Goal: Task Accomplishment & Management: Use online tool/utility

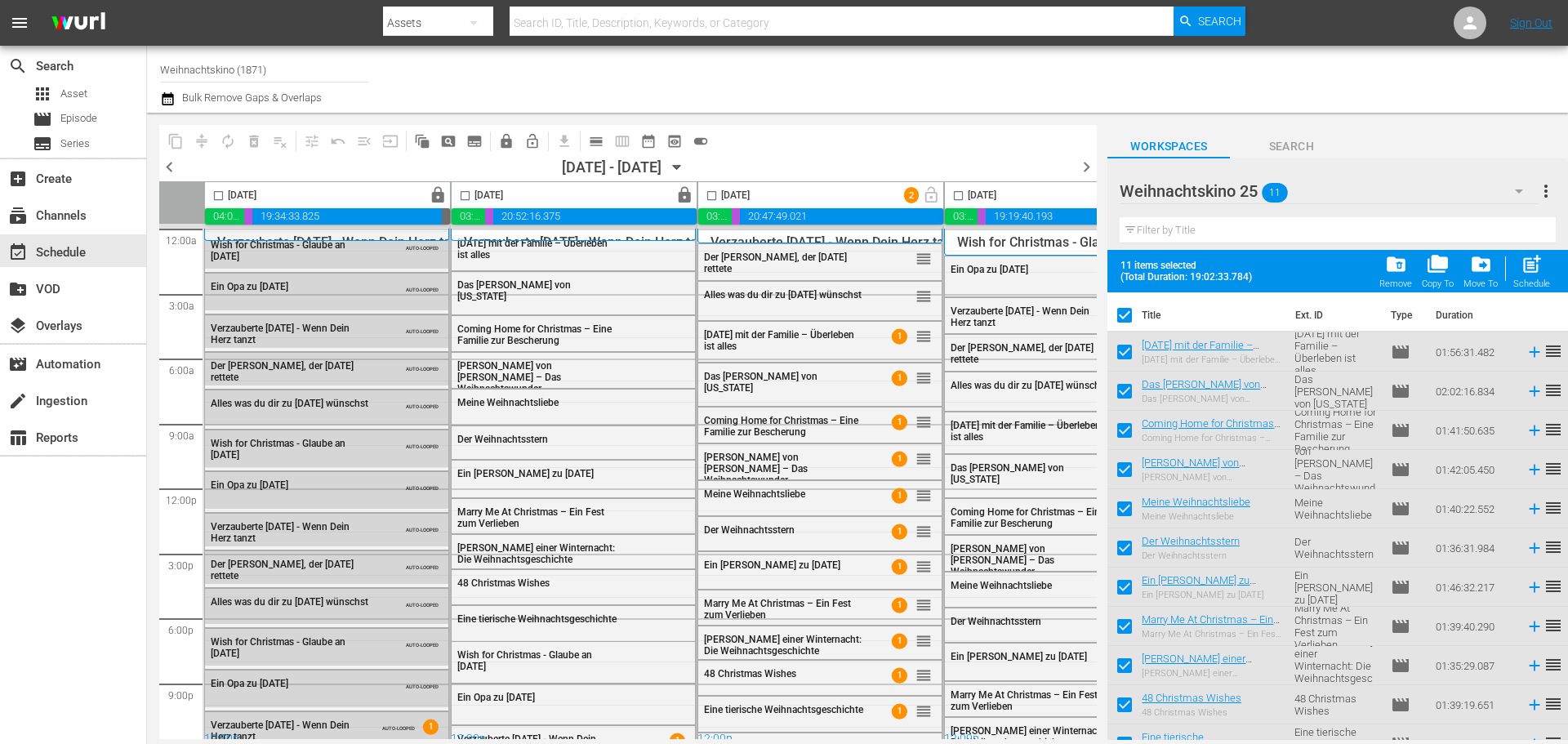
scroll to position [0, 532]
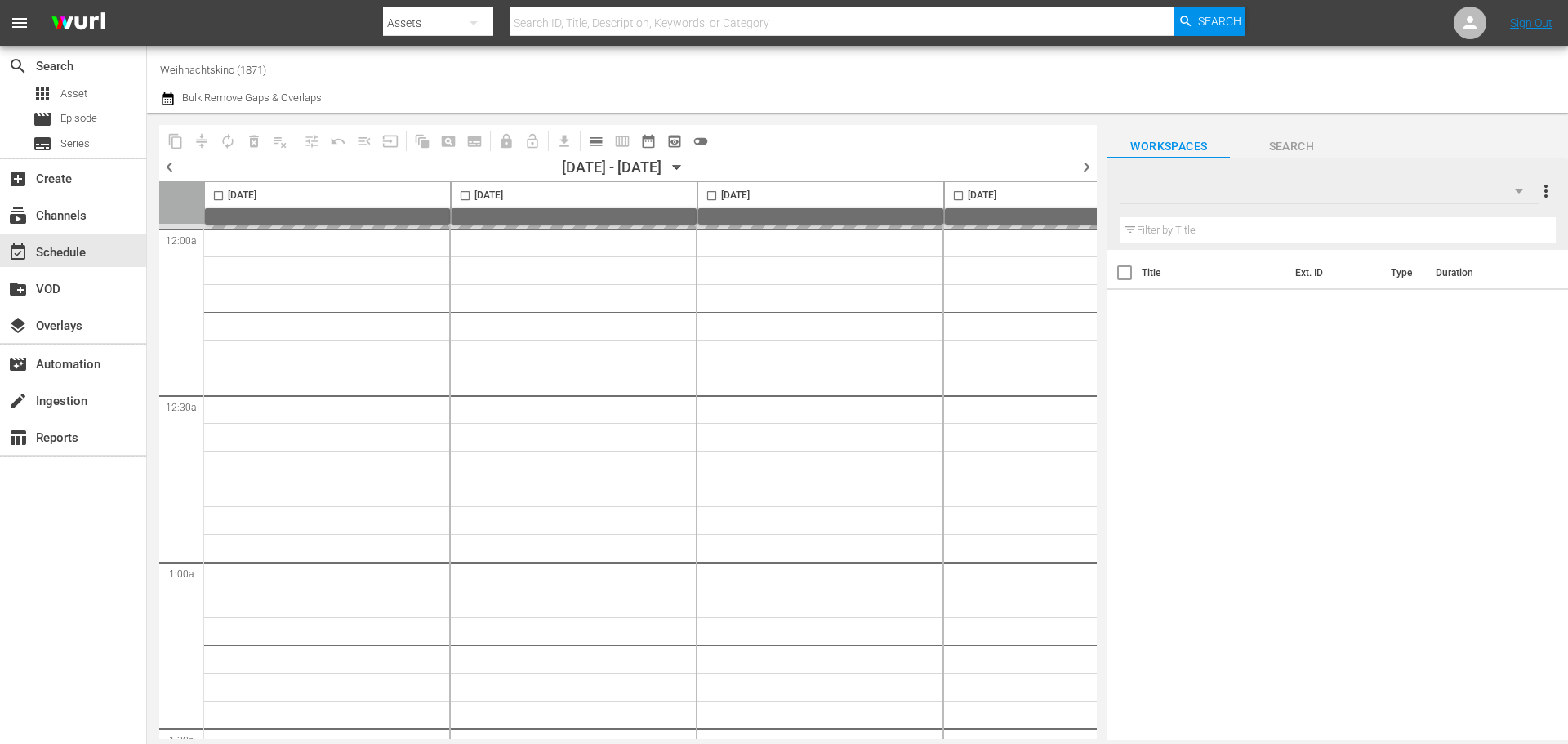
type input "Weihnachtskino (1871)"
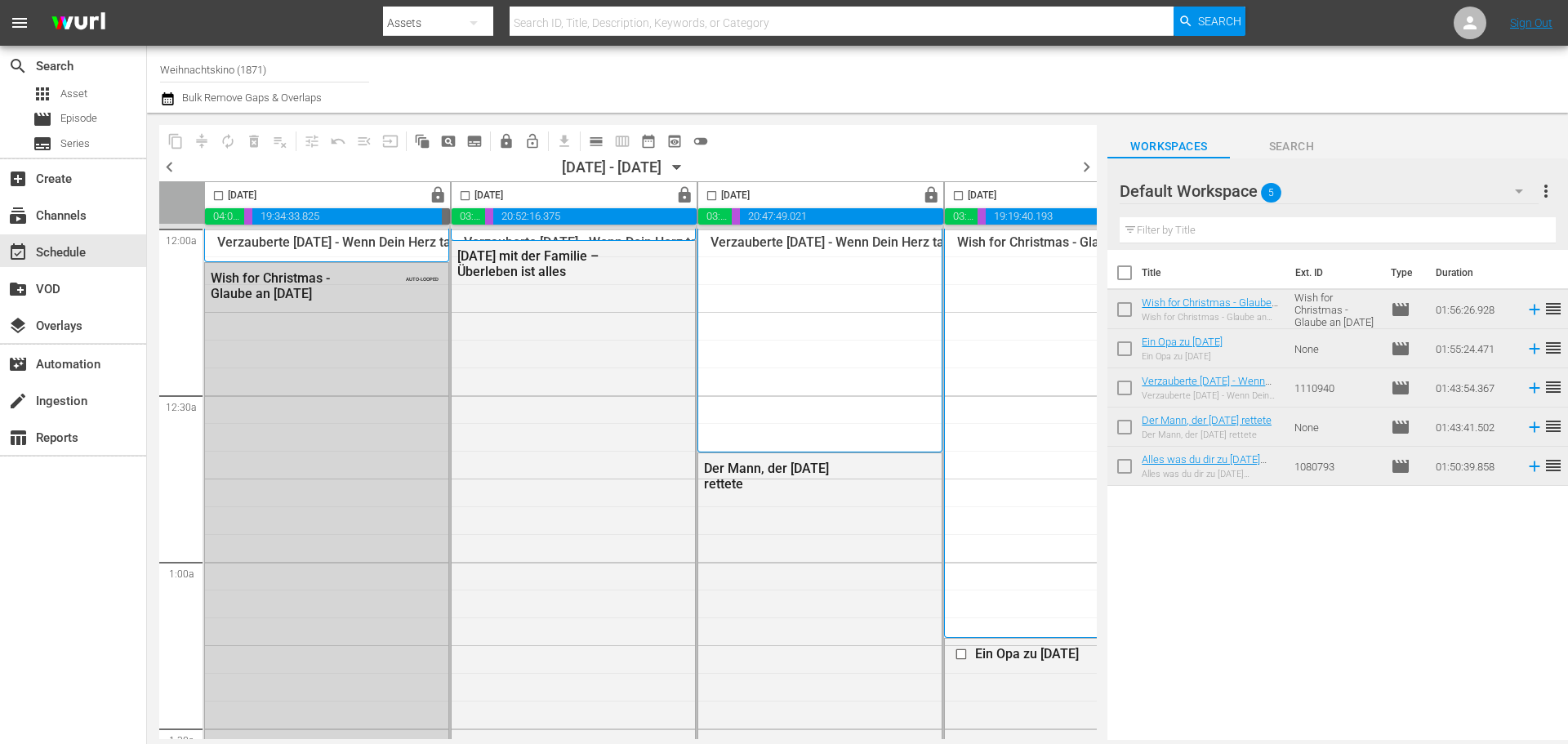
click at [701, 141] on span "toggle_off" at bounding box center [701, 141] width 16 height 16
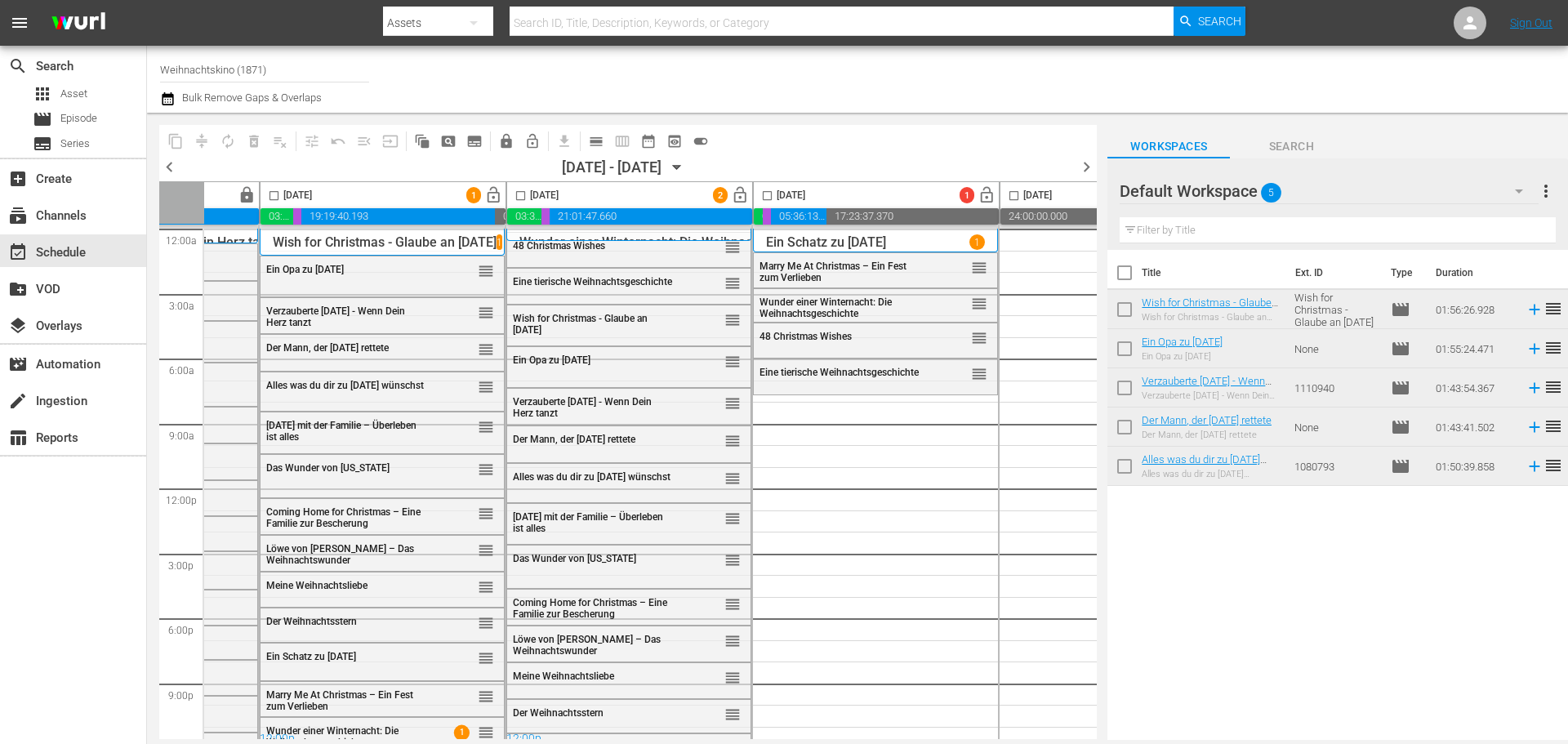
scroll to position [0, 687]
click at [493, 197] on span "lock_open" at bounding box center [491, 195] width 19 height 19
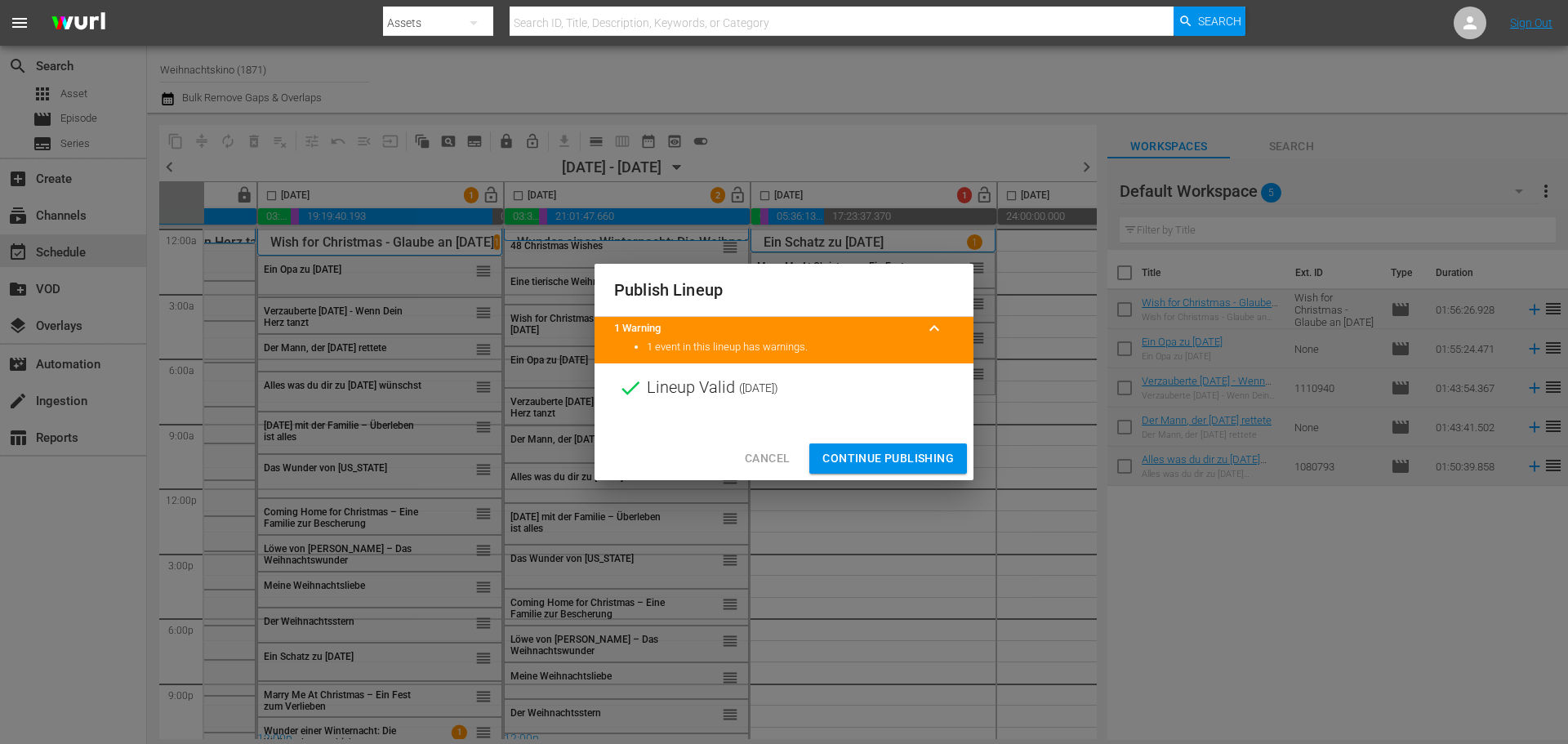
click at [881, 461] on span "Continue Publishing" at bounding box center [888, 458] width 131 height 20
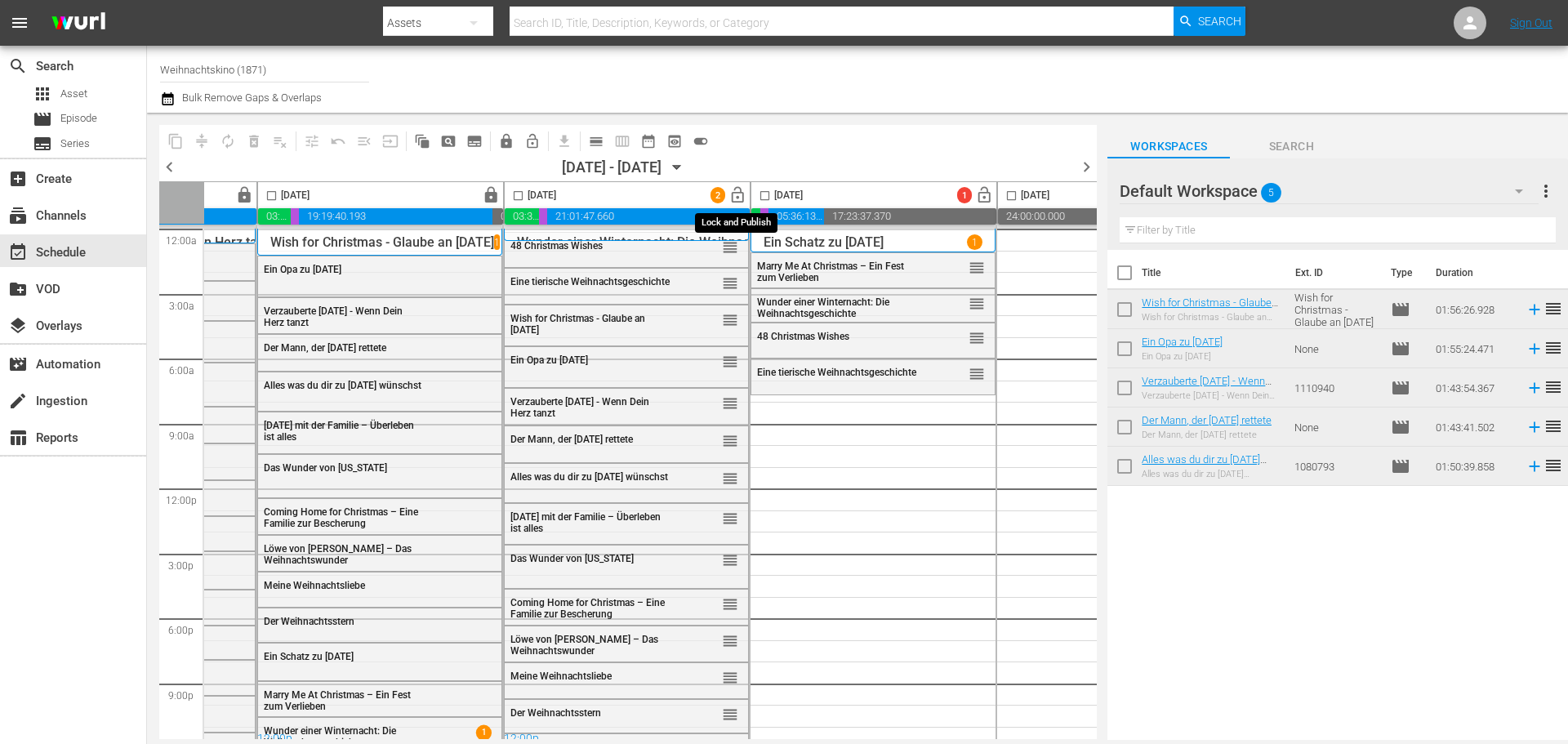
click at [737, 186] on span "lock_open" at bounding box center [737, 195] width 19 height 19
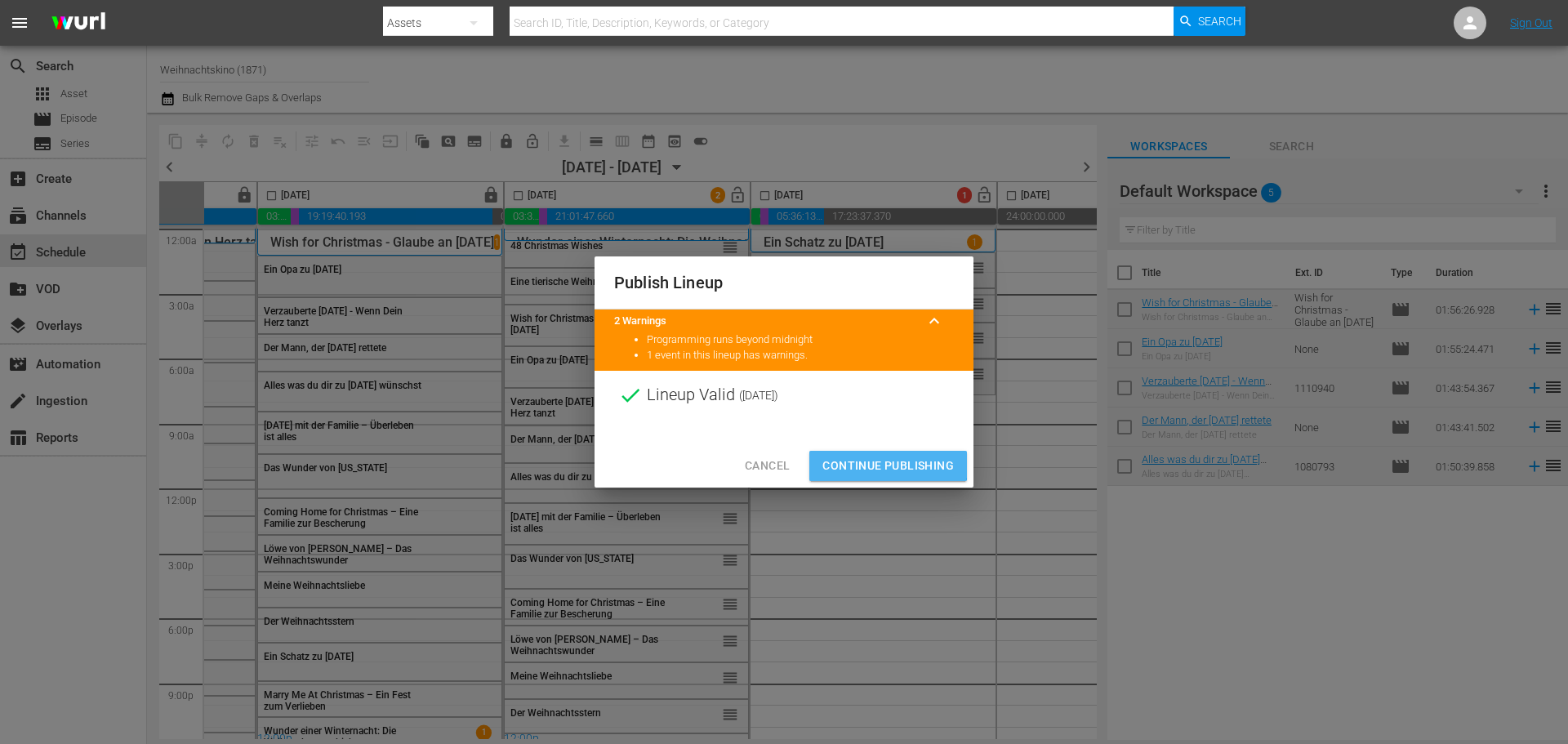
click at [855, 463] on span "Continue Publishing" at bounding box center [888, 465] width 131 height 20
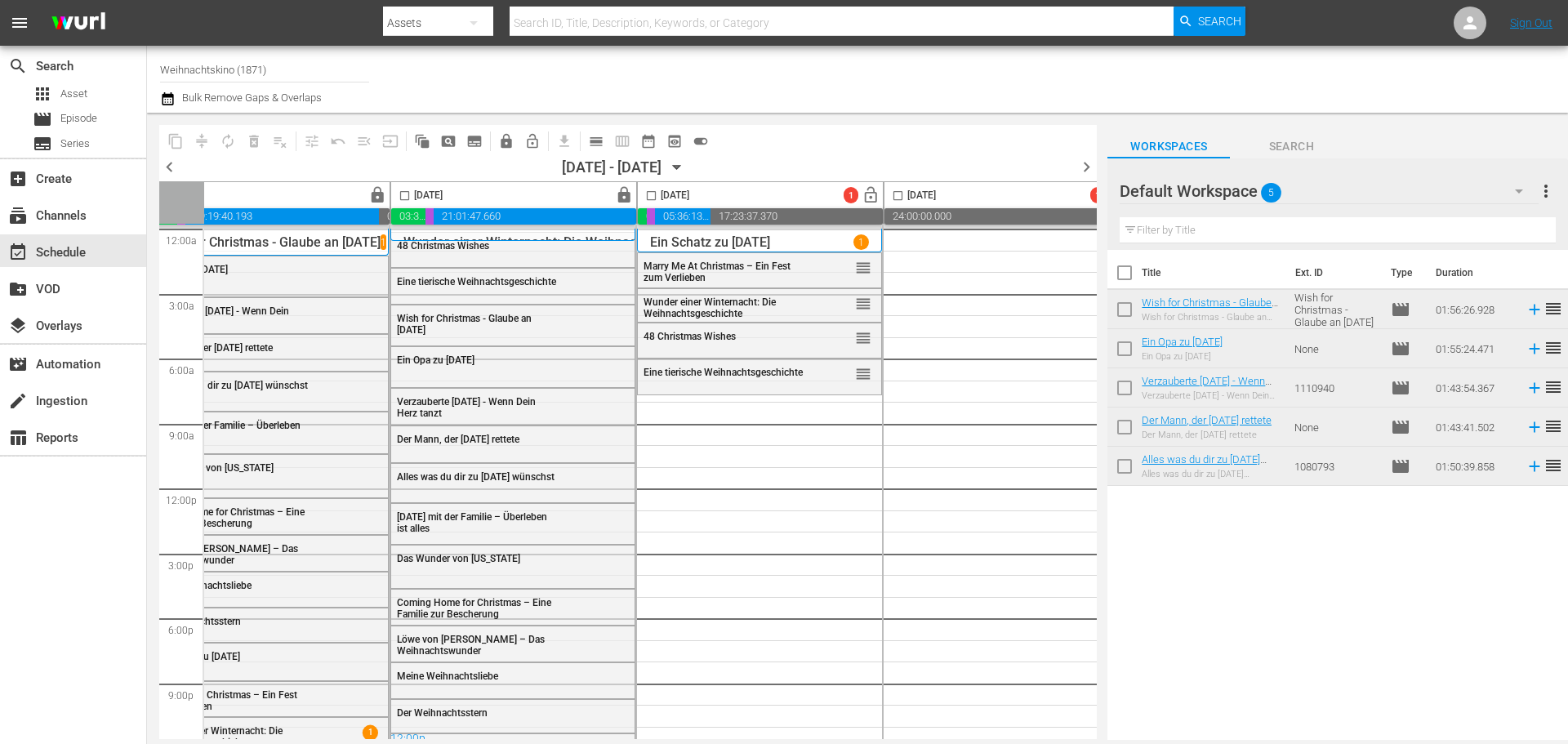
scroll to position [0, 801]
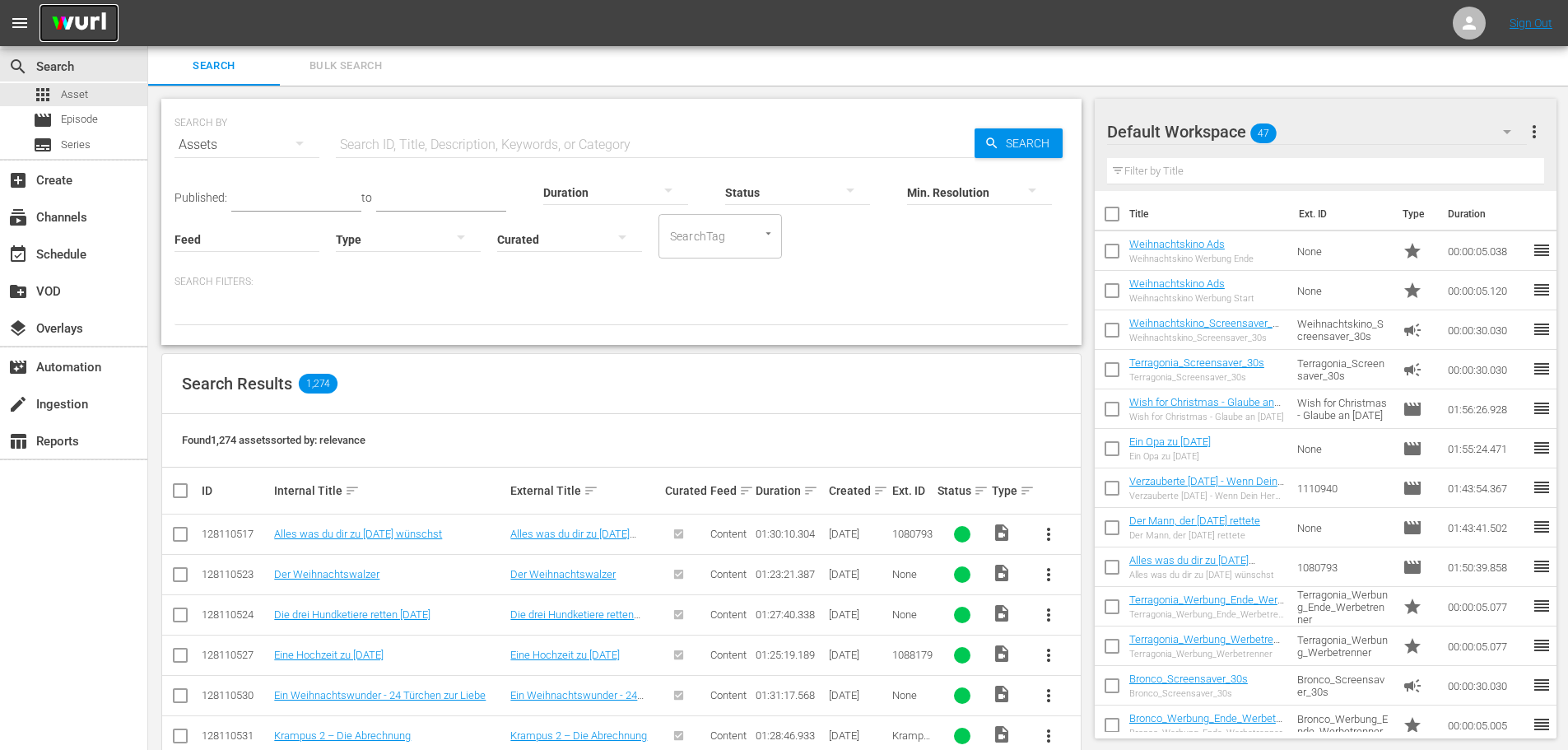
drag, startPoint x: 86, startPoint y: 98, endPoint x: 69, endPoint y: 28, distance: 72.0
click at [363, 146] on input "text" at bounding box center [655, 145] width 638 height 39
paste input "Völlig verrückte Weihnachten"
type input "Völlig verrückte Weihnachten"
click at [1004, 140] on span "Search" at bounding box center [1030, 143] width 63 height 29
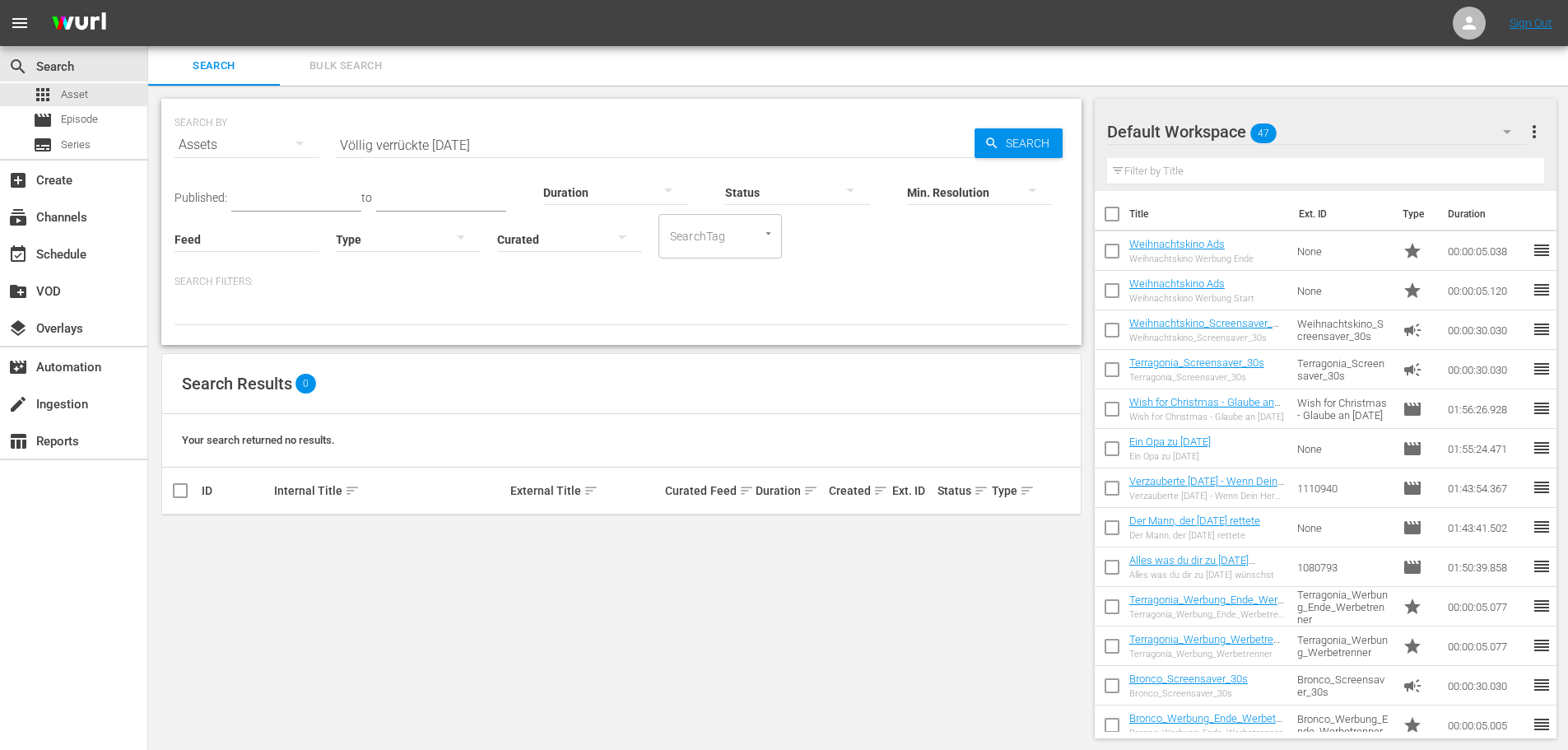
click at [749, 138] on input "Völlig verrückte Weihnachten" at bounding box center [655, 145] width 638 height 39
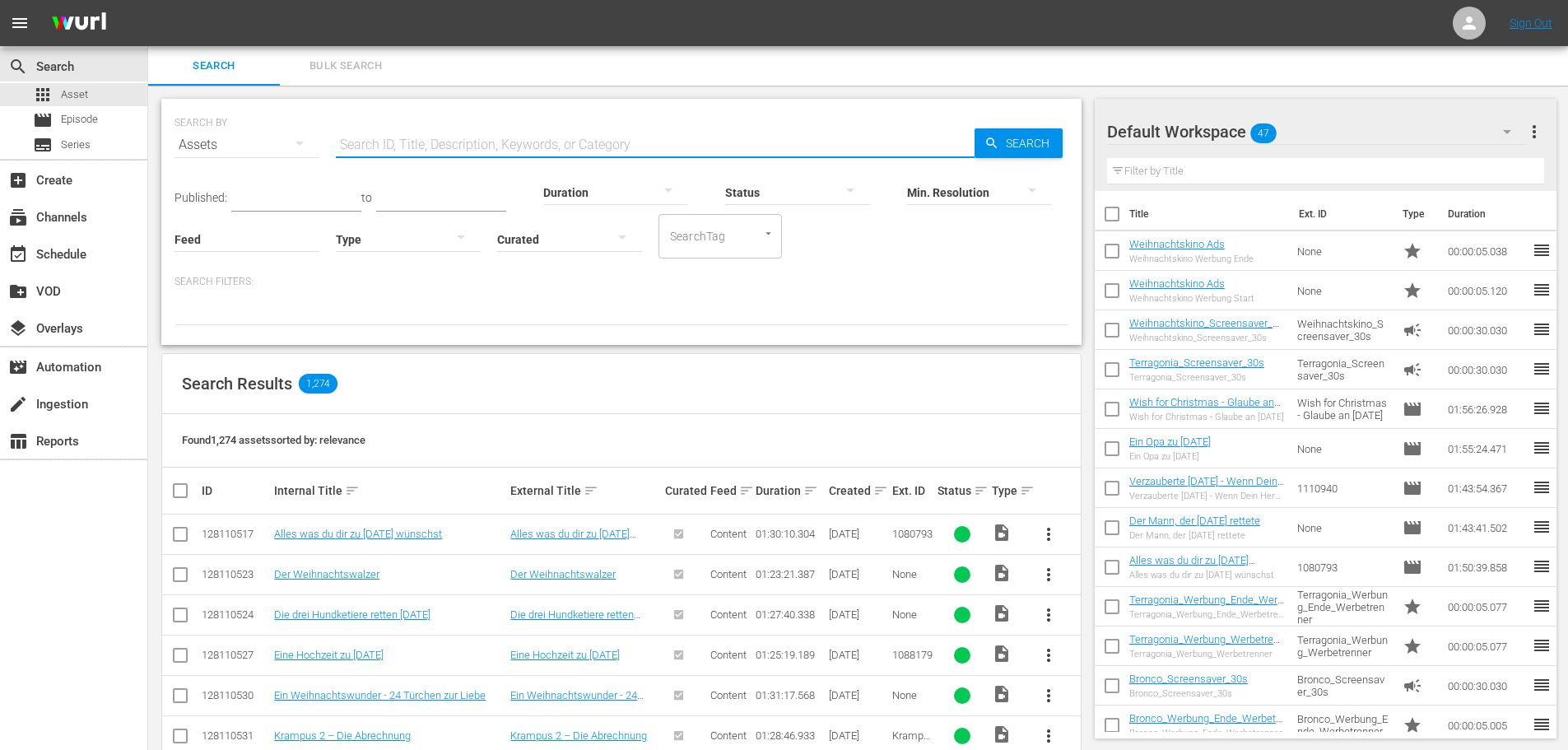
paste input "Das Wunder von [US_STATE]"
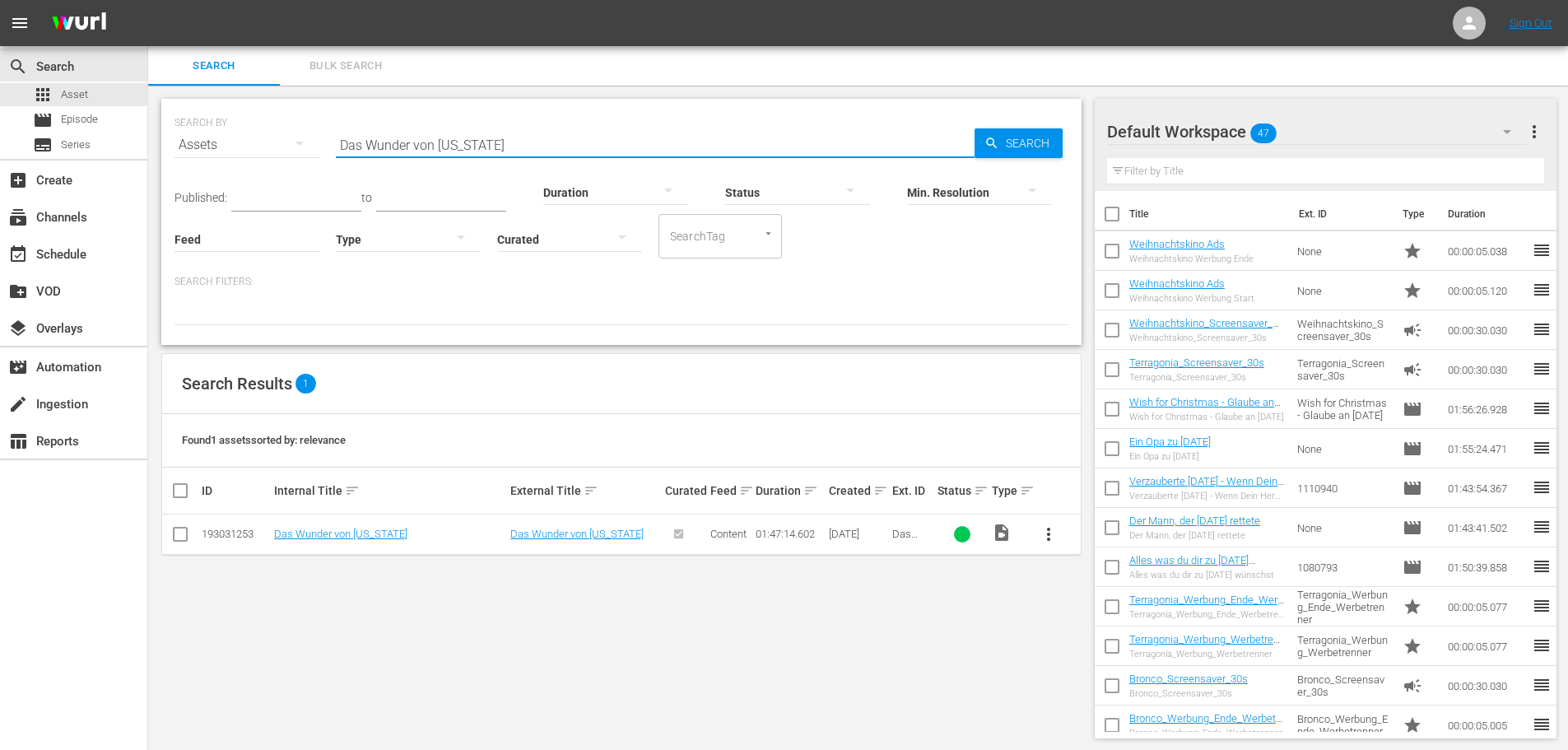
click at [1046, 538] on span "more_vert" at bounding box center [1048, 534] width 20 height 20
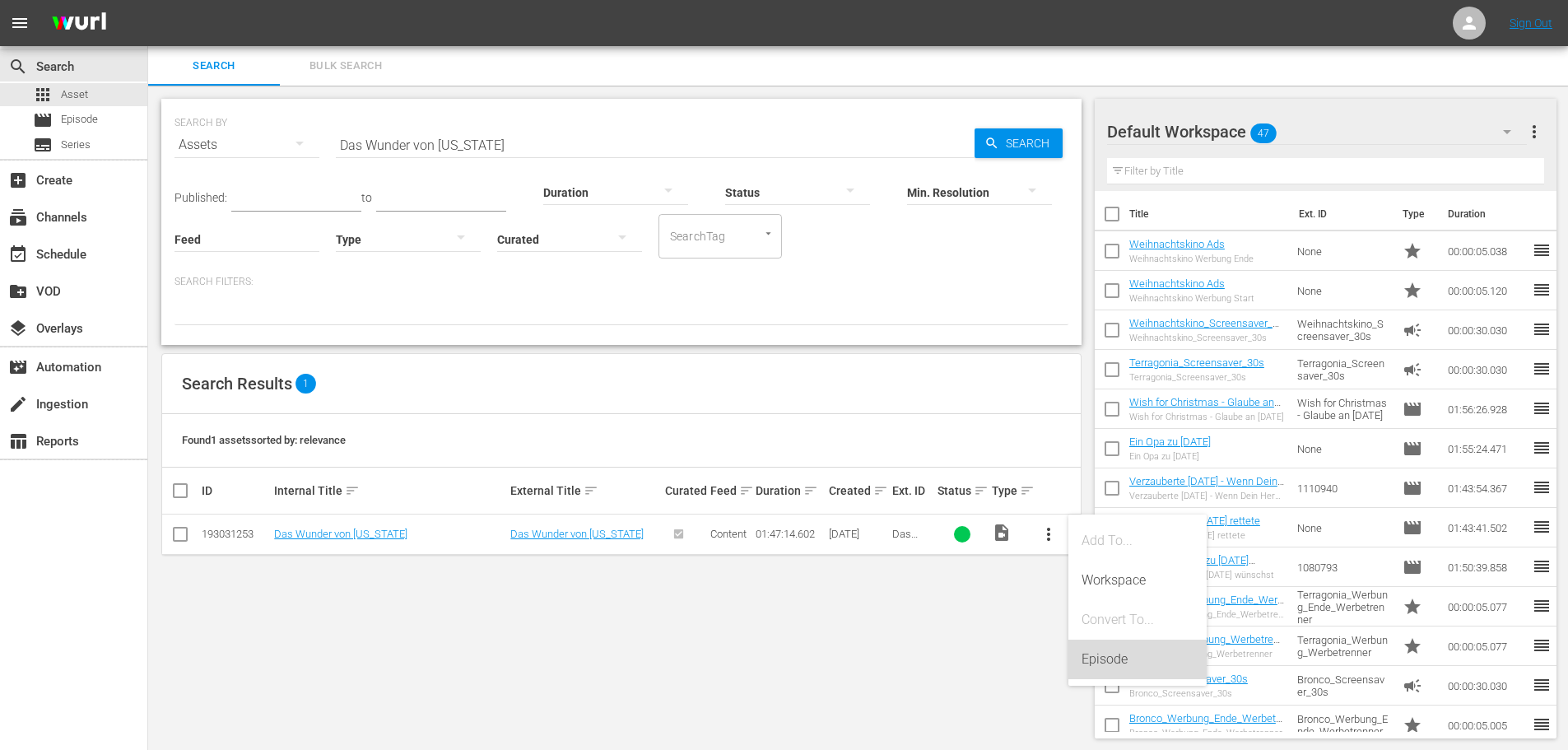
click at [1092, 667] on div "Episode" at bounding box center [1137, 659] width 112 height 39
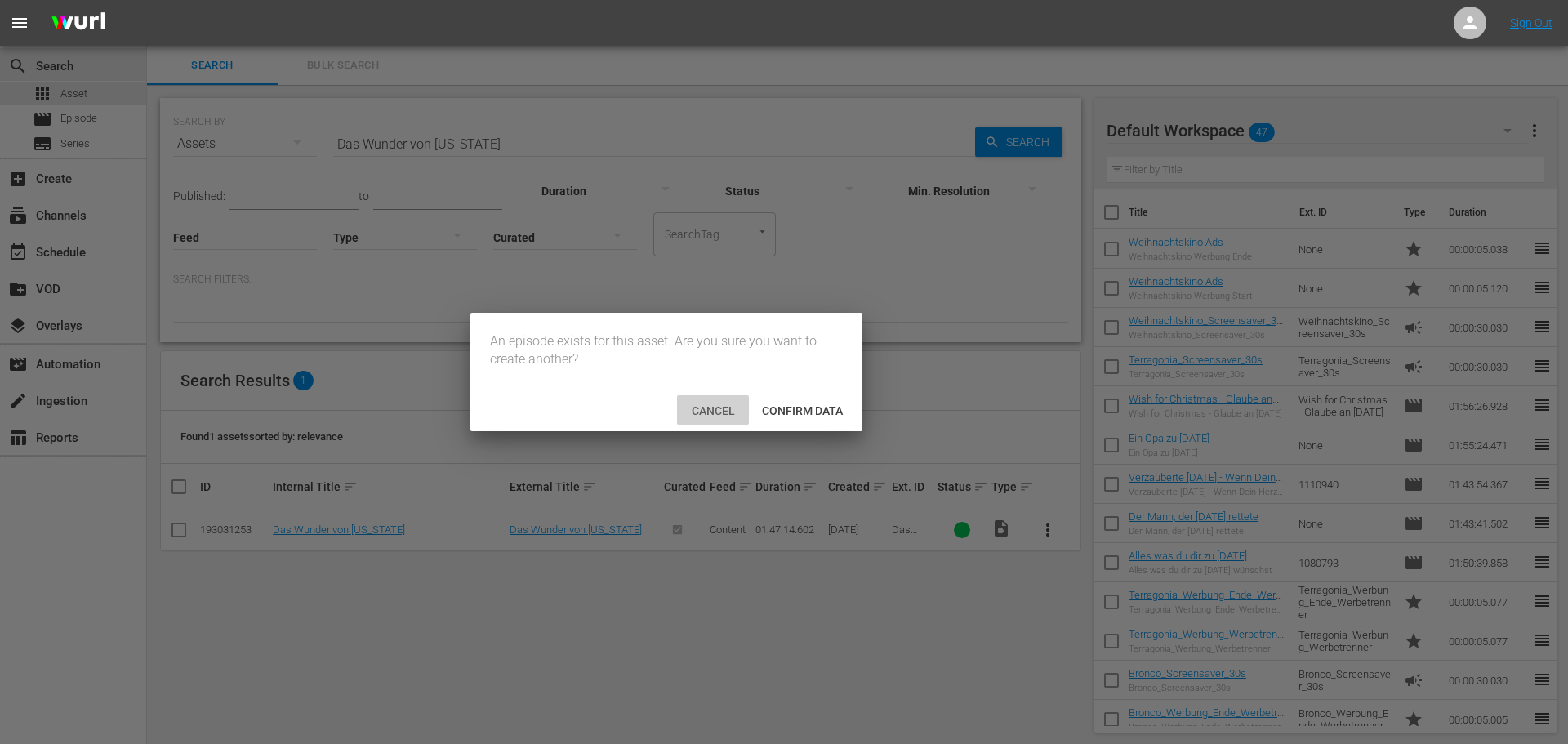
click at [702, 409] on span "Cancel" at bounding box center [713, 410] width 69 height 13
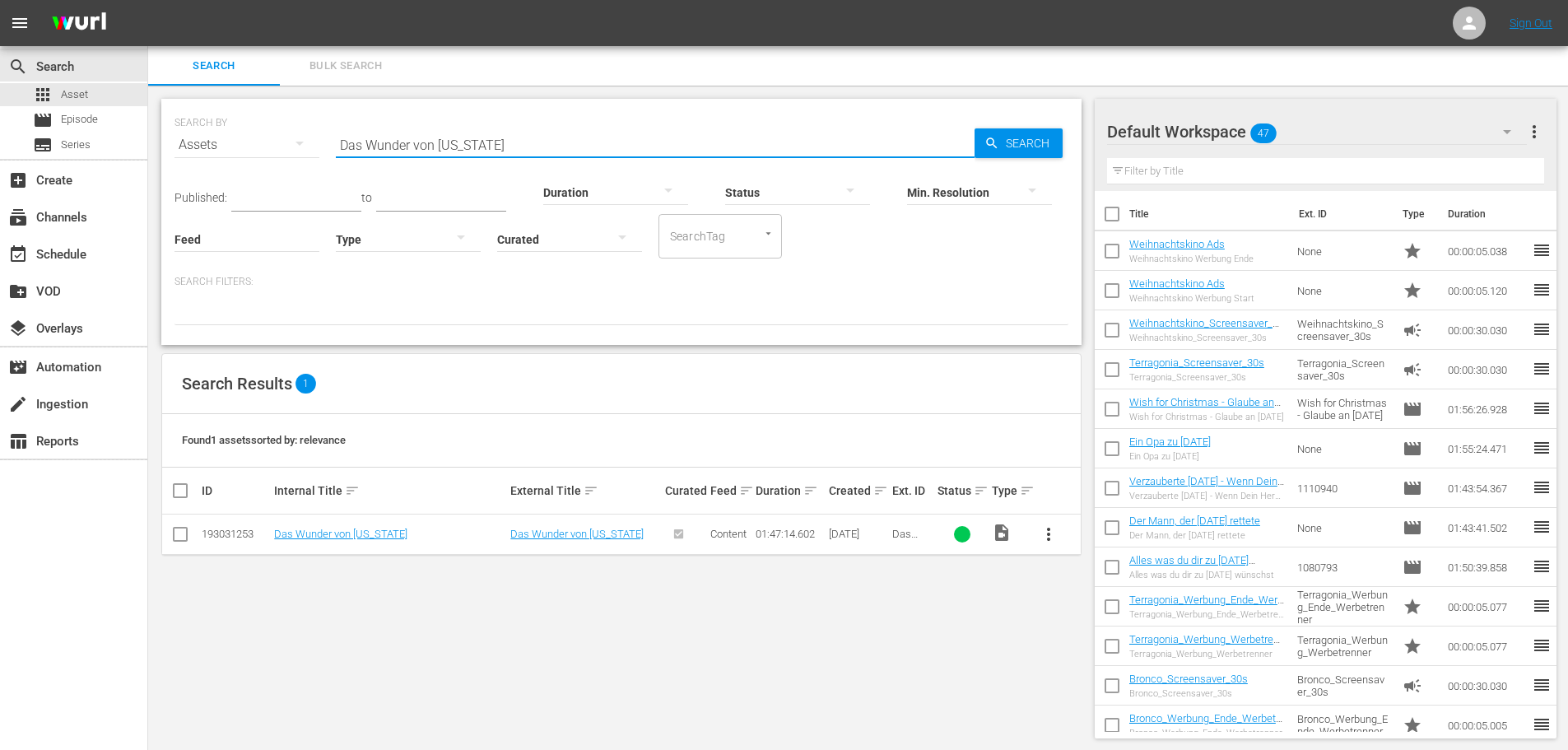
click at [473, 149] on input "Das Wunder von [US_STATE]" at bounding box center [655, 145] width 638 height 39
paste input "[PERSON_NAME][DATE] im Weihnachts-Wunderland"
type input "[PERSON_NAME][DATE] im Weihnachts-Wunderland"
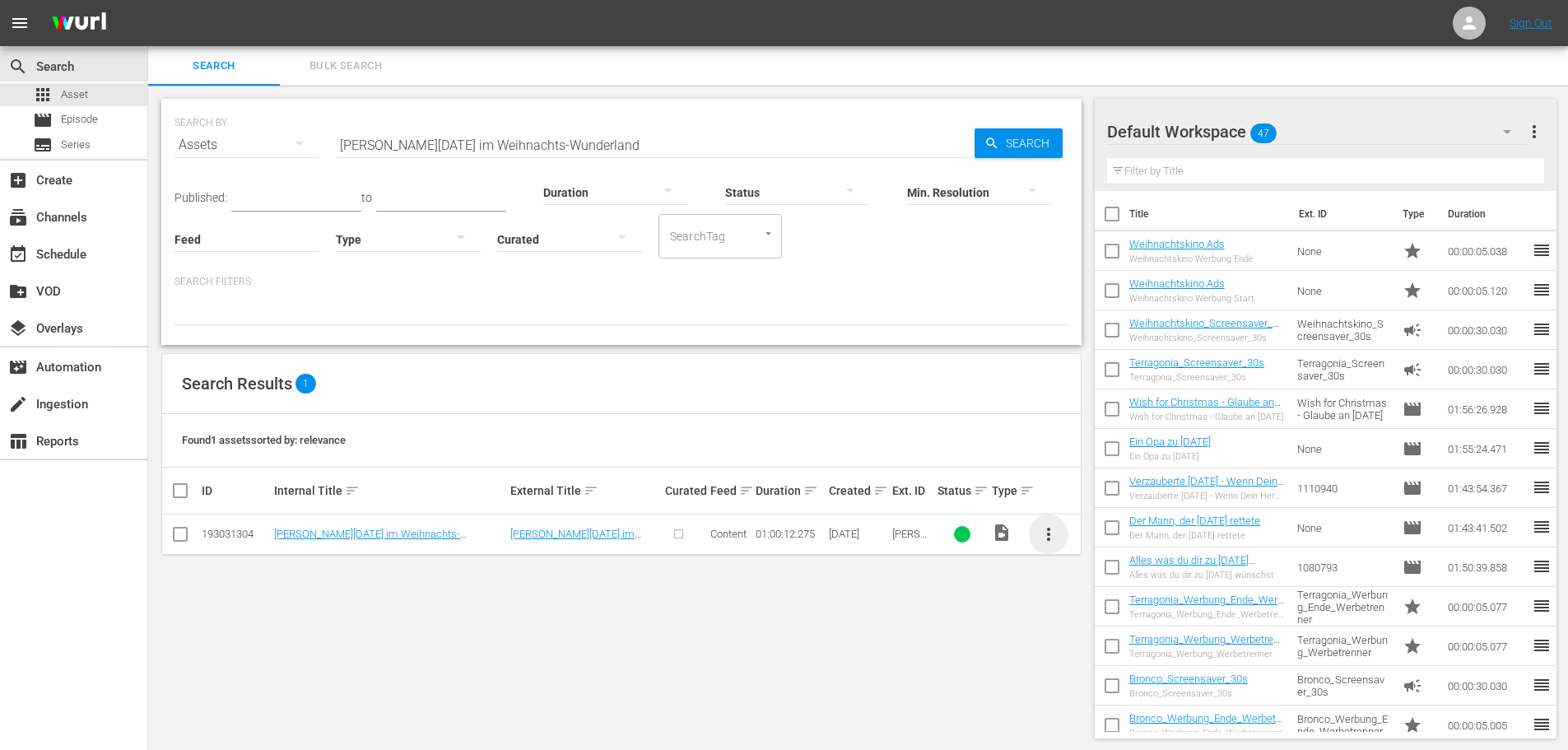
click at [1044, 535] on span "more_vert" at bounding box center [1048, 534] width 20 height 20
click at [1101, 668] on div "Episode" at bounding box center [1137, 659] width 112 height 39
click at [506, 136] on input "[PERSON_NAME][DATE] im Weihnachts-Wunderland" at bounding box center [655, 145] width 638 height 39
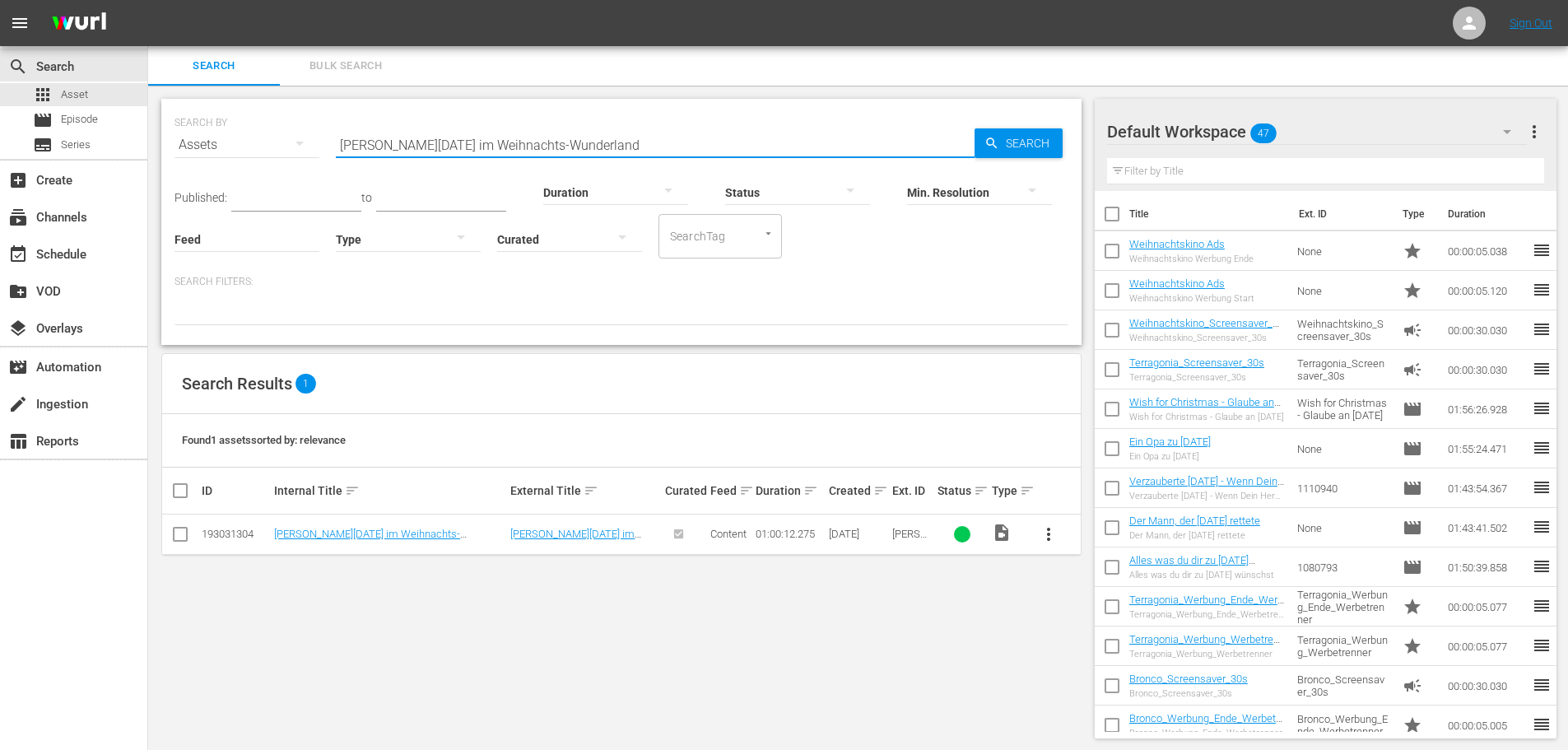
paste input "och eine tierische Bescherung"
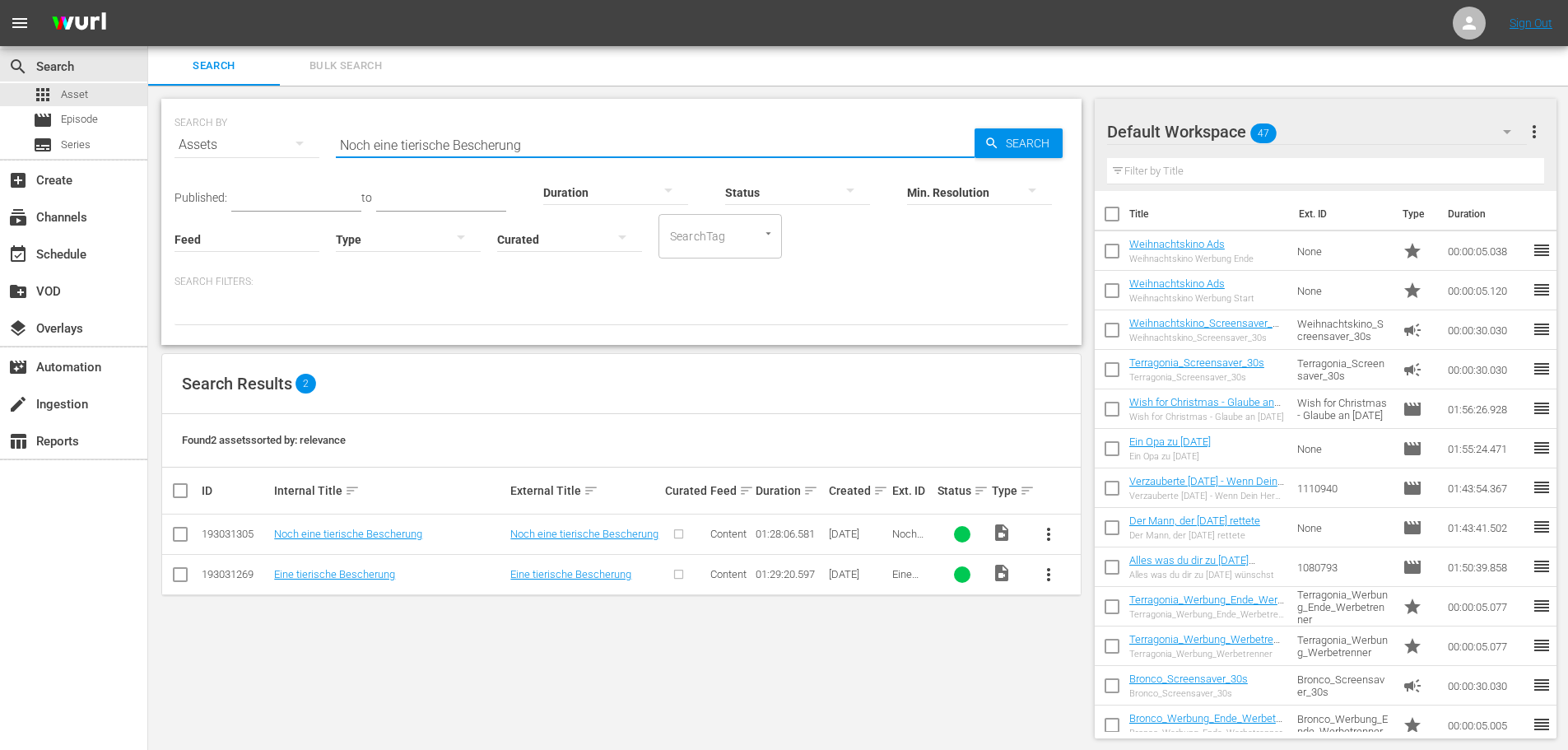
type input "Noch eine tierische Bescherung"
click at [1049, 535] on span "more_vert" at bounding box center [1048, 534] width 20 height 20
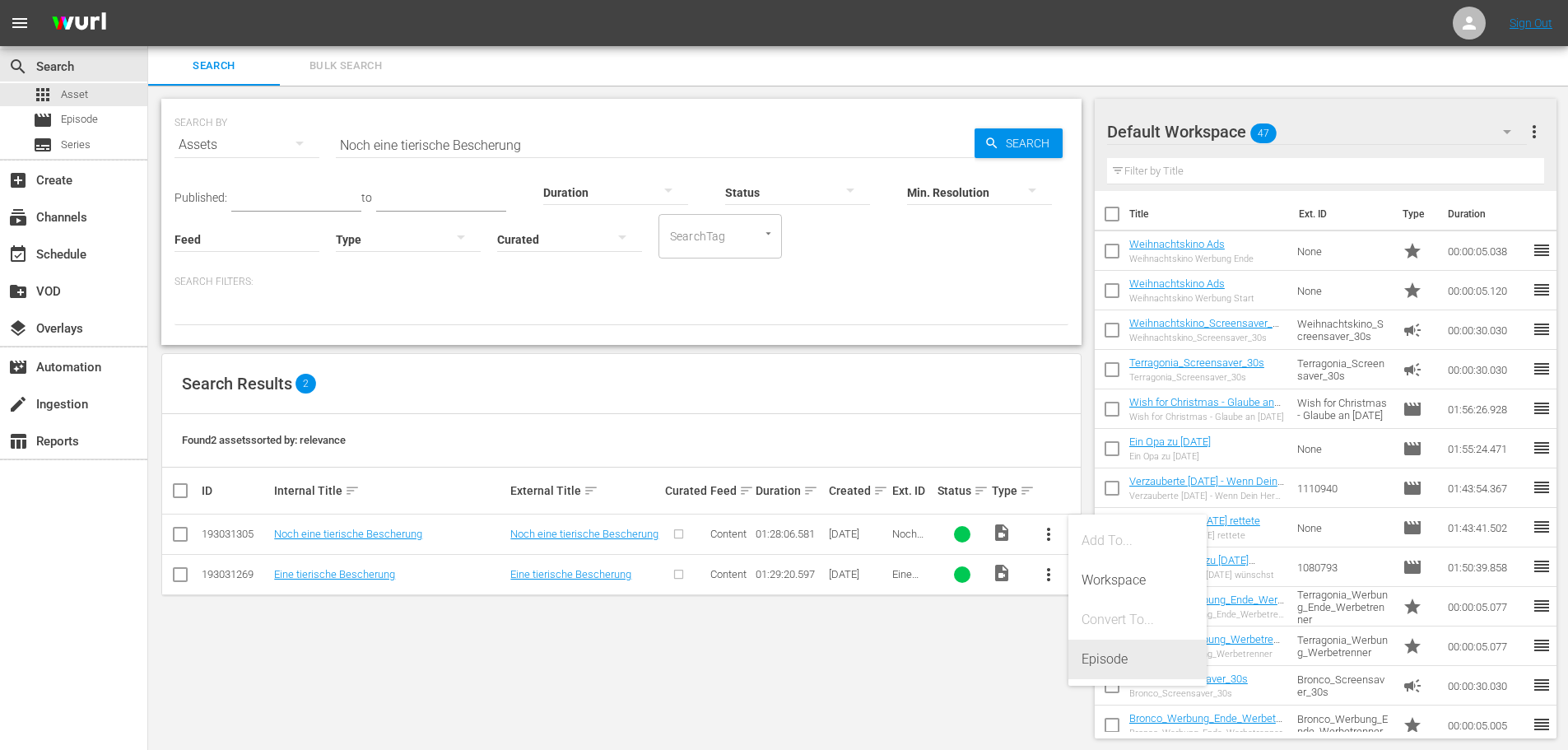
click at [1088, 656] on div "Episode" at bounding box center [1137, 659] width 112 height 39
click at [1093, 657] on div "Episode" at bounding box center [1137, 659] width 112 height 39
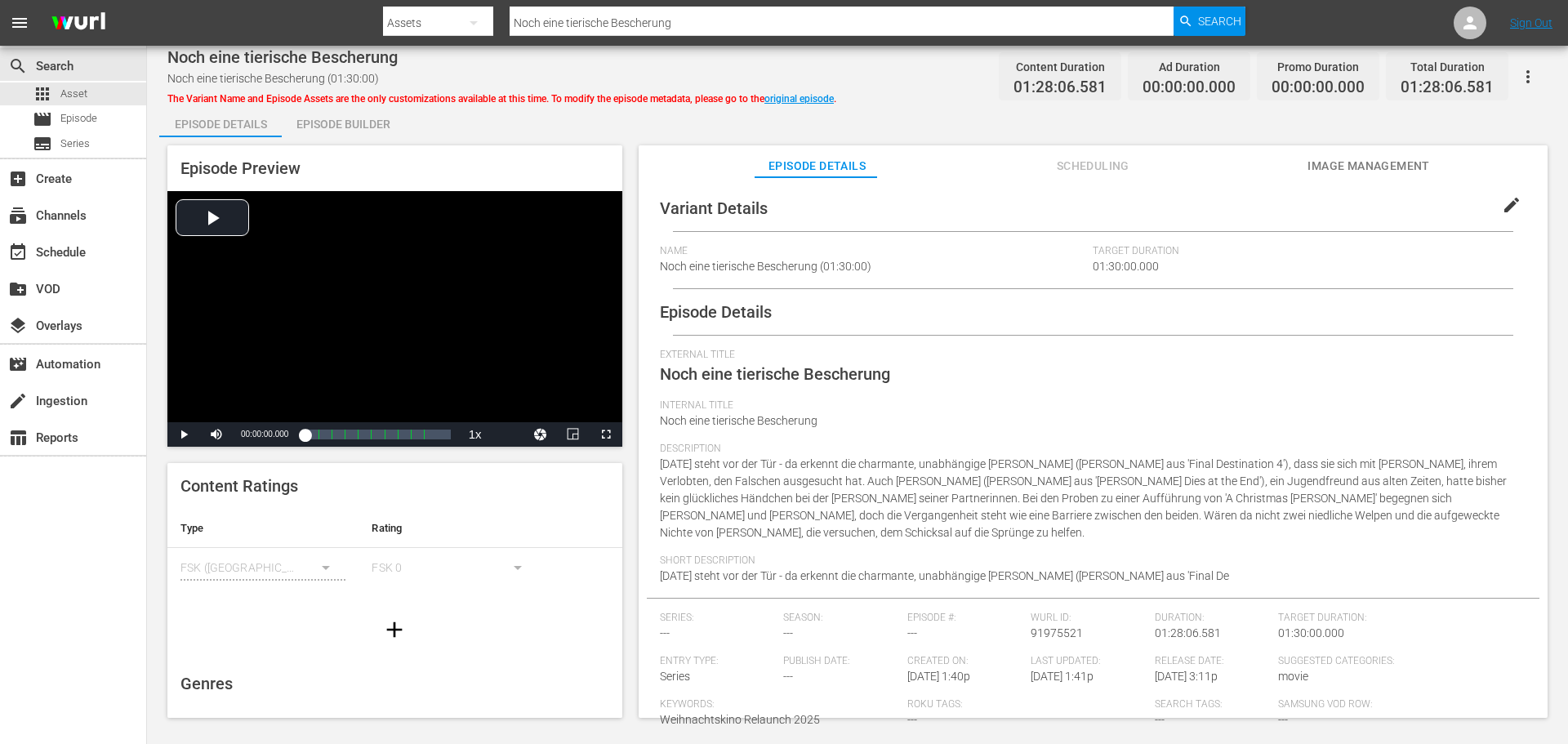
click at [516, 90] on div "The Variant Name and Episode Assets are the only customizations available at th…" at bounding box center [501, 97] width 669 height 19
click at [41, 89] on span "apps" at bounding box center [43, 94] width 19 height 19
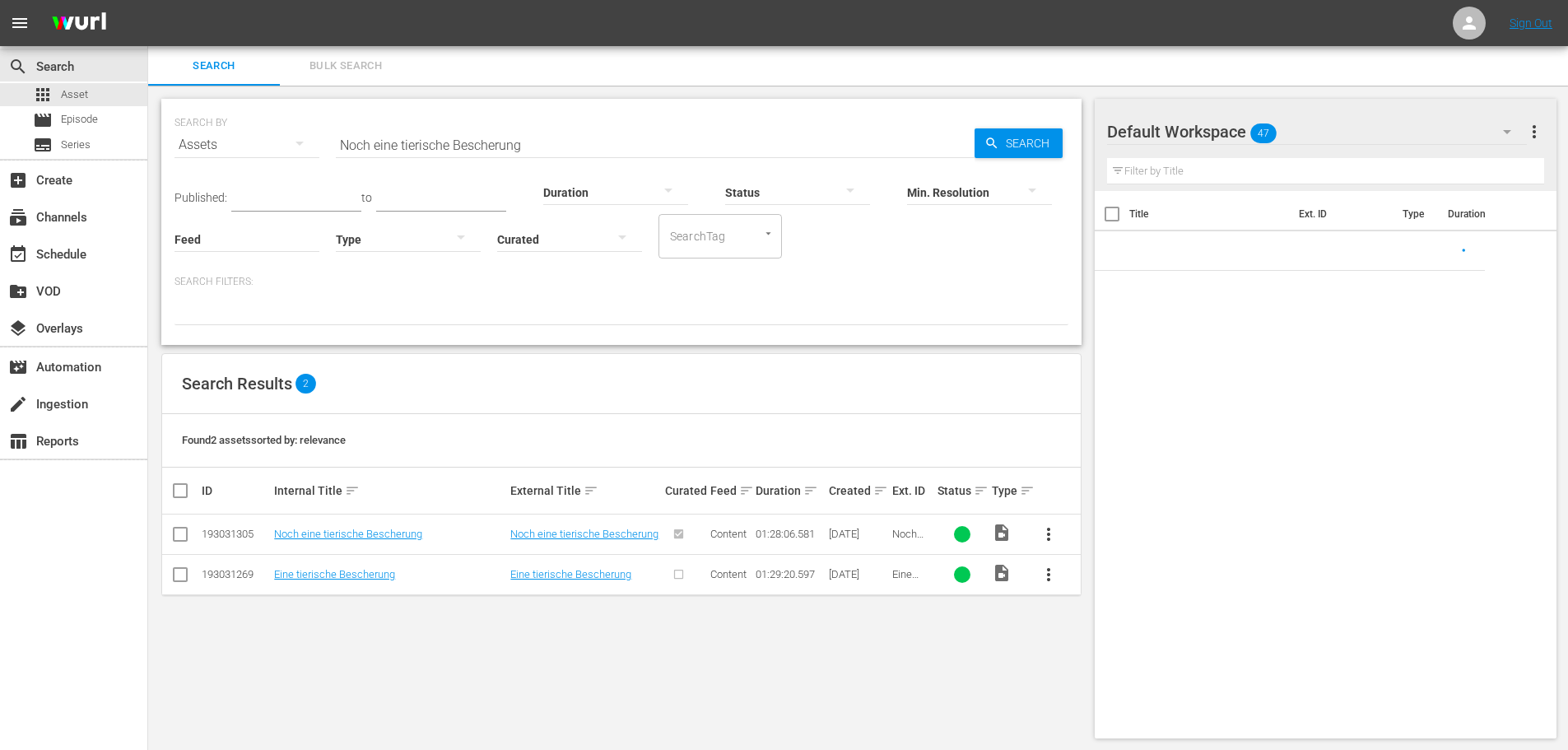
click at [457, 137] on input "Noch eine tierische Bescherung" at bounding box center [655, 145] width 638 height 39
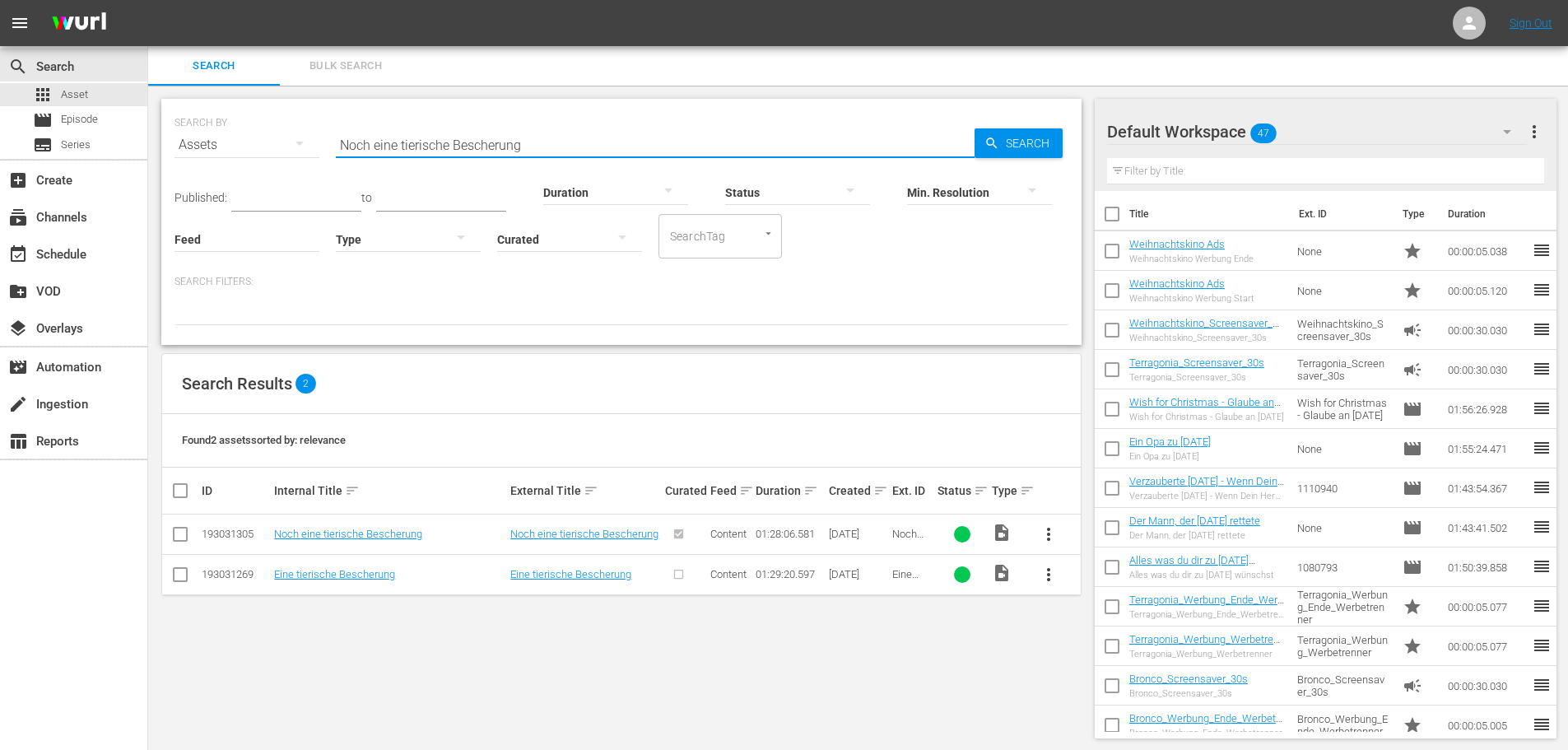
click at [456, 137] on input "Noch eine tierische Bescherung" at bounding box center [655, 145] width 638 height 39
paste input "Thomas Kinkade – Die Weihnachtshütte"
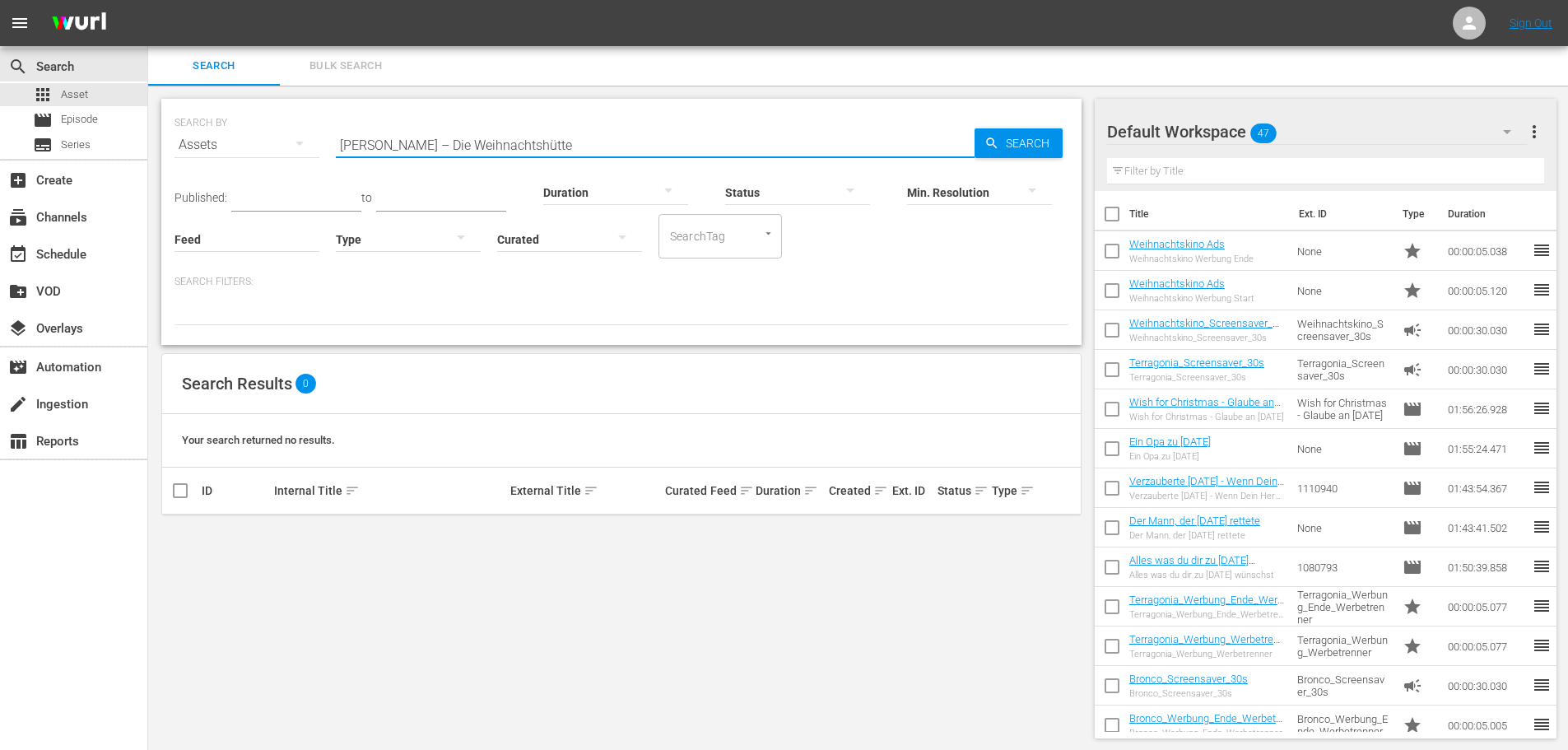
click at [491, 146] on input "Thomas Kinkade – Die Weihnachtshütte" at bounding box center [655, 145] width 638 height 39
click at [549, 146] on input "Thomas Kinkade – Die Weihnachtshütte" at bounding box center [655, 145] width 638 height 39
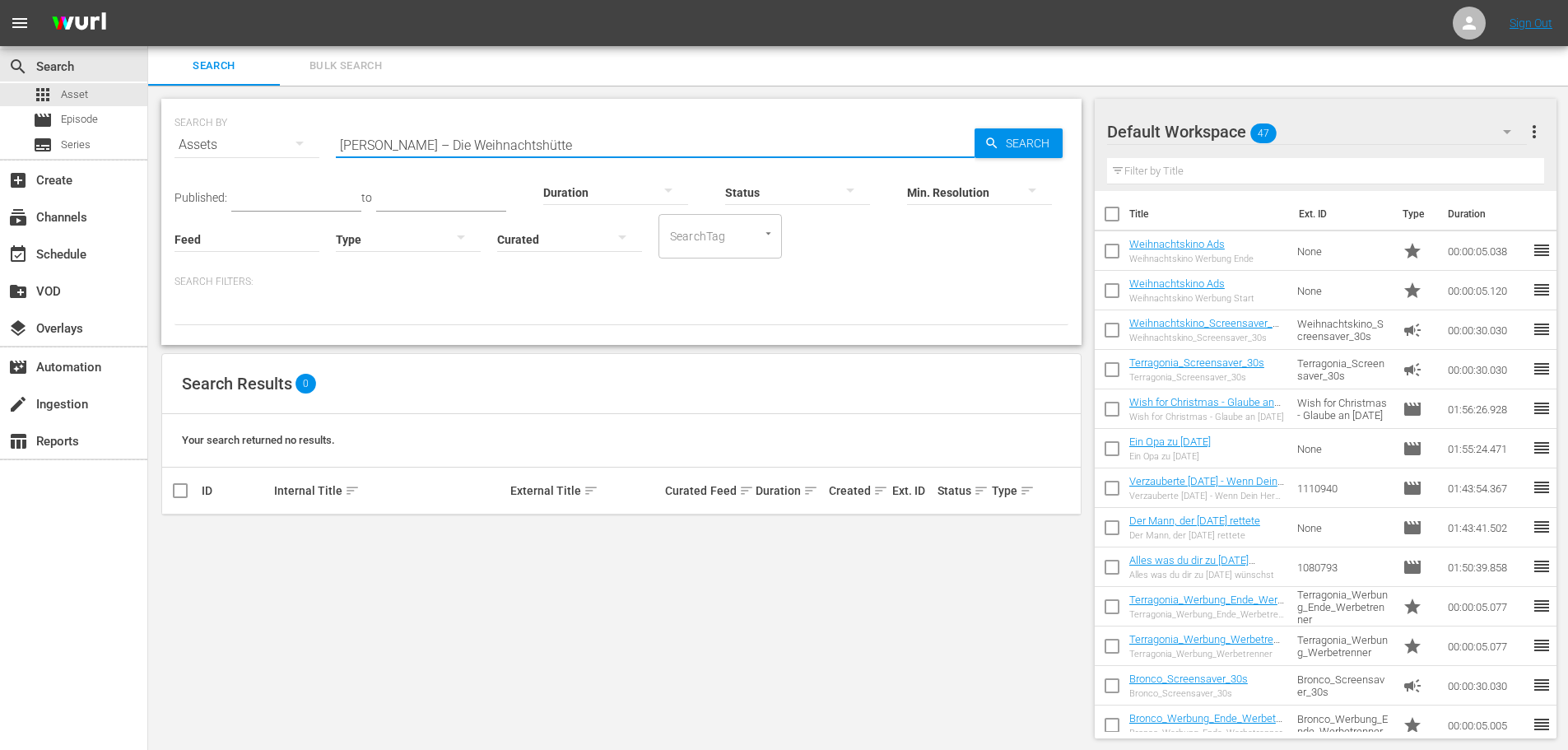
click at [549, 146] on input "Thomas Kinkade – Die Weihnachtshütte" at bounding box center [655, 145] width 638 height 39
click at [596, 142] on input "Thomas Kinkade – Die Weihnachtshütte" at bounding box center [655, 145] width 638 height 39
click at [590, 142] on input "Thomas Kinkade – Die Weihnachtshütte" at bounding box center [655, 145] width 638 height 39
click at [574, 144] on input "Thomas Kinkade – Die Weihnachtshütte" at bounding box center [655, 145] width 638 height 39
click at [1028, 146] on span "Search" at bounding box center [1030, 143] width 63 height 29
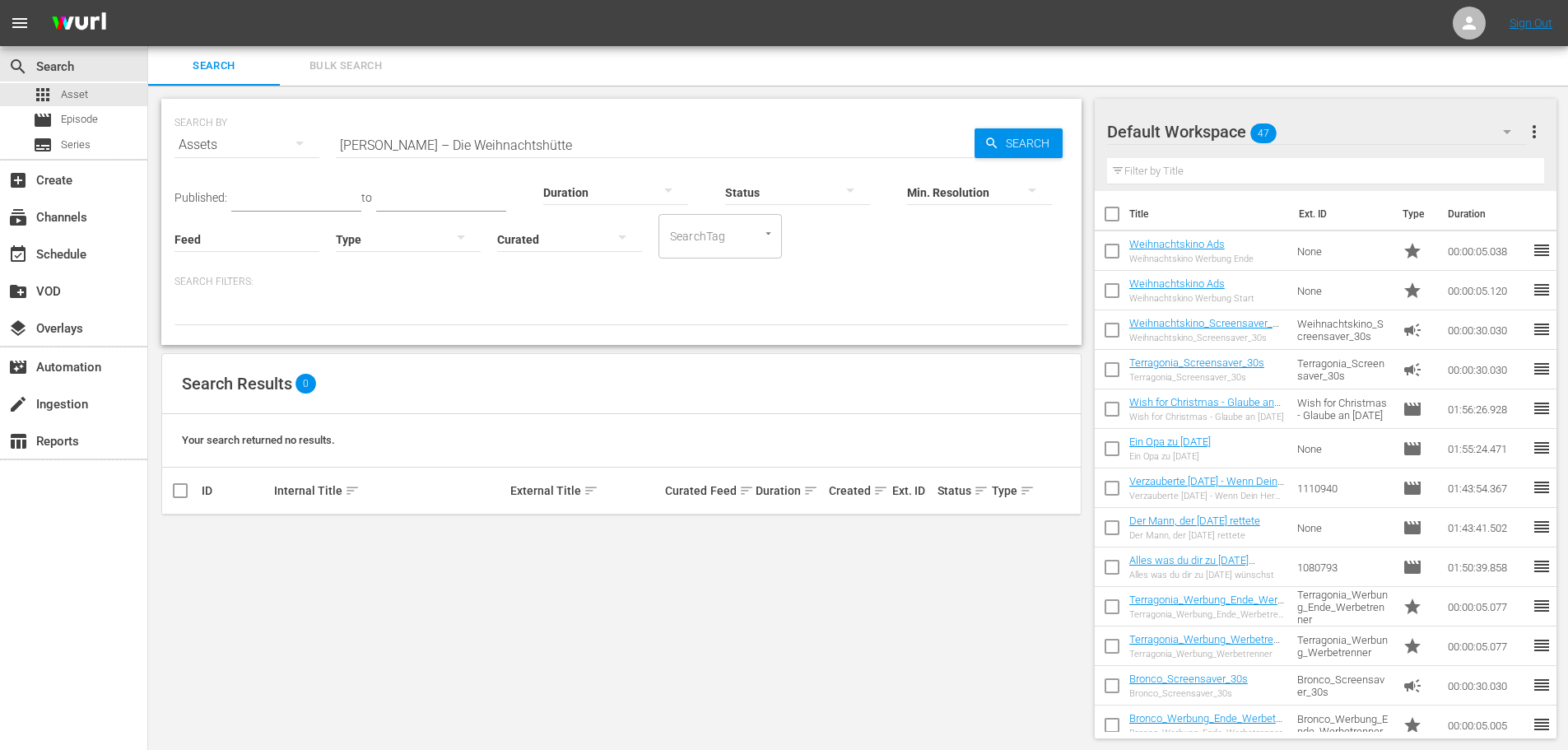
click at [505, 151] on input "Thomas Kinkade – Die Weihnachtshütte" at bounding box center [655, 145] width 638 height 39
click at [506, 151] on input "Thomas Kinkade – Die Weihnachtshütte" at bounding box center [655, 145] width 638 height 39
paste input "Verzauberte Weihnachten – Wenn Dein Herz tanzt"
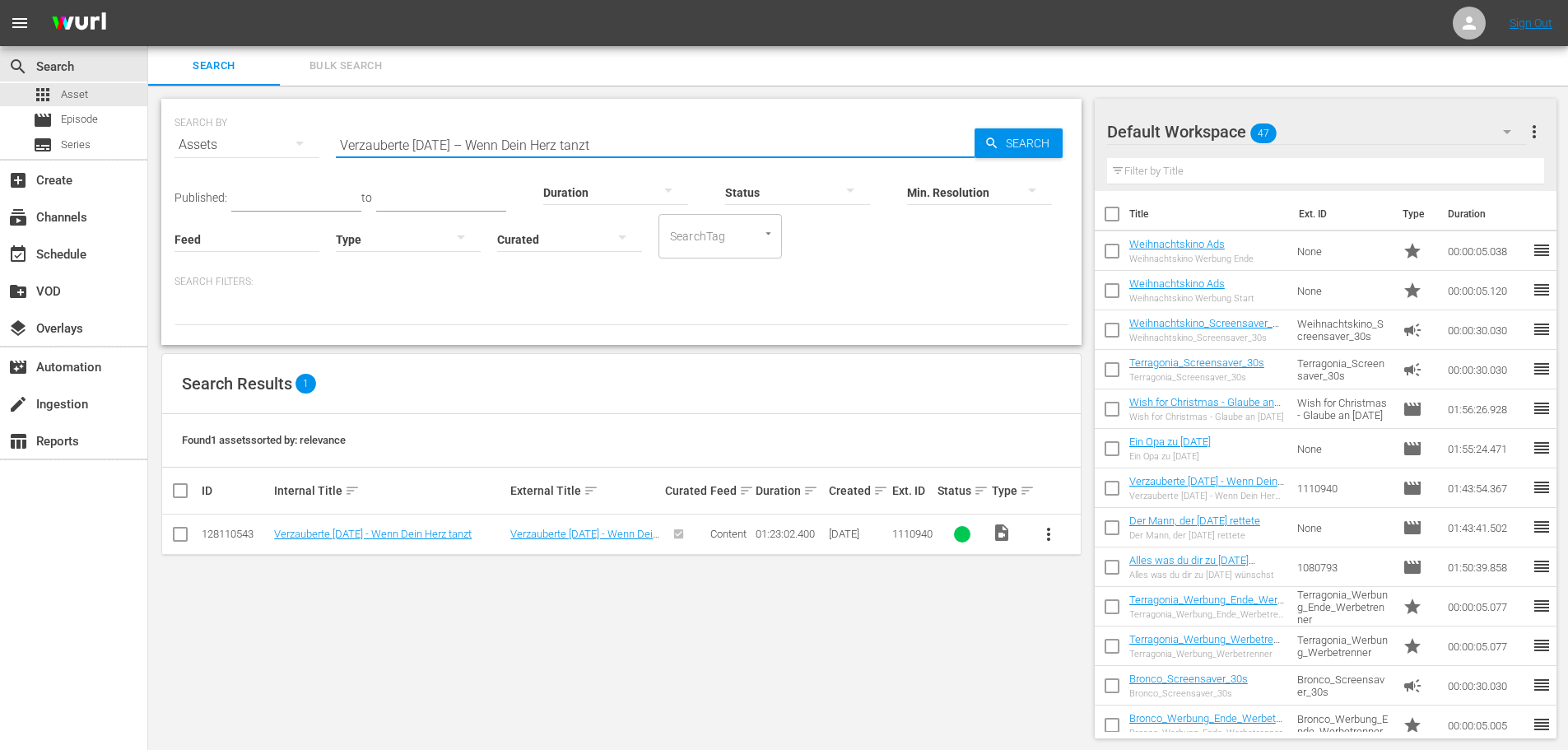
click at [1047, 538] on span "more_vert" at bounding box center [1048, 534] width 20 height 20
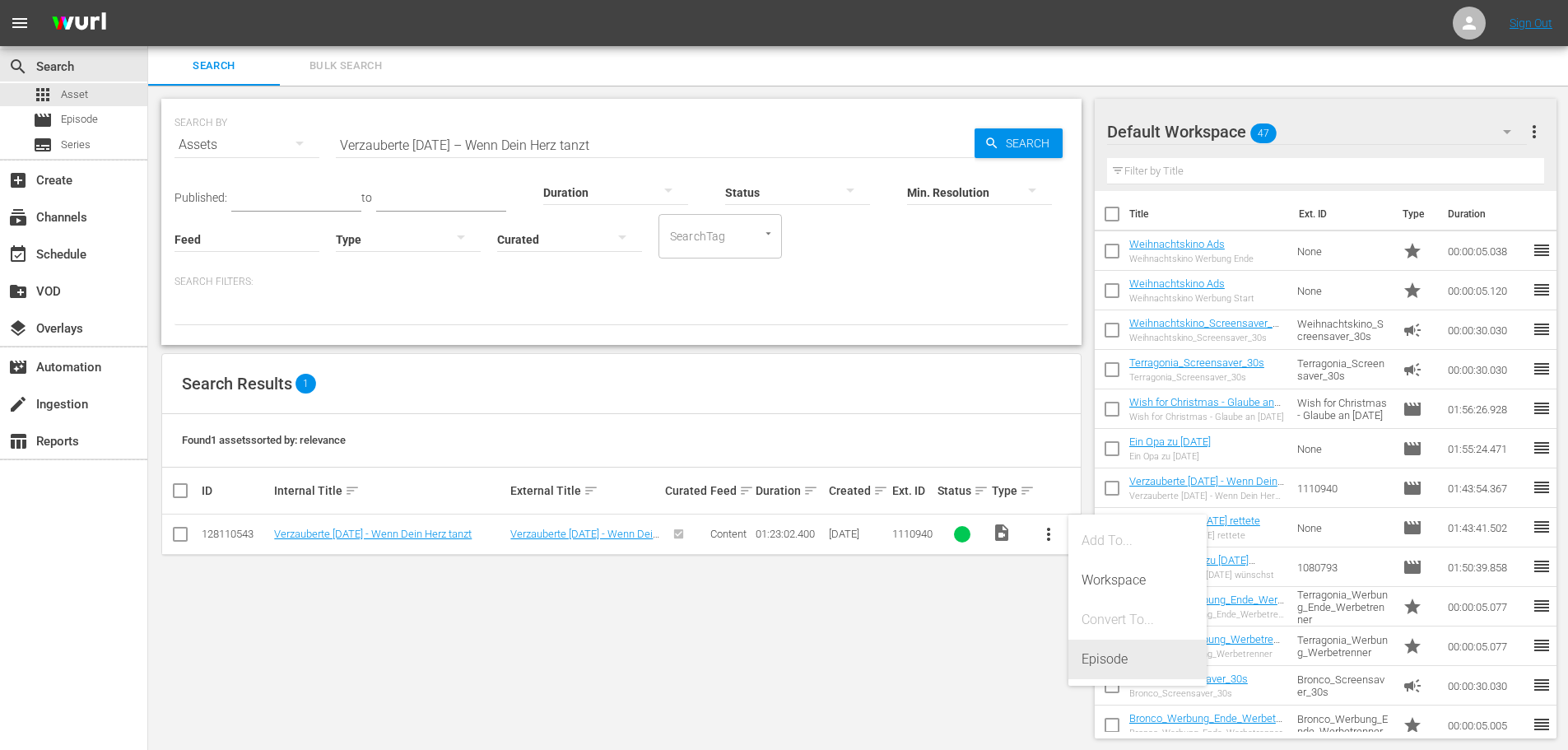
click at [1102, 665] on div "Episode" at bounding box center [1137, 659] width 112 height 39
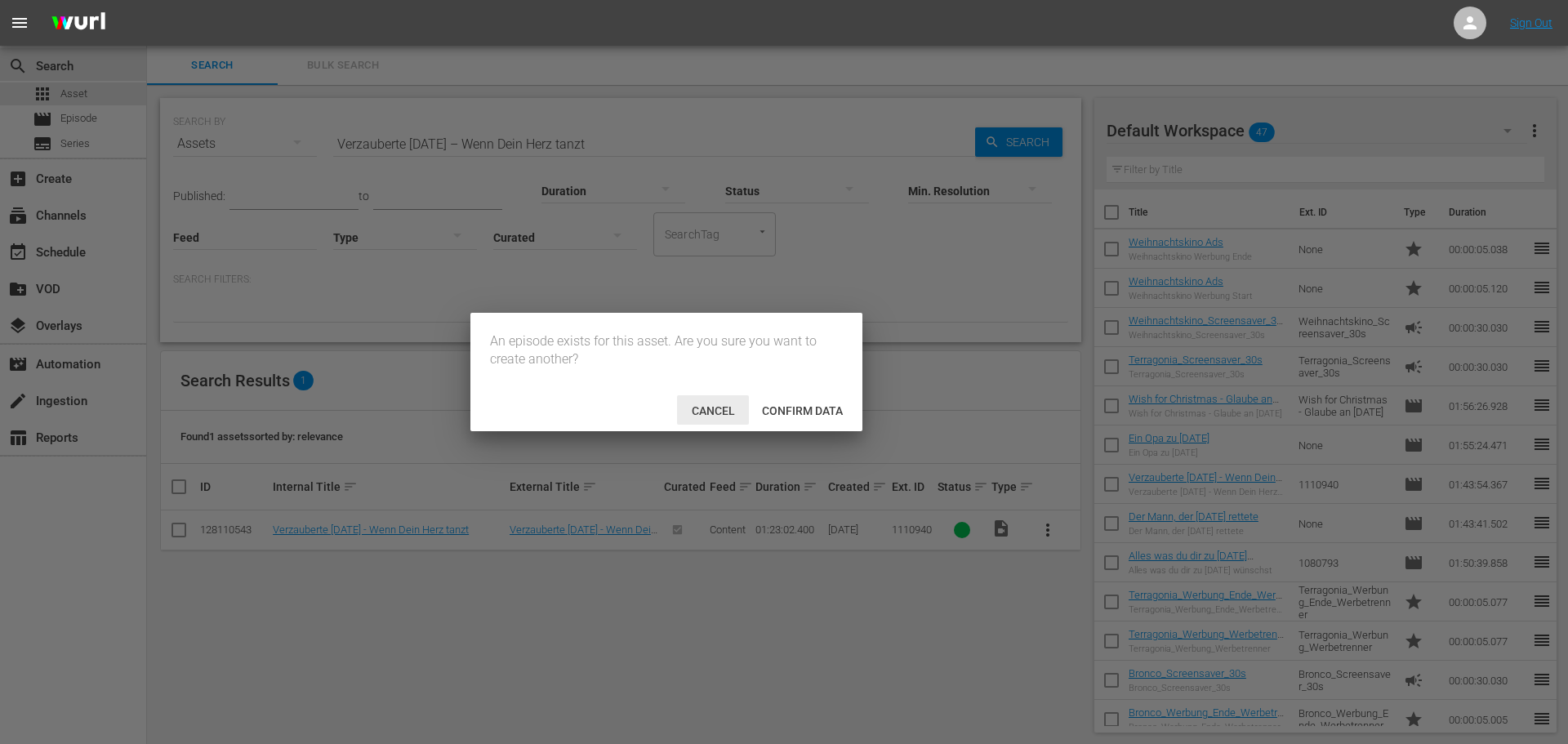
click at [711, 417] on div "Cancel" at bounding box center [712, 410] width 72 height 30
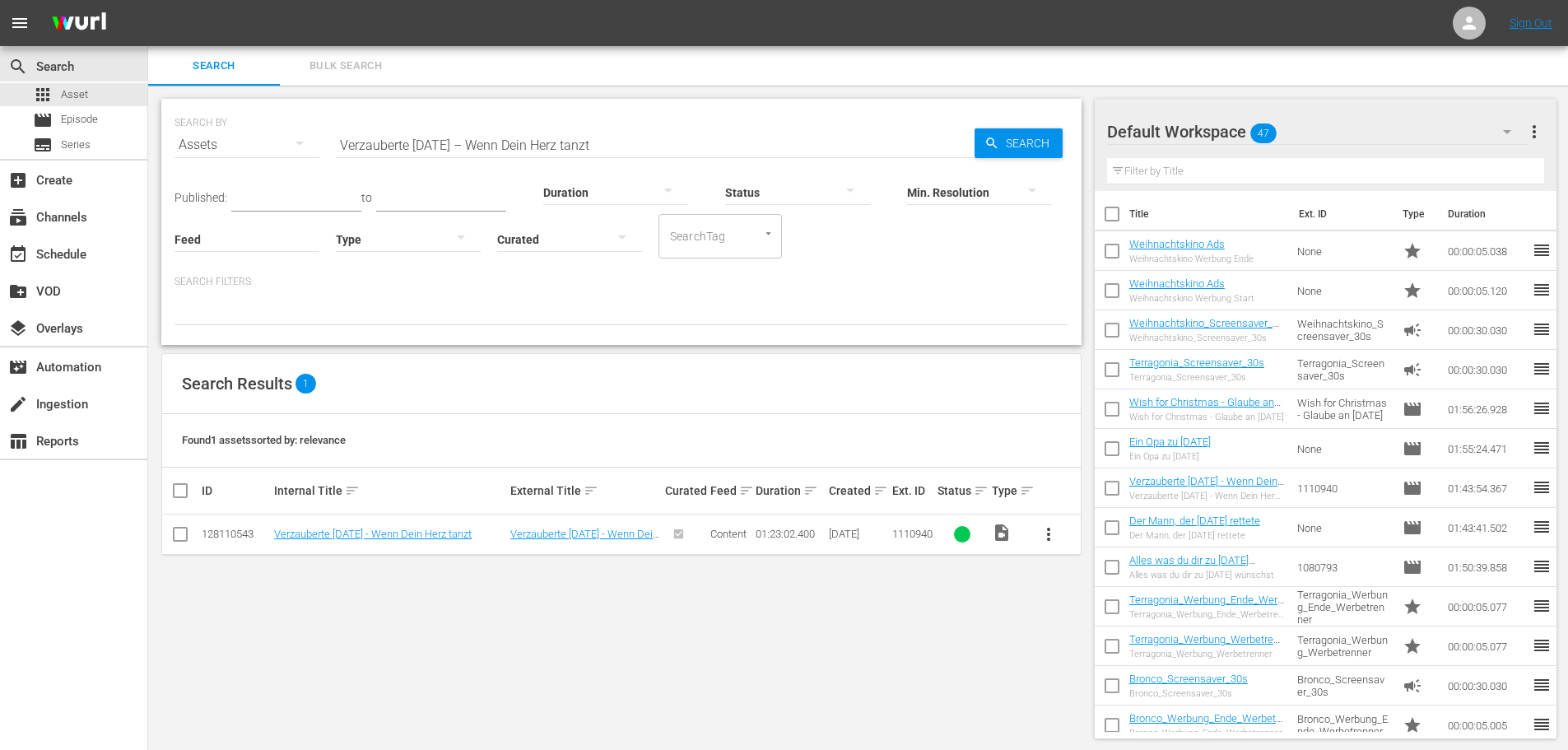
click at [487, 138] on input "Verzauberte Weihnachten – Wenn Dein Herz tanzt" at bounding box center [655, 145] width 638 height 39
paste input "[DATE] voller Hoffnung"
type input "[DATE] voller Hoffnung"
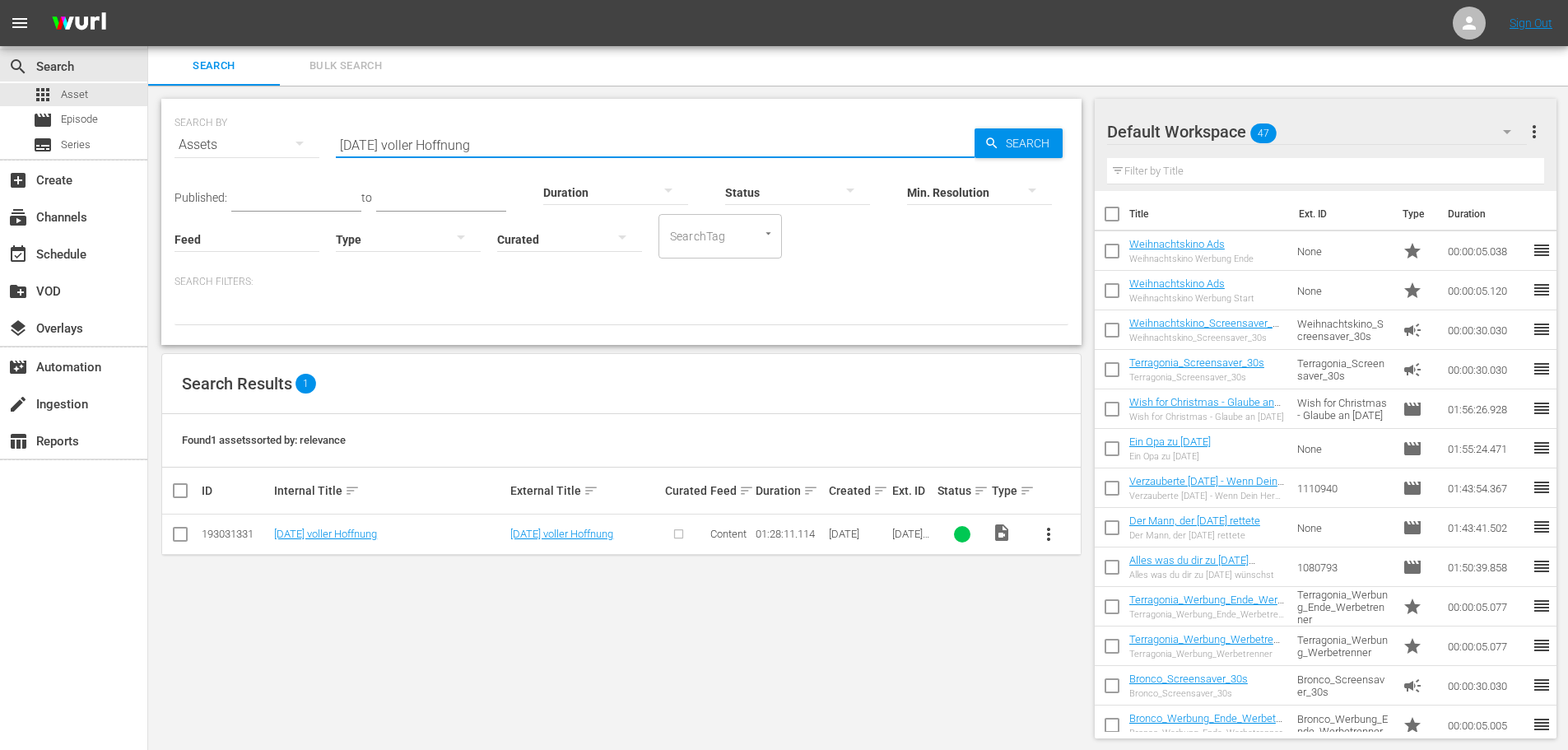
click at [1060, 537] on button "more_vert" at bounding box center [1048, 534] width 39 height 39
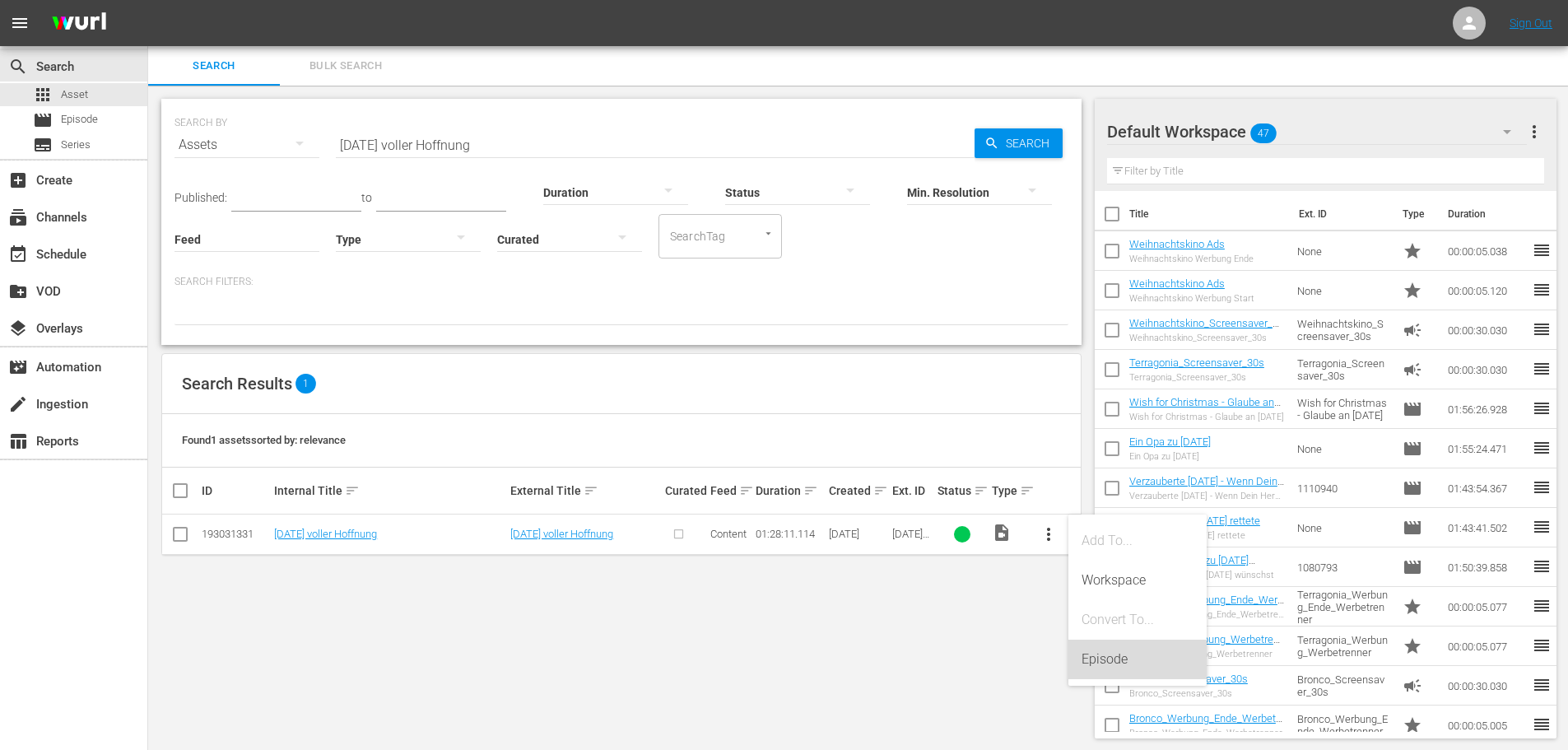
click at [1085, 664] on div "Episode" at bounding box center [1137, 659] width 112 height 39
click at [539, 140] on input "[DATE] voller Hoffnung" at bounding box center [655, 145] width 638 height 39
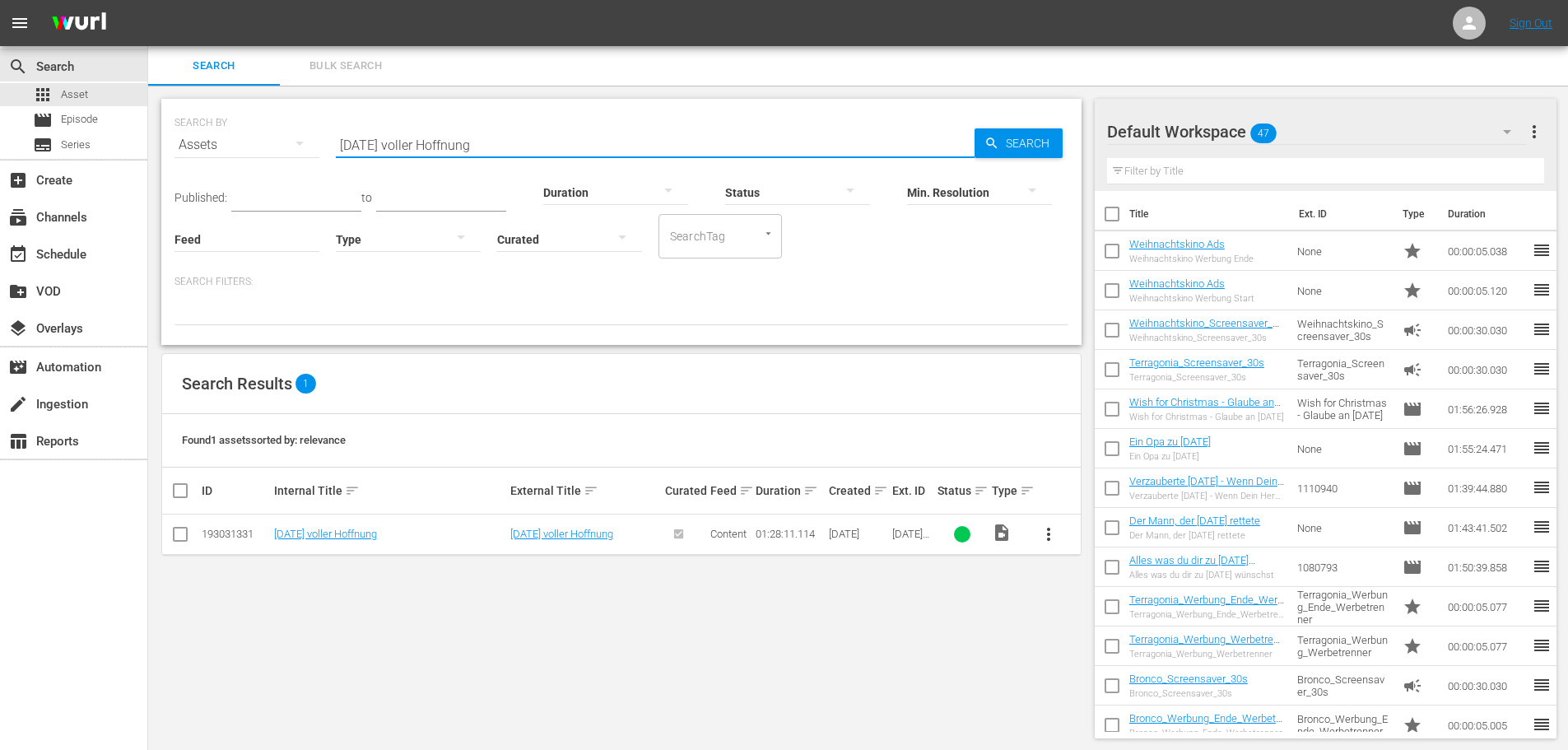
click at [539, 140] on input "[DATE] voller Hoffnung" at bounding box center [655, 145] width 638 height 39
paste input "szauber – Ein Kuss kommt selten allein"
type input "Weihnachtszauber – Ein Kuss kommt selten allein"
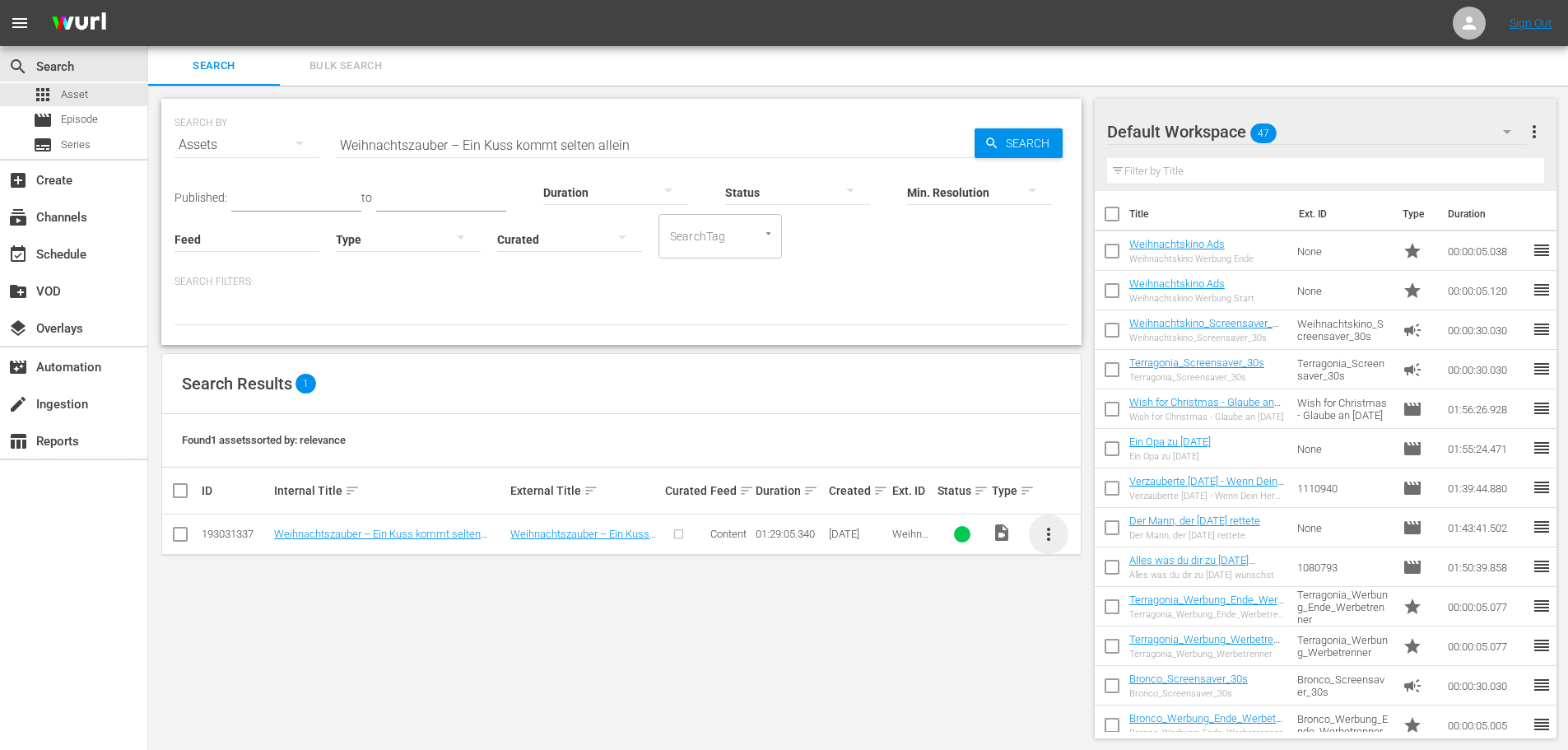
click at [1046, 538] on span "more_vert" at bounding box center [1048, 534] width 20 height 20
click at [1090, 663] on div "Episode" at bounding box center [1137, 659] width 112 height 39
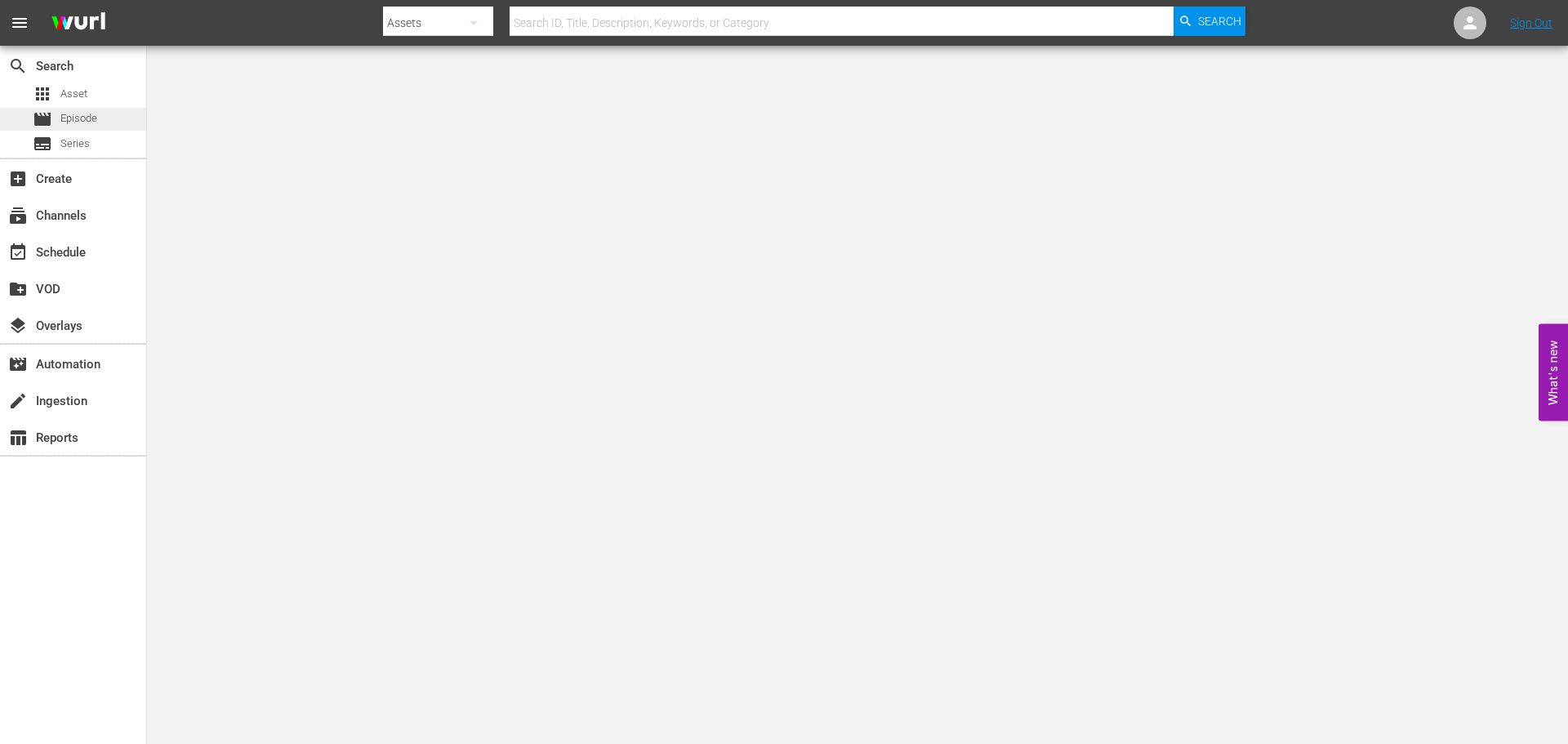
click at [103, 122] on div "movie Episode" at bounding box center [73, 120] width 146 height 23
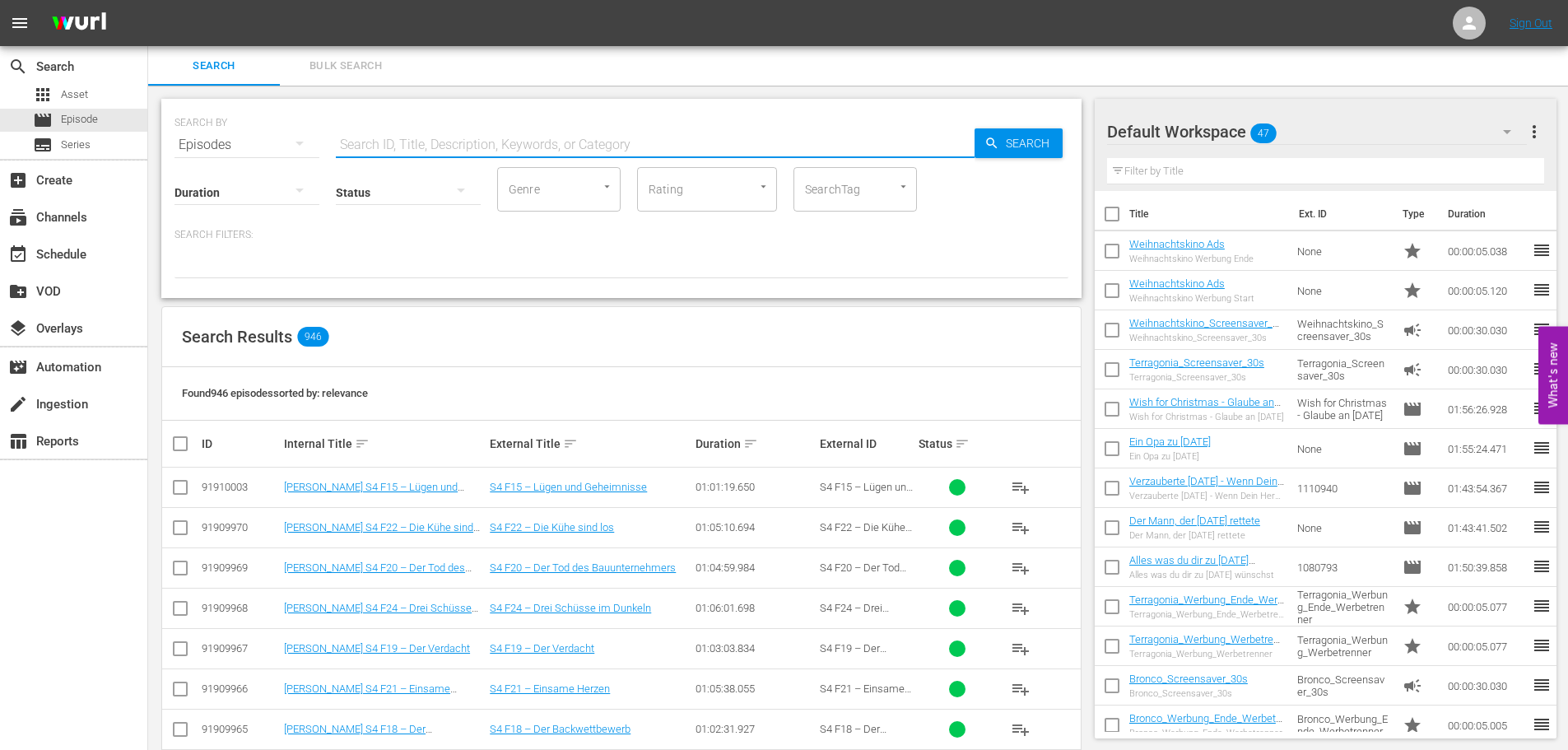
click at [479, 149] on input "text" at bounding box center [655, 145] width 638 height 39
type input "v"
click at [431, 146] on input "v" at bounding box center [655, 145] width 638 height 39
click at [511, 143] on input "text" at bounding box center [655, 145] width 638 height 39
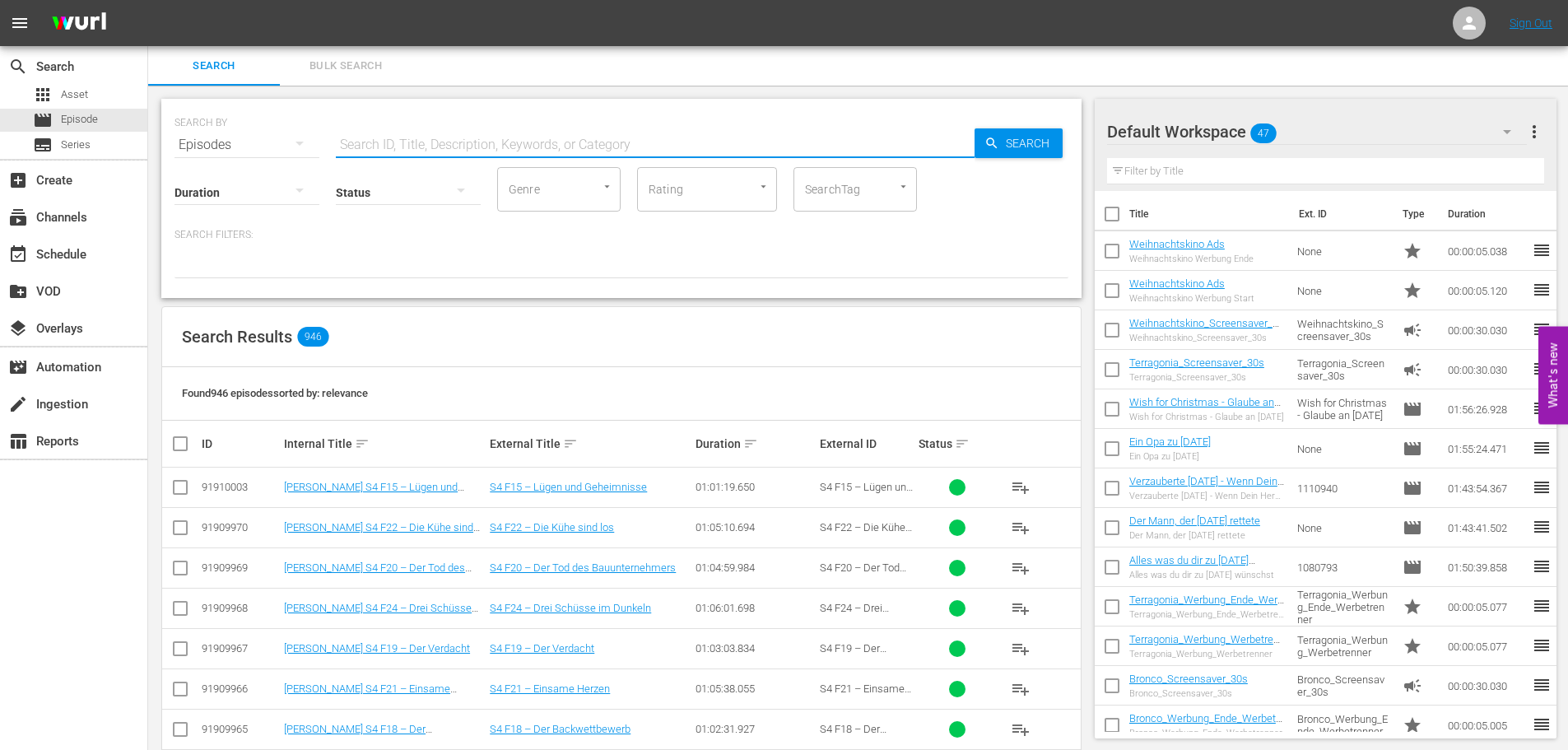
paste input "Das Wunder von [US_STATE]"
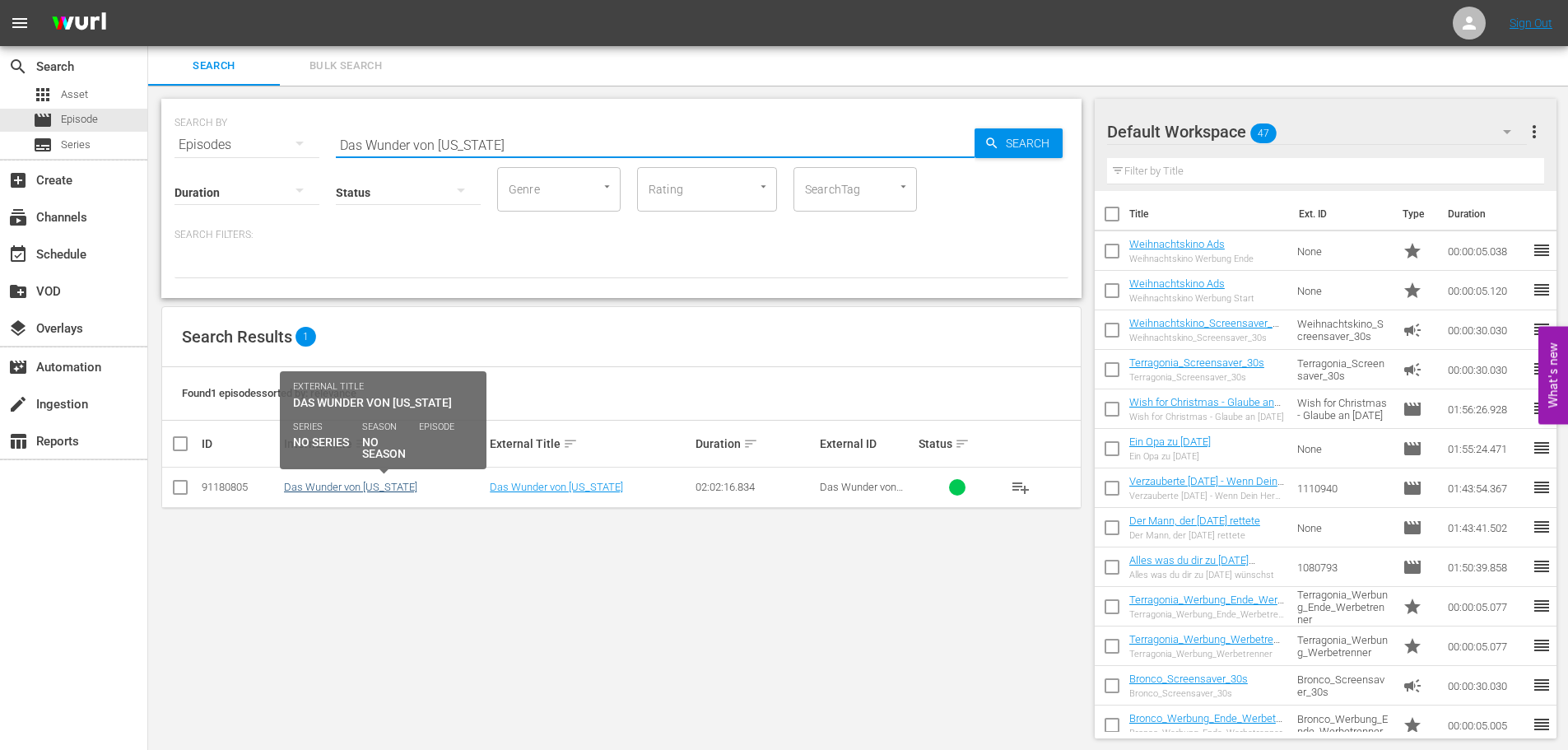
type input "Das Wunder von [US_STATE]"
click at [364, 488] on link "Das Wunder von [US_STATE]" at bounding box center [350, 487] width 133 height 12
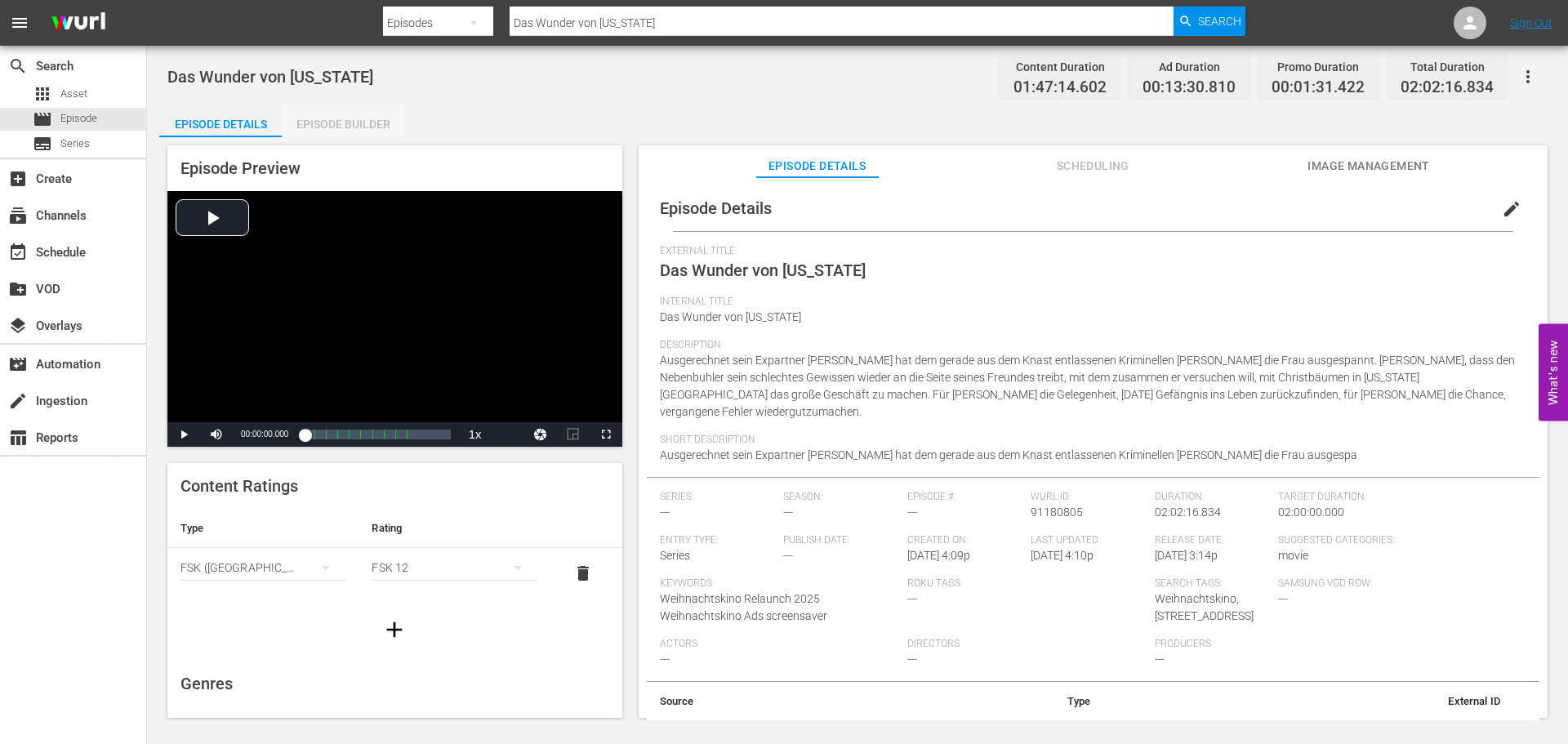
click at [354, 131] on div "Episode Builder" at bounding box center [343, 124] width 122 height 39
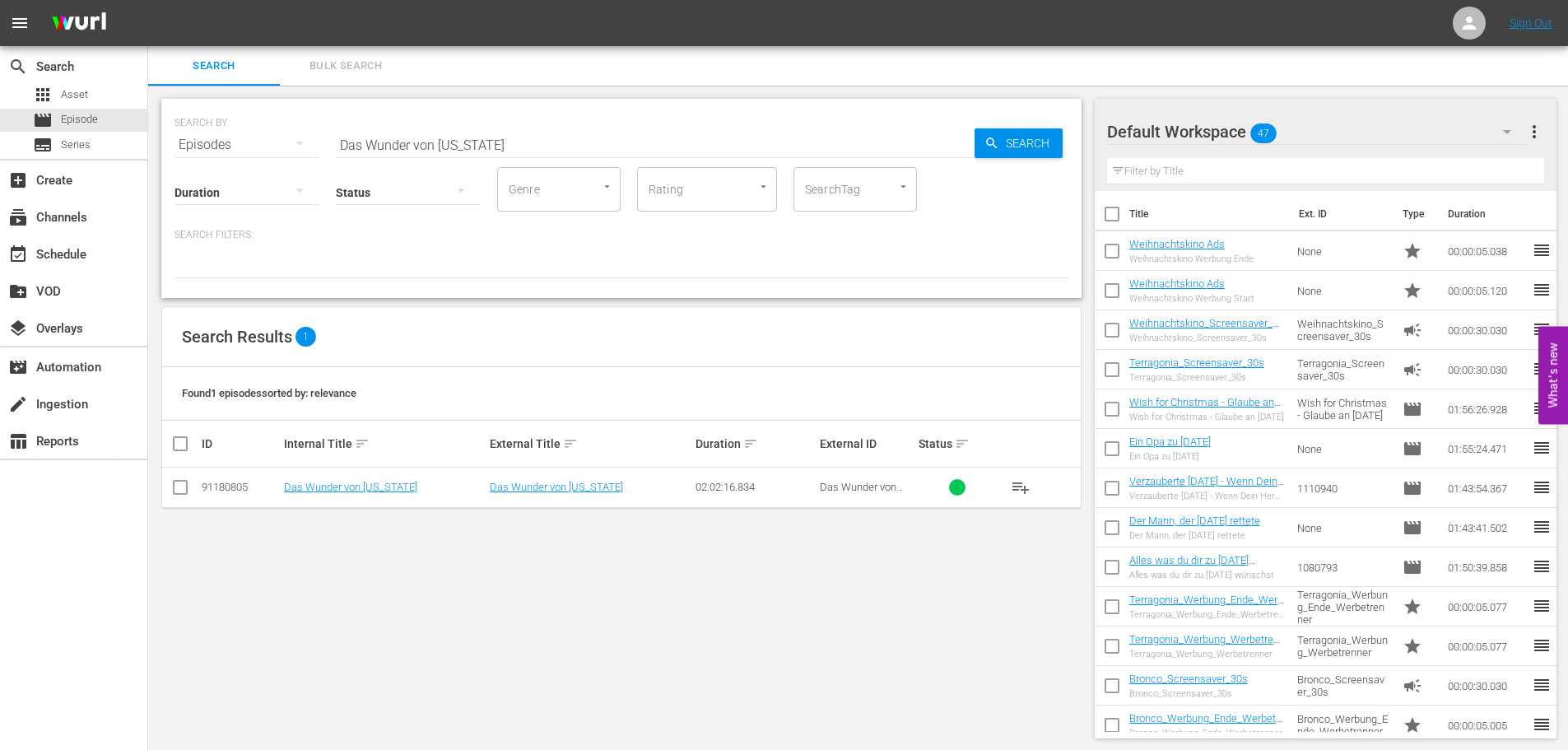
click at [1338, 142] on div "Default Workspace 47" at bounding box center [1317, 132] width 420 height 46
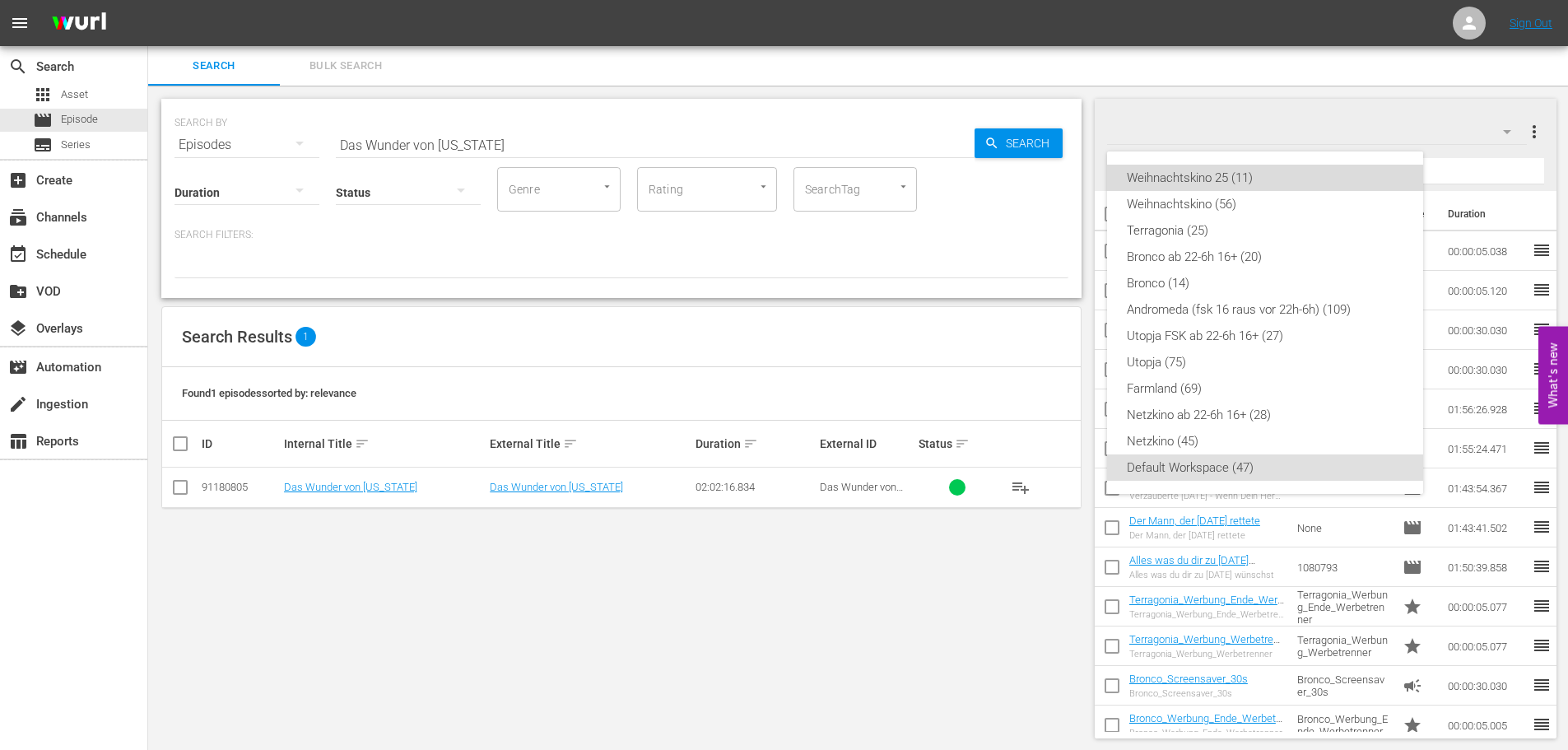
click at [1224, 175] on div "Weihnachtskino 25 (11)" at bounding box center [1265, 177] width 277 height 26
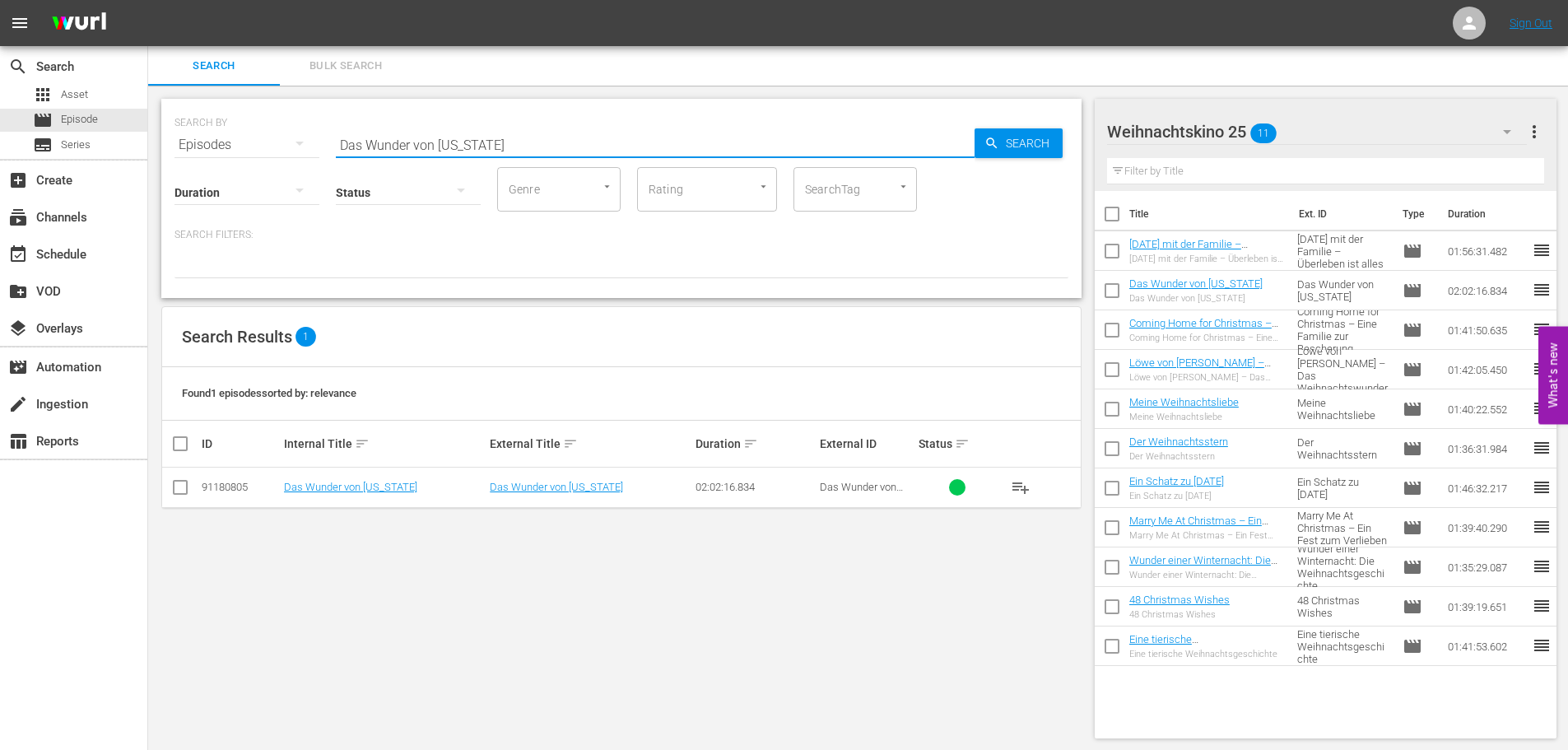
click at [480, 142] on input "Das Wunder von [US_STATE]" at bounding box center [655, 145] width 638 height 39
paste input "[PERSON_NAME][DATE] im Weihnachts-Wunderland"
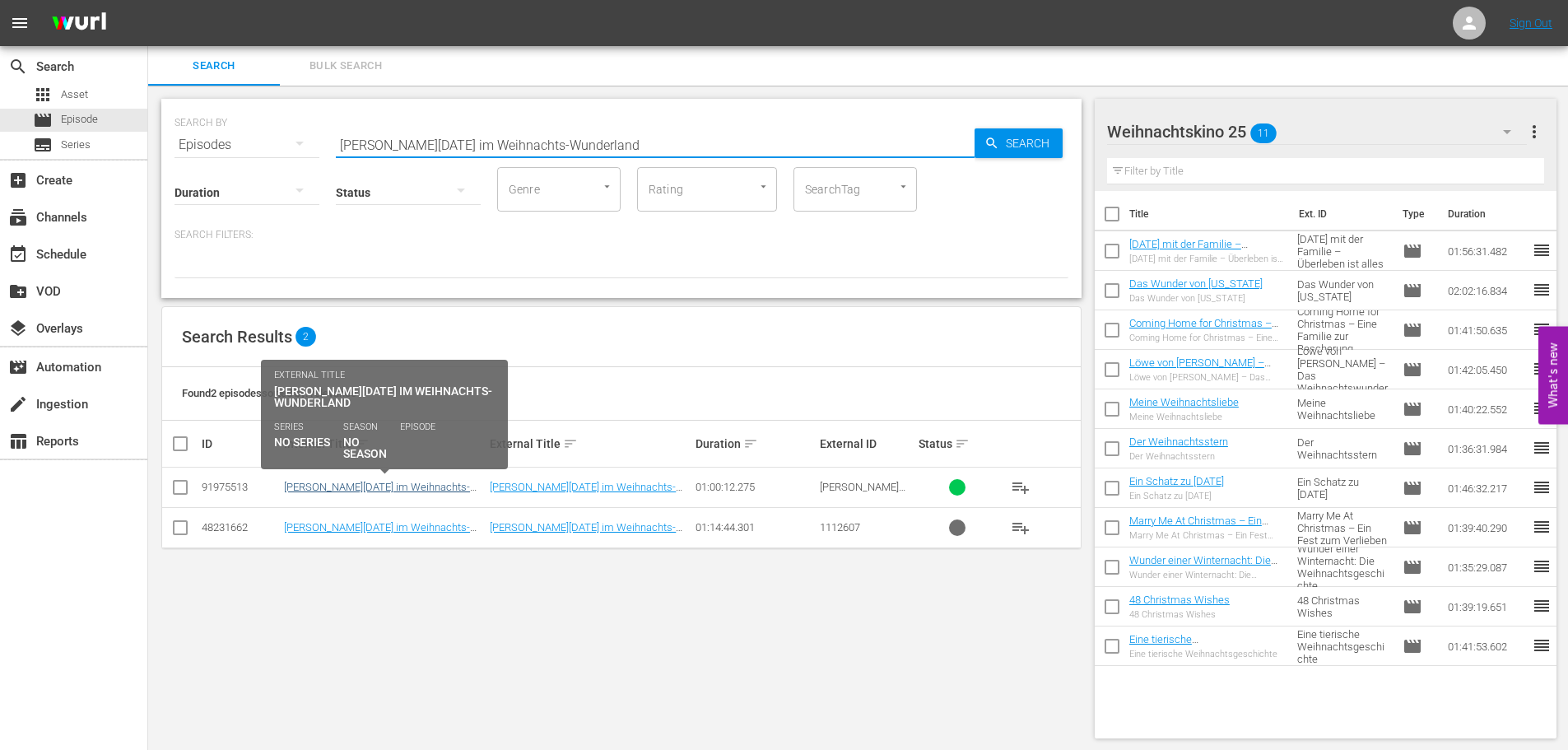
type input "[PERSON_NAME][DATE] im Weihnachts-Wunderland"
click at [423, 484] on link "[PERSON_NAME][DATE] im Weihnachts-Wunderland" at bounding box center [377, 493] width 186 height 25
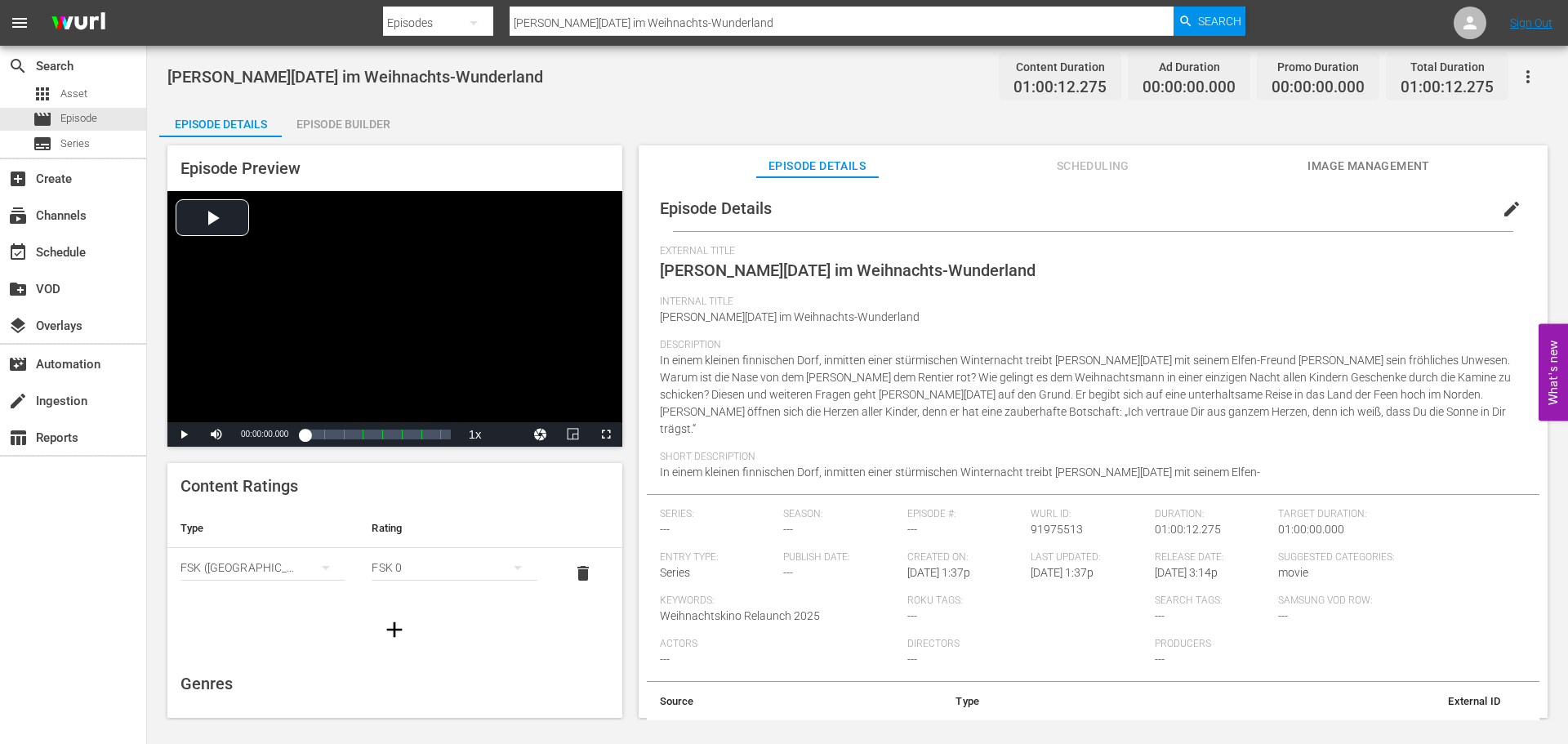
click at [357, 113] on div "Episode Builder" at bounding box center [343, 124] width 122 height 39
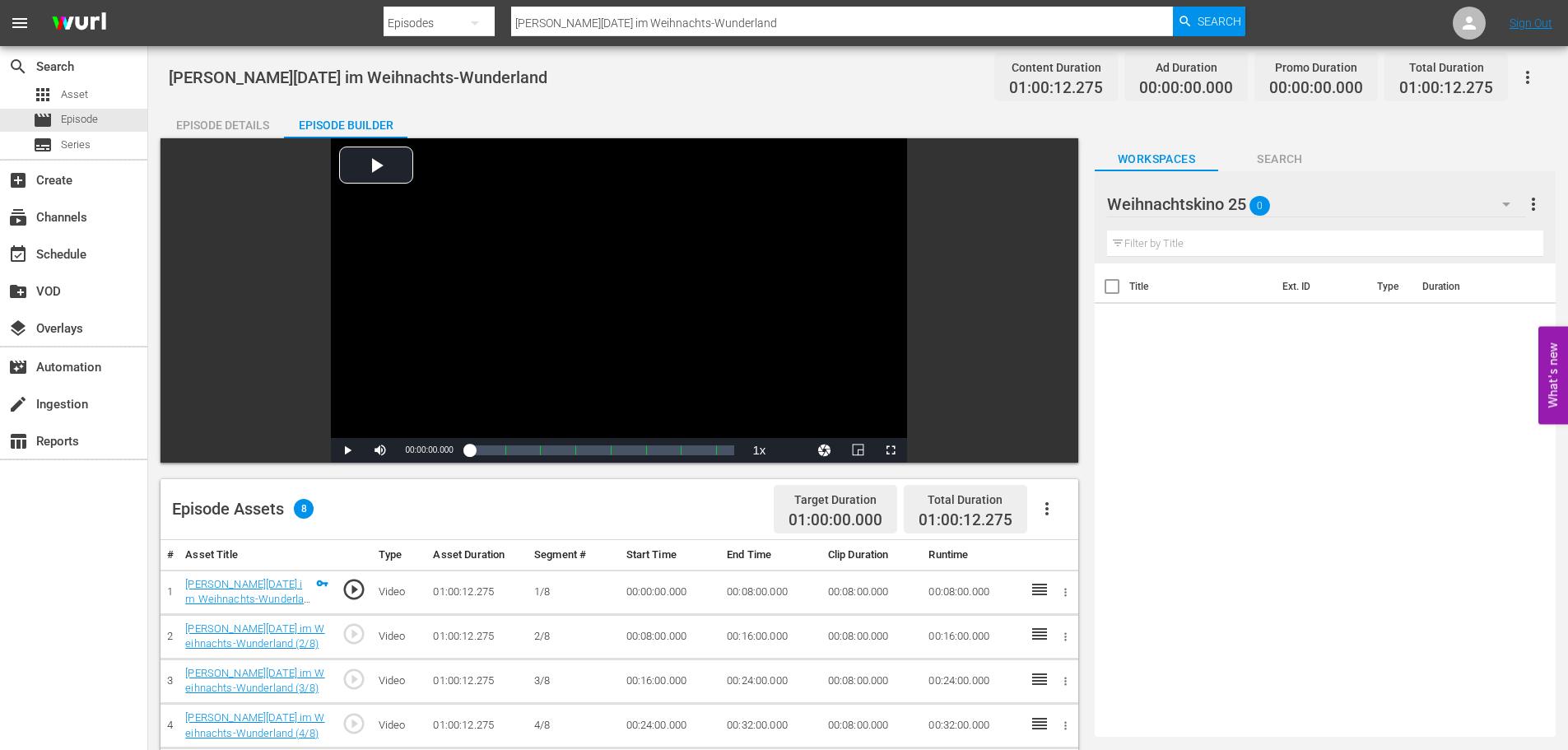
click at [1055, 521] on button "button" at bounding box center [1047, 509] width 39 height 39
click at [1067, 512] on div "Fill with Ads" at bounding box center [1096, 515] width 112 height 39
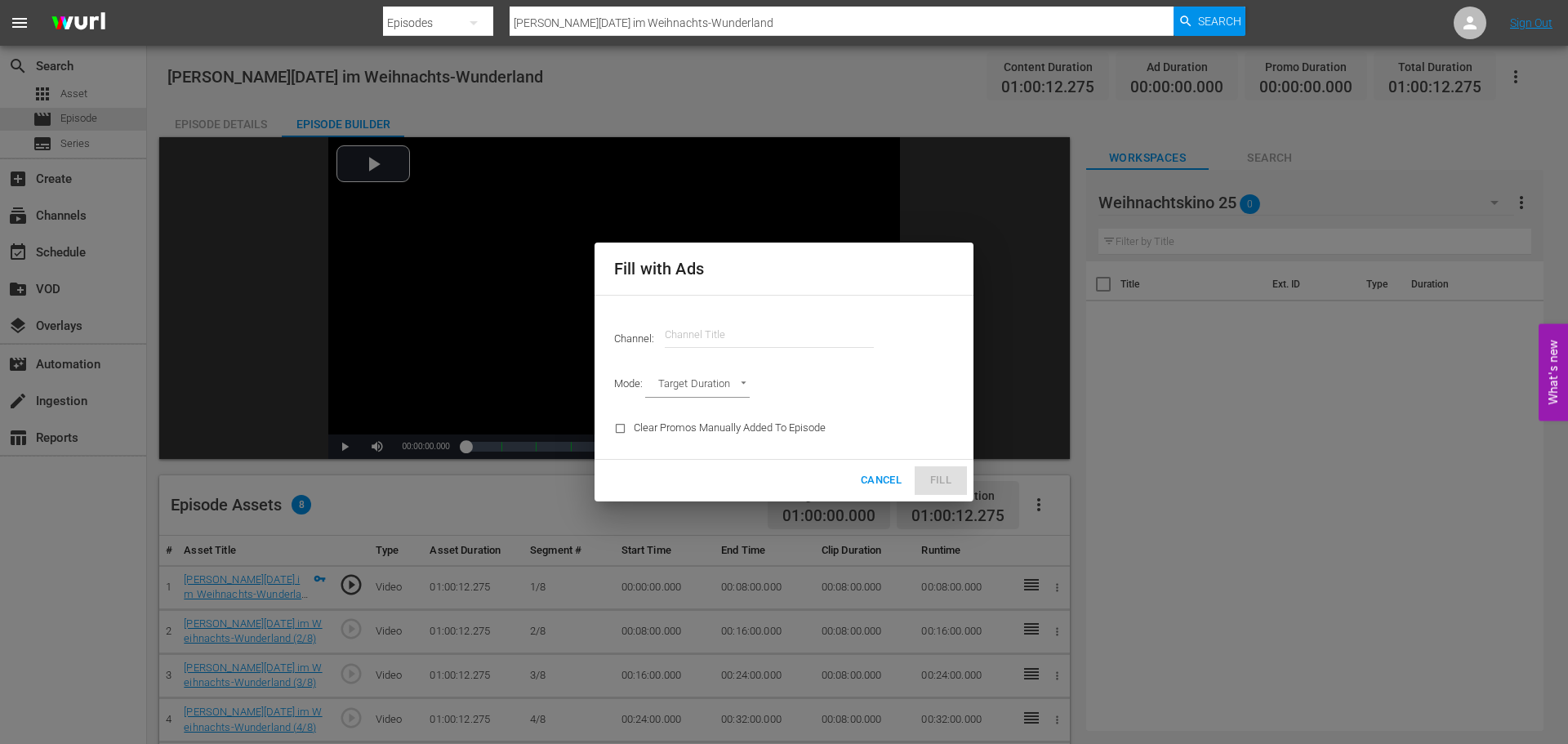
click at [772, 339] on input "text" at bounding box center [769, 335] width 209 height 39
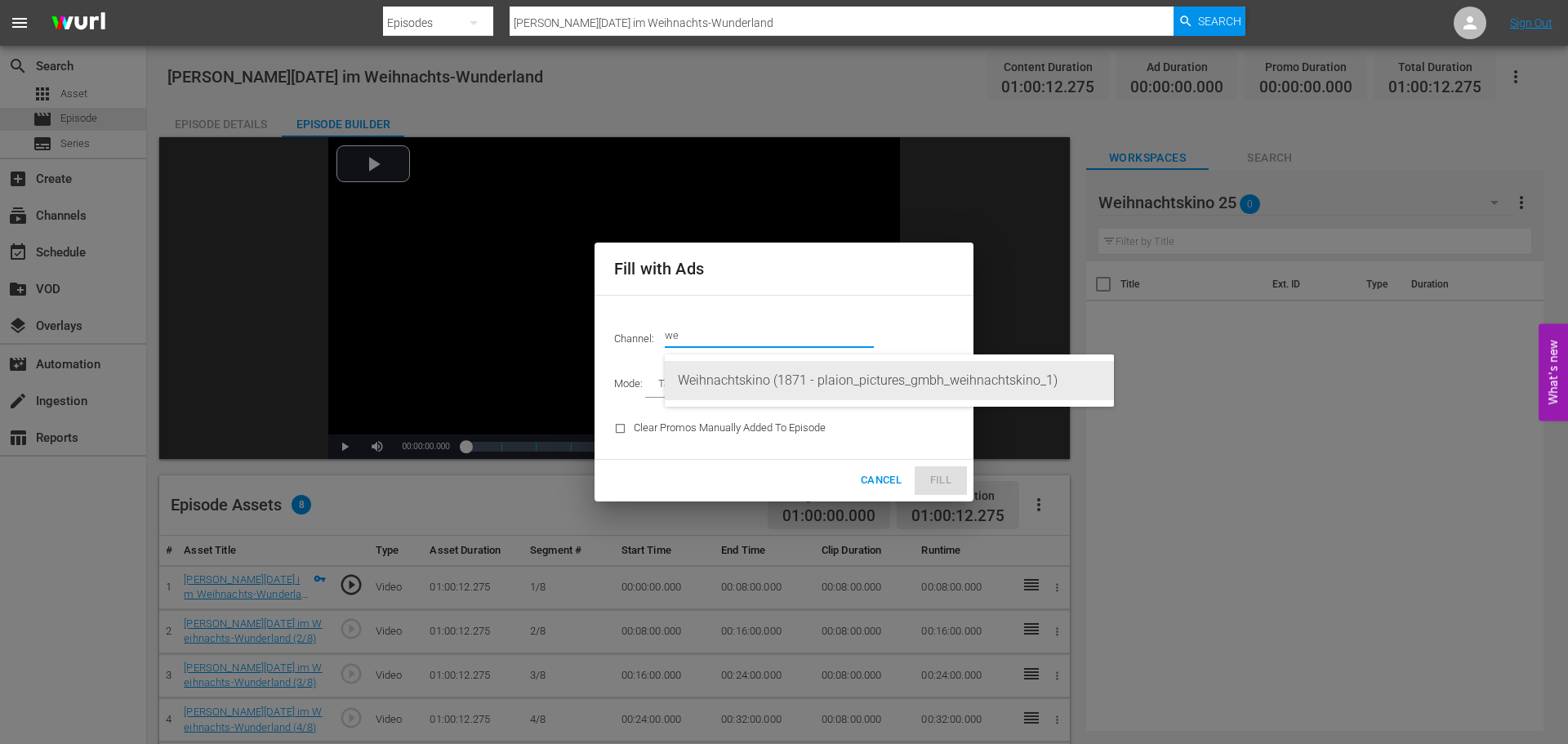
click at [741, 368] on div "Weihnachtskino (1871 - plaion_pictures_gmbh_weihnachtskino_1)" at bounding box center [889, 380] width 423 height 39
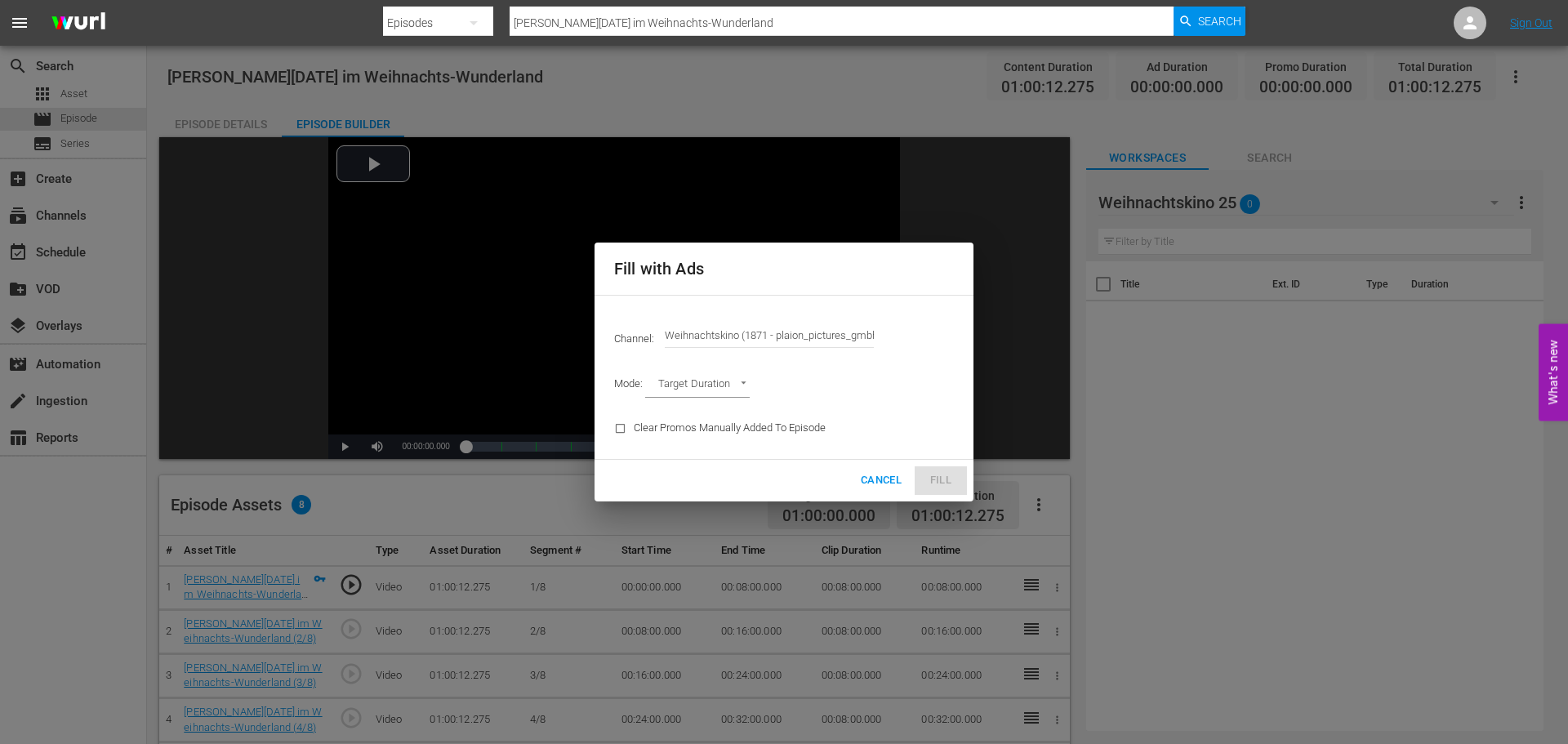
type input "Weihnachtskino (1871)"
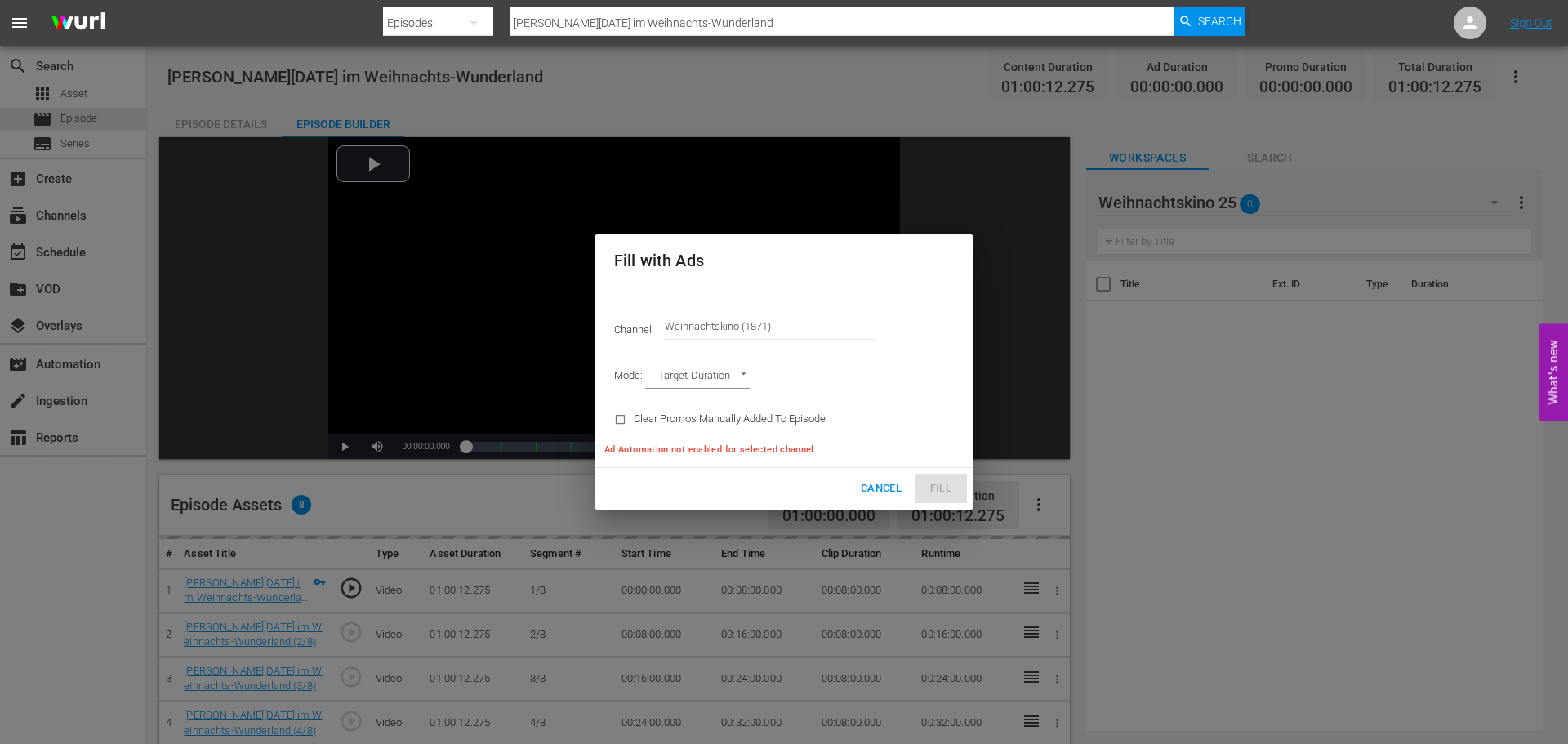
type input "AD_BREAK_DURATION"
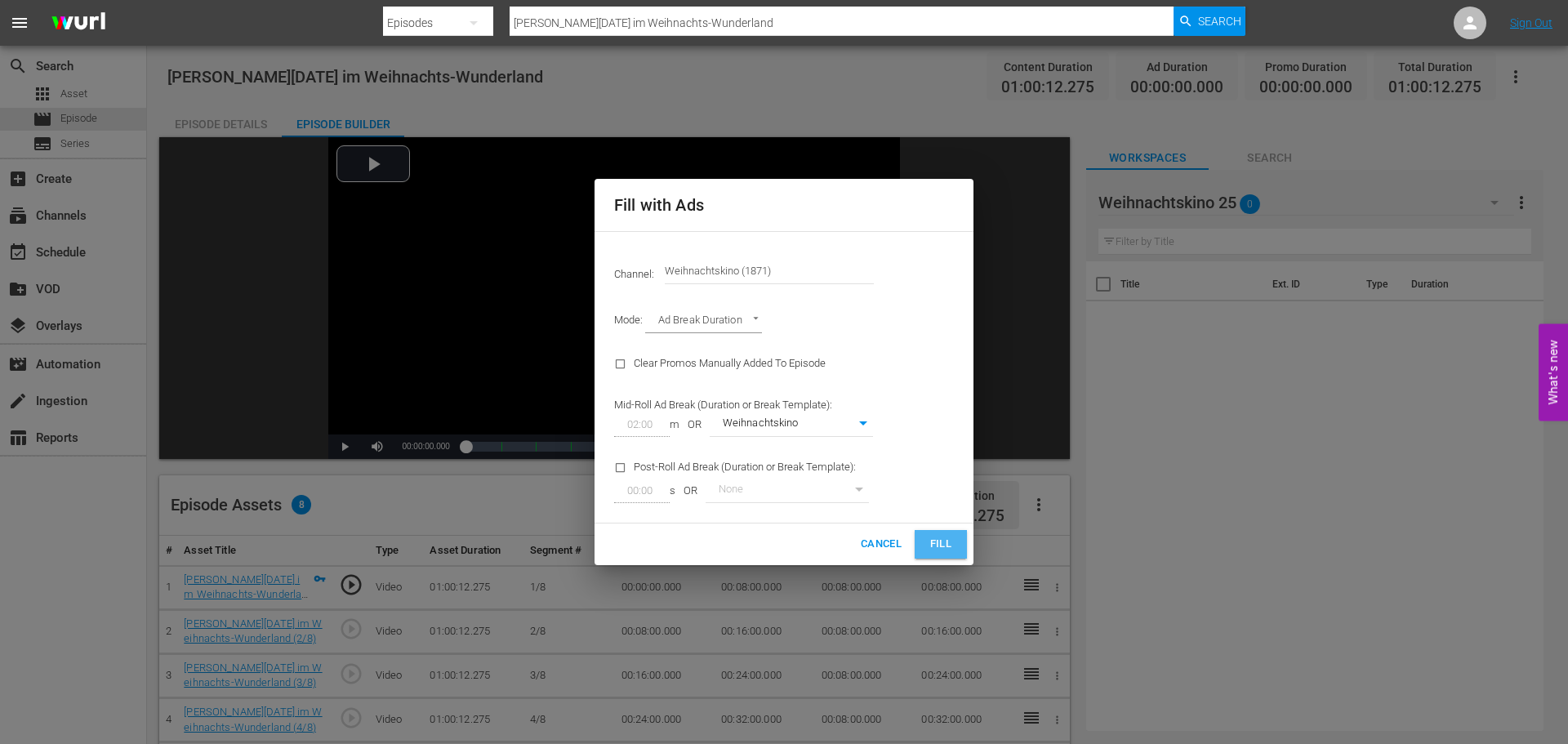
click at [957, 541] on button "Fill" at bounding box center [940, 544] width 52 height 28
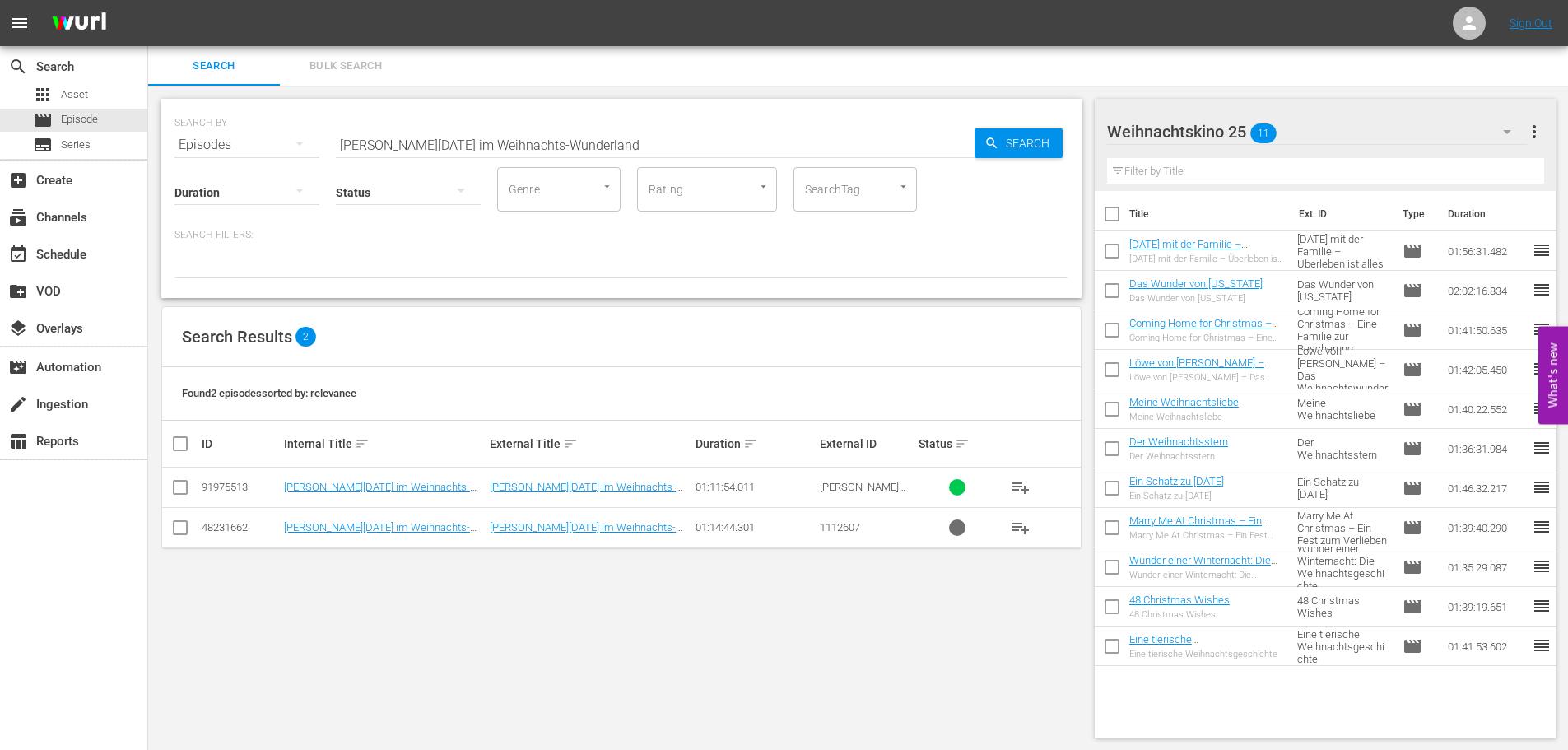
click at [638, 521] on td "[PERSON_NAME][DATE] im Weihnachts-Wunderland" at bounding box center [590, 527] width 205 height 40
click at [617, 538] on td "[PERSON_NAME][DATE] im Weihnachts-Wunderland" at bounding box center [590, 527] width 205 height 40
click at [622, 527] on link "[PERSON_NAME][DATE] im Weihnachts-Wunderland" at bounding box center [582, 533] width 186 height 25
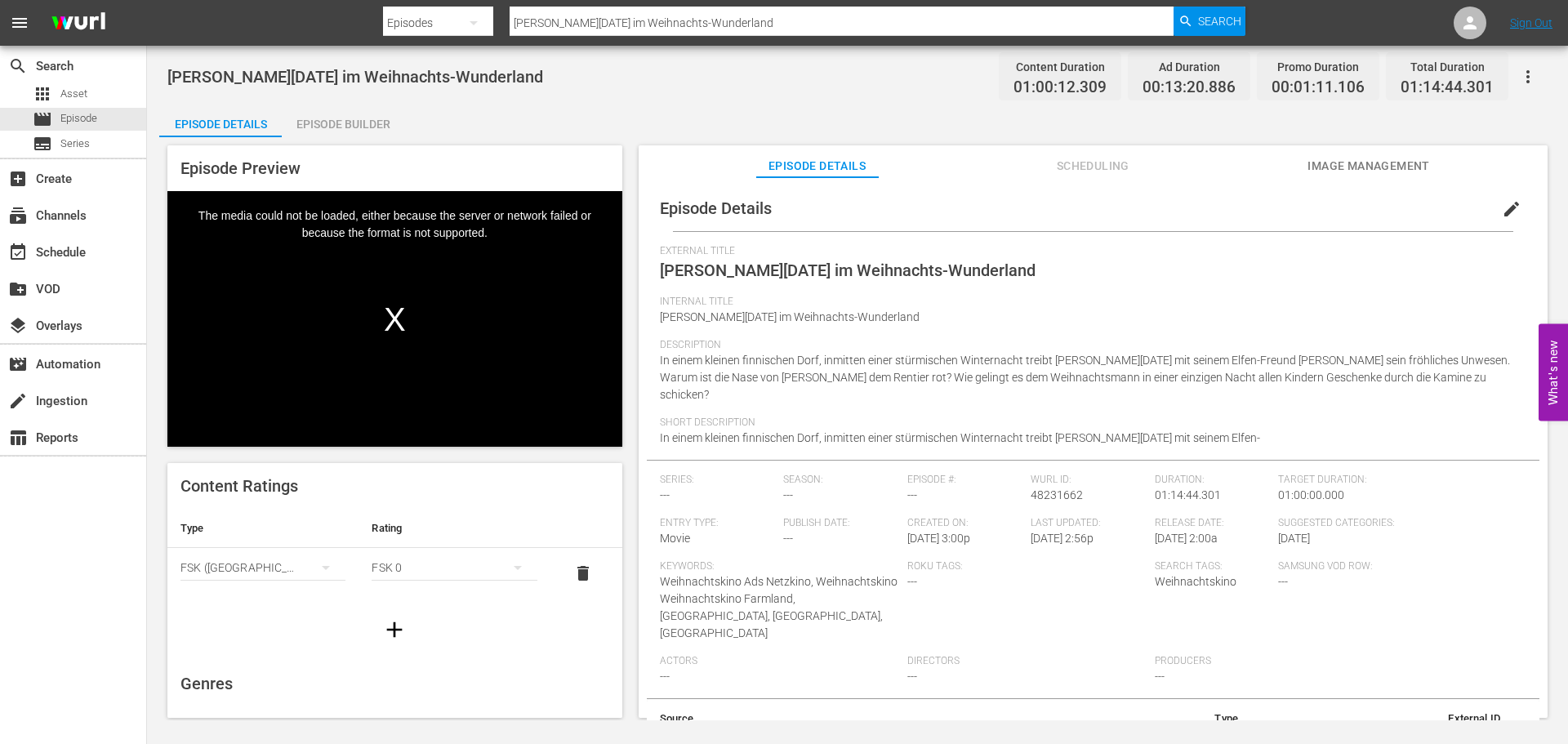
click at [360, 125] on div "Episode Builder" at bounding box center [343, 124] width 122 height 39
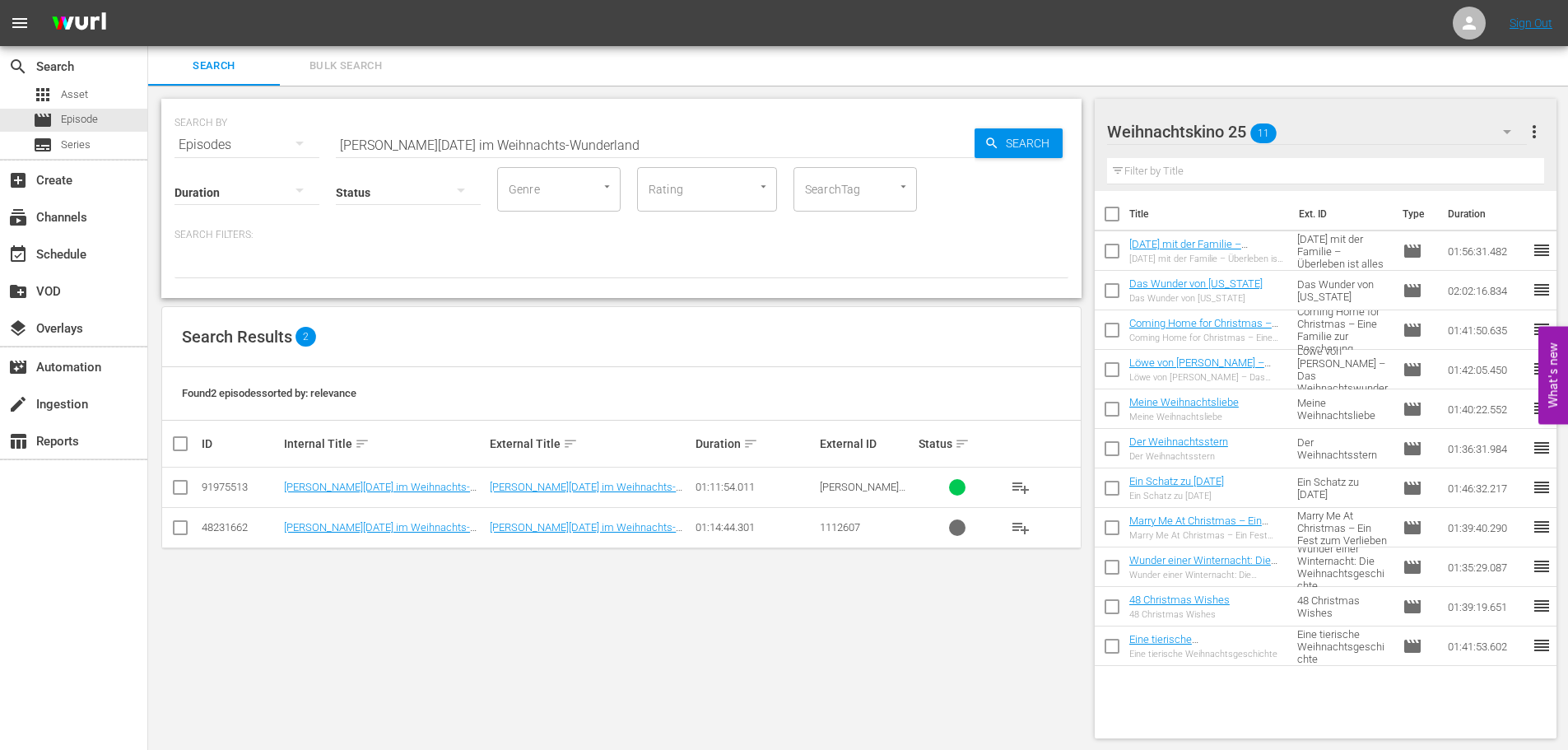
click at [177, 529] on input "checkbox" at bounding box center [180, 530] width 20 height 20
checkbox input "true"
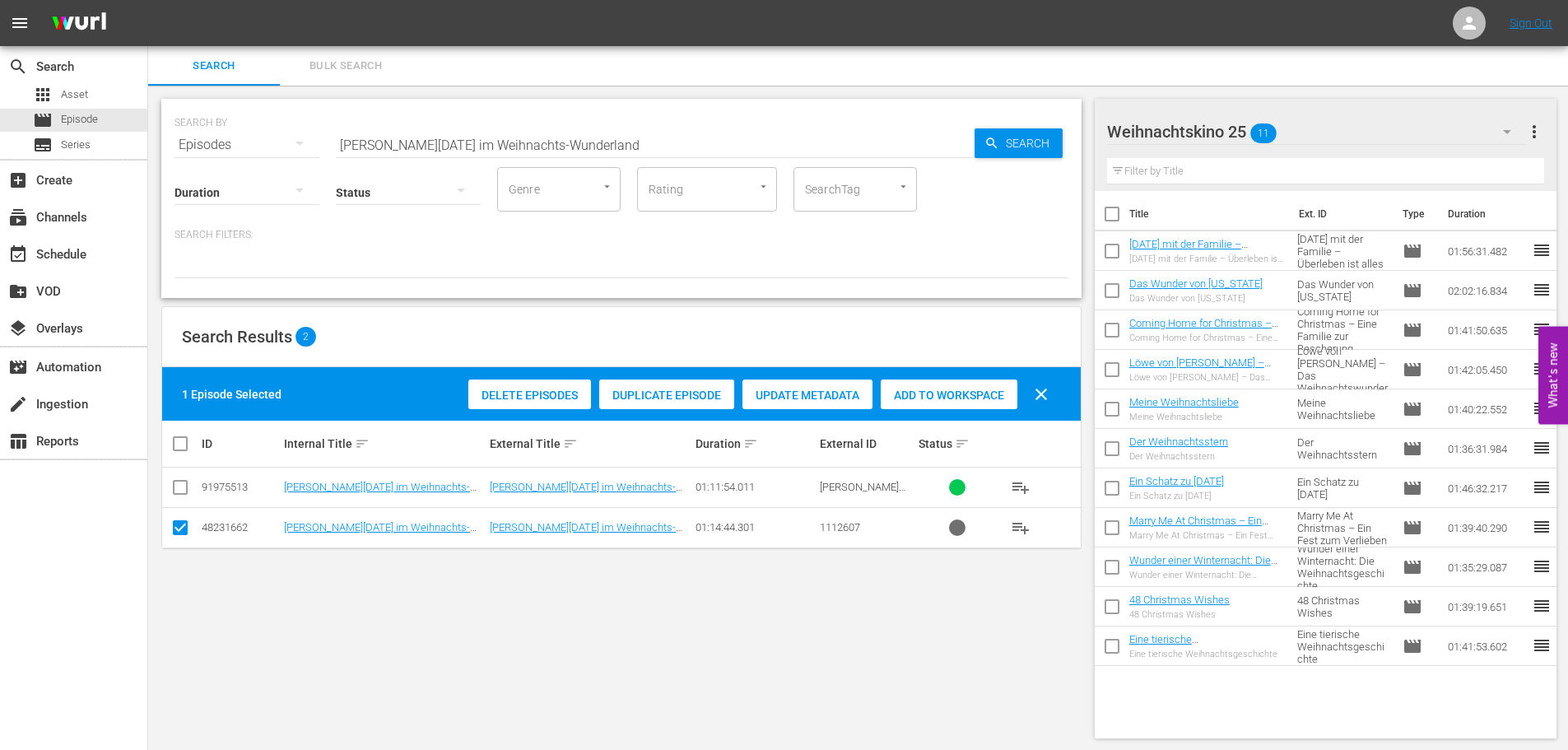
click at [515, 401] on span "Delete Episodes" at bounding box center [529, 395] width 122 height 13
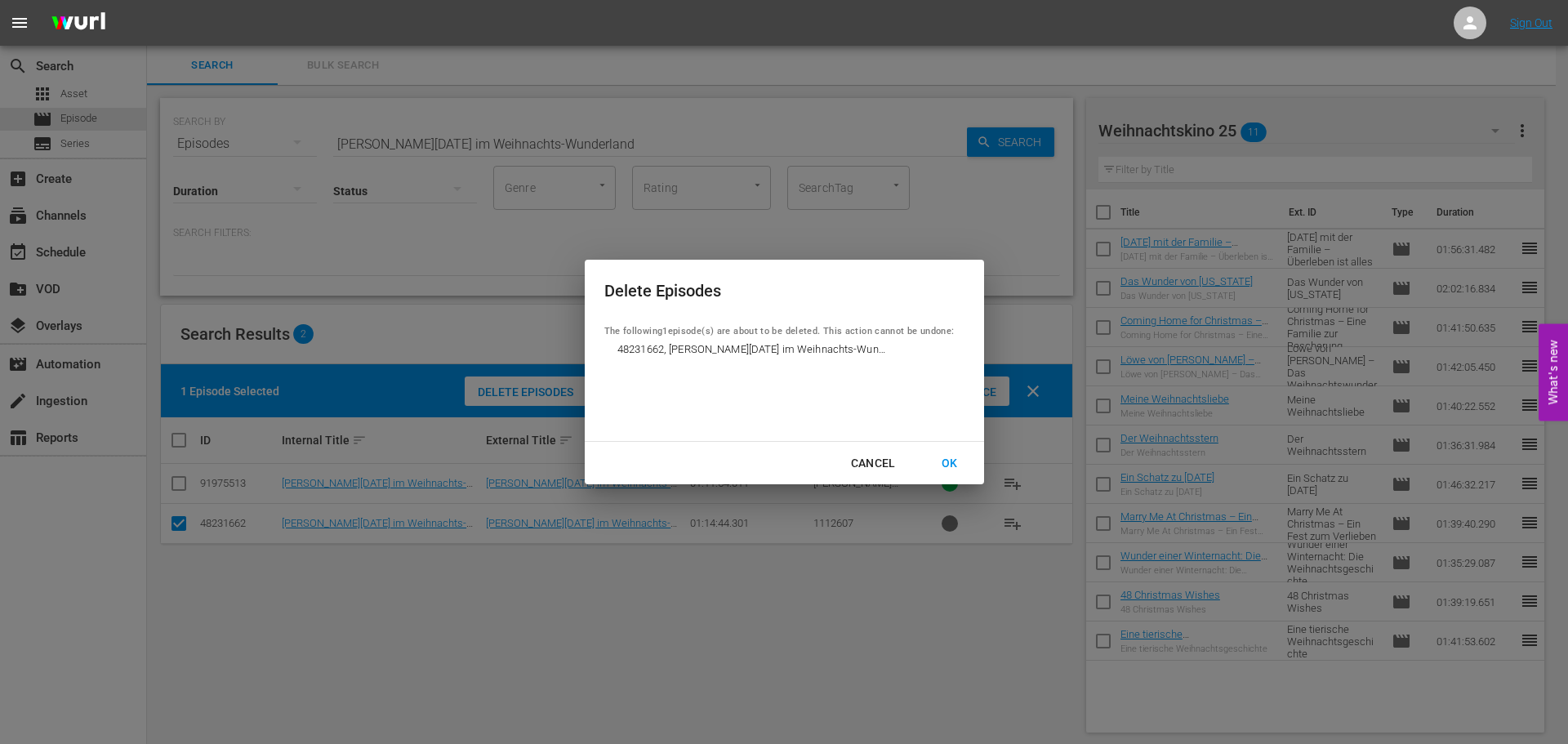
click at [949, 464] on div "OK" at bounding box center [950, 463] width 43 height 20
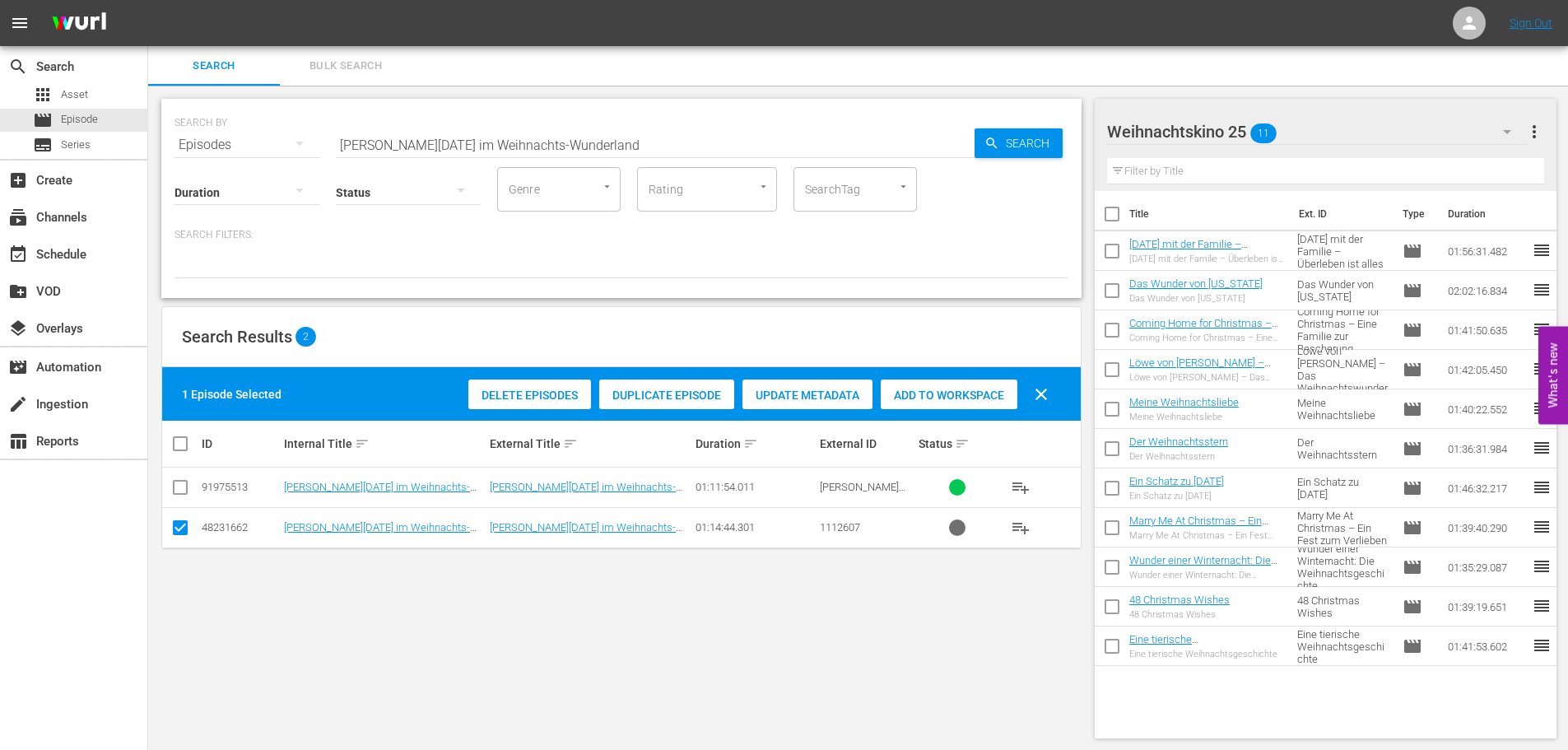
click at [1000, 328] on div "Search Results 2" at bounding box center [621, 337] width 919 height 60
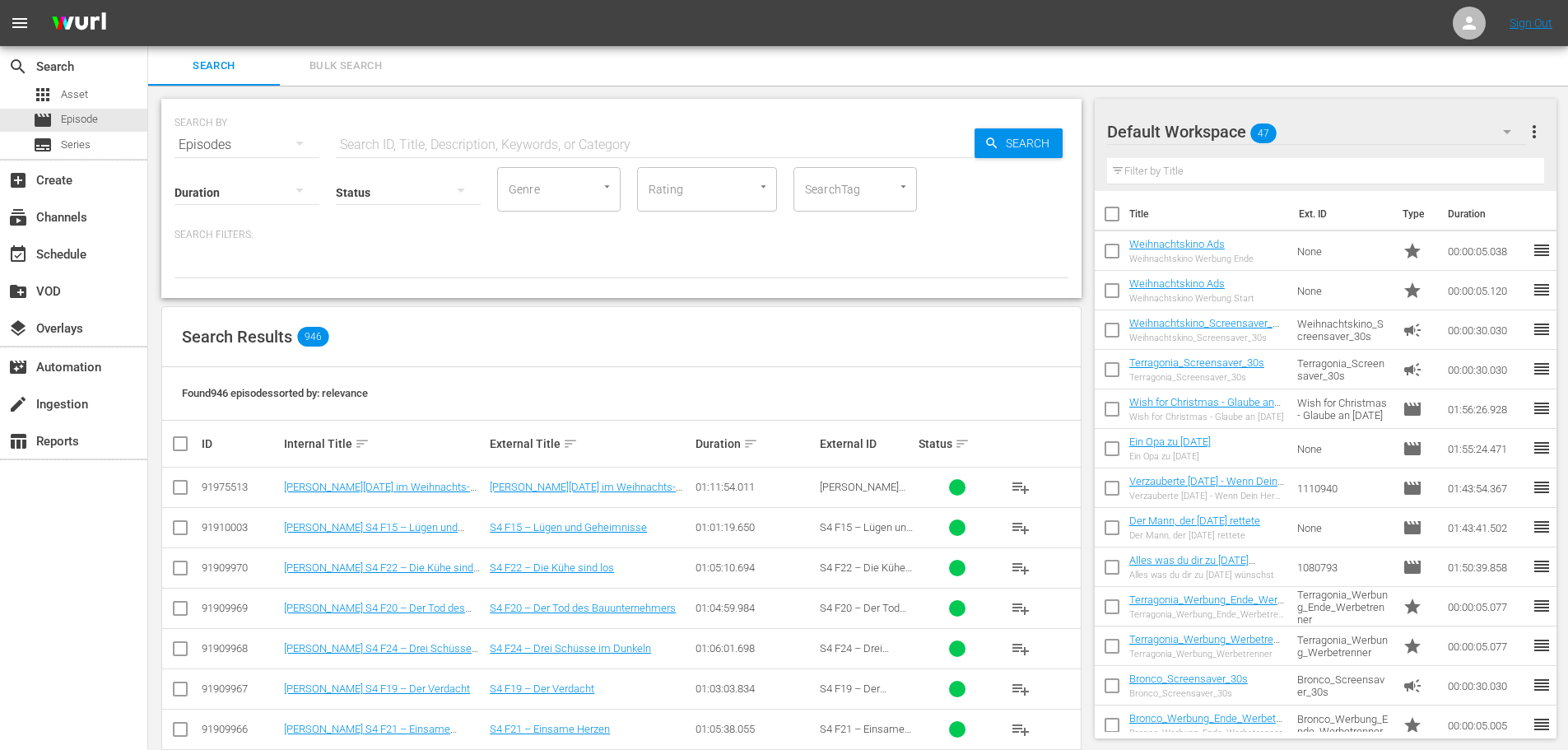
click at [1304, 134] on div "Default Workspace 47" at bounding box center [1317, 132] width 420 height 46
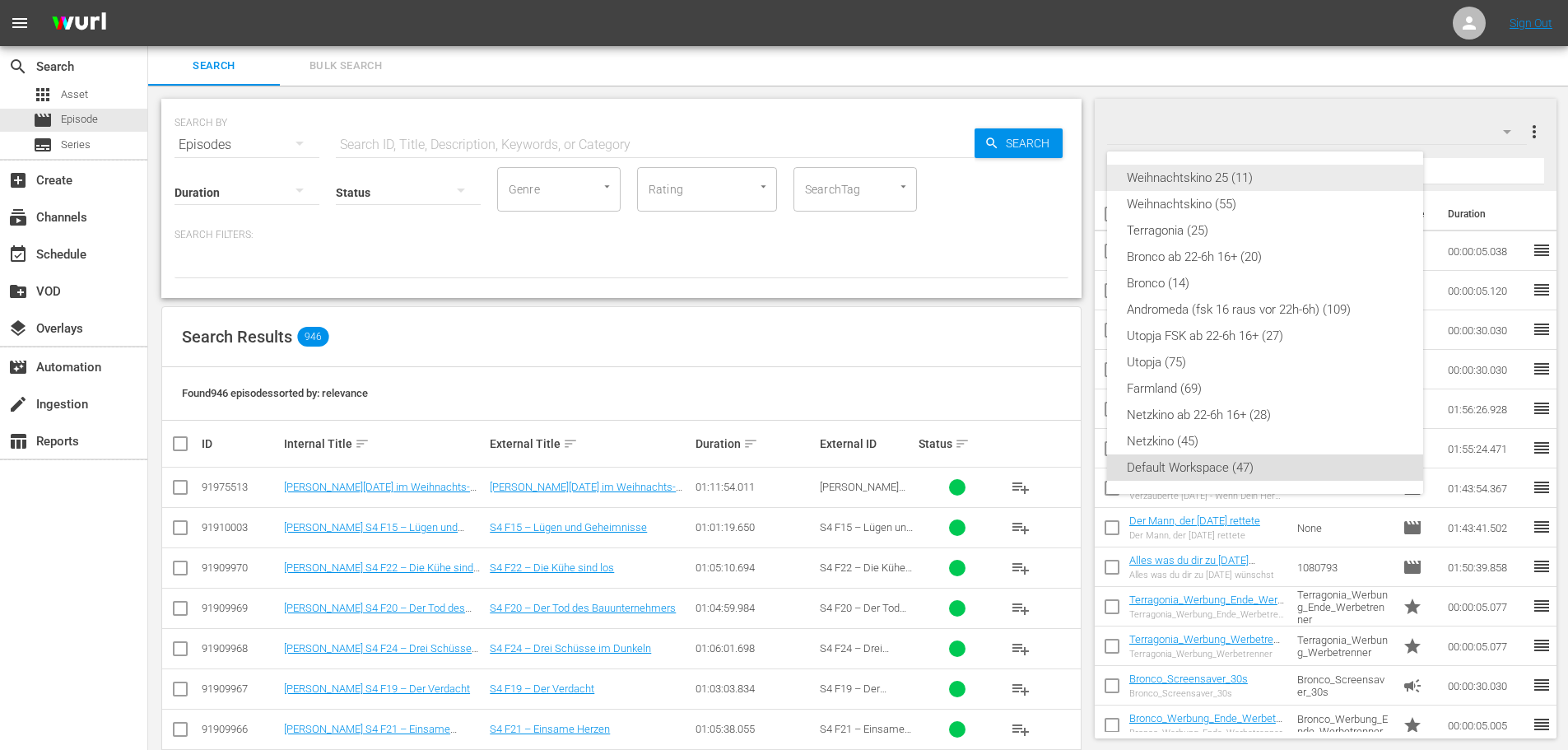
click at [1225, 180] on div "Weihnachtskino 25 (11)" at bounding box center [1265, 177] width 277 height 26
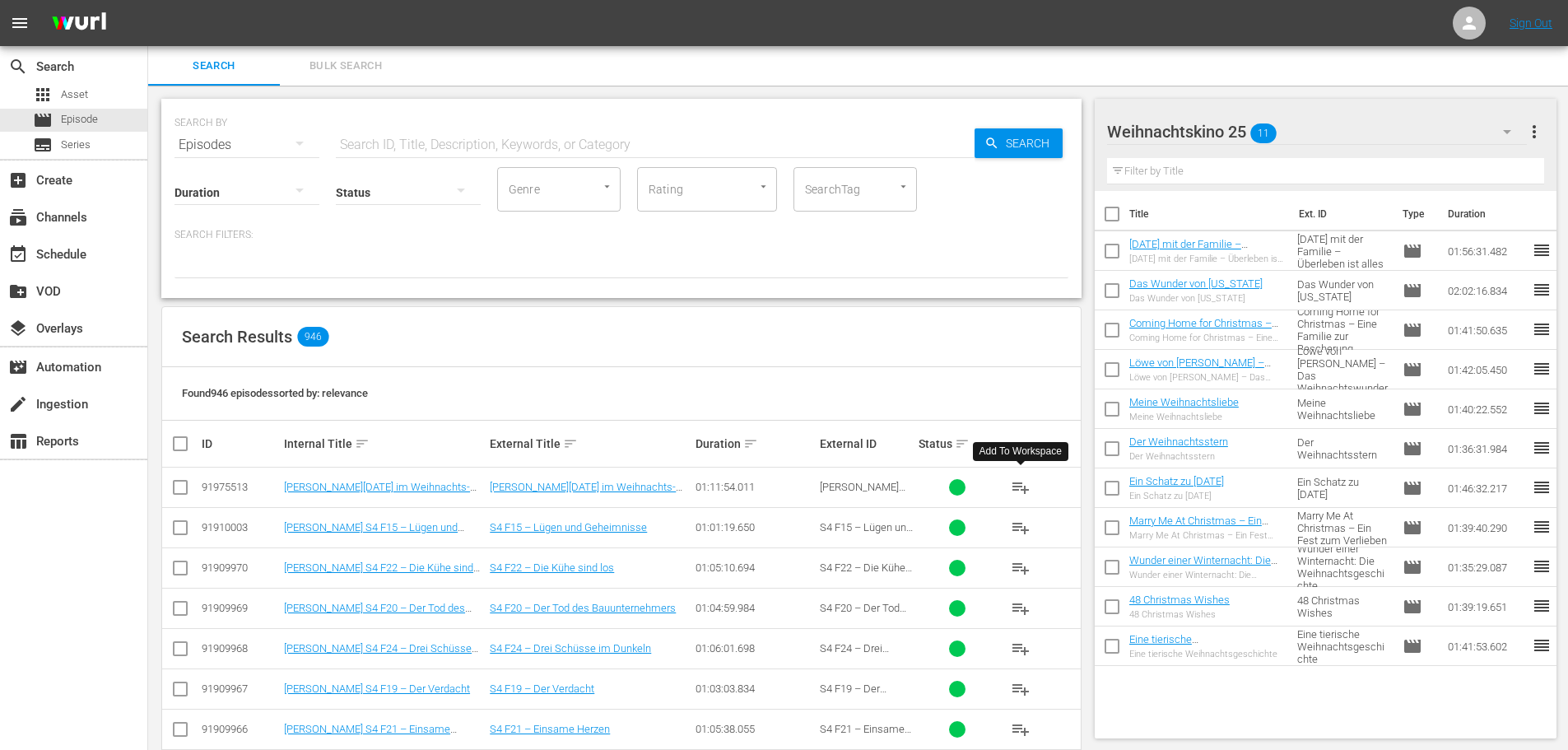
click at [1022, 487] on span "playlist_add" at bounding box center [1021, 488] width 20 height 20
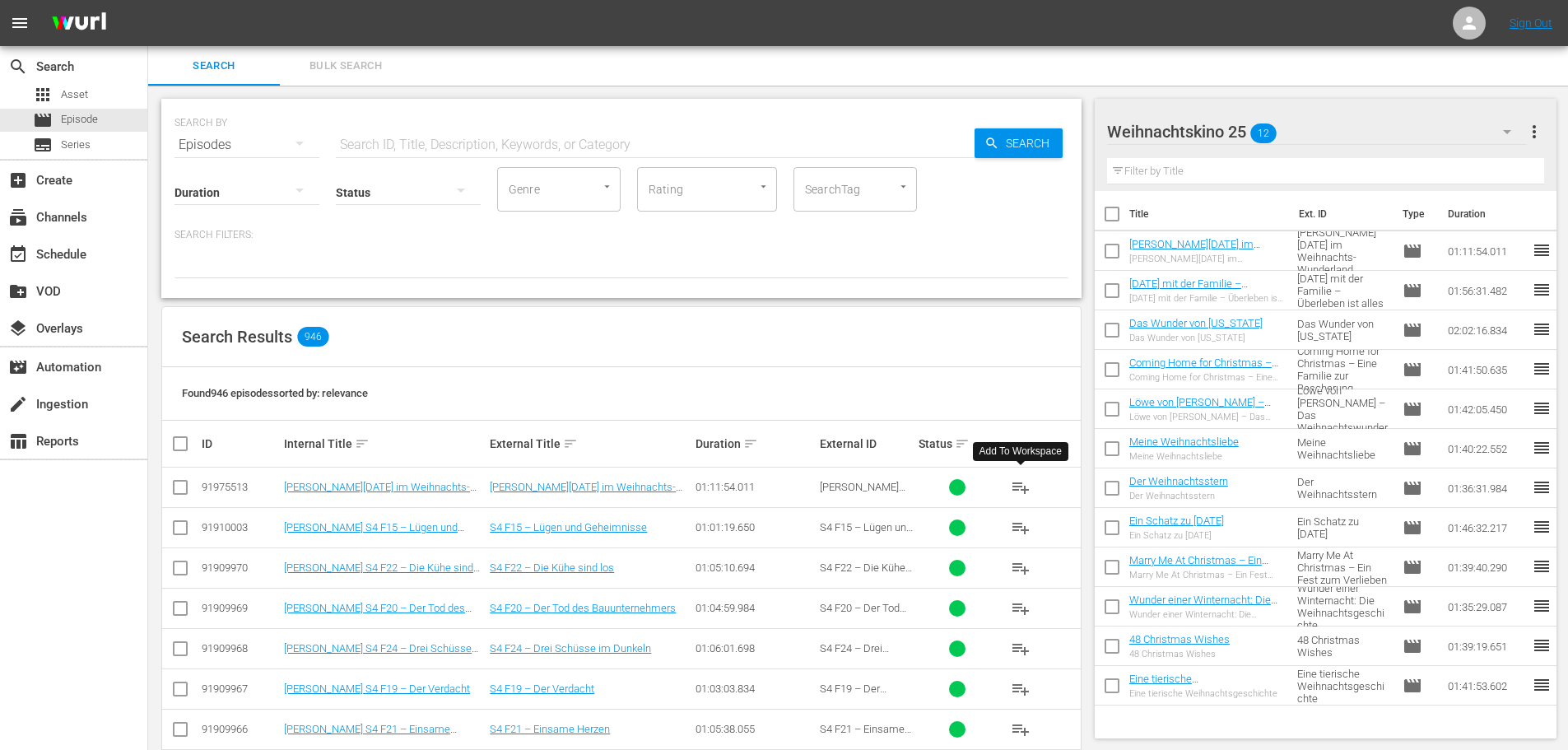
click at [469, 137] on input "text" at bounding box center [655, 145] width 638 height 39
paste input "Noch eine tierische Bescherung"
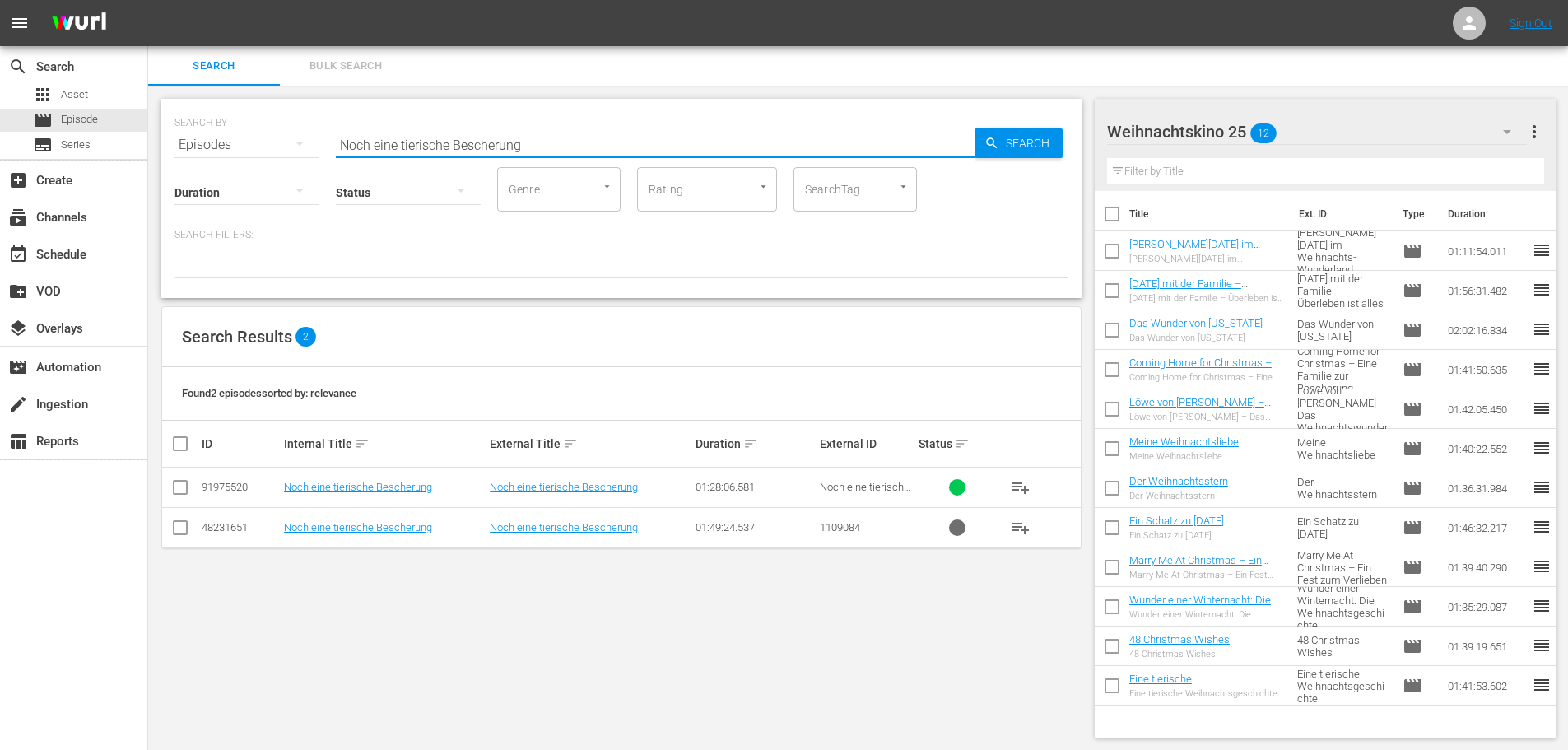
type input "Noch eine tierische Bescherung"
click at [181, 530] on input "checkbox" at bounding box center [180, 530] width 20 height 20
checkbox input "true"
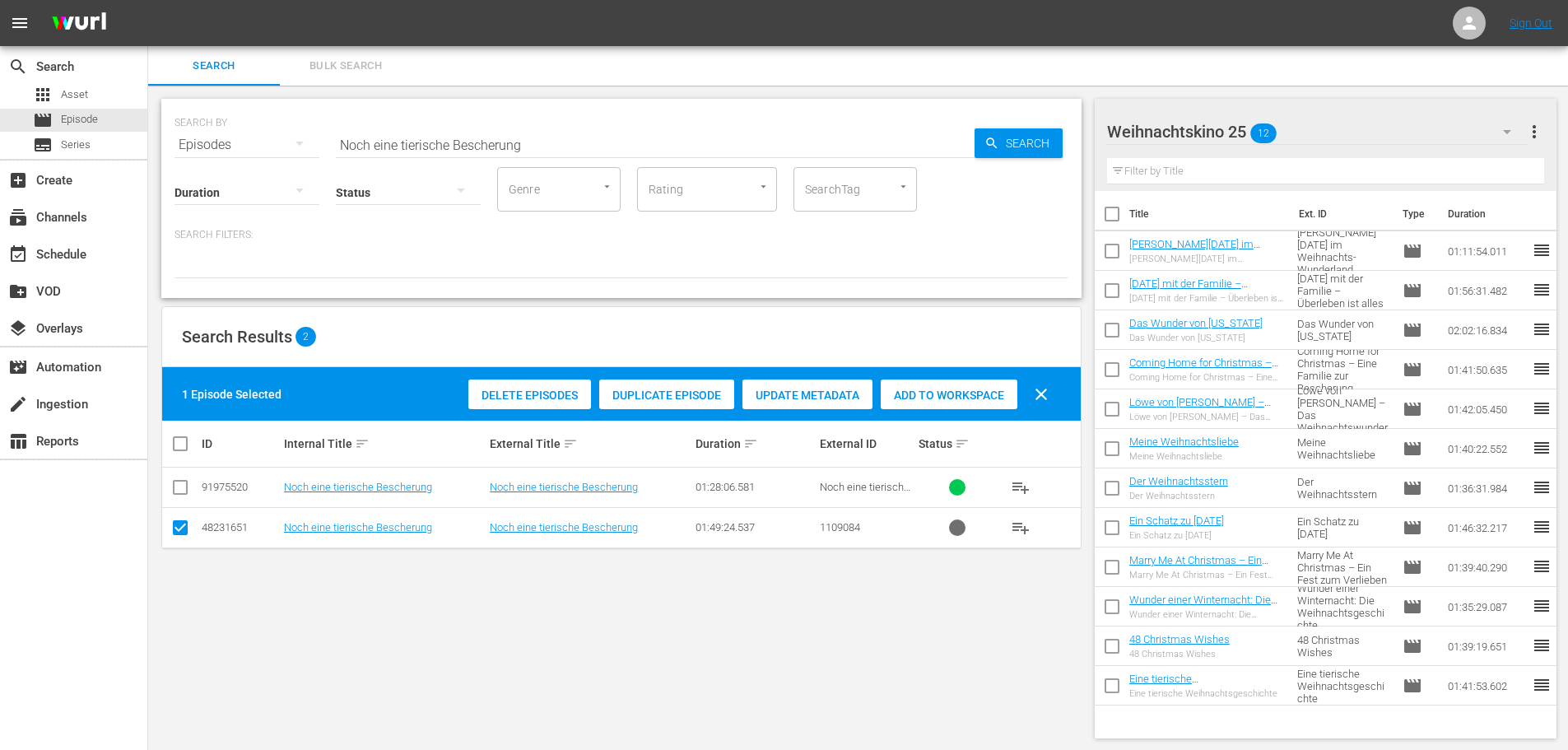
click at [532, 397] on span "Delete Episodes" at bounding box center [529, 395] width 122 height 13
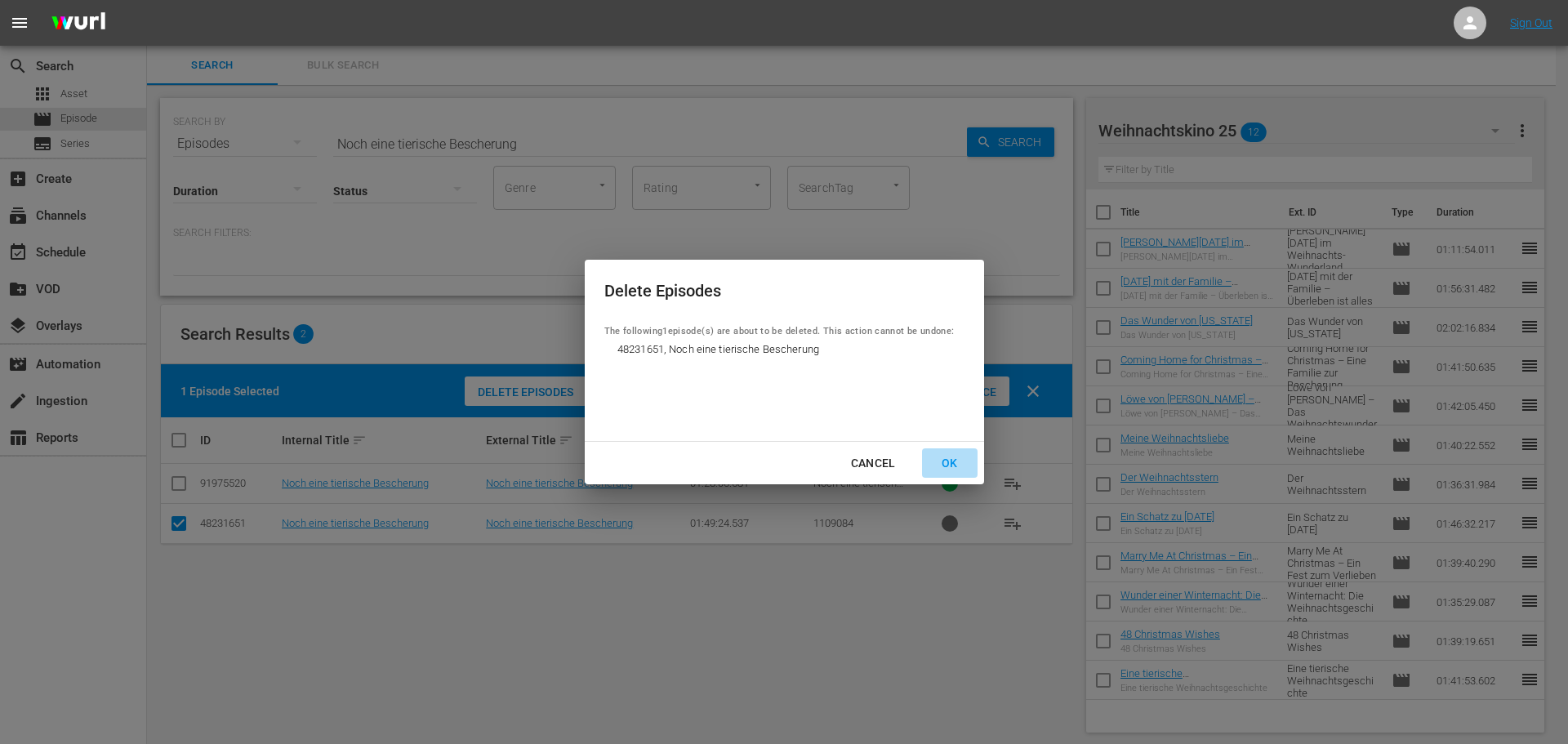
click at [960, 462] on div "OK" at bounding box center [950, 463] width 43 height 20
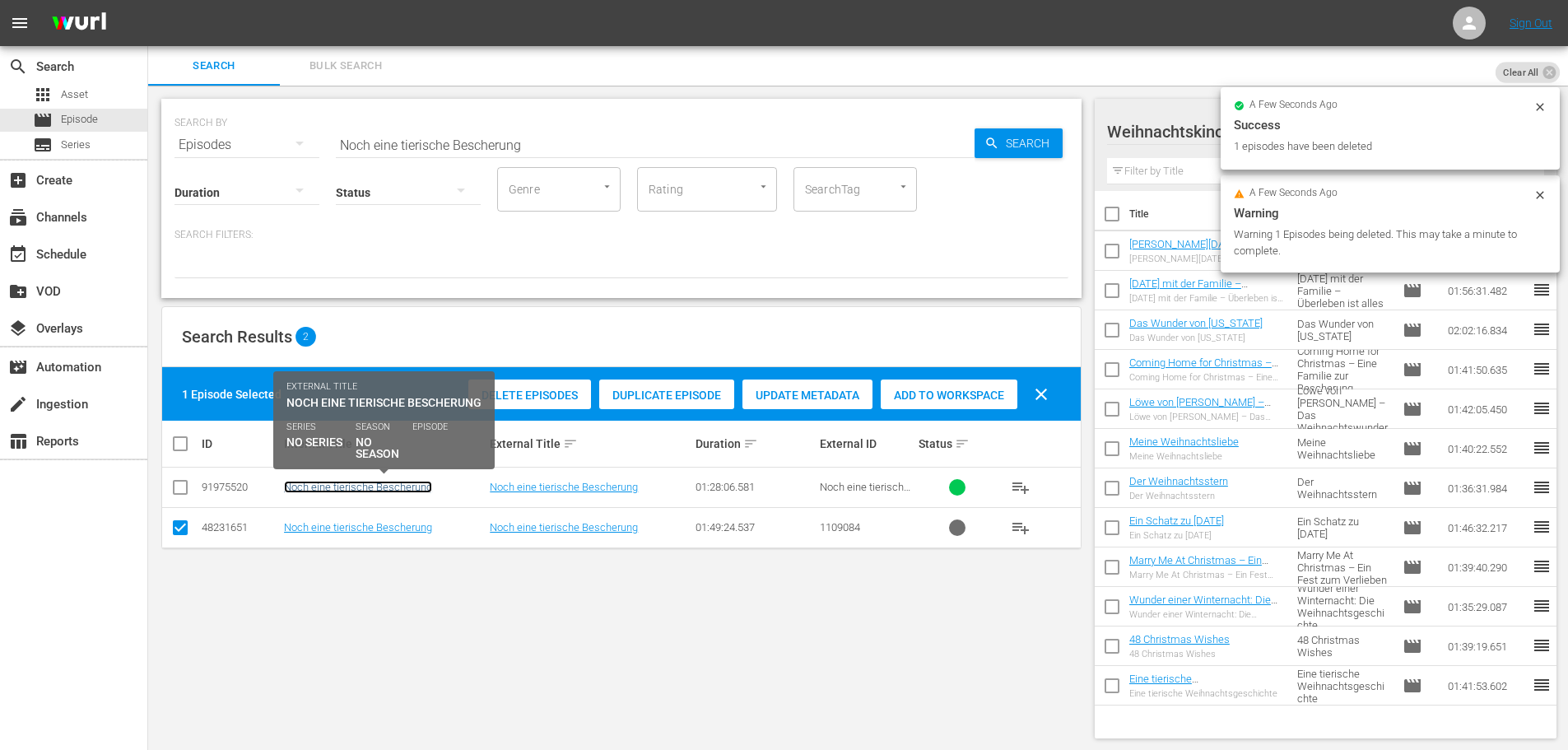
click at [375, 487] on link "Noch eine tierische Bescherung" at bounding box center [358, 487] width 148 height 12
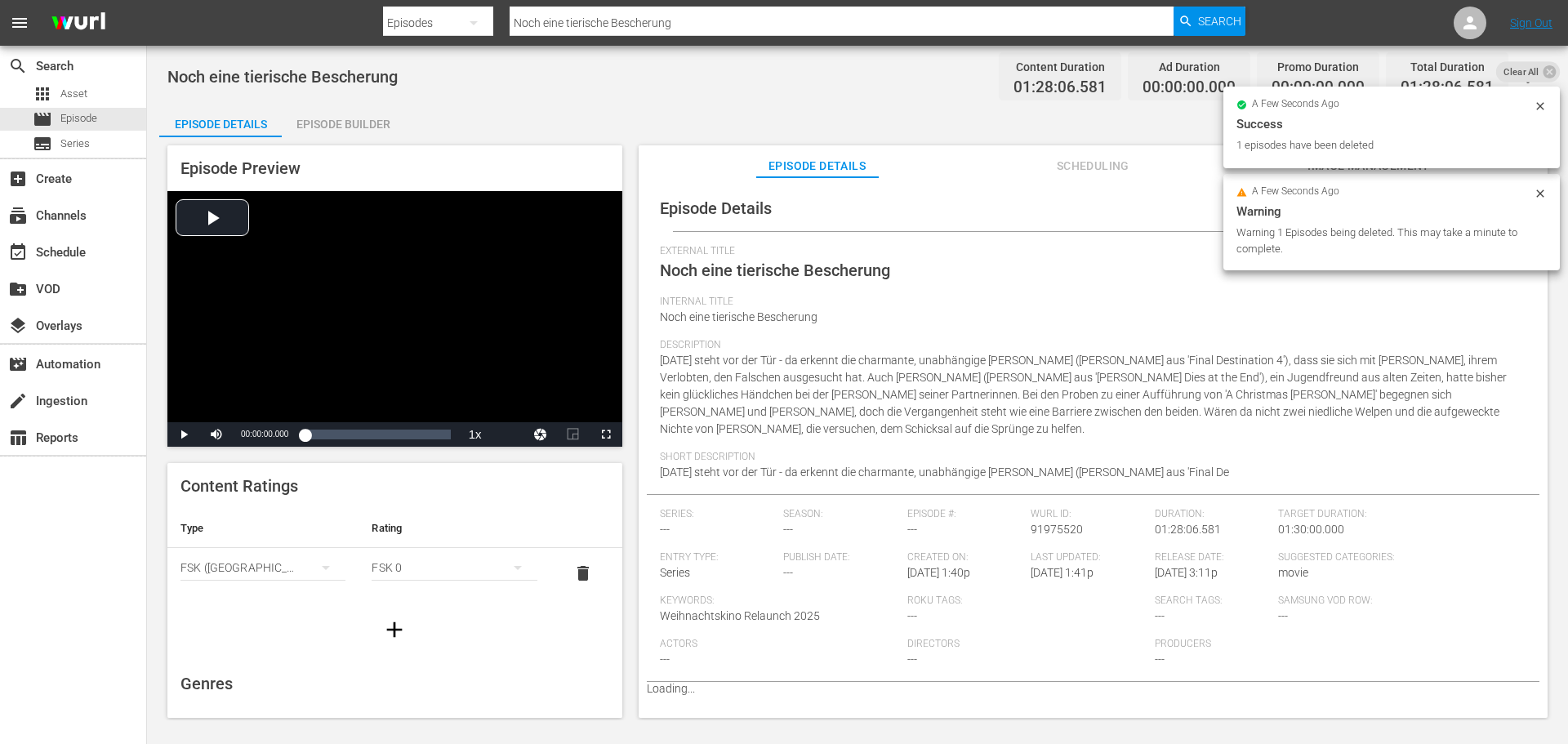
click at [350, 99] on div "Noch eine tierische Bescherung Content Duration 01:28:06.581 Ad Duration 00:00:…" at bounding box center [858, 383] width 1421 height 674
click at [341, 117] on div "Episode Builder" at bounding box center [343, 124] width 122 height 39
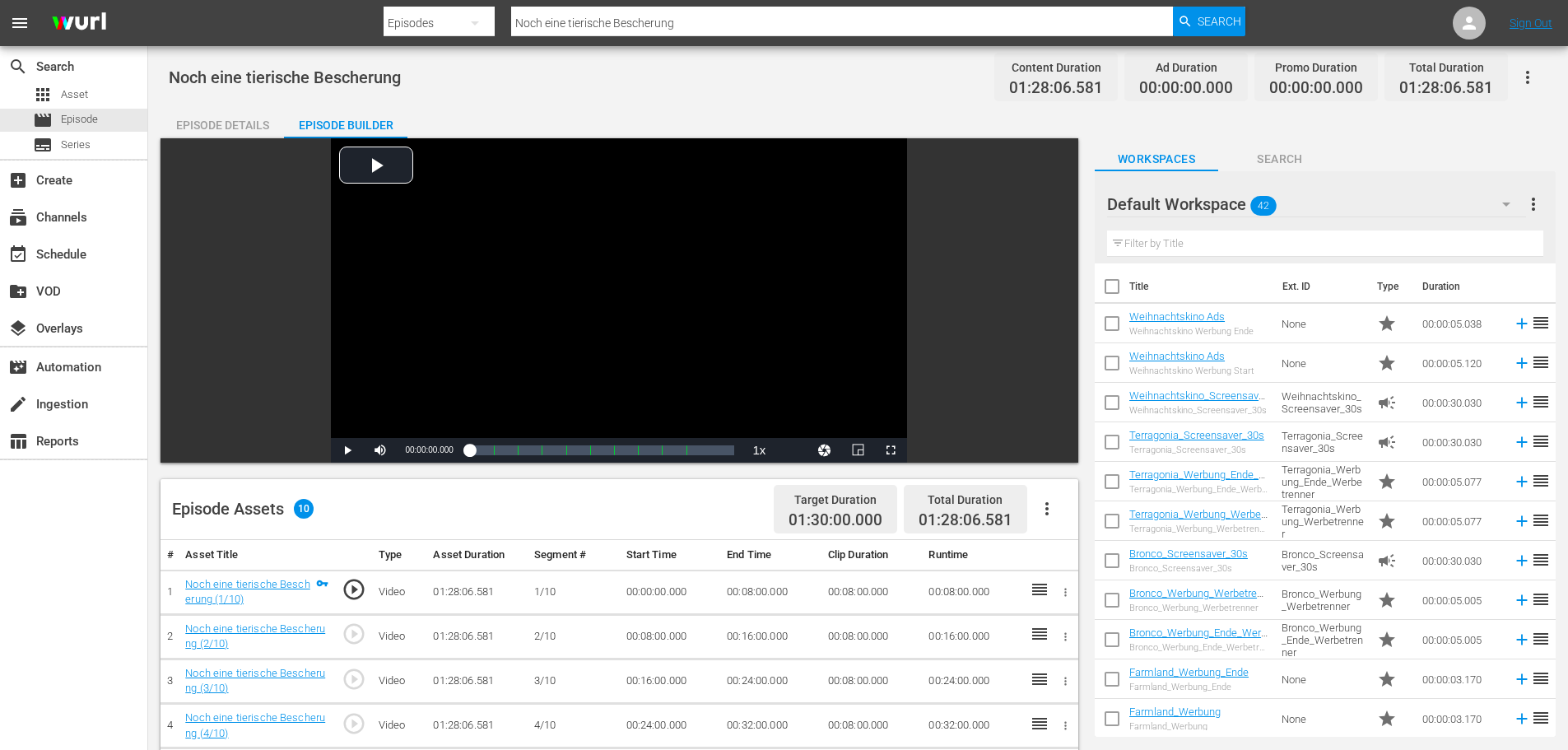
click at [1047, 509] on icon "button" at bounding box center [1047, 508] width 4 height 13
click at [1052, 510] on div "Fill with Ads" at bounding box center [1096, 515] width 112 height 39
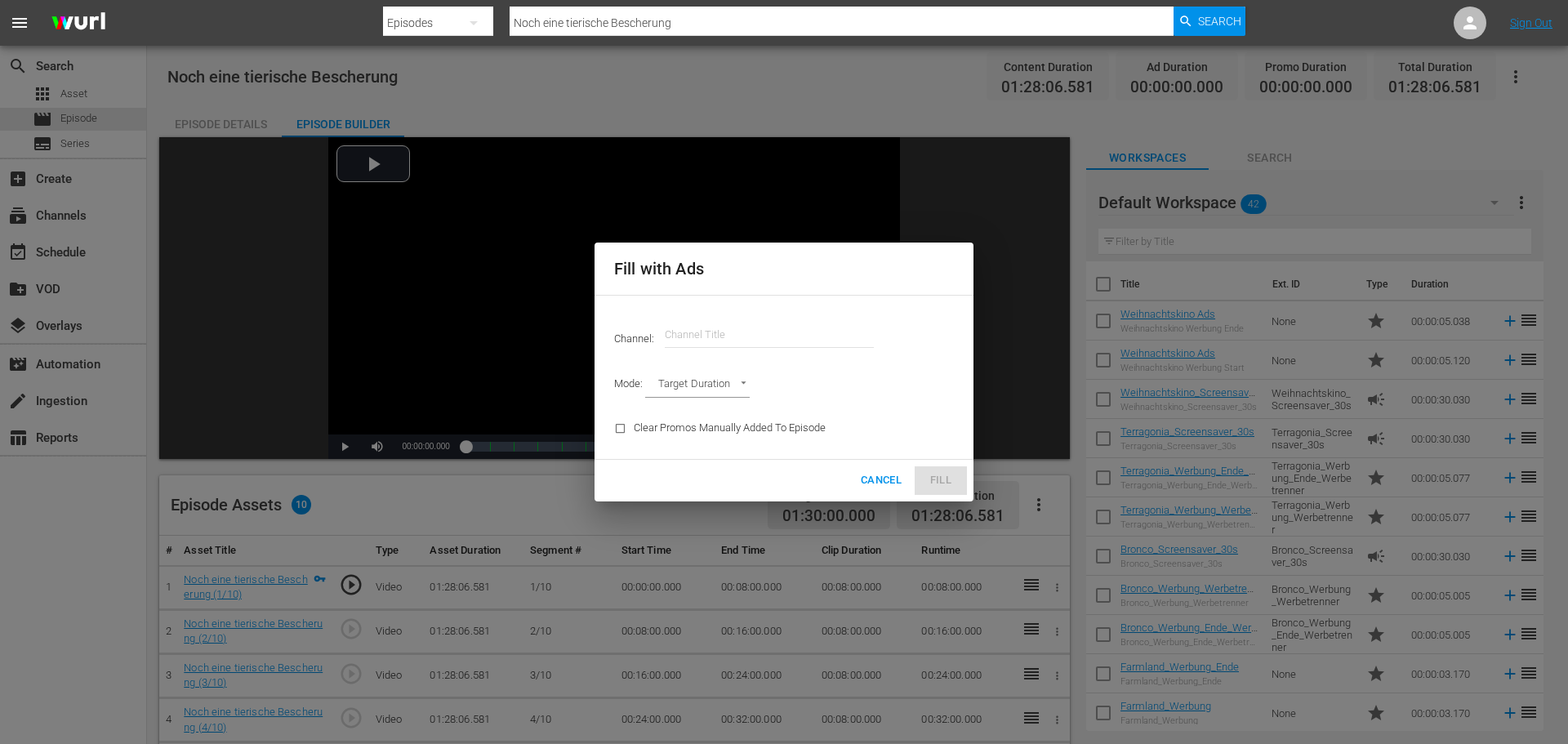
click at [791, 338] on input "text" at bounding box center [769, 335] width 209 height 39
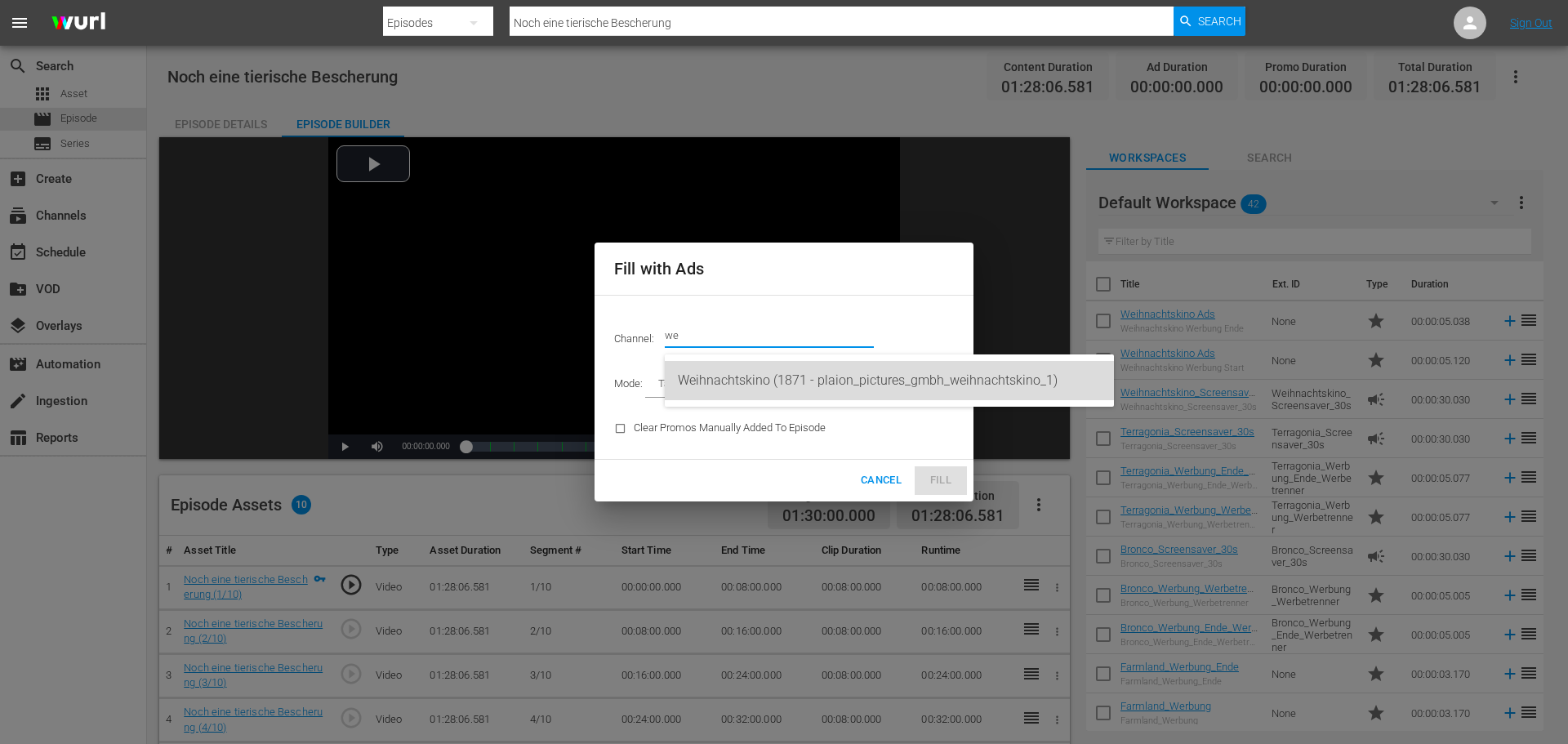
click at [738, 376] on div "Weihnachtskino (1871 - plaion_pictures_gmbh_weihnachtskino_1)" at bounding box center [889, 380] width 423 height 39
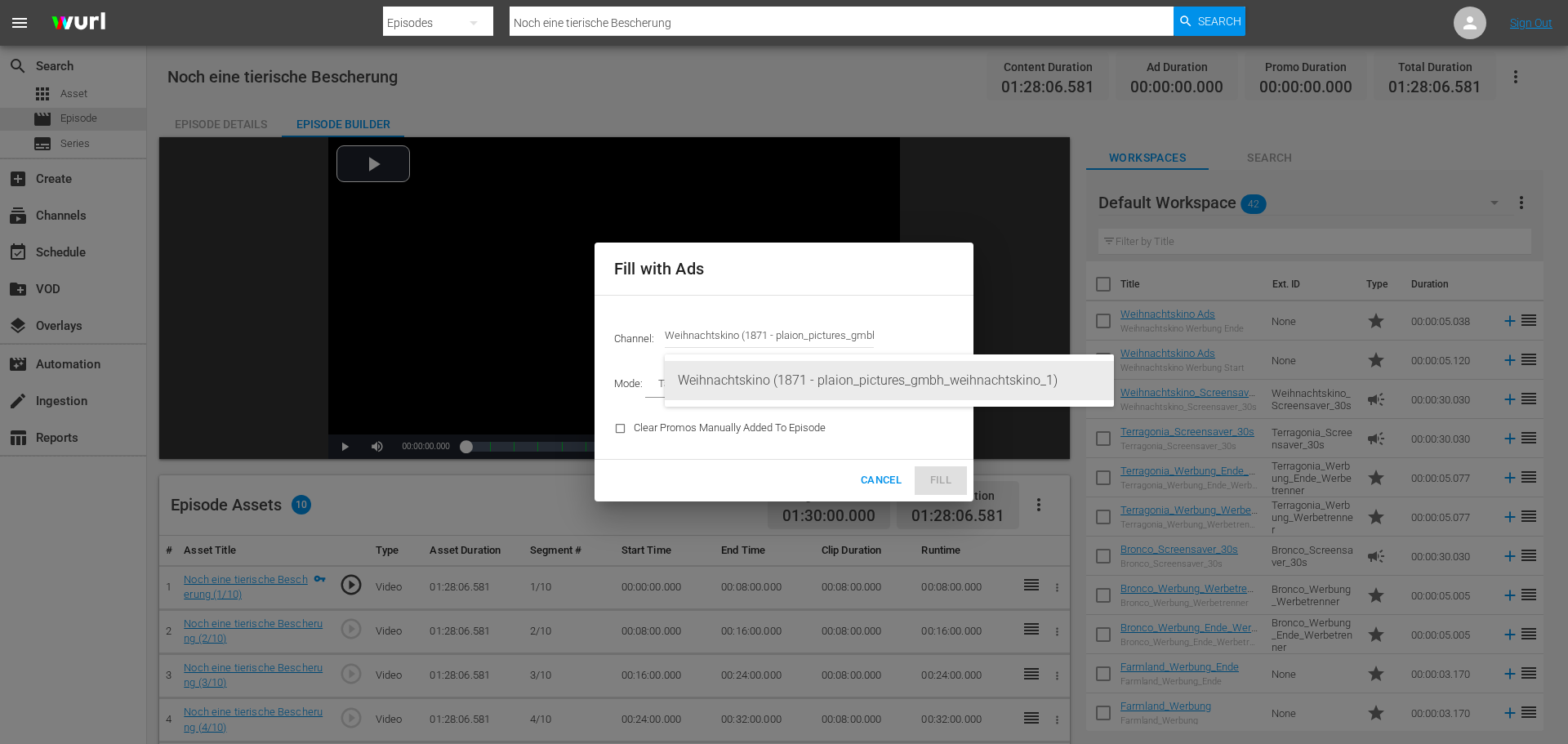
type input "Weihnachtskino (1871)"
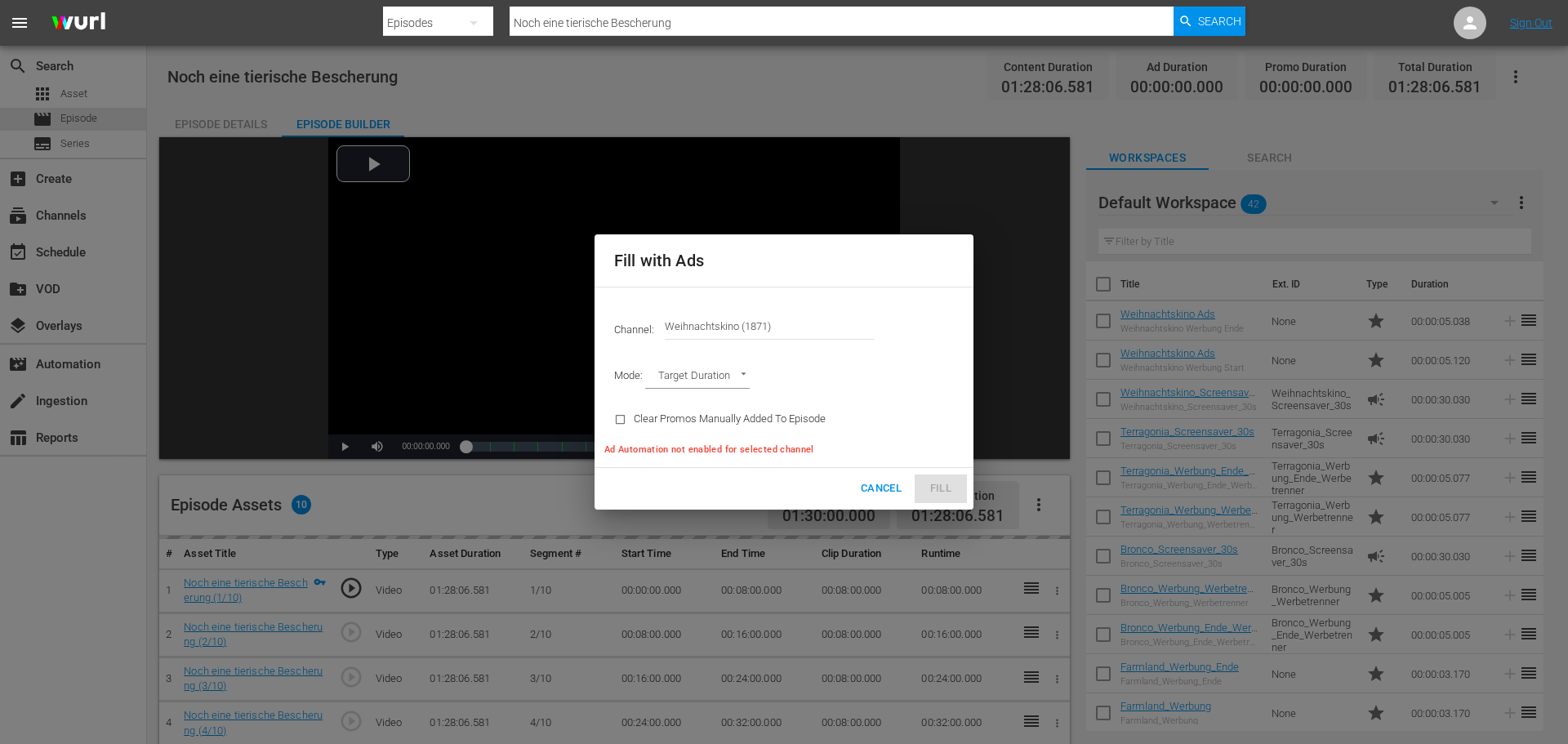
type input "AD_BREAK_DURATION"
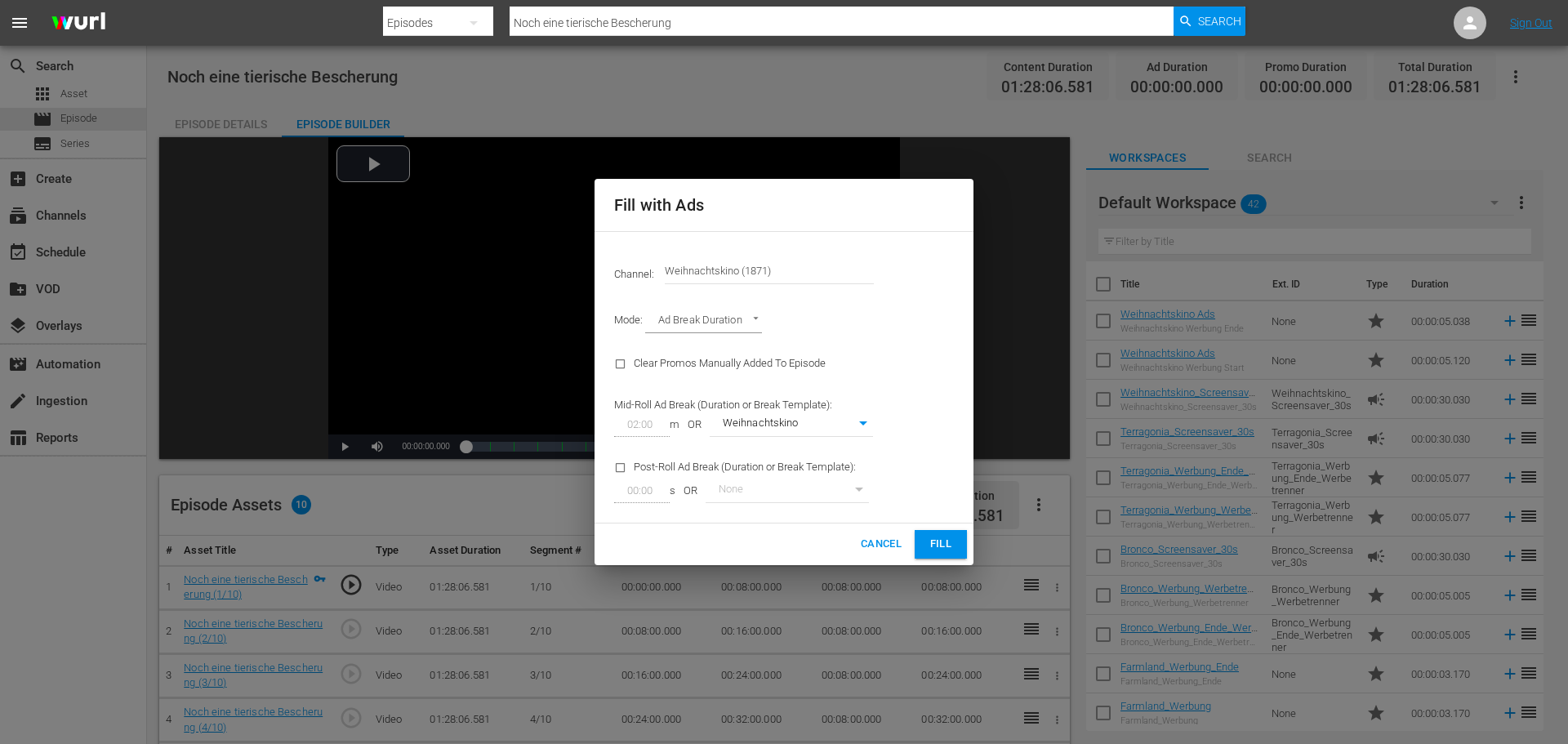
click at [922, 530] on div "Cancel Fill" at bounding box center [784, 544] width 379 height 42
click at [930, 544] on span "Fill" at bounding box center [940, 544] width 26 height 19
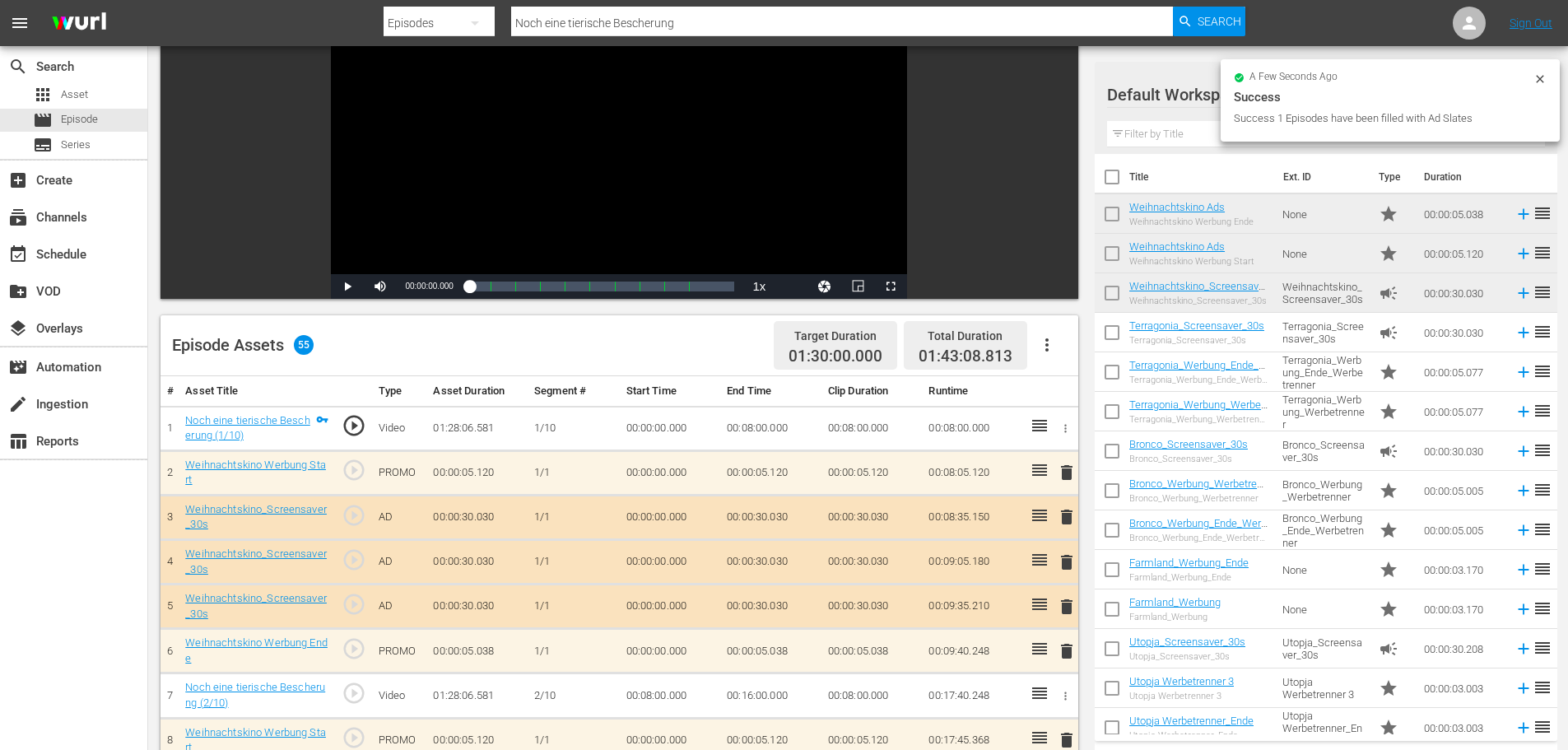
scroll to position [164, 0]
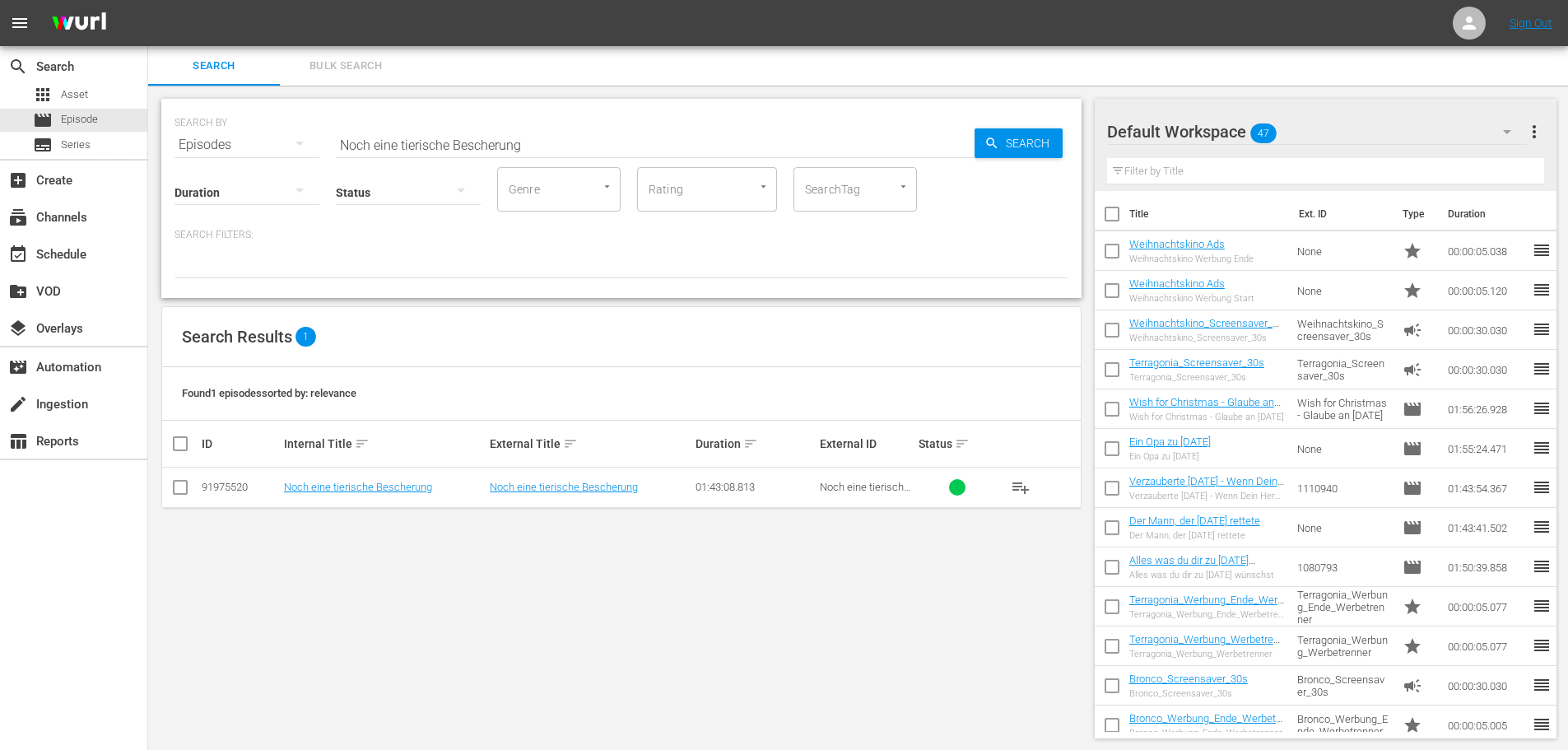
click at [1368, 134] on div "Default Workspace 47" at bounding box center [1317, 132] width 420 height 46
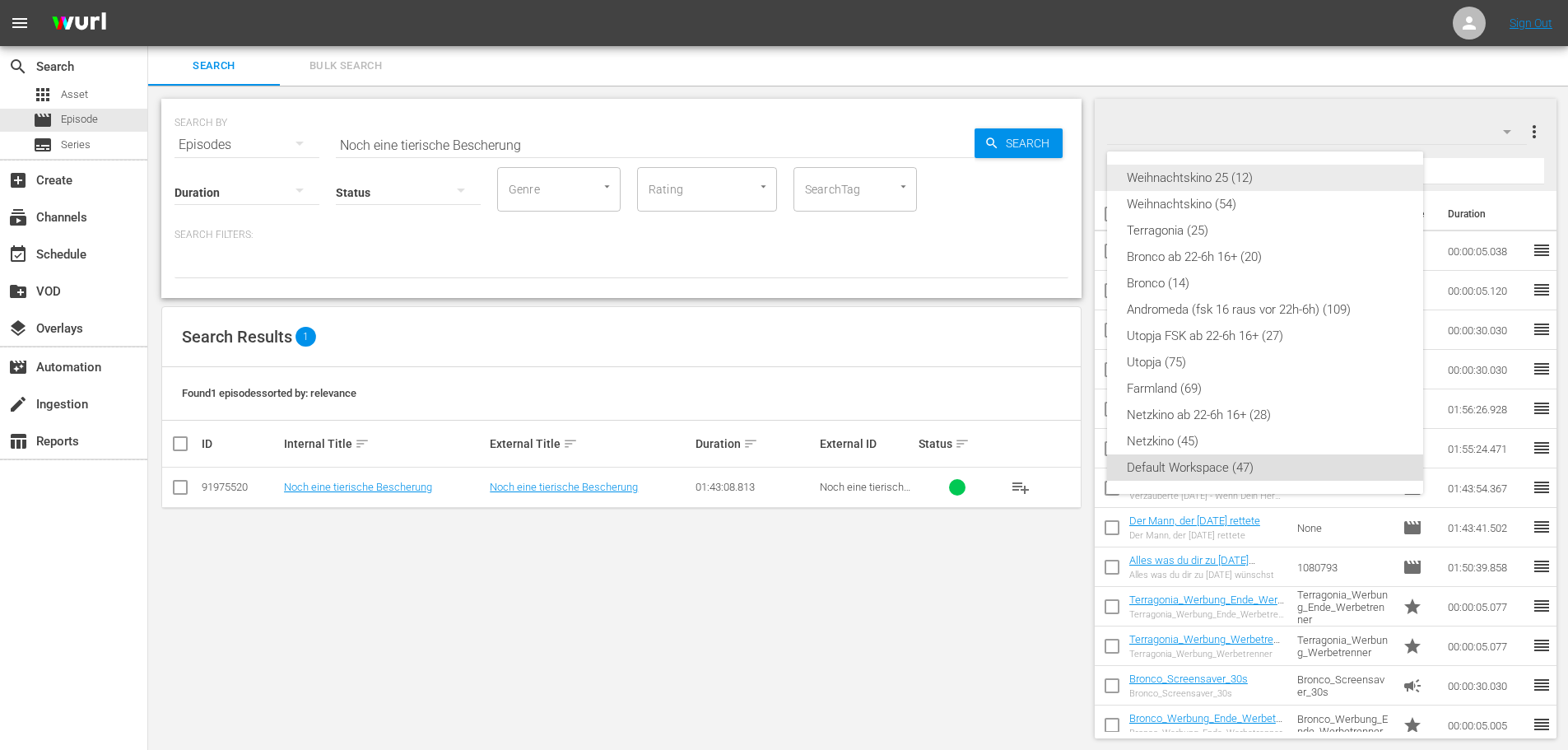
click at [1261, 173] on div "Weihnachtskino 25 (12)" at bounding box center [1265, 177] width 277 height 26
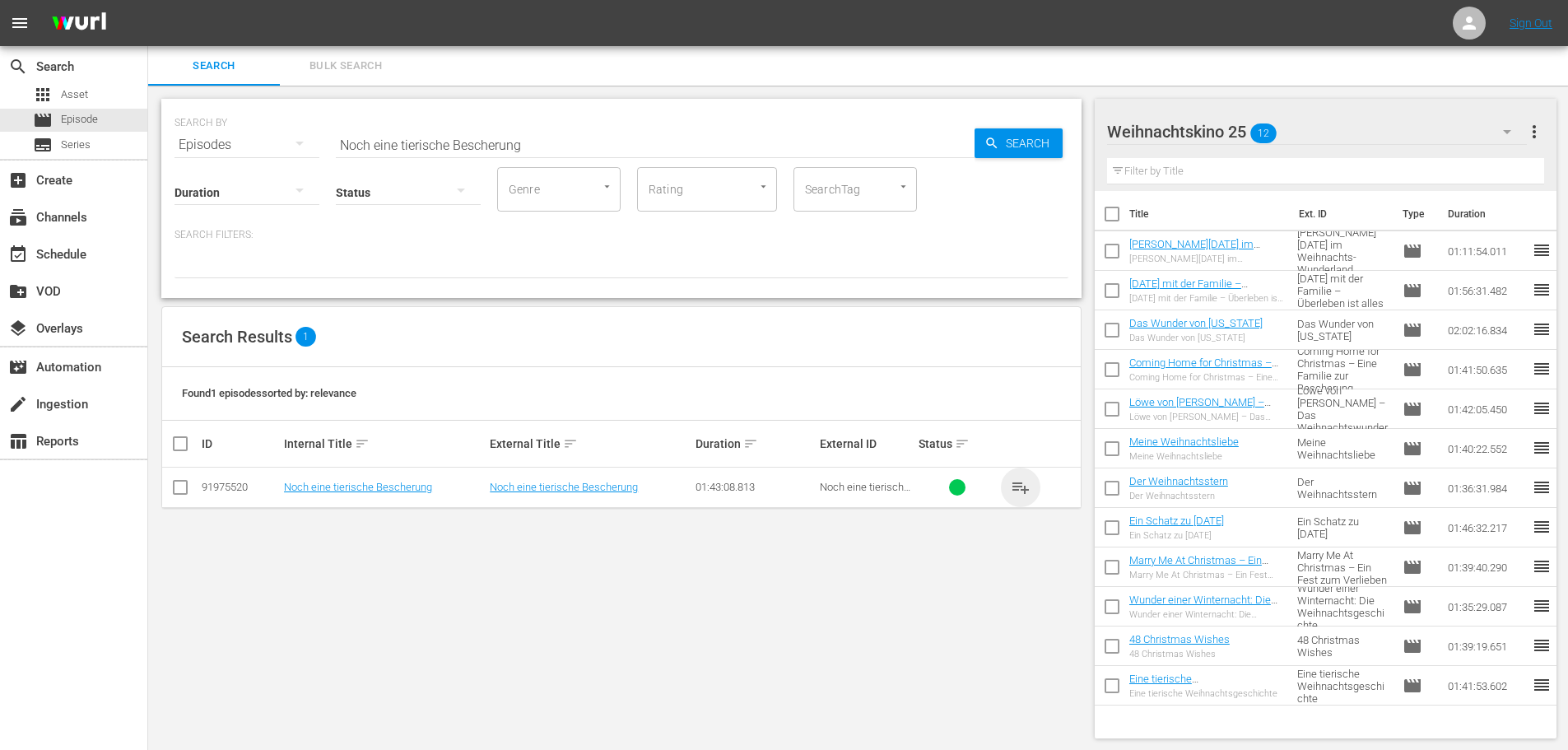
click at [1025, 491] on span "playlist_add" at bounding box center [1021, 488] width 20 height 20
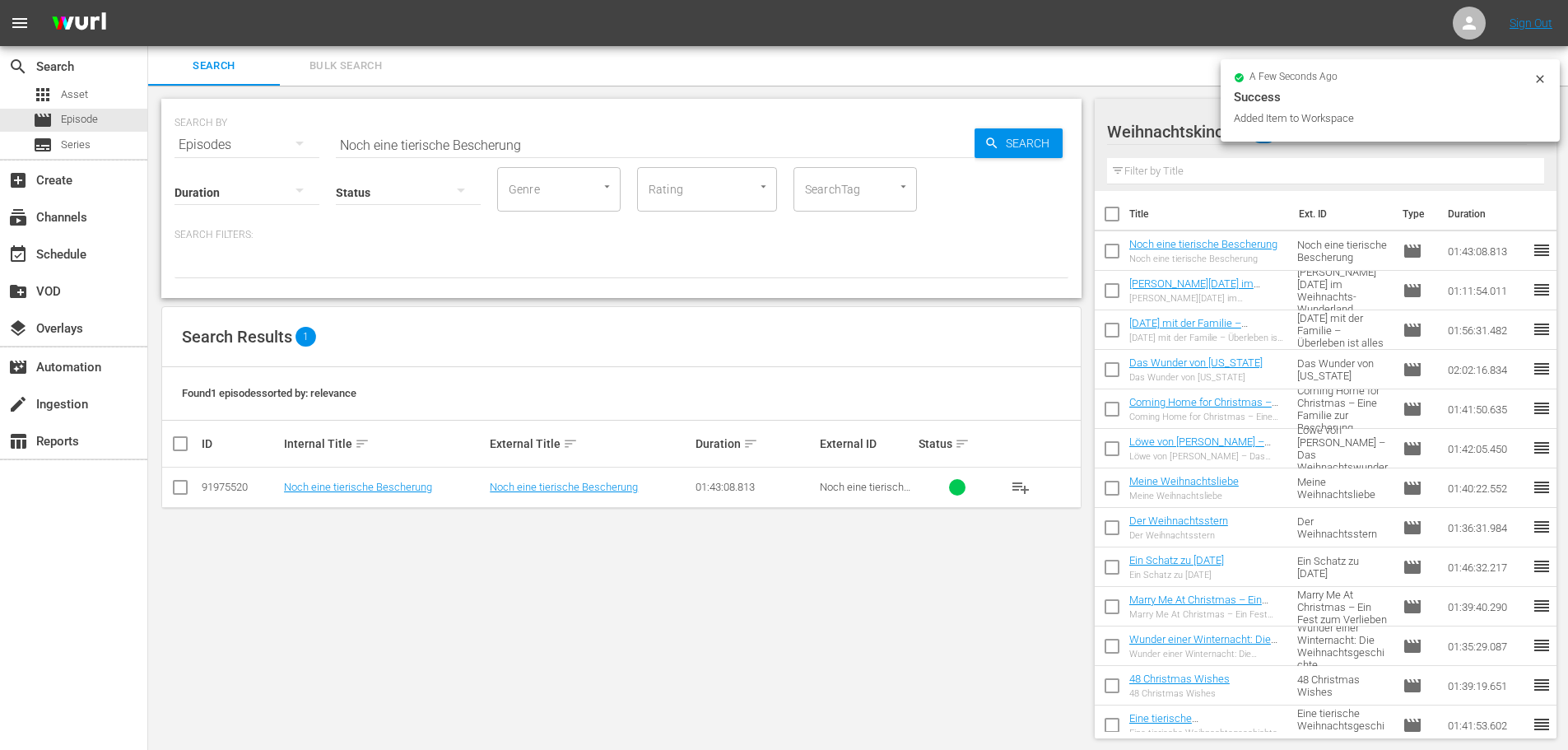
click at [1047, 76] on div "Search Bulk Search" at bounding box center [858, 66] width 1420 height 39
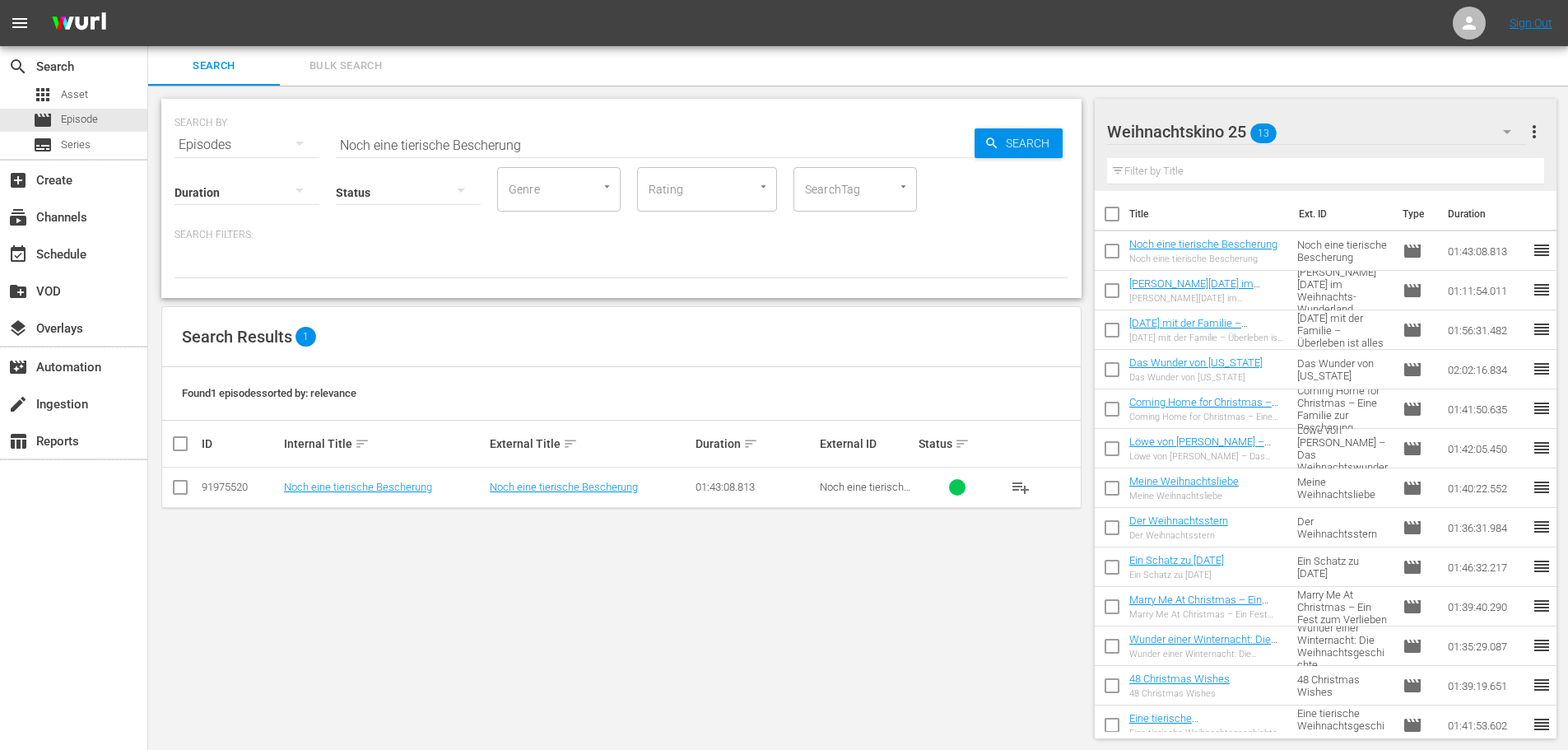
click at [538, 148] on input "Noch eine tierische Bescherung" at bounding box center [655, 145] width 638 height 39
click at [538, 148] on input "v" at bounding box center [655, 145] width 638 height 39
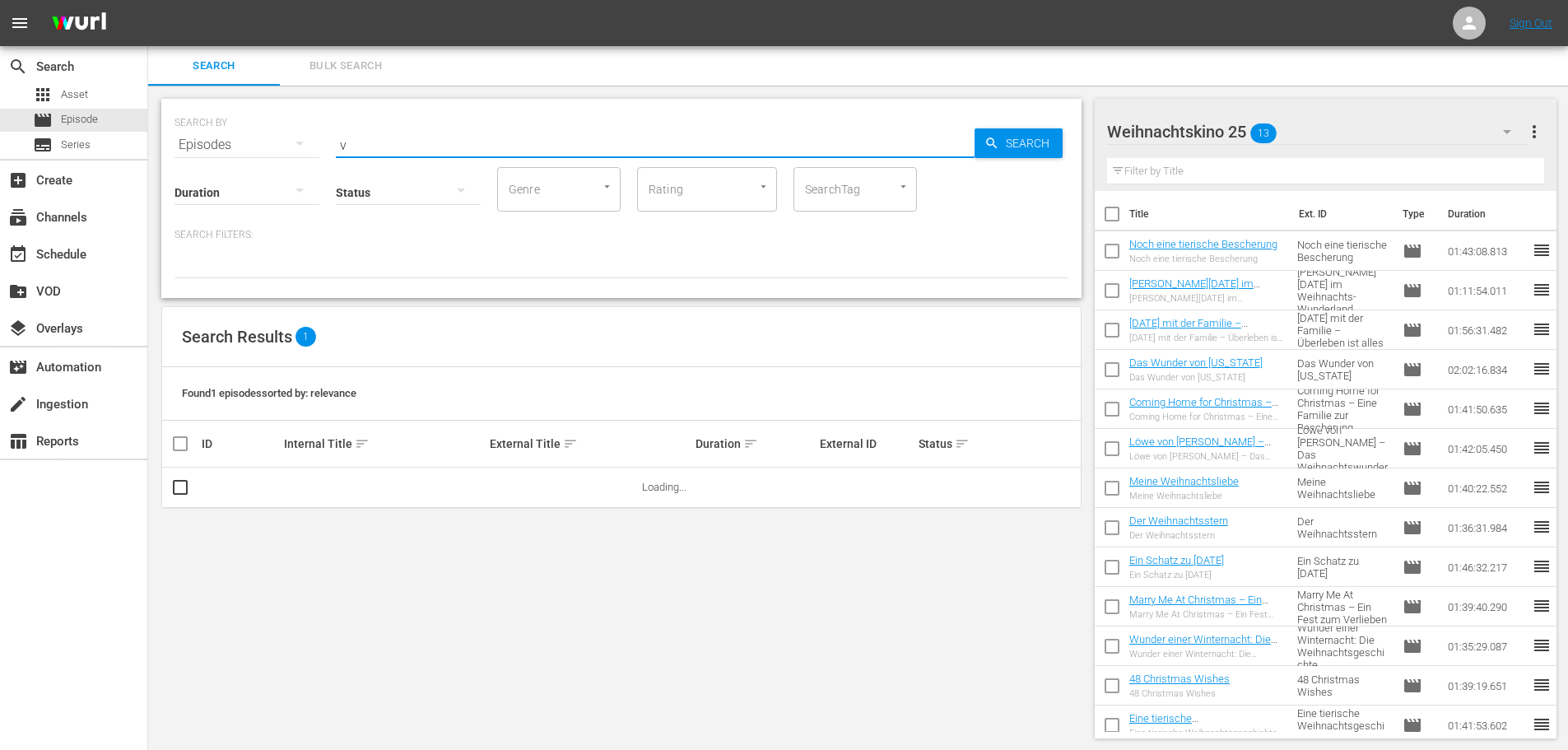
paste input "[PERSON_NAME] – Die Weihnachtshütte"
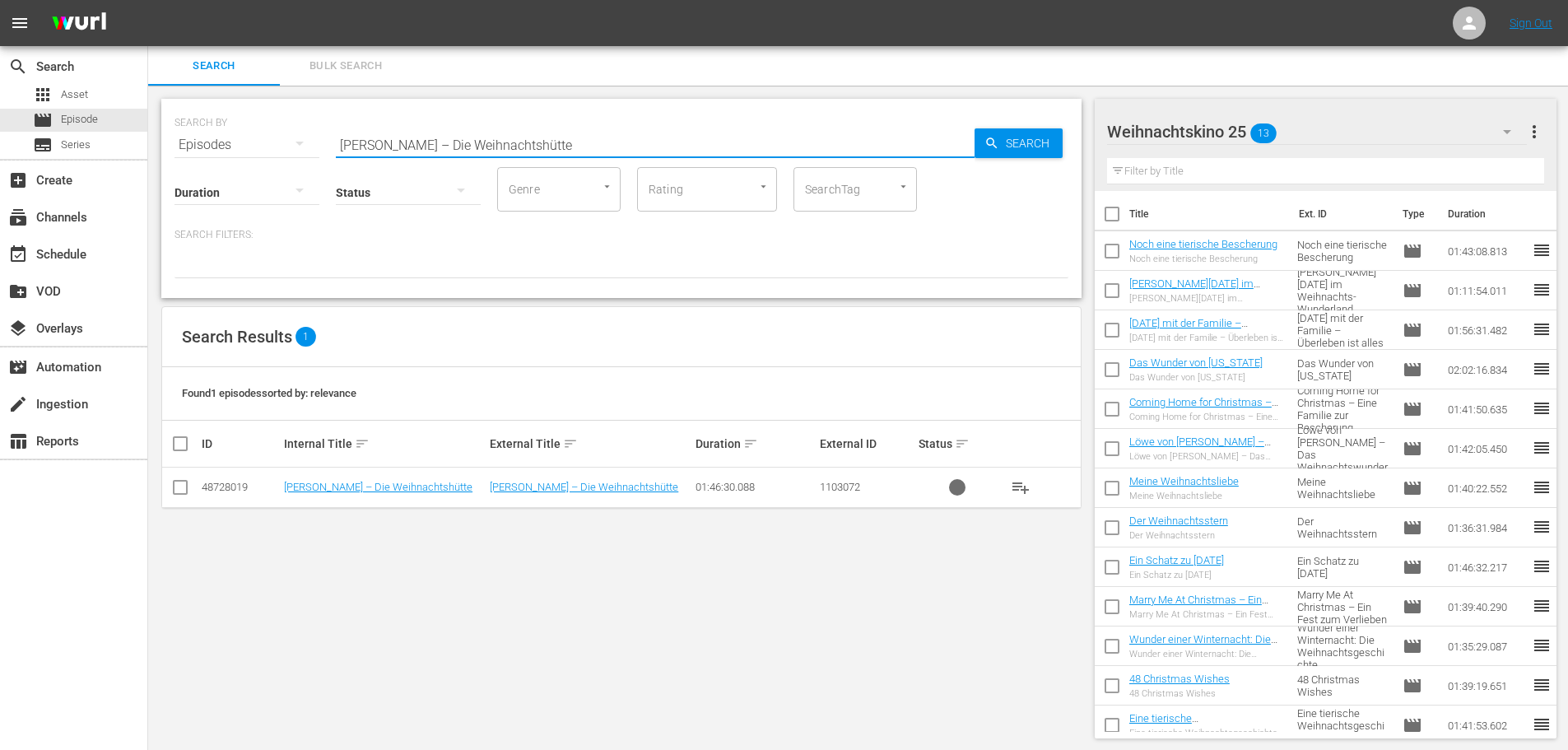
type input "[PERSON_NAME] – Die Weihnachtshütte"
click at [188, 487] on input "checkbox" at bounding box center [180, 490] width 20 height 20
checkbox input "true"
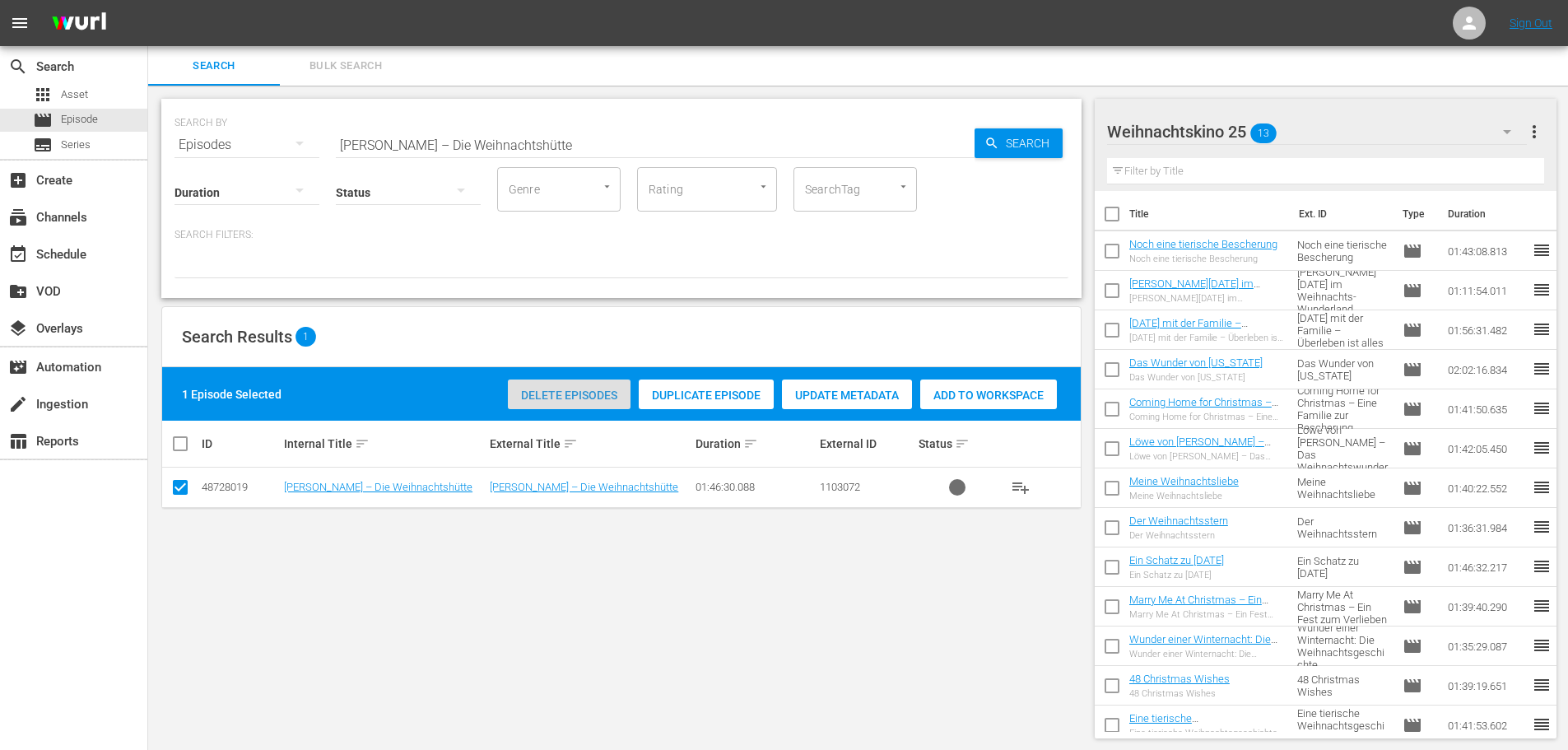
click at [593, 390] on span "Delete Episodes" at bounding box center [569, 395] width 122 height 13
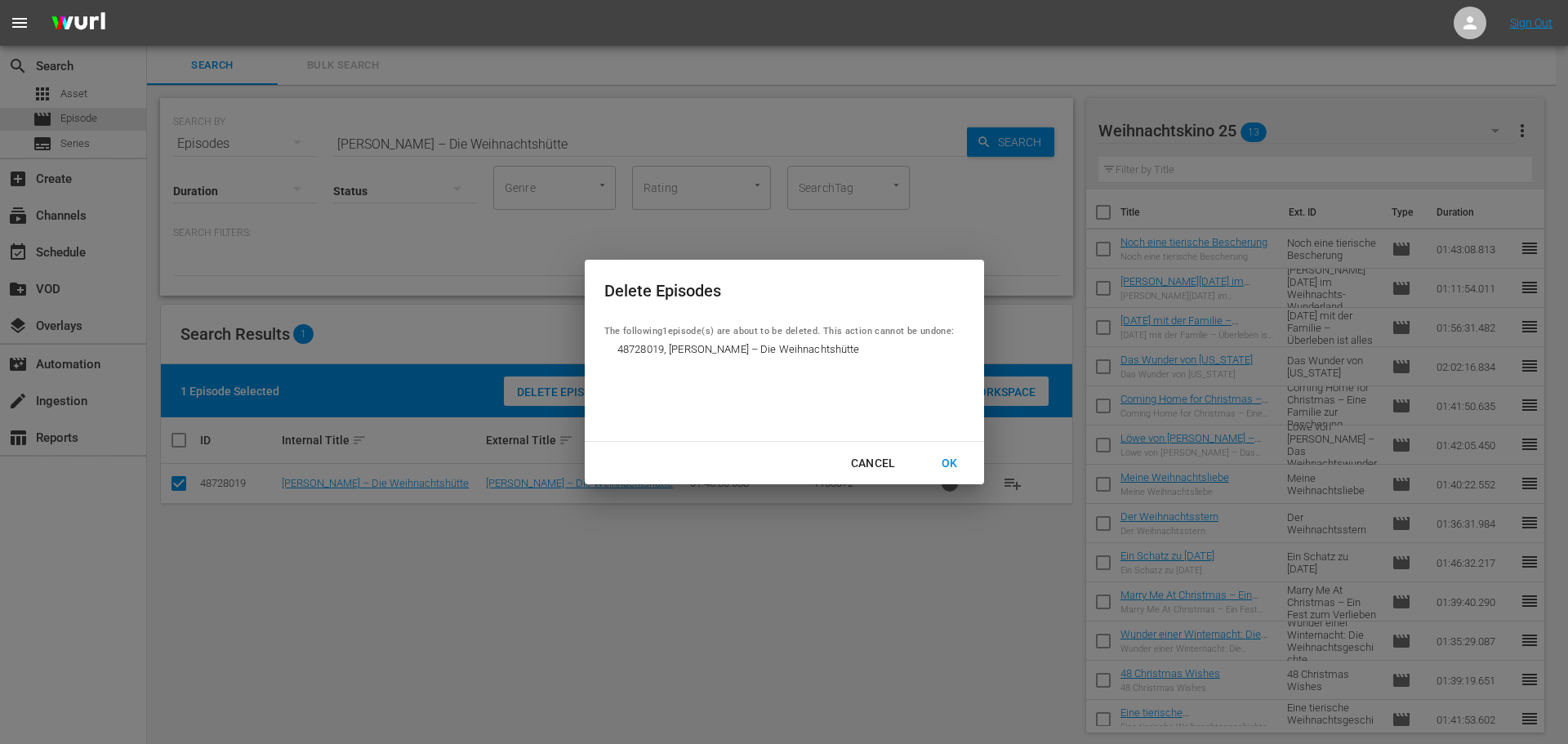
click at [951, 465] on div "OK" at bounding box center [950, 463] width 43 height 20
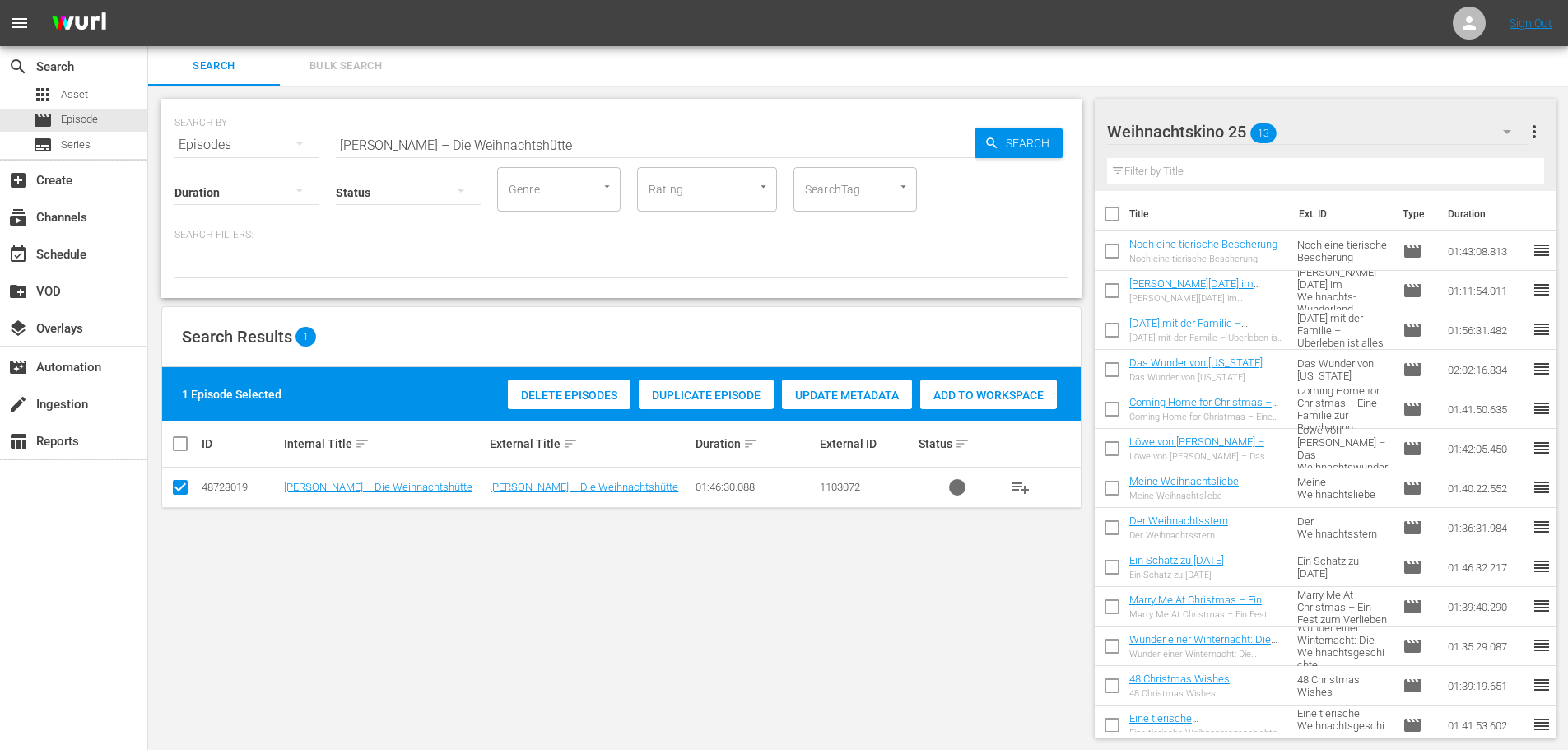
click at [650, 142] on input "[PERSON_NAME] – Die Weihnachtshütte" at bounding box center [655, 145] width 638 height 39
click at [647, 142] on input "[PERSON_NAME] – Die Weihnachtshütte" at bounding box center [655, 145] width 638 height 39
paste input "Verzauberte [DATE] – Wenn Dein Herz tanzt"
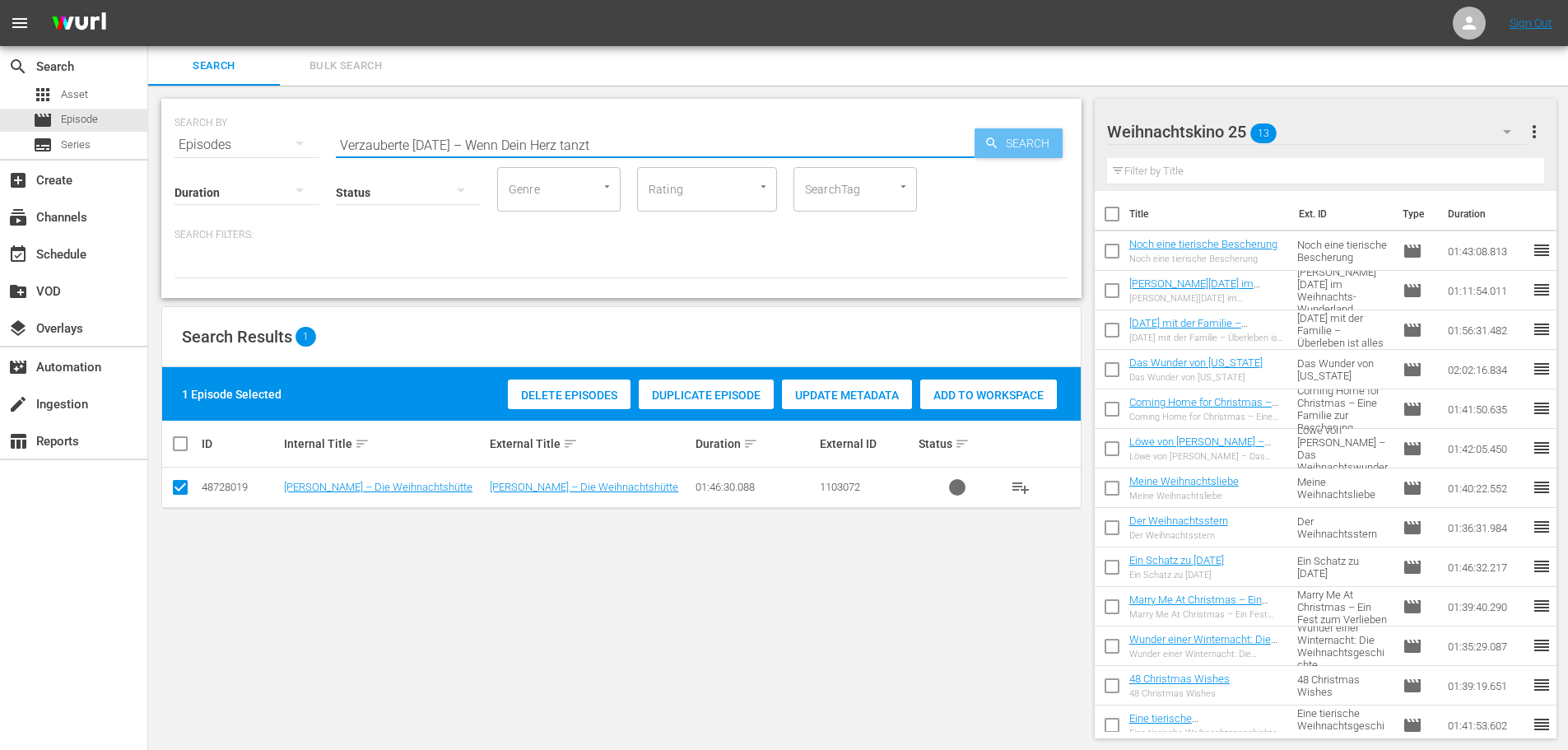
type input "Verzauberte [DATE] – Wenn Dein Herz tanzt"
click at [1013, 146] on span "Search" at bounding box center [1030, 143] width 63 height 29
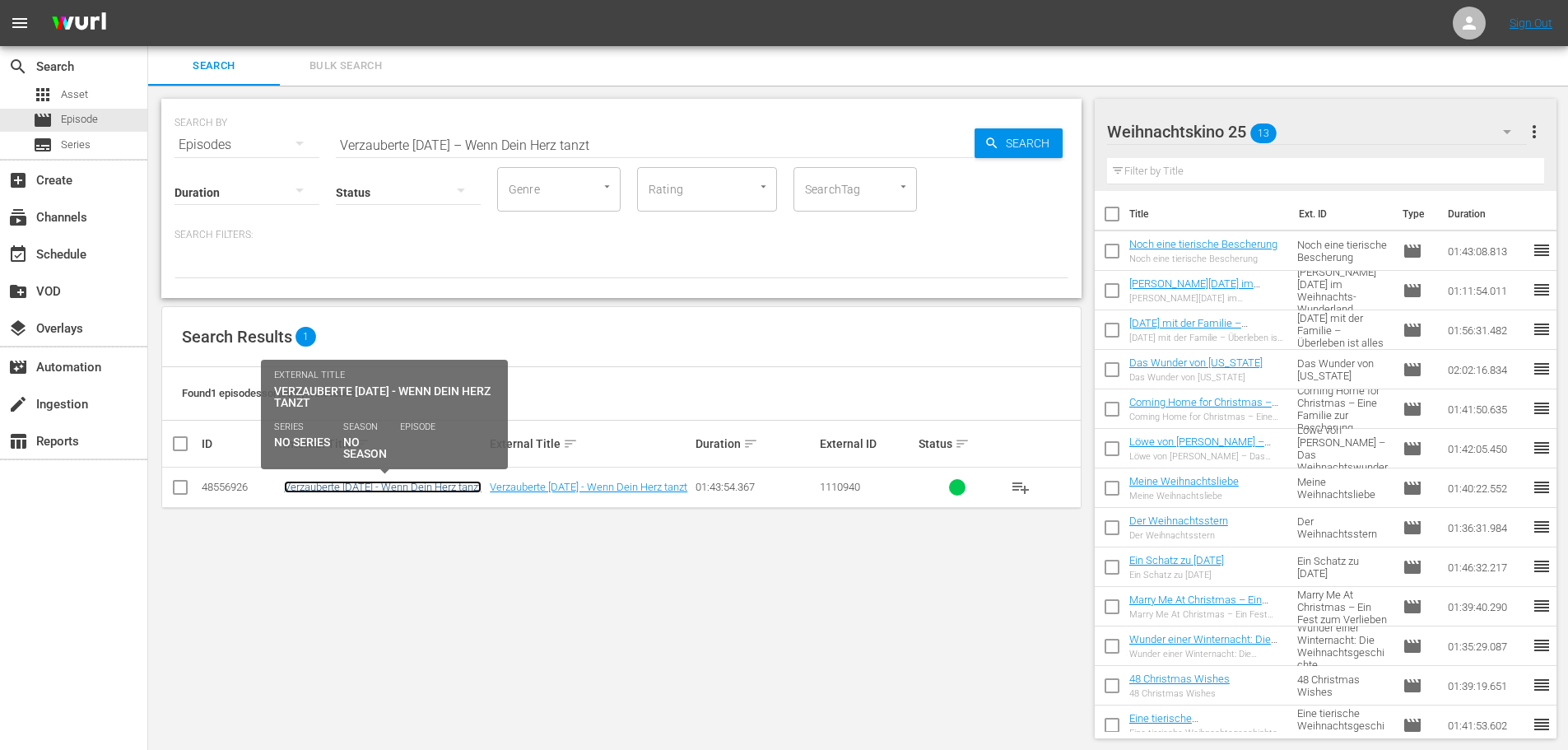
click at [405, 490] on link "Verzauberte [DATE] - Wenn Dein Herz tanzt" at bounding box center [382, 487] width 197 height 12
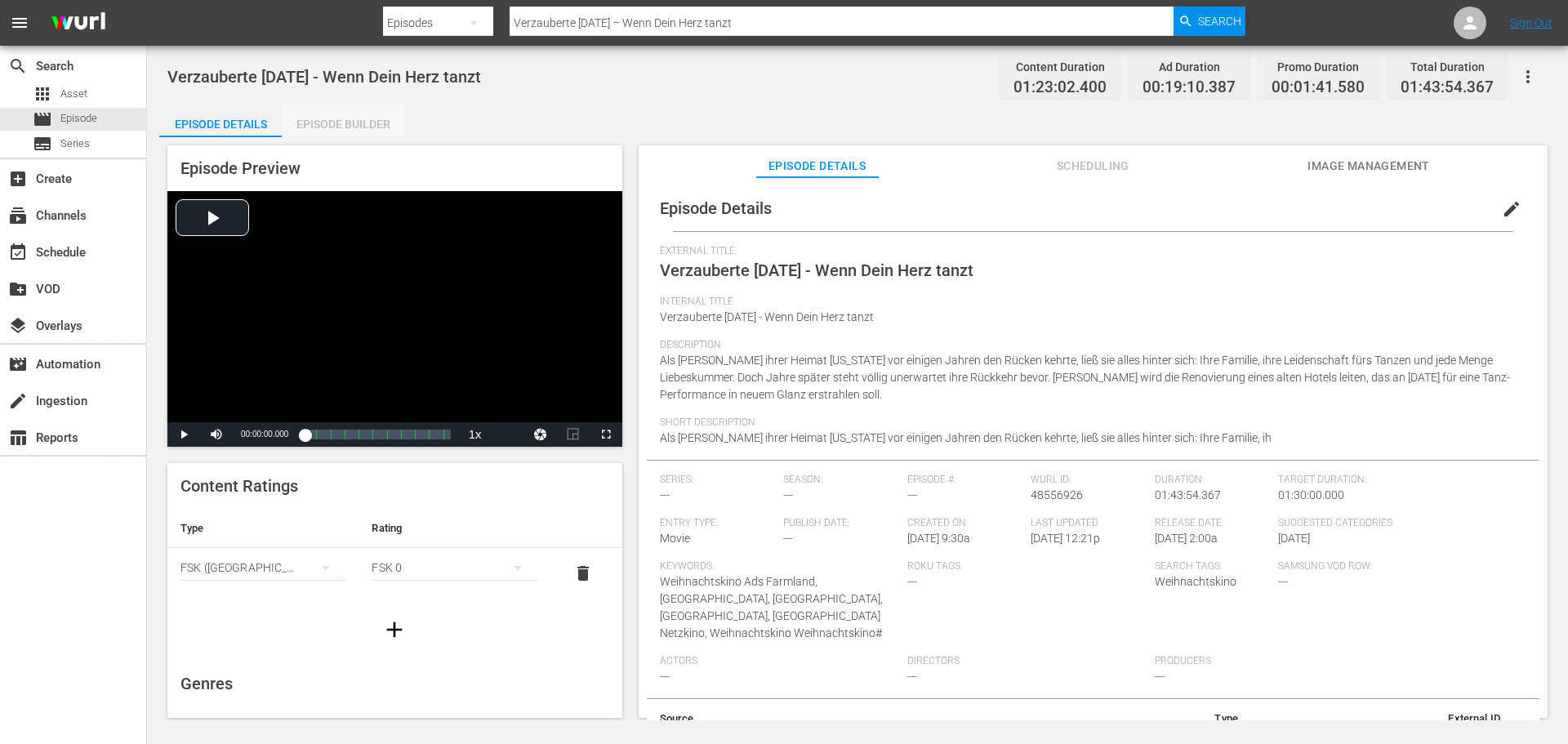
click at [345, 125] on div "Episode Builder" at bounding box center [343, 124] width 122 height 39
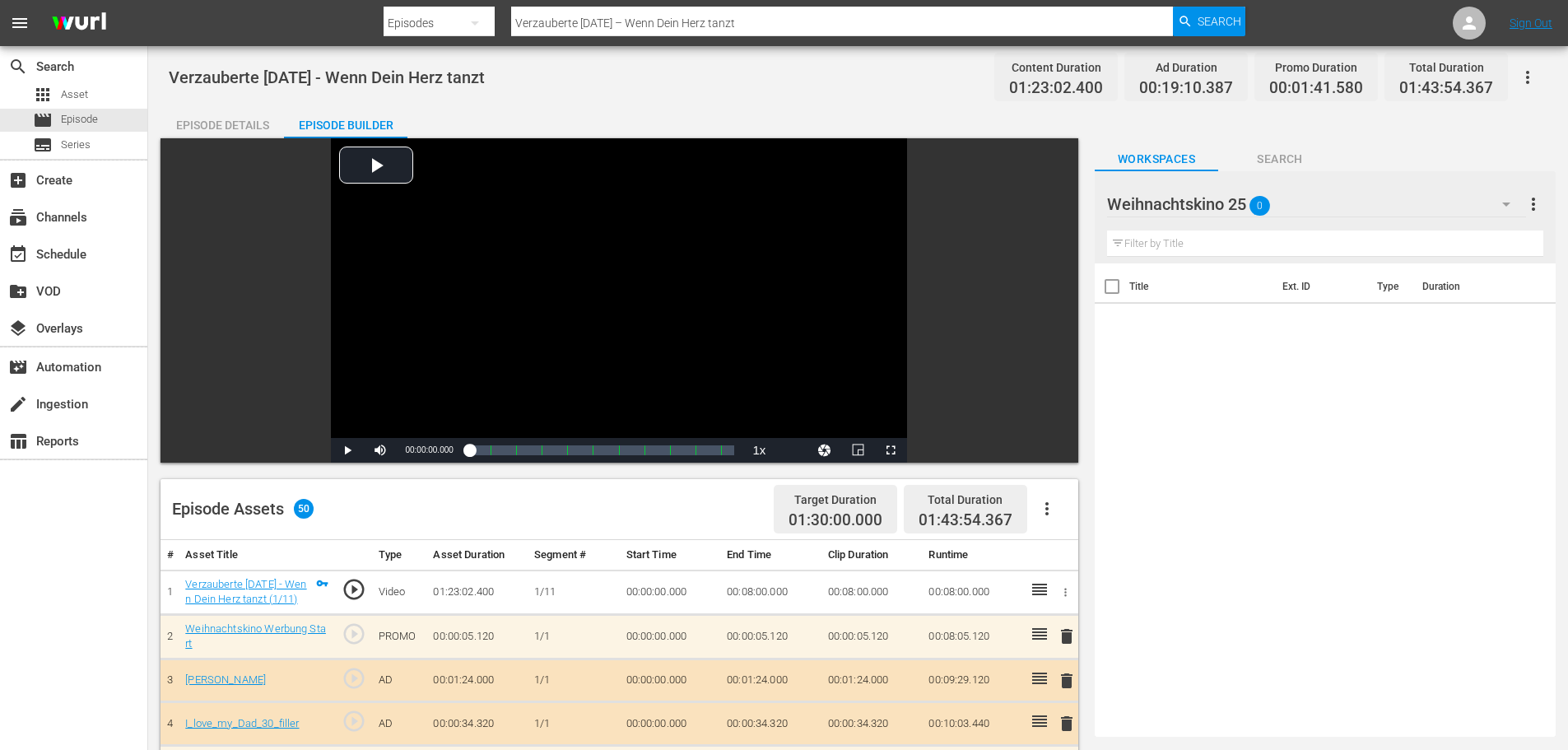
click at [1049, 504] on icon "button" at bounding box center [1047, 509] width 20 height 20
click at [1056, 556] on div "Clear Ads" at bounding box center [1096, 554] width 112 height 39
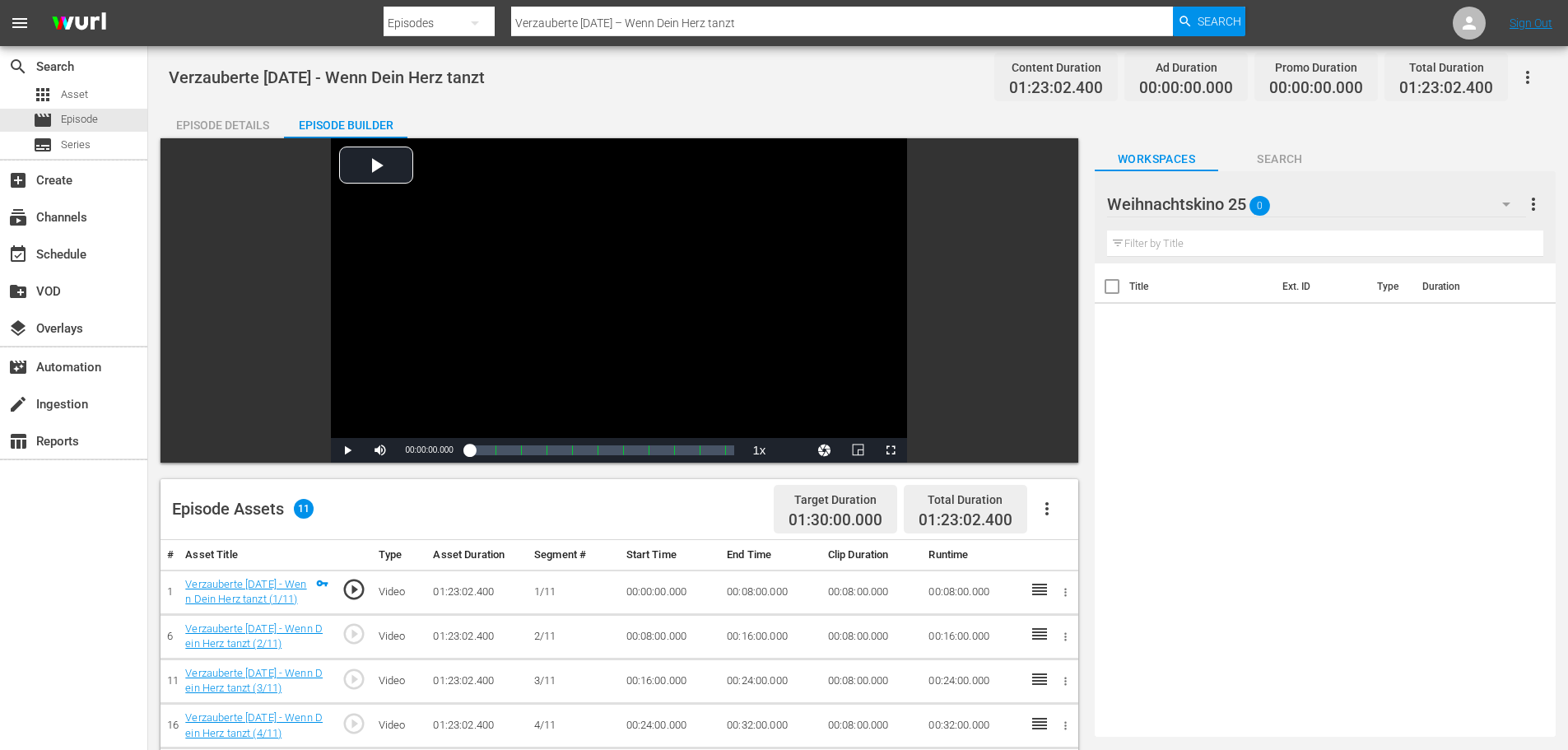
click at [1047, 508] on icon "button" at bounding box center [1047, 508] width 4 height 13
click at [1047, 508] on div "Fill with Ads" at bounding box center [1096, 515] width 112 height 39
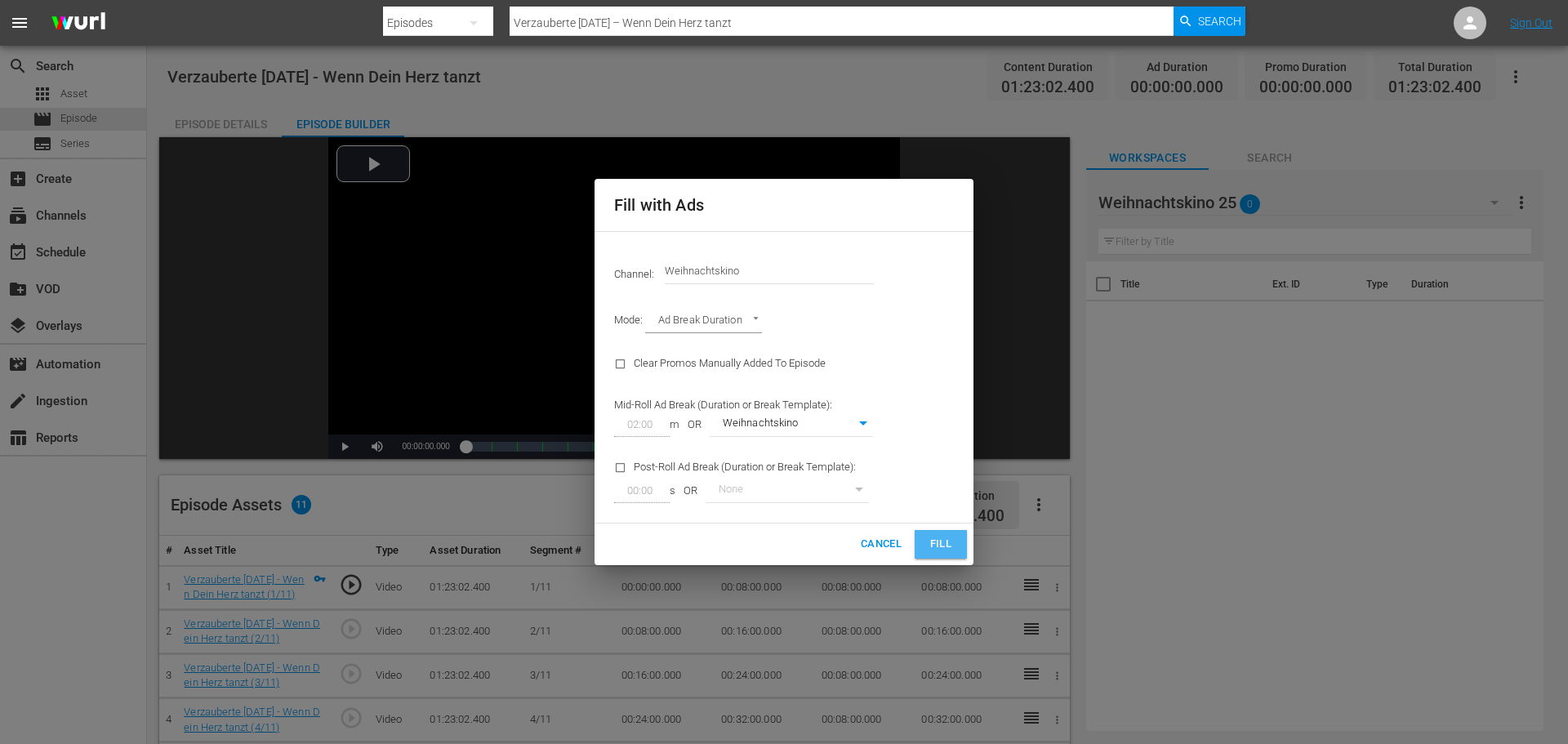
click at [953, 544] on span "Fill" at bounding box center [940, 544] width 26 height 19
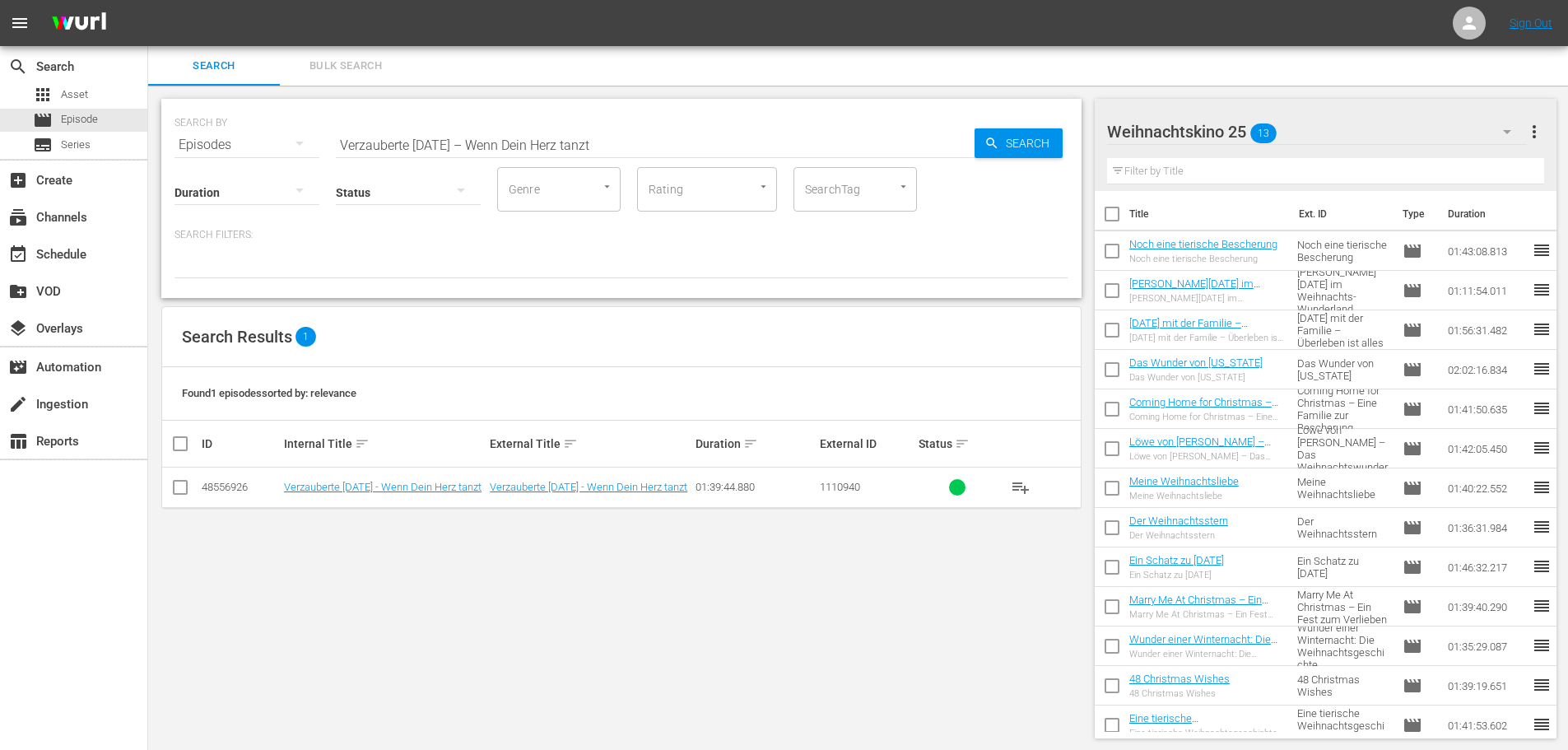
click at [1362, 127] on div "Weihnachtskino 25 13" at bounding box center [1317, 132] width 420 height 46
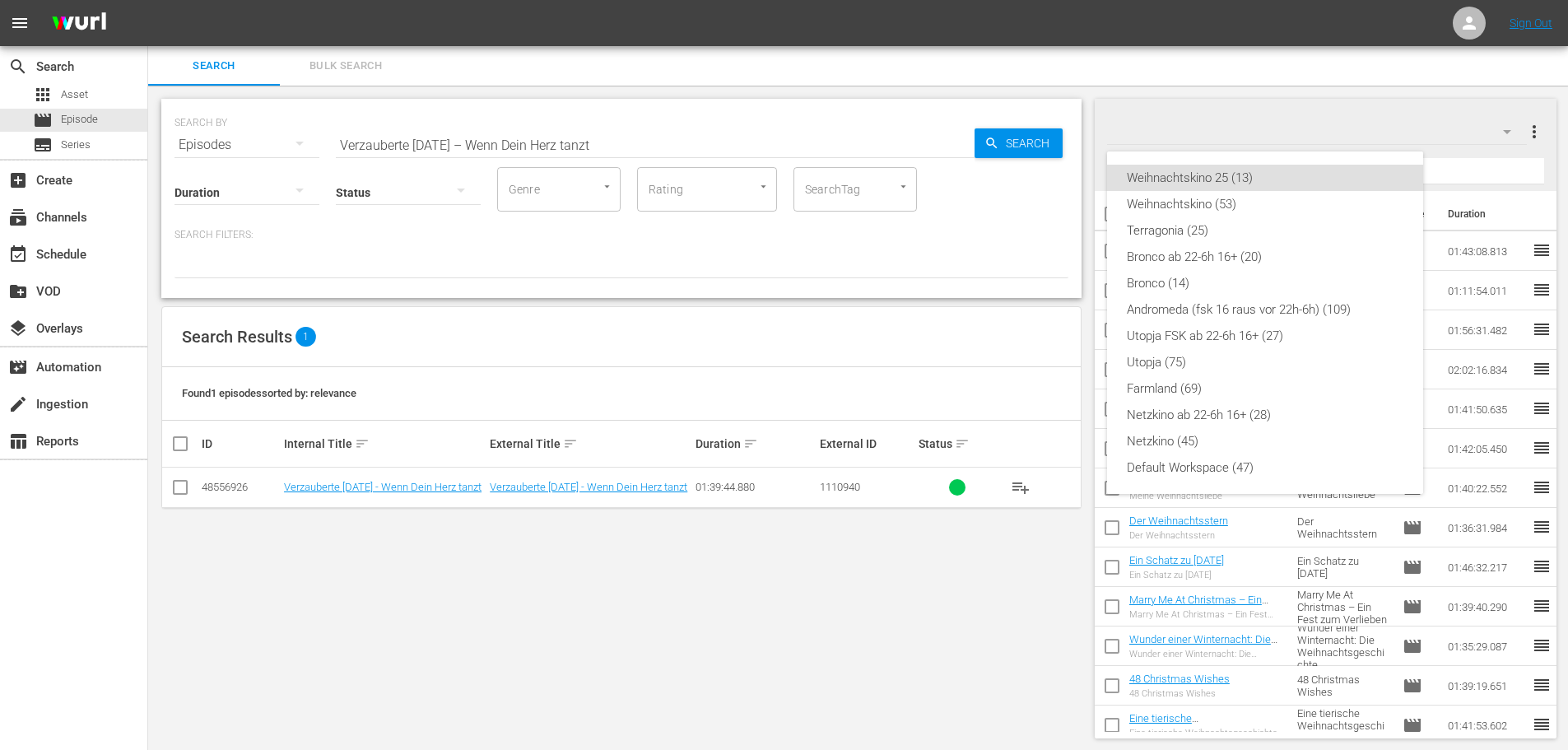
click at [1208, 103] on div "Weihnachtskino 25 (13) Weihnachtskino (53) Terragonia (25) Bronco ab 22-6h 16+ …" at bounding box center [784, 375] width 1568 height 750
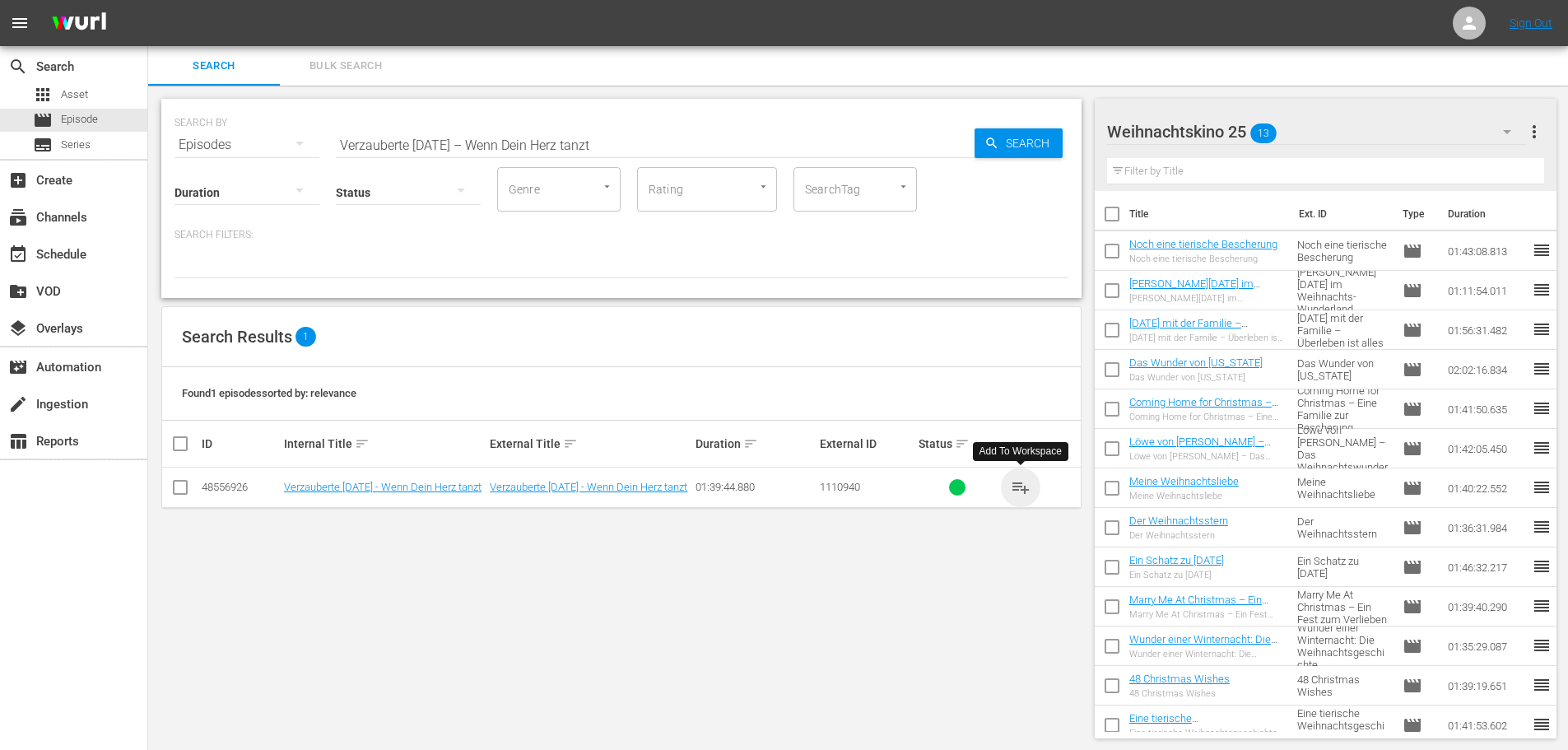
click at [1017, 496] on span "playlist_add" at bounding box center [1021, 488] width 20 height 20
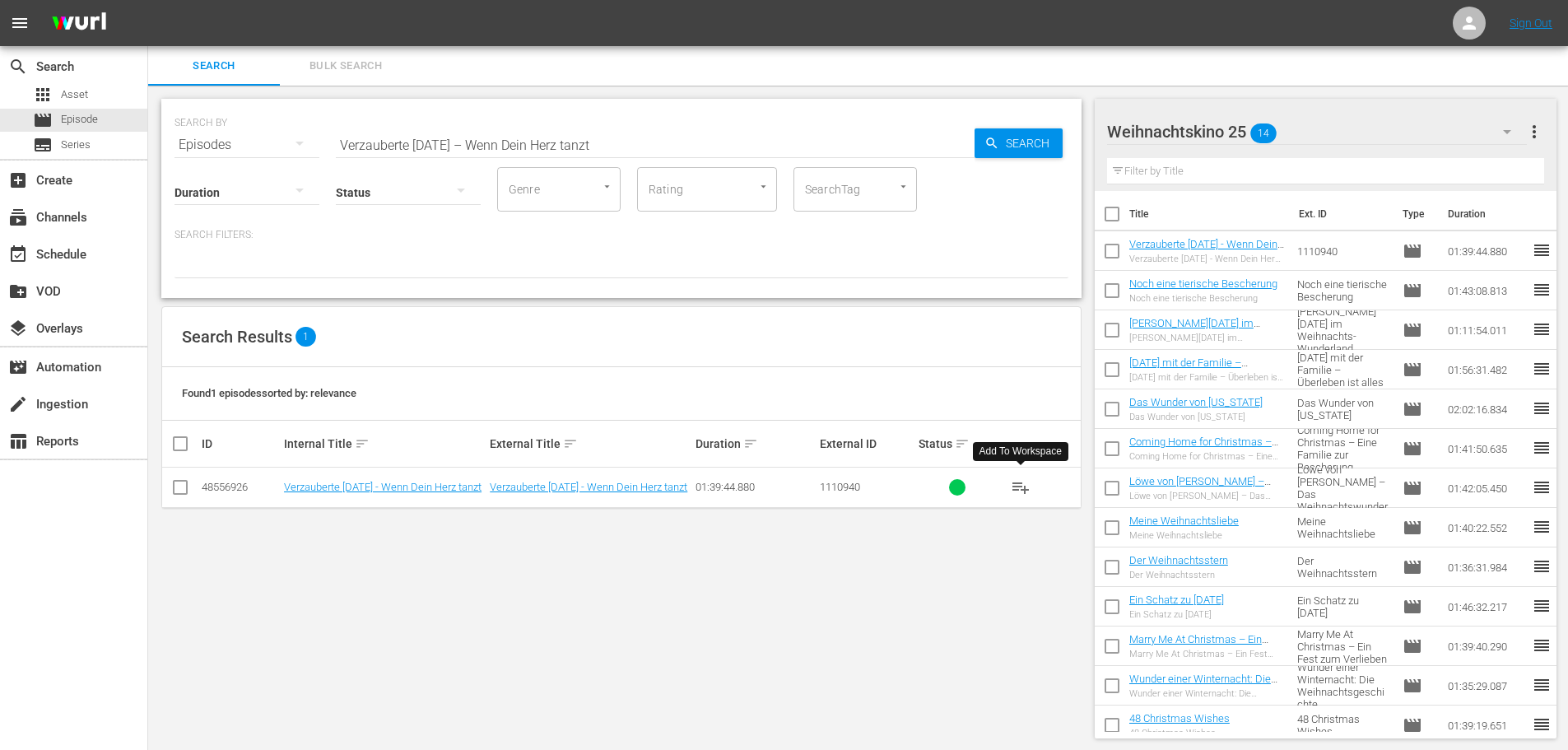
click at [505, 147] on input "Verzauberte [DATE] – Wenn Dein Herz tanzt" at bounding box center [655, 145] width 638 height 39
paste input "[DATE] voller Hoffnung"
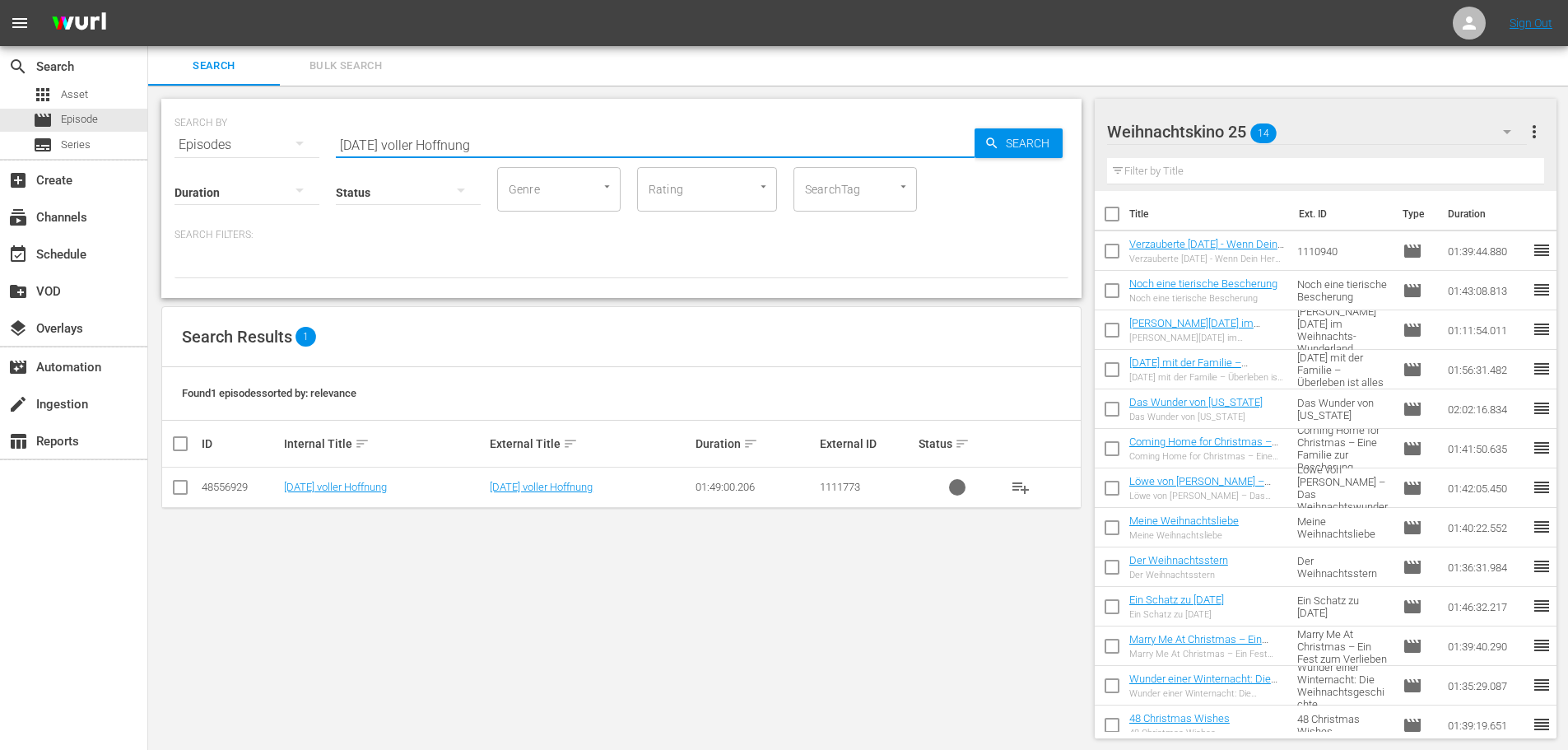
type input "[DATE] voller Hoffnung"
click at [188, 488] on input "checkbox" at bounding box center [180, 490] width 20 height 20
checkbox input "true"
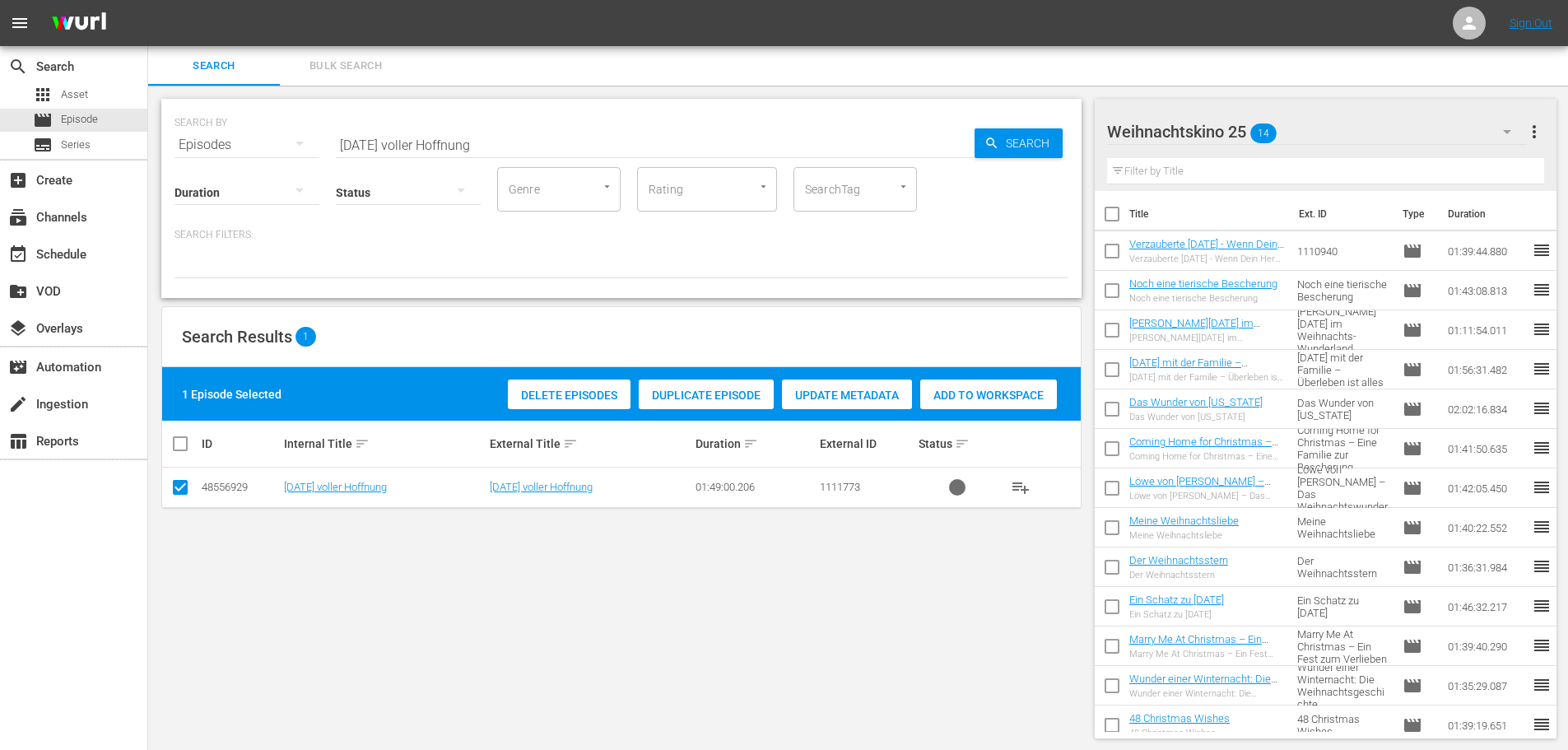
click at [579, 399] on span "Delete Episodes" at bounding box center [569, 395] width 122 height 13
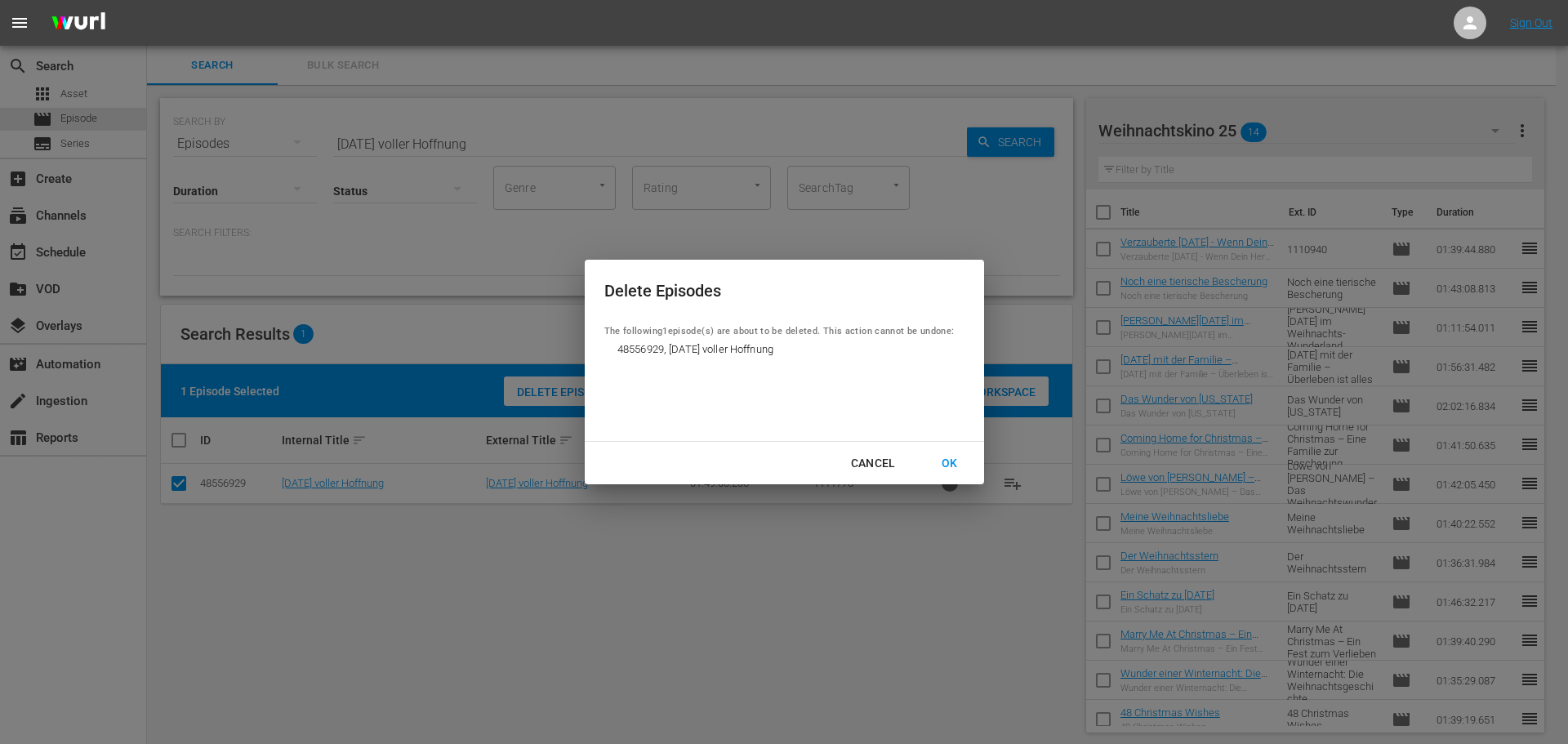
click at [945, 455] on div "OK" at bounding box center [950, 463] width 43 height 20
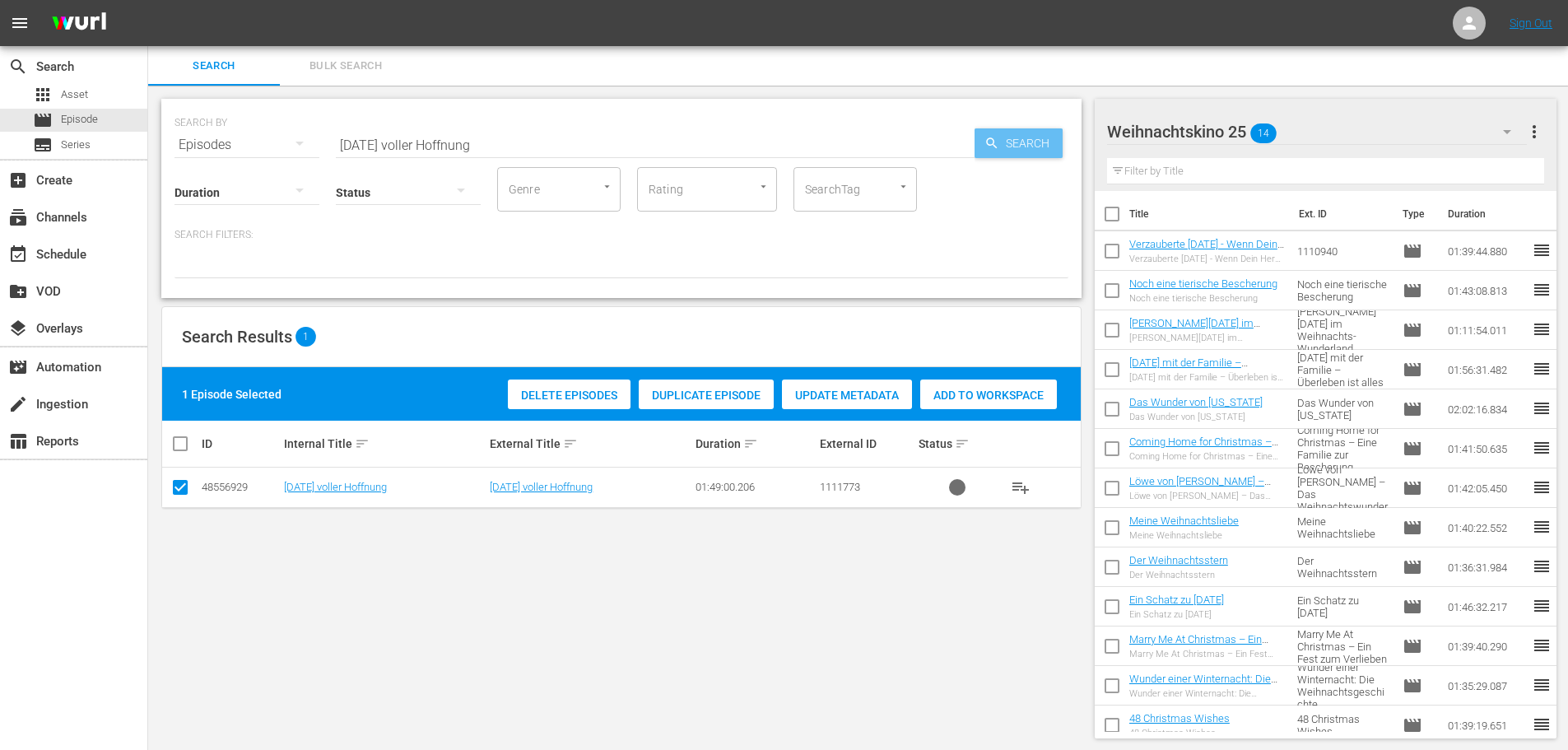
click at [1009, 135] on span "Search" at bounding box center [1030, 143] width 63 height 29
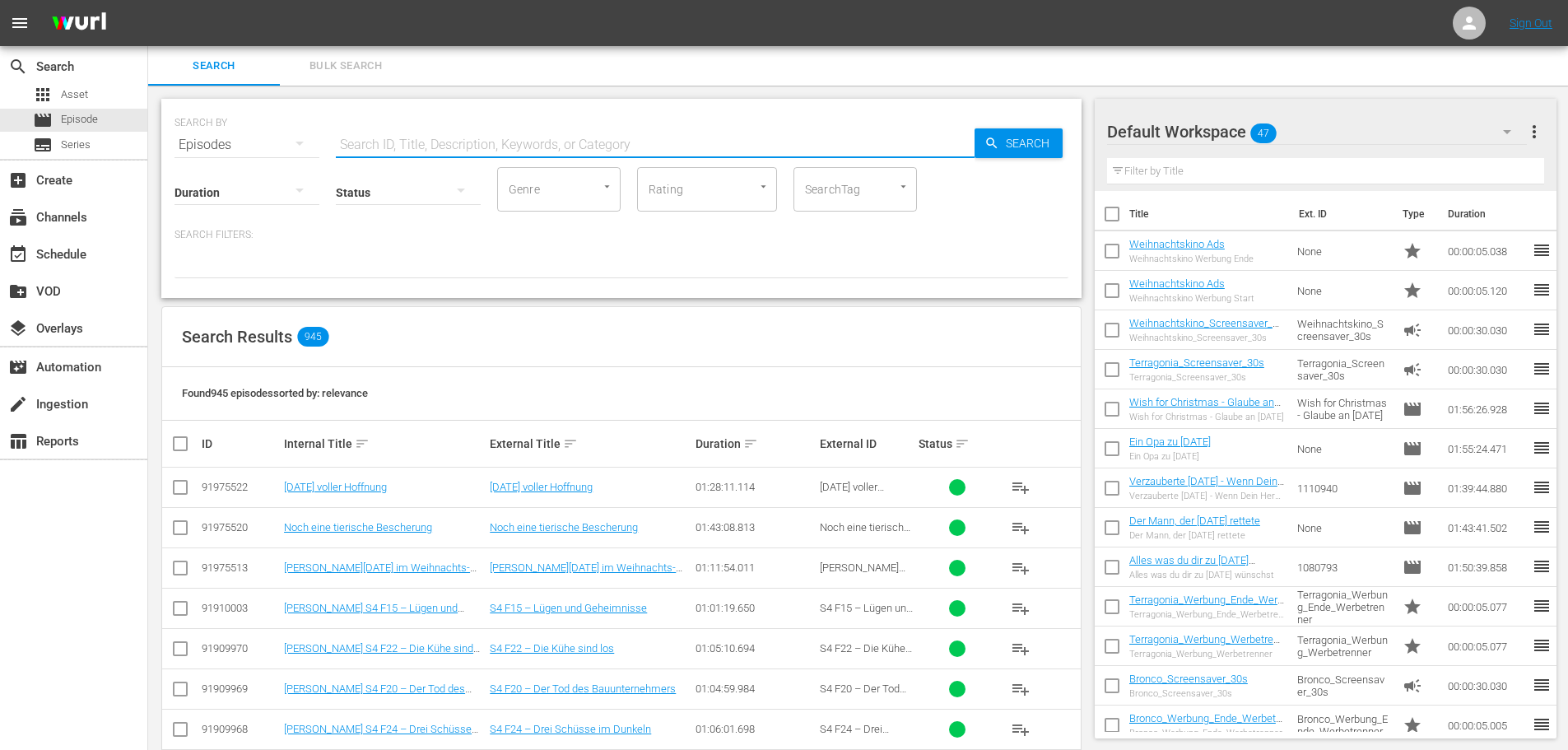
click at [608, 142] on input "text" at bounding box center [655, 145] width 638 height 39
paste input "[DATE] voller Hoffnung"
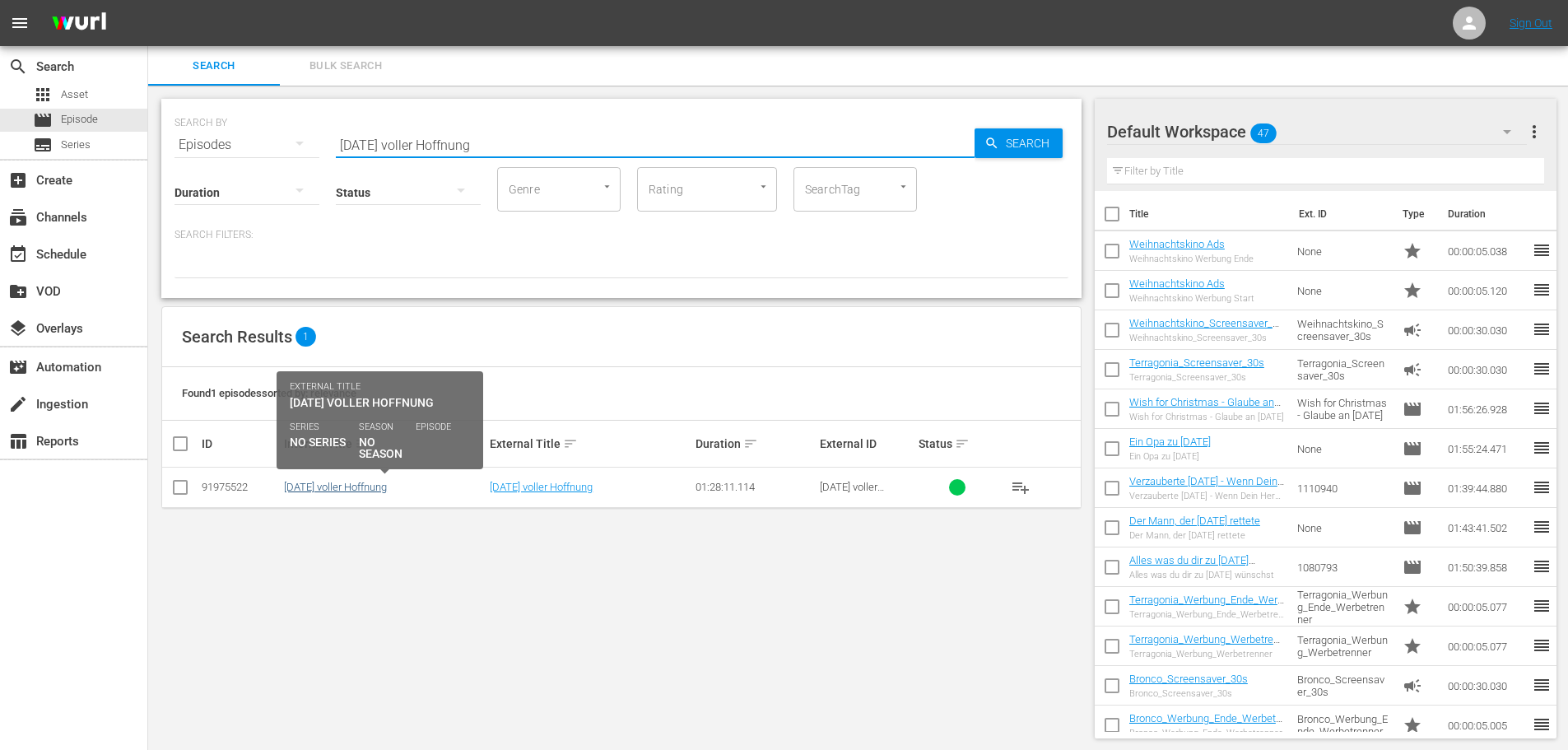
type input "[DATE] voller Hoffnung"
click at [378, 488] on link "[DATE] voller Hoffnung" at bounding box center [335, 487] width 103 height 12
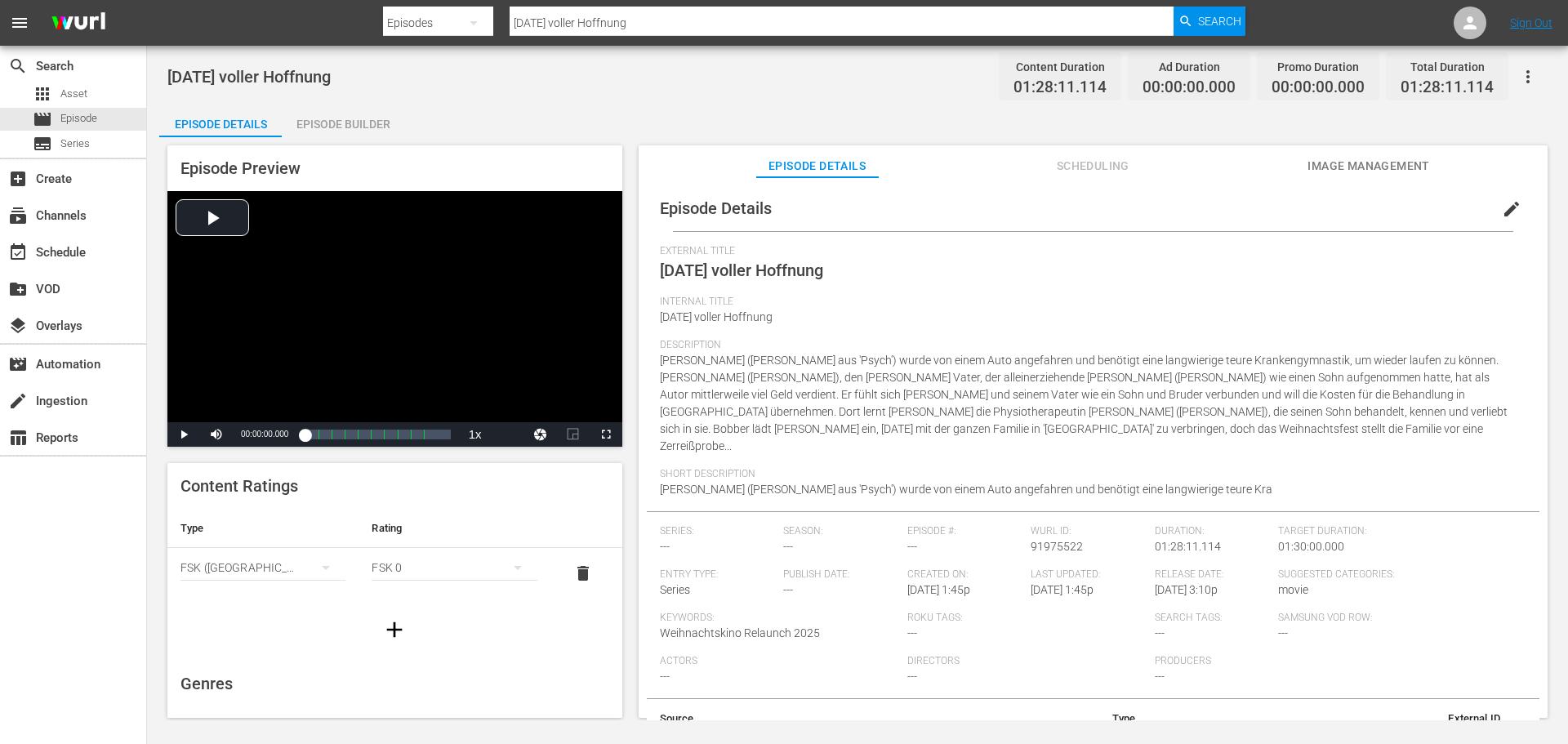
click at [327, 114] on div "Episode Builder" at bounding box center [343, 124] width 122 height 39
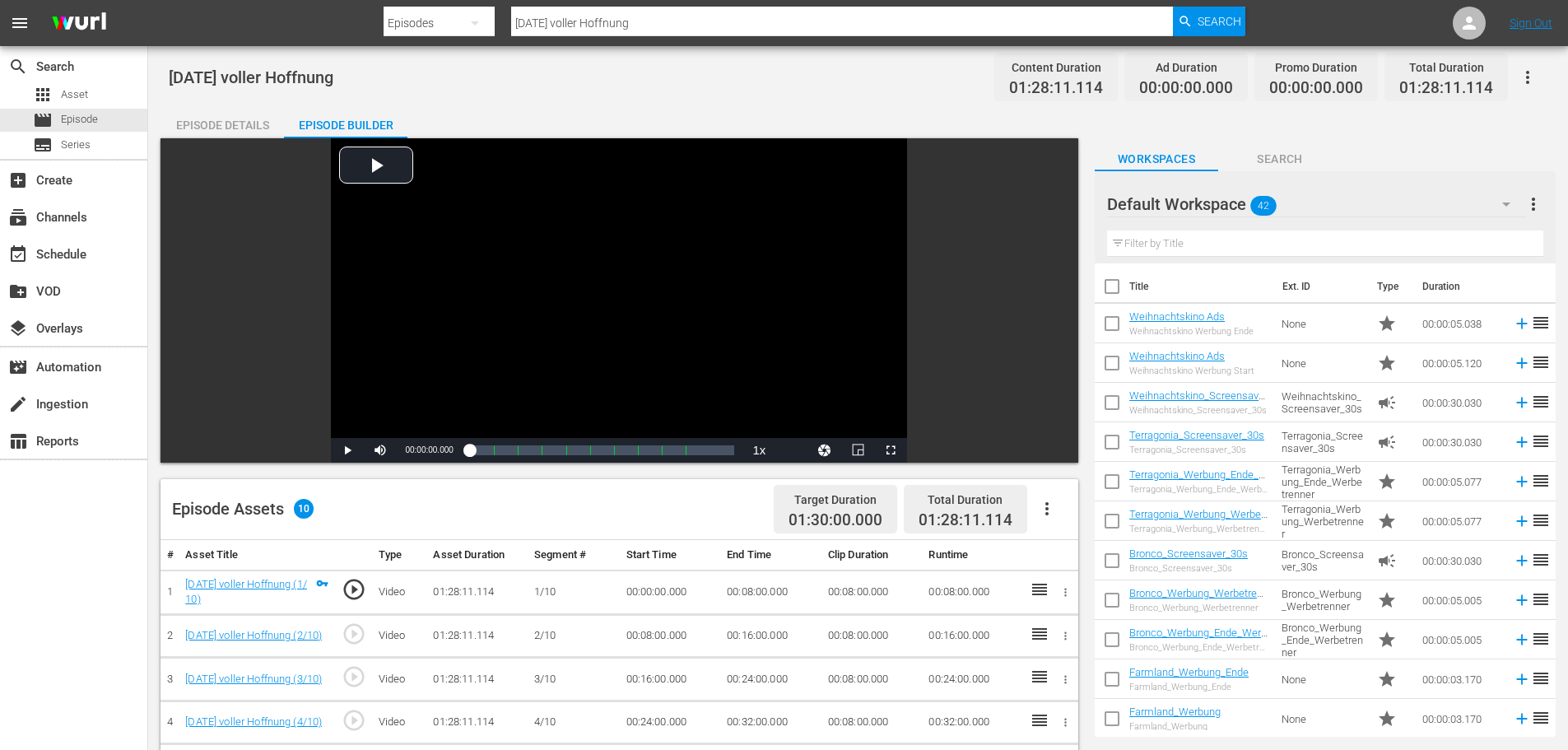
click at [1042, 508] on icon "button" at bounding box center [1047, 509] width 20 height 20
click at [1057, 510] on div "Fill with Ads" at bounding box center [1096, 515] width 112 height 39
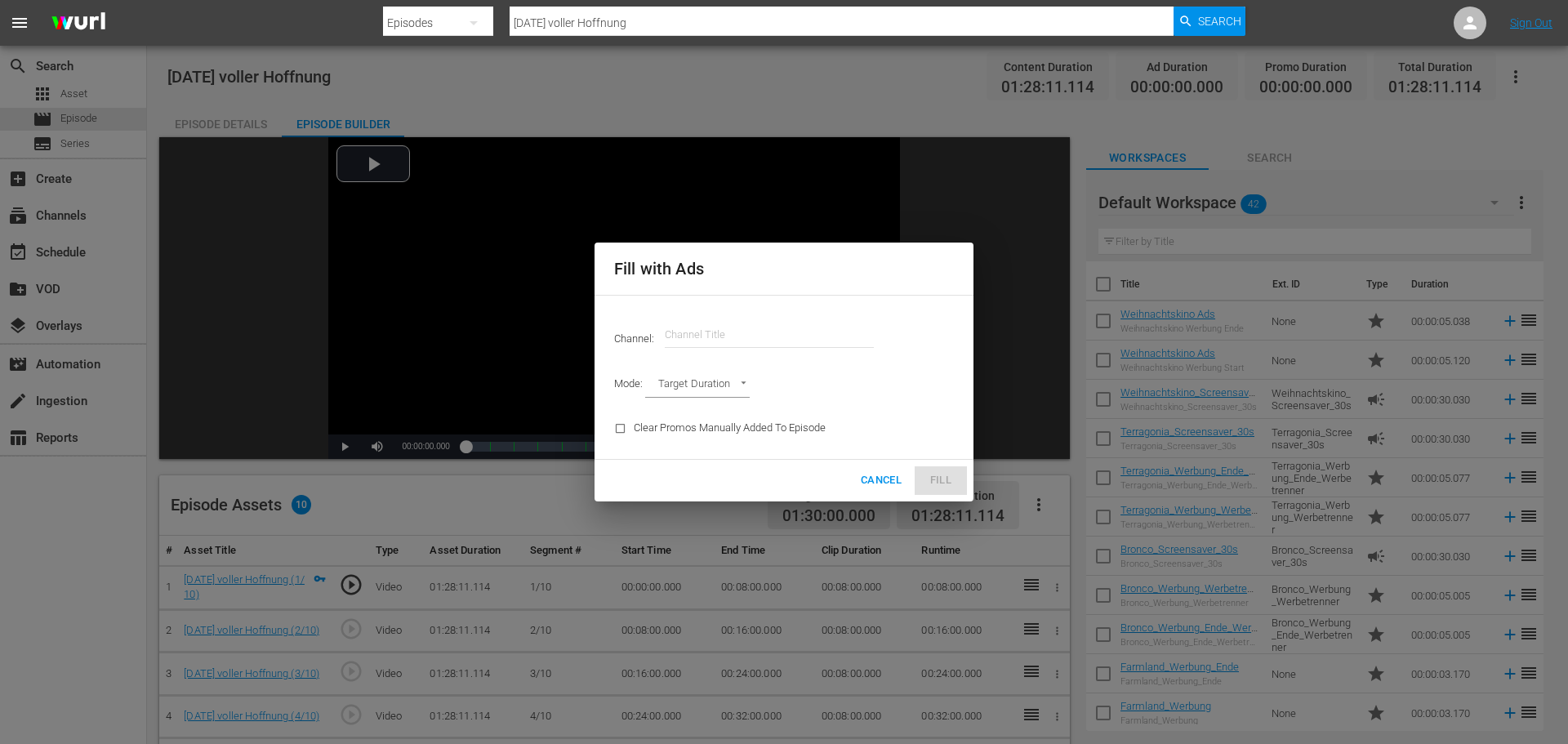
click at [798, 342] on input "text" at bounding box center [769, 335] width 209 height 39
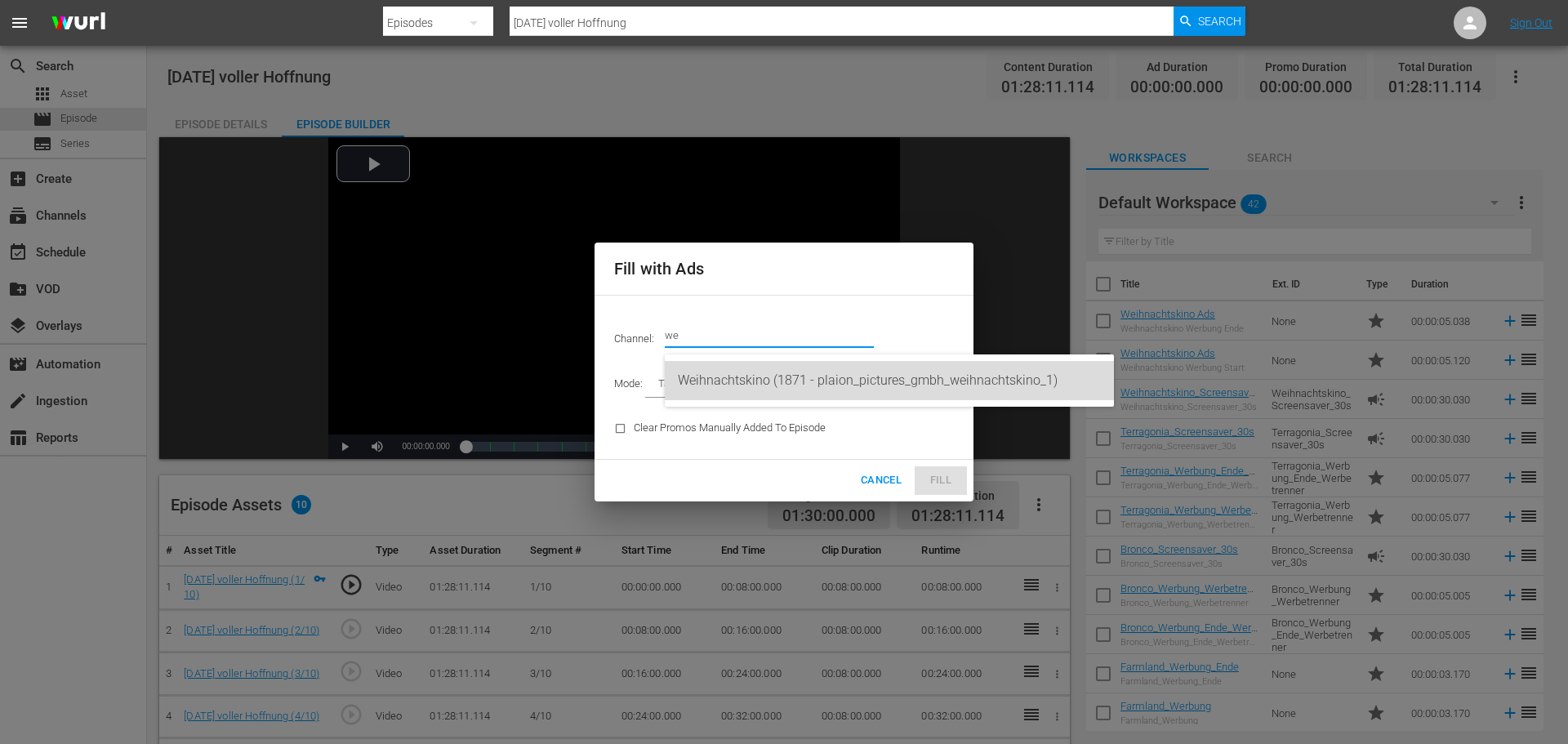
click at [779, 379] on div "Weihnachtskino (1871 - plaion_pictures_gmbh_weihnachtskino_1)" at bounding box center [889, 380] width 423 height 39
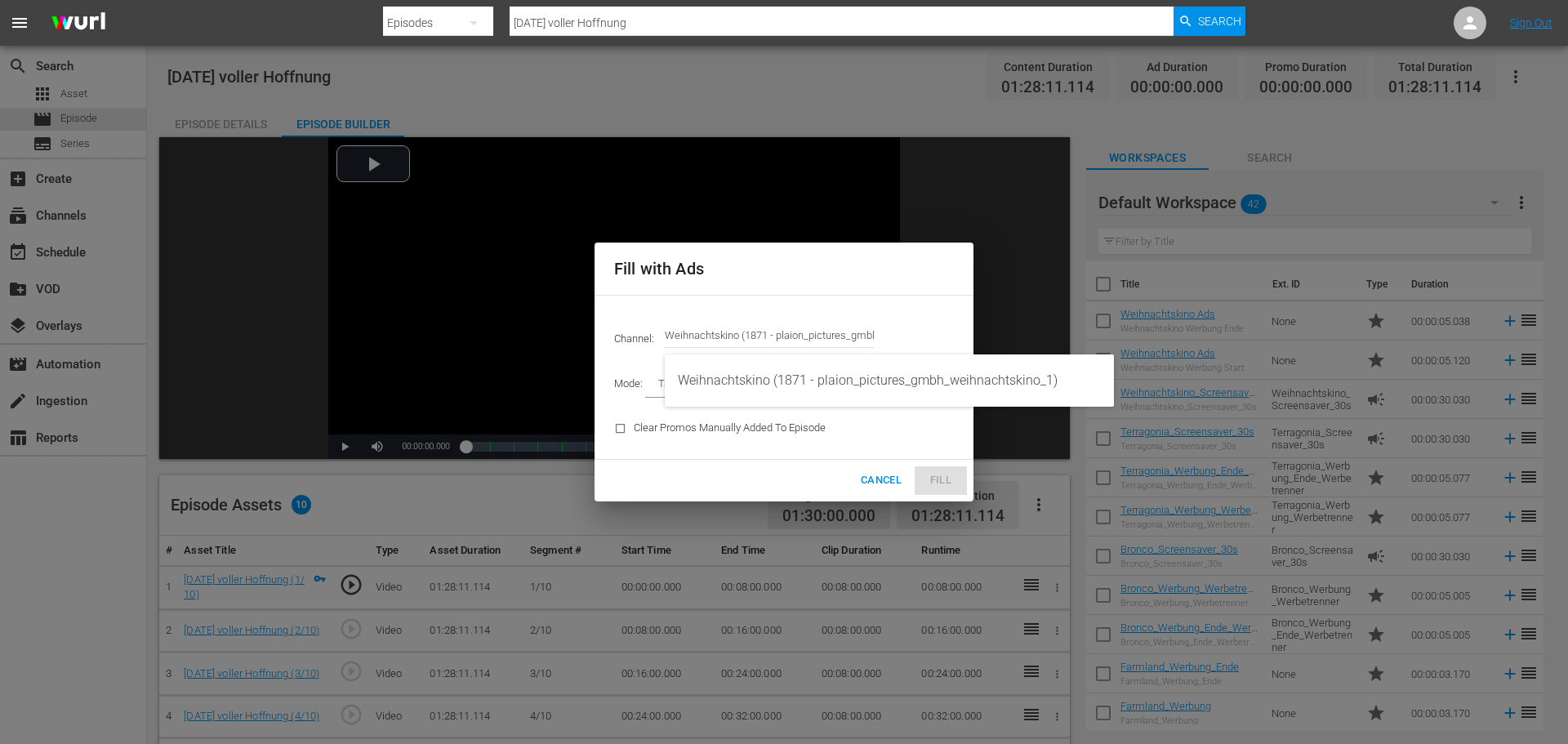
type input "Weihnachtskino (1871)"
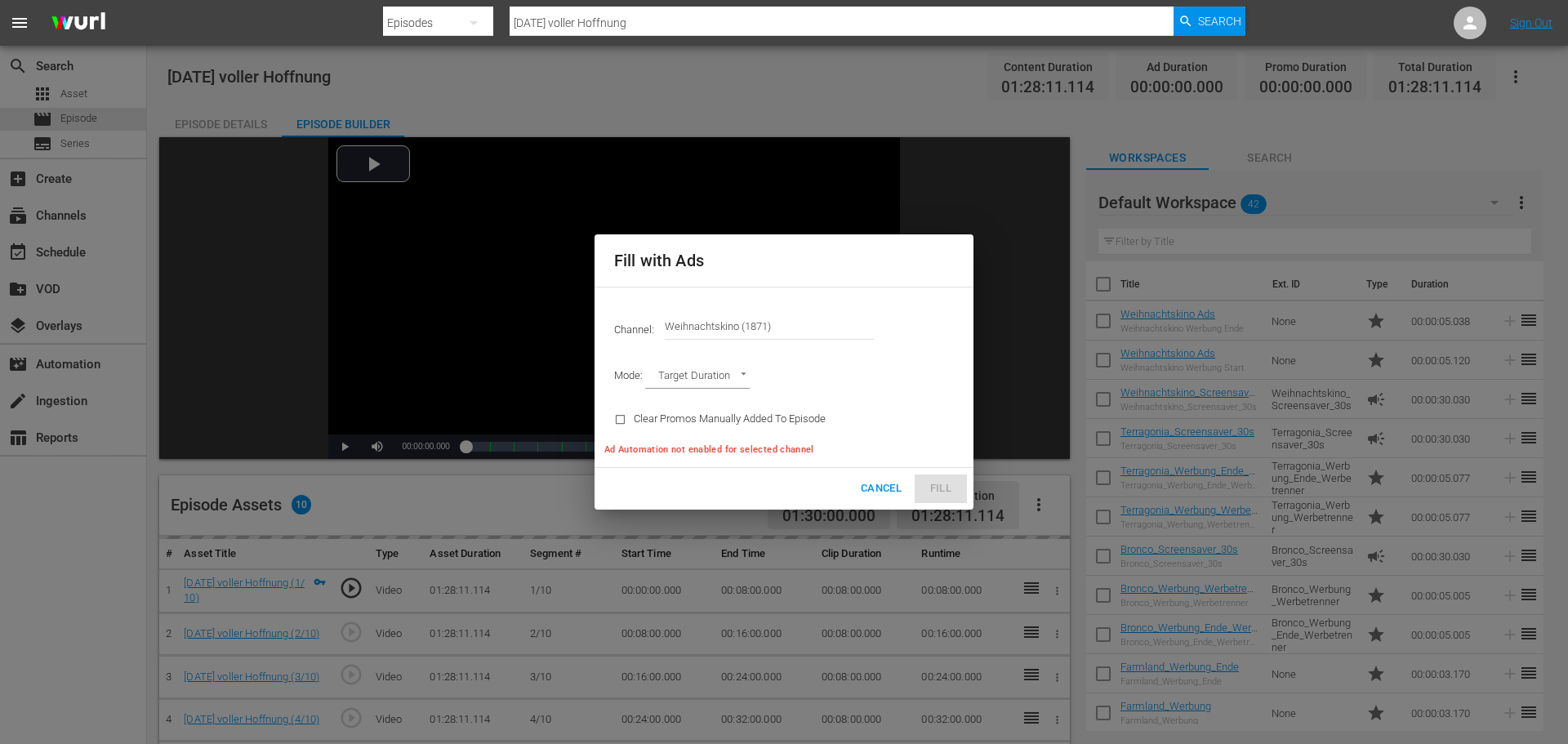
type input "AD_BREAK_DURATION"
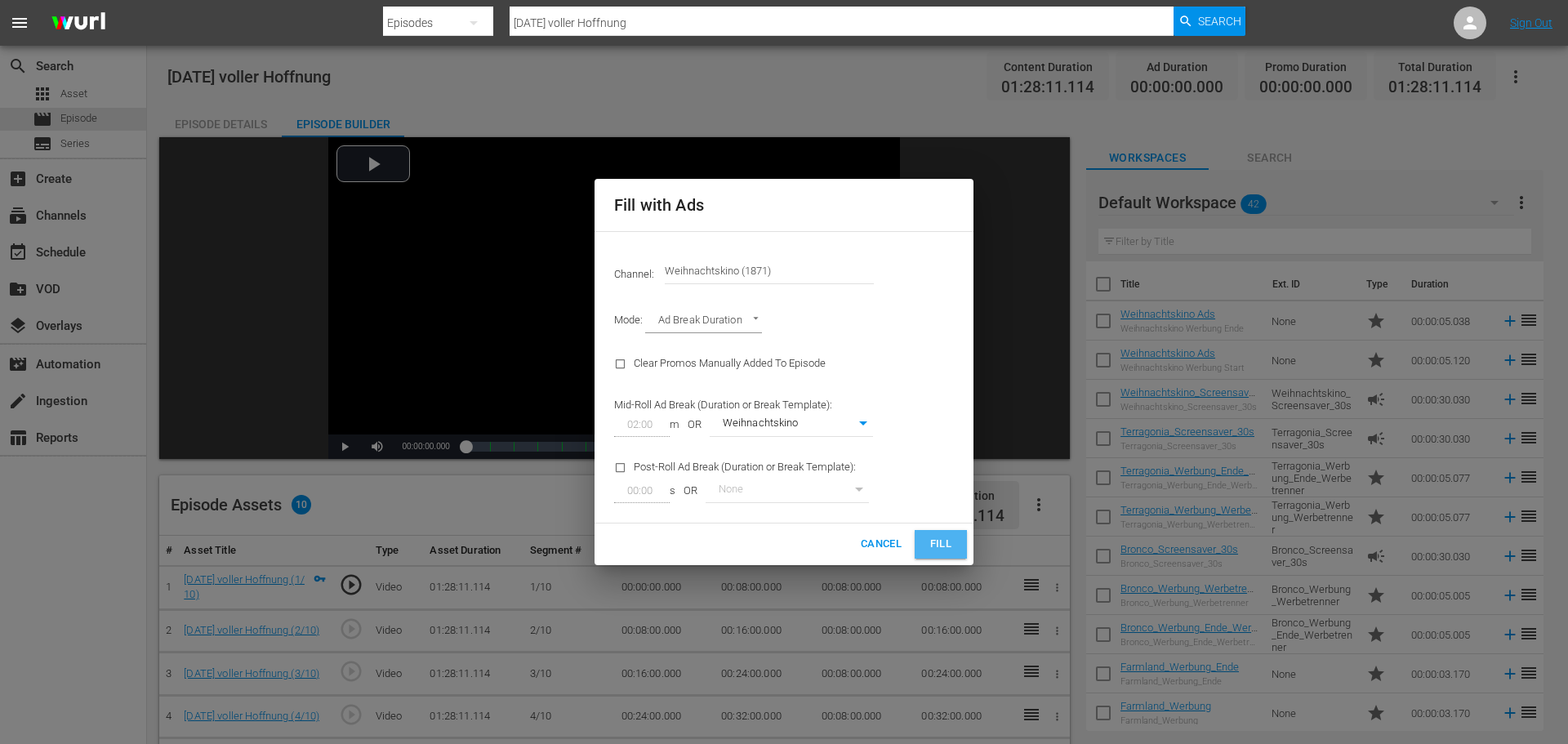
click at [941, 556] on button "Fill" at bounding box center [940, 544] width 52 height 28
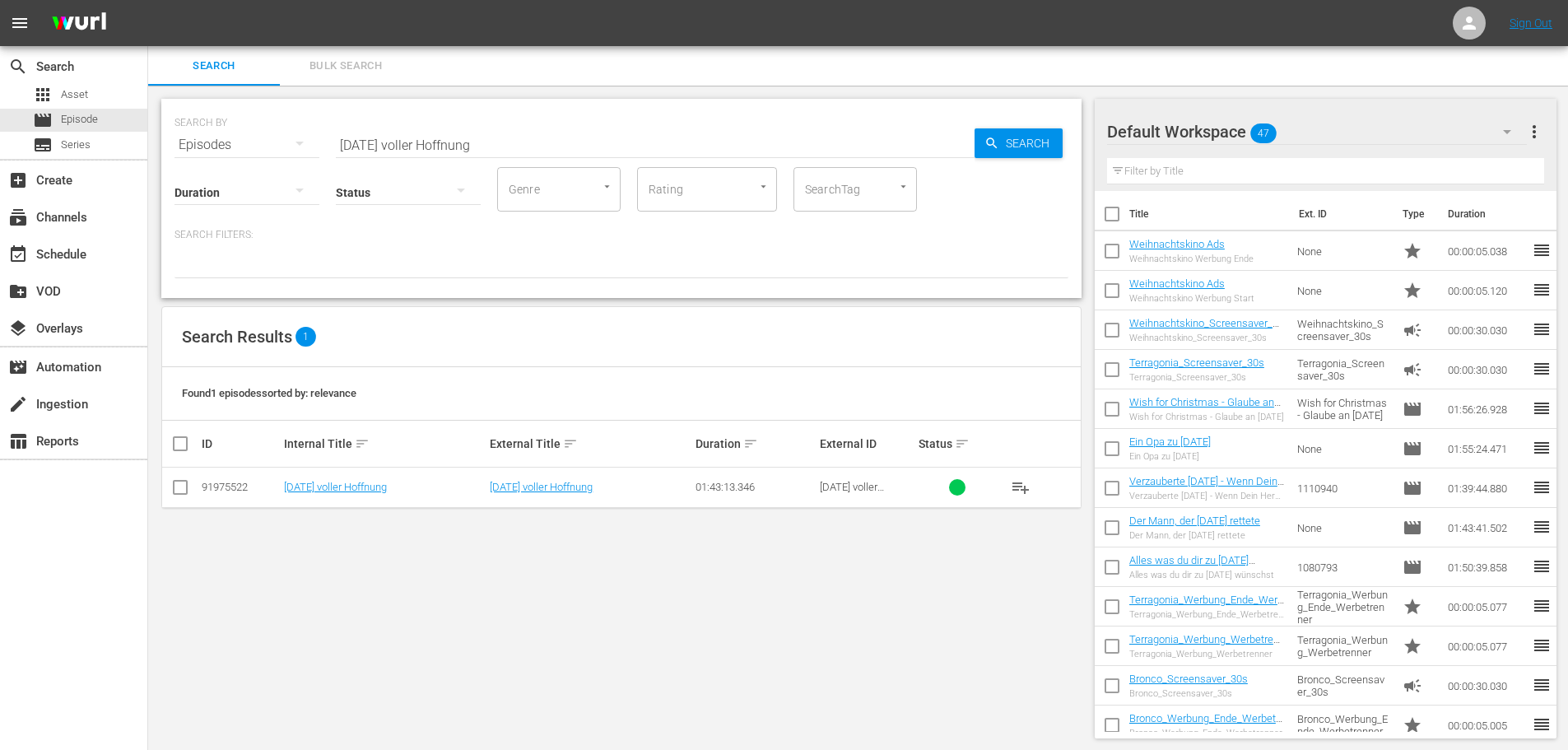
click at [1345, 141] on div "Default Workspace 47" at bounding box center [1317, 132] width 420 height 46
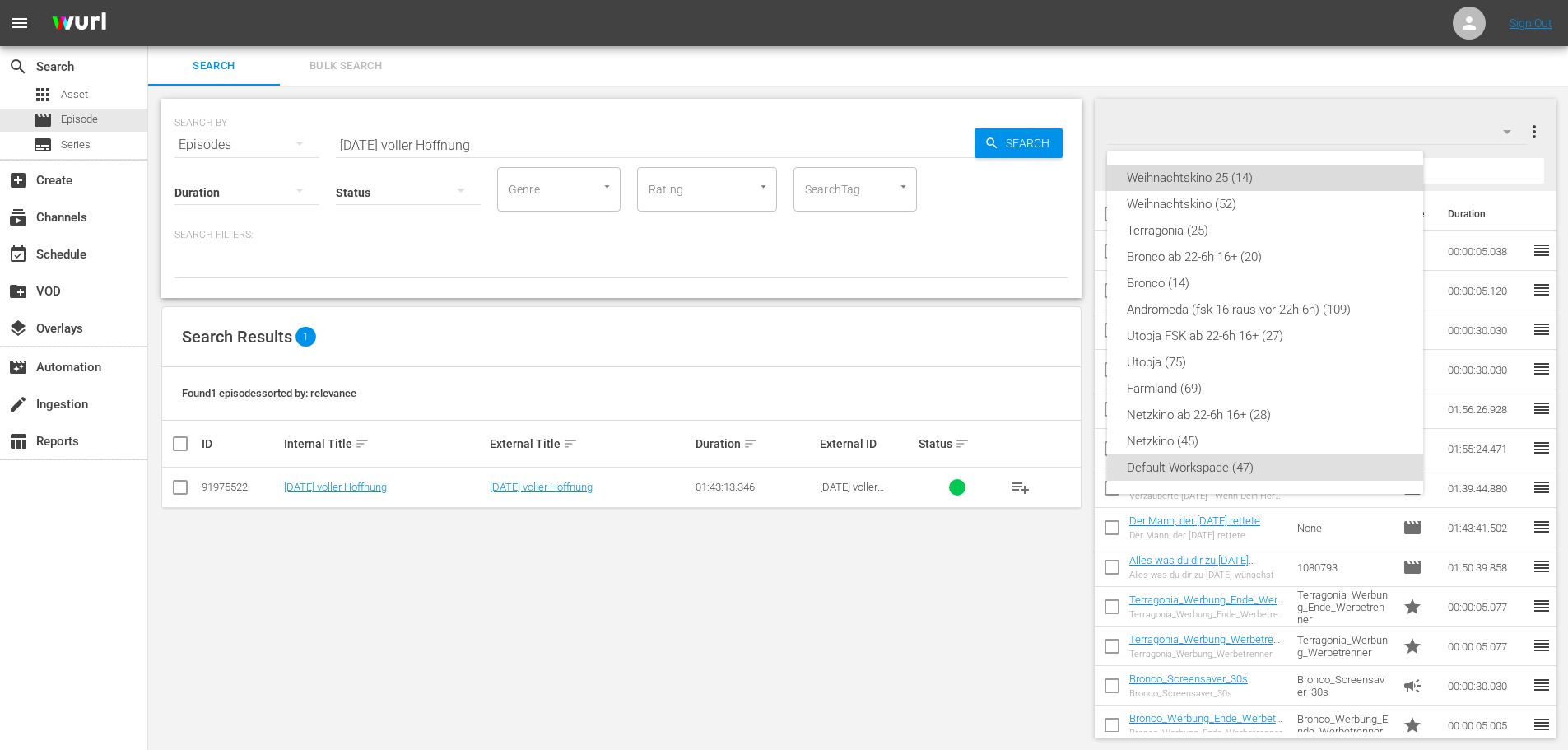
click at [1289, 177] on div "Weihnachtskino 25 (14)" at bounding box center [1265, 177] width 277 height 26
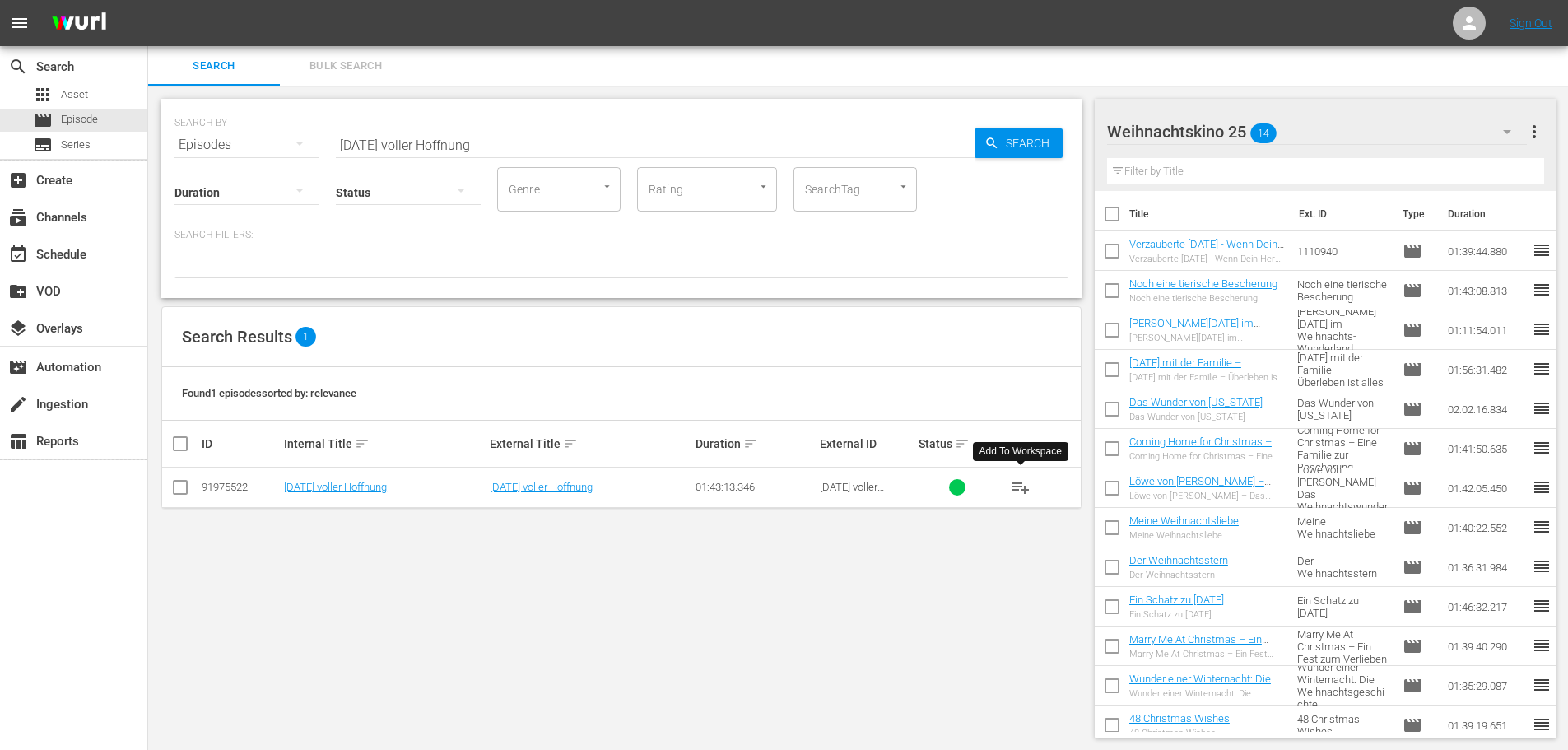
click at [1022, 492] on span "playlist_add" at bounding box center [1021, 488] width 20 height 20
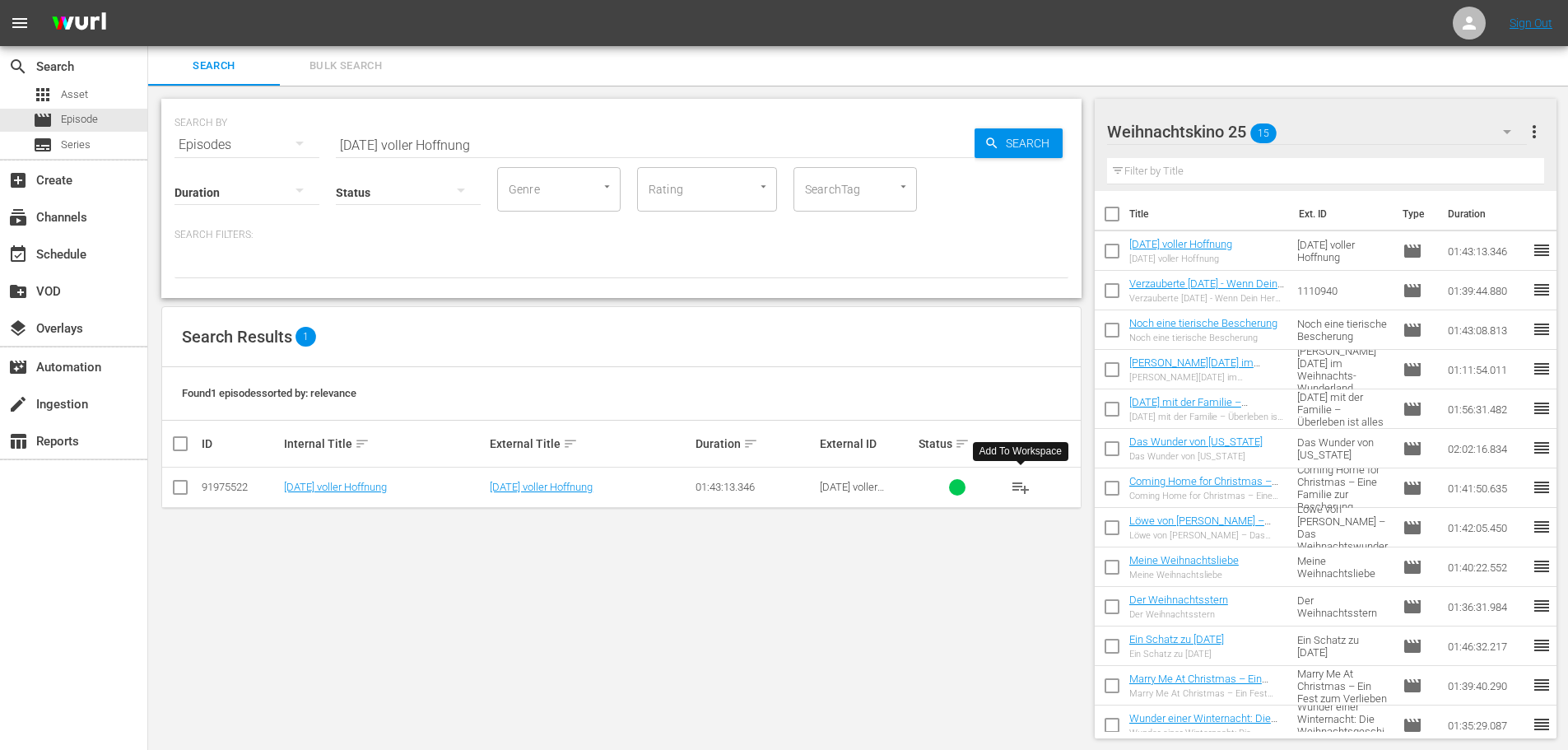
click at [500, 147] on input "[DATE] voller Hoffnung" at bounding box center [655, 145] width 638 height 39
paste input "szauber – Ein Kuss kommt selten allein"
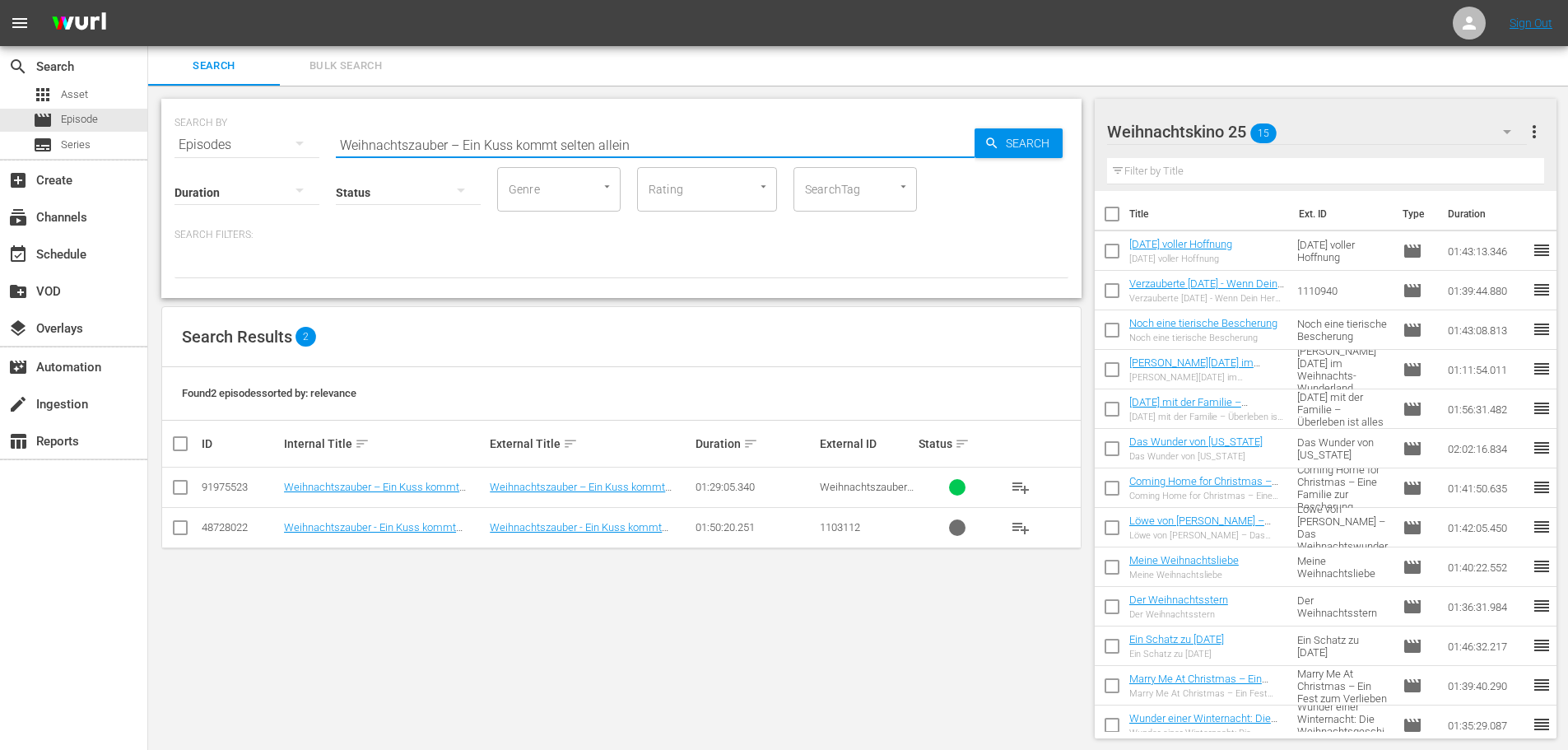
type input "Weihnachtszauber – Ein Kuss kommt selten allein"
click at [184, 529] on input "checkbox" at bounding box center [180, 530] width 20 height 20
checkbox input "true"
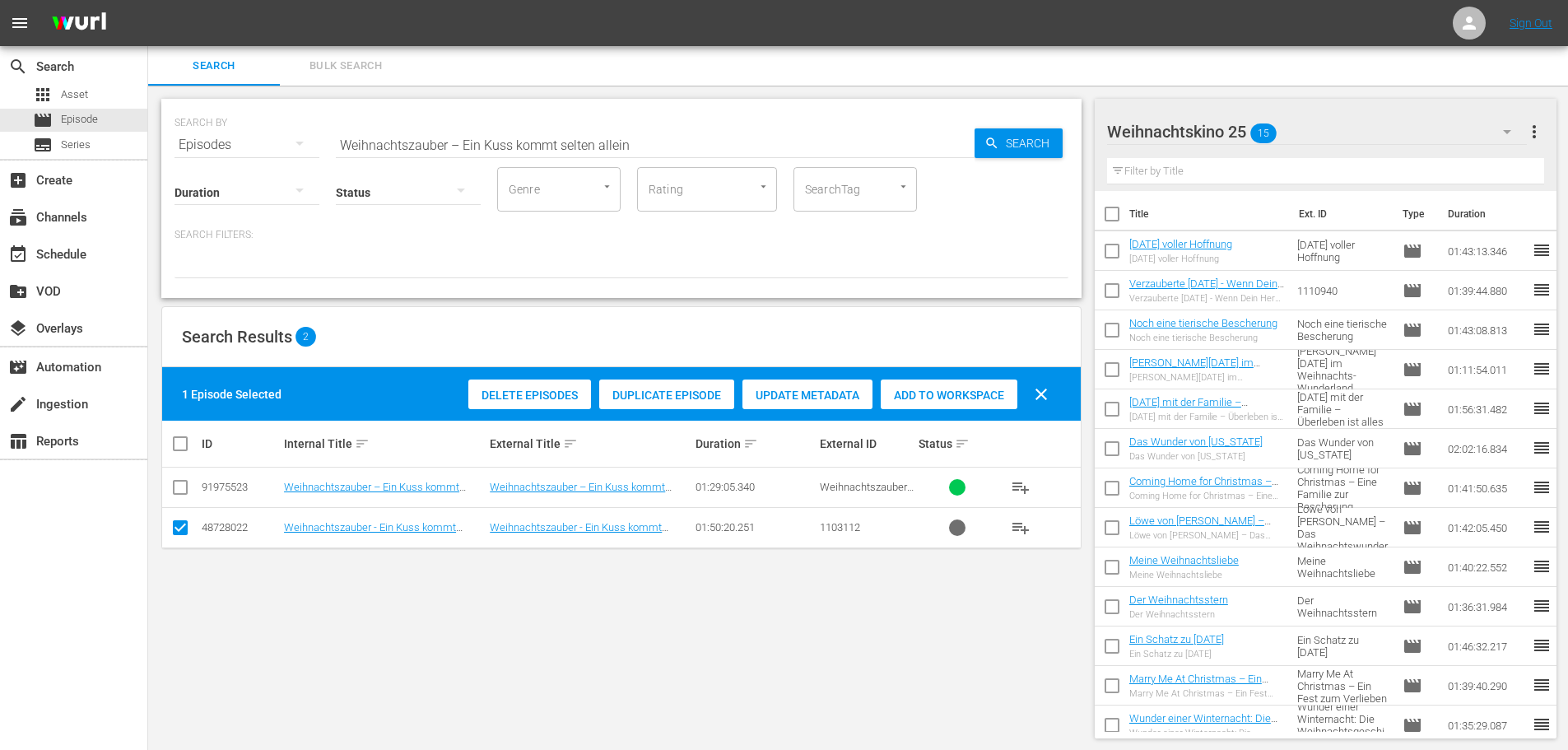
click at [546, 393] on span "Delete Episodes" at bounding box center [529, 395] width 122 height 13
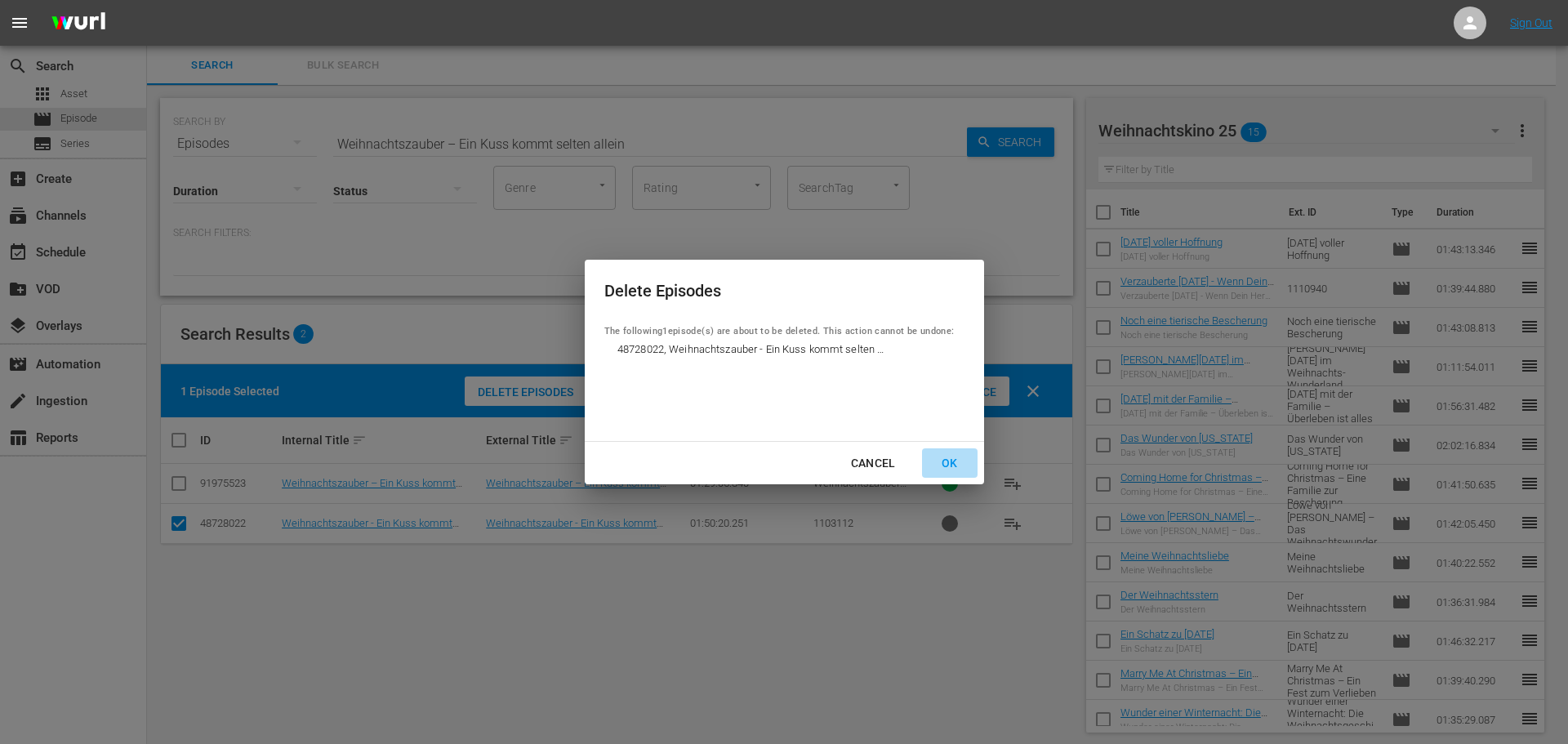
click at [948, 464] on div "OK" at bounding box center [950, 463] width 43 height 20
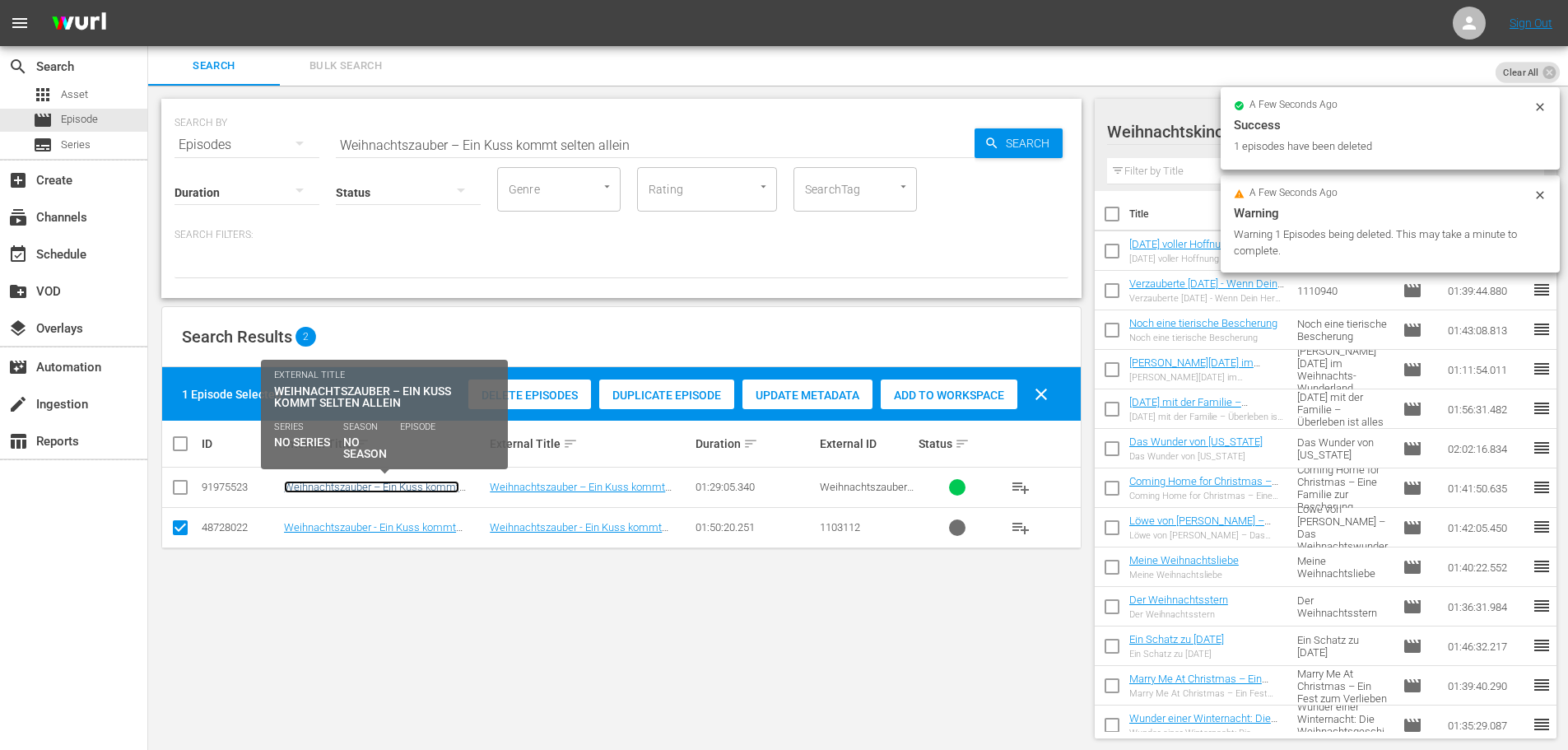
click at [404, 489] on link "Weihnachtszauber – Ein Kuss kommt selten allein" at bounding box center [371, 493] width 175 height 25
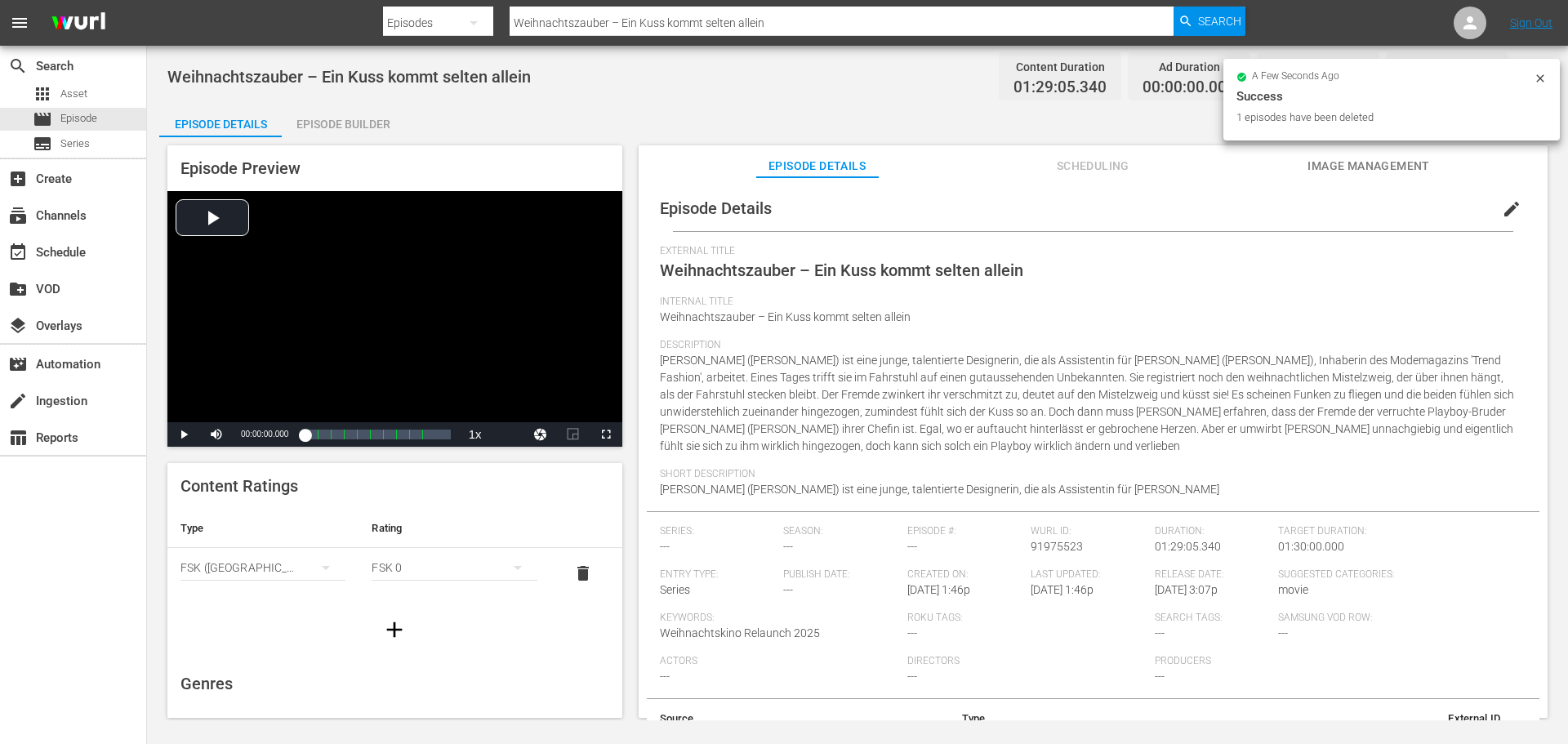
click at [381, 133] on div "Episode Builder" at bounding box center [343, 124] width 122 height 39
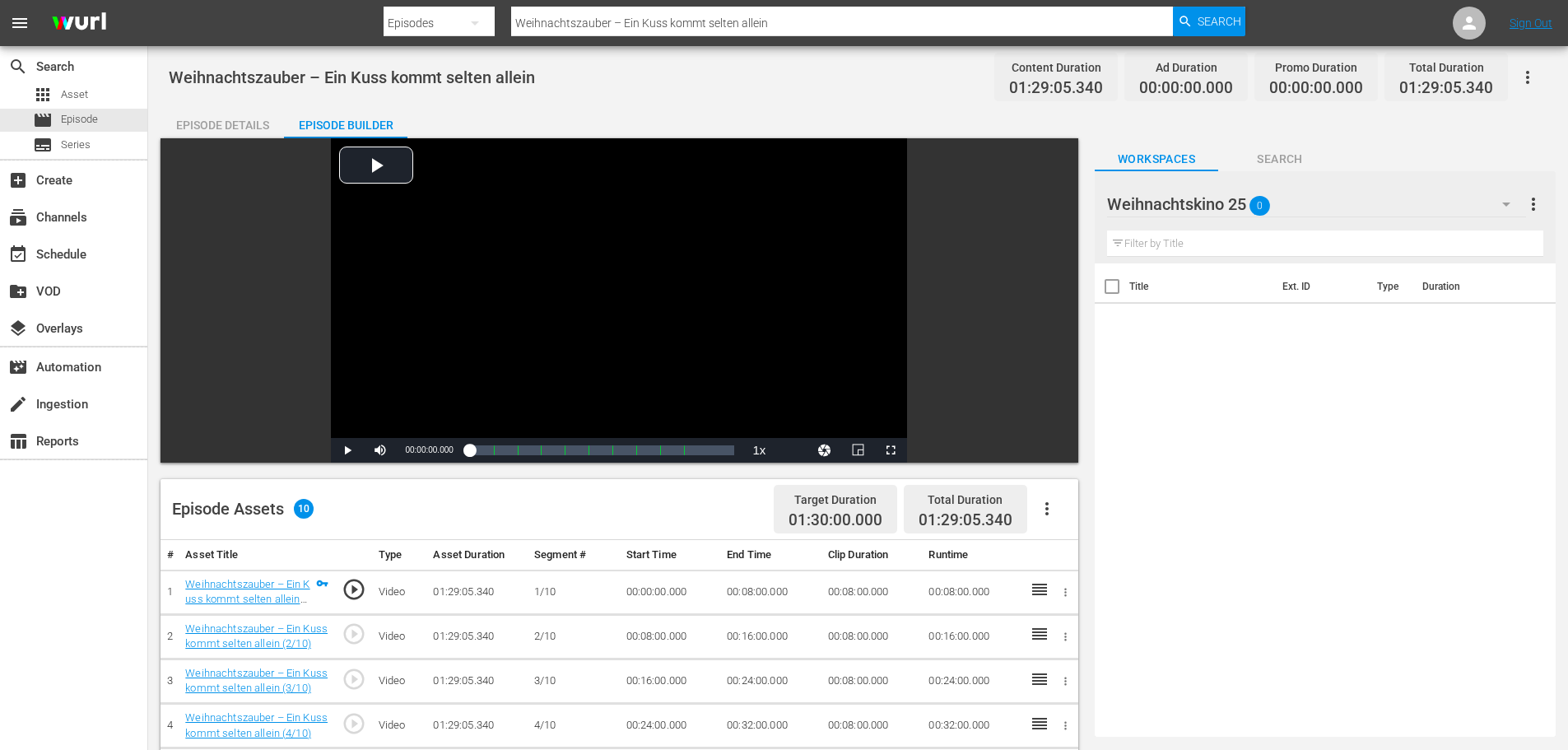
click at [1042, 505] on icon "button" at bounding box center [1047, 509] width 20 height 20
click at [1057, 509] on div "Fill with Ads" at bounding box center [1096, 515] width 112 height 39
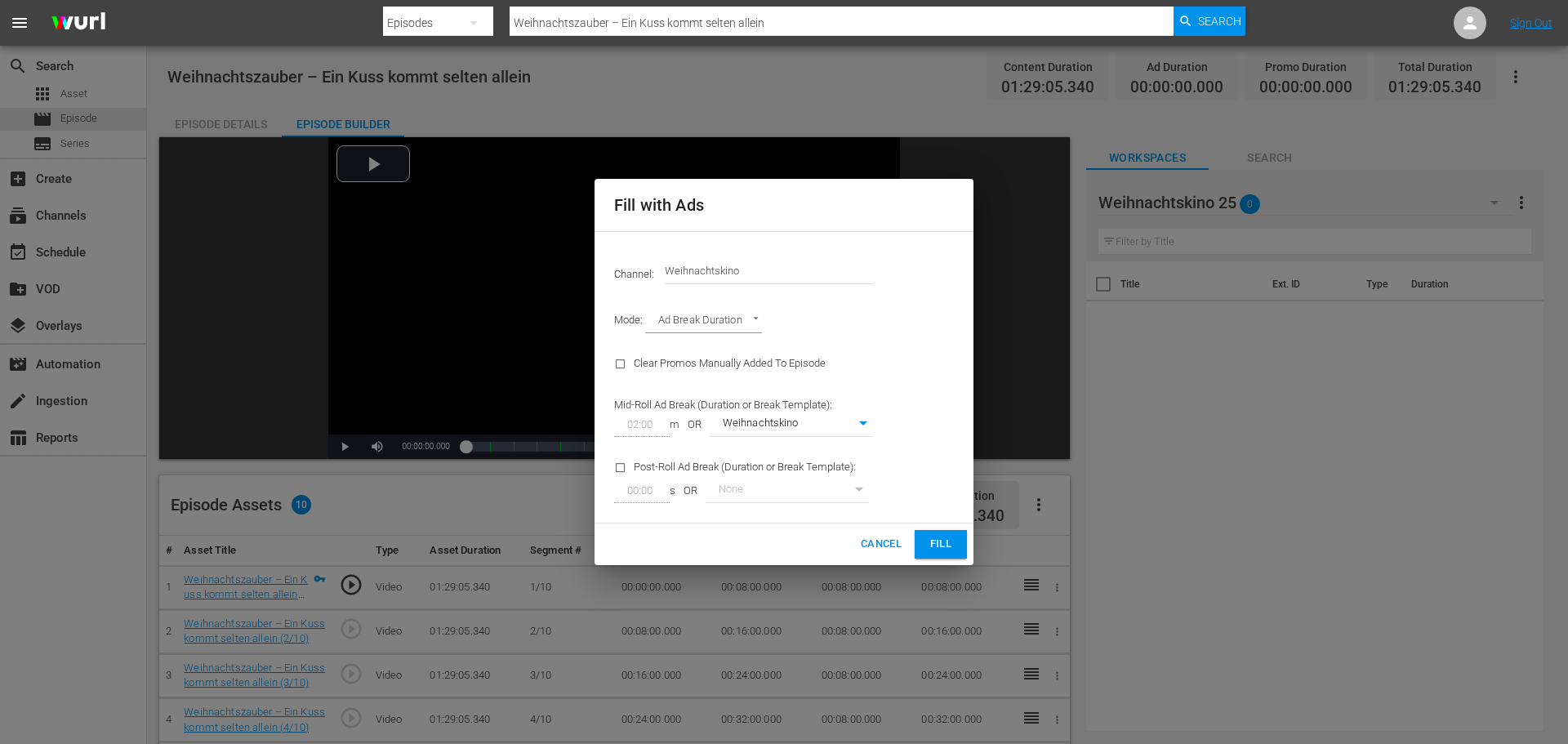
click at [944, 541] on span "Fill" at bounding box center [940, 544] width 26 height 19
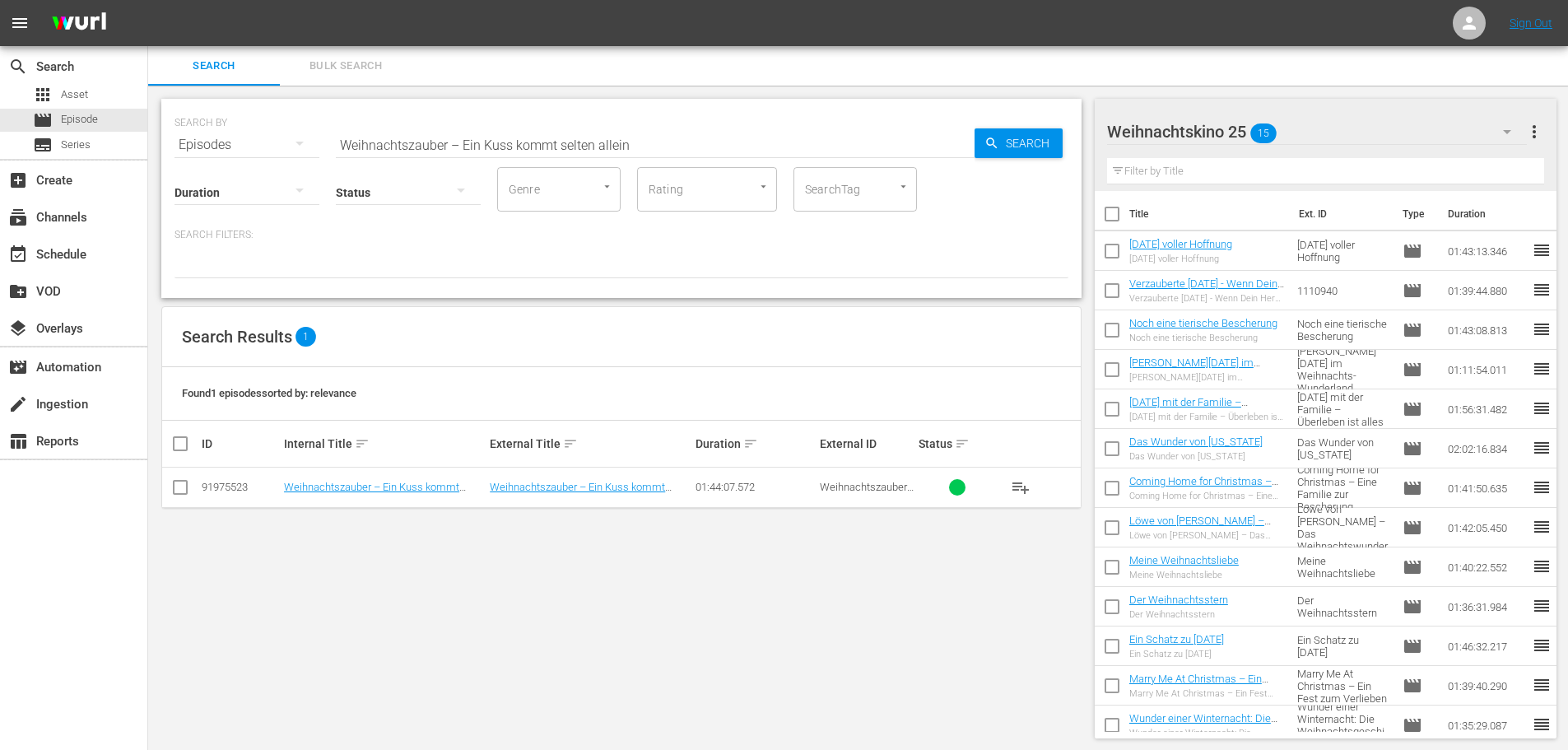
click at [672, 76] on div "Search Bulk Search" at bounding box center [858, 66] width 1420 height 39
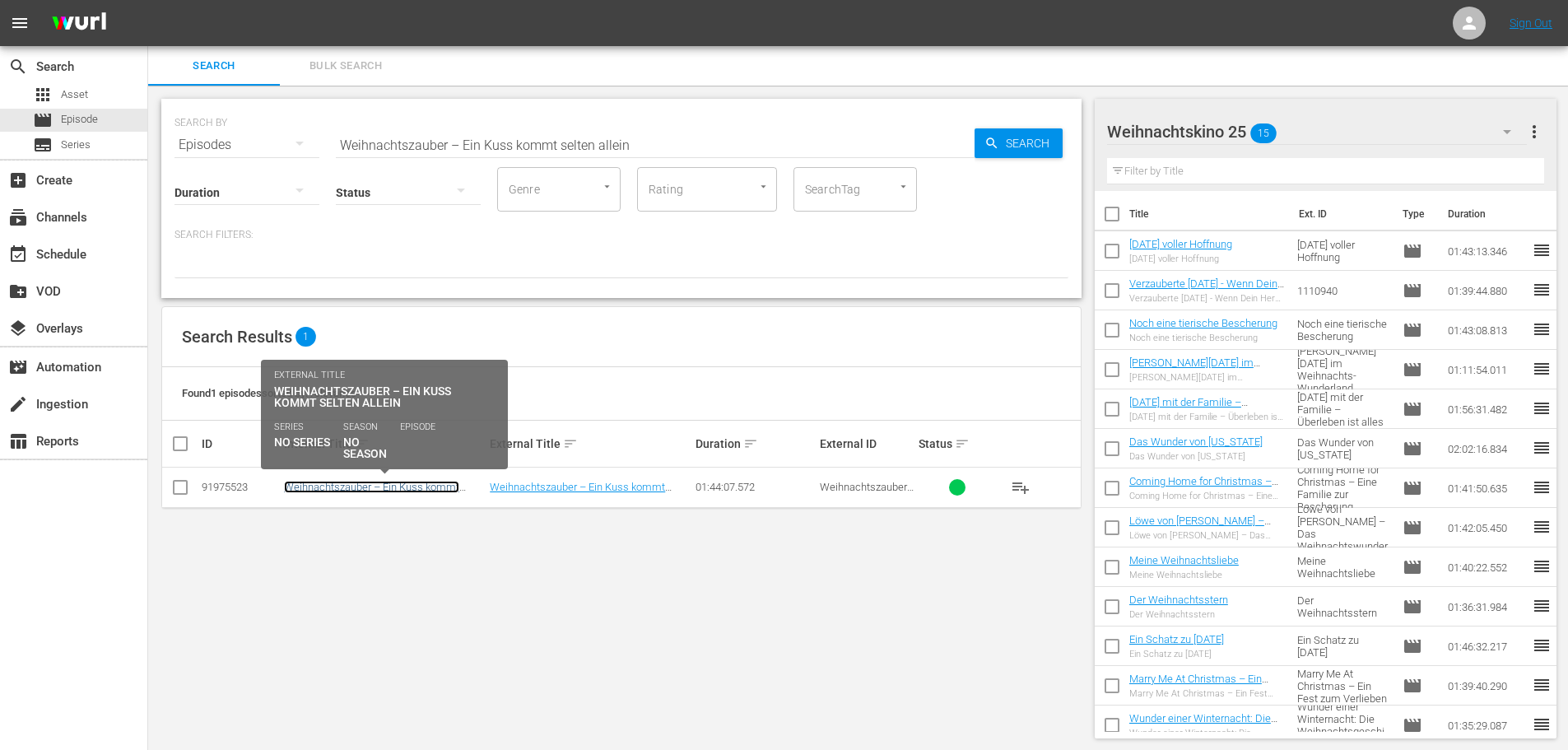
click at [430, 485] on link "Weihnachtszauber – Ein Kuss kommt selten allein" at bounding box center [371, 493] width 175 height 25
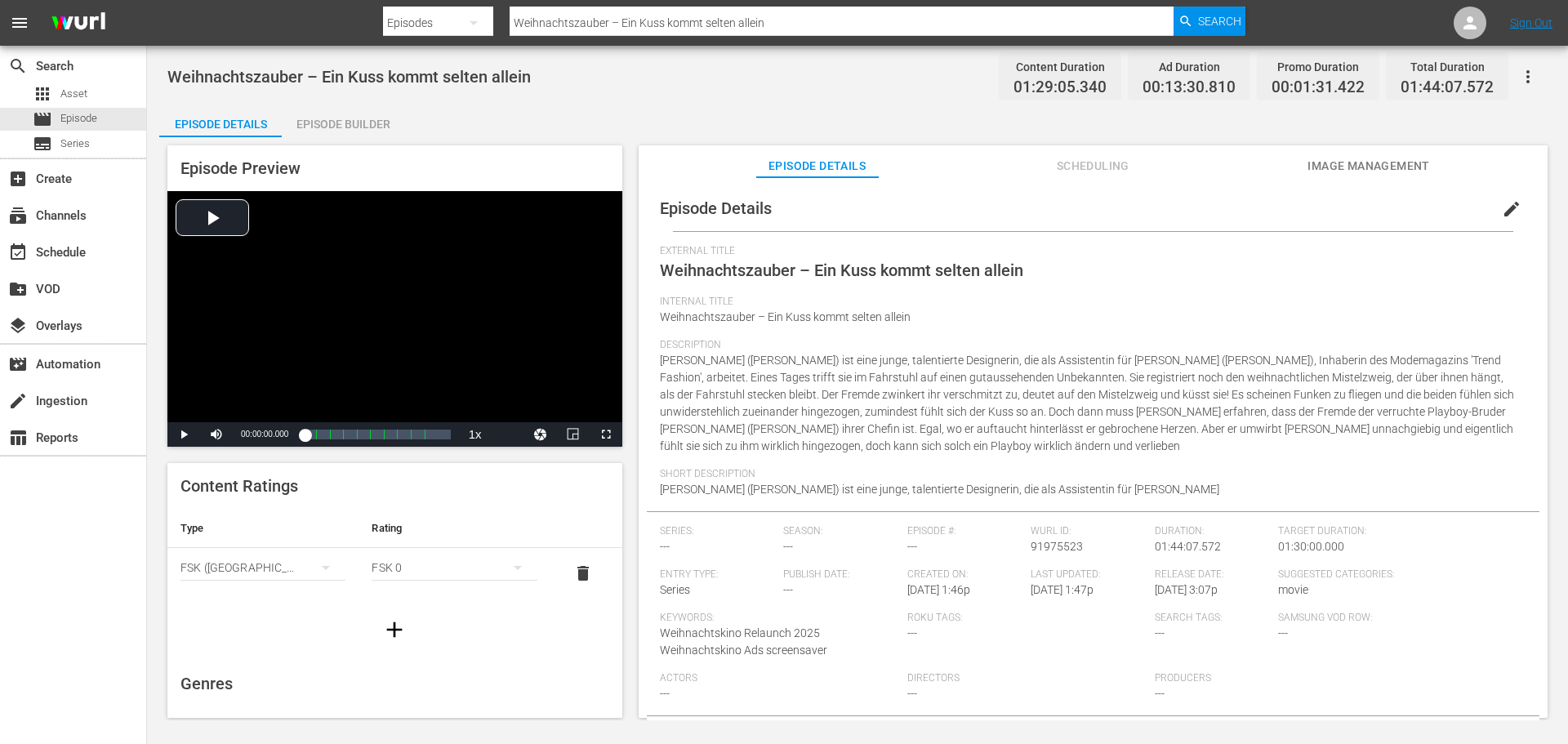
click at [367, 119] on div "Episode Builder" at bounding box center [343, 124] width 122 height 39
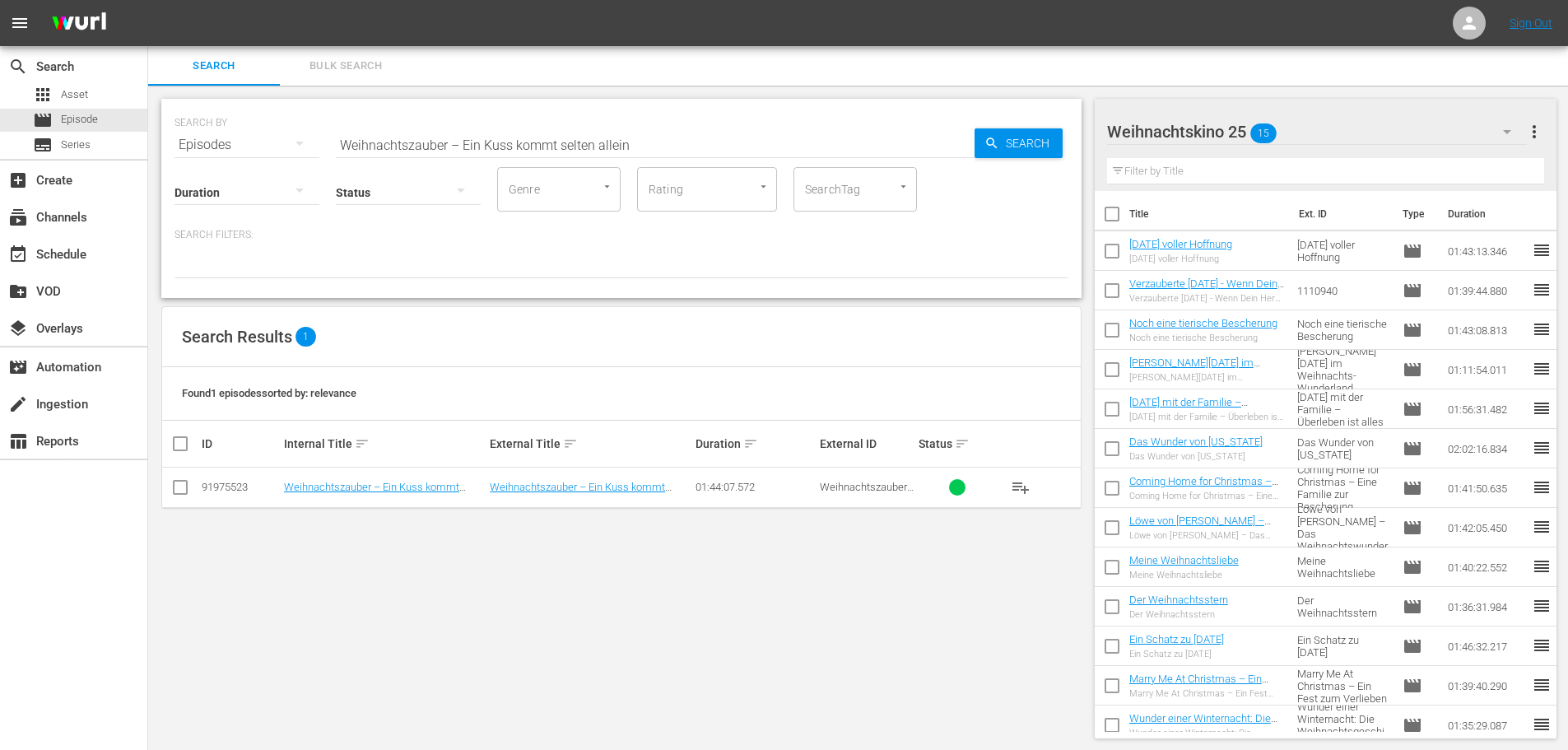
click at [1022, 495] on span "playlist_add" at bounding box center [1021, 488] width 20 height 20
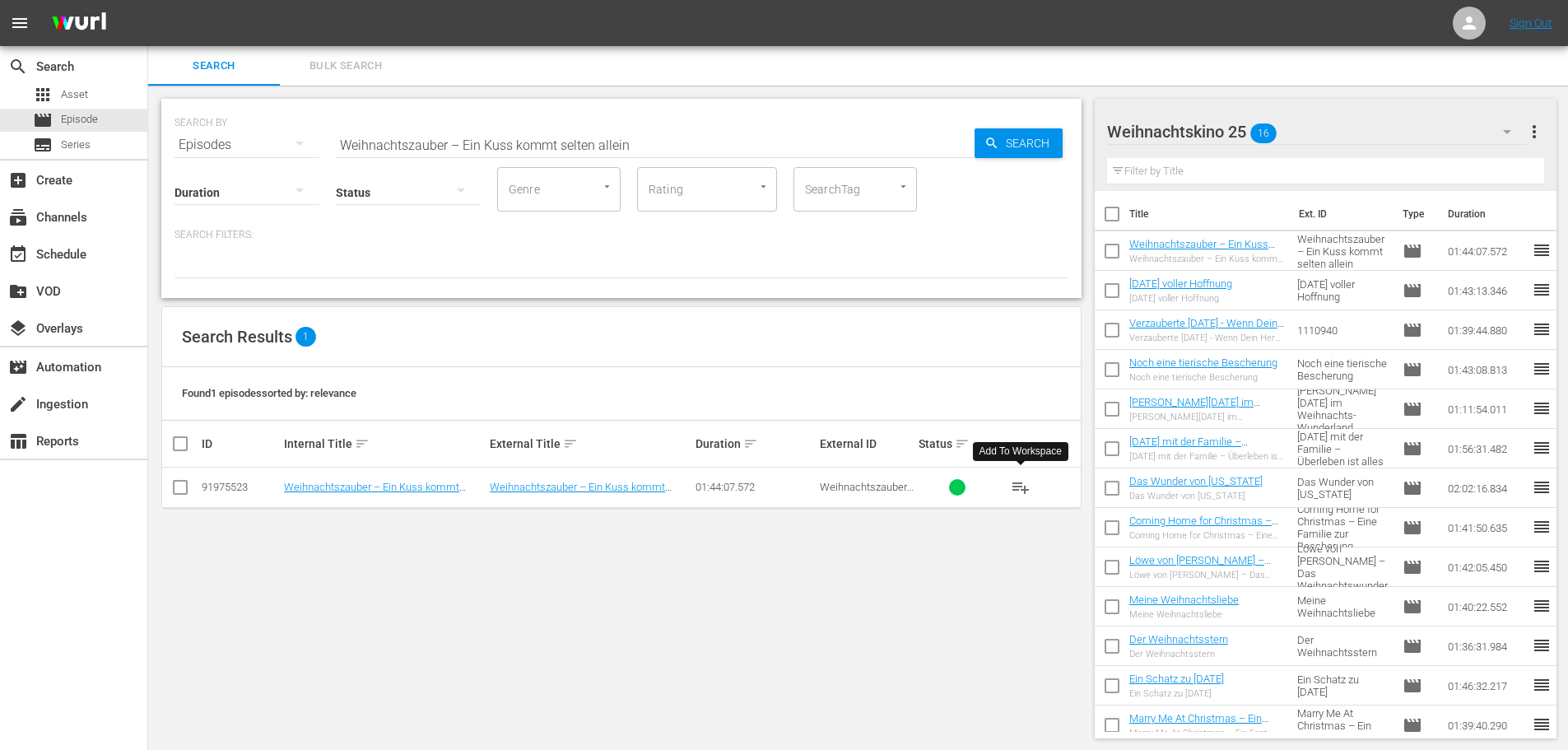
click at [541, 152] on input "Weihnachtszauber – Ein Kuss kommt selten allein" at bounding box center [655, 145] width 638 height 39
paste input "under einer Winternacht: Die Weihnachtsgeschichte"
type input "Wunder einer Winternacht: Die Weihnachtsgeschichte"
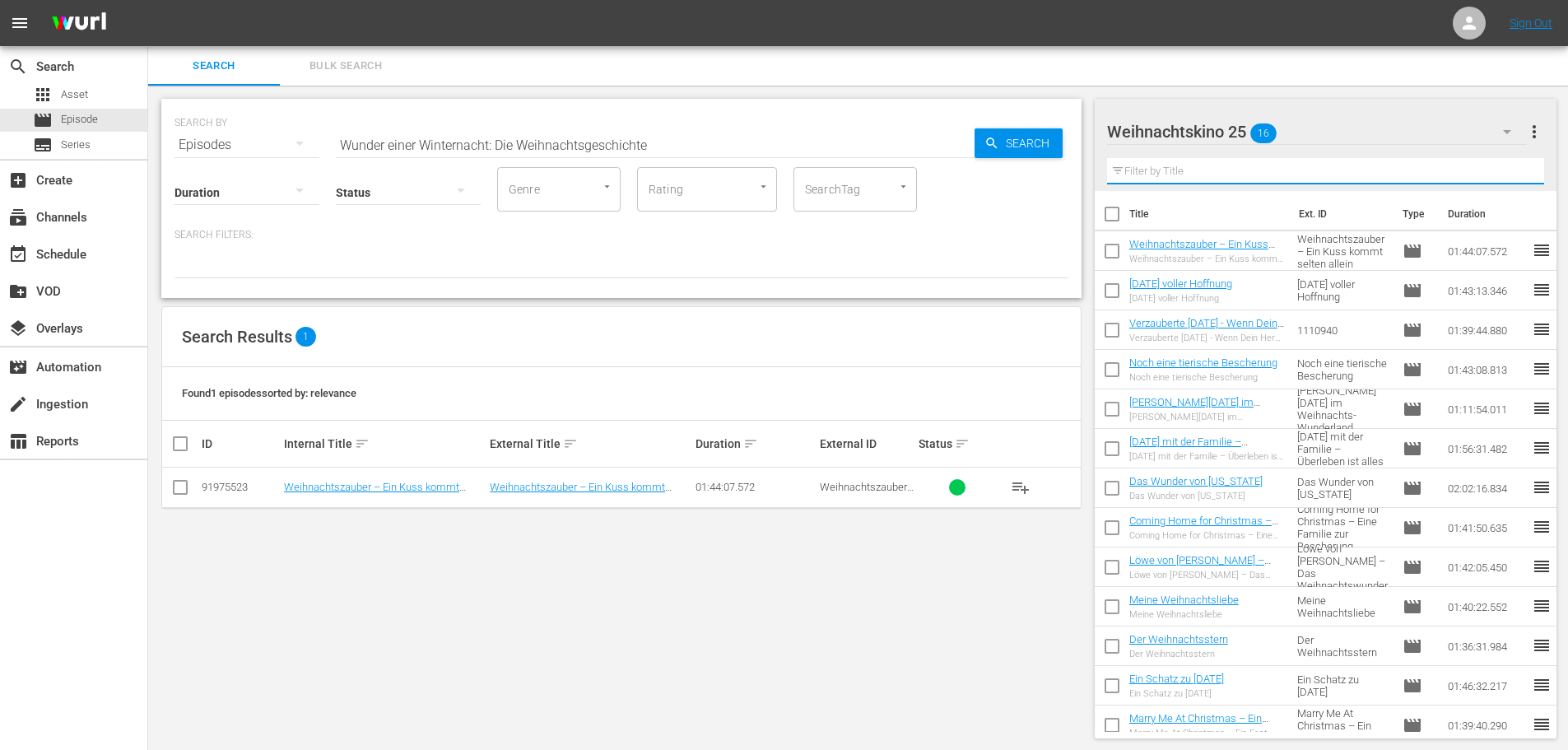
click at [1196, 169] on input "text" at bounding box center [1326, 171] width 438 height 26
paste input "Wunder einer Winternacht: Die Weihnachtsgeschichte"
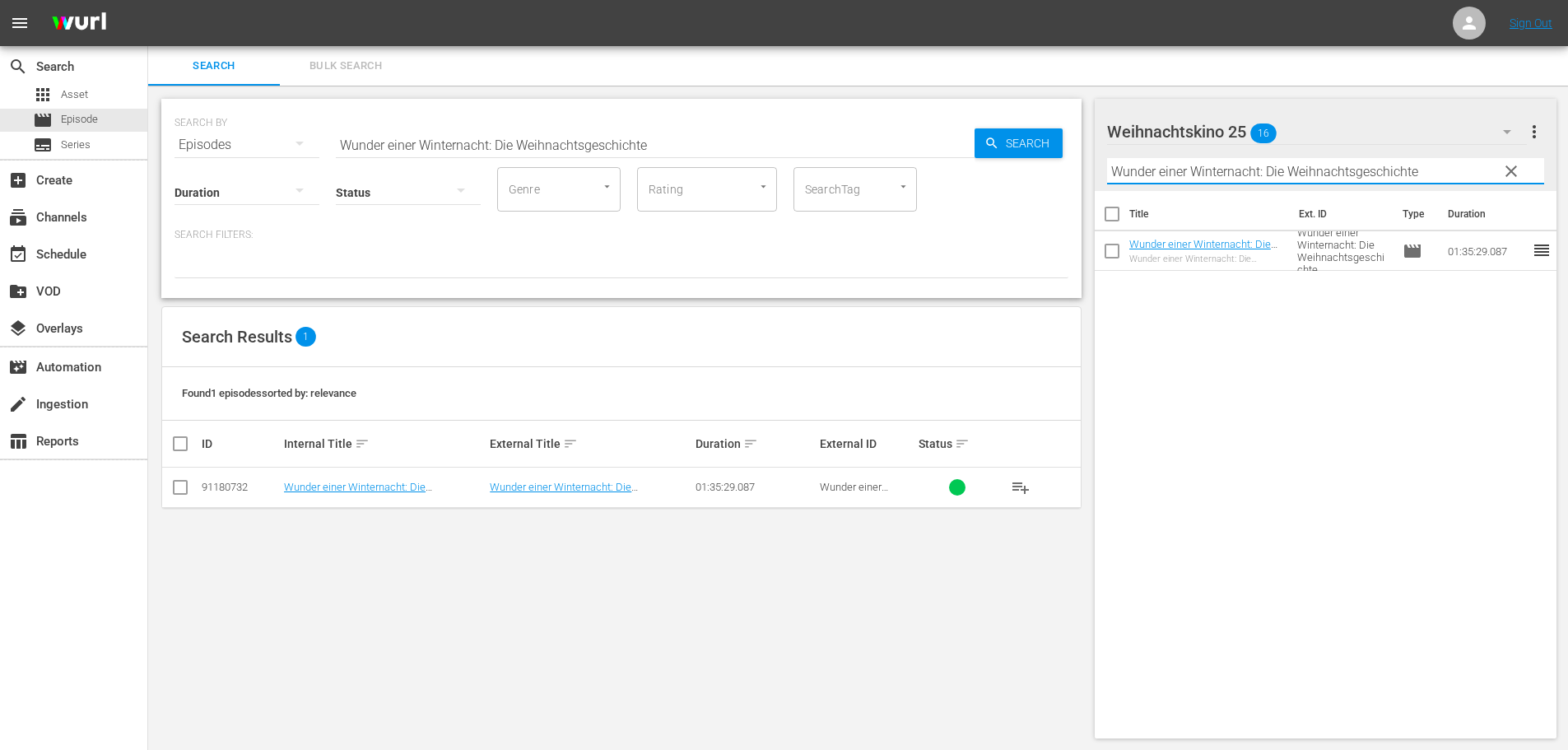
type input "Wunder einer Winternacht: Die Weihnachtsgeschichte"
click at [1522, 168] on button "clear" at bounding box center [1510, 170] width 26 height 26
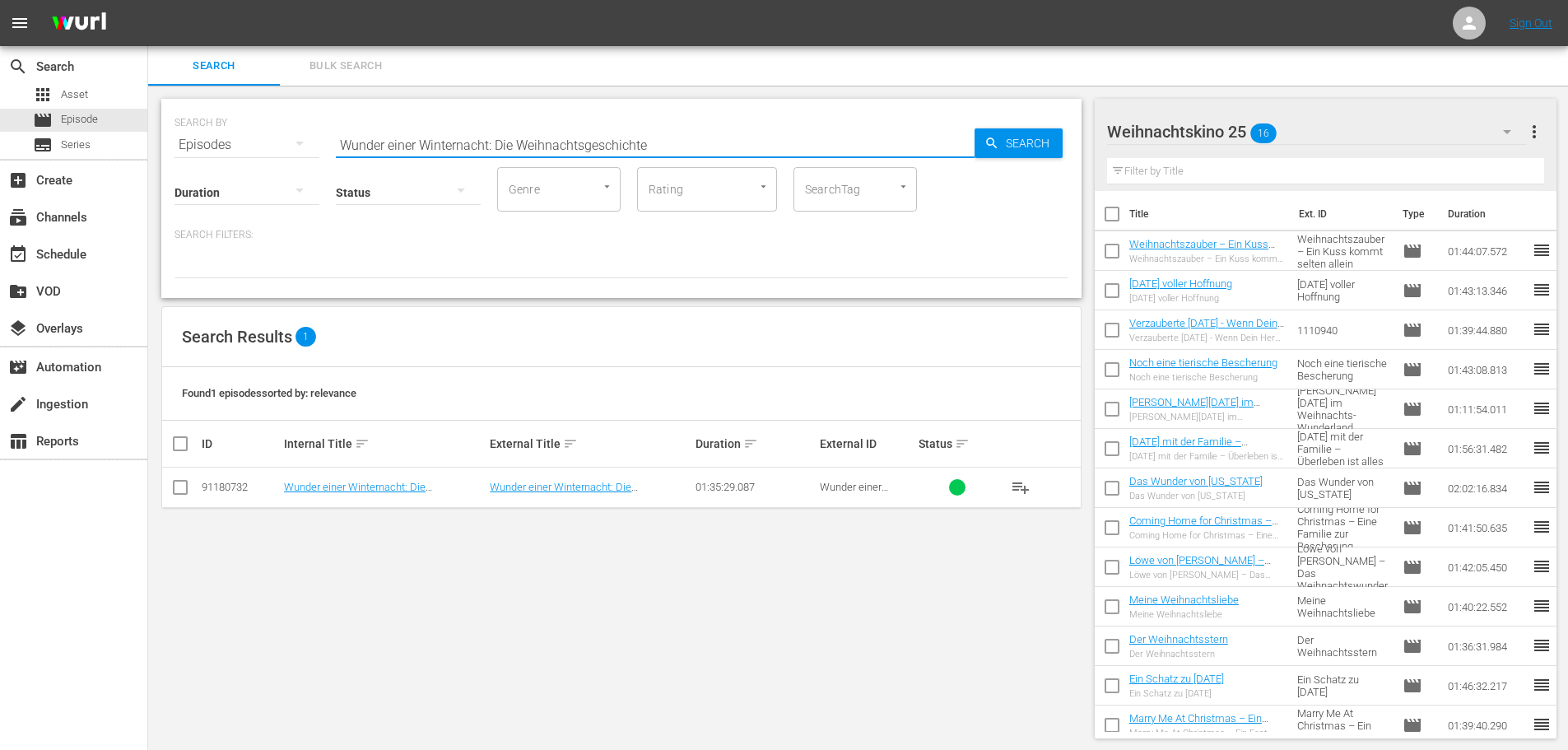
click at [495, 144] on input "Wunder einer Winternacht: Die Weihnachtsgeschichte" at bounding box center [655, 145] width 638 height 39
paste input "Vier Schwestern zu [DATE]"
type input "Vier Schwestern zu [DATE]"
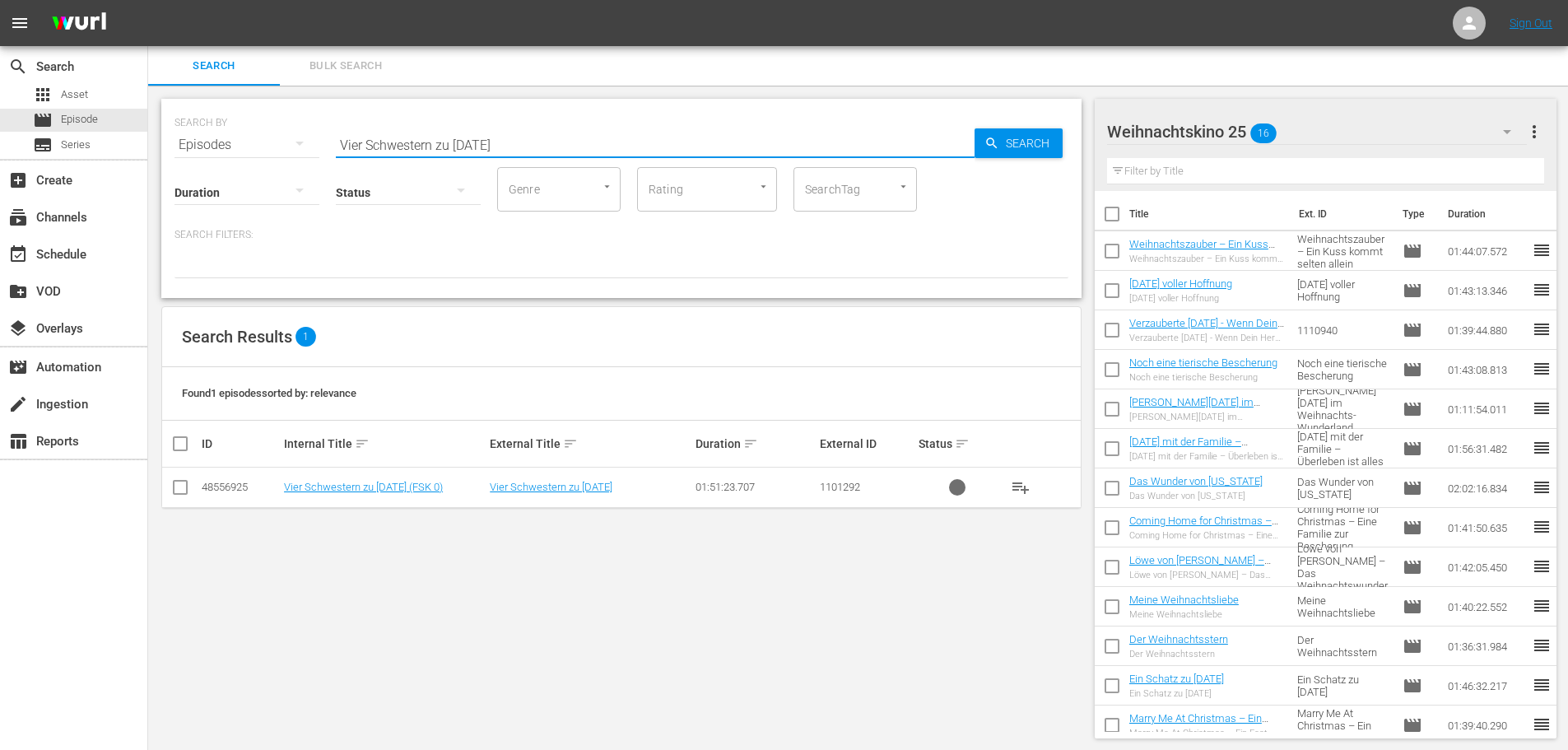
click at [563, 147] on input "Vier Schwestern zu [DATE]" at bounding box center [655, 145] width 638 height 39
drag, startPoint x: 175, startPoint y: 489, endPoint x: 199, endPoint y: 489, distance: 24.0
click at [176, 490] on input "checkbox" at bounding box center [180, 490] width 20 height 20
checkbox input "true"
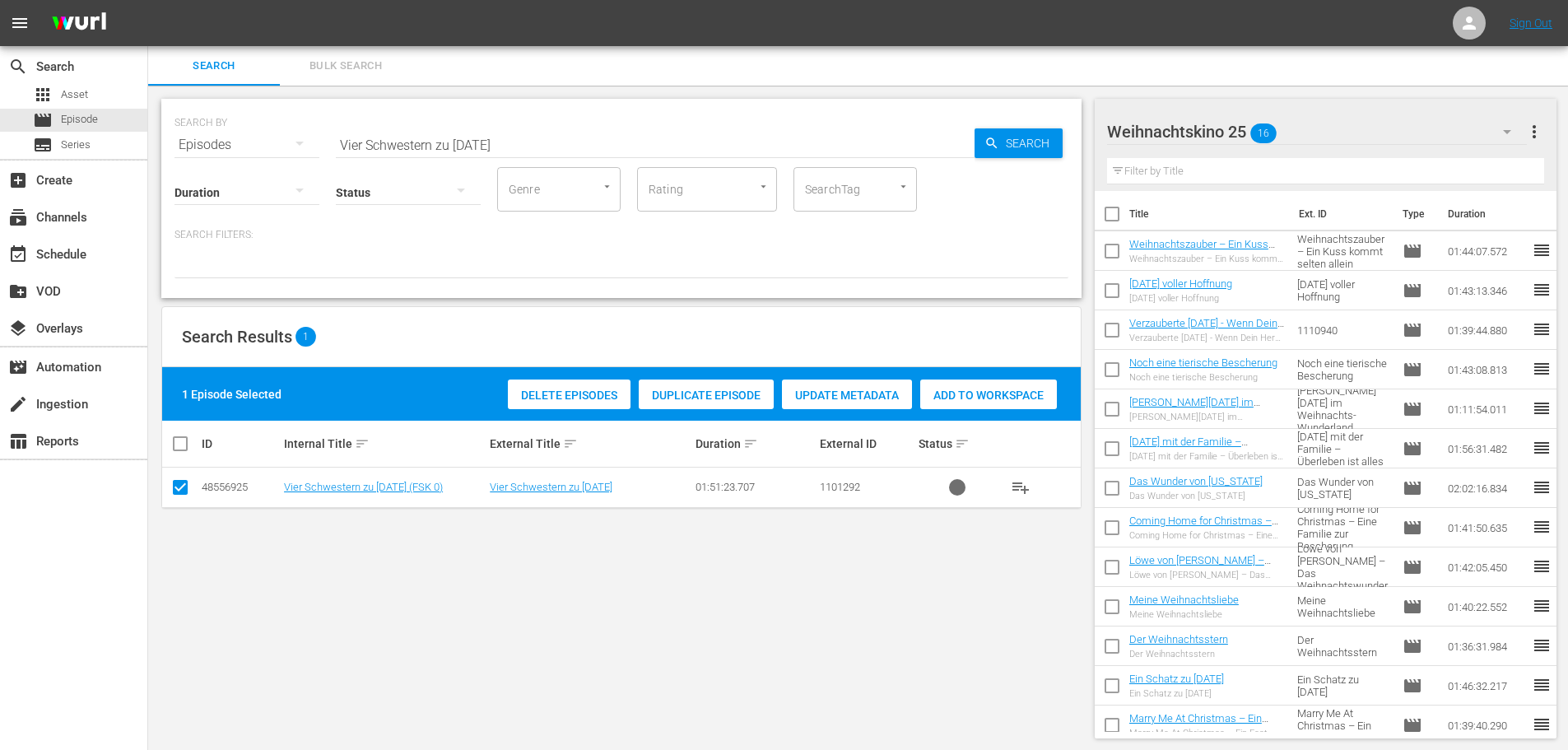
click at [563, 387] on div "Delete Episodes" at bounding box center [569, 395] width 122 height 31
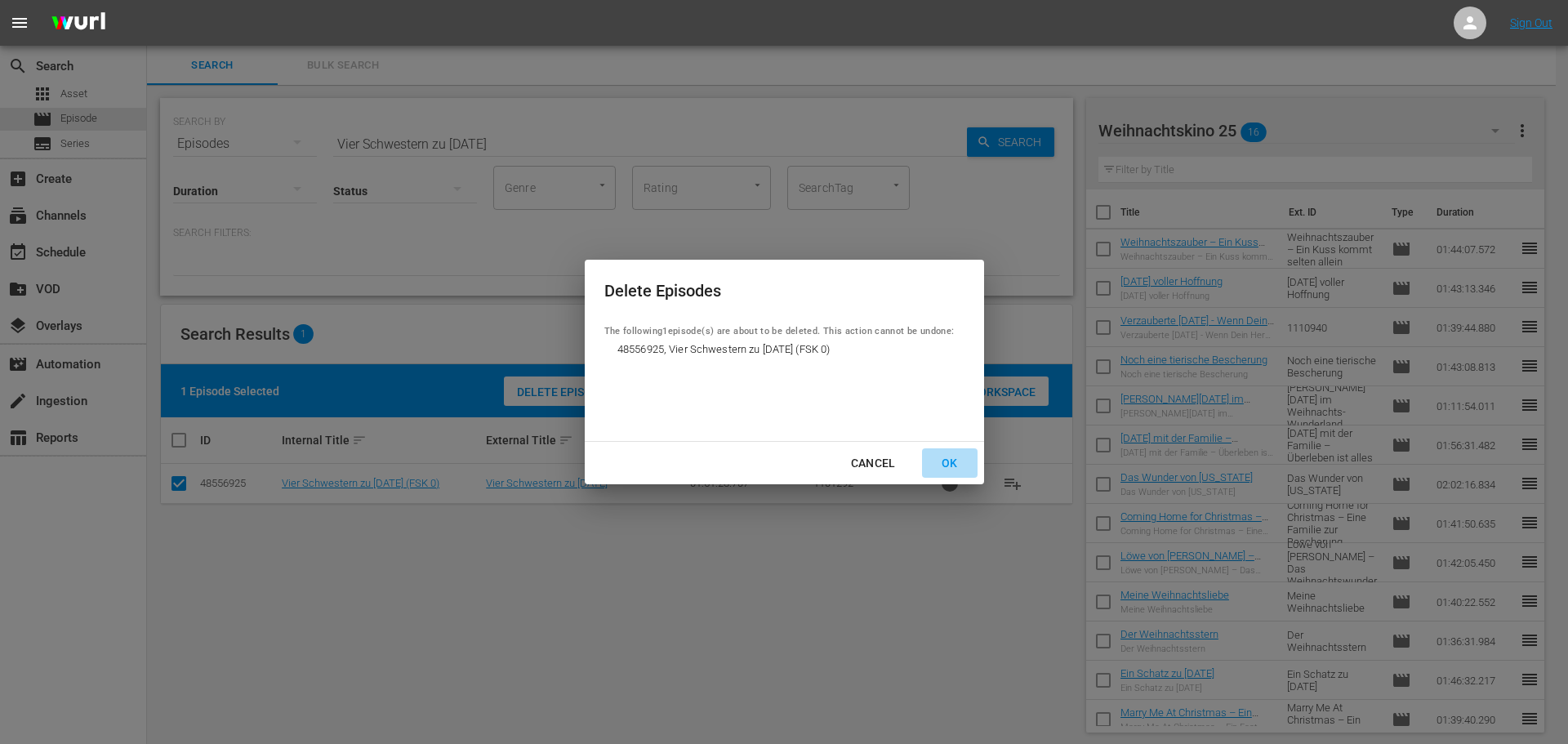
click at [948, 467] on div "OK" at bounding box center [950, 463] width 43 height 20
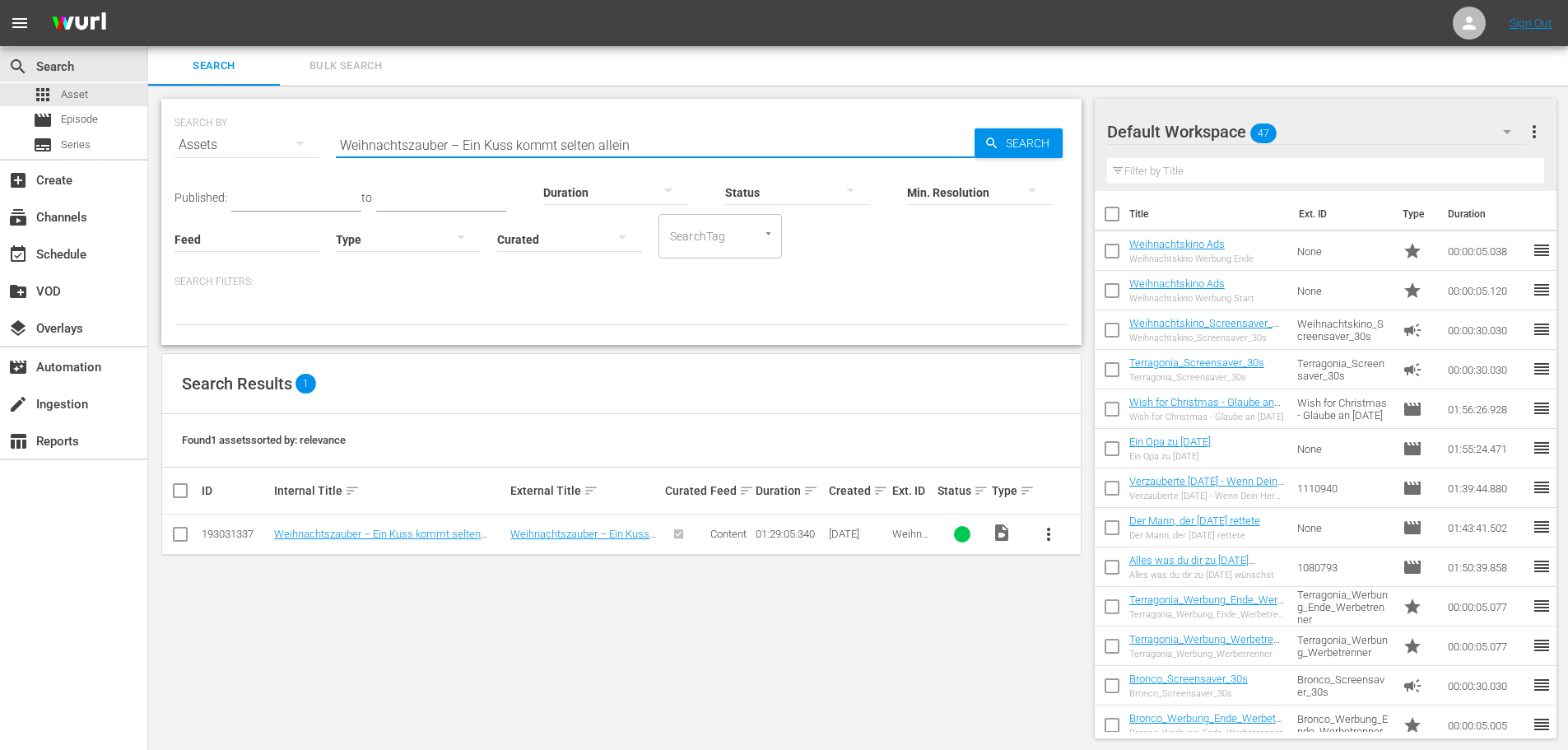
click at [531, 143] on input "Weihnachtszauber – Ein Kuss kommt selten allein" at bounding box center [655, 145] width 638 height 39
paste input "under einer Winternacht: Die Weihnachtsgeschichte"
click at [546, 140] on input "Wunder einer Winternacht: Die Weihnachtsgeschichte" at bounding box center [655, 145] width 638 height 39
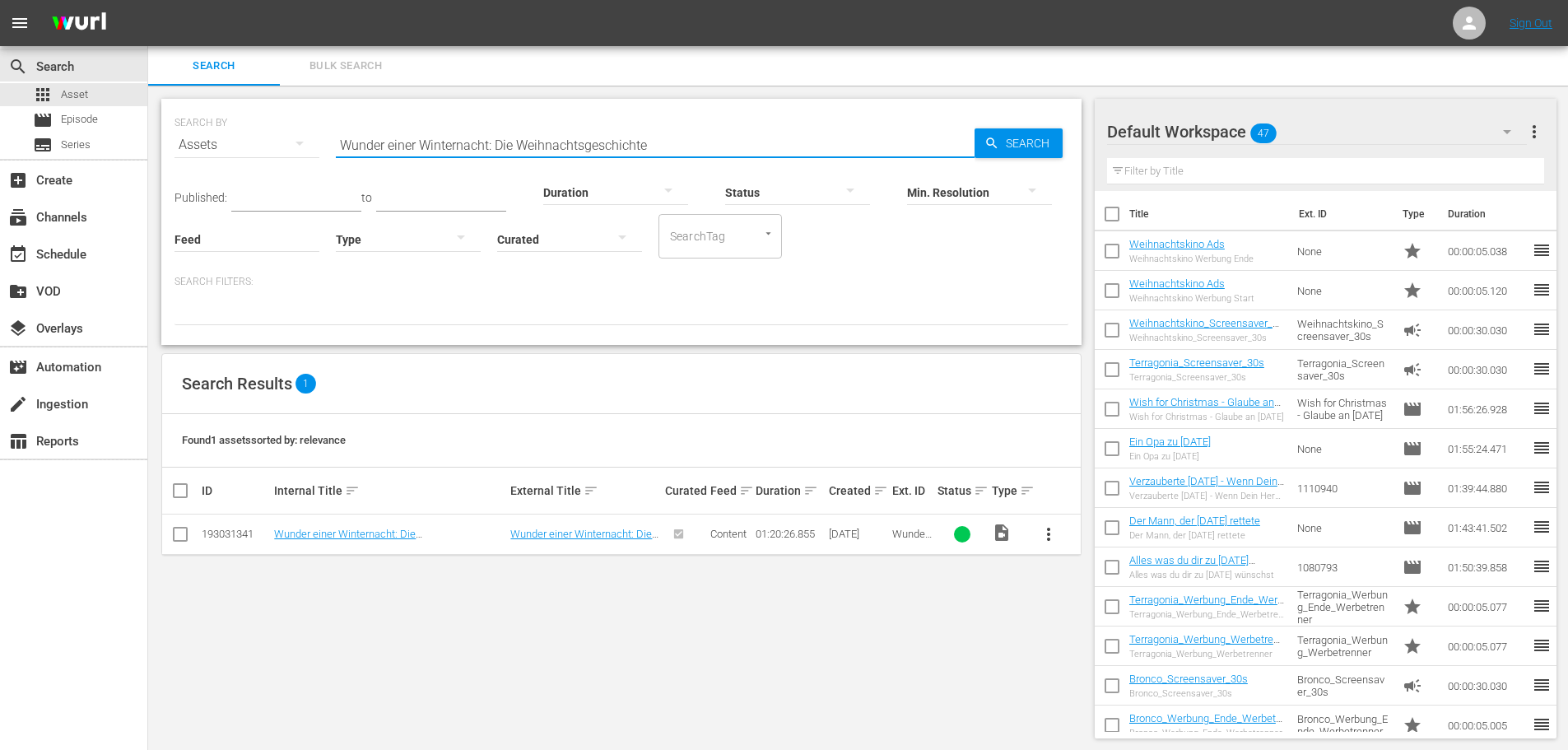
click at [546, 140] on input "Wunder einer Winternacht: Die Weihnachtsgeschichte" at bounding box center [655, 145] width 638 height 39
paste input "Vier Schwestern zu [DATE]"
type input "Vier Schwestern zu [DATE]"
click at [1047, 534] on span "more_vert" at bounding box center [1048, 534] width 20 height 20
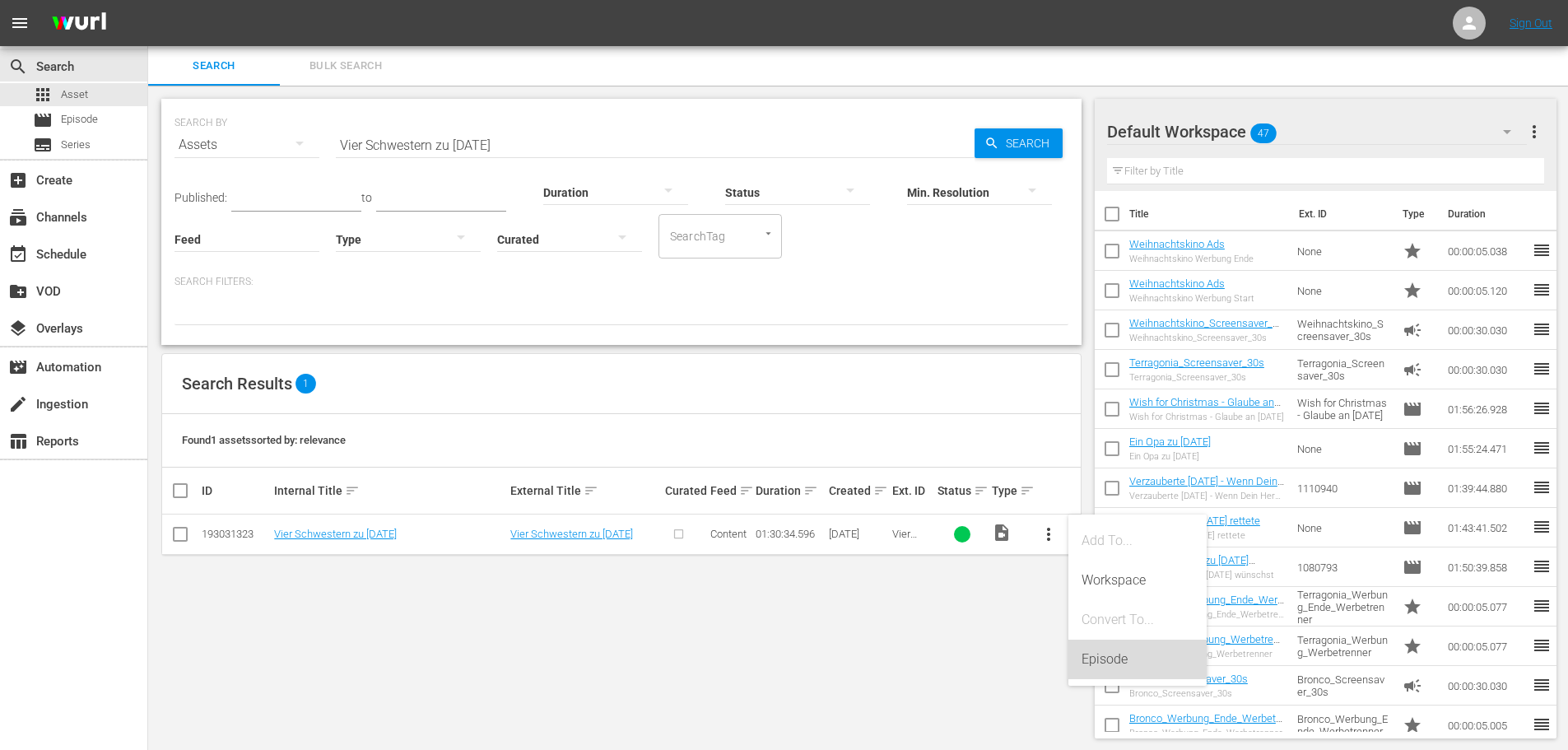
click at [1100, 657] on div "Episode" at bounding box center [1137, 659] width 112 height 39
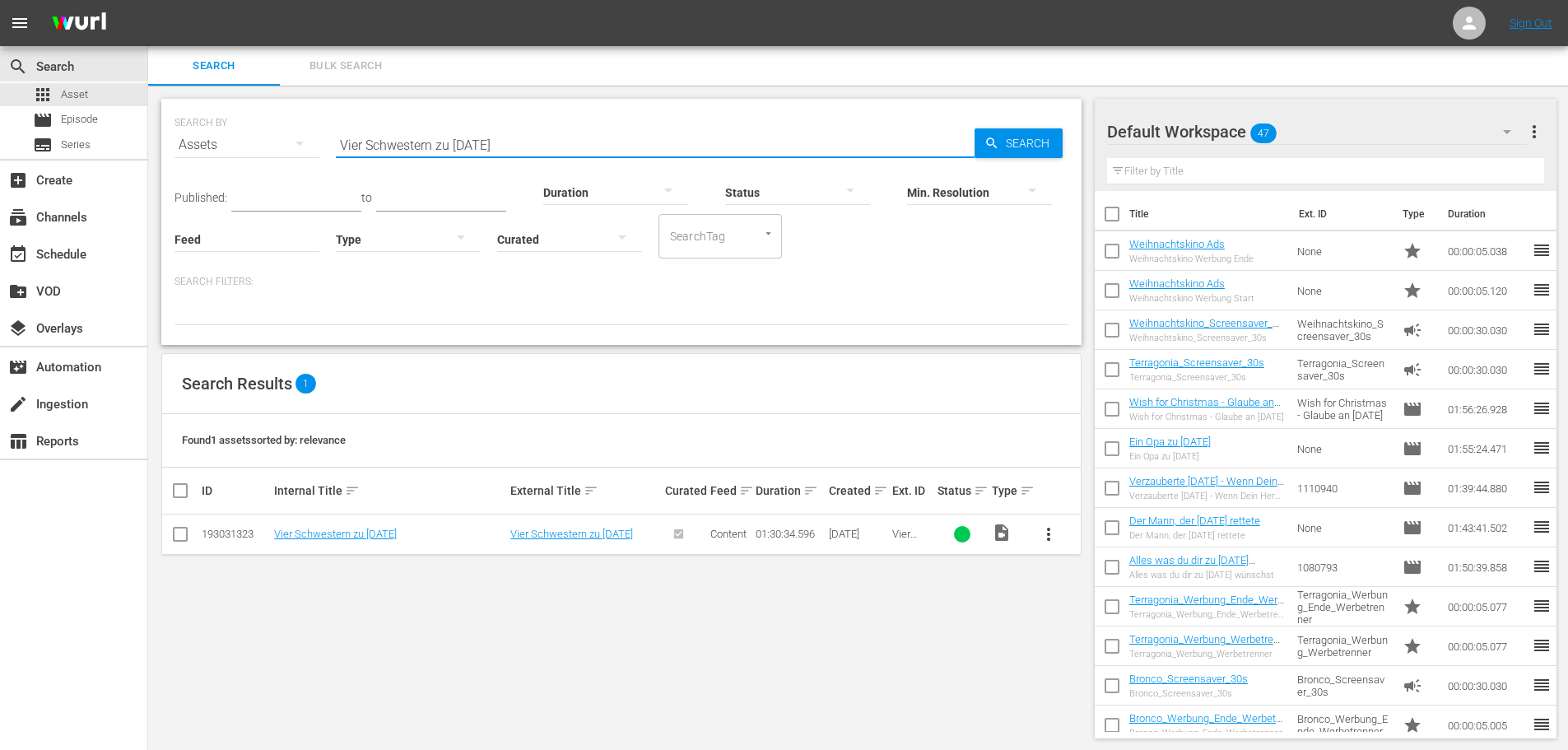
click at [539, 150] on input "Vier Schwestern zu [DATE]" at bounding box center [655, 145] width 638 height 39
paste input "Weihnachten, die Liebe und meine Schwiegerelter"
type input "[DATE], die Liebe und meine Schwiegereltern"
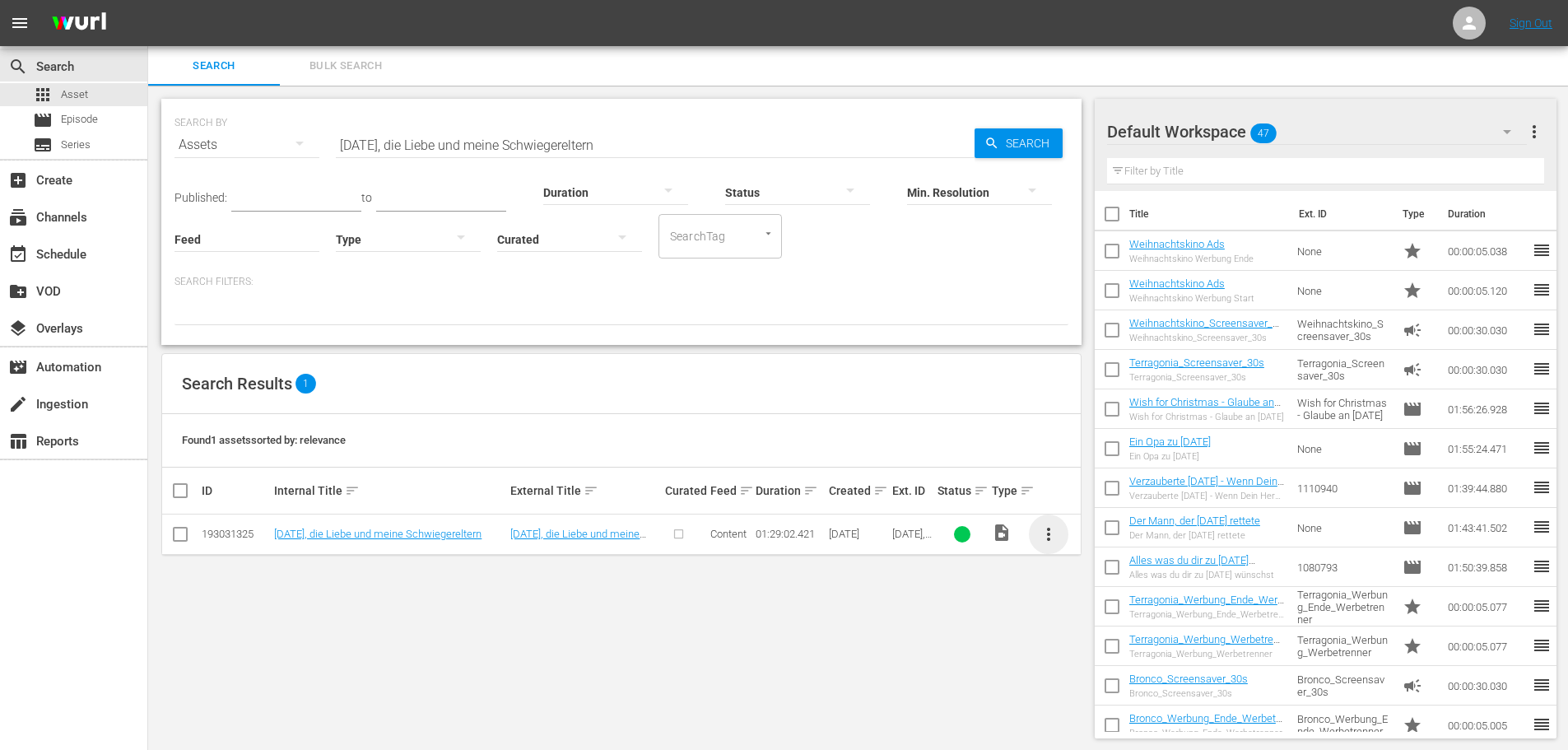
click at [1051, 534] on span "more_vert" at bounding box center [1048, 534] width 20 height 20
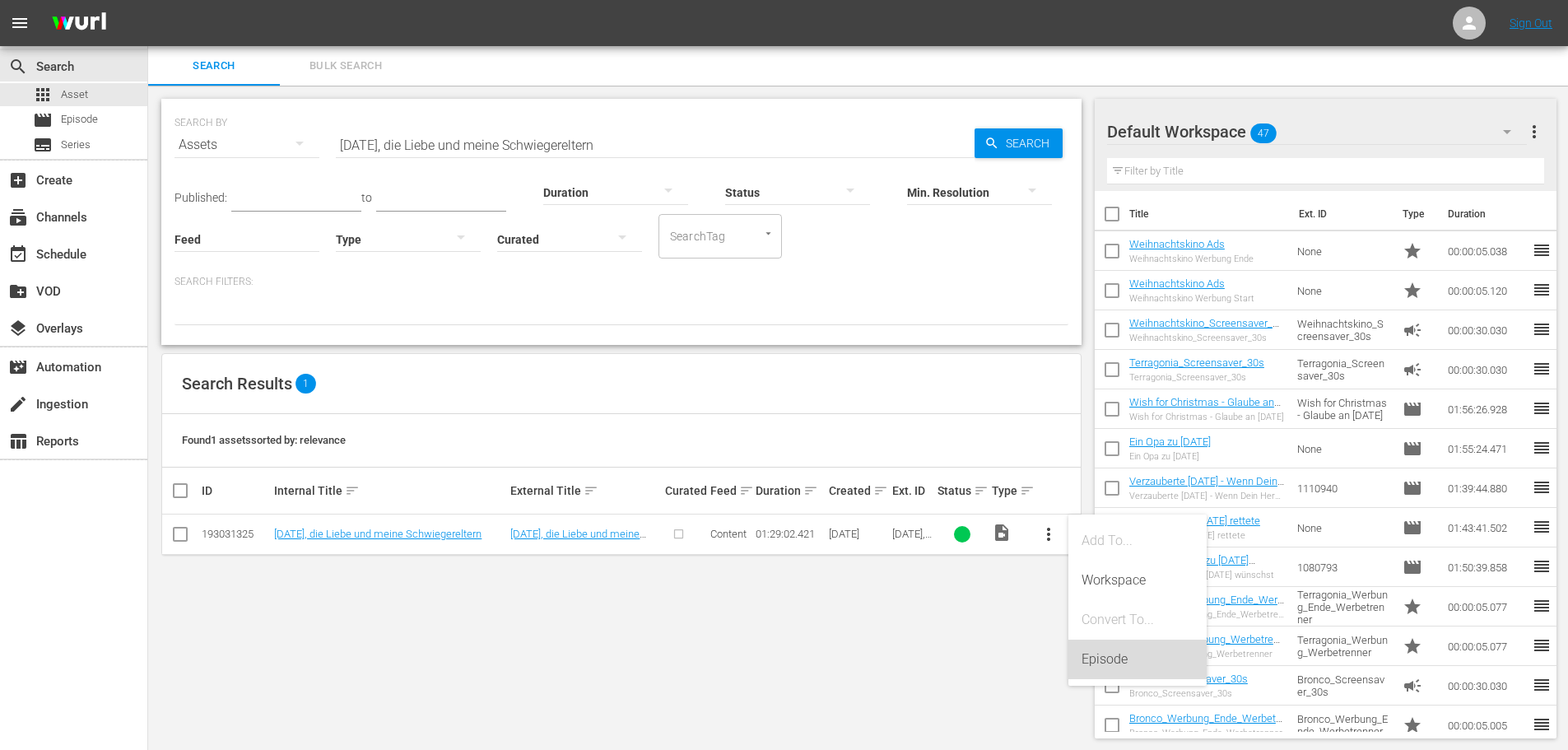
click at [1080, 657] on div "Episode" at bounding box center [1137, 659] width 138 height 39
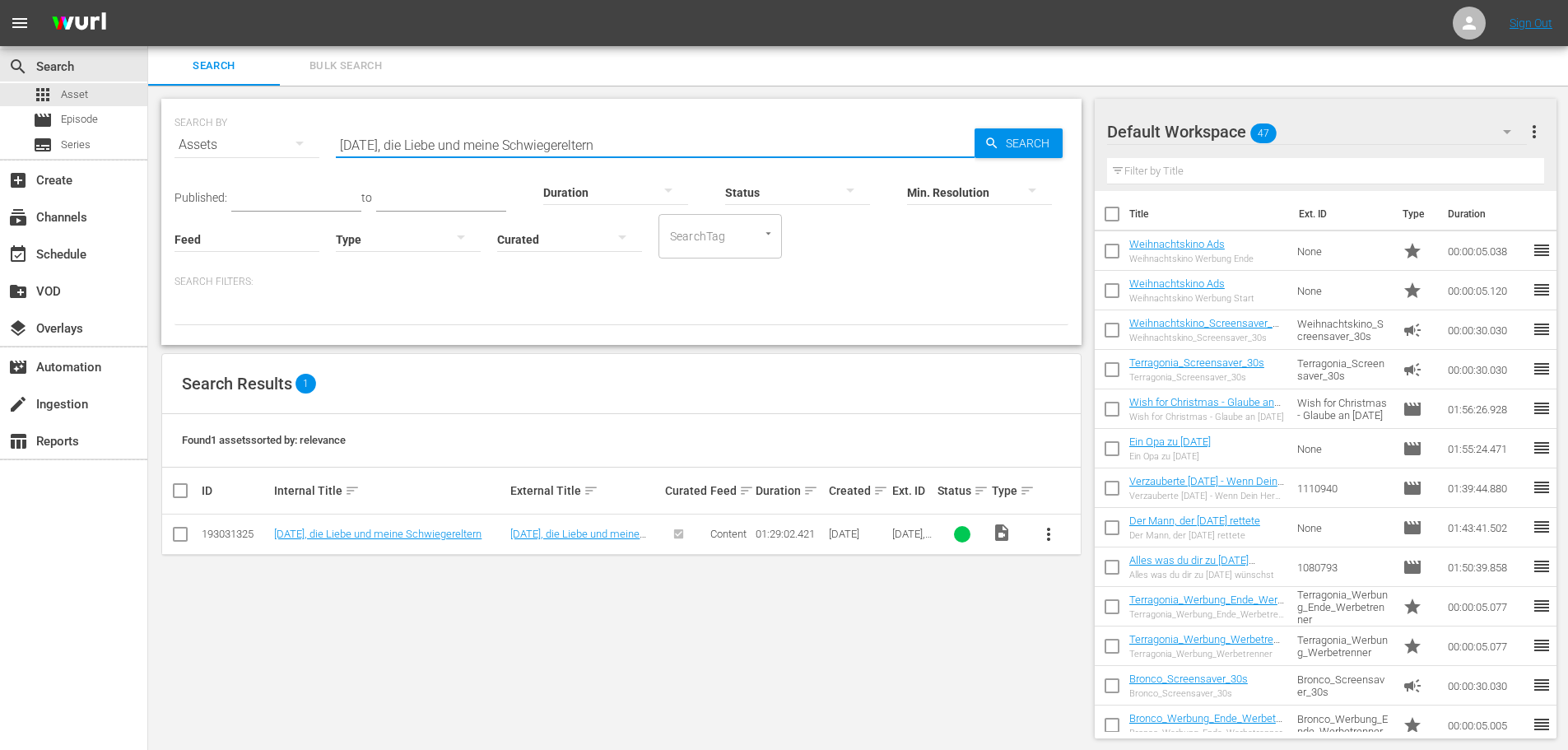
click at [546, 151] on input "[DATE], die Liebe und meine Schwiegereltern" at bounding box center [655, 145] width 638 height 39
paste input "Mitten in der Winternacht"
type input "Mitten in der Winternacht"
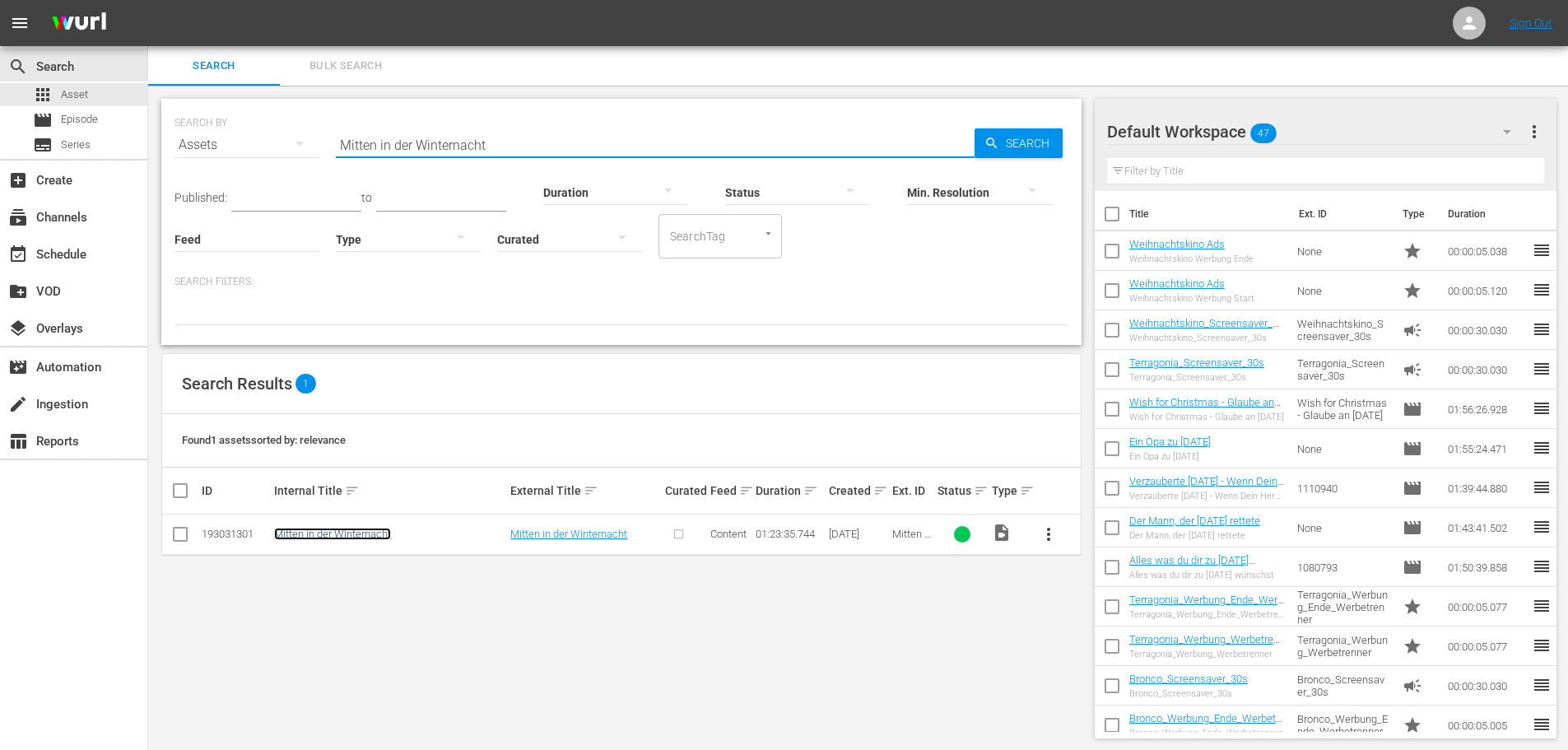
click at [363, 531] on link "Mitten in der Winternacht" at bounding box center [332, 534] width 117 height 12
click at [1050, 535] on span "more_vert" at bounding box center [1048, 534] width 20 height 20
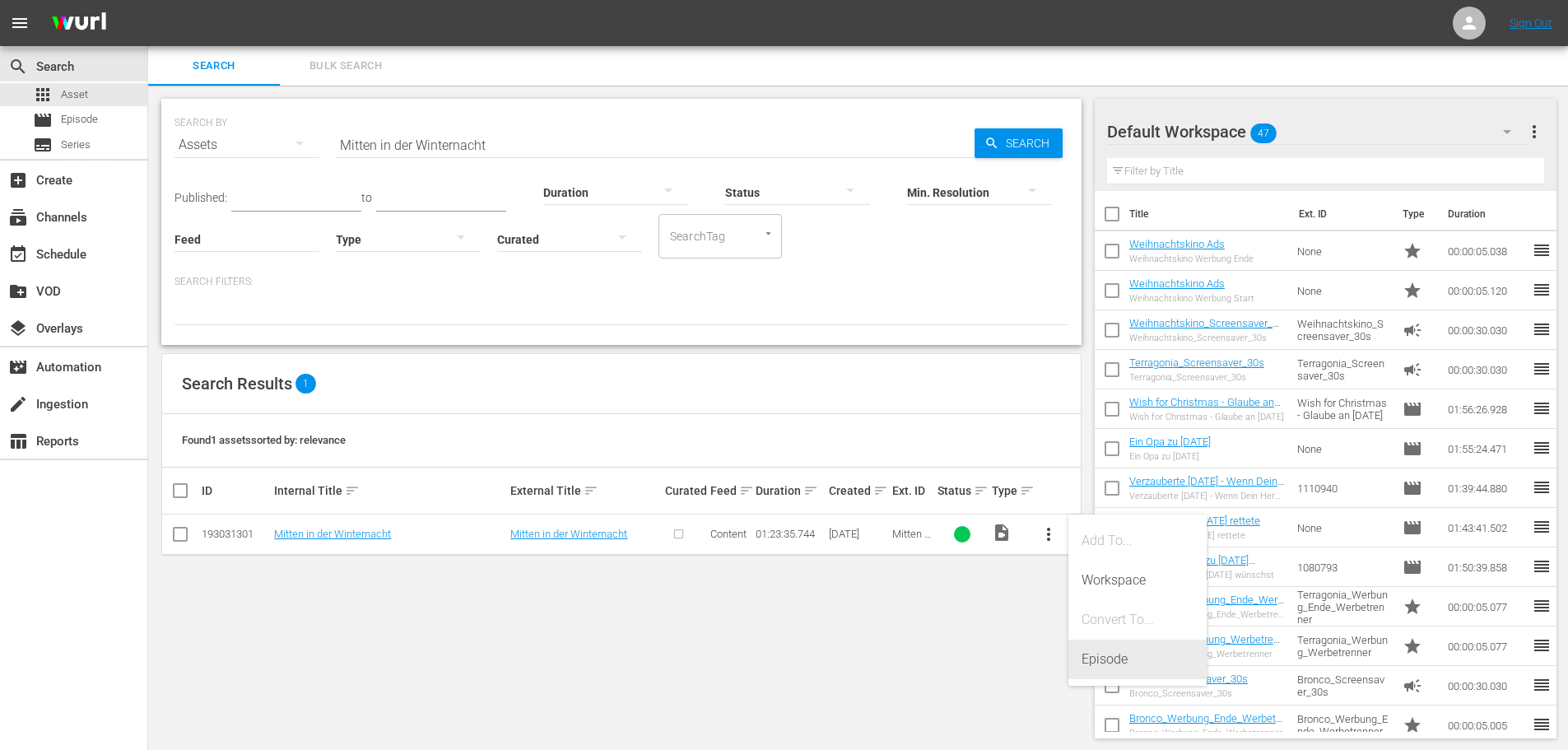
click at [1093, 653] on div "Episode" at bounding box center [1137, 659] width 112 height 39
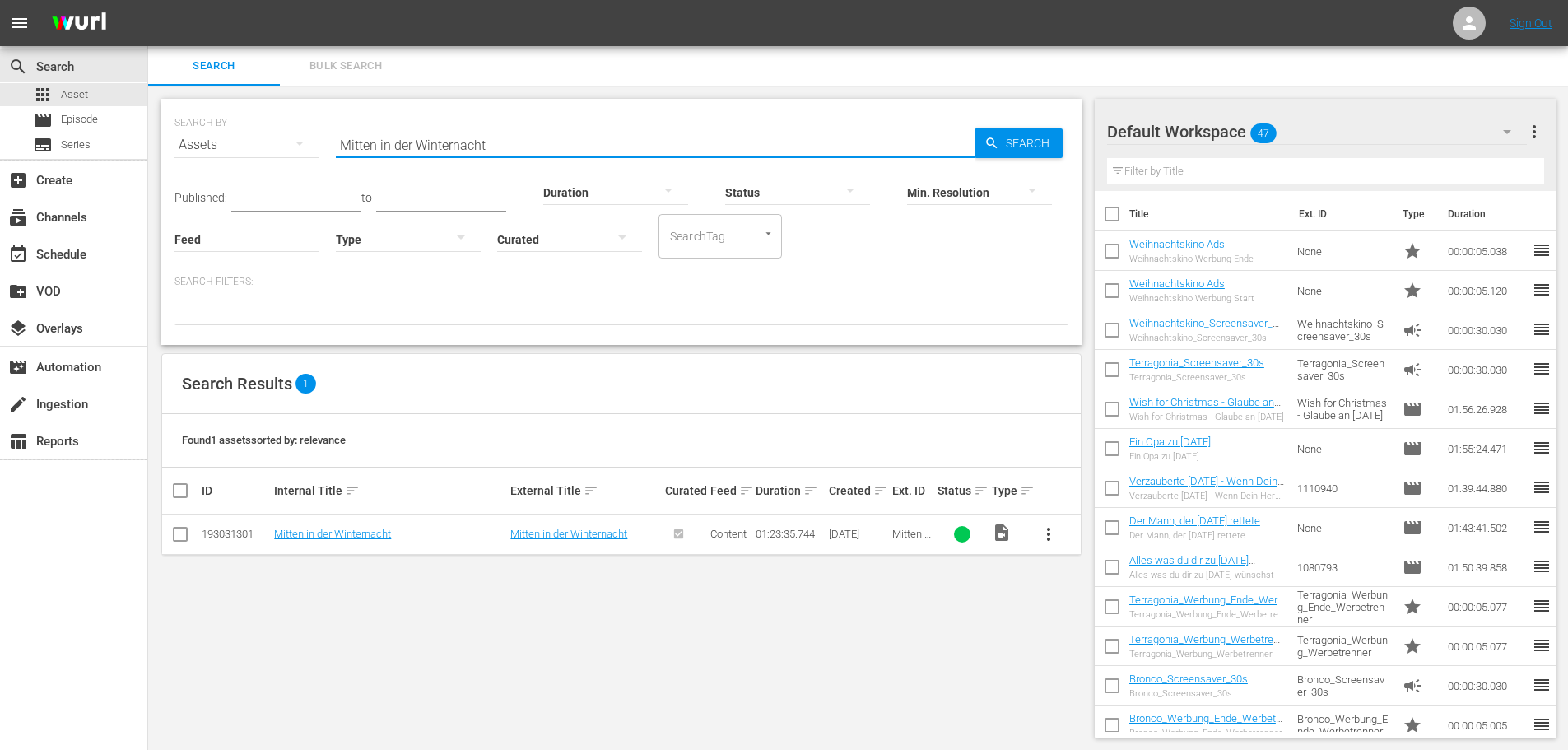
click at [494, 142] on input "Mitten in der Winternacht" at bounding box center [655, 145] width 638 height 39
paste input "[PERSON_NAME]: Das Weihnachtswunder"
type input "[PERSON_NAME]: Das Weihnachtswunder"
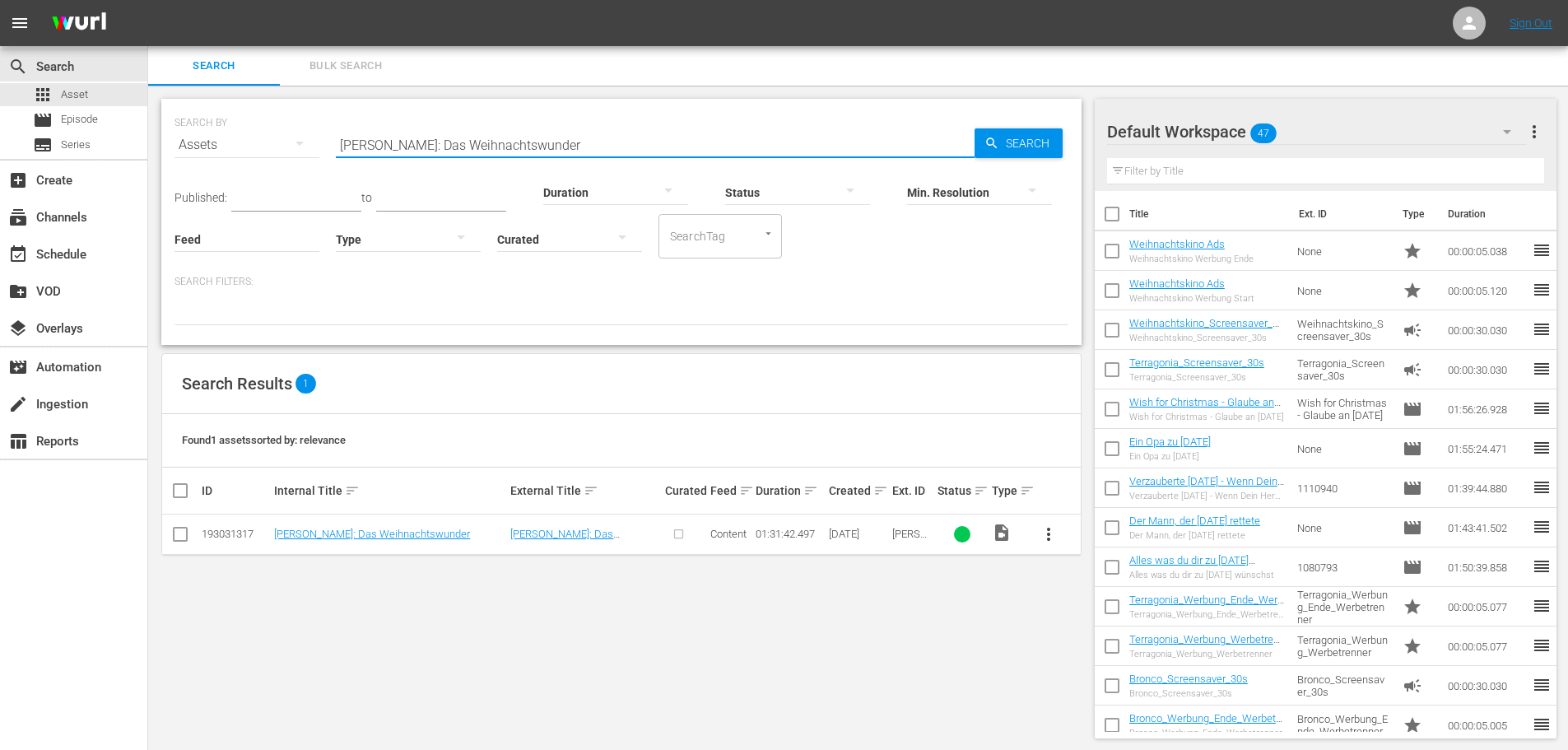
click at [1049, 540] on span "more_vert" at bounding box center [1048, 534] width 20 height 20
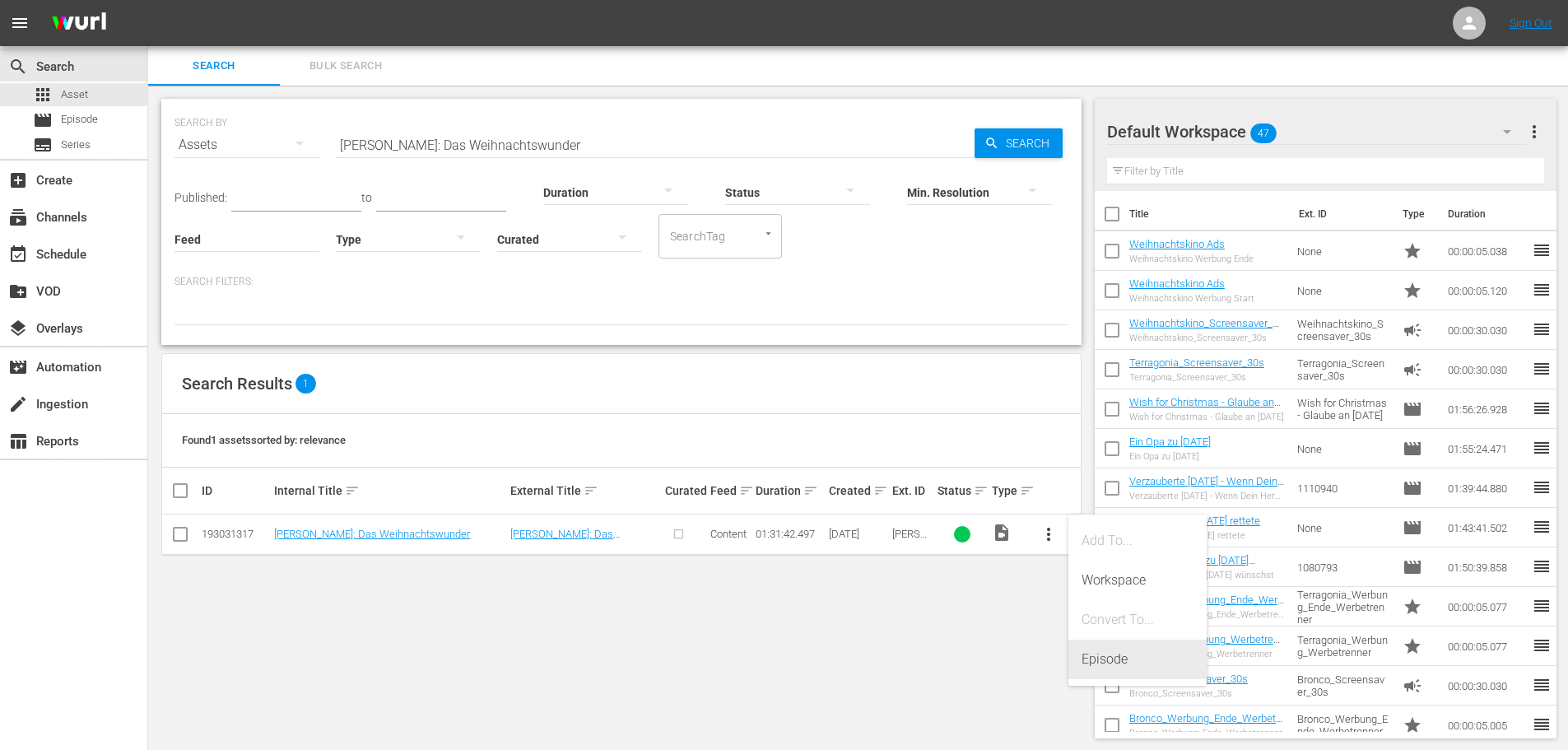
click at [1095, 666] on div "Episode" at bounding box center [1137, 659] width 112 height 39
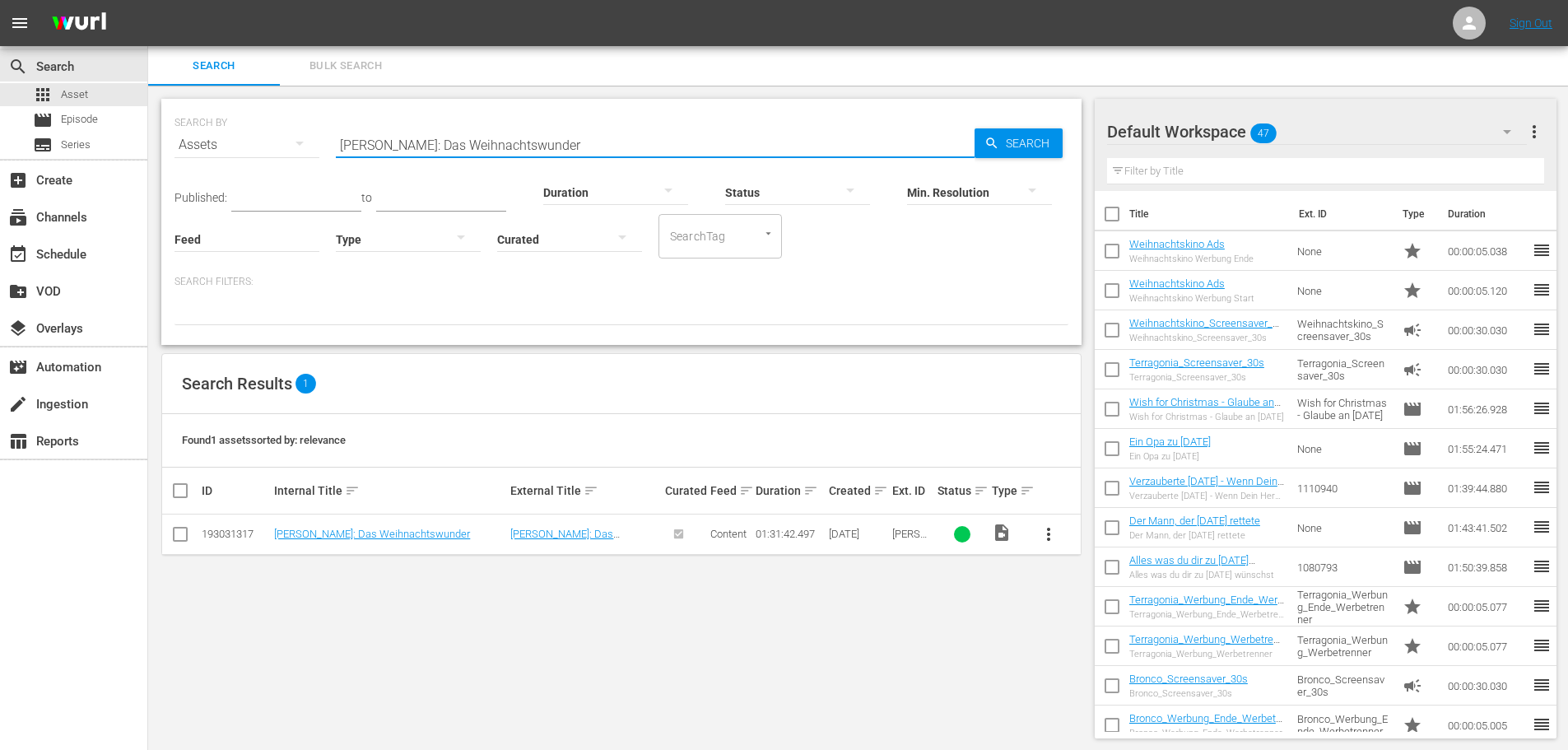
click at [538, 138] on input "[PERSON_NAME]: Das Weihnachtswunder" at bounding box center [655, 145] width 638 height 39
paste input "Alles was du dir zu [DATE] wünschst"
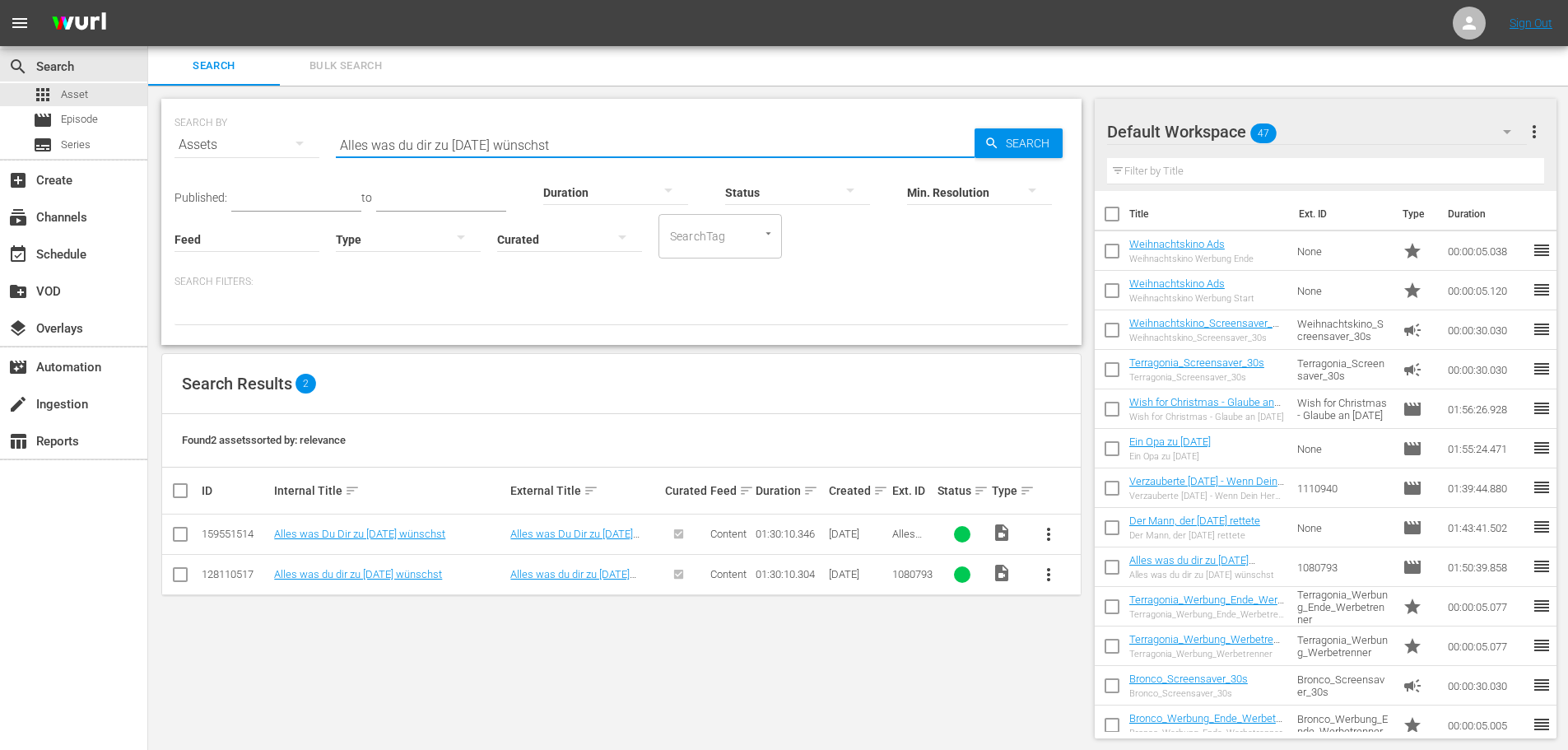
type input "Alles was du dir zu [DATE] wünschst"
click at [183, 580] on input "checkbox" at bounding box center [180, 578] width 20 height 20
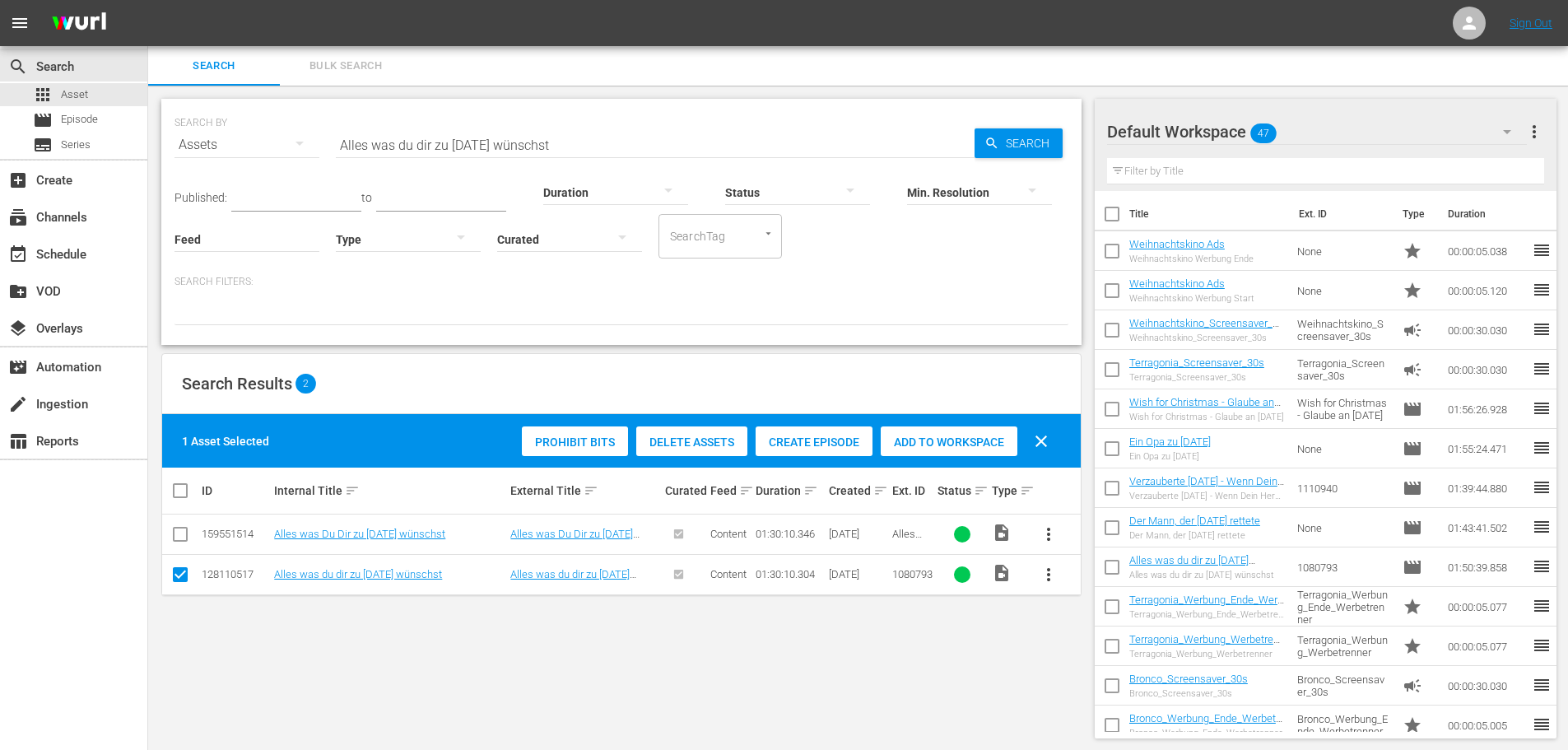
click at [692, 441] on span "Delete Assets" at bounding box center [691, 442] width 111 height 13
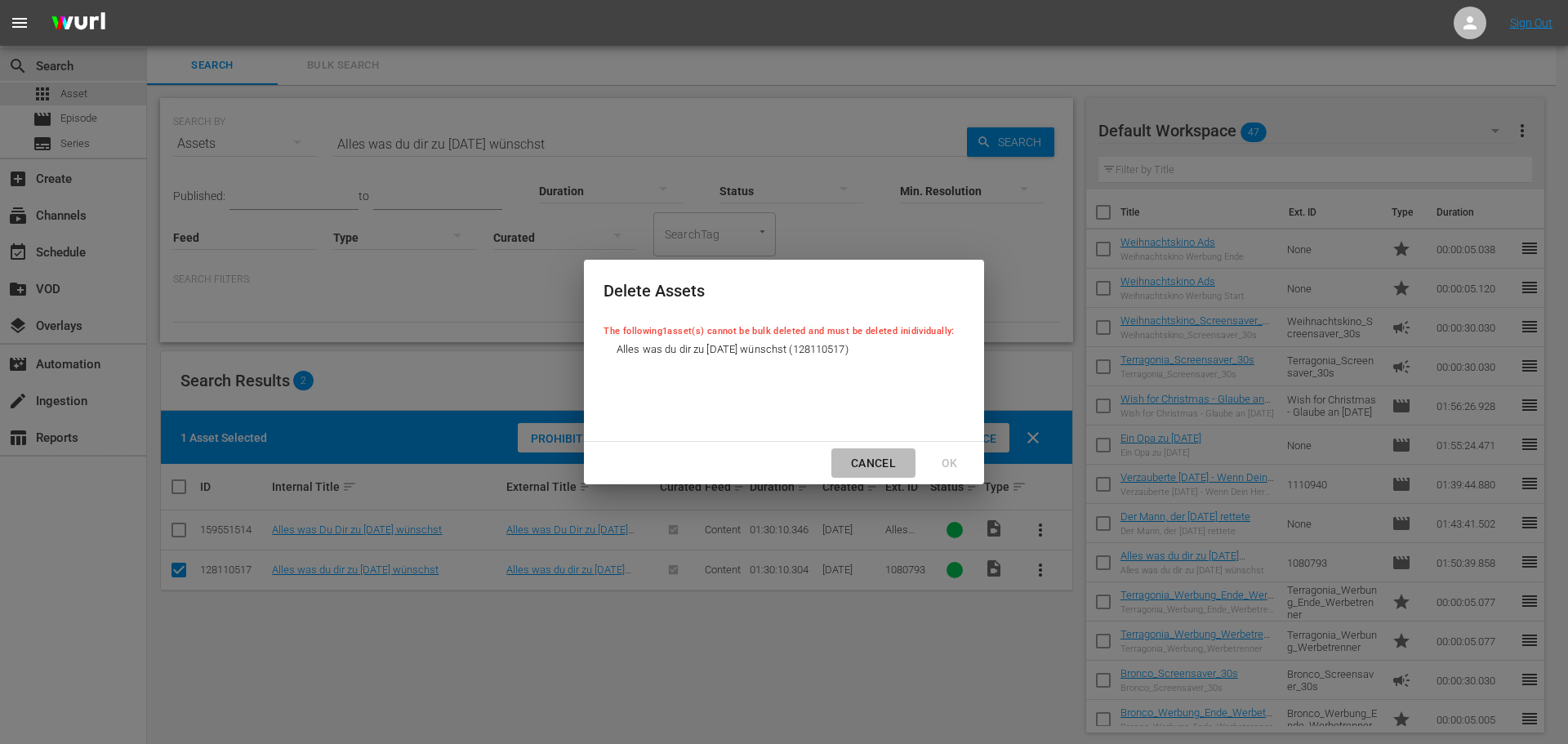
click at [866, 463] on div "Cancel" at bounding box center [873, 463] width 71 height 20
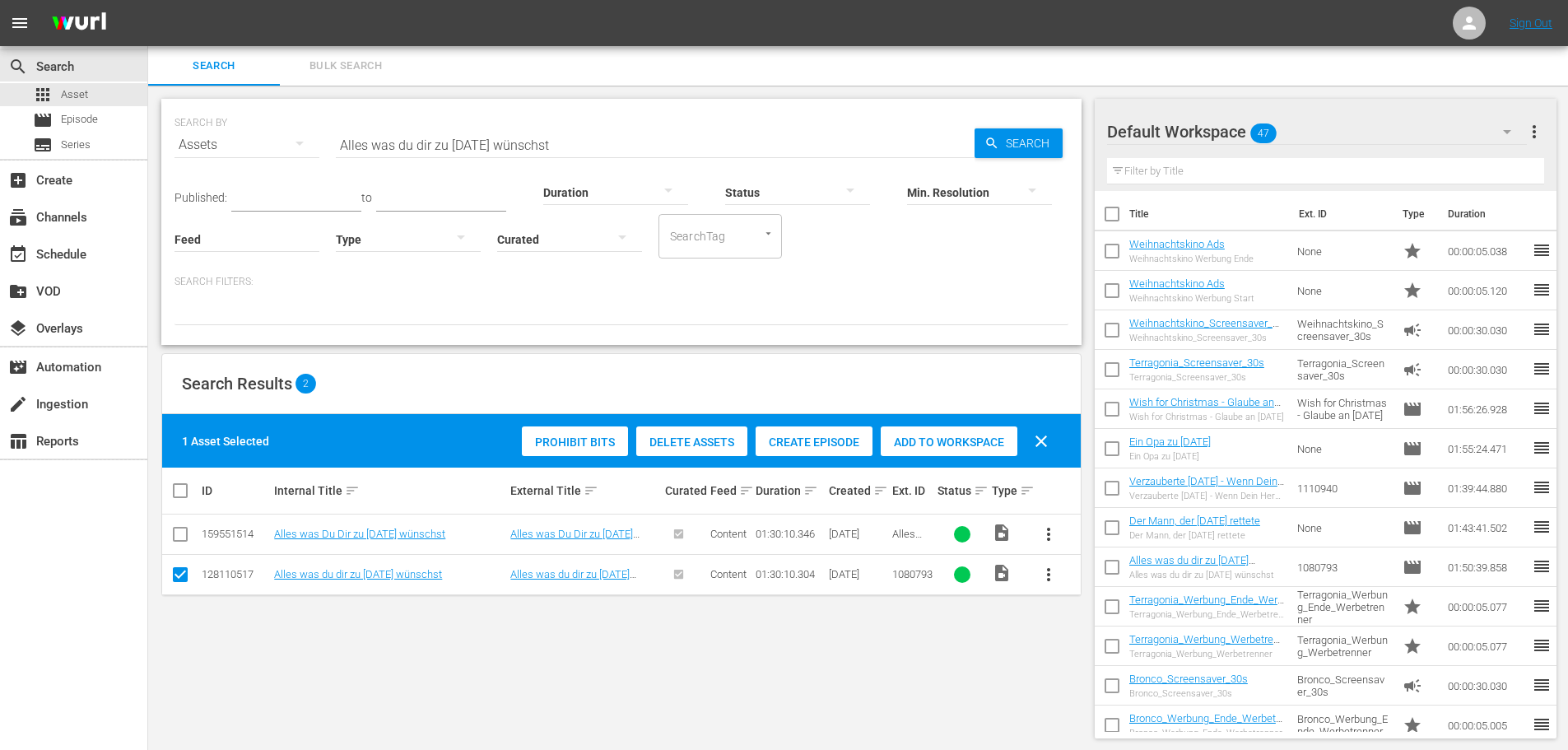
click at [170, 580] on td at bounding box center [180, 573] width 37 height 40
click at [179, 579] on input "checkbox" at bounding box center [180, 578] width 20 height 20
checkbox input "false"
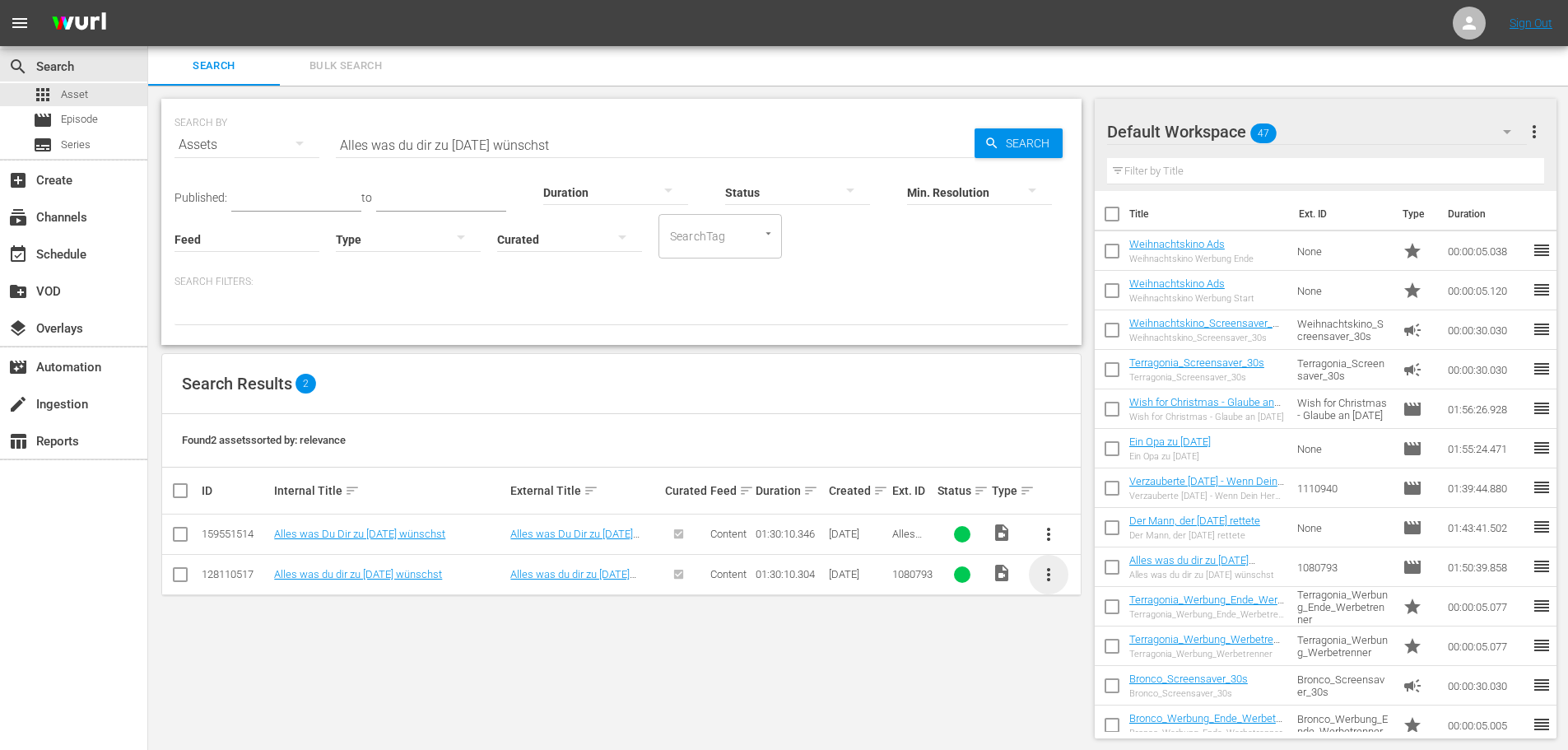
click at [1055, 580] on span "more_vert" at bounding box center [1048, 574] width 20 height 20
click at [659, 680] on div "SEARCH BY Search By Assets Search ID, Title, Description, Keywords, or Category…" at bounding box center [621, 419] width 947 height 666
click at [581, 152] on input "Alles was du dir zu [DATE] wünschst" at bounding box center [655, 145] width 638 height 39
click at [581, 151] on input "Alles was du dir zu [DATE] wünschst" at bounding box center [655, 145] width 638 height 39
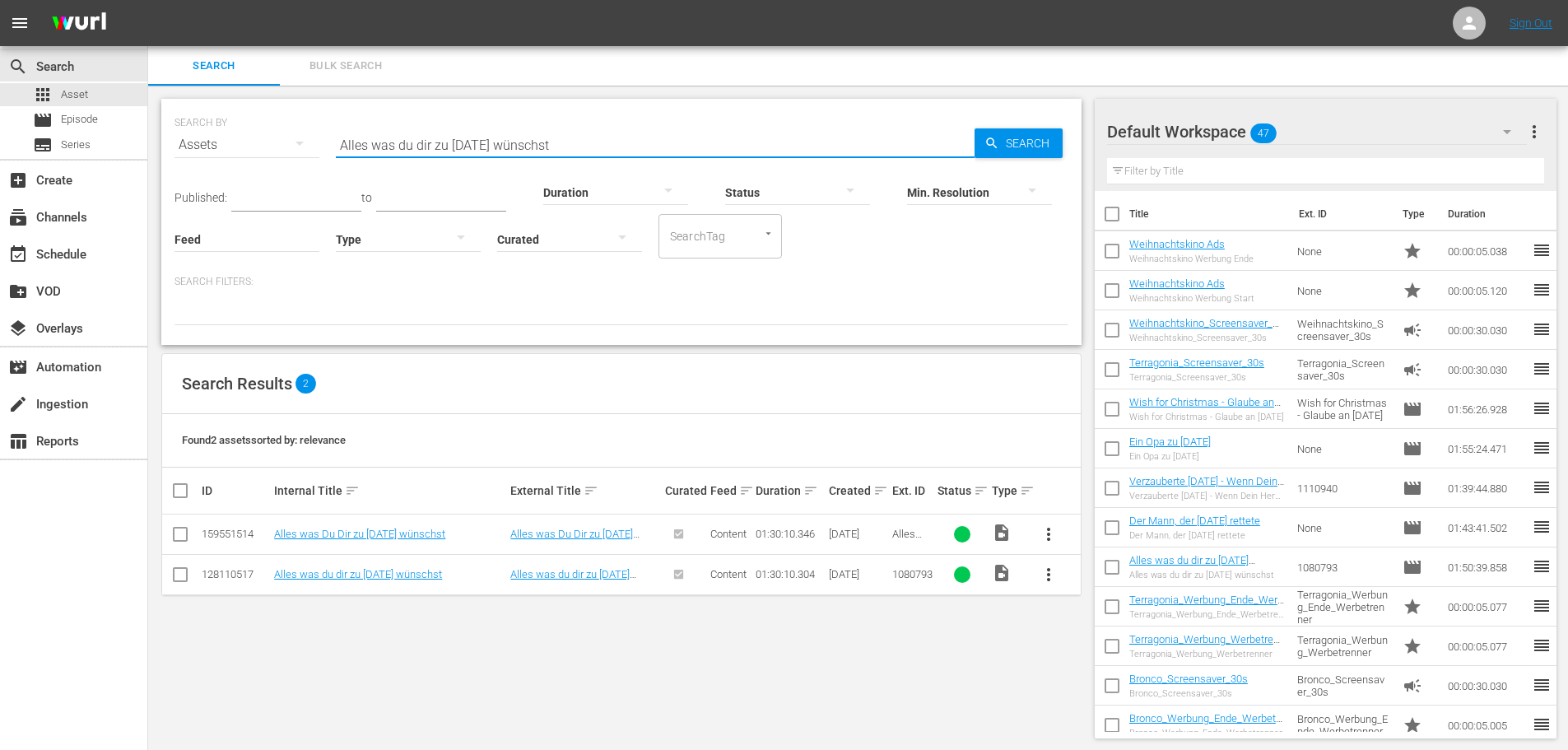
paste input "Das Königreich des Nussknackers"
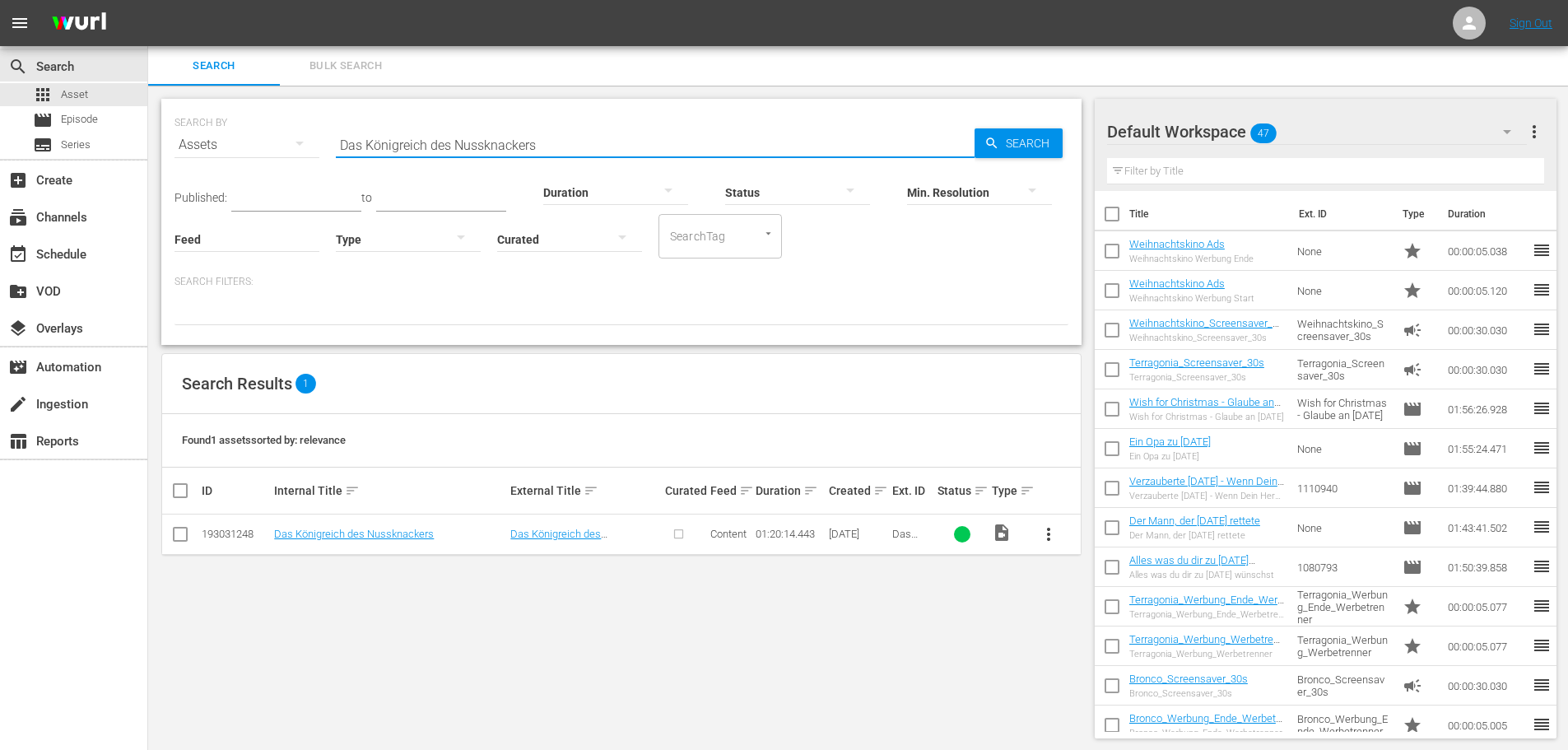
type input "Das Königreich des Nussknackers"
click at [395, 537] on link "Das Königreich des Nussknackers" at bounding box center [354, 534] width 160 height 12
click at [1056, 538] on span "more_vert" at bounding box center [1048, 534] width 20 height 20
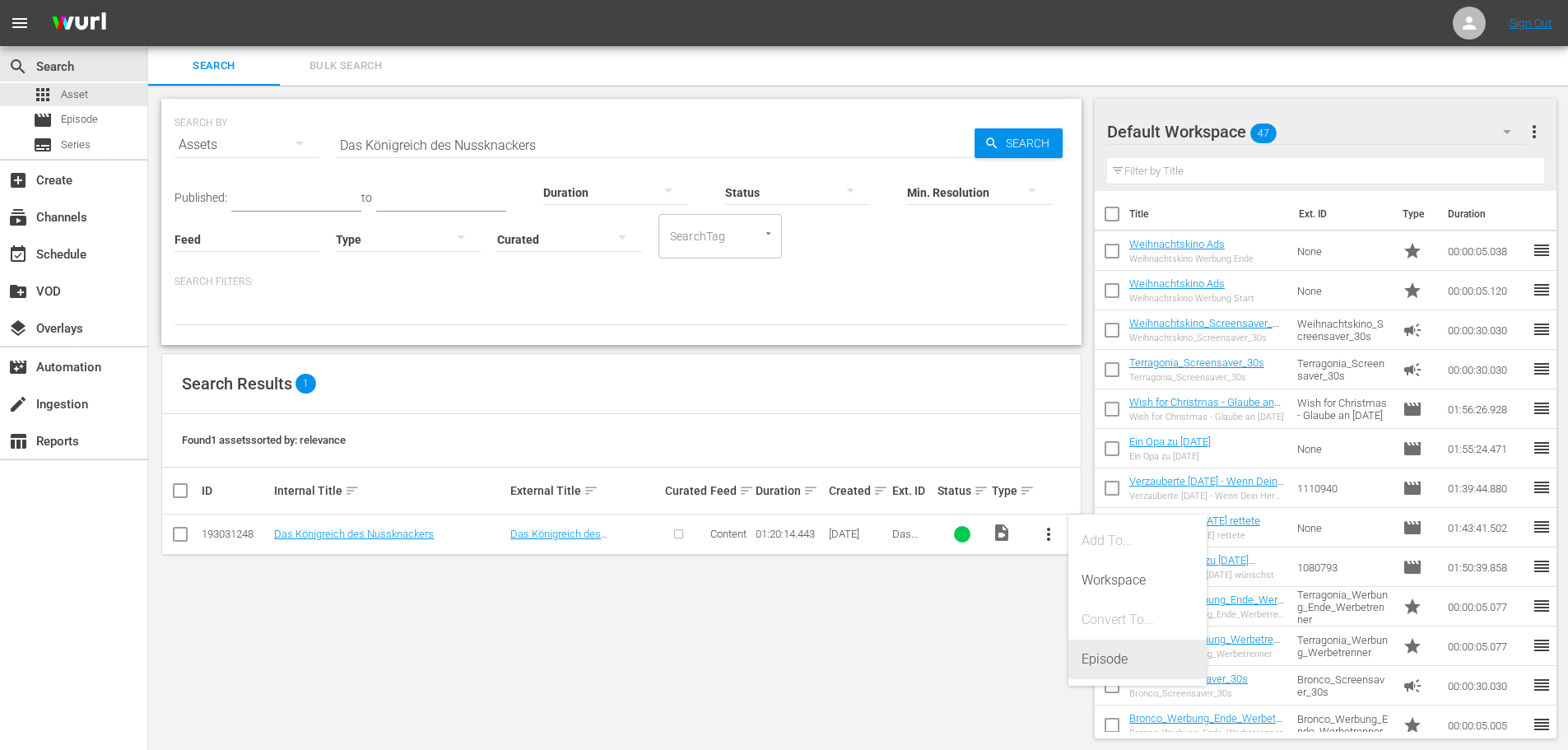
click at [1097, 663] on div "Episode" at bounding box center [1137, 659] width 112 height 39
click at [1083, 662] on div "Episode" at bounding box center [1137, 659] width 112 height 39
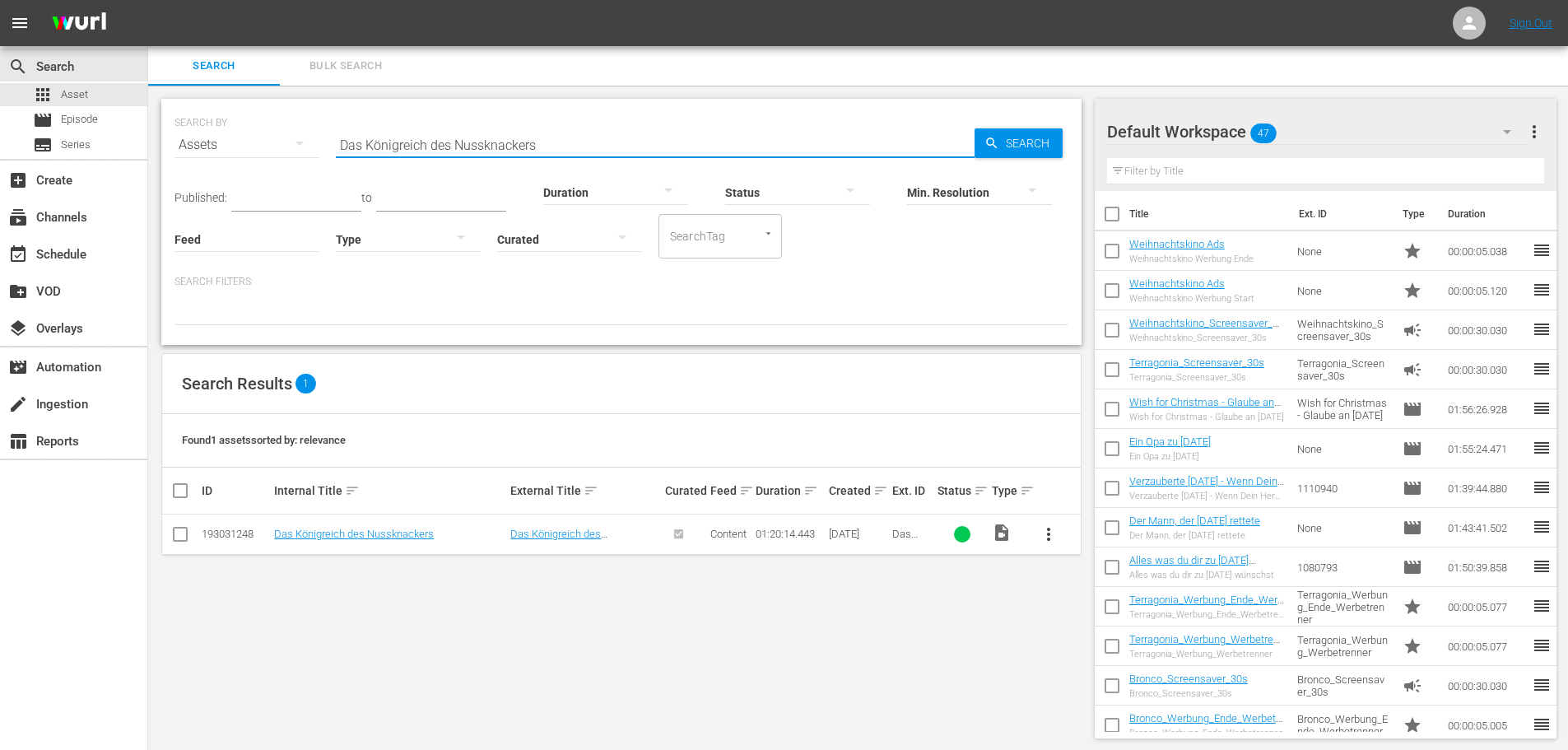
click at [513, 146] on input "Das Königreich des Nussknackers" at bounding box center [655, 145] width 638 height 39
paste input "Ein Engel zu Weihnachten"
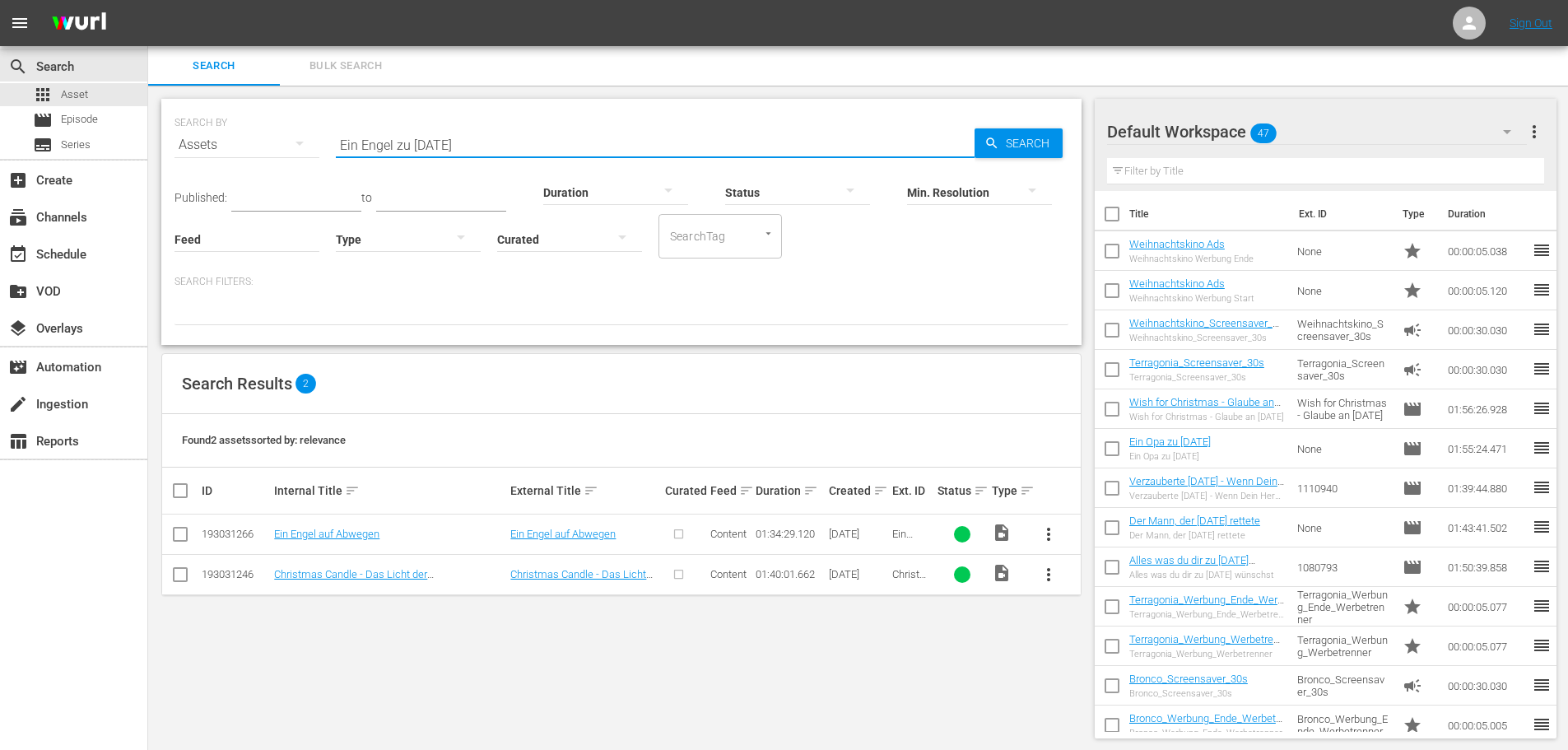
click at [524, 145] on input "Ein Engel zu Weihnachten" at bounding box center [655, 145] width 638 height 39
paste input "Die verzauberte Schneekugel"
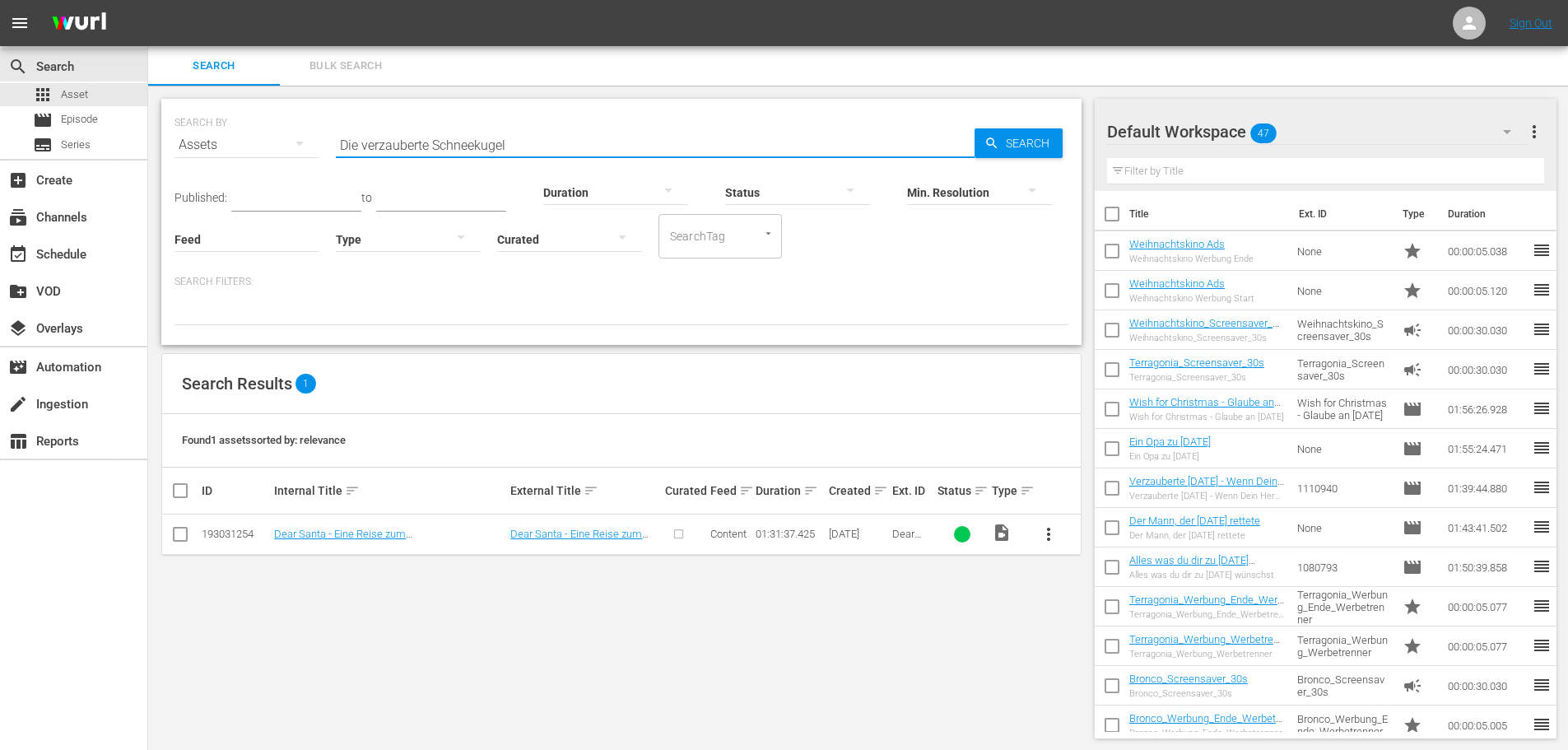
click at [534, 137] on input "Die verzauberte Schneekugel" at bounding box center [655, 145] width 638 height 39
paste input "Ein Wunder am Weihnachtssee"
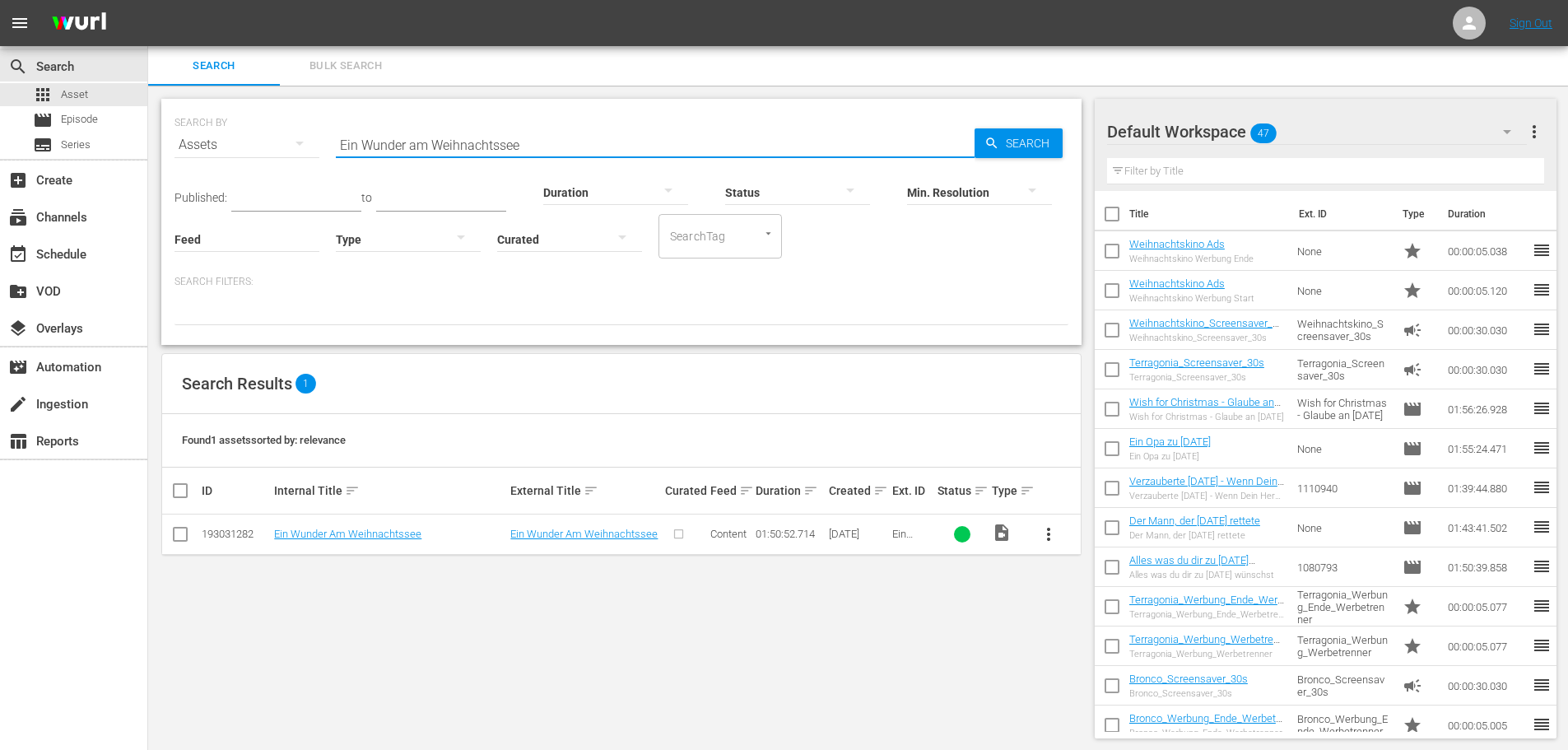
type input "Ein Wunder am Weihnachtssee"
click at [1054, 540] on span "more_vert" at bounding box center [1048, 534] width 20 height 20
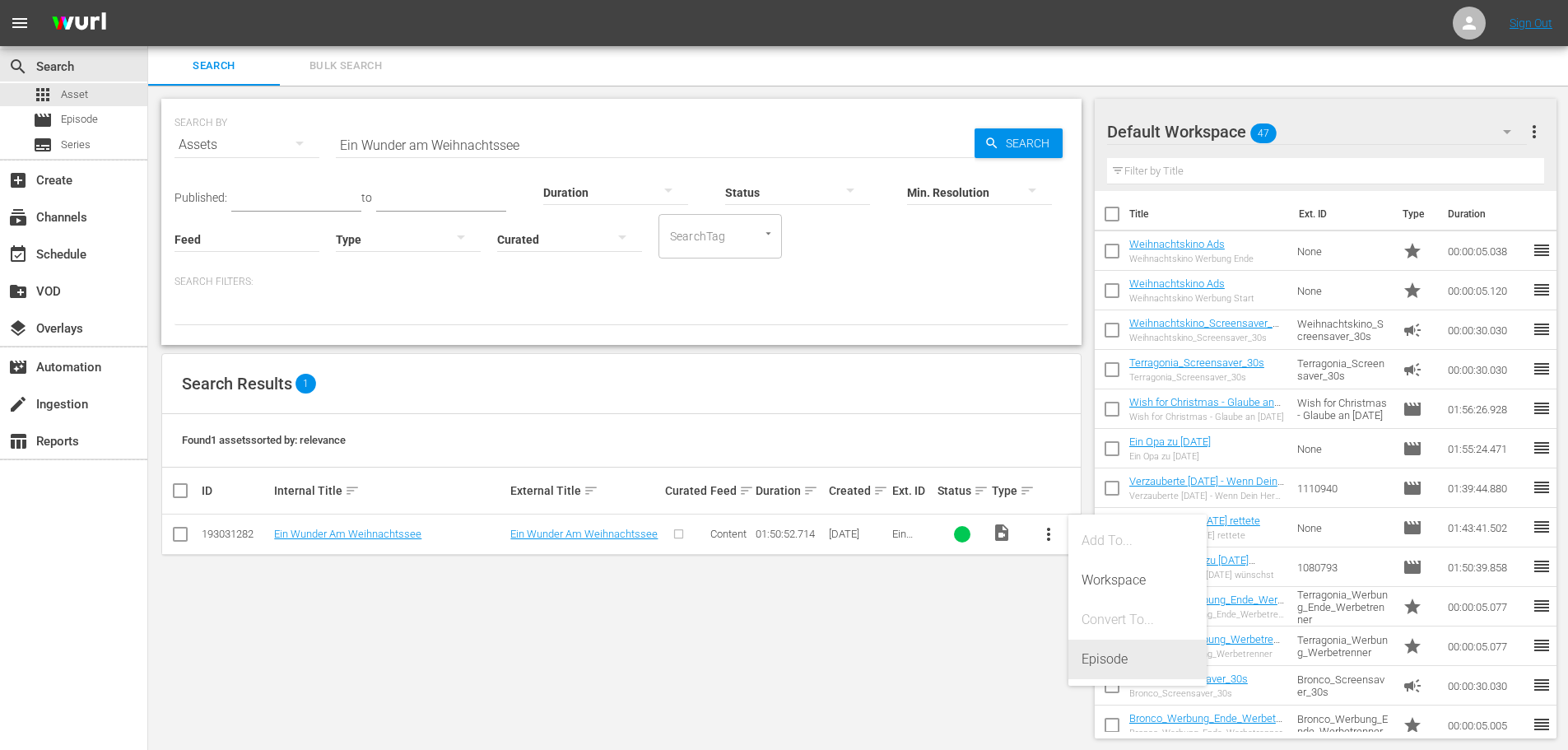
click at [1099, 664] on div "Episode" at bounding box center [1137, 659] width 112 height 39
click at [546, 154] on div "Duration" at bounding box center [615, 182] width 145 height 59
click at [546, 153] on div "Duration" at bounding box center [615, 182] width 145 height 59
click at [538, 147] on input "Ein Wunder am Weihnachtssee" at bounding box center [655, 145] width 638 height 39
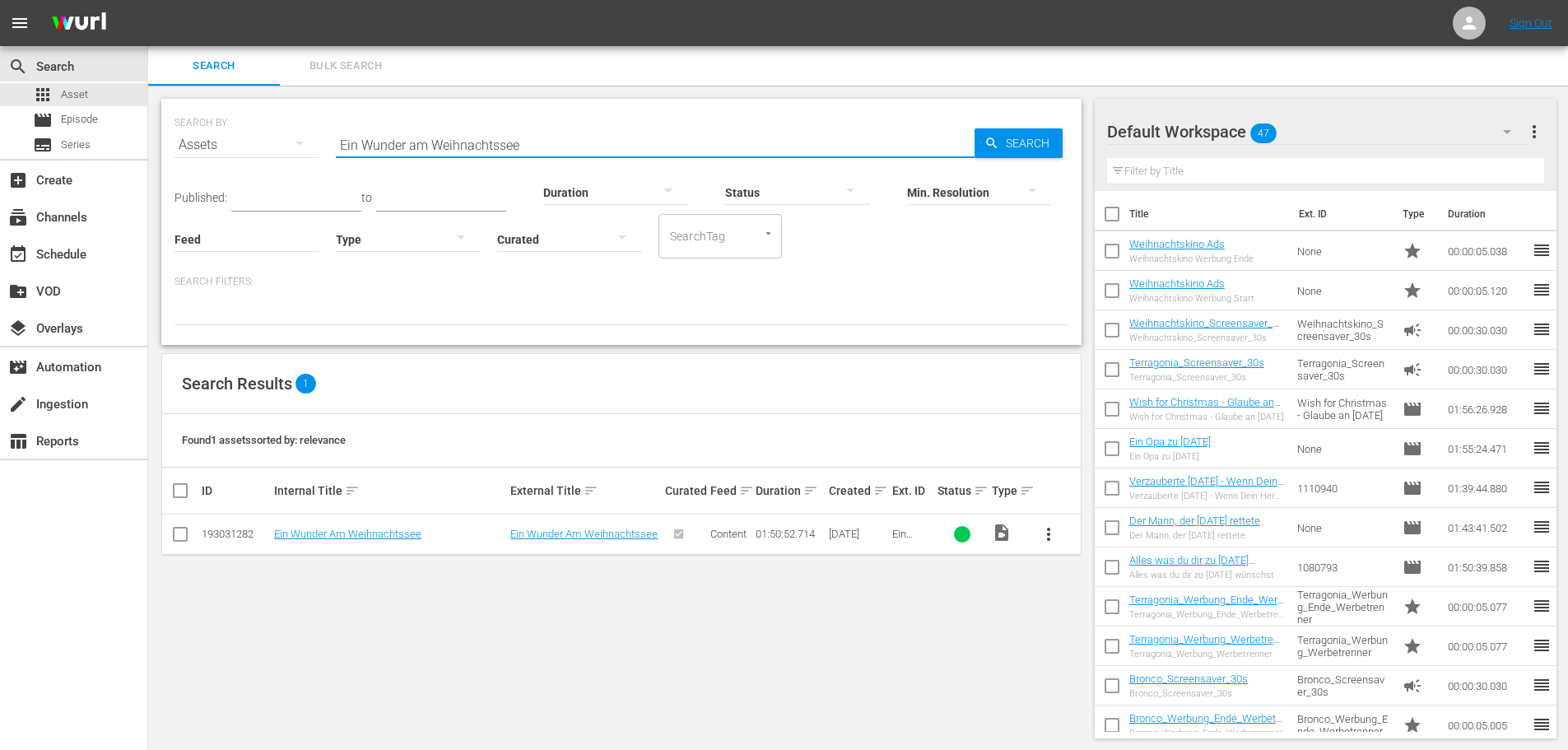
click at [538, 147] on input "Ein Wunder am Weihnachtssee" at bounding box center [655, 145] width 638 height 39
paste input "Golden Winter 2"
type input "Golden Winter 2"
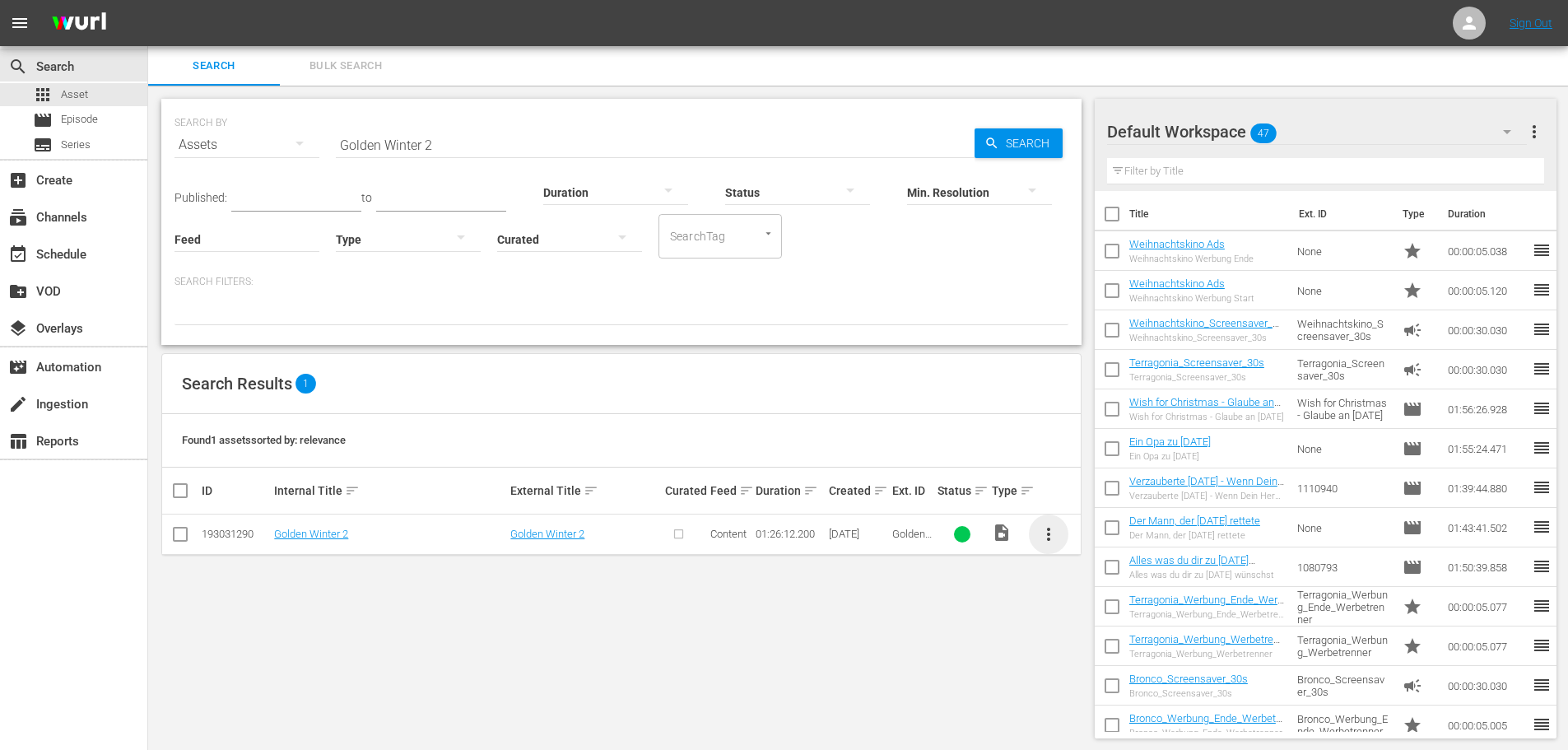
click at [1051, 534] on span "more_vert" at bounding box center [1048, 534] width 20 height 20
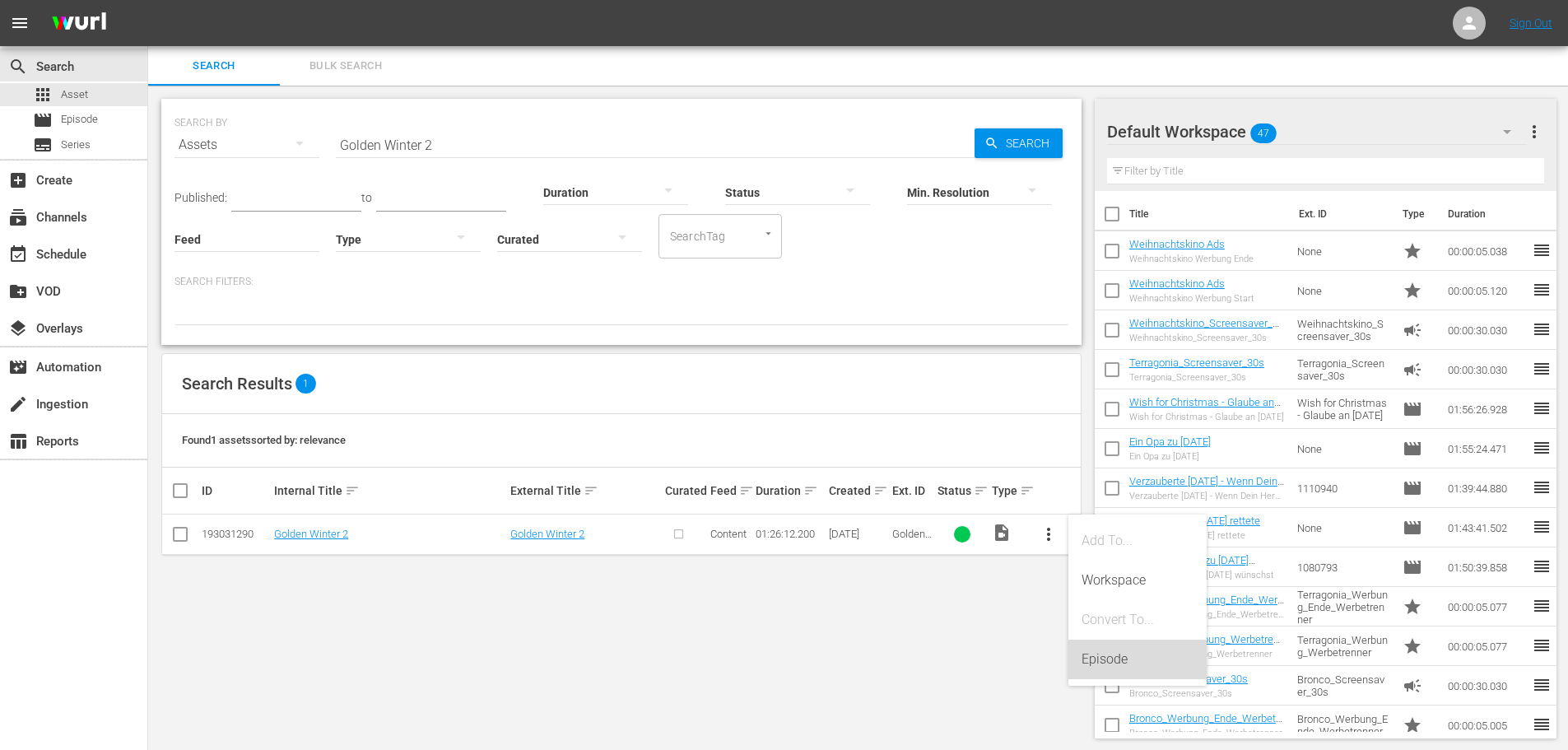
click at [1106, 668] on div "Episode" at bounding box center [1137, 659] width 112 height 39
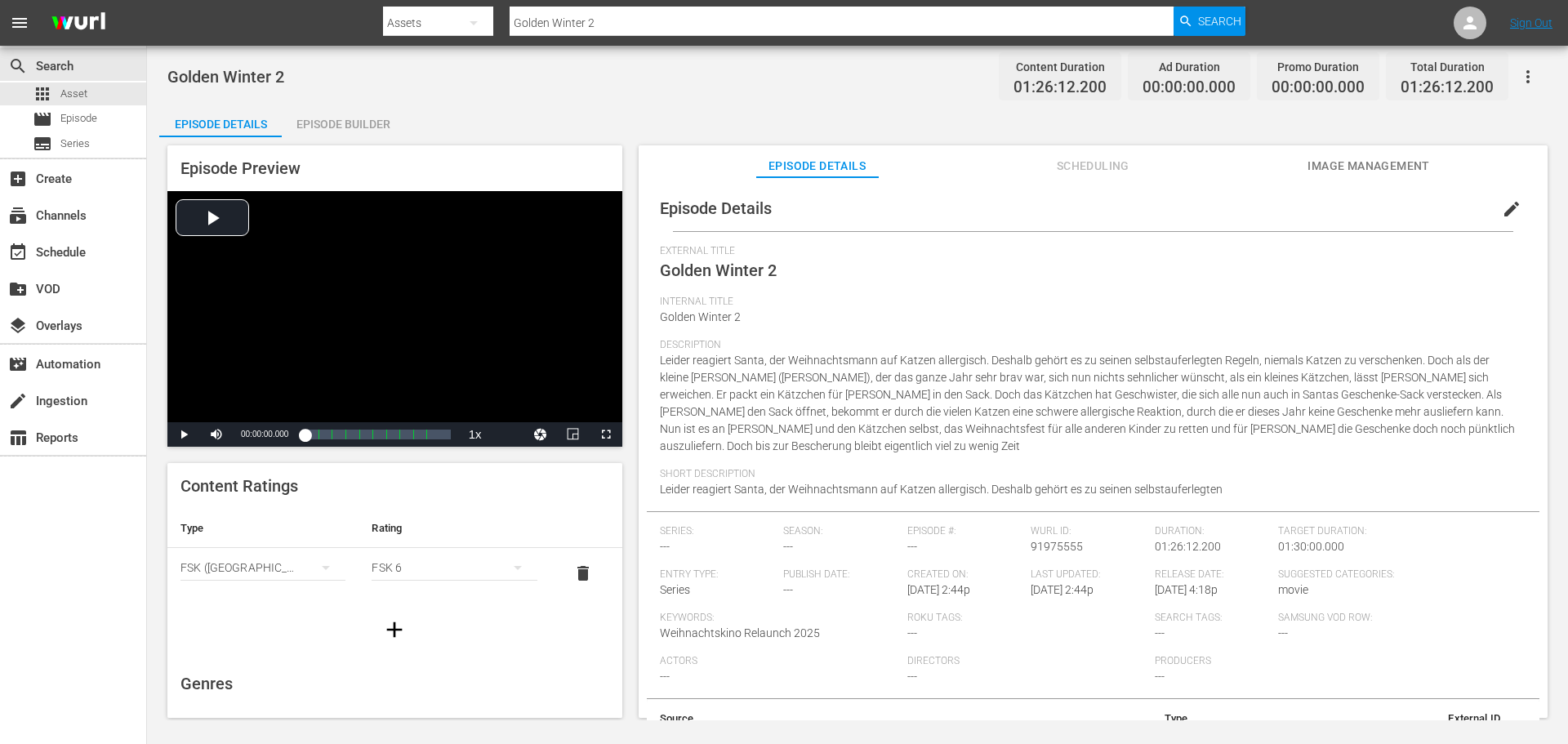
click at [315, 133] on div "Episode Builder" at bounding box center [343, 124] width 122 height 39
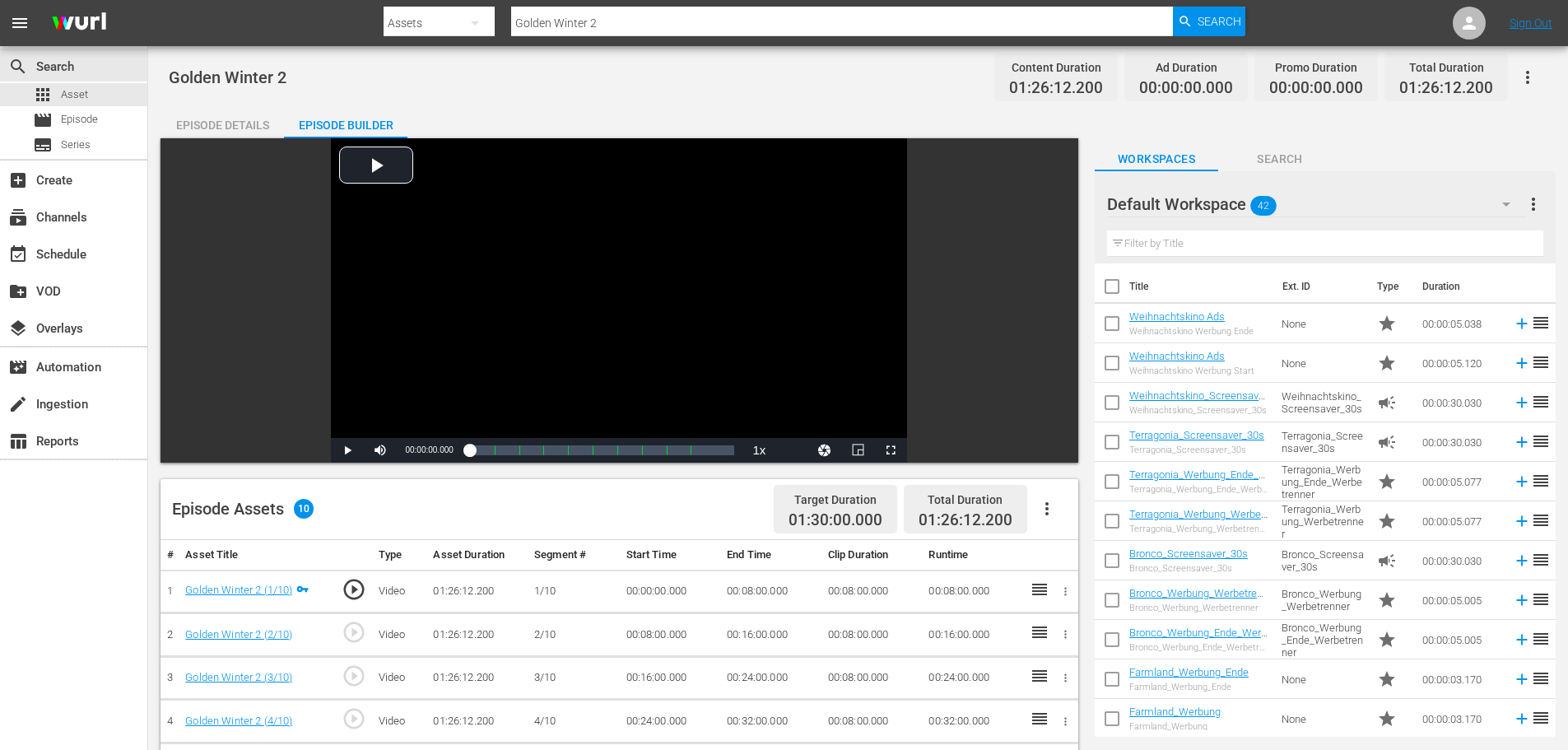
click at [1045, 512] on icon "button" at bounding box center [1047, 509] width 20 height 20
click at [1066, 515] on div "Fill with Ads" at bounding box center [1096, 515] width 112 height 39
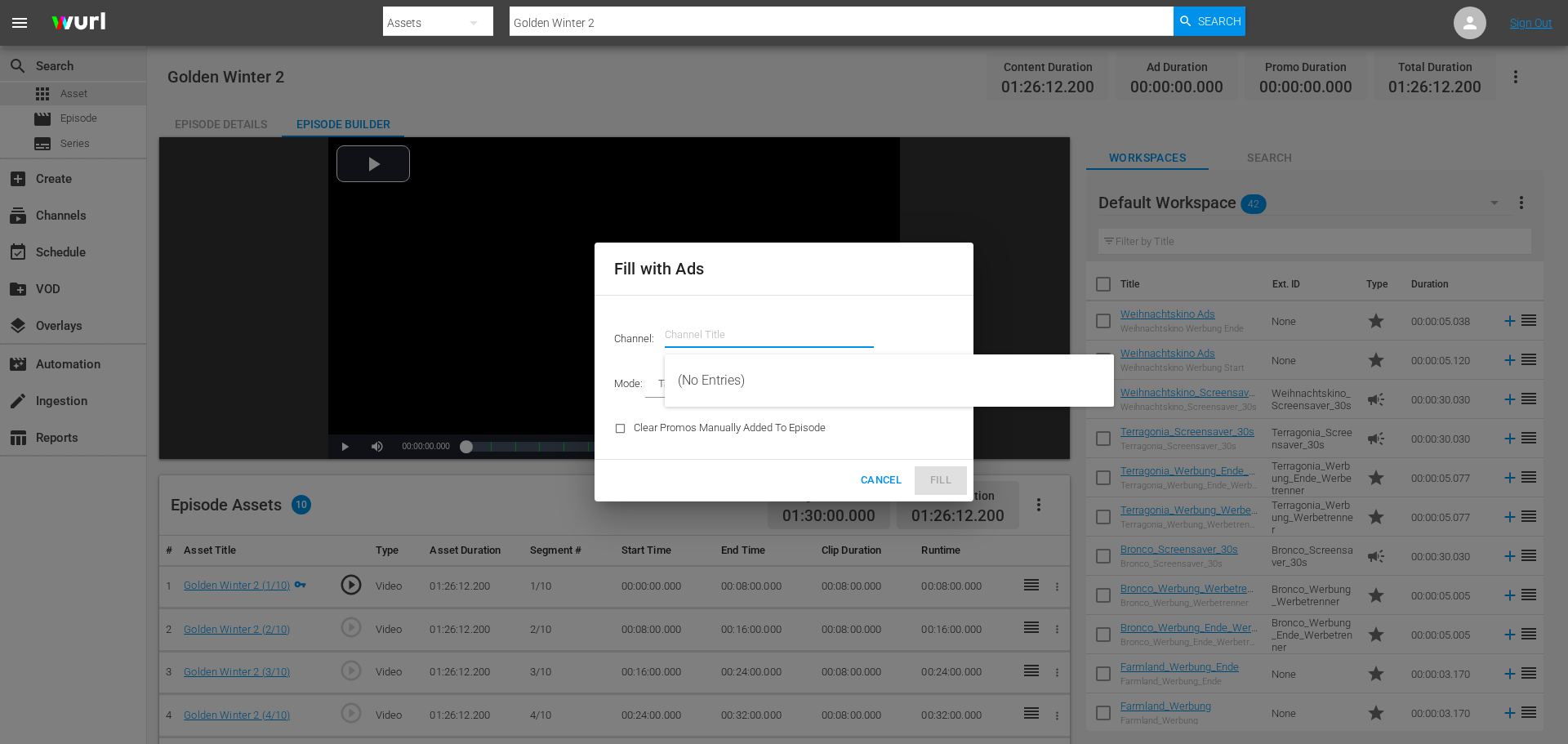
click at [760, 342] on input "text" at bounding box center [769, 335] width 209 height 39
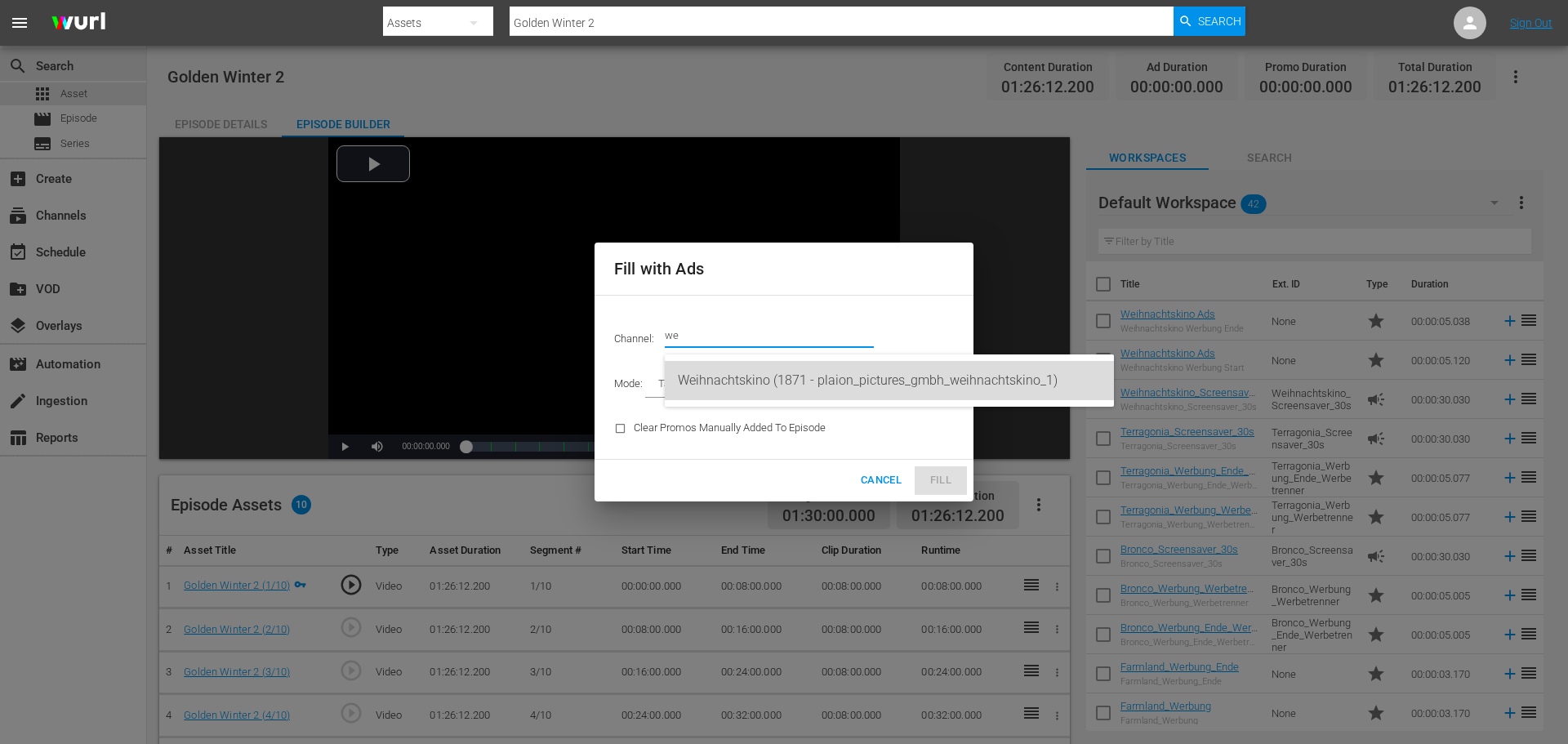
click at [768, 369] on div "Weihnachtskino (1871 - plaion_pictures_gmbh_weihnachtskino_1)" at bounding box center [889, 380] width 423 height 39
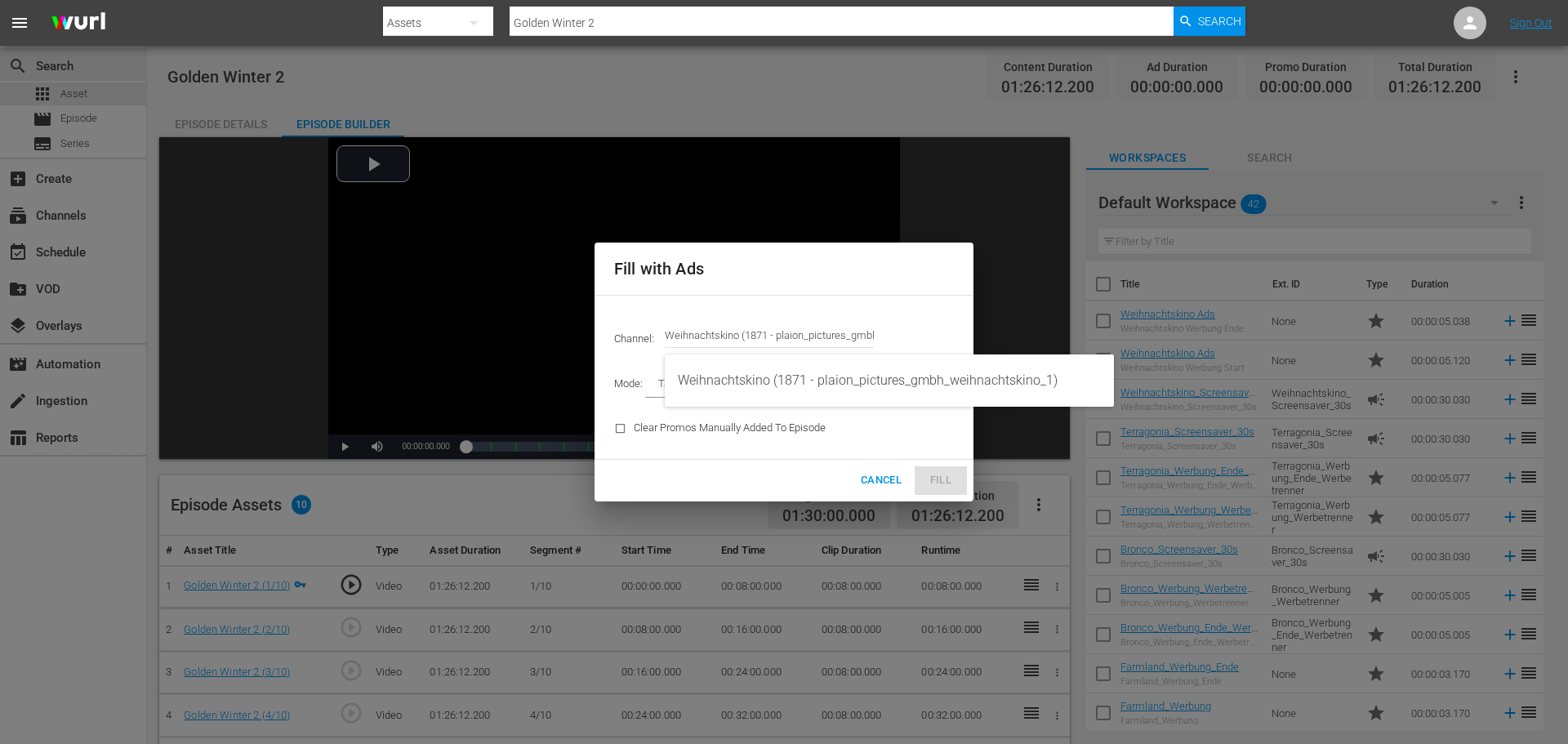
type input "Weihnachtskino (1871)"
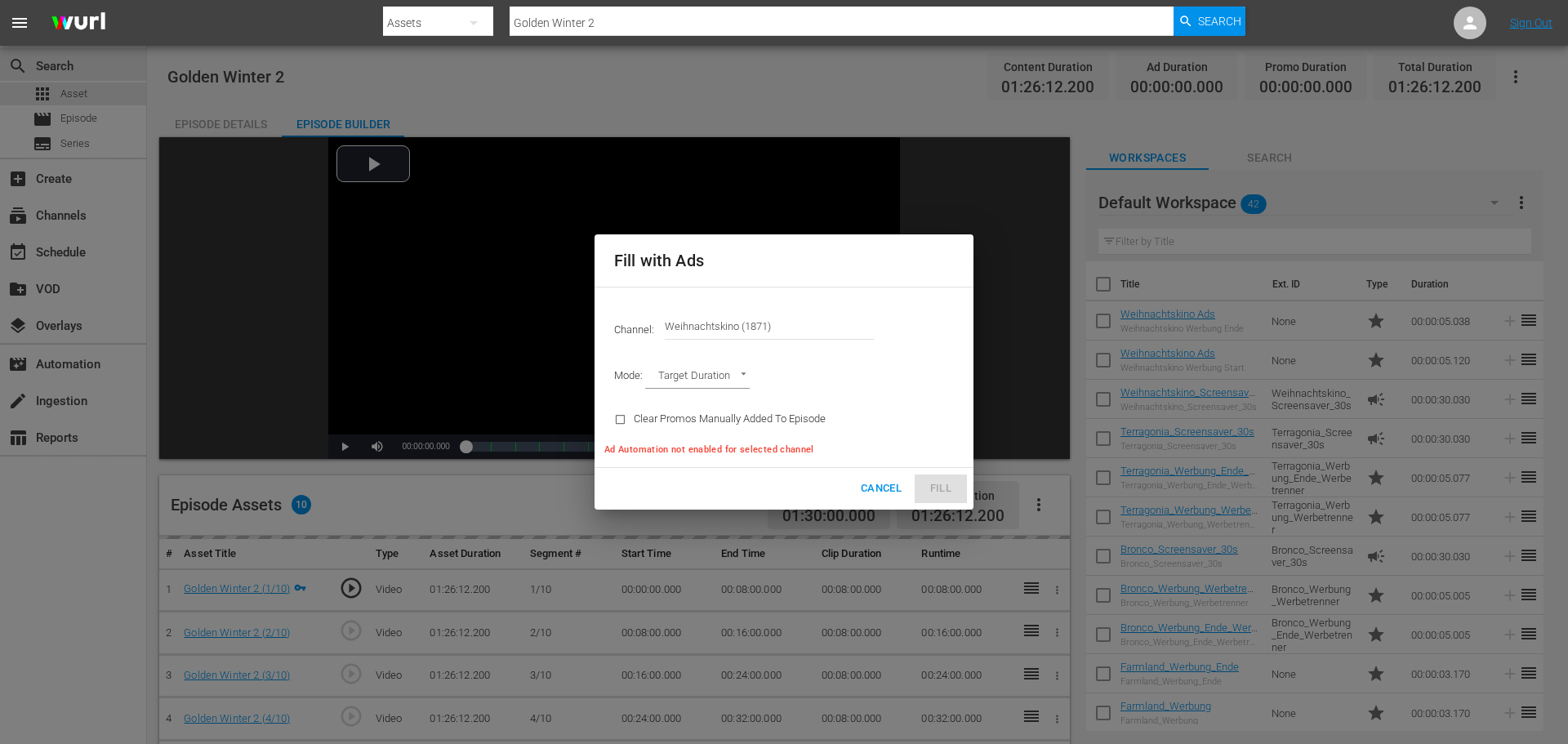
type input "AD_BREAK_DURATION"
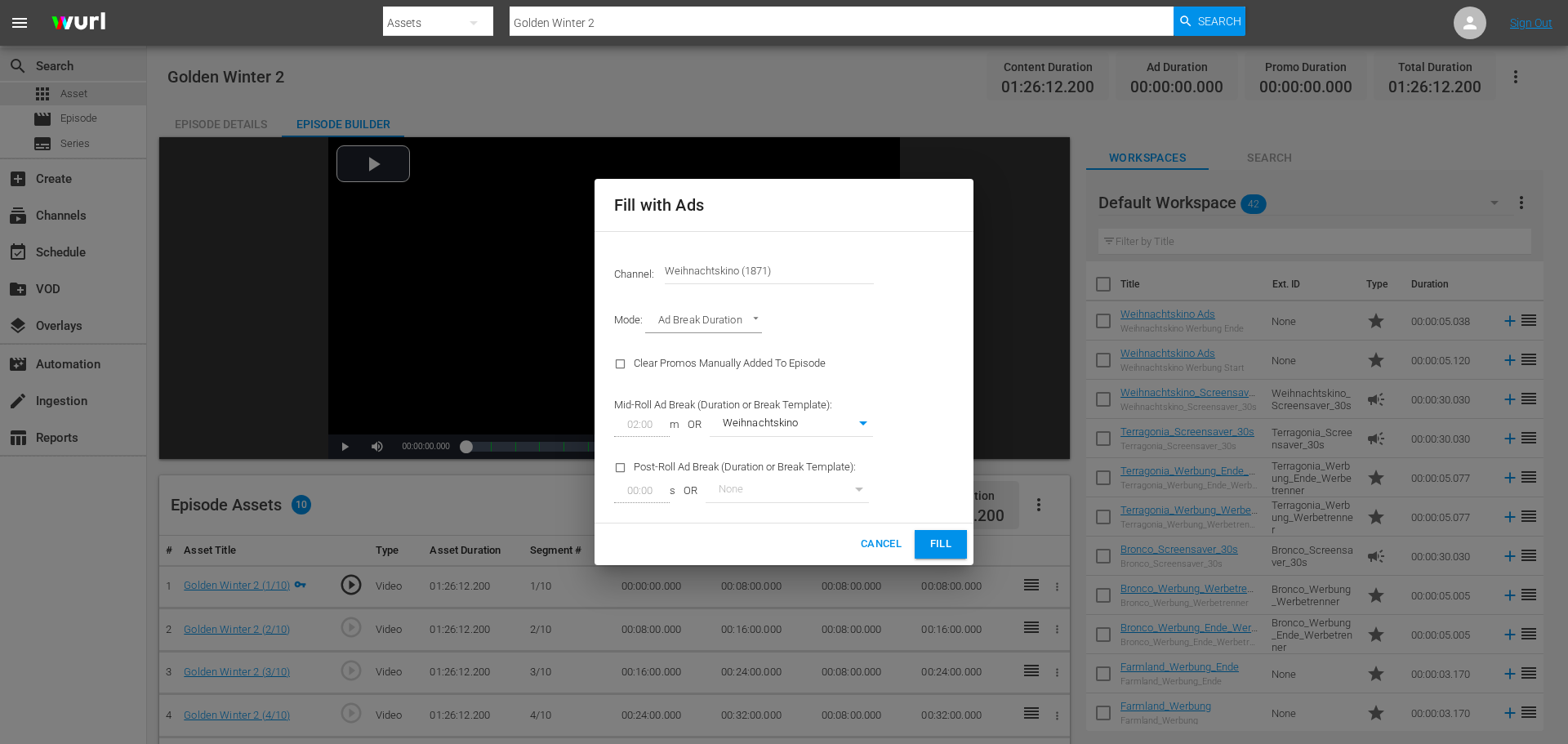
click at [941, 546] on span "Fill" at bounding box center [940, 544] width 26 height 19
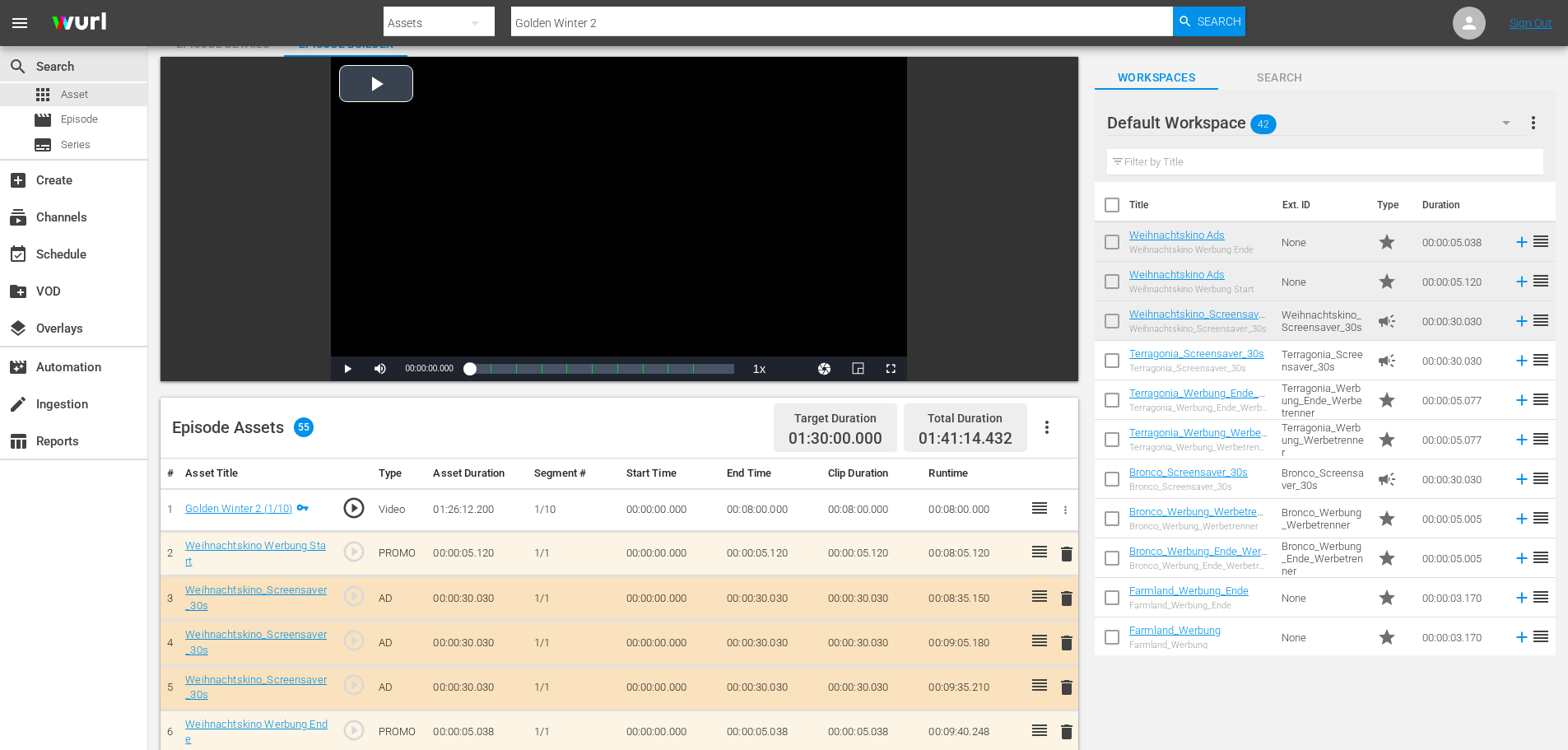
scroll to position [82, 0]
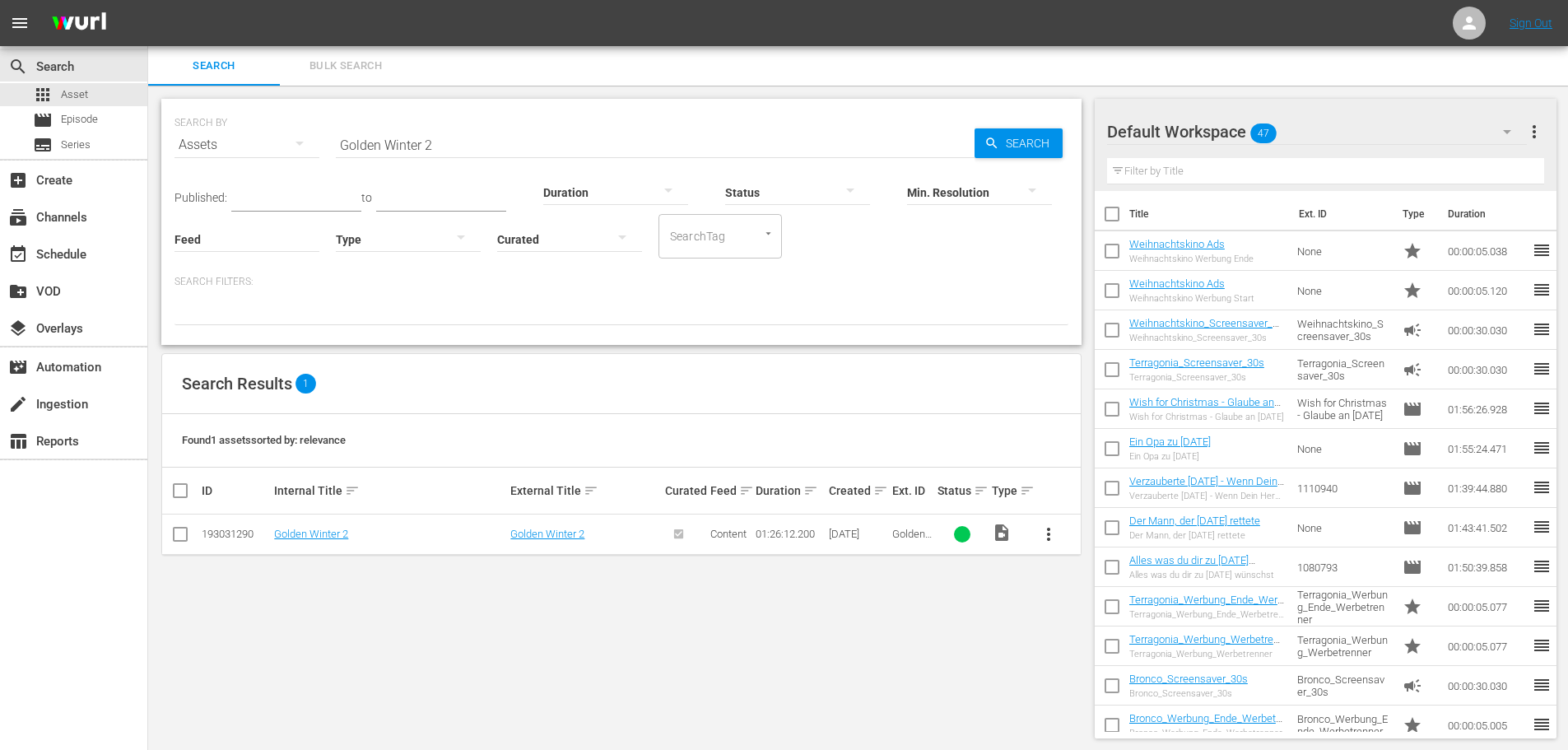
click at [1330, 134] on div "Default Workspace 47" at bounding box center [1317, 132] width 420 height 46
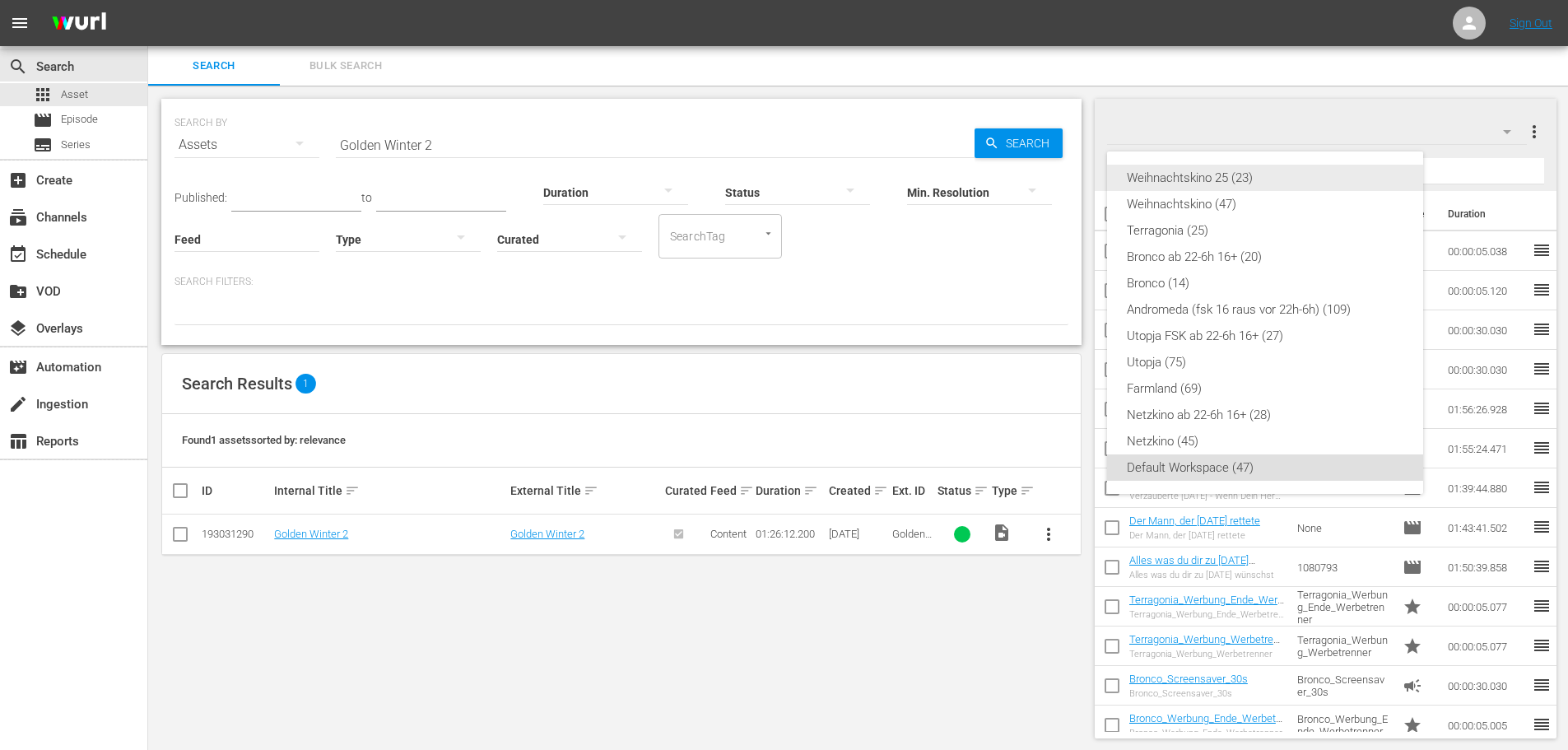
click at [1270, 180] on div "Weihnachtskino 25 (23)" at bounding box center [1265, 177] width 277 height 26
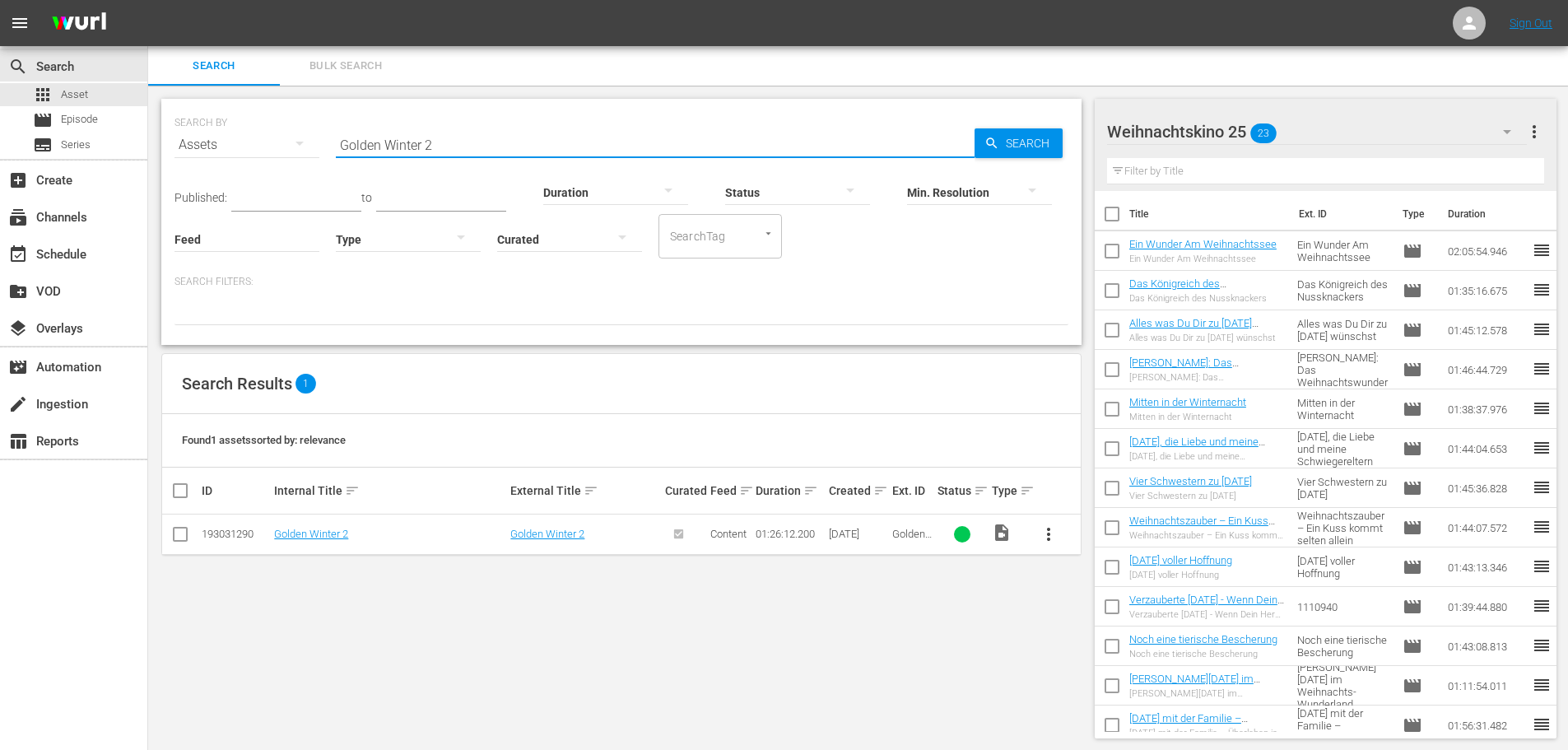
click at [502, 146] on input "Golden Winter 2" at bounding box center [655, 145] width 638 height 39
paste input "[PERSON_NAME] und der traurige Mann"
type input "[PERSON_NAME] und der traurige Mann"
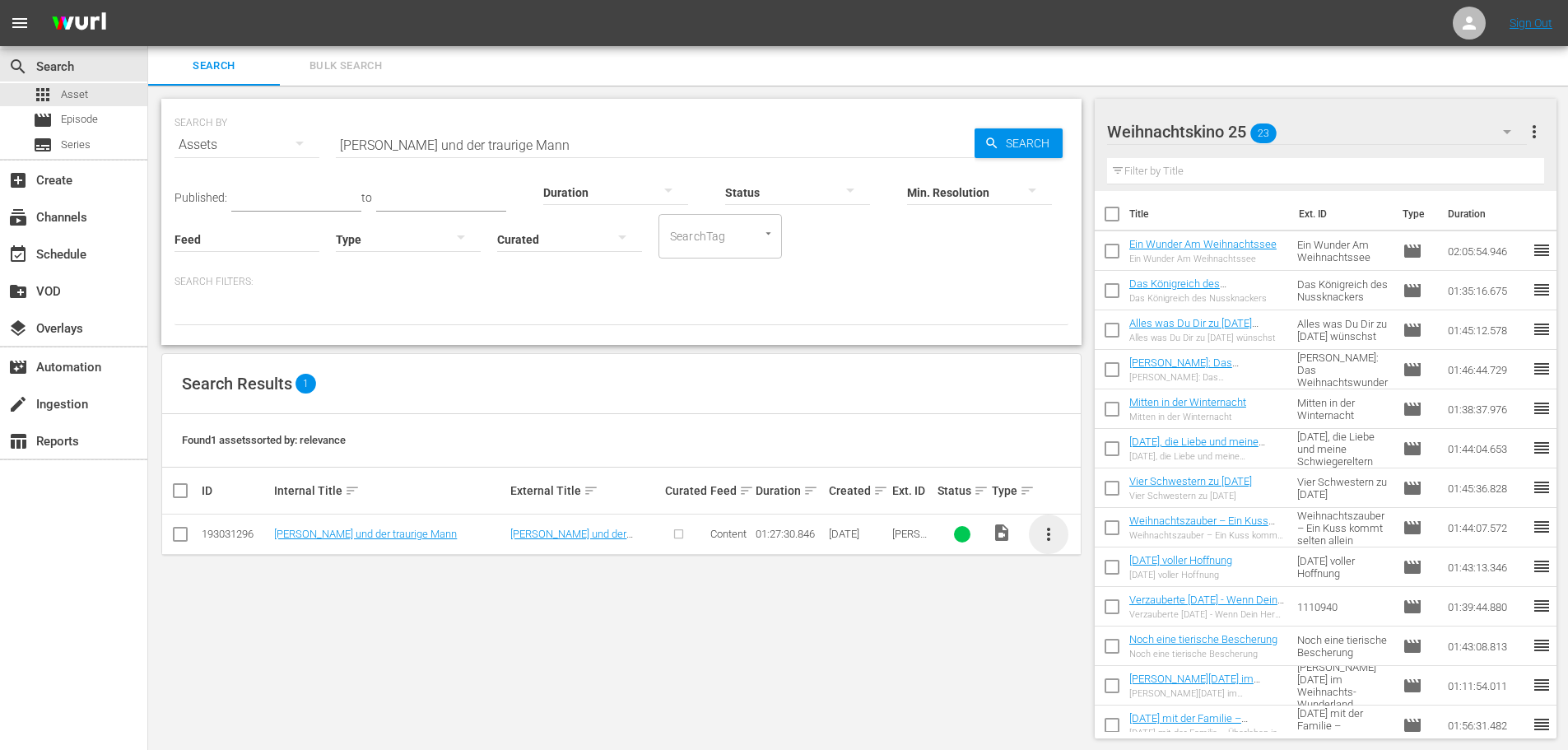
click at [1047, 533] on span "more_vert" at bounding box center [1048, 534] width 20 height 20
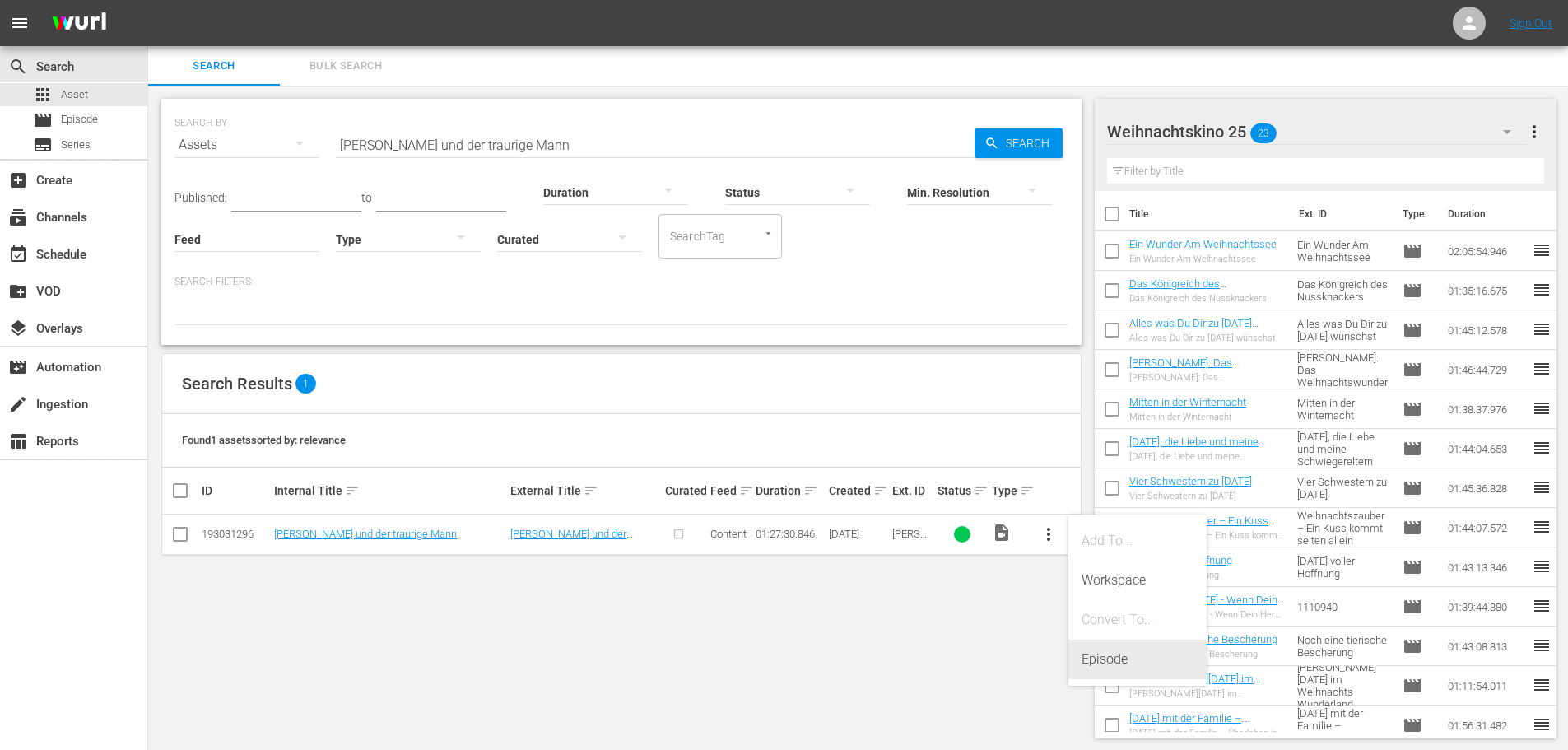
click at [1090, 657] on div "Episode" at bounding box center [1137, 659] width 112 height 39
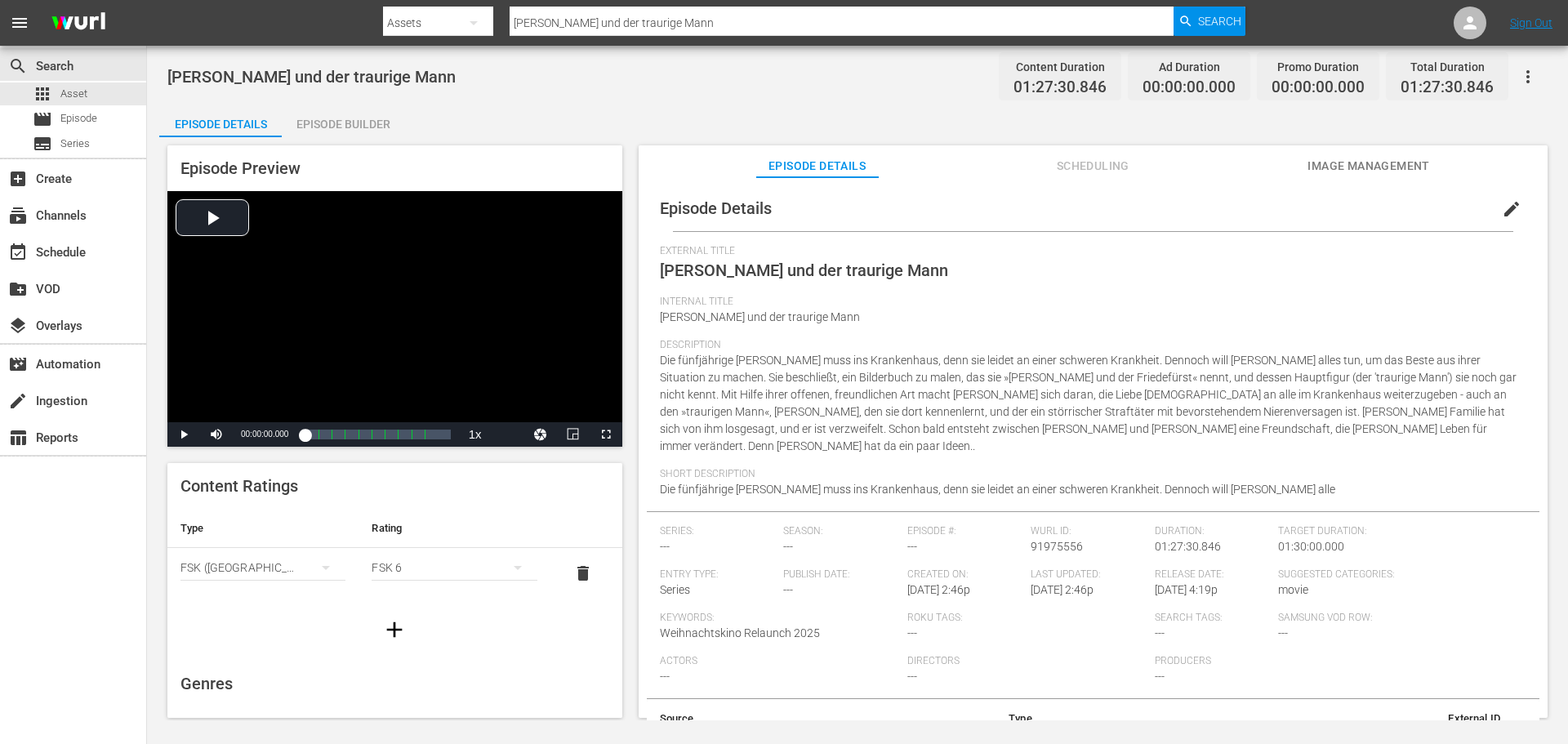
click at [354, 116] on div "Episode Builder" at bounding box center [343, 124] width 122 height 39
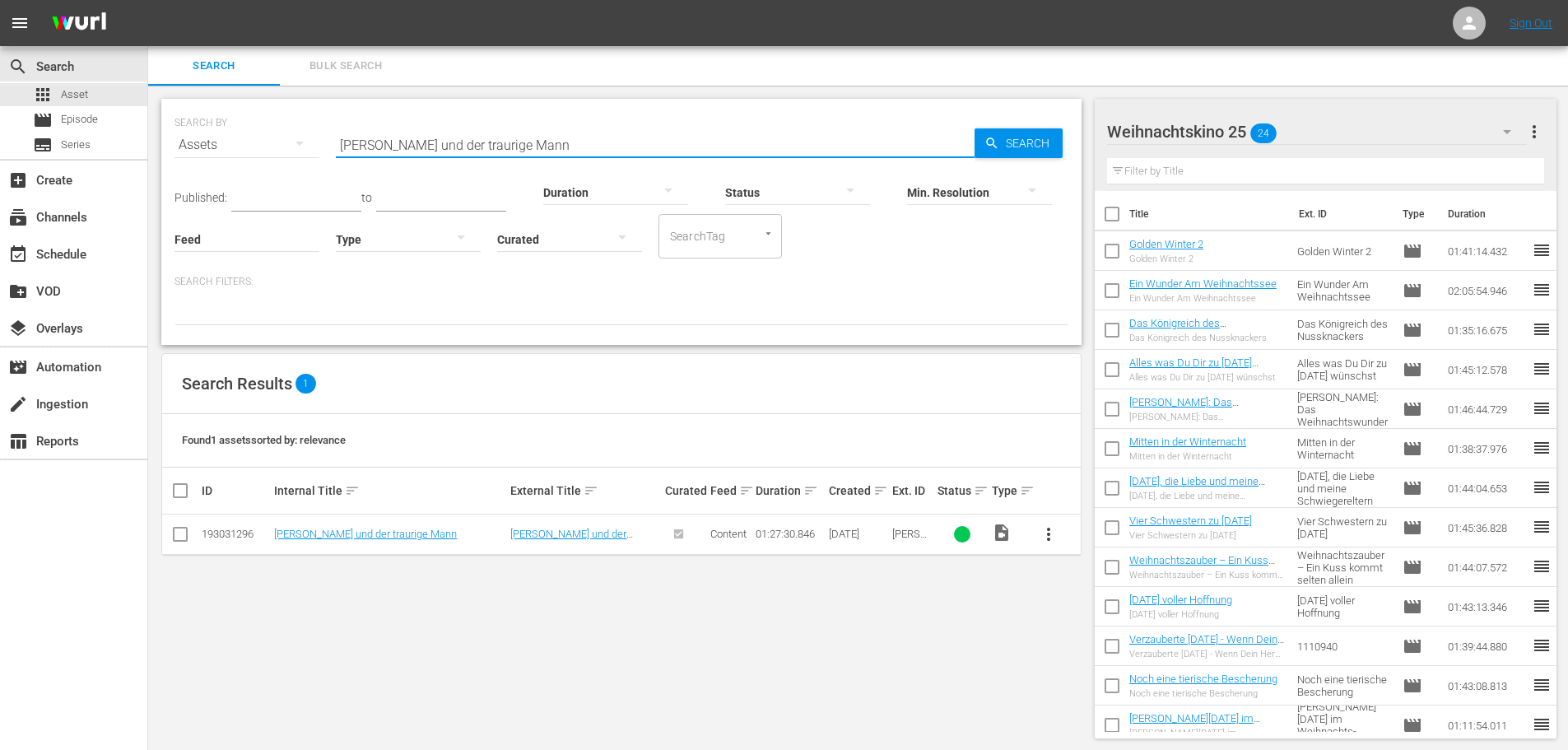
click at [514, 155] on input "[PERSON_NAME] und der traurige Mann" at bounding box center [655, 145] width 638 height 39
paste input "Sweet Inspirations – Kaufe Süßes - tue Gutes"
type input "Sweet Inspirations – Kaufe Süßes - tue Gutes"
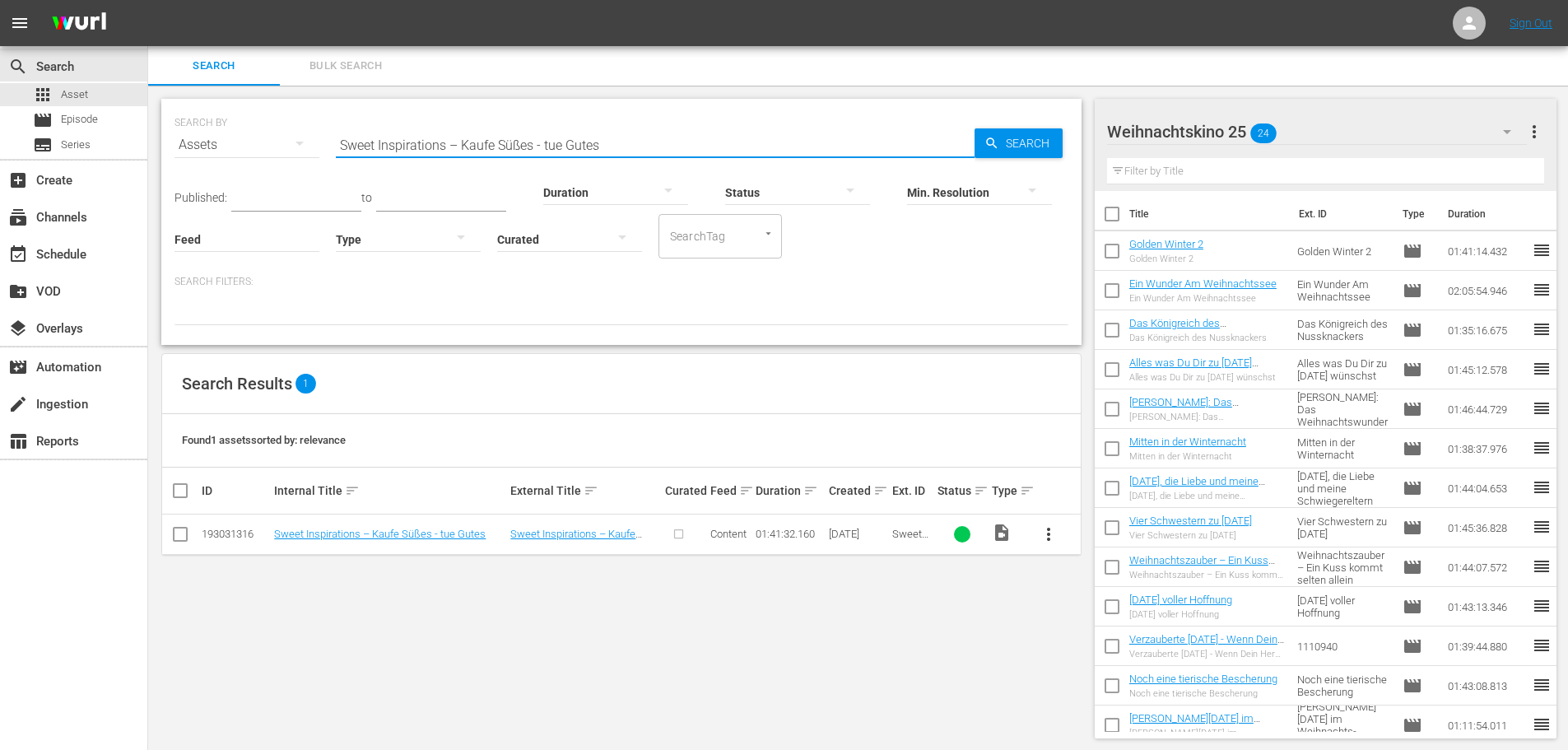
click at [1052, 531] on span "more_vert" at bounding box center [1048, 534] width 20 height 20
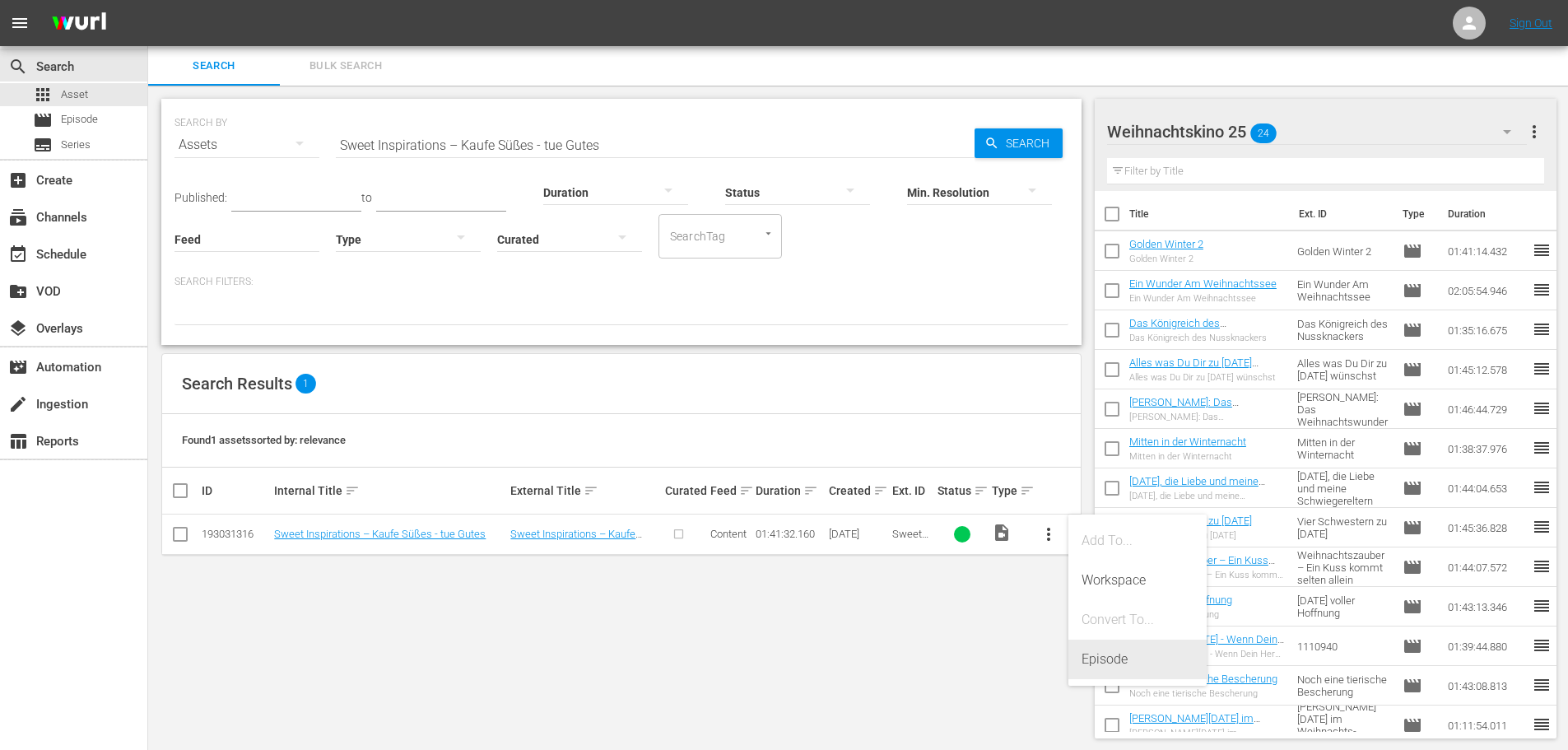
click at [1102, 662] on div "Episode" at bounding box center [1137, 659] width 112 height 39
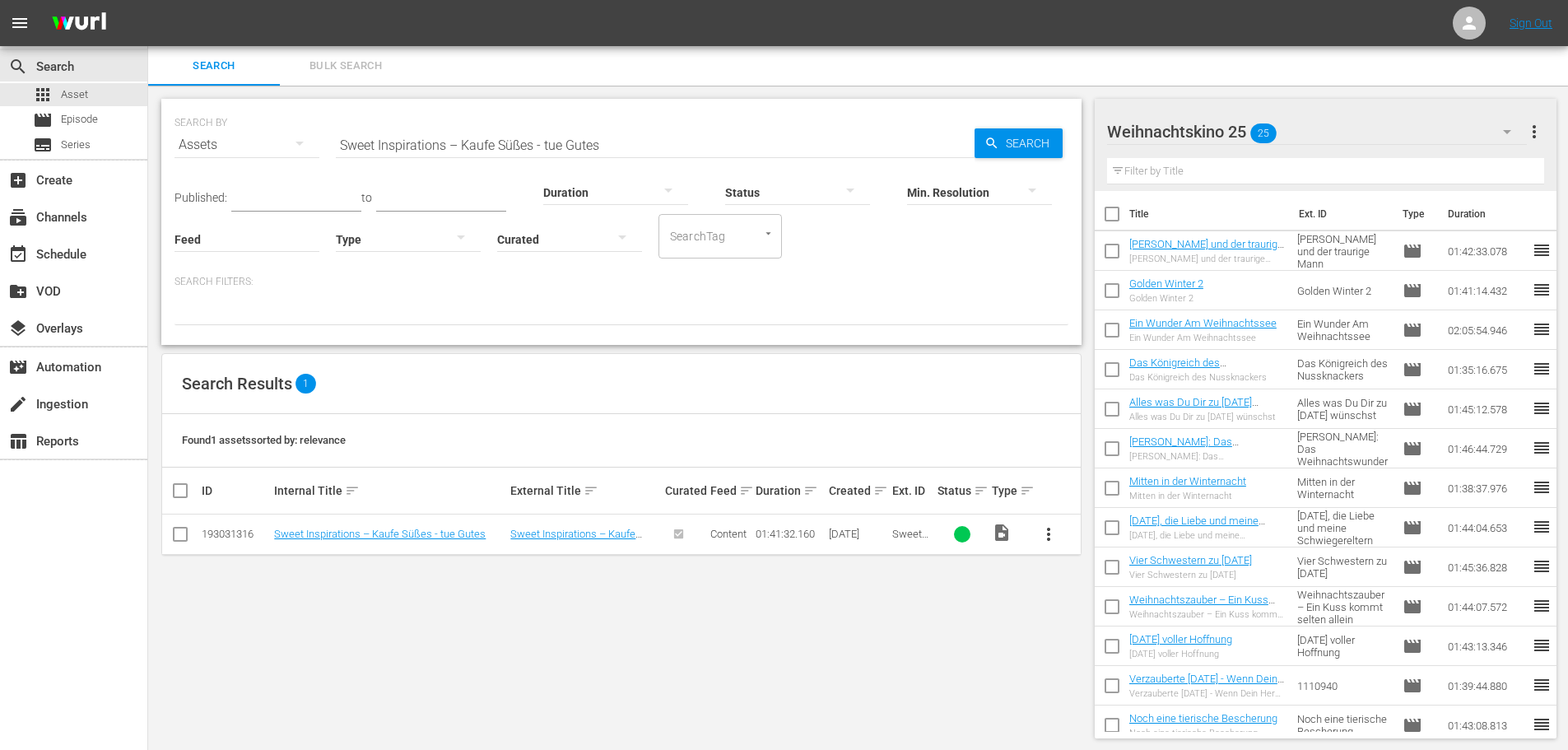
click at [565, 146] on input "Sweet Inspirations – Kaufe Süßes - tue Gutes" at bounding box center [655, 145] width 638 height 39
paste input "Der Engel von nebenan"
type input "Der Engel von nebenan"
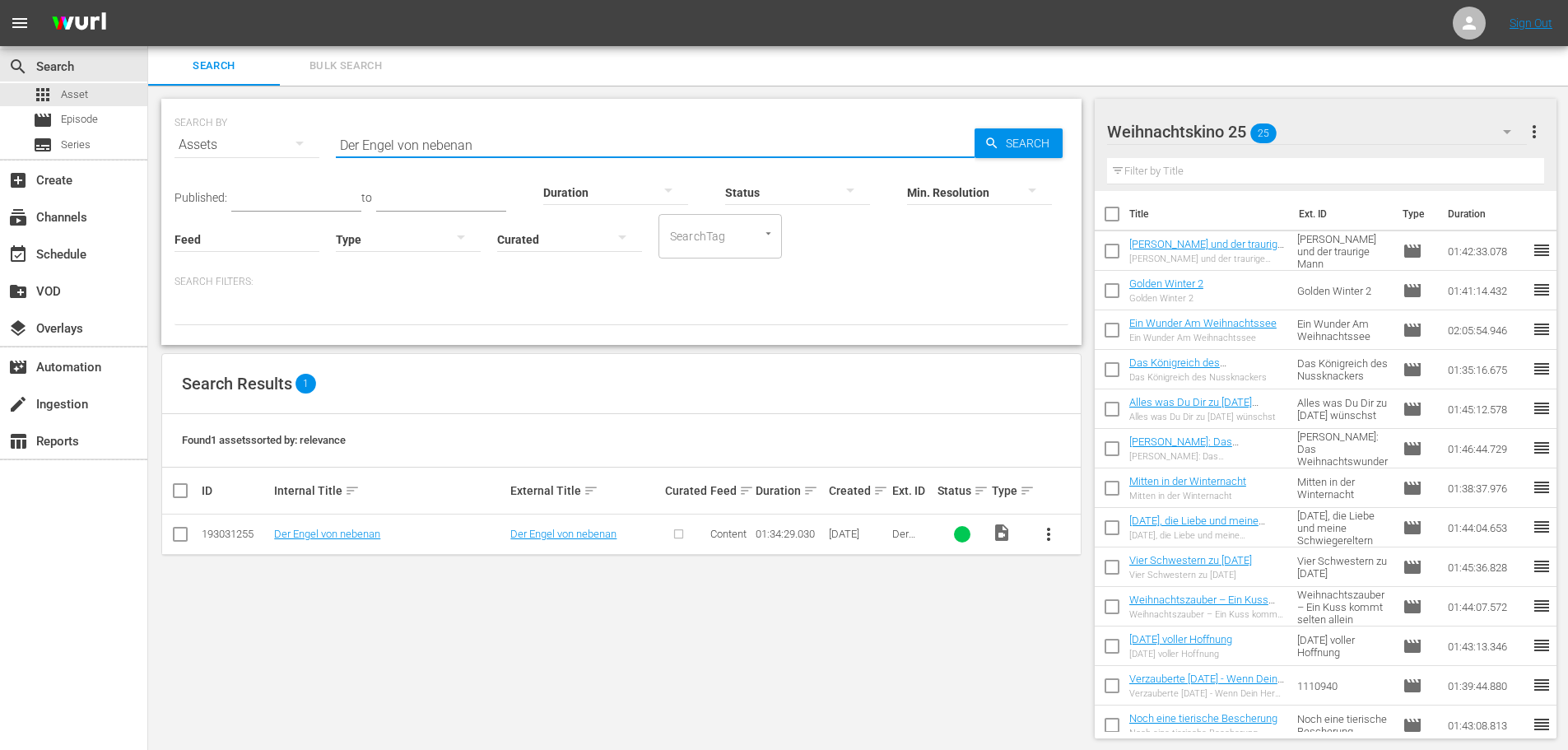
click at [1054, 538] on span "more_vert" at bounding box center [1048, 534] width 20 height 20
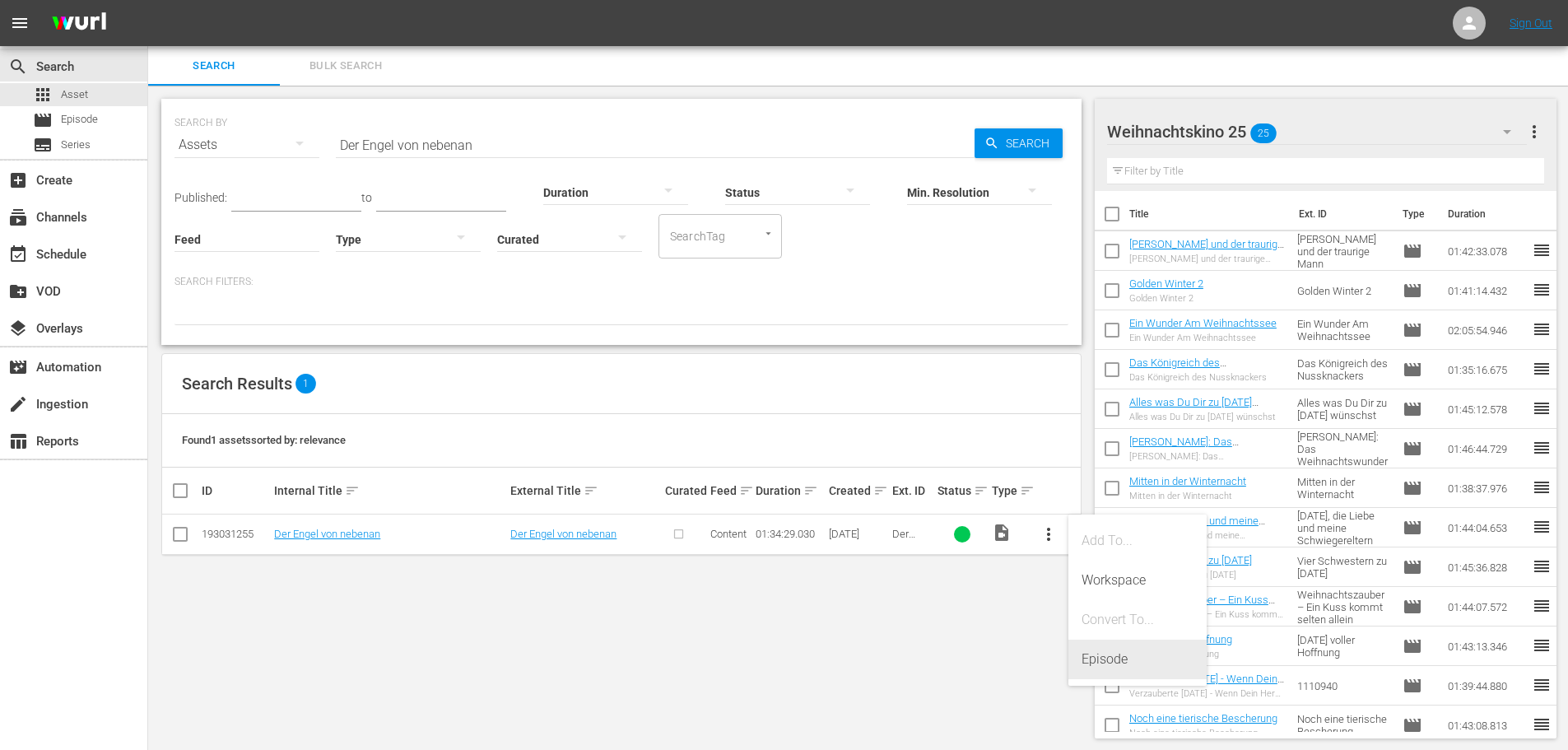
click at [1101, 671] on div "Episode" at bounding box center [1137, 659] width 112 height 39
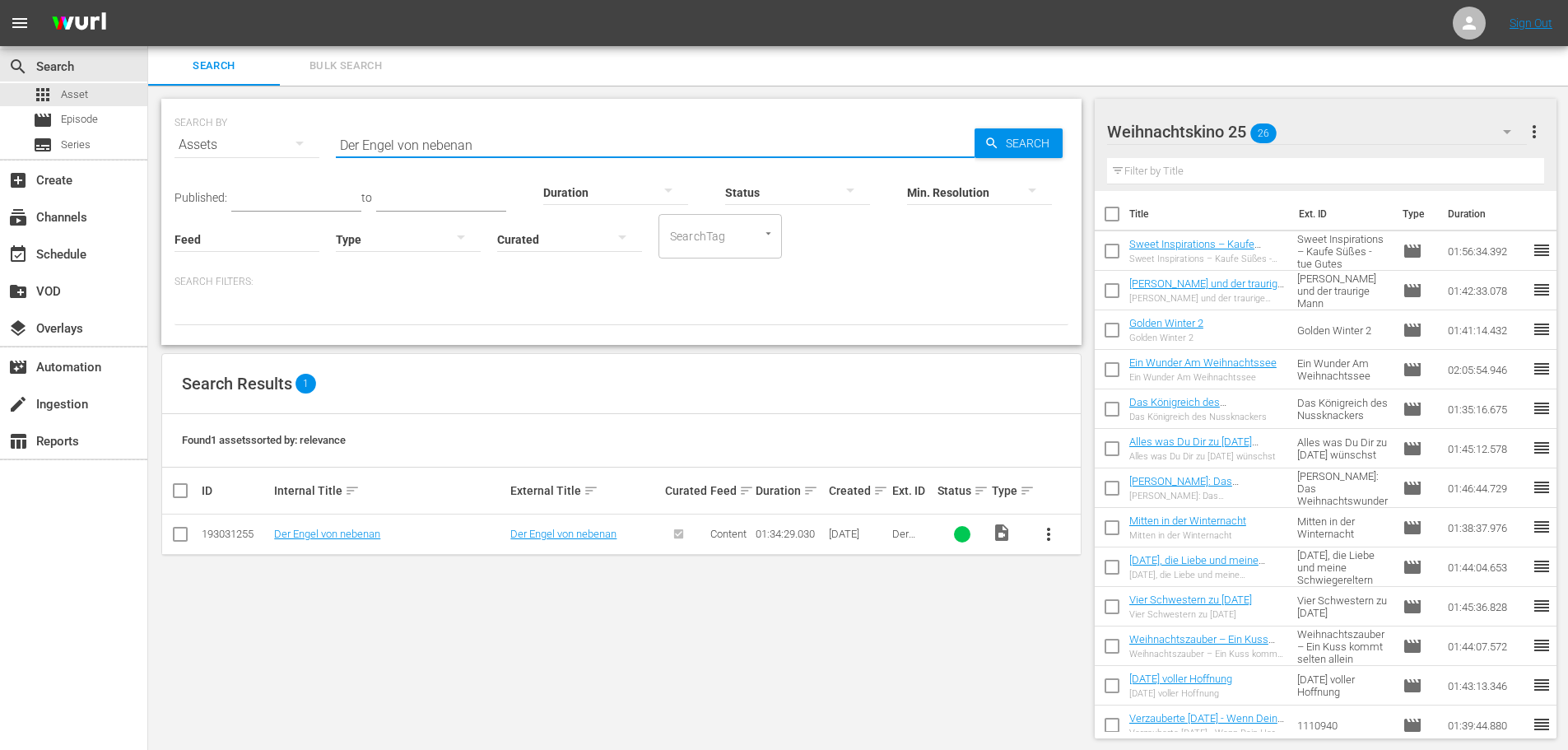
click at [502, 145] on input "Der Engel von nebenan" at bounding box center [655, 145] width 638 height 39
paste input "Wish for Christmas - Glaube an Weihnachte"
type input "Wish for Christmas - Glaube an [DATE]"
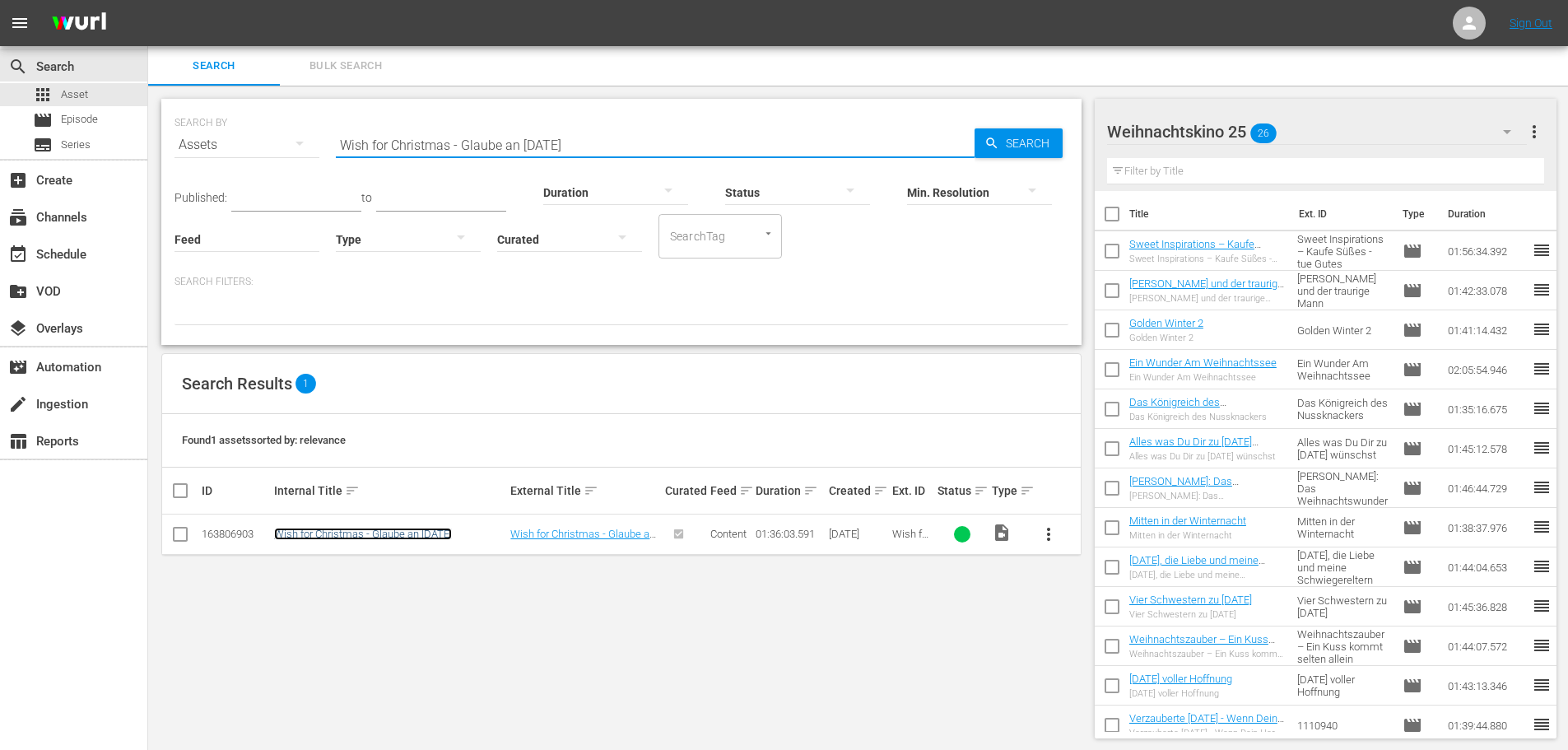
click at [447, 531] on link "Wish for Christmas - Glaube an [DATE]" at bounding box center [363, 534] width 178 height 12
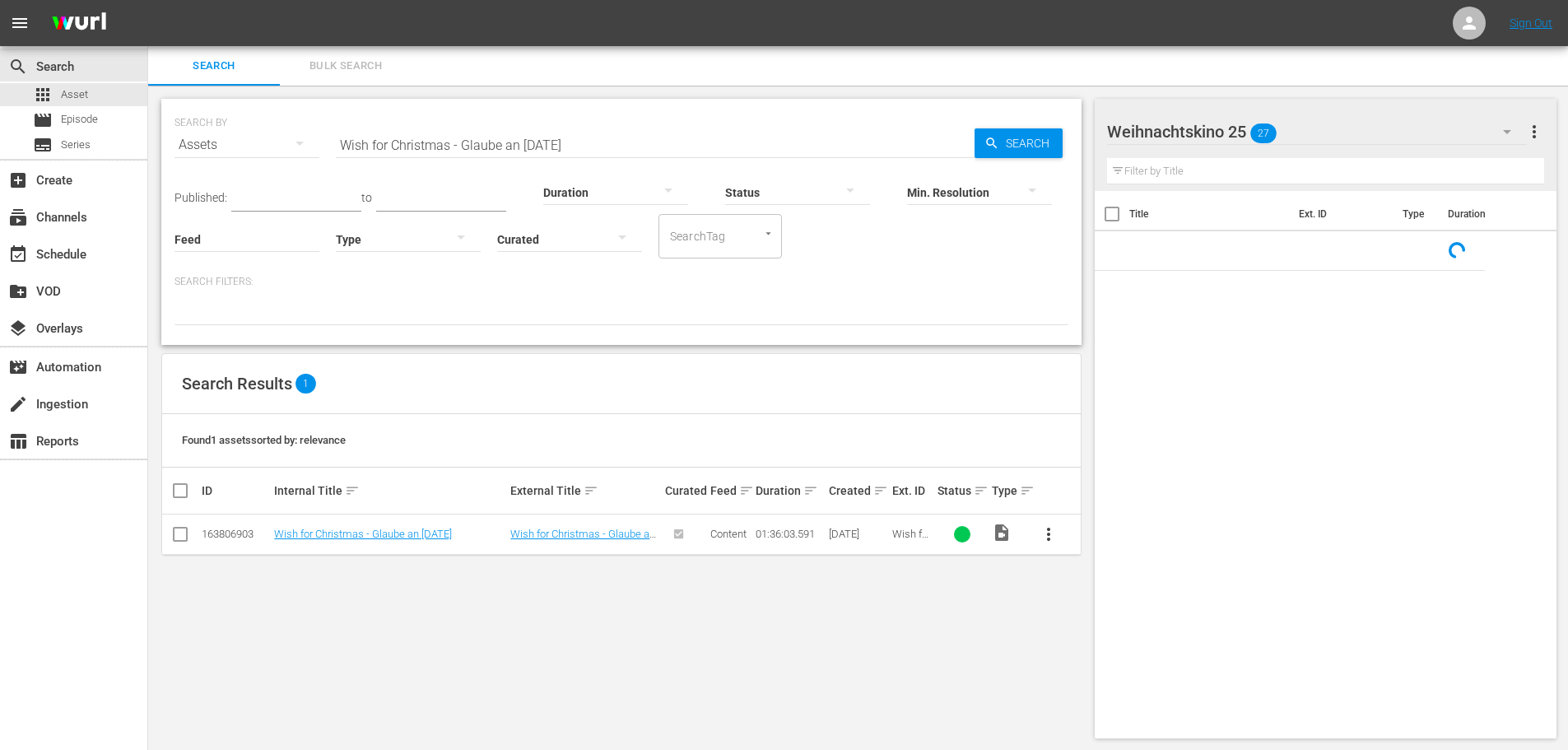
click at [1050, 535] on span "more_vert" at bounding box center [1048, 534] width 20 height 20
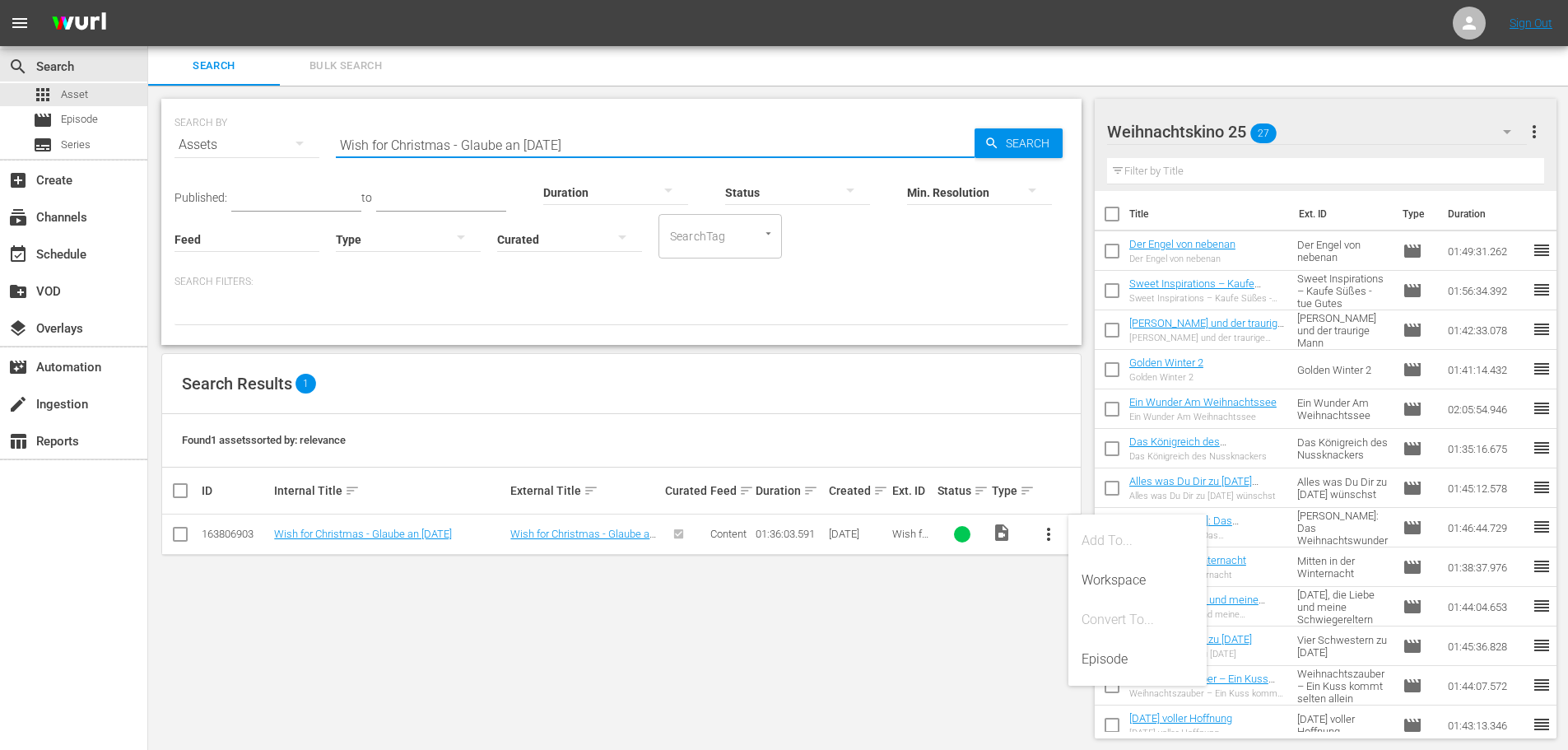
click at [528, 143] on input "Wish for Christmas - Glaube an [DATE]" at bounding box center [655, 145] width 638 height 39
paste input "Eine Prinzessin zu"
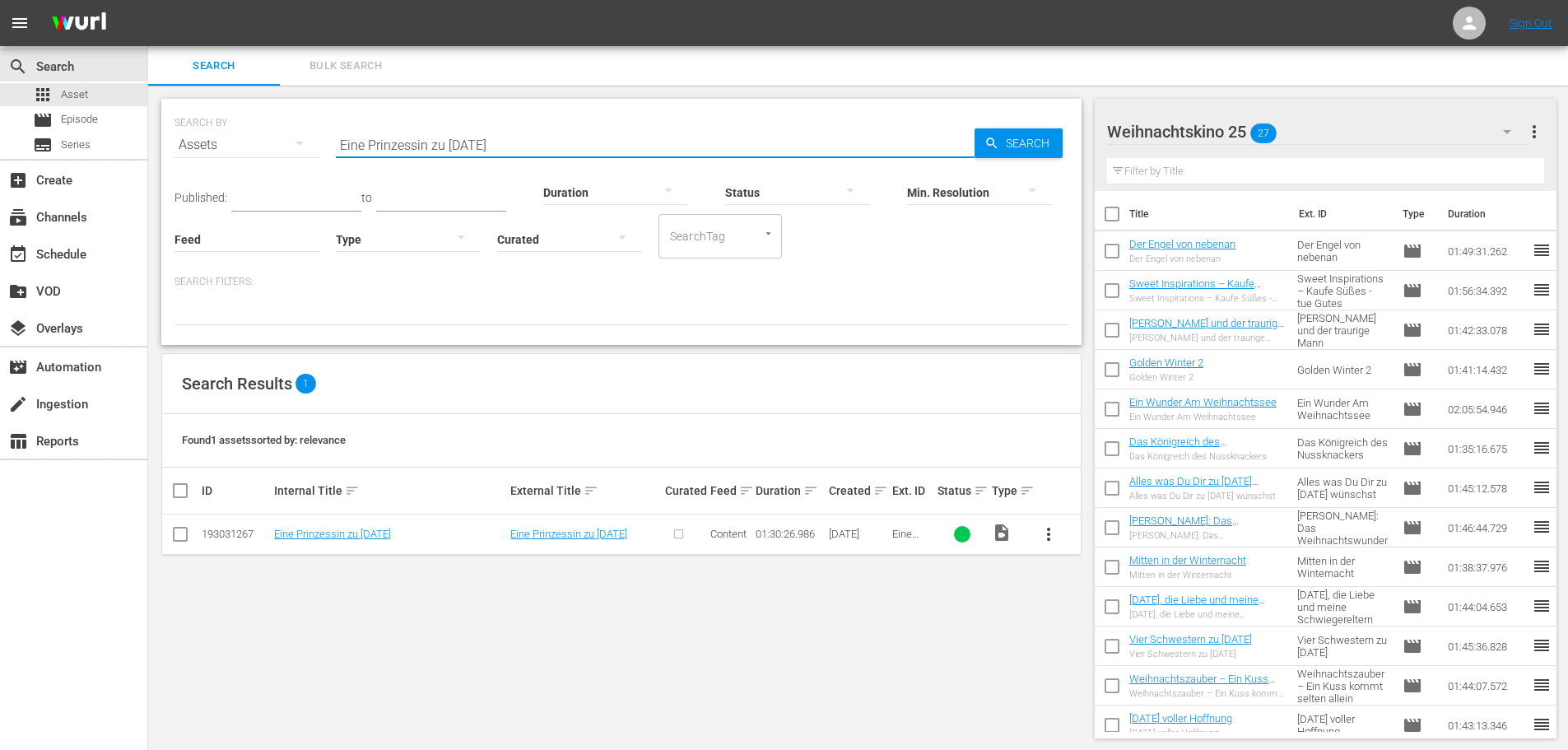
type input "Eine Prinzessin zu [DATE]"
click at [1047, 533] on span "more_vert" at bounding box center [1048, 534] width 20 height 20
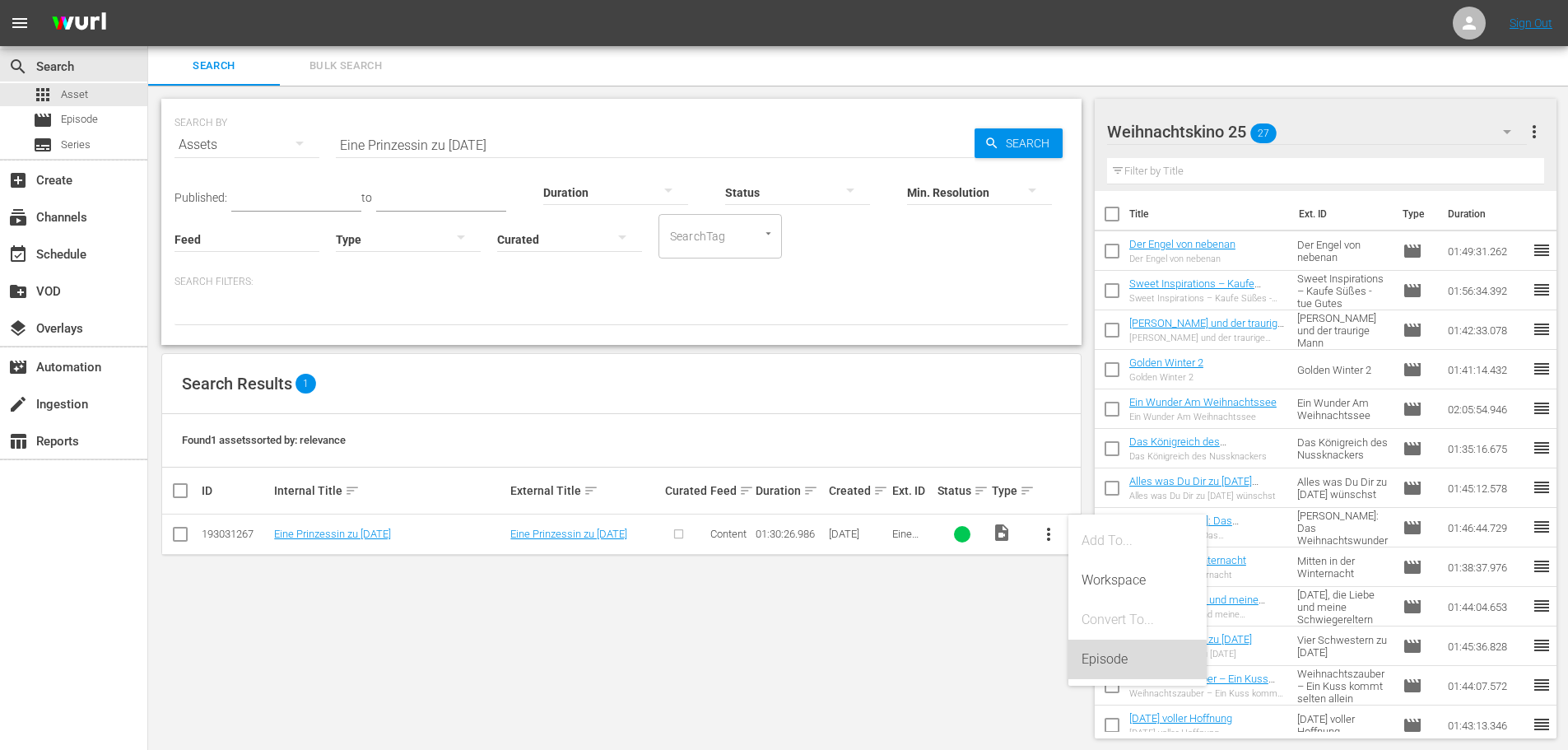
click at [1092, 672] on div "Episode" at bounding box center [1137, 659] width 112 height 39
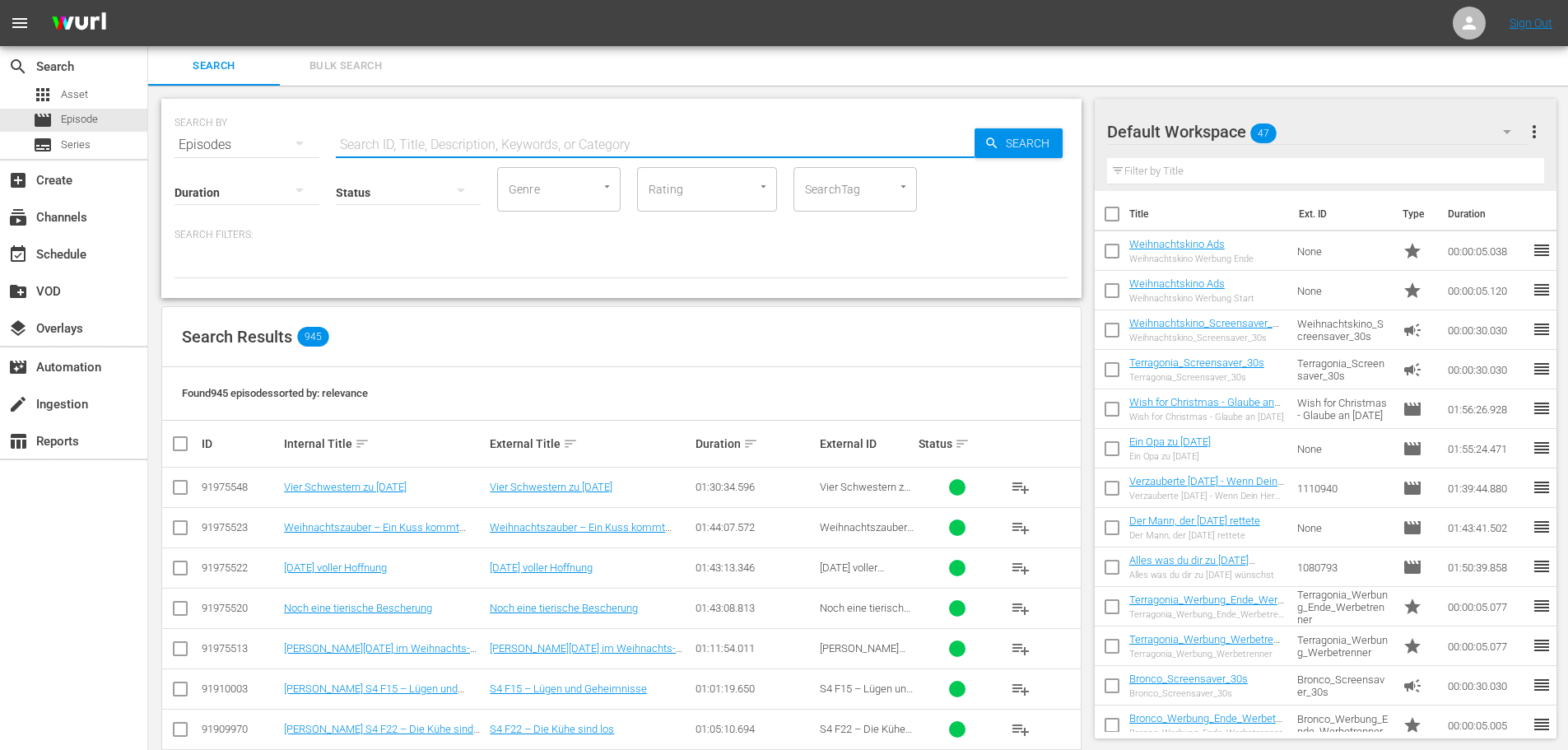
click at [424, 140] on input "text" at bounding box center [655, 145] width 638 height 39
paste input "Vier Schwestern zu [DATE]"
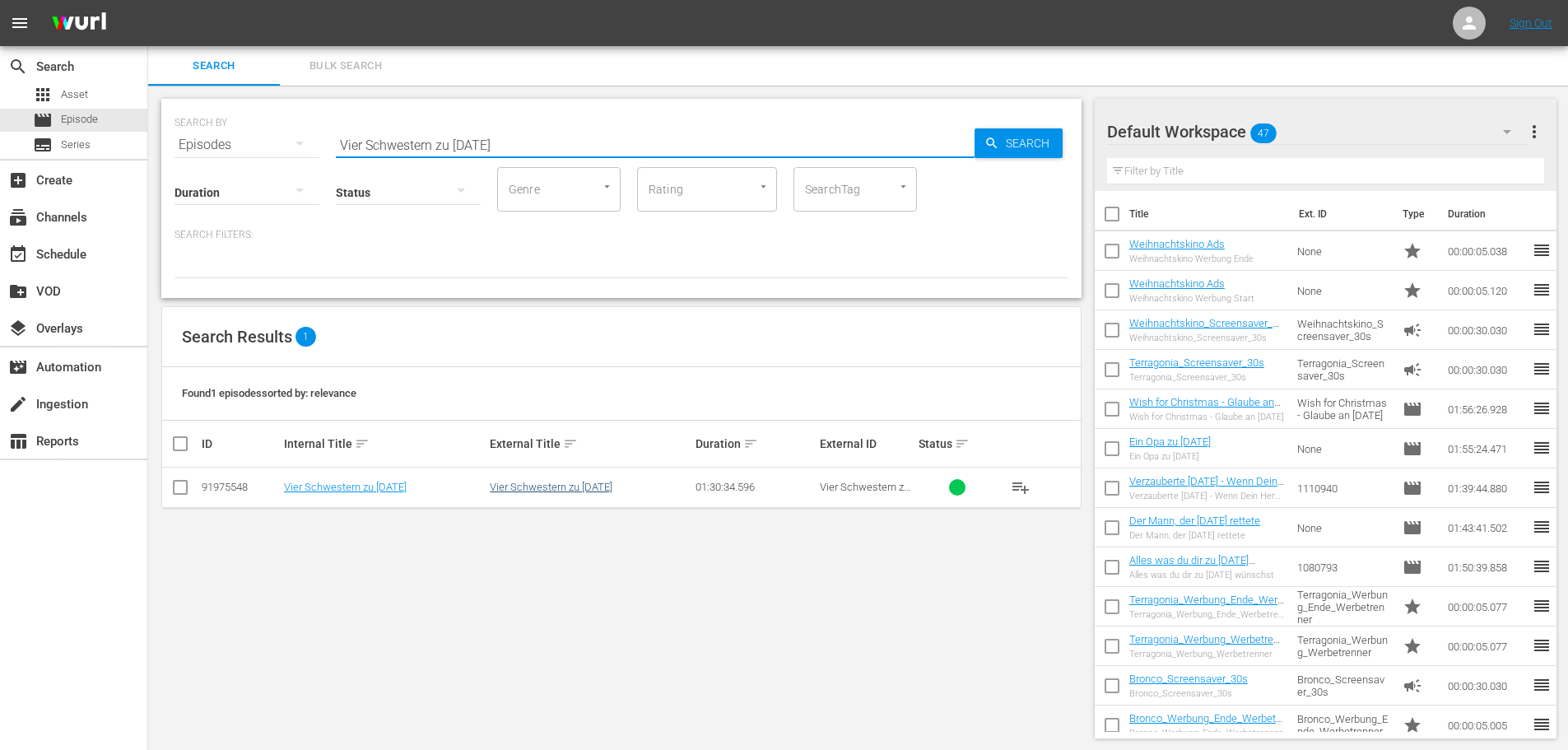
type input "Vier Schwestern zu [DATE]"
click at [538, 489] on link "Vier Schwestern zu [DATE]" at bounding box center [550, 487] width 122 height 12
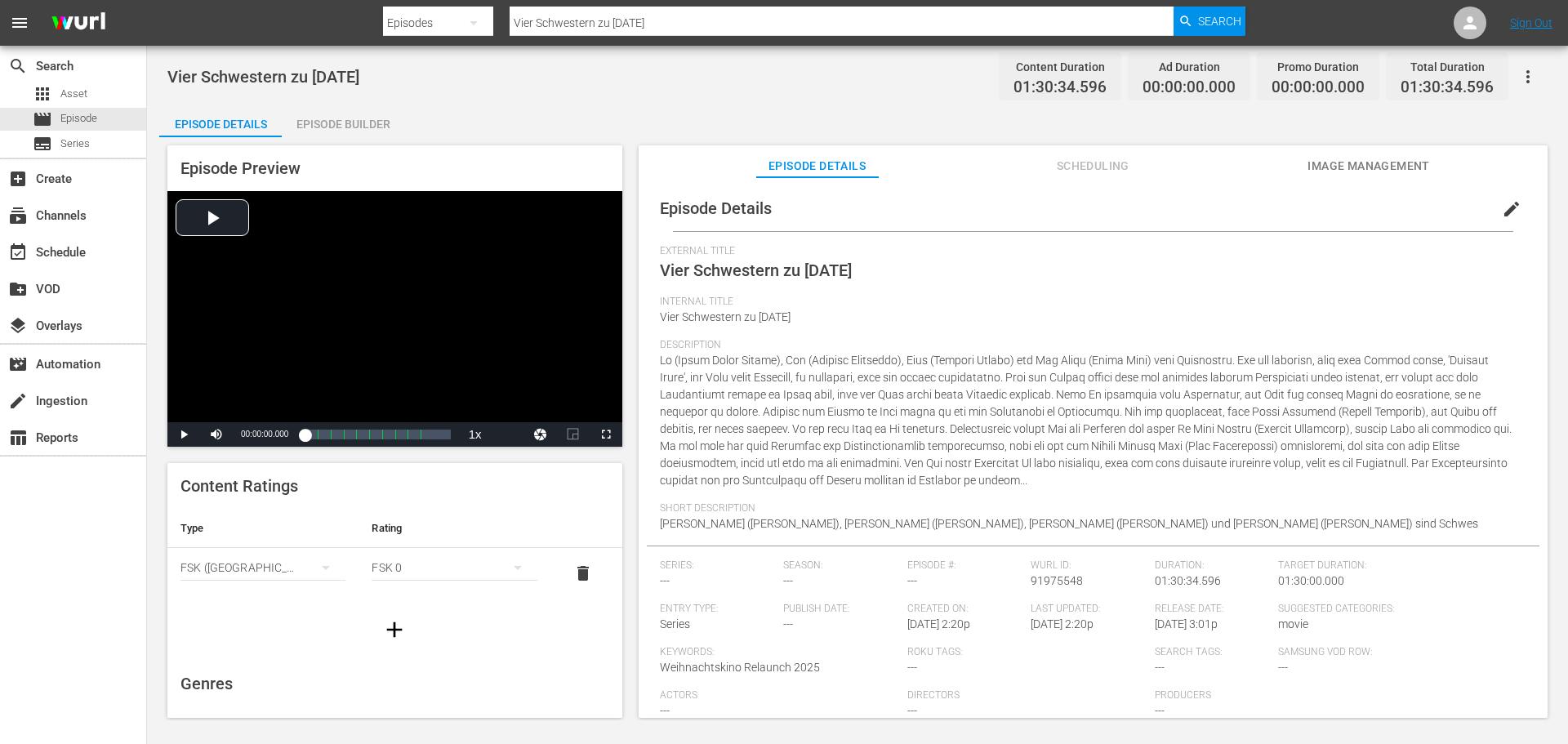
click at [363, 124] on div "Episode Builder" at bounding box center [343, 124] width 122 height 39
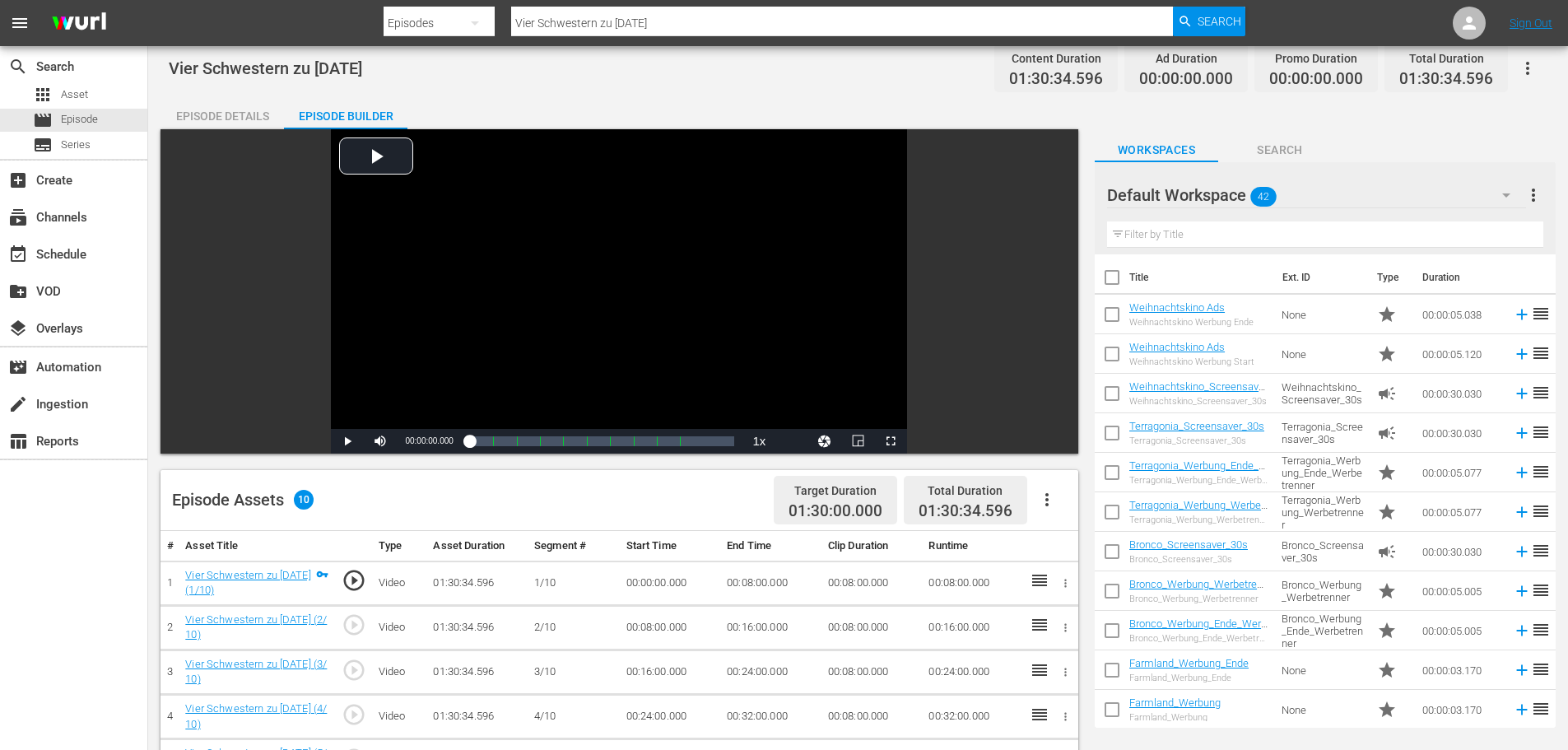
scroll to position [82, 0]
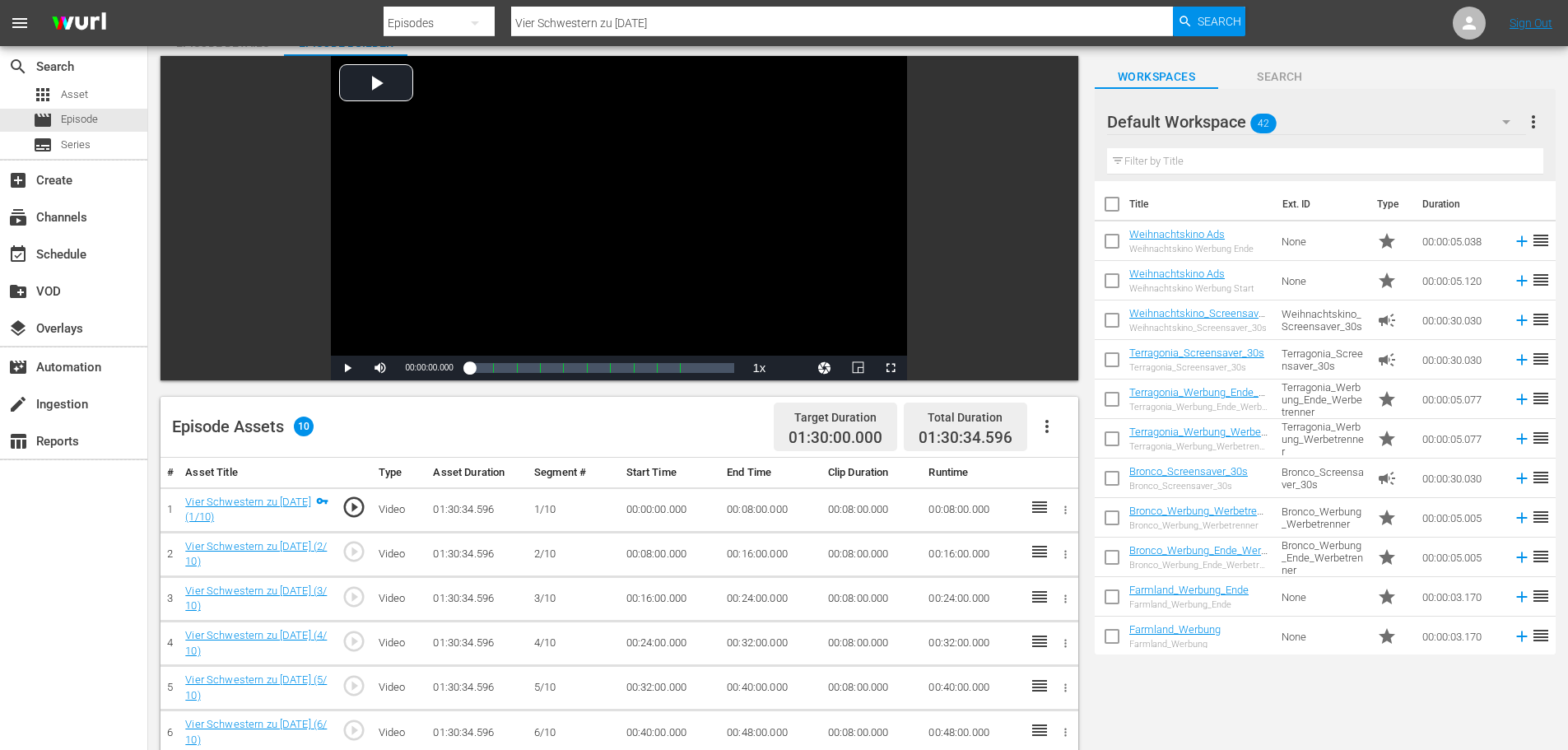
click at [1049, 430] on icon "button" at bounding box center [1047, 426] width 20 height 20
click at [1058, 429] on div "Fill with Ads" at bounding box center [1096, 433] width 112 height 39
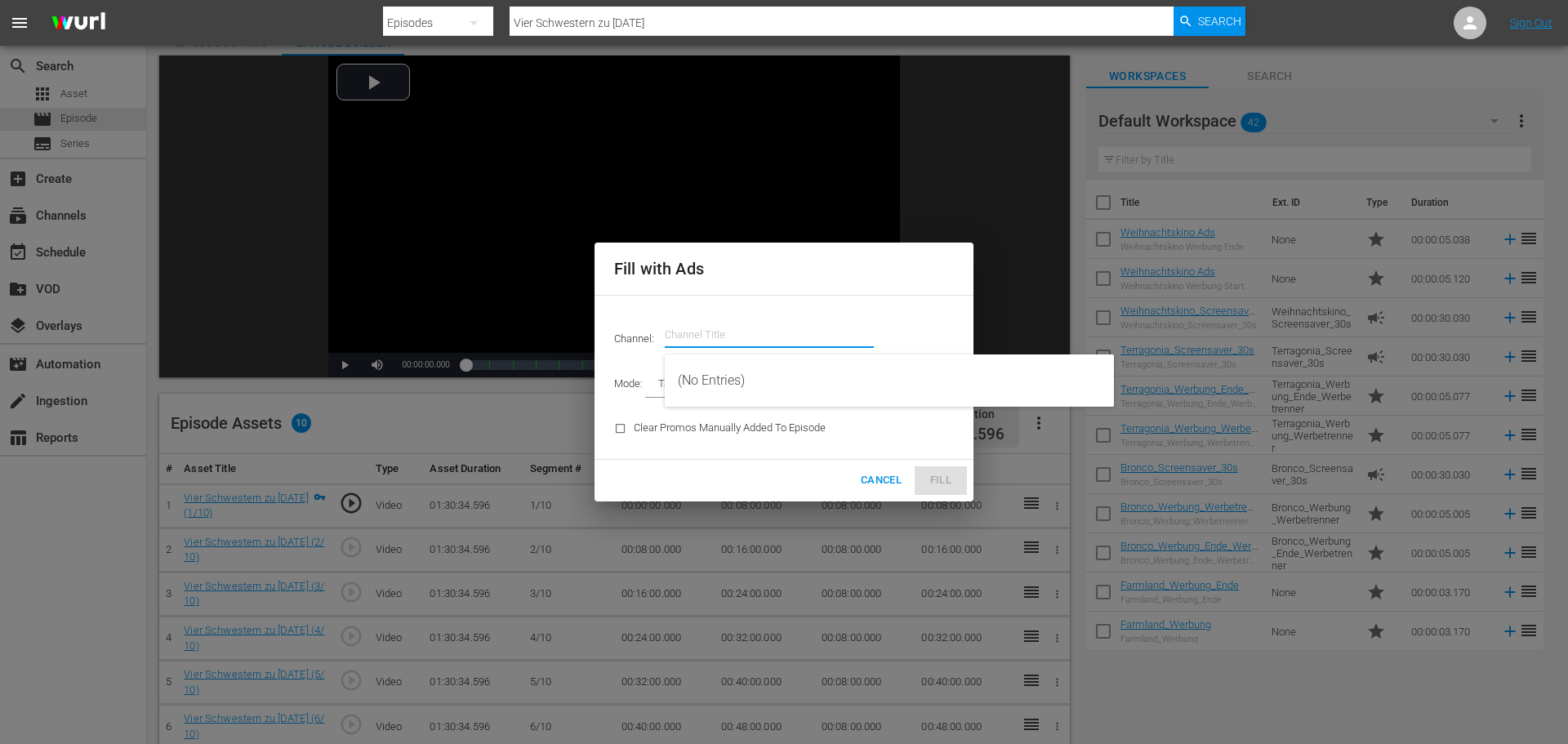
click at [767, 337] on input "text" at bounding box center [769, 335] width 209 height 39
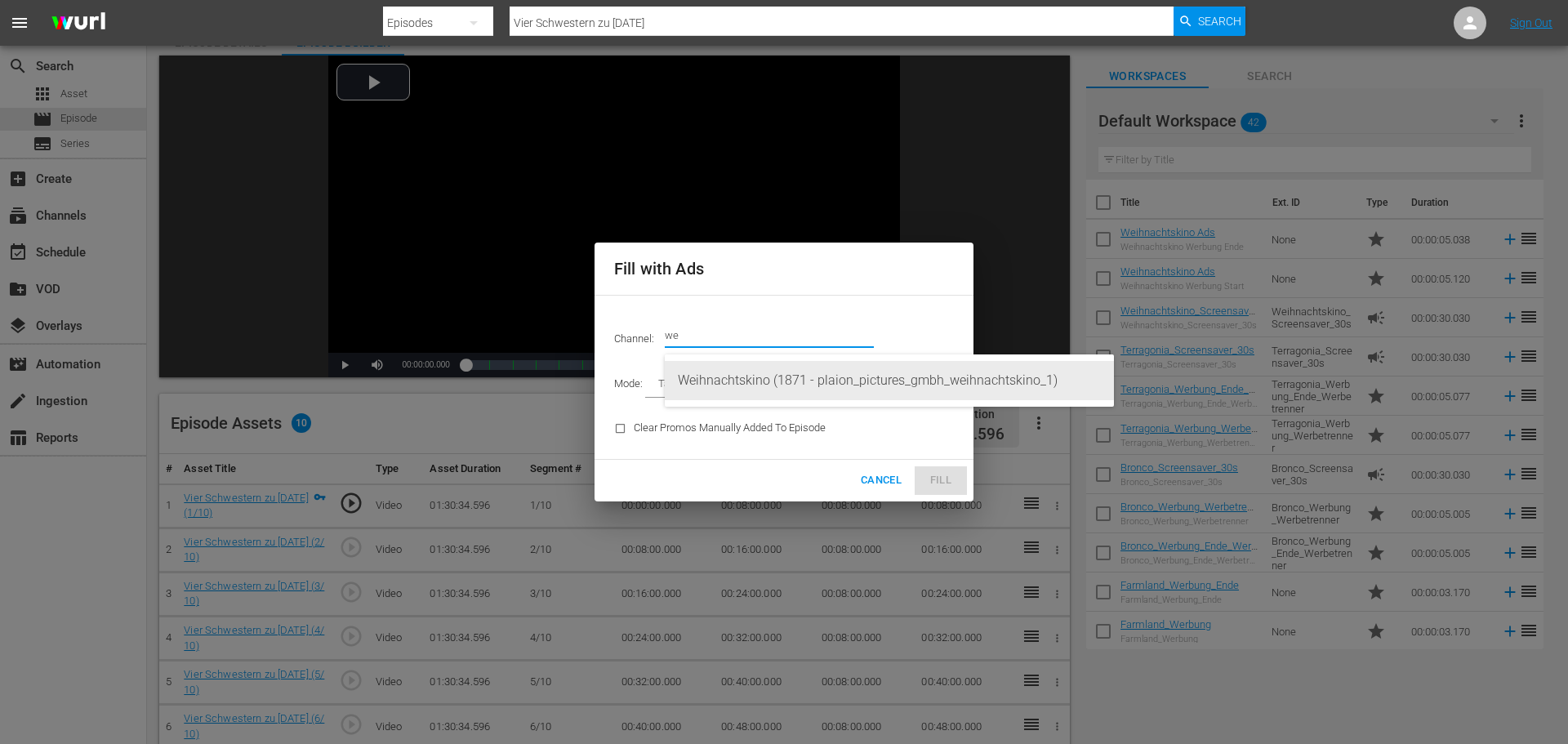
click at [755, 376] on div "Weihnachtskino (1871 - plaion_pictures_gmbh_weihnachtskino_1)" at bounding box center [889, 380] width 423 height 39
type input "Weihnachtskino (1871)"
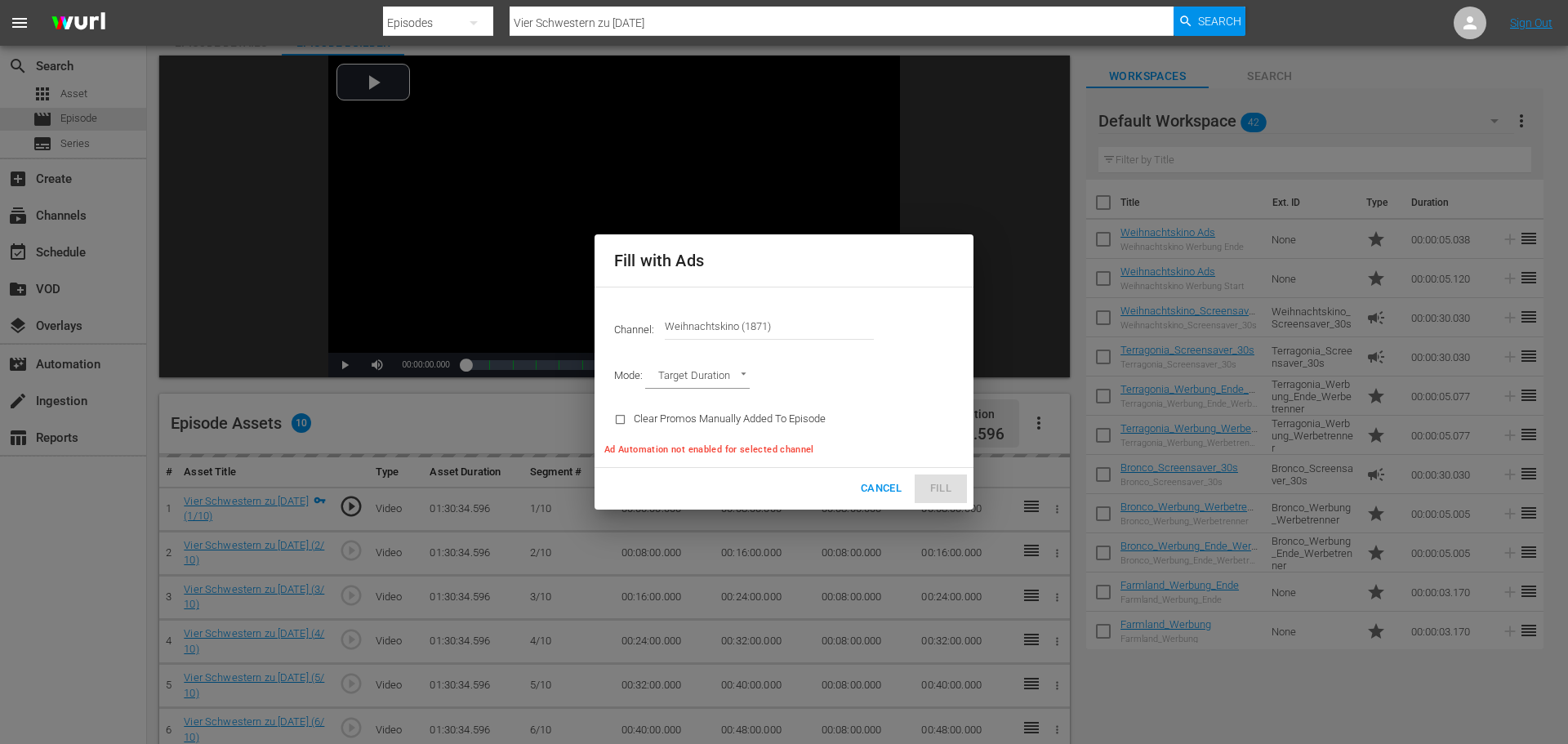
type input "AD_BREAK_DURATION"
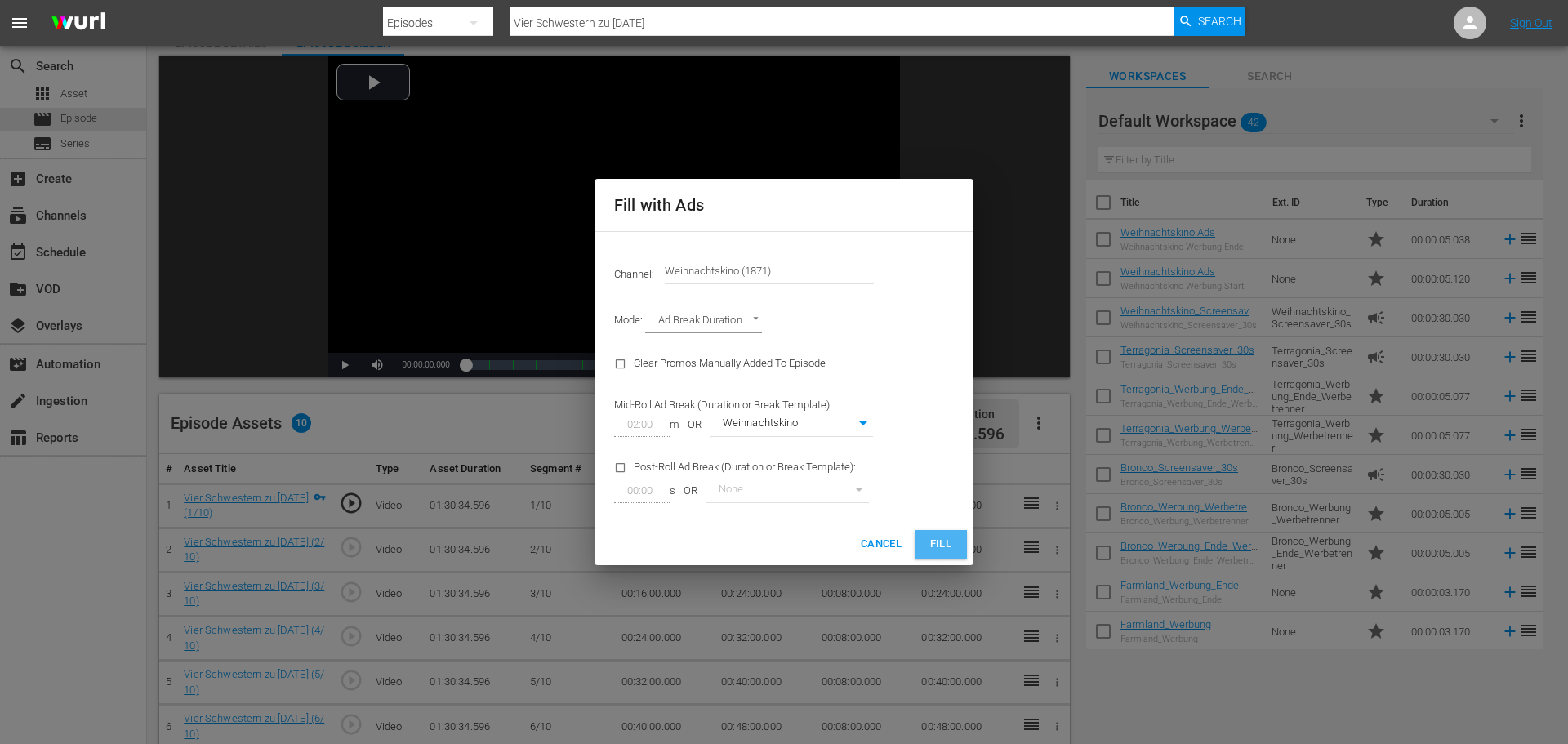
click at [949, 554] on button "Fill" at bounding box center [940, 544] width 52 height 28
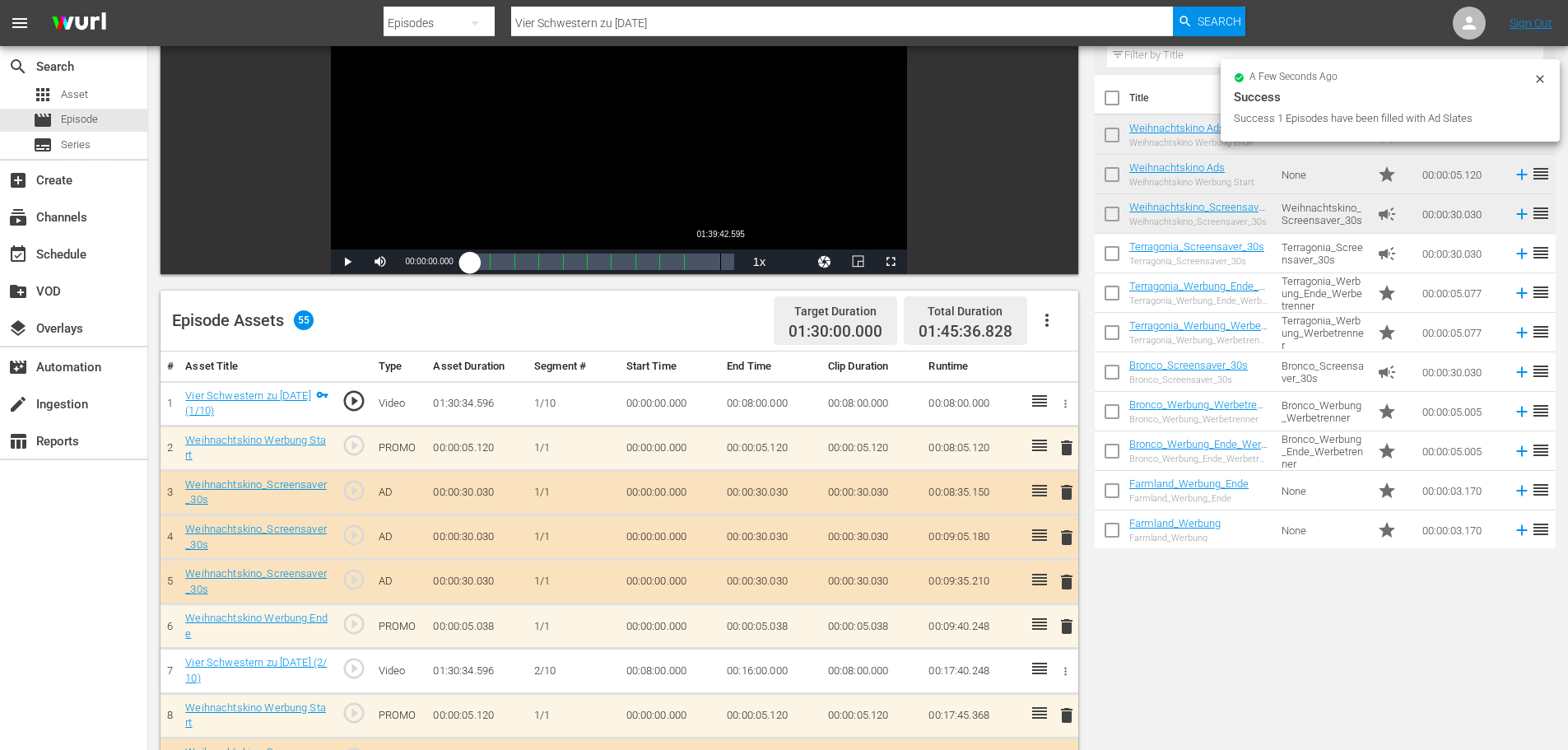
scroll to position [0, 0]
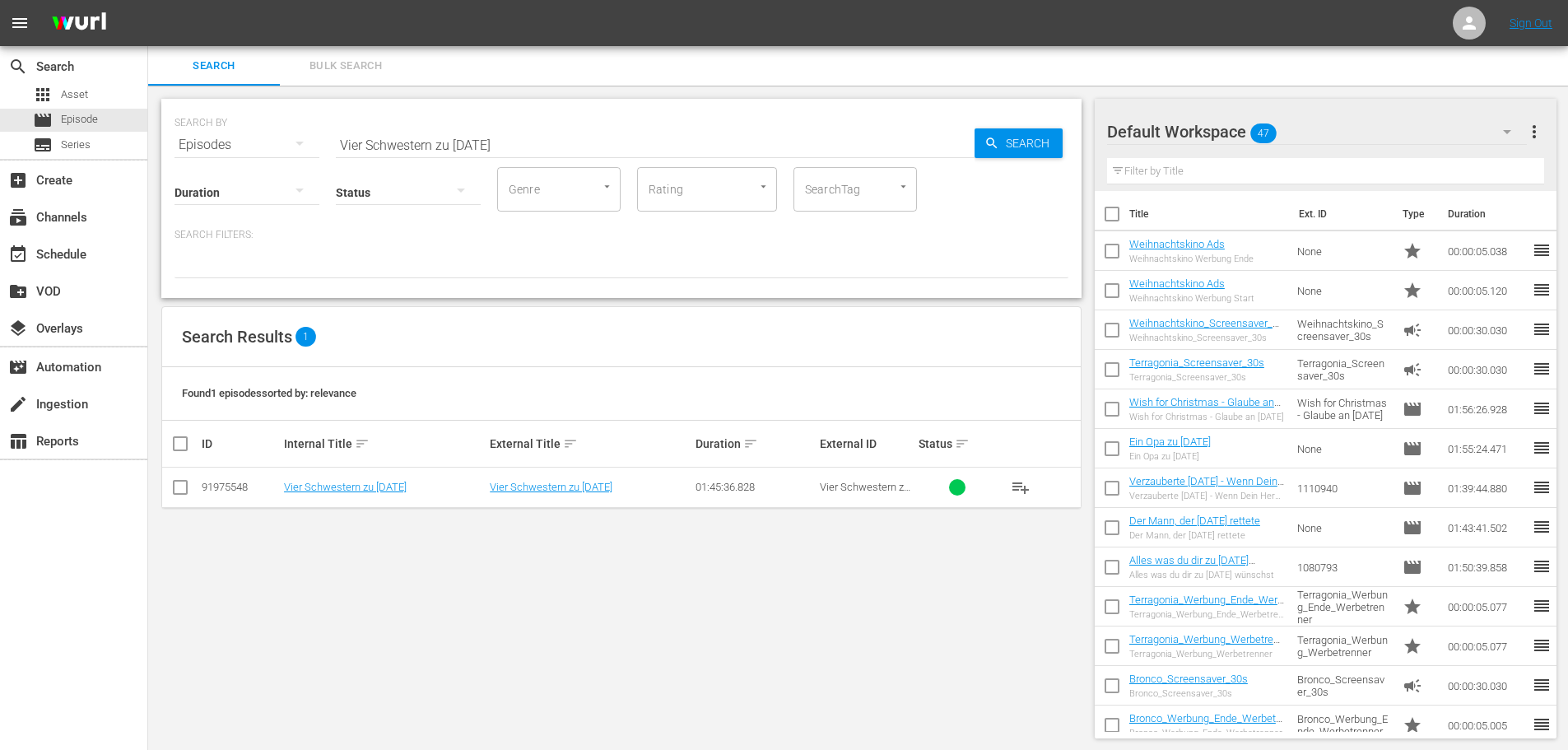
click at [483, 17] on nav "menu Sign Out" at bounding box center [784, 23] width 1568 height 46
click at [1309, 134] on div "Default Workspace 47" at bounding box center [1317, 132] width 420 height 46
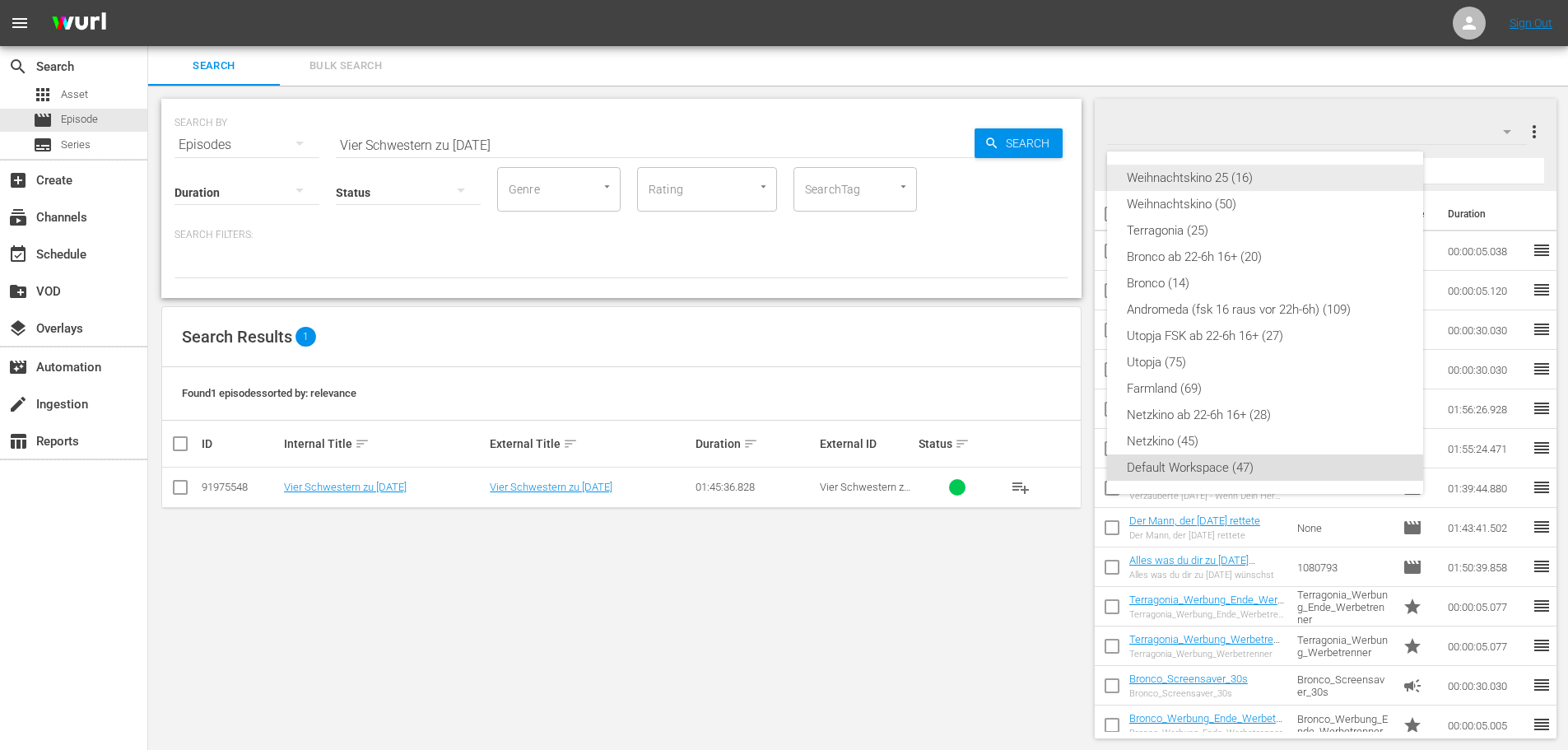
click at [1273, 178] on div "Weihnachtskino 25 (16)" at bounding box center [1265, 177] width 277 height 26
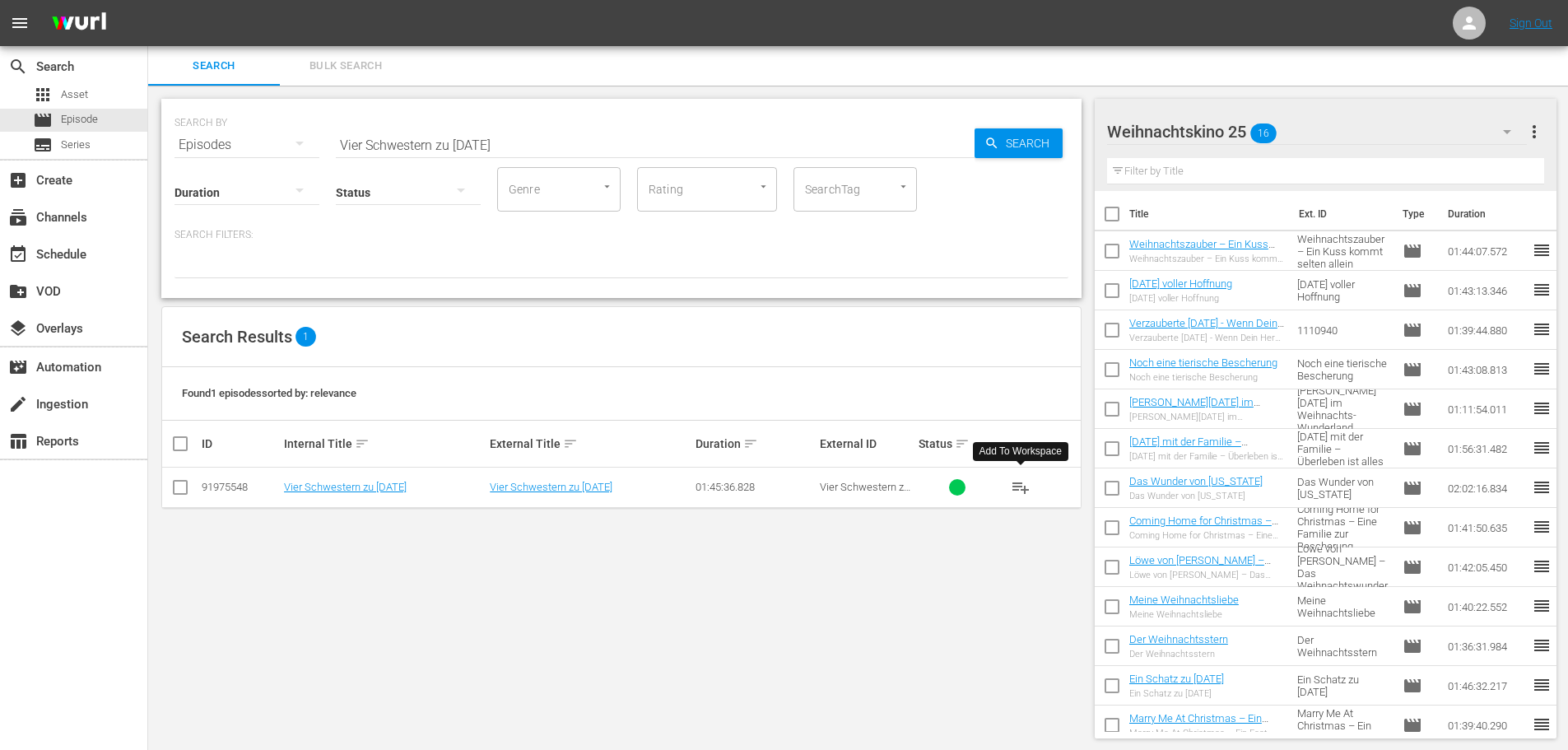
click at [1020, 489] on span "playlist_add" at bounding box center [1021, 488] width 20 height 20
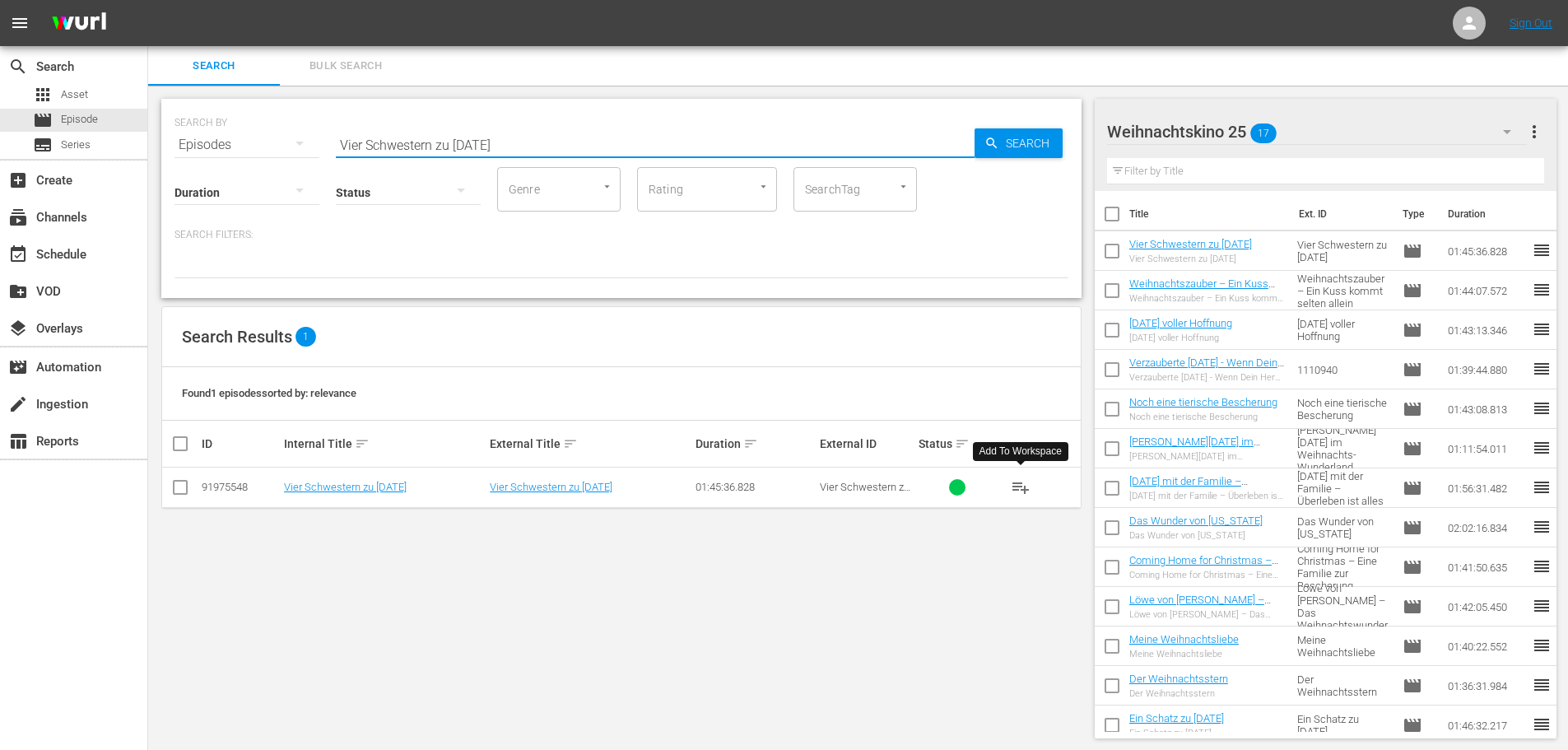
click at [499, 140] on input "Vier Schwestern zu [DATE]" at bounding box center [655, 145] width 638 height 39
paste input "Weihnachten, die Liebe und meine Schwiegerelter"
type input "[DATE], die Liebe und meine Schwiegereltern"
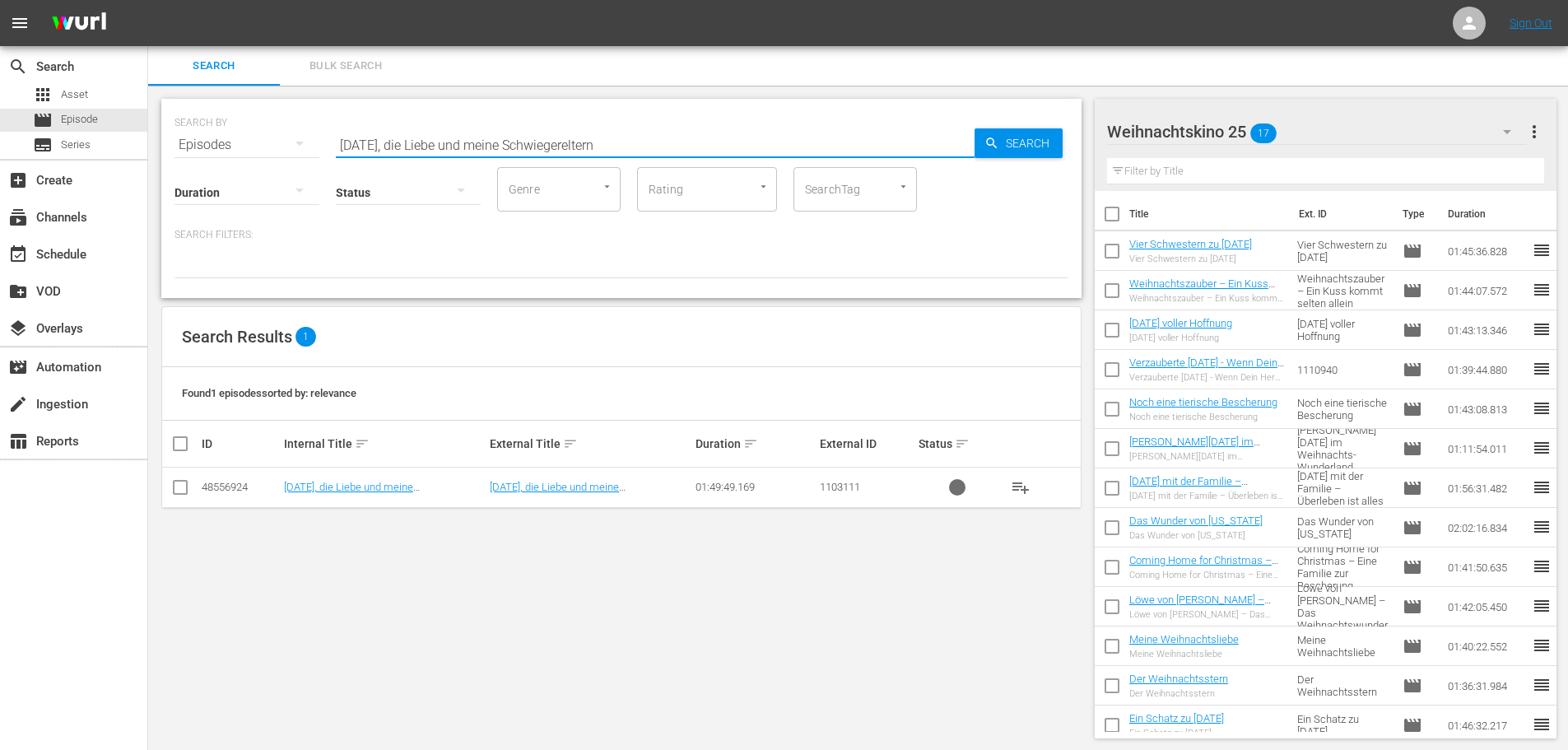
click at [173, 475] on td at bounding box center [180, 488] width 37 height 40
click at [176, 489] on input "checkbox" at bounding box center [180, 490] width 20 height 20
checkbox input "true"
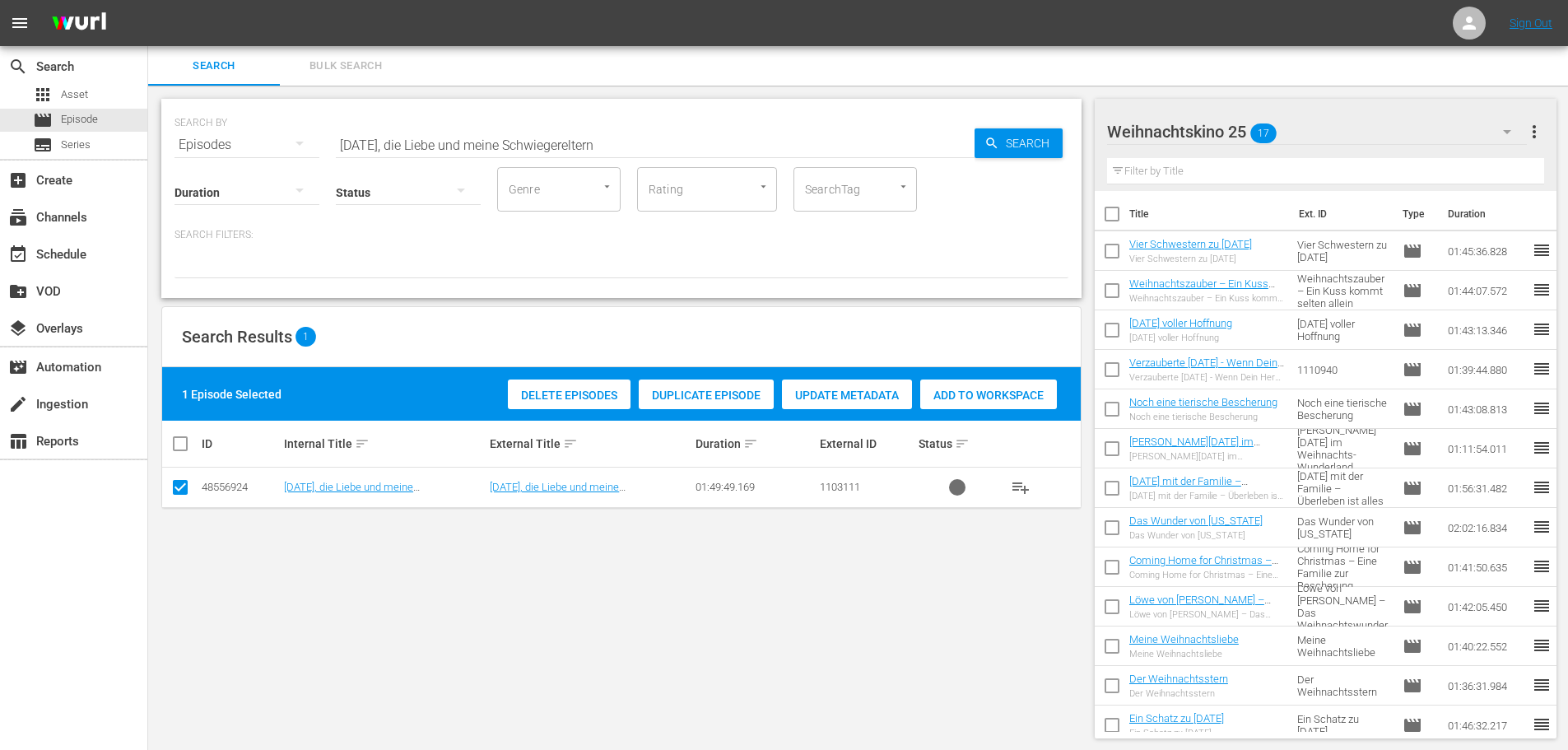
click at [553, 384] on div "Delete Episodes" at bounding box center [569, 395] width 122 height 31
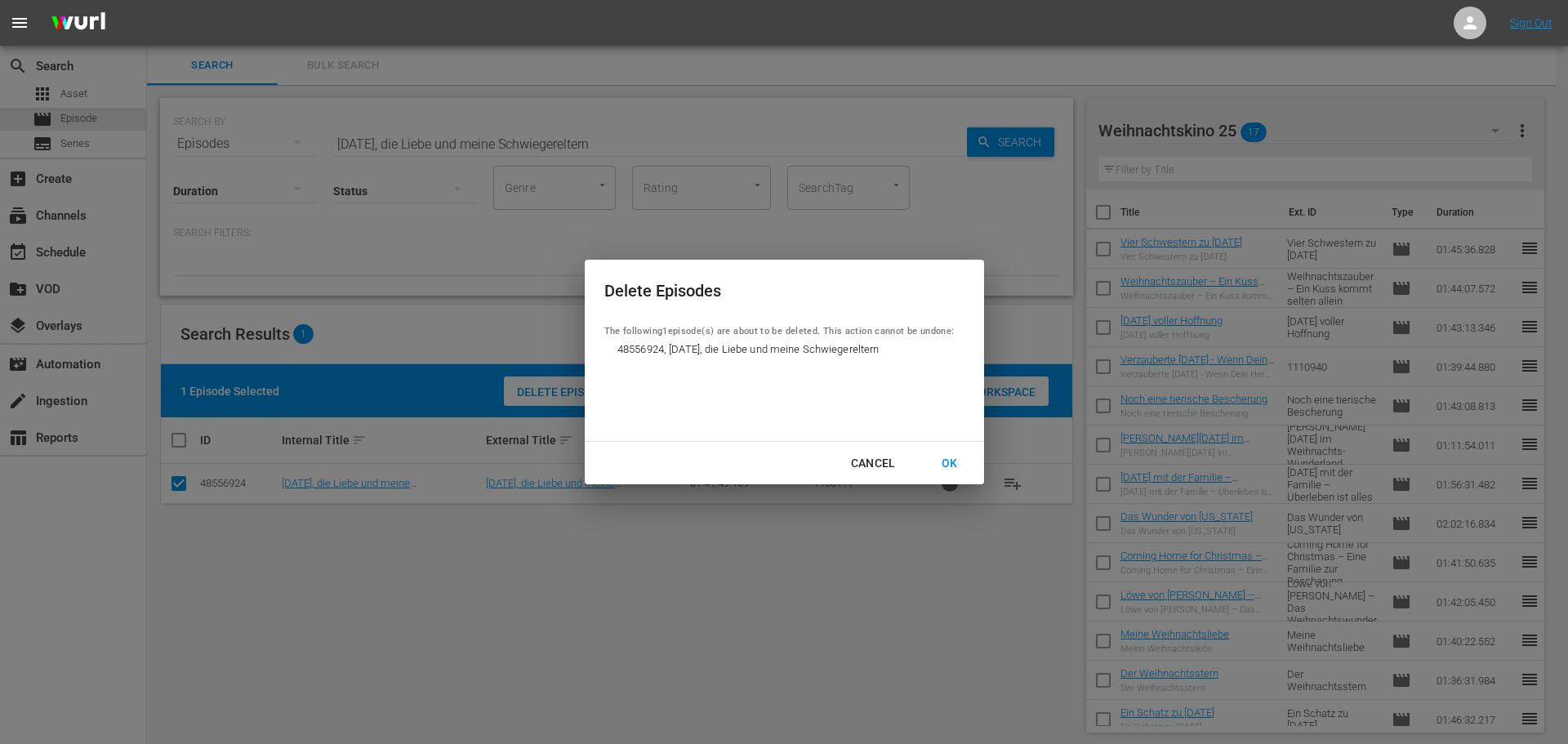
click at [959, 464] on div "OK" at bounding box center [950, 463] width 43 height 20
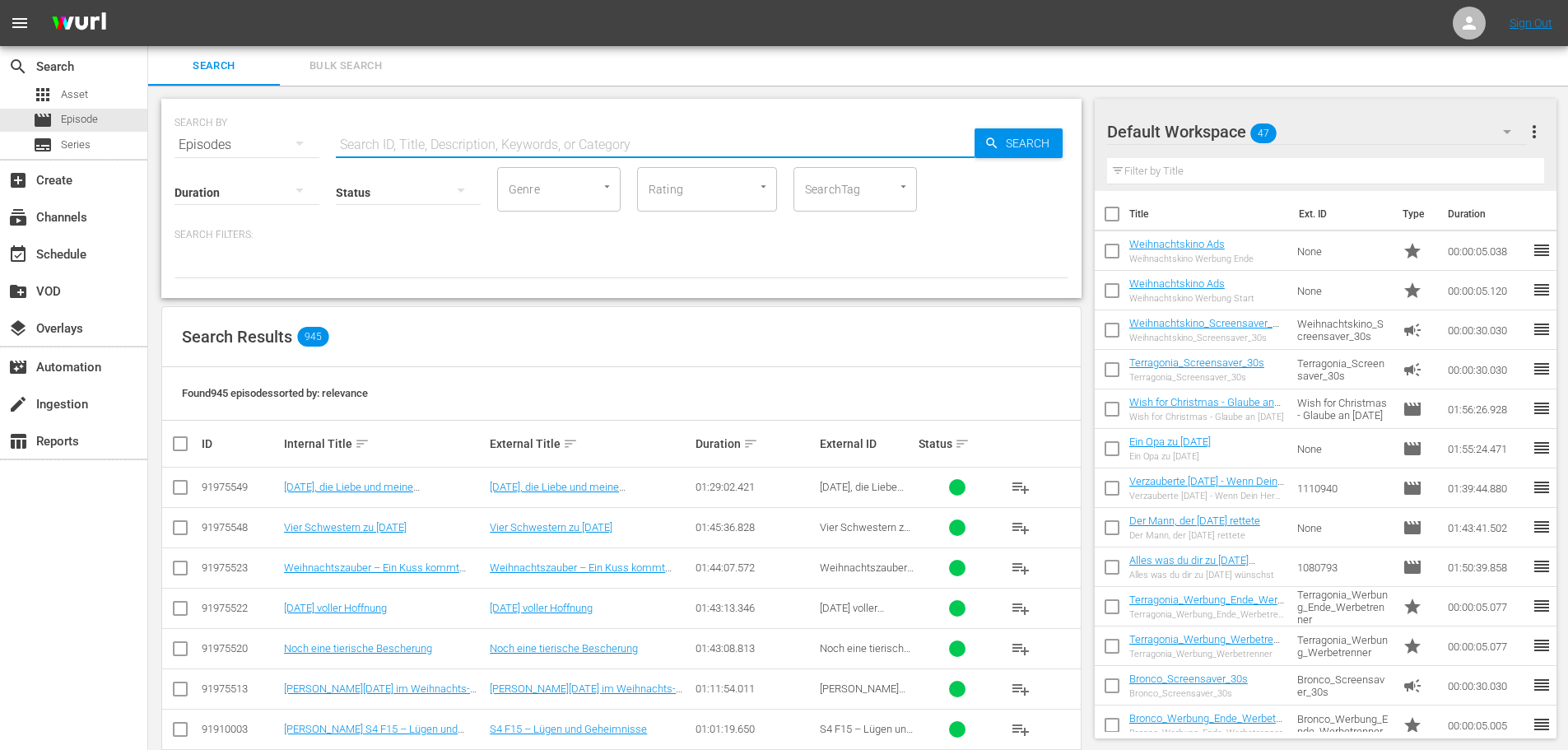
click at [569, 140] on input "text" at bounding box center [655, 145] width 638 height 39
paste input "[DATE], die Liebe und meine Schwiegereltern"
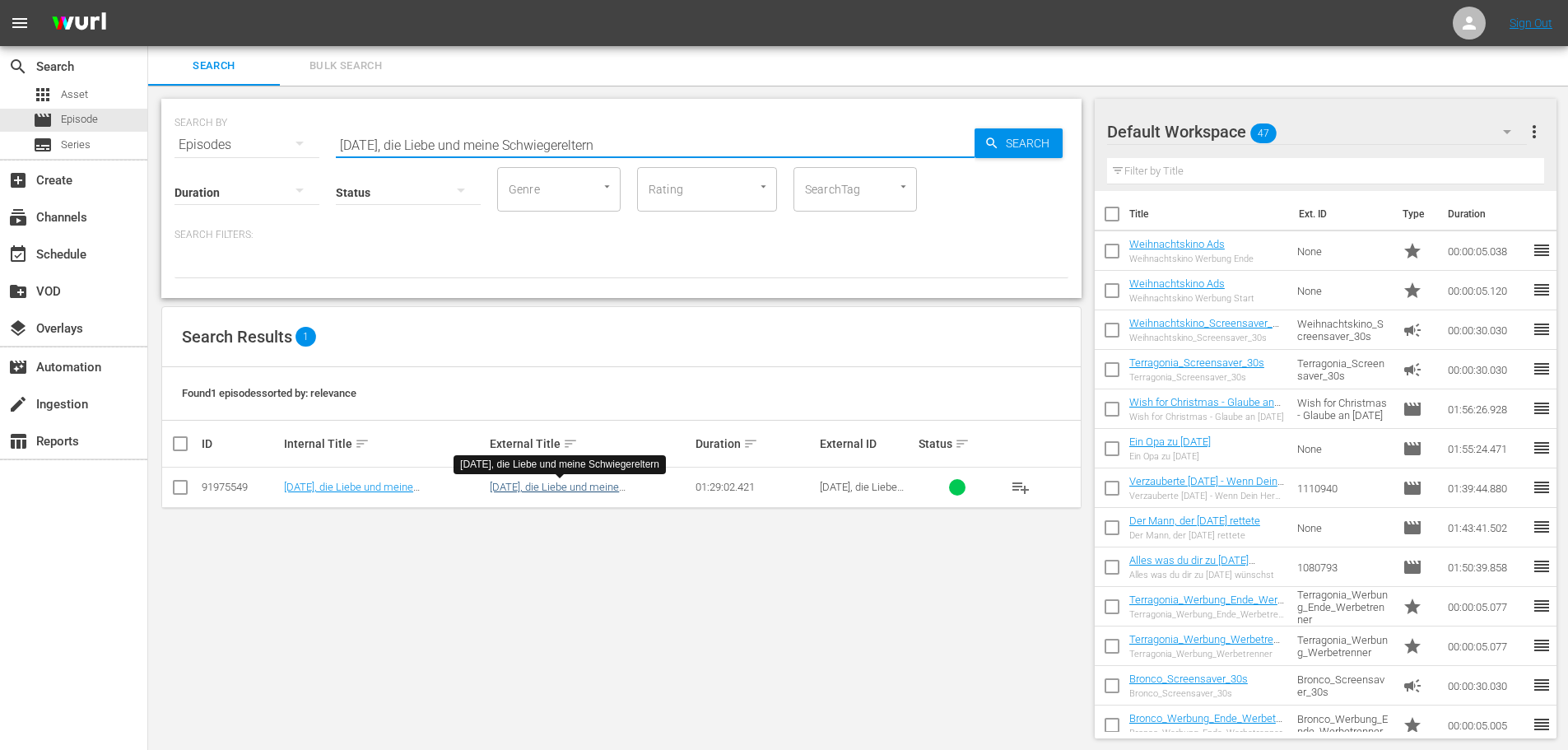
type input "[DATE], die Liebe und meine Schwiegereltern"
click at [569, 490] on link "[DATE], die Liebe und meine Schwiegereltern" at bounding box center [554, 493] width 129 height 25
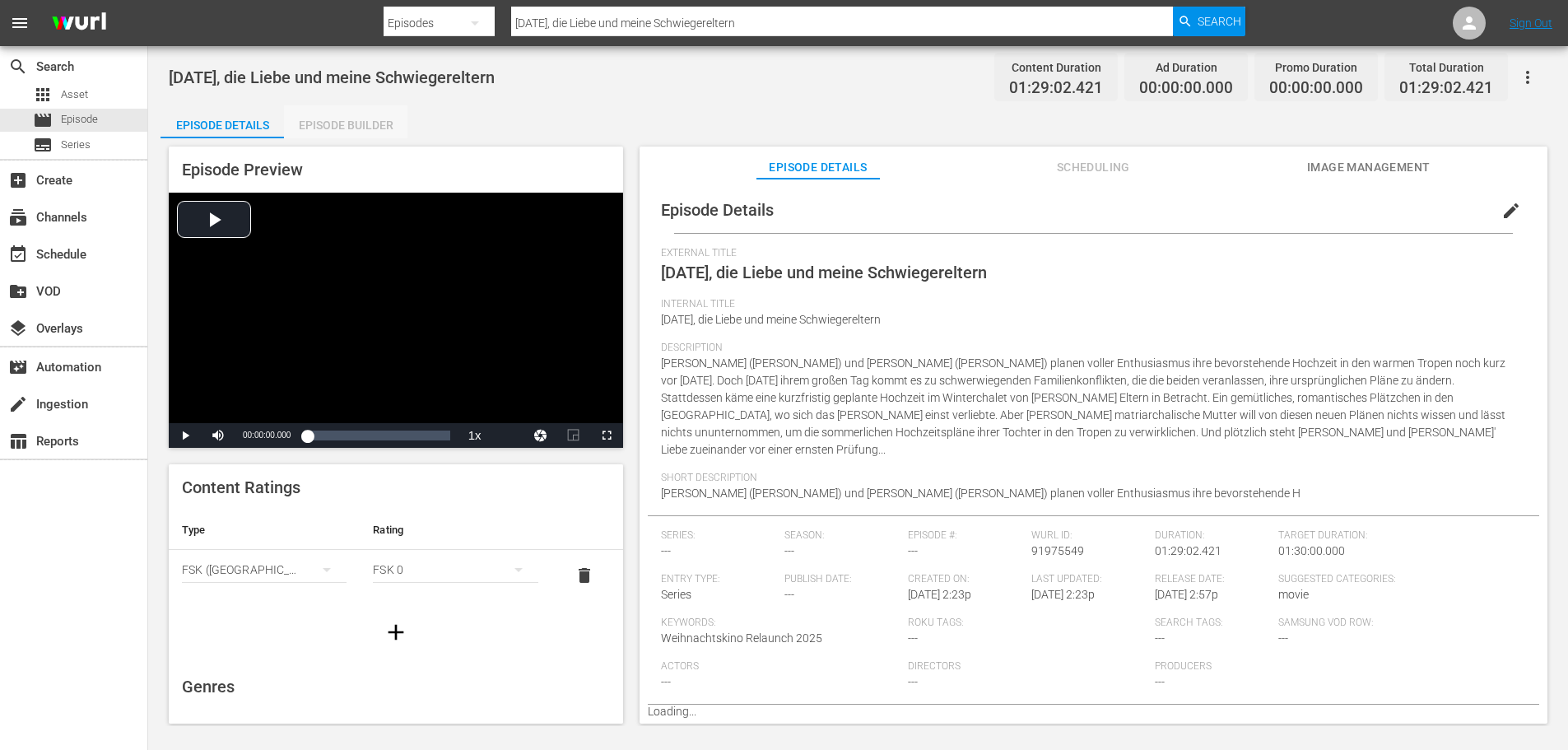
click at [328, 136] on div "Episode Builder" at bounding box center [346, 125] width 123 height 39
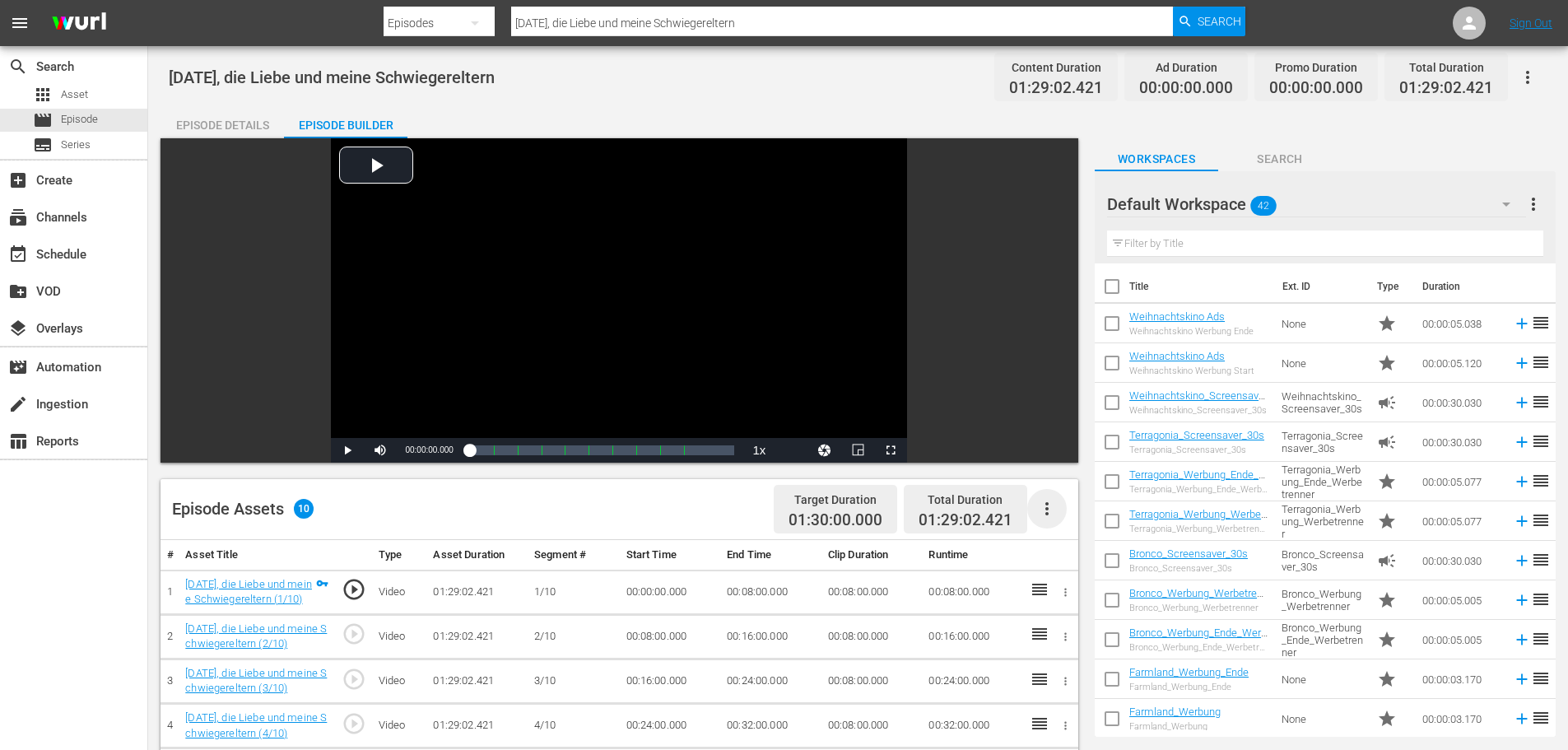
click at [1048, 517] on icon "button" at bounding box center [1047, 509] width 20 height 20
click at [1062, 512] on div "Fill with Ads" at bounding box center [1096, 515] width 112 height 39
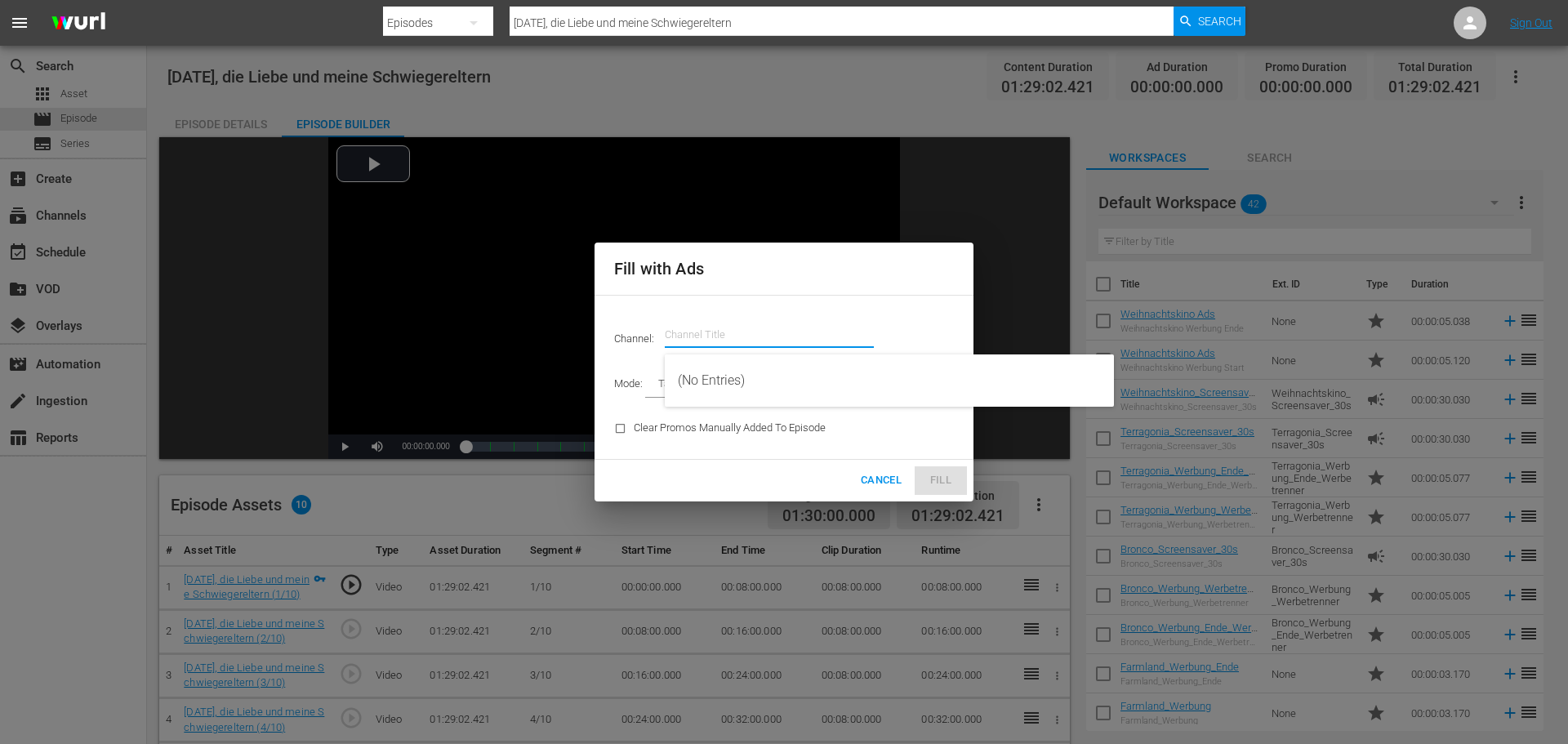
click at [747, 334] on input "text" at bounding box center [769, 335] width 209 height 39
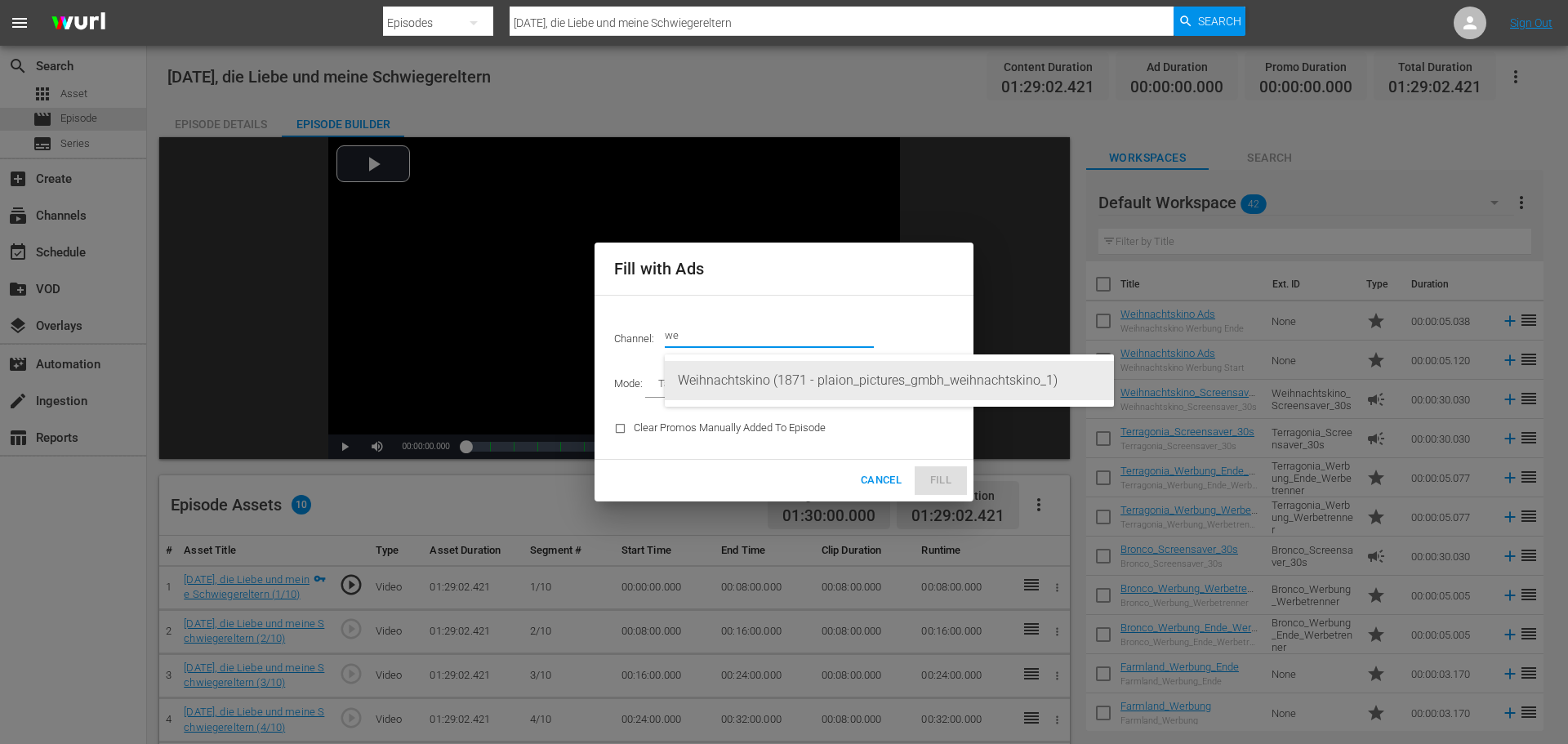
click at [813, 380] on div "Weihnachtskino (1871 - plaion_pictures_gmbh_weihnachtskino_1)" at bounding box center [889, 380] width 423 height 39
type input "Weihnachtskino (1871)"
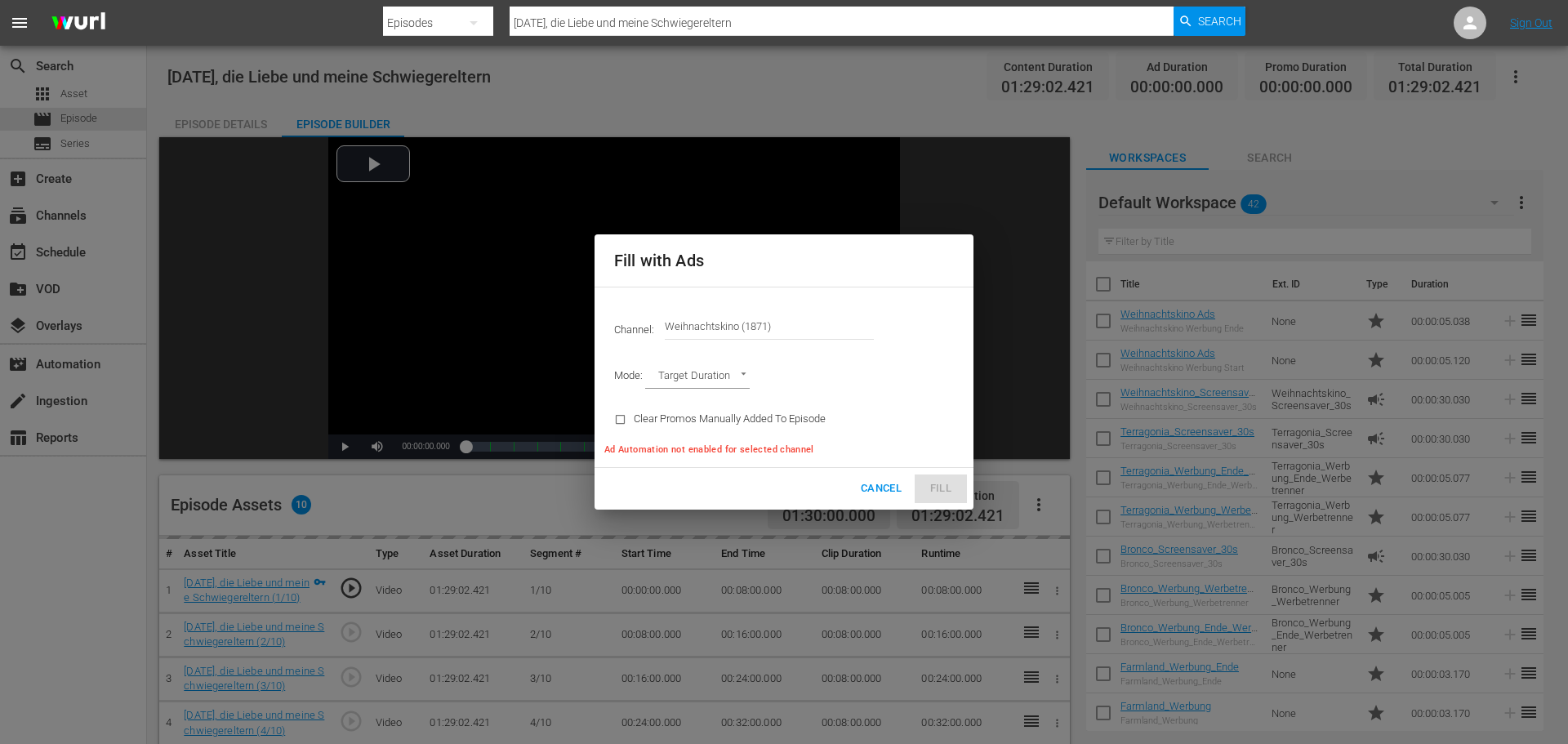
type input "AD_BREAK_DURATION"
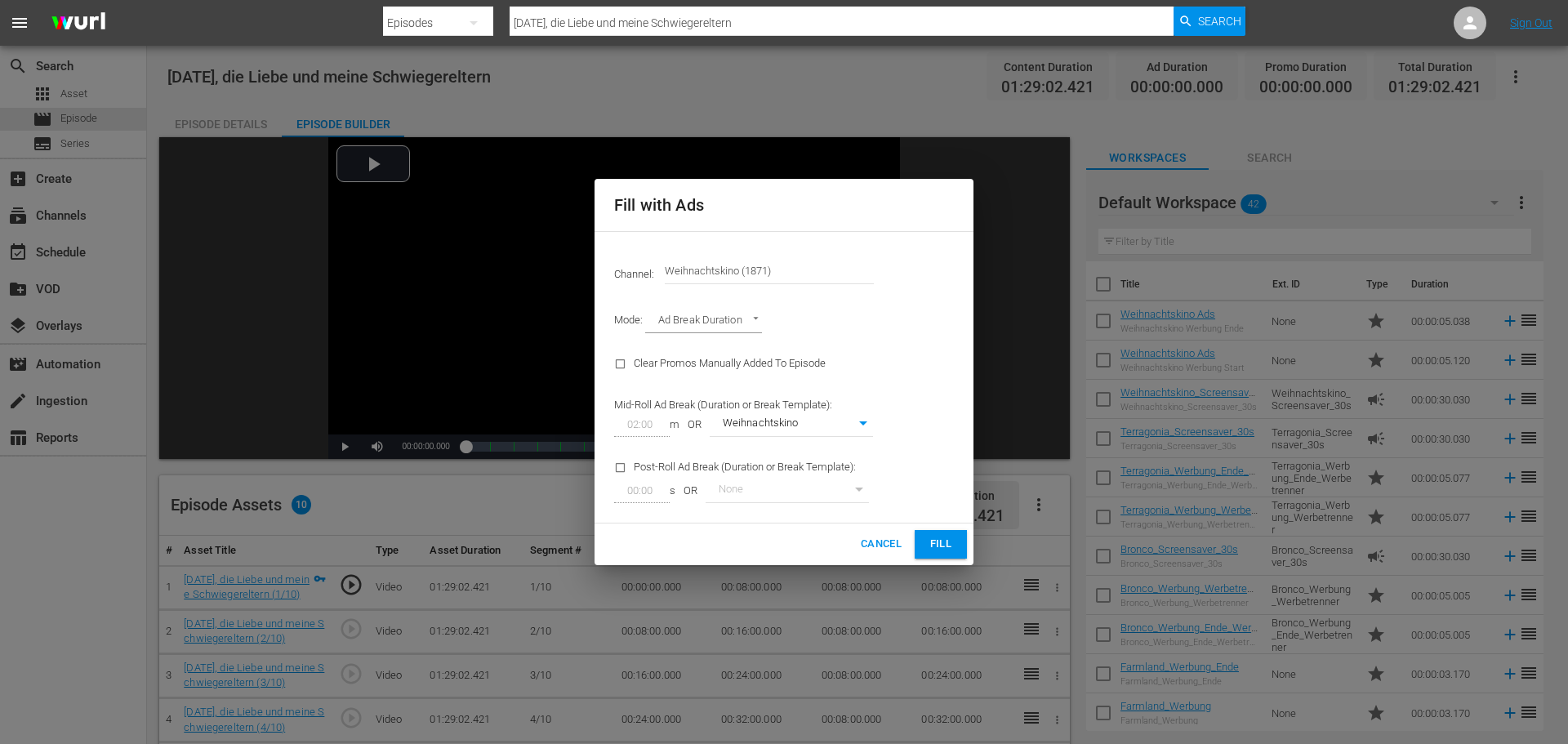
click at [949, 547] on span "Fill" at bounding box center [940, 544] width 26 height 19
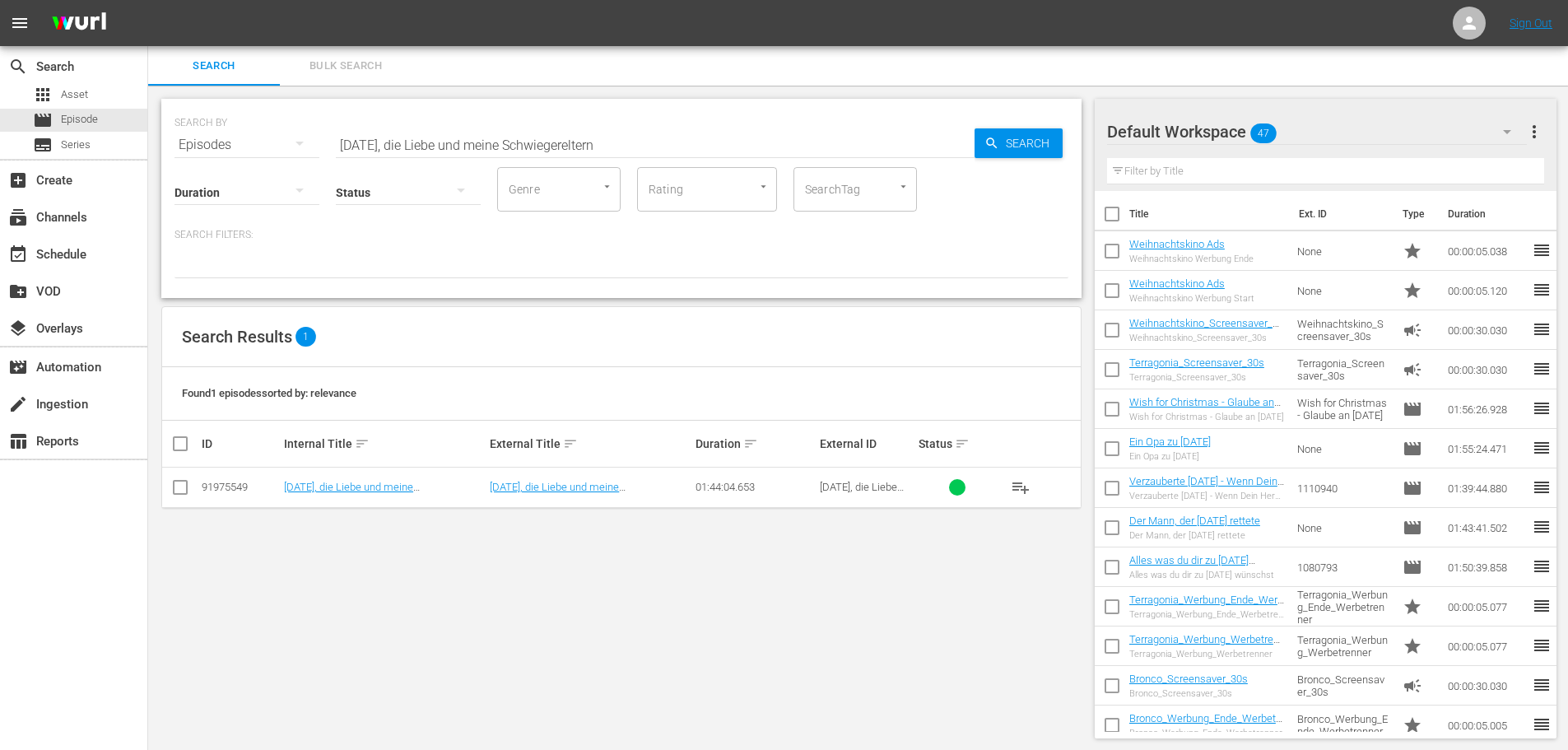
click at [832, 138] on input "[DATE], die Liebe und meine Schwiegereltern" at bounding box center [655, 145] width 638 height 39
click at [673, 73] on div "Search Bulk Search" at bounding box center [858, 66] width 1420 height 39
click at [1343, 138] on div "Default Workspace 47" at bounding box center [1317, 132] width 420 height 46
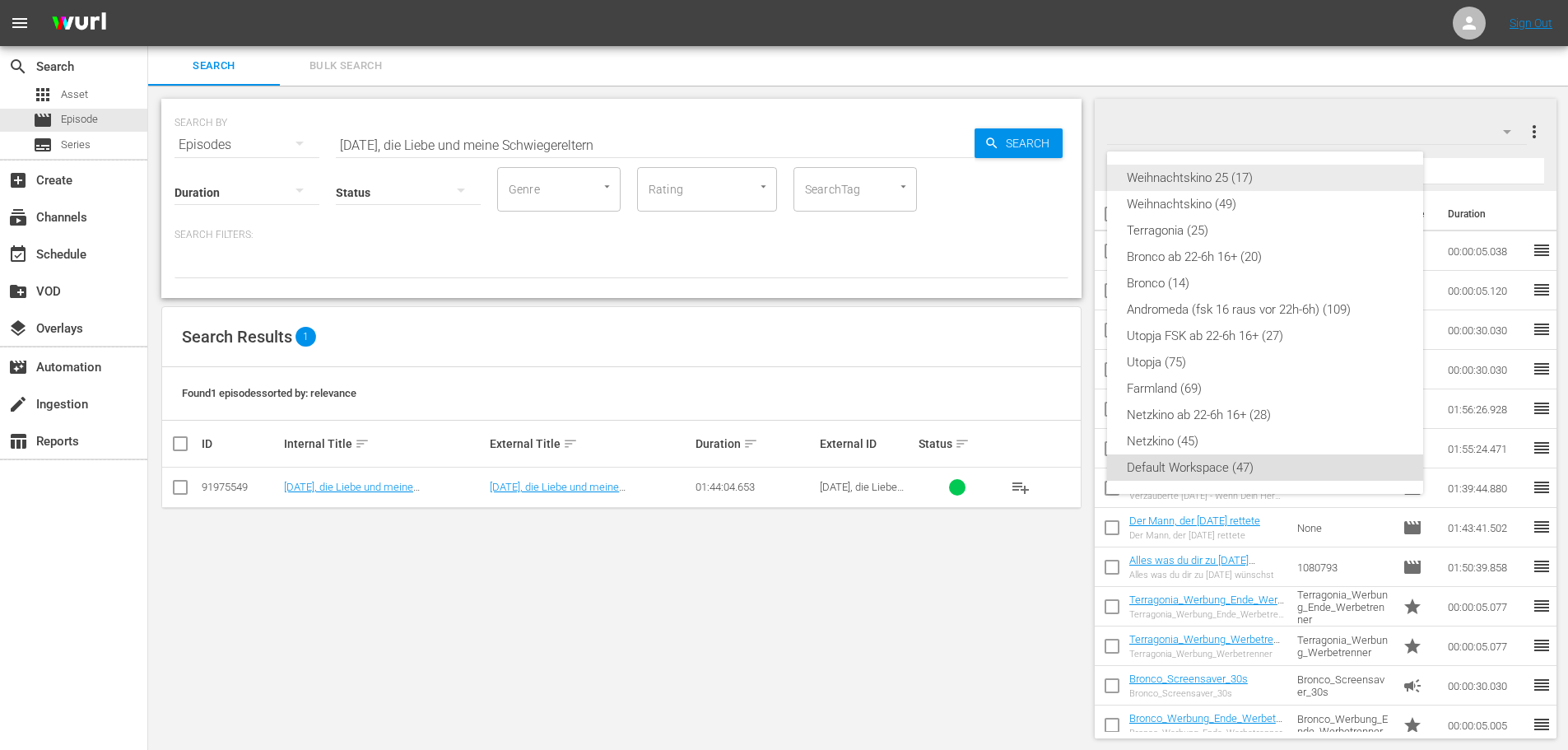
click at [1231, 180] on div "Weihnachtskino 25 (17)" at bounding box center [1265, 177] width 277 height 26
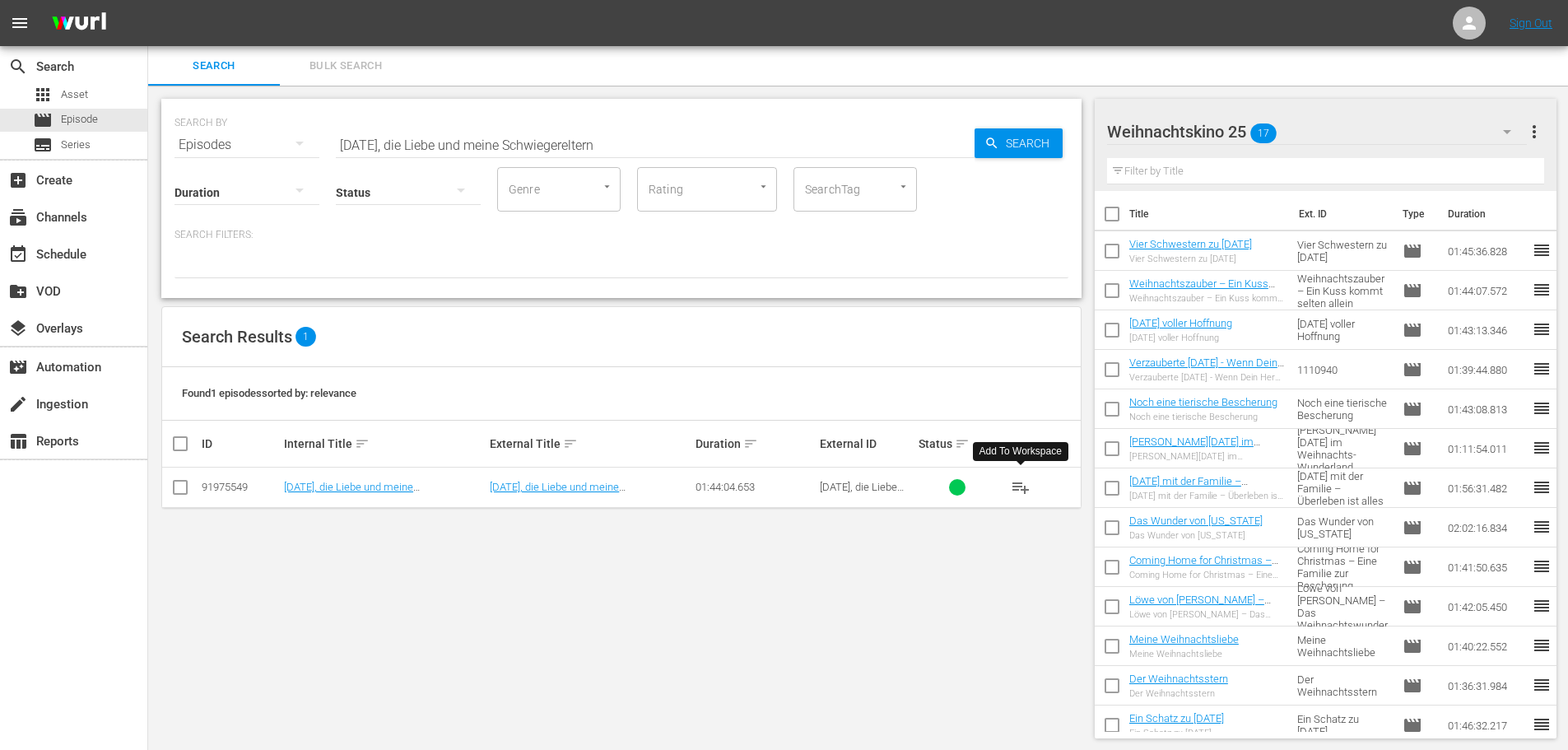
click at [1021, 490] on span "playlist_add" at bounding box center [1021, 488] width 20 height 20
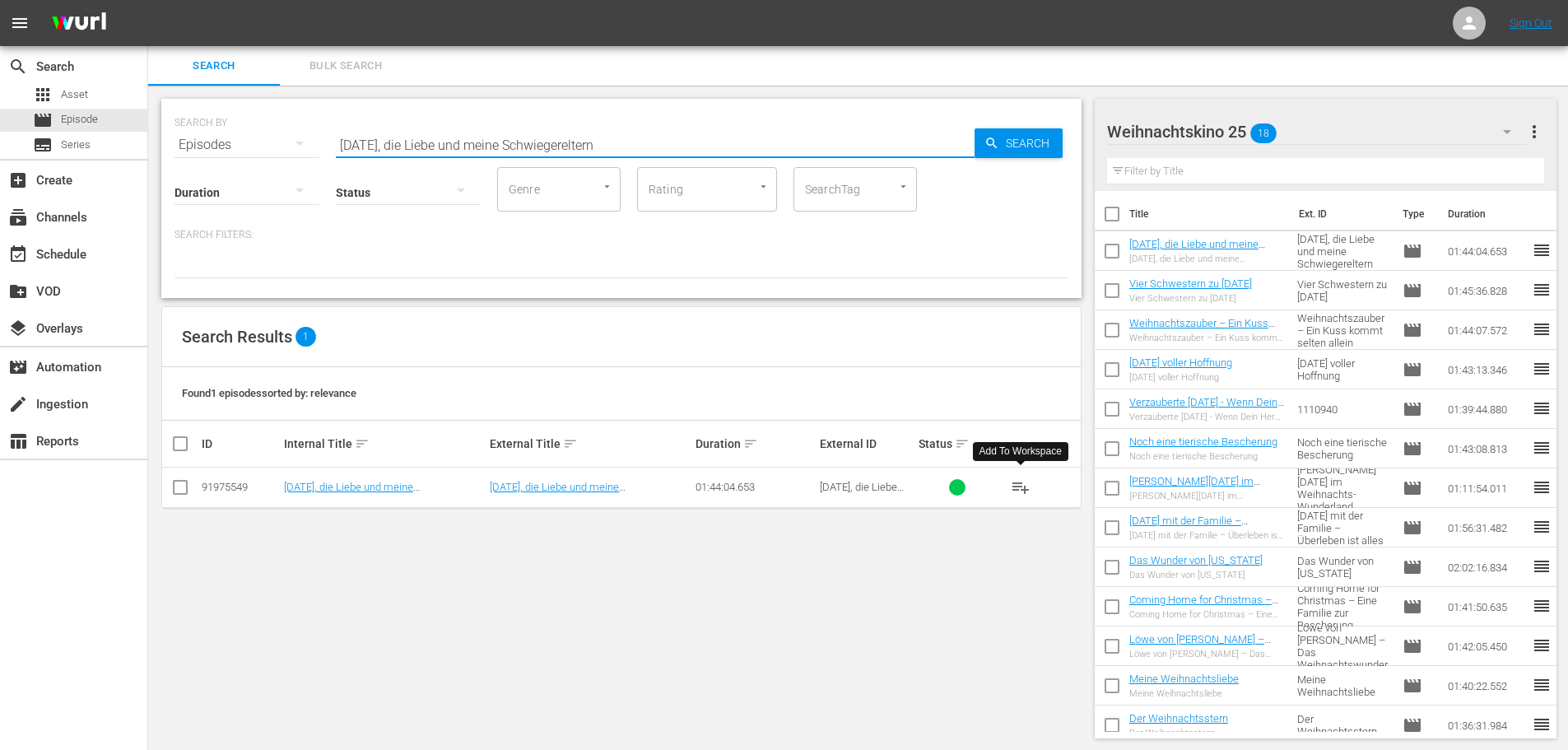
click at [591, 146] on input "[DATE], die Liebe und meine Schwiegereltern" at bounding box center [655, 145] width 638 height 39
paste input "Mitten in der Winternacht"
type input "Mitten in der Winternacht"
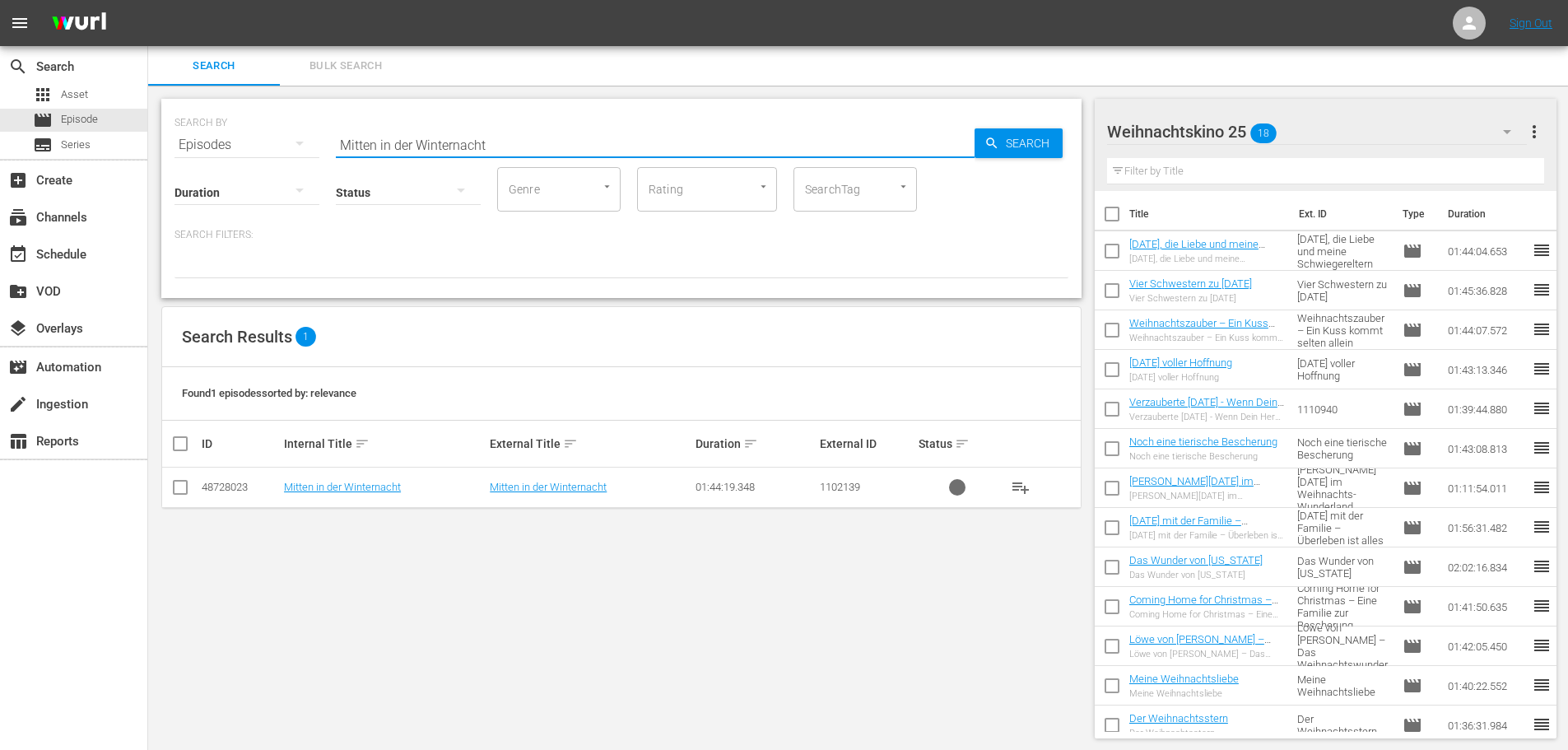
click at [178, 486] on input "checkbox" at bounding box center [180, 490] width 20 height 20
checkbox input "true"
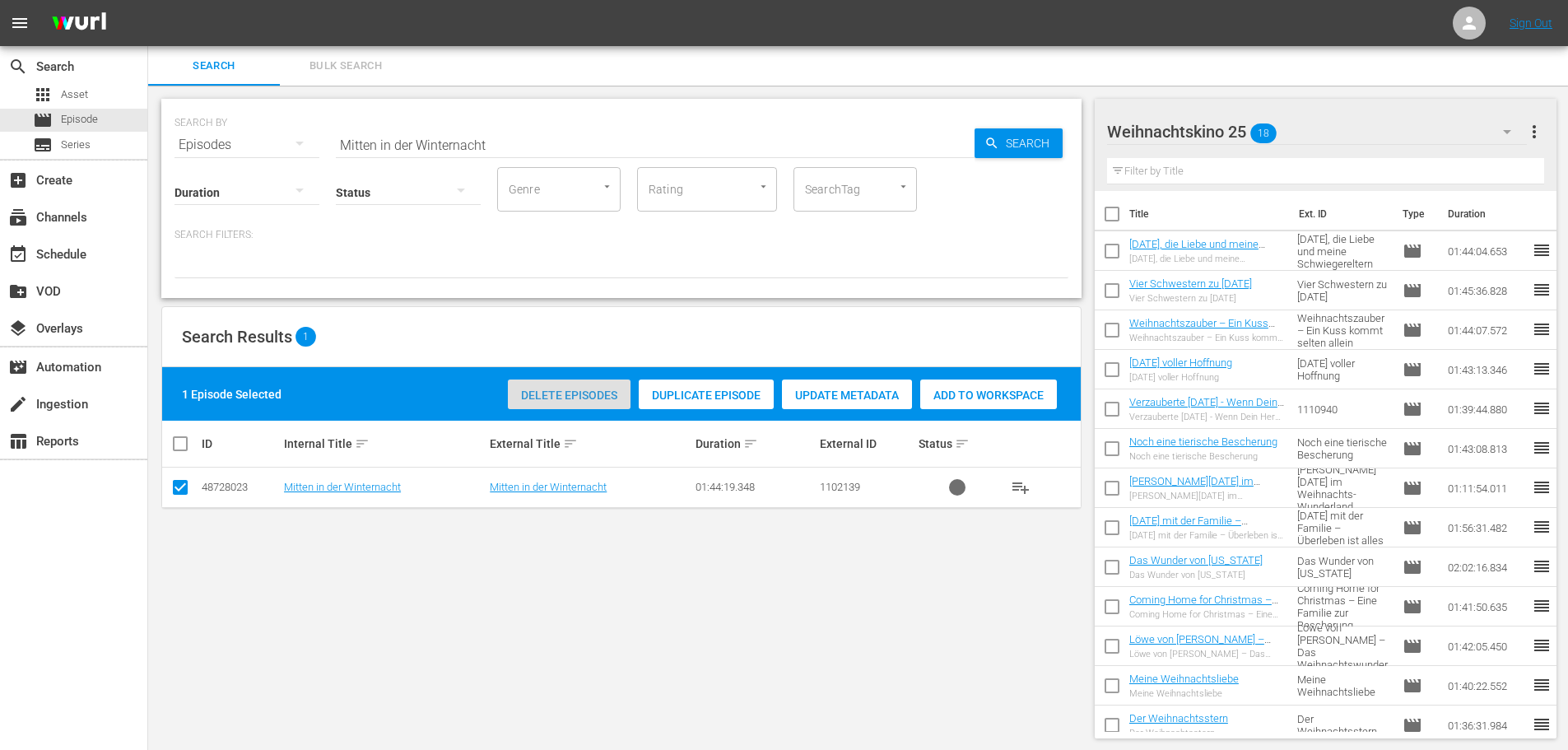
click at [556, 400] on span "Delete Episodes" at bounding box center [569, 395] width 122 height 13
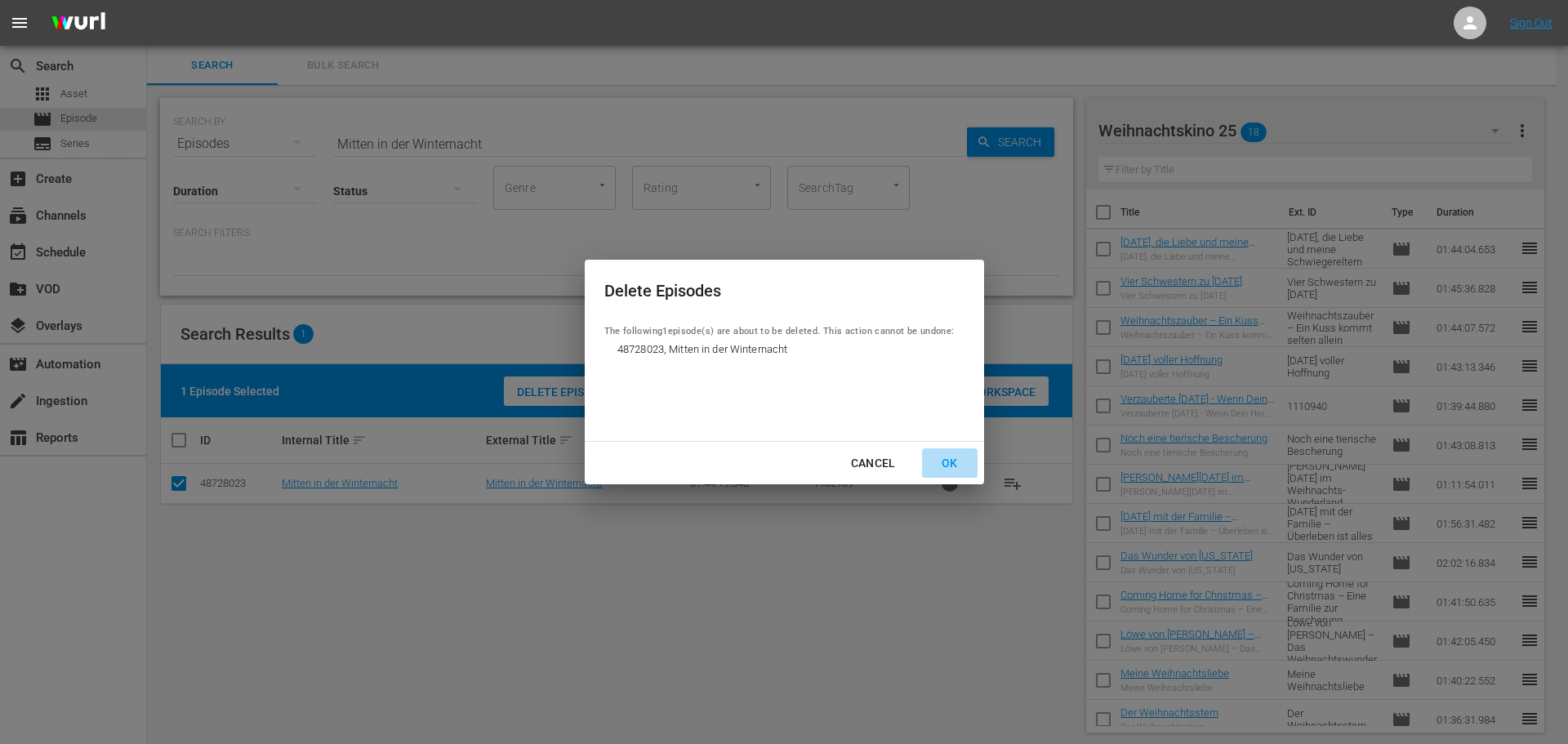
click at [943, 459] on div "OK" at bounding box center [950, 463] width 43 height 20
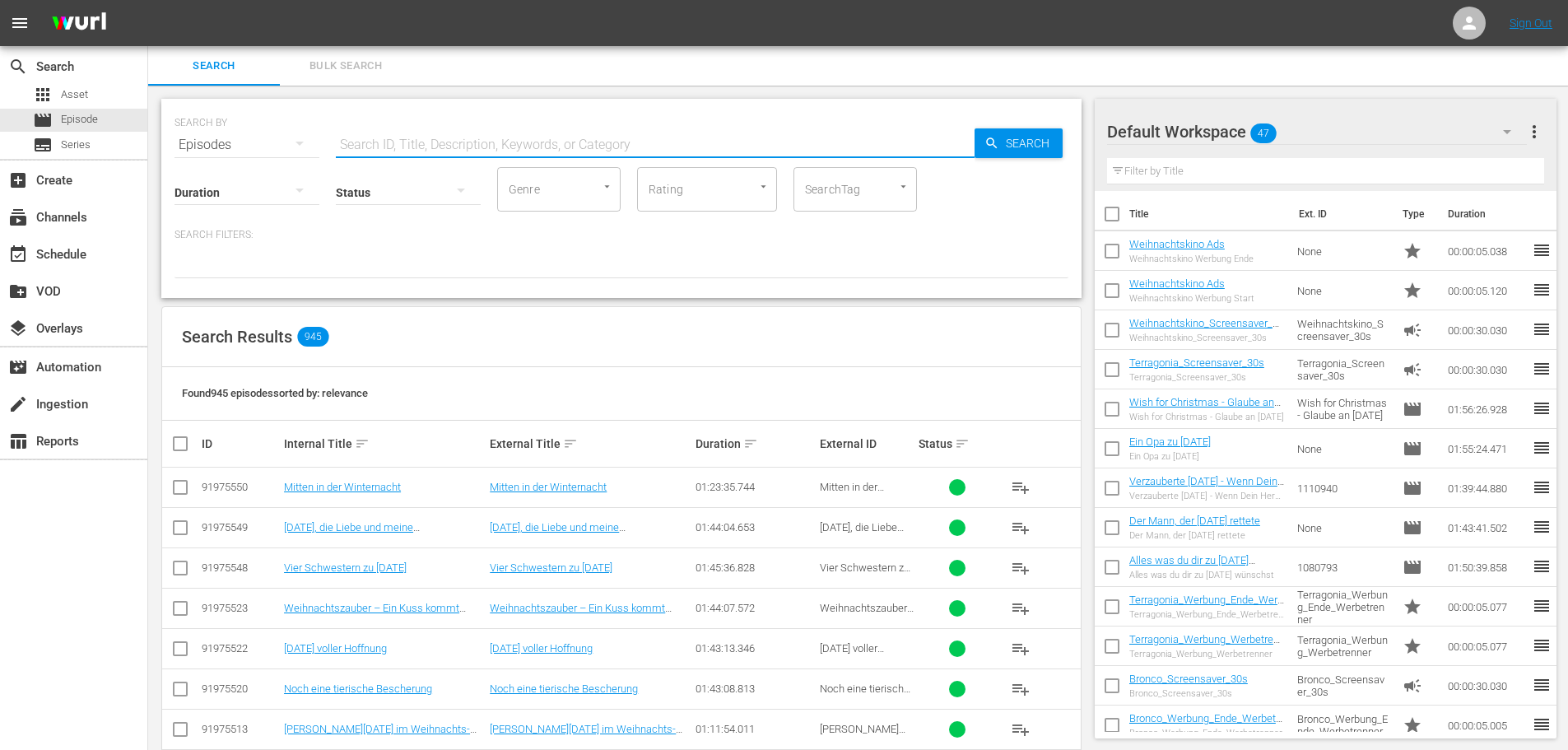
click at [493, 144] on input "text" at bounding box center [655, 145] width 638 height 39
paste input "Mitten in der Winternacht"
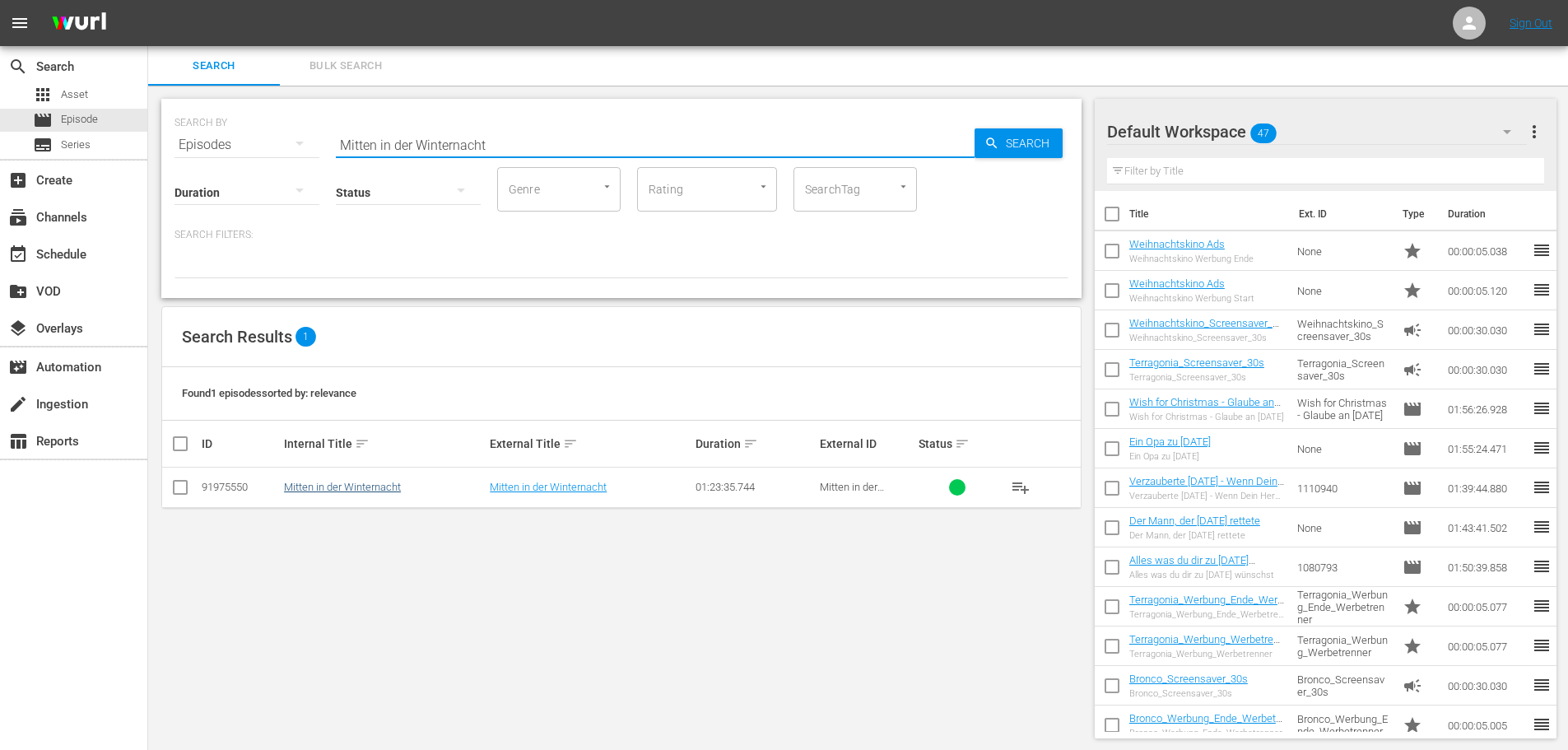
type input "Mitten in der Winternacht"
click at [356, 484] on link "Mitten in der Winternacht" at bounding box center [342, 487] width 117 height 12
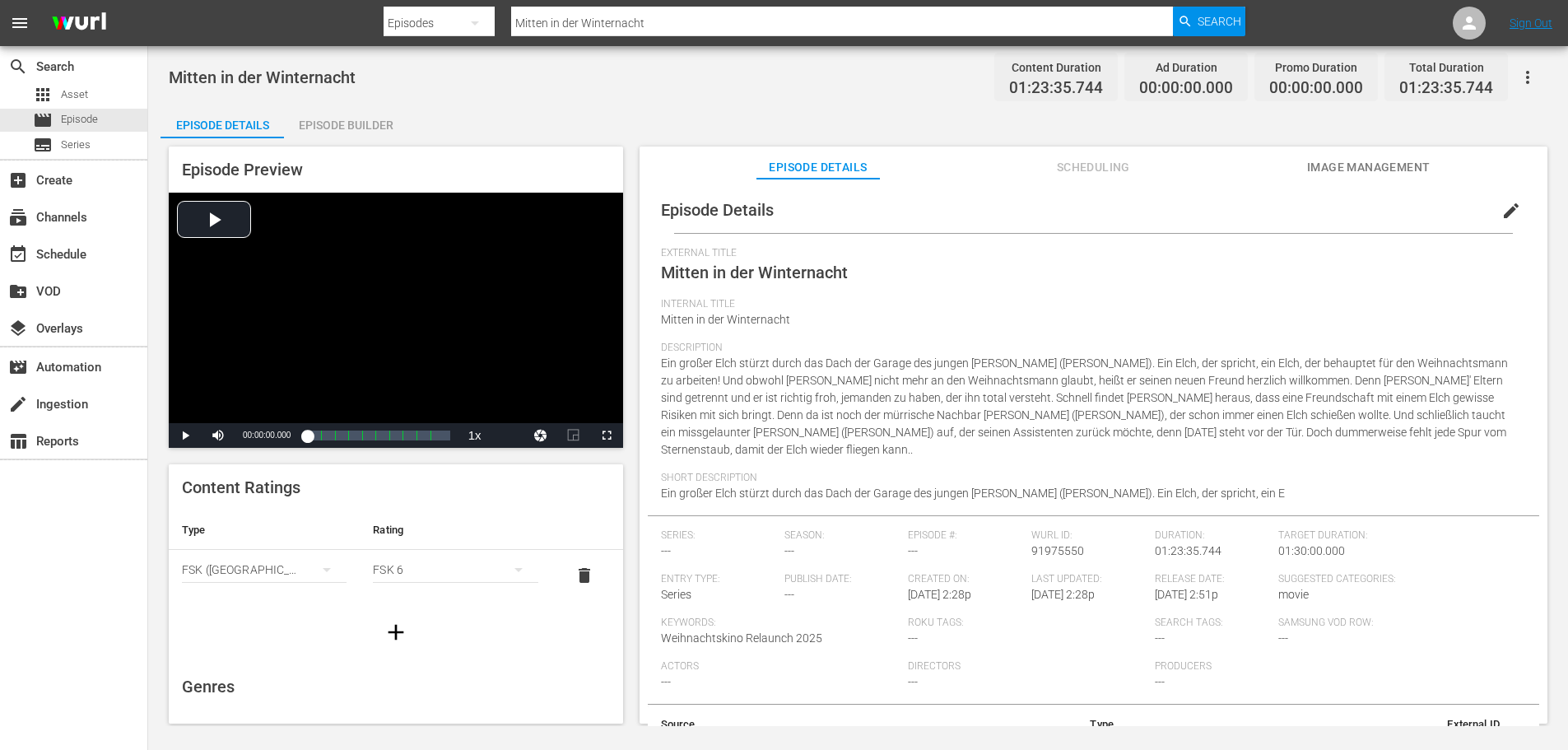
click at [334, 127] on div "Episode Builder" at bounding box center [346, 125] width 123 height 39
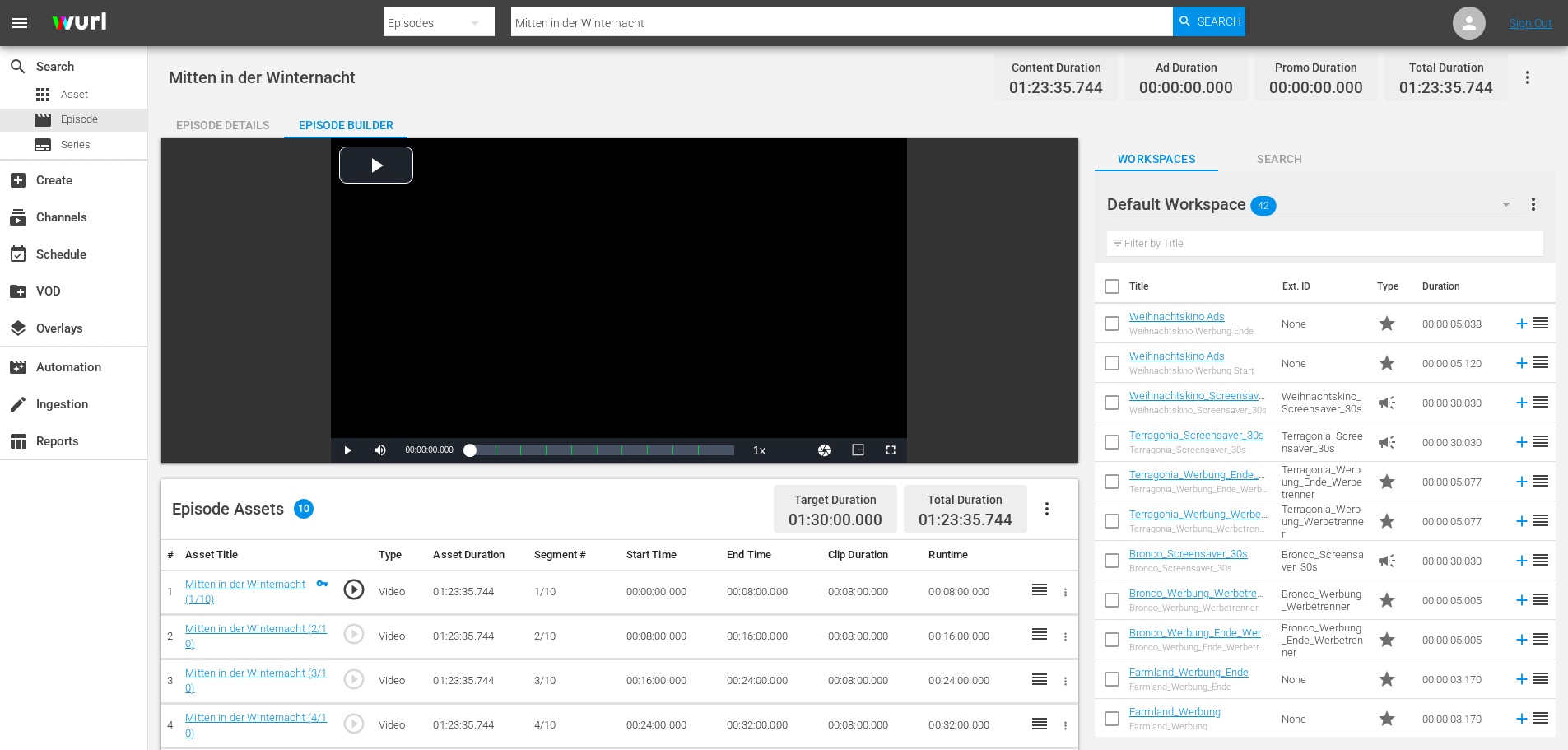
click at [1046, 502] on icon "button" at bounding box center [1047, 509] width 20 height 20
click at [1055, 512] on div "Fill with Ads" at bounding box center [1096, 515] width 112 height 39
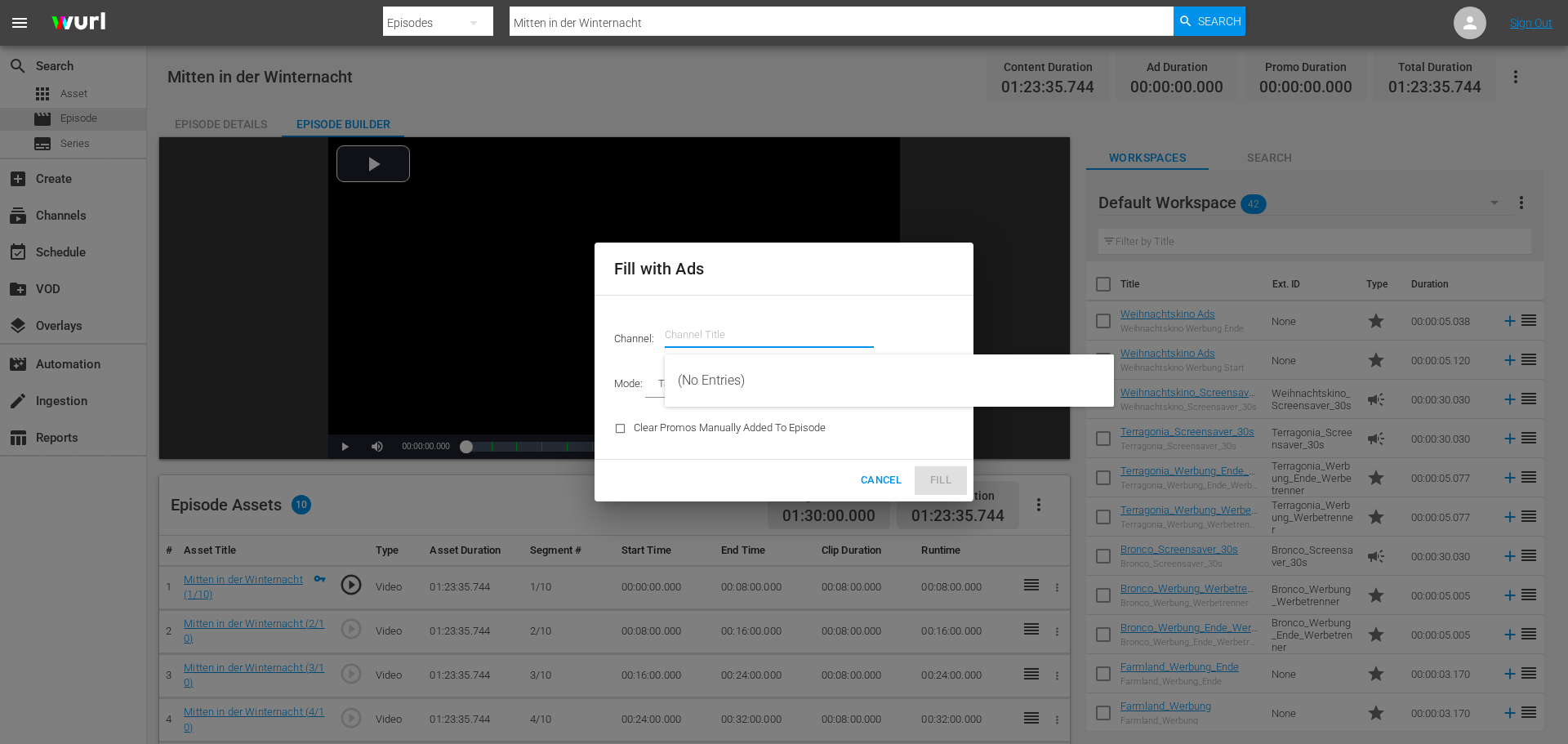
click at [796, 332] on input "text" at bounding box center [769, 335] width 209 height 39
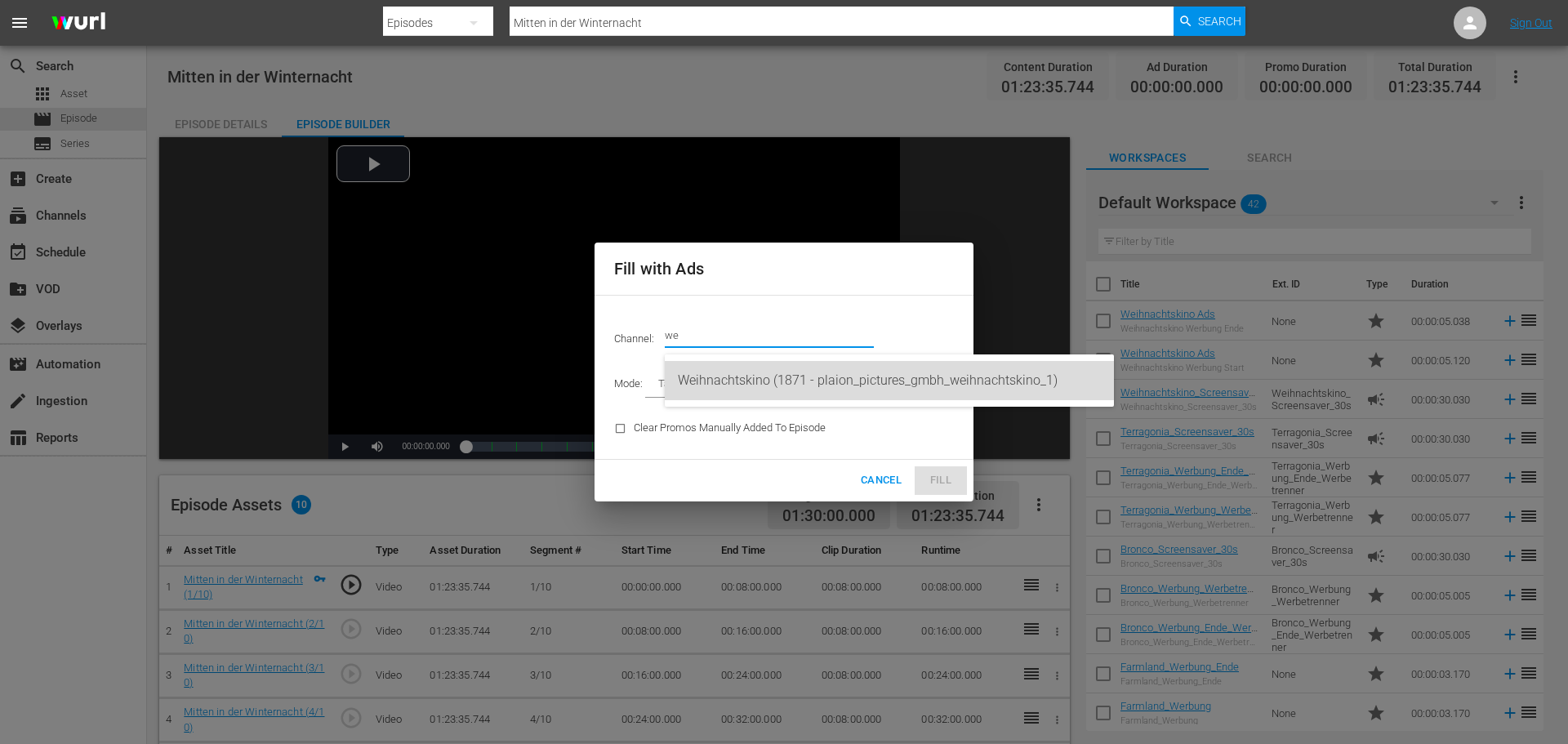
click at [783, 381] on div "Weihnachtskino (1871 - plaion_pictures_gmbh_weihnachtskino_1)" at bounding box center [889, 380] width 423 height 39
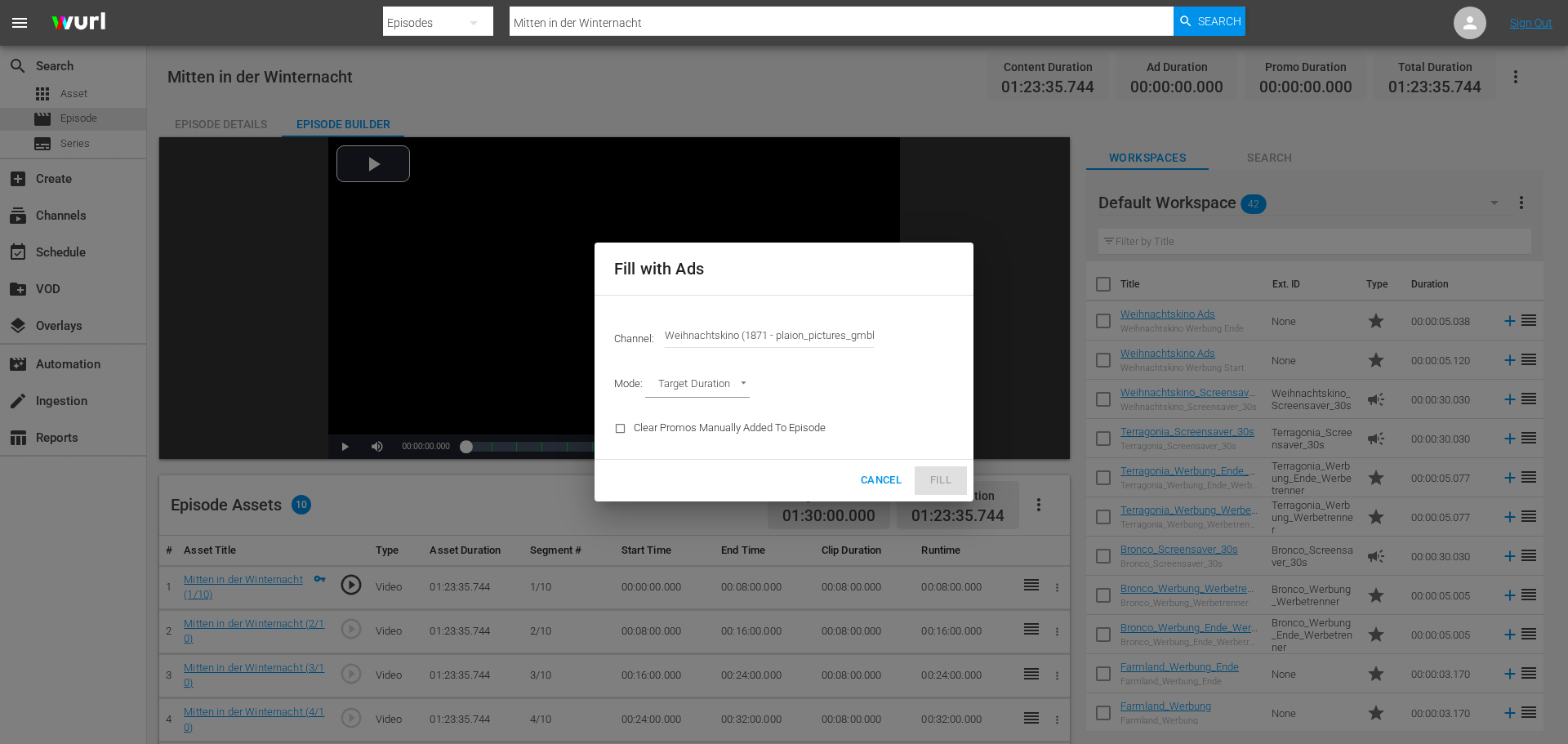
type input "Weihnachtskino (1871)"
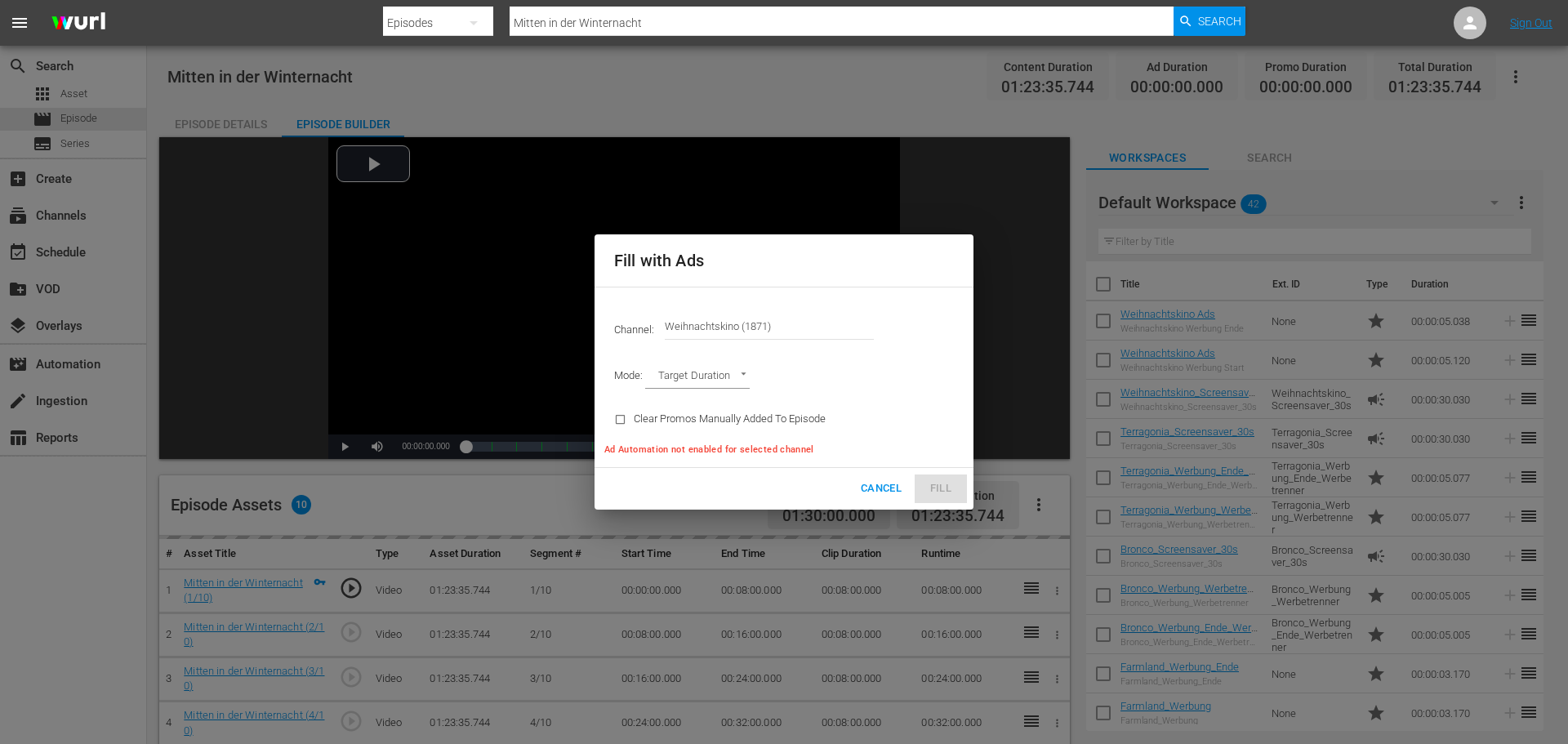
type input "AD_BREAK_DURATION"
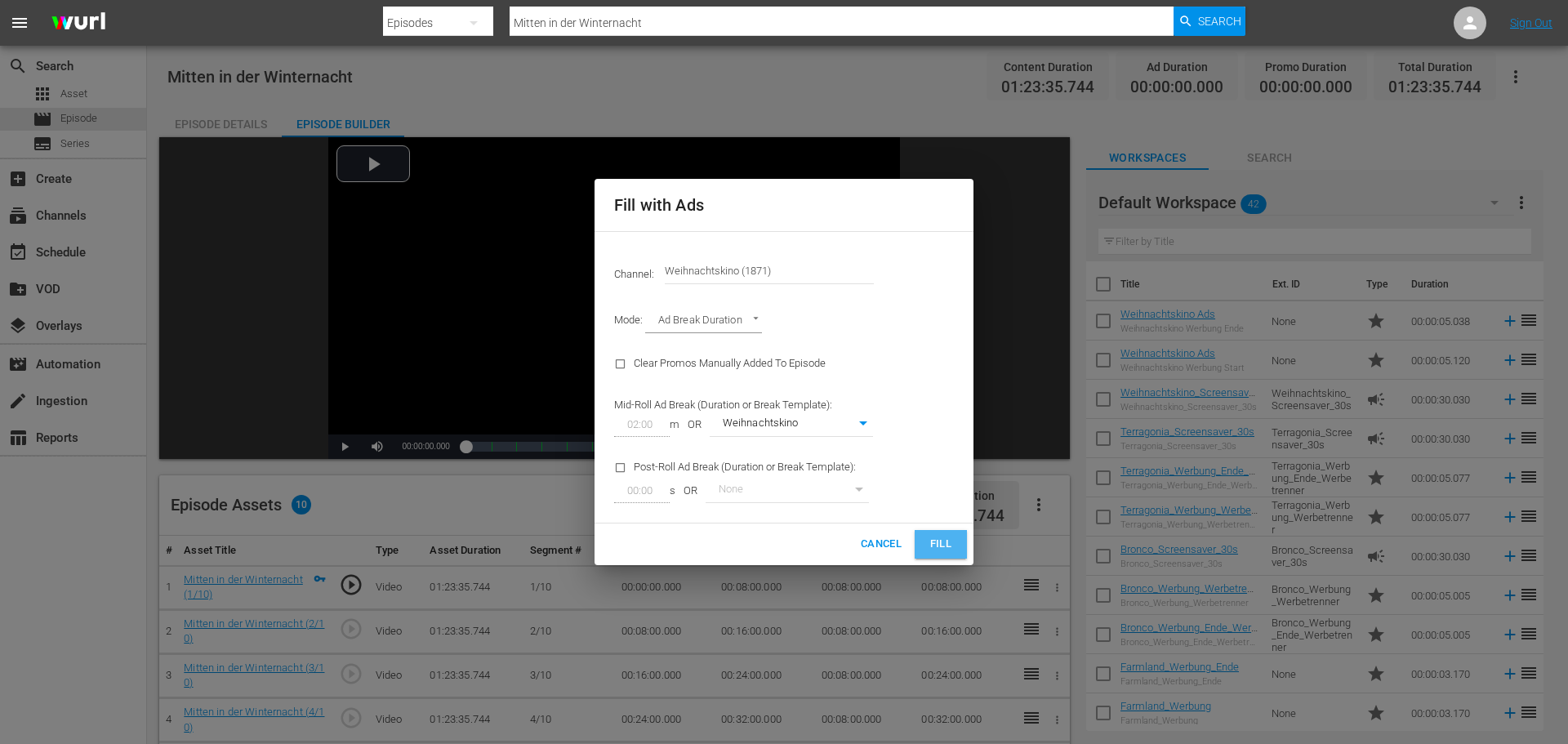
click at [929, 539] on span "Fill" at bounding box center [940, 544] width 26 height 19
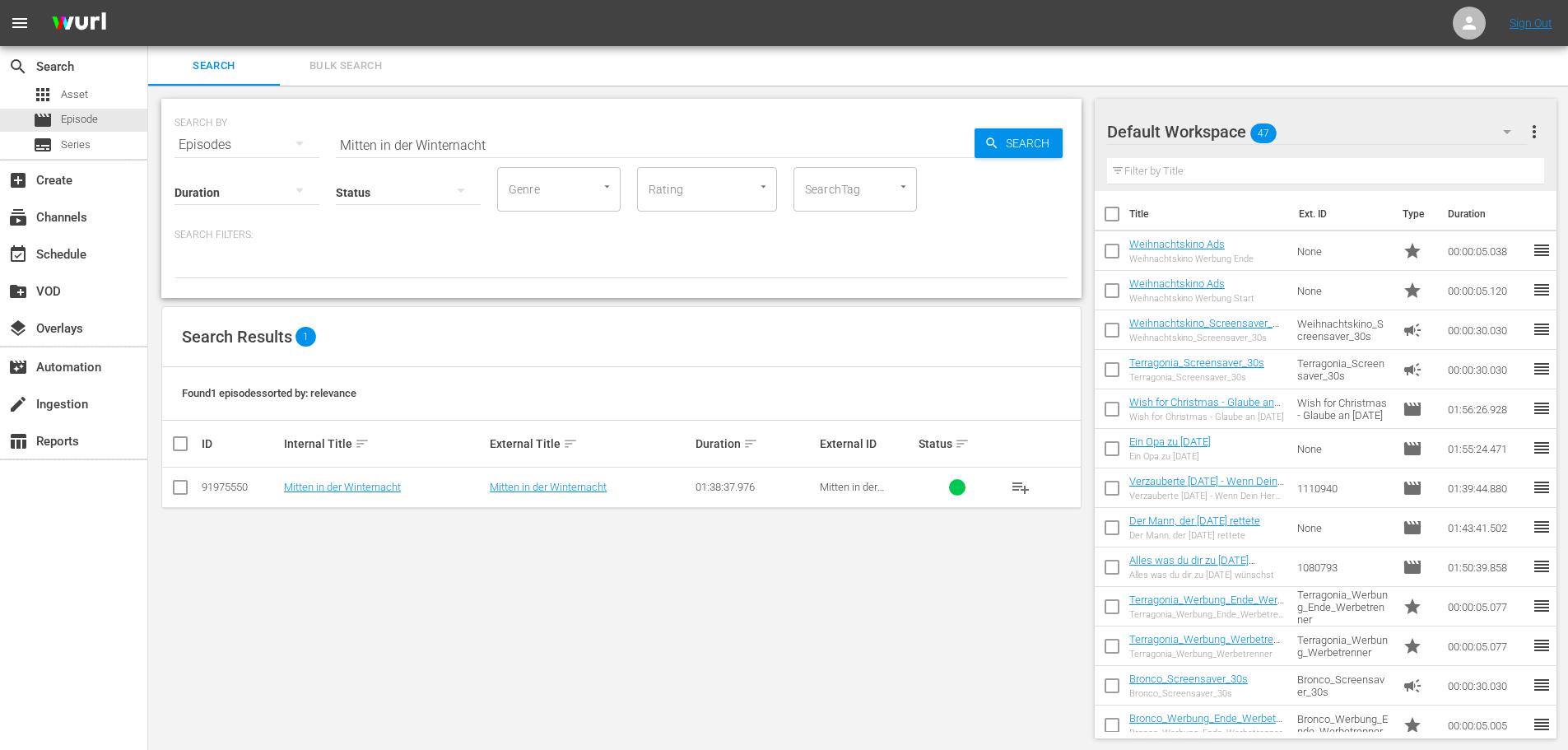
click at [1422, 127] on div "Default Workspace 47" at bounding box center [1317, 132] width 420 height 46
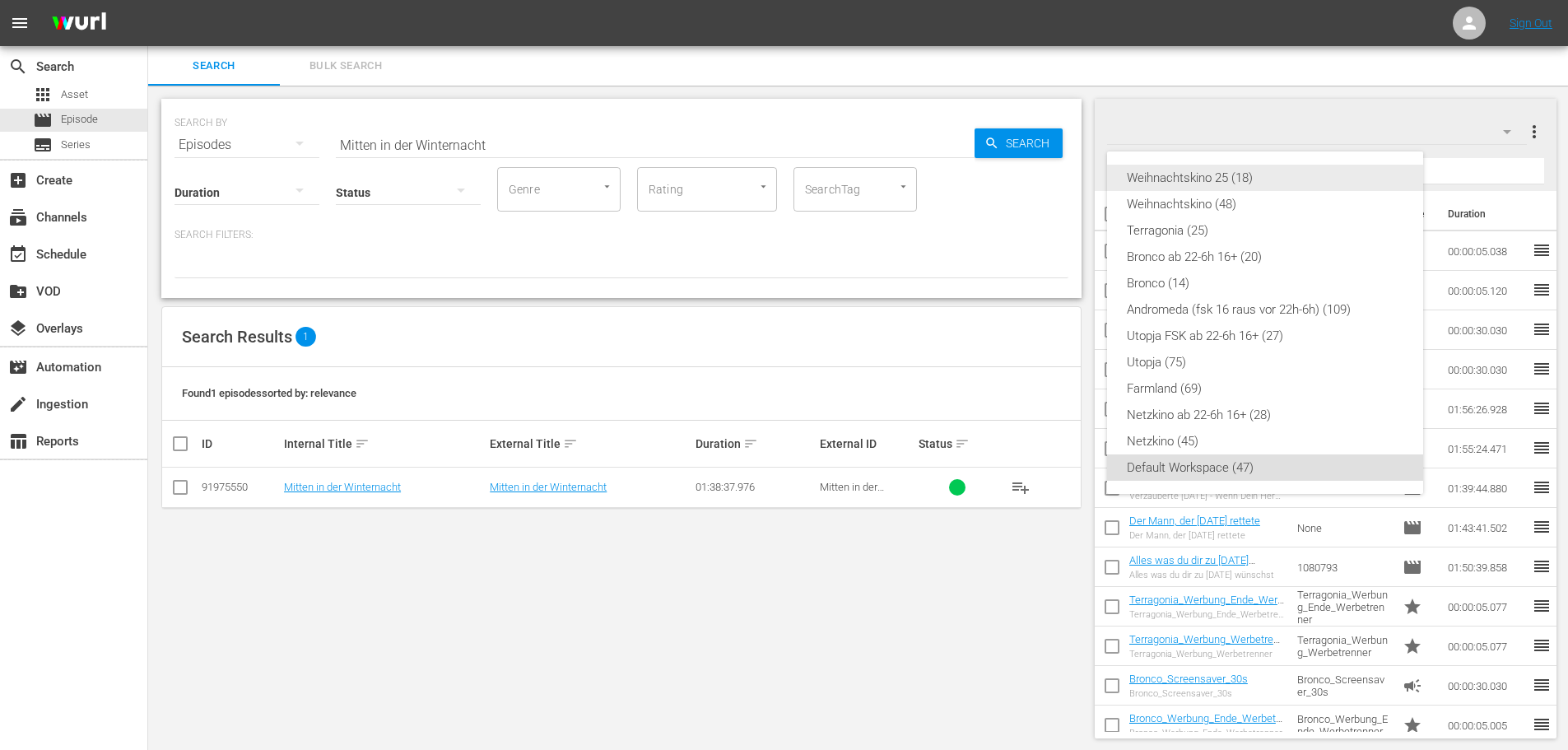
click at [1256, 174] on div "Weihnachtskino 25 (18)" at bounding box center [1265, 177] width 277 height 26
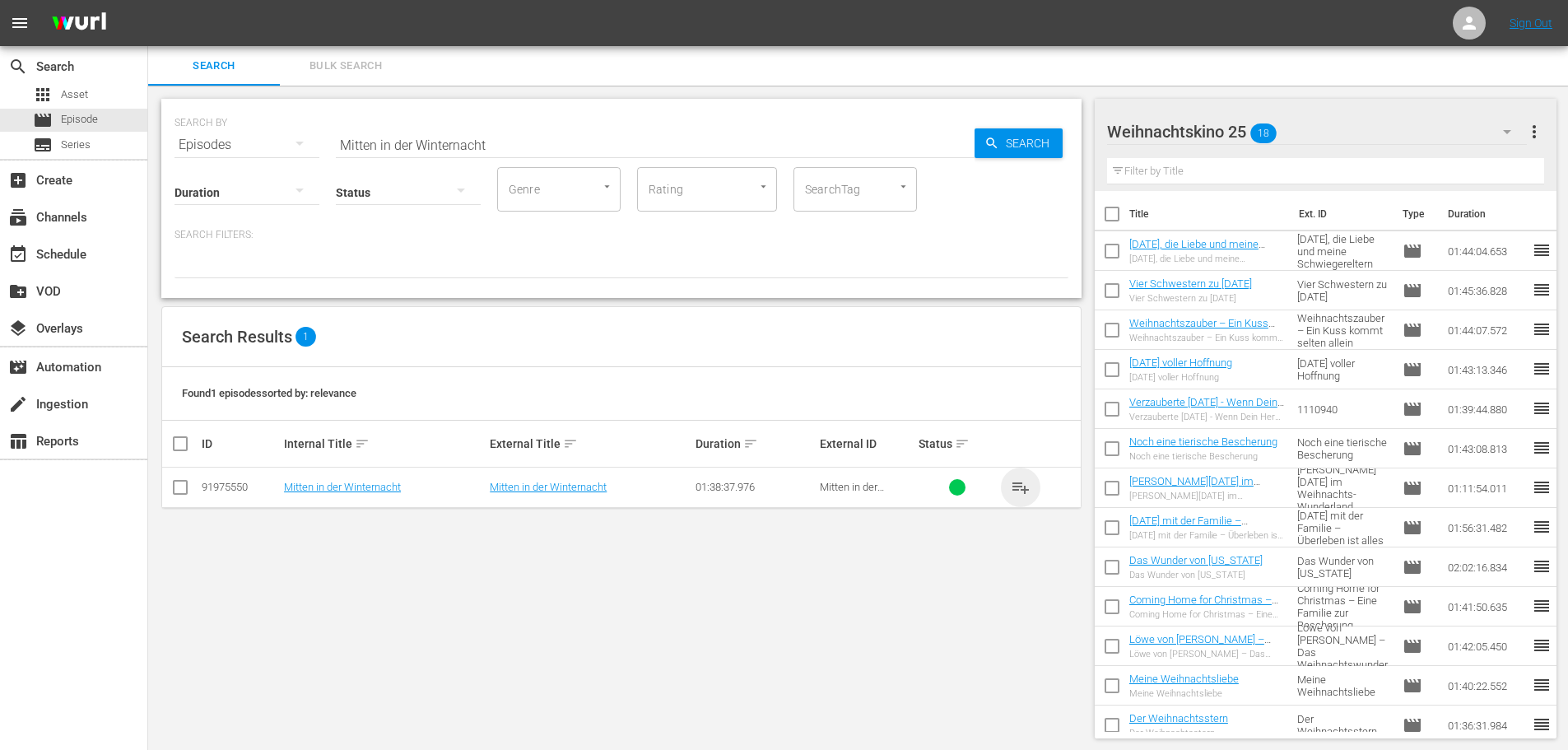
click at [1026, 489] on span "playlist_add" at bounding box center [1021, 488] width 20 height 20
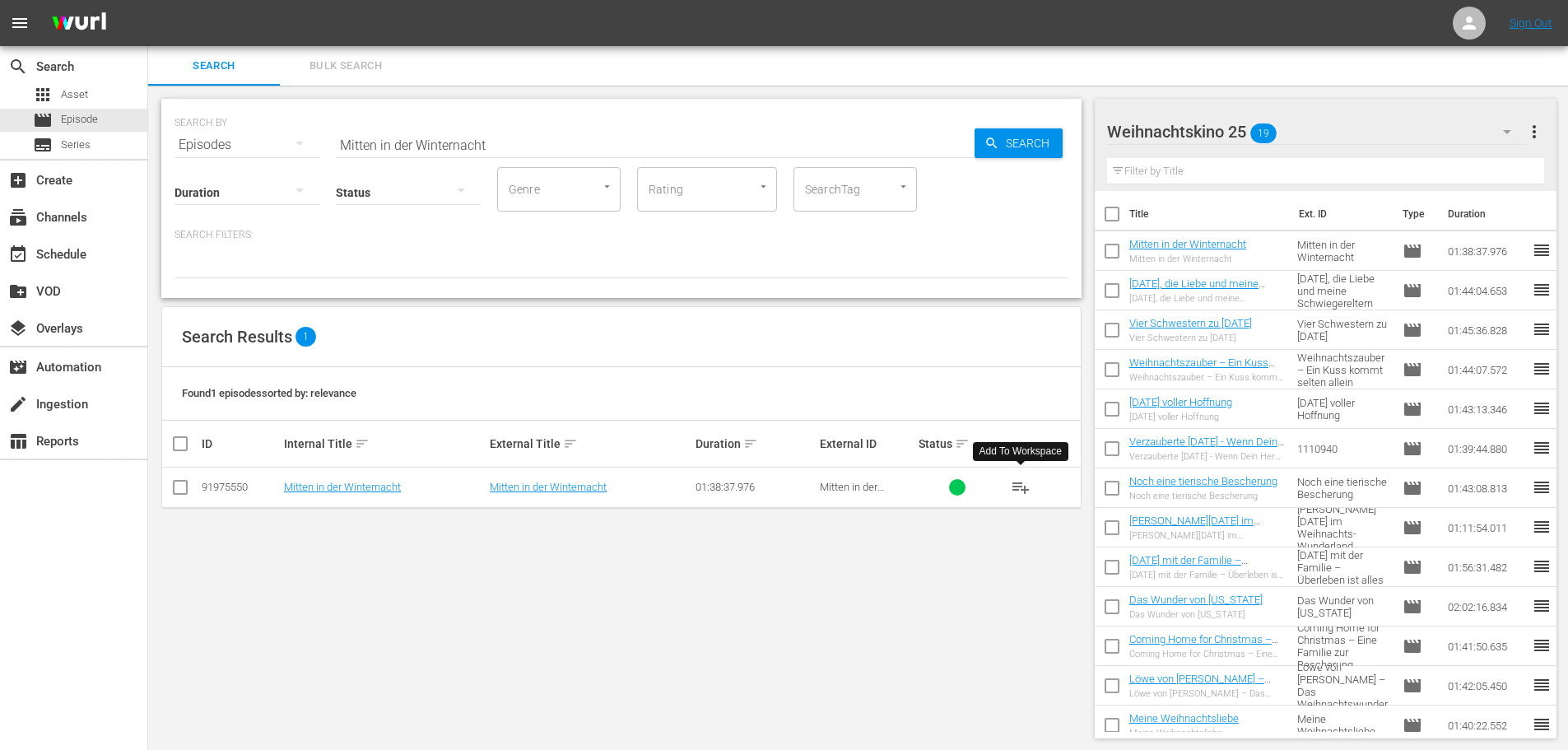
click at [388, 143] on input "Mitten in der Winternacht" at bounding box center [655, 145] width 638 height 39
paste input "[PERSON_NAME]: Das Weihnachtswunder"
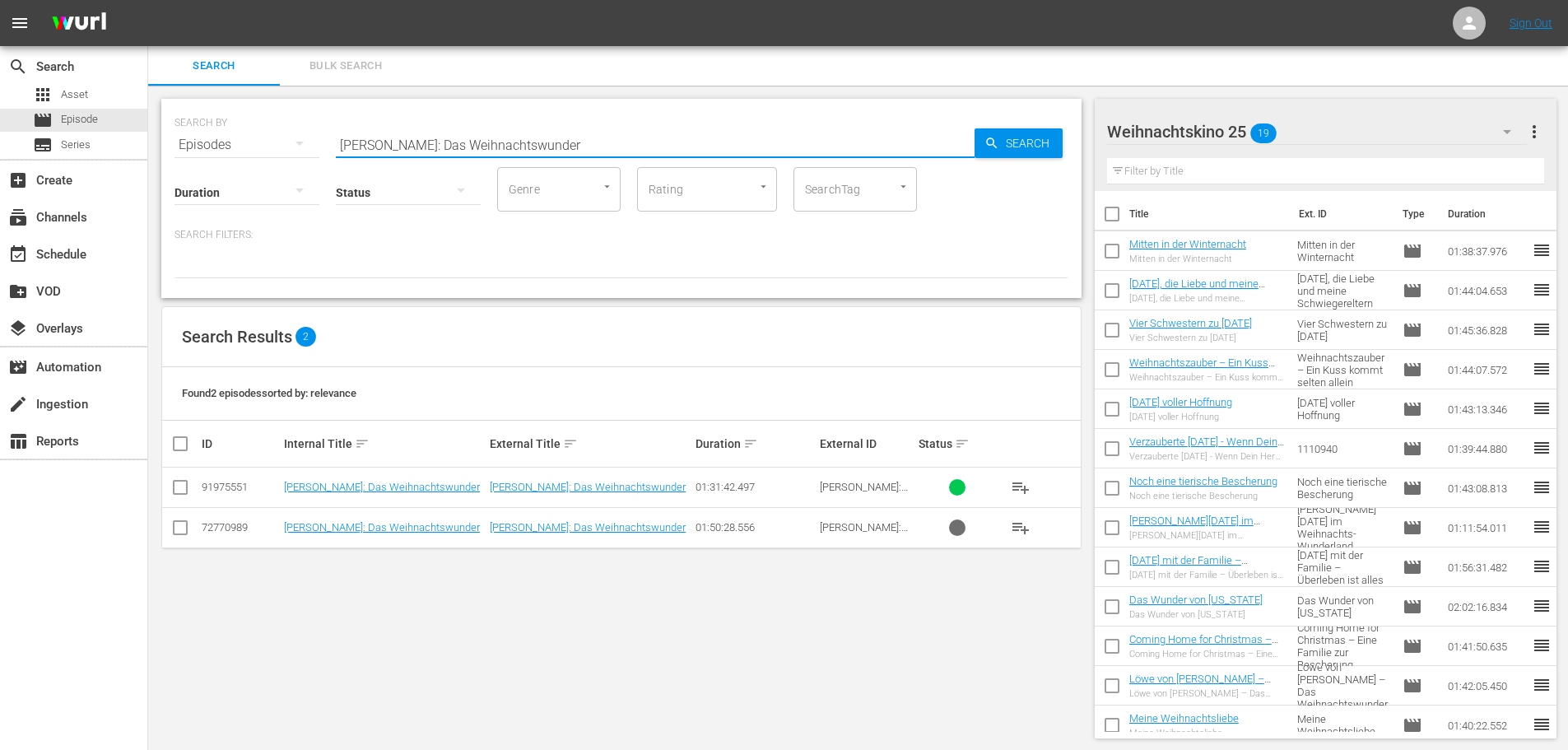
type input "[PERSON_NAME]: Das Weihnachtswunder"
click at [180, 526] on input "checkbox" at bounding box center [180, 530] width 20 height 20
checkbox input "true"
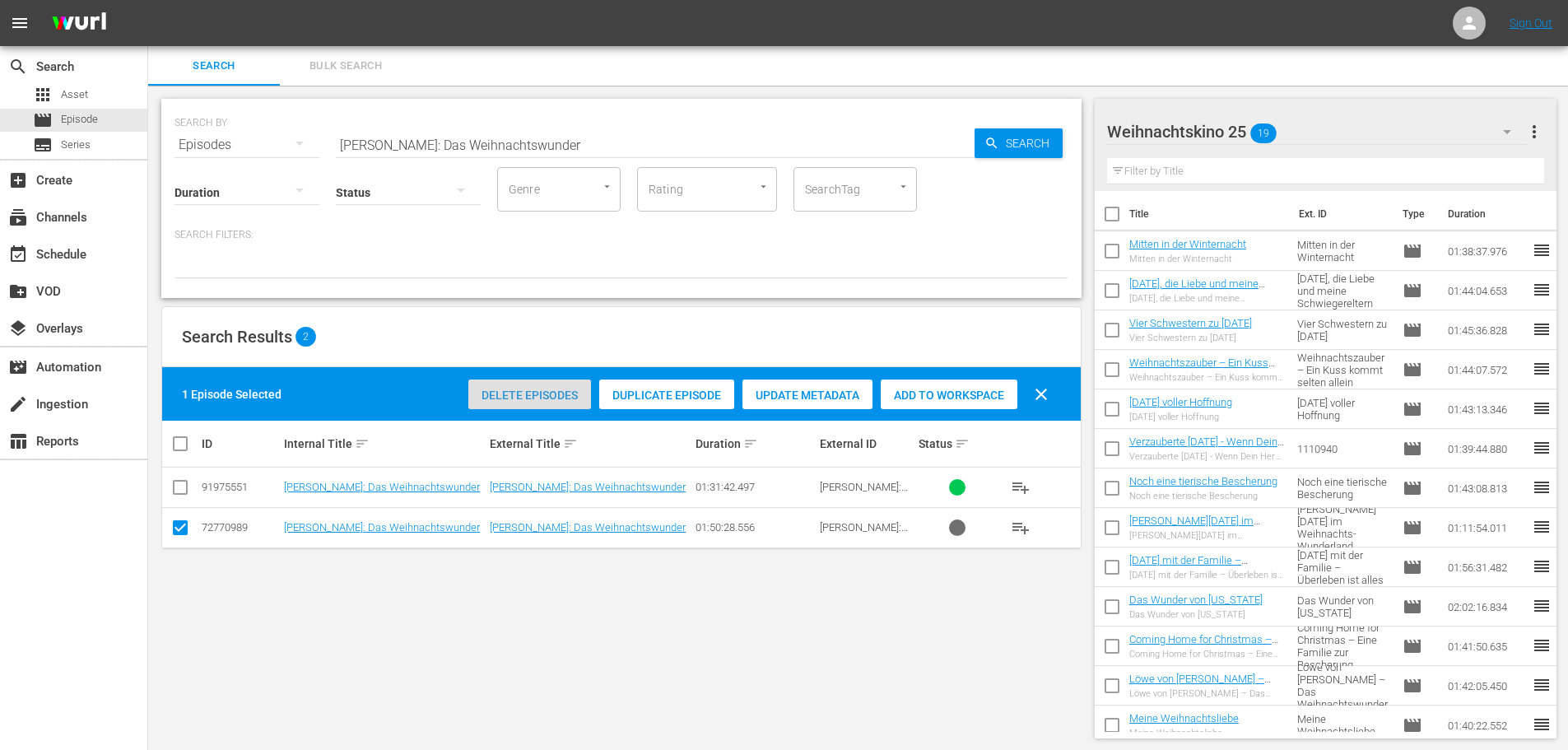
click at [548, 397] on span "Delete Episodes" at bounding box center [529, 395] width 122 height 13
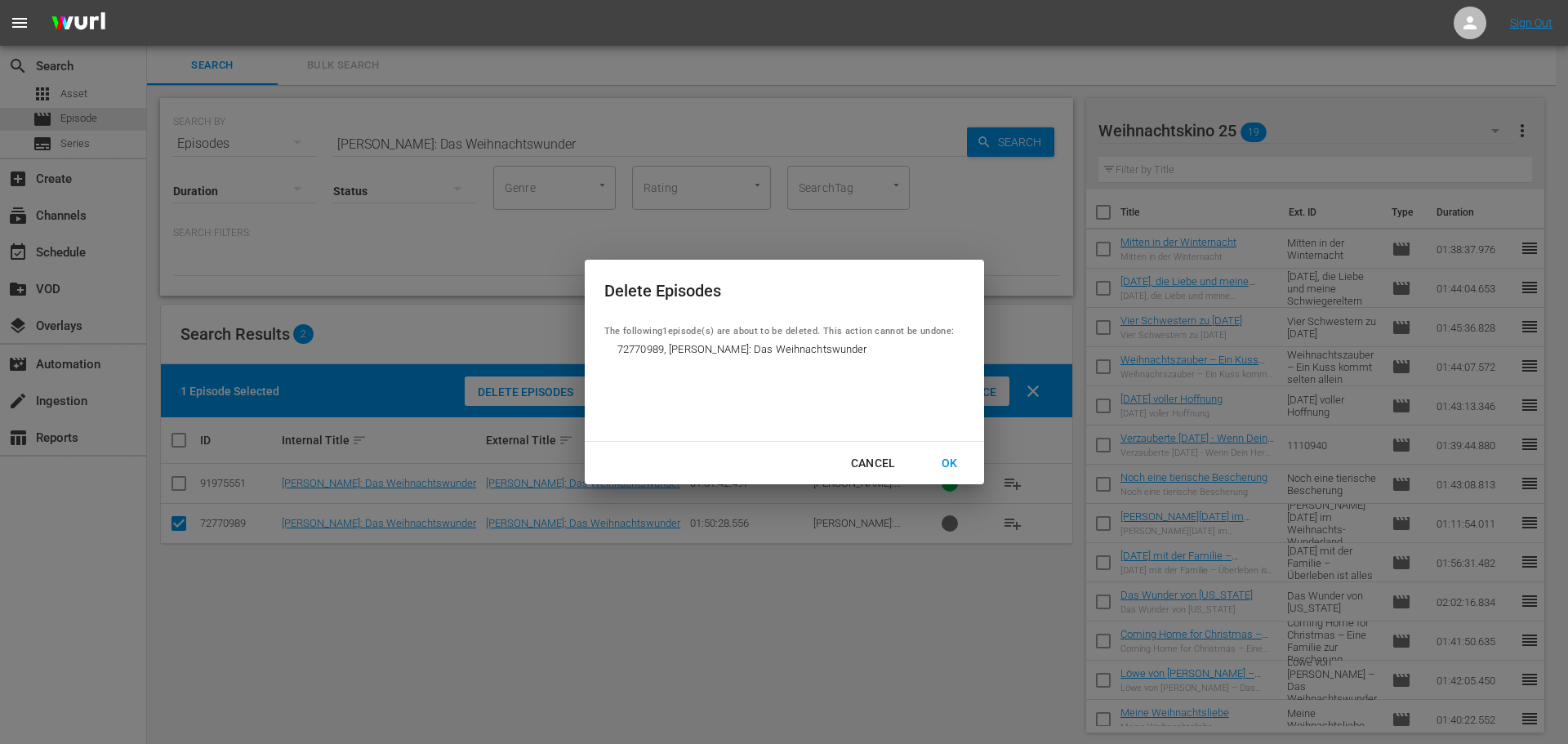
click at [954, 465] on div "OK" at bounding box center [950, 463] width 43 height 20
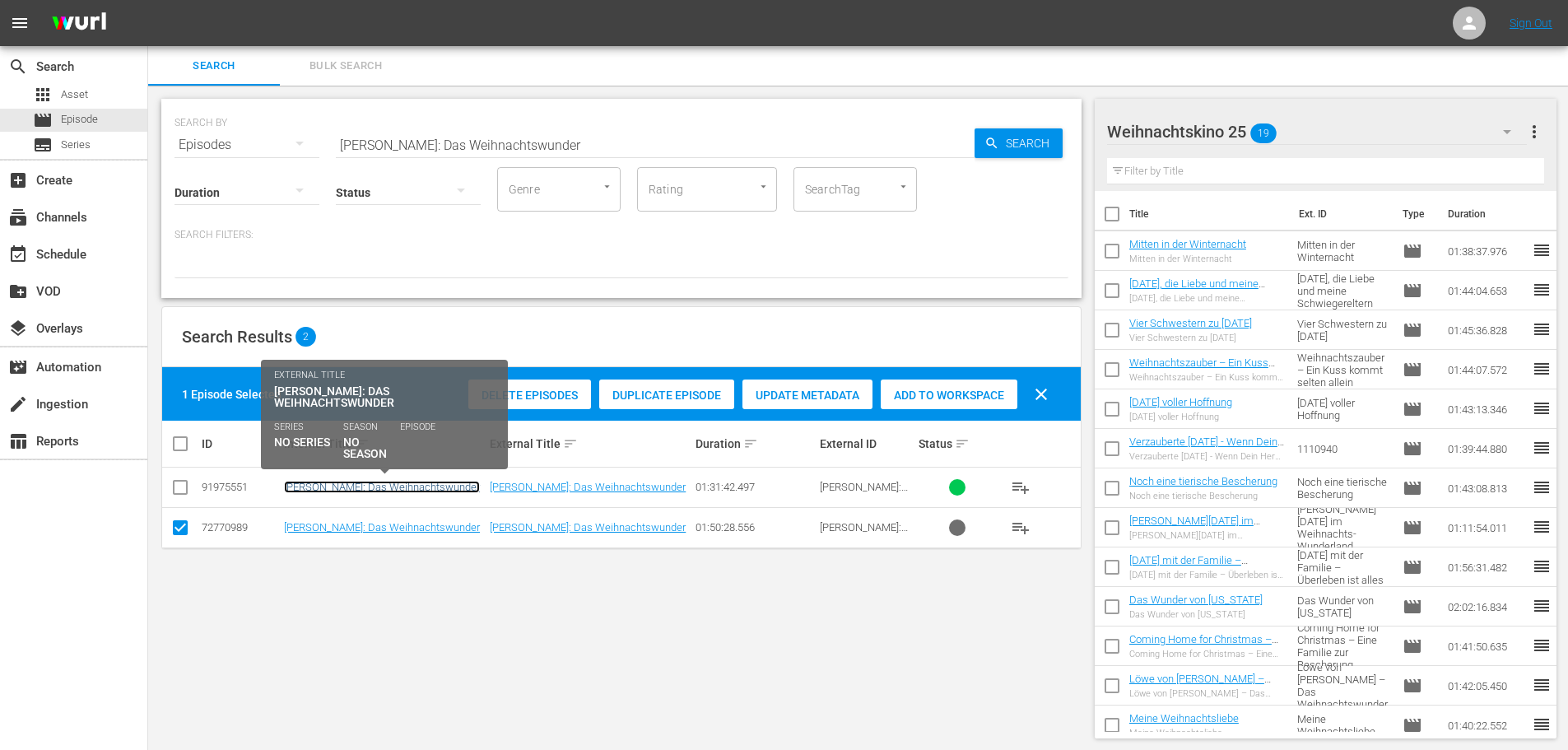
click at [441, 484] on link "[PERSON_NAME]: Das Weihnachtswunder" at bounding box center [381, 487] width 196 height 12
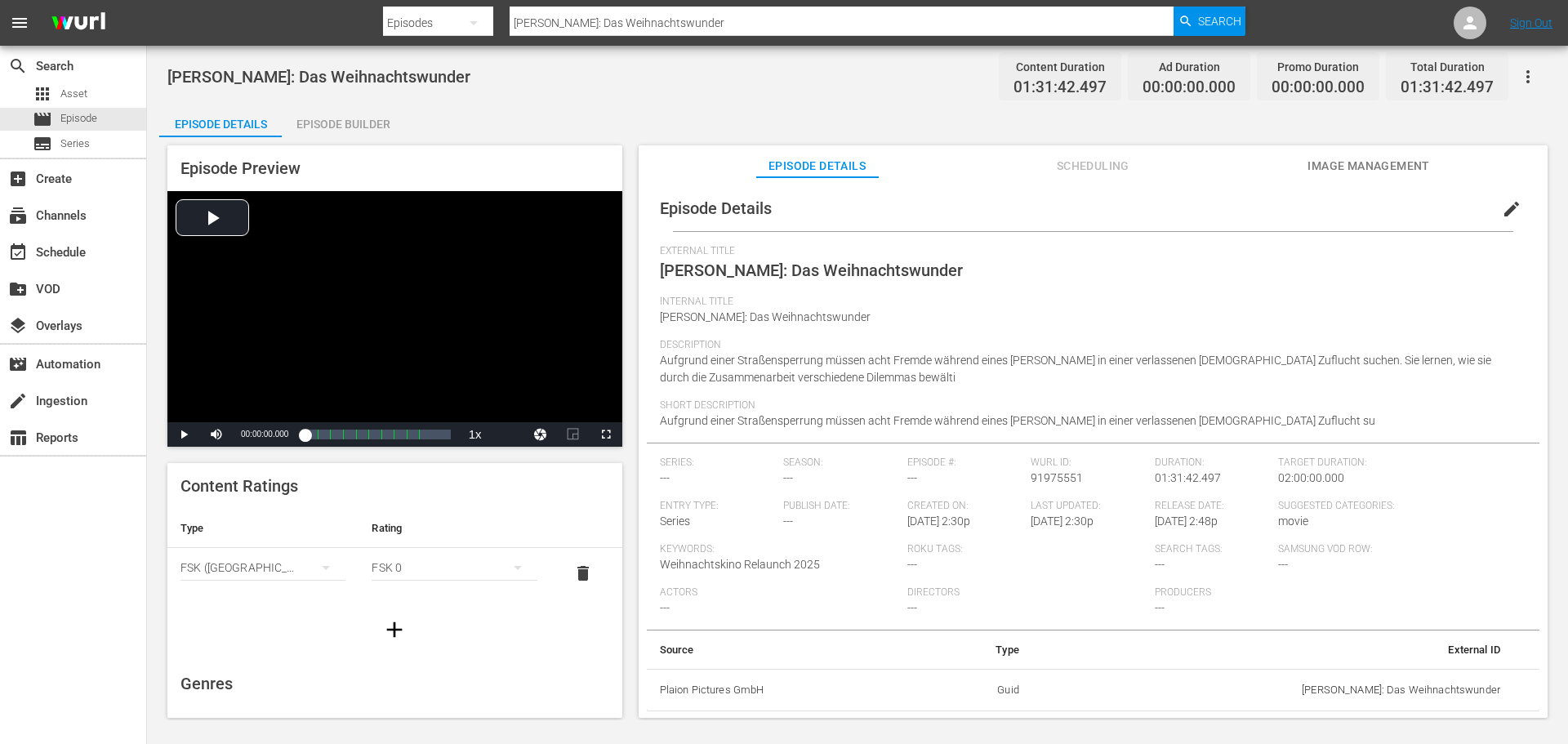
click at [350, 118] on div "Episode Builder" at bounding box center [343, 124] width 122 height 39
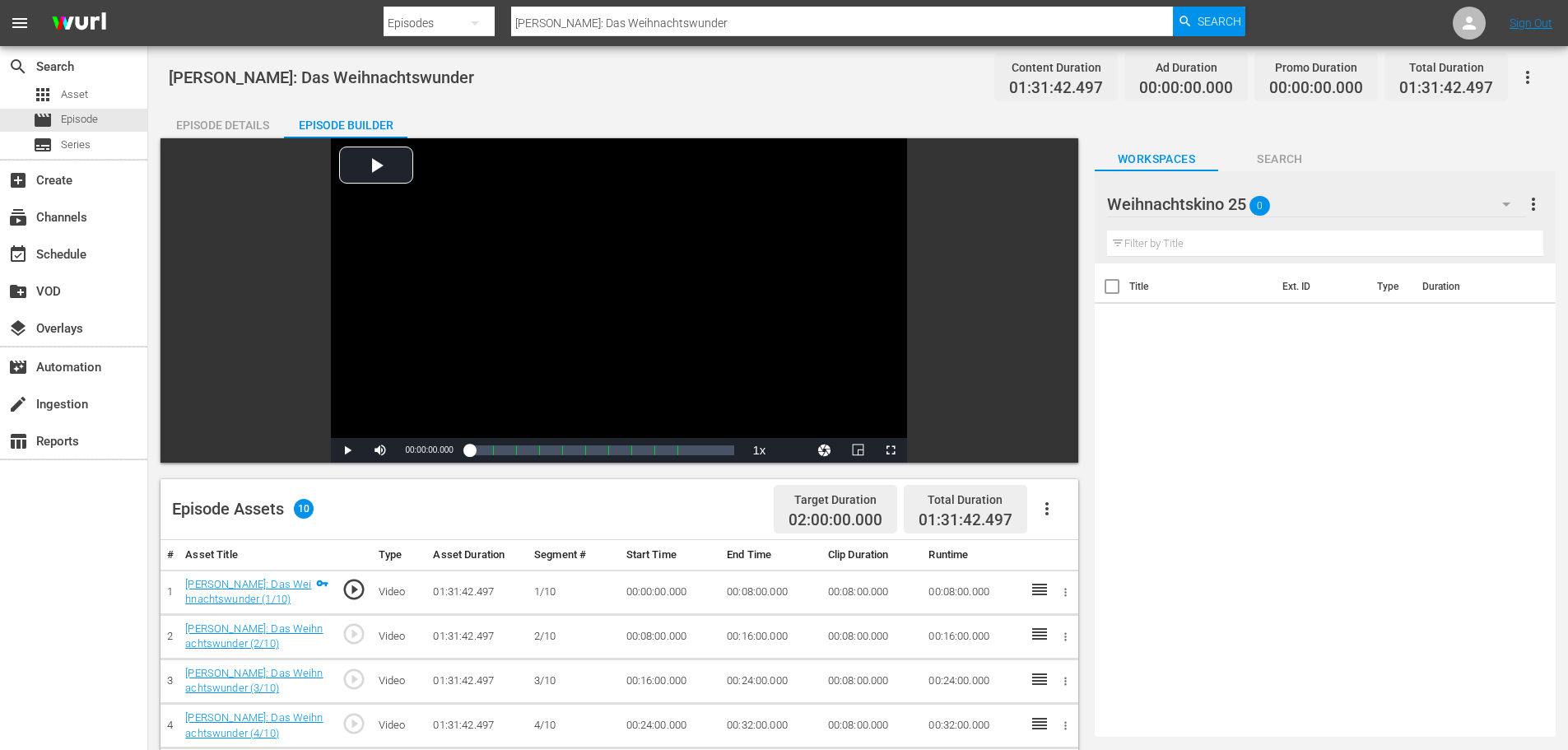
click at [1047, 511] on icon "button" at bounding box center [1047, 509] width 20 height 20
click at [1060, 510] on div "Fill with Ads" at bounding box center [1096, 515] width 112 height 39
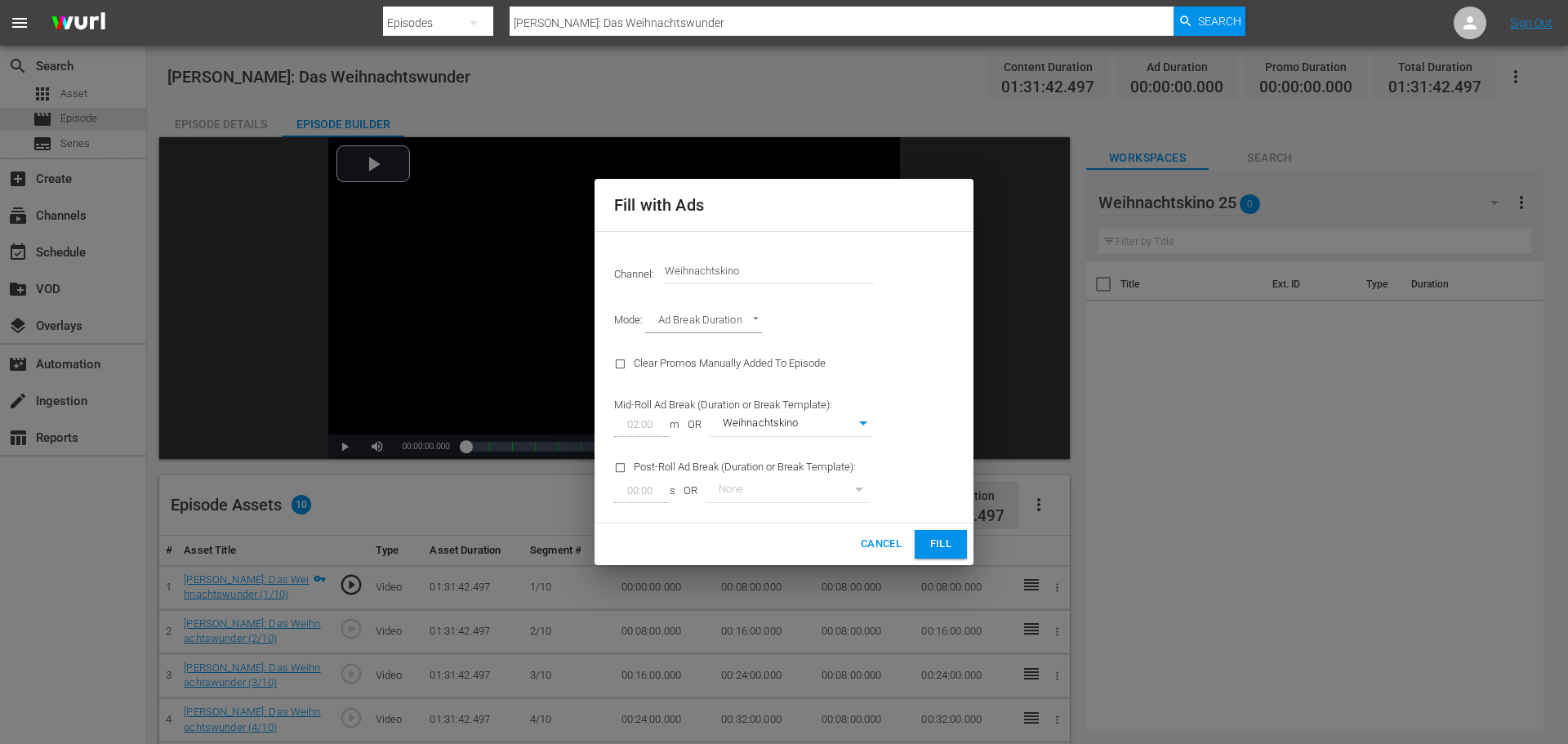
click at [958, 546] on button "Fill" at bounding box center [940, 544] width 52 height 28
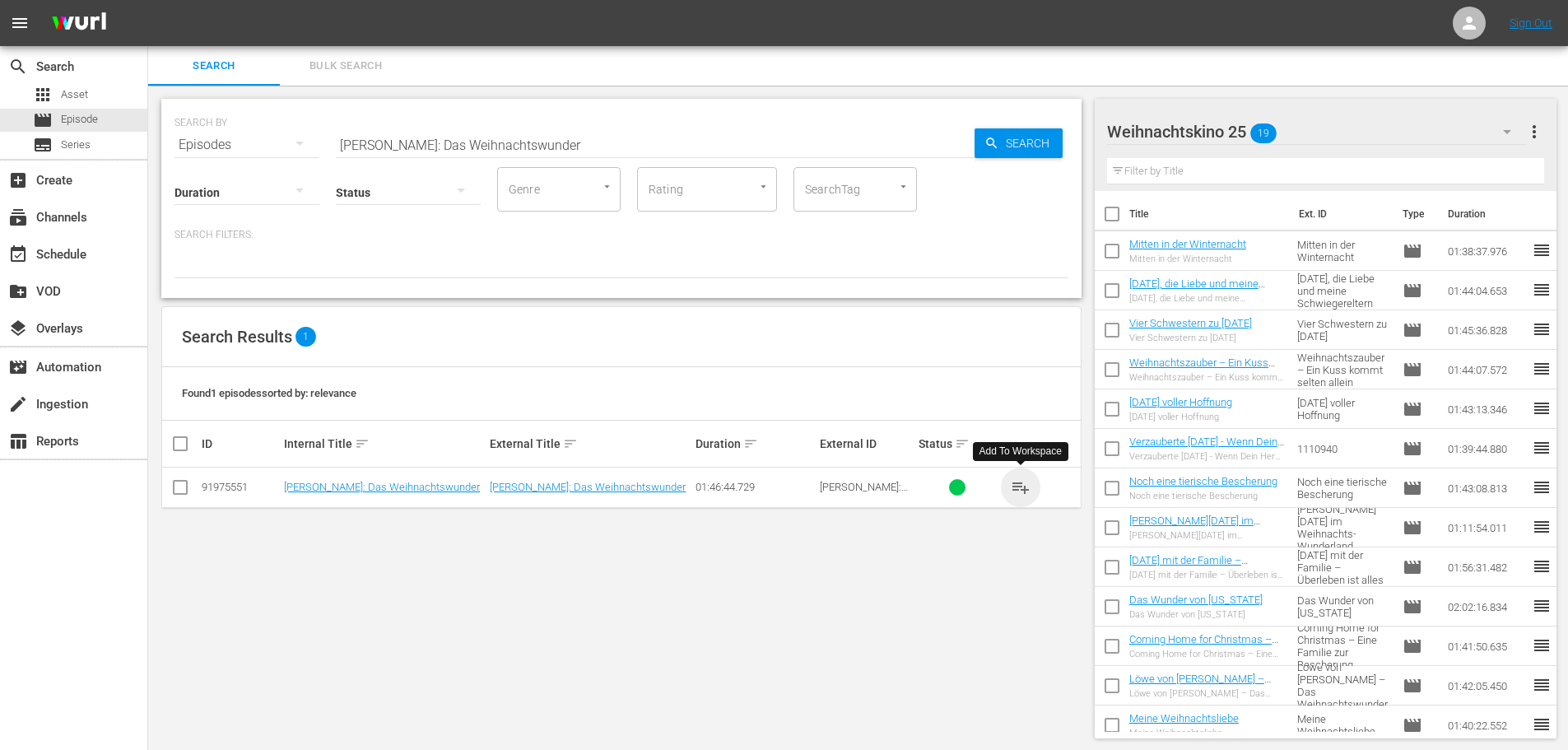
click at [1019, 488] on span "playlist_add" at bounding box center [1021, 488] width 20 height 20
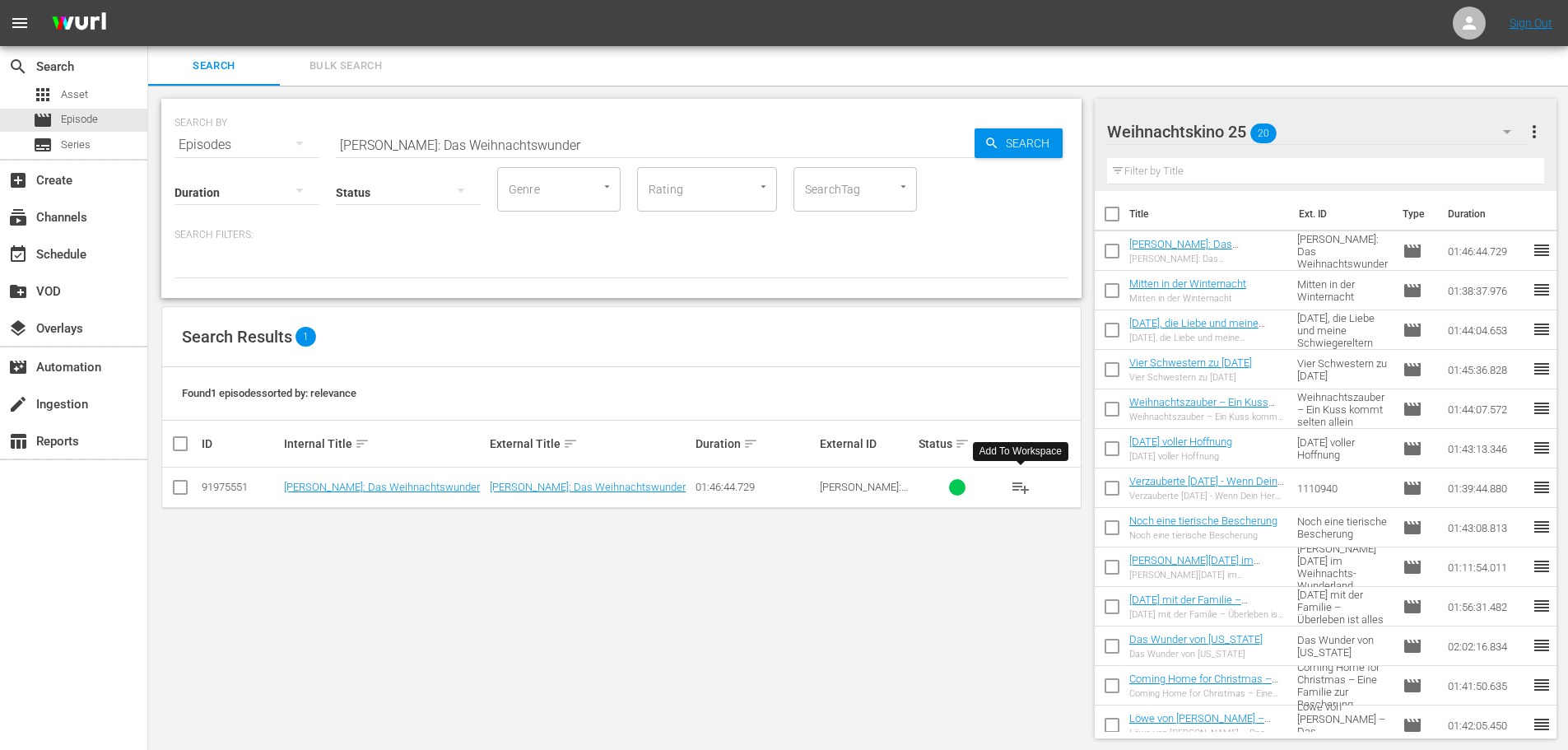
click at [471, 162] on div "Status" at bounding box center [408, 182] width 145 height 59
click at [475, 148] on input "[PERSON_NAME]: Das Weihnachtswunder" at bounding box center [655, 145] width 638 height 39
paste input "Alles was du dir zu [DATE] wünschst"
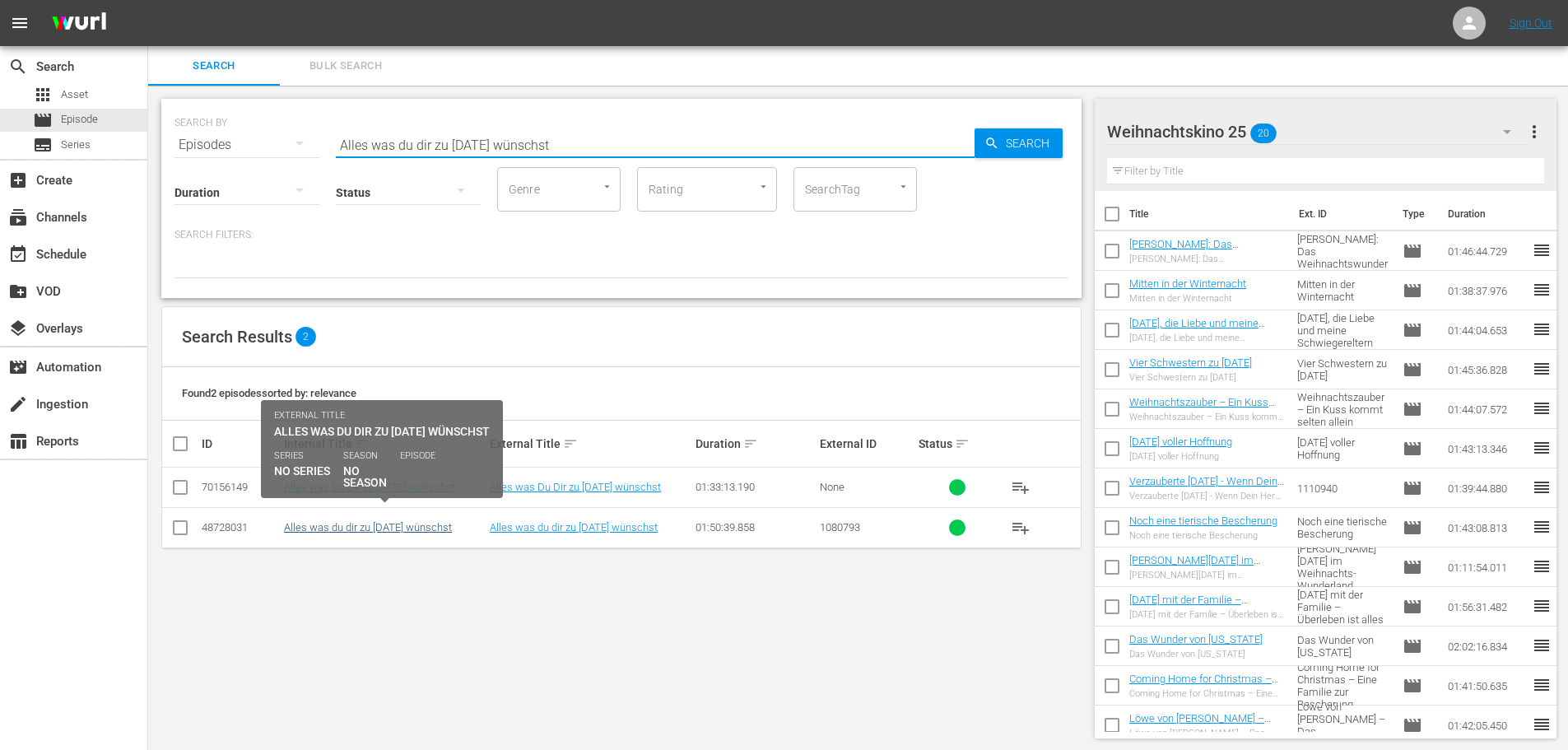
type input "Alles was du dir zu [DATE] wünschst"
click at [383, 523] on link "Alles was du dir zu [DATE] wünschst" at bounding box center [368, 527] width 168 height 12
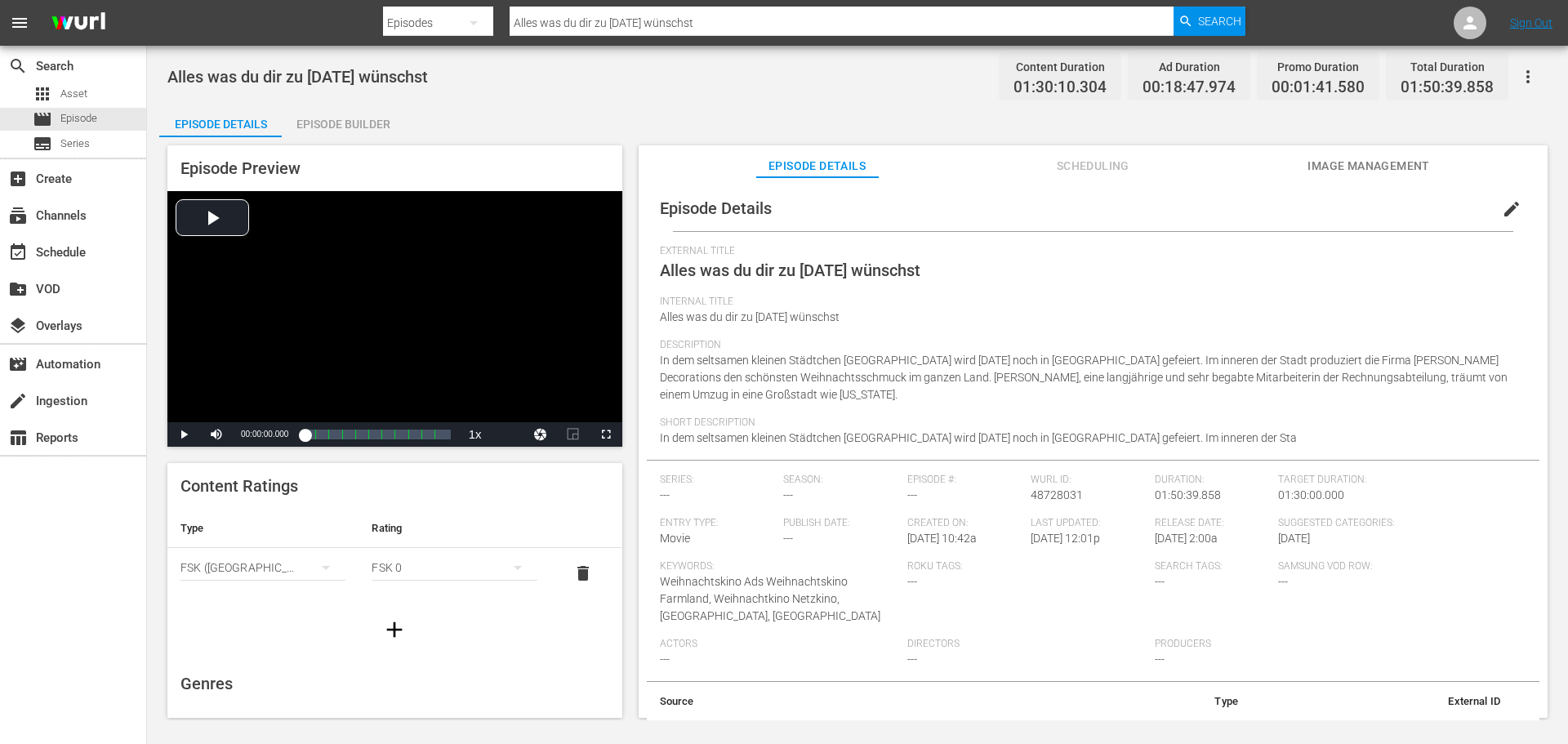
click at [364, 112] on div "Episode Builder" at bounding box center [343, 124] width 122 height 39
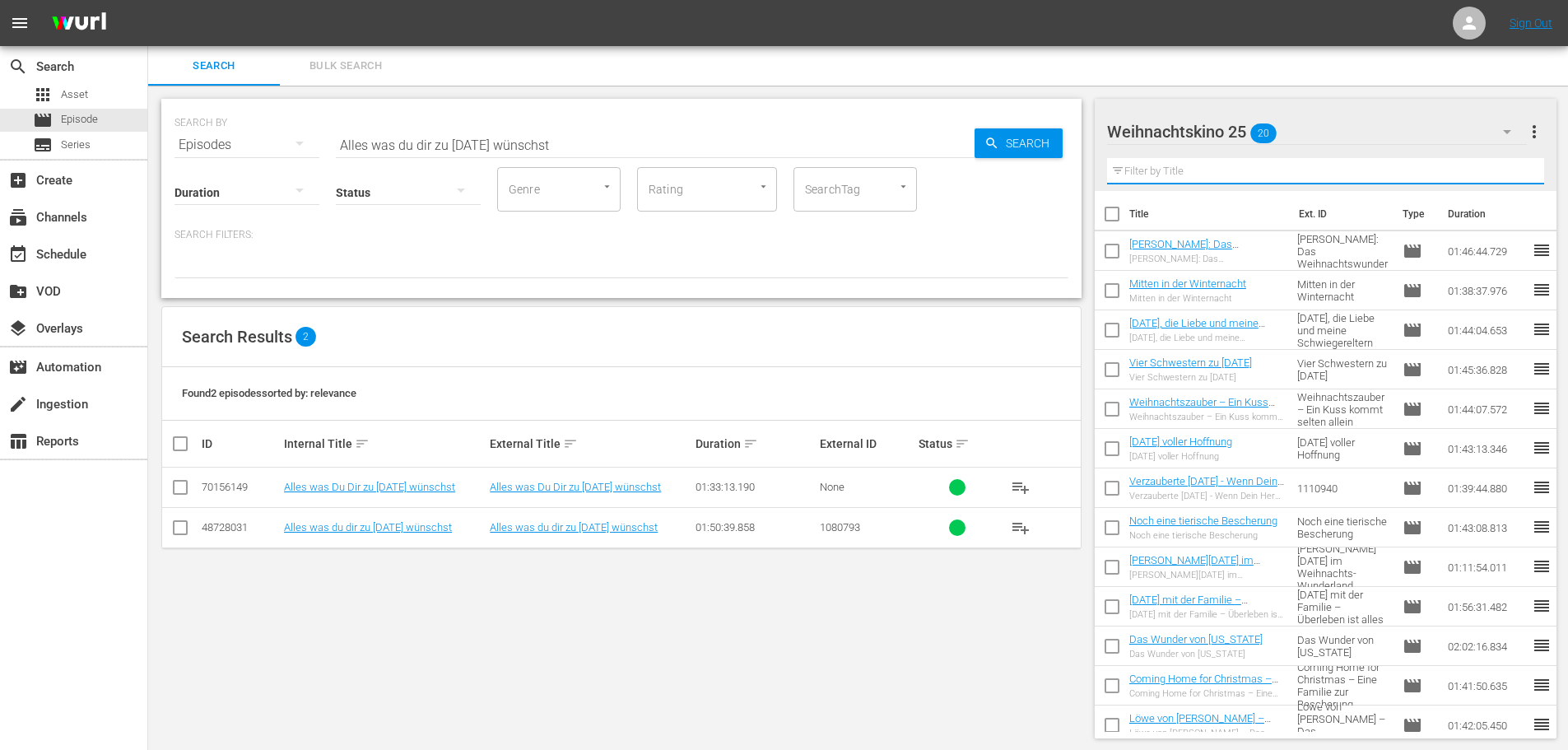
click at [1247, 163] on input "text" at bounding box center [1326, 171] width 438 height 26
paste input "Alles was du dir zu [DATE] wünschst"
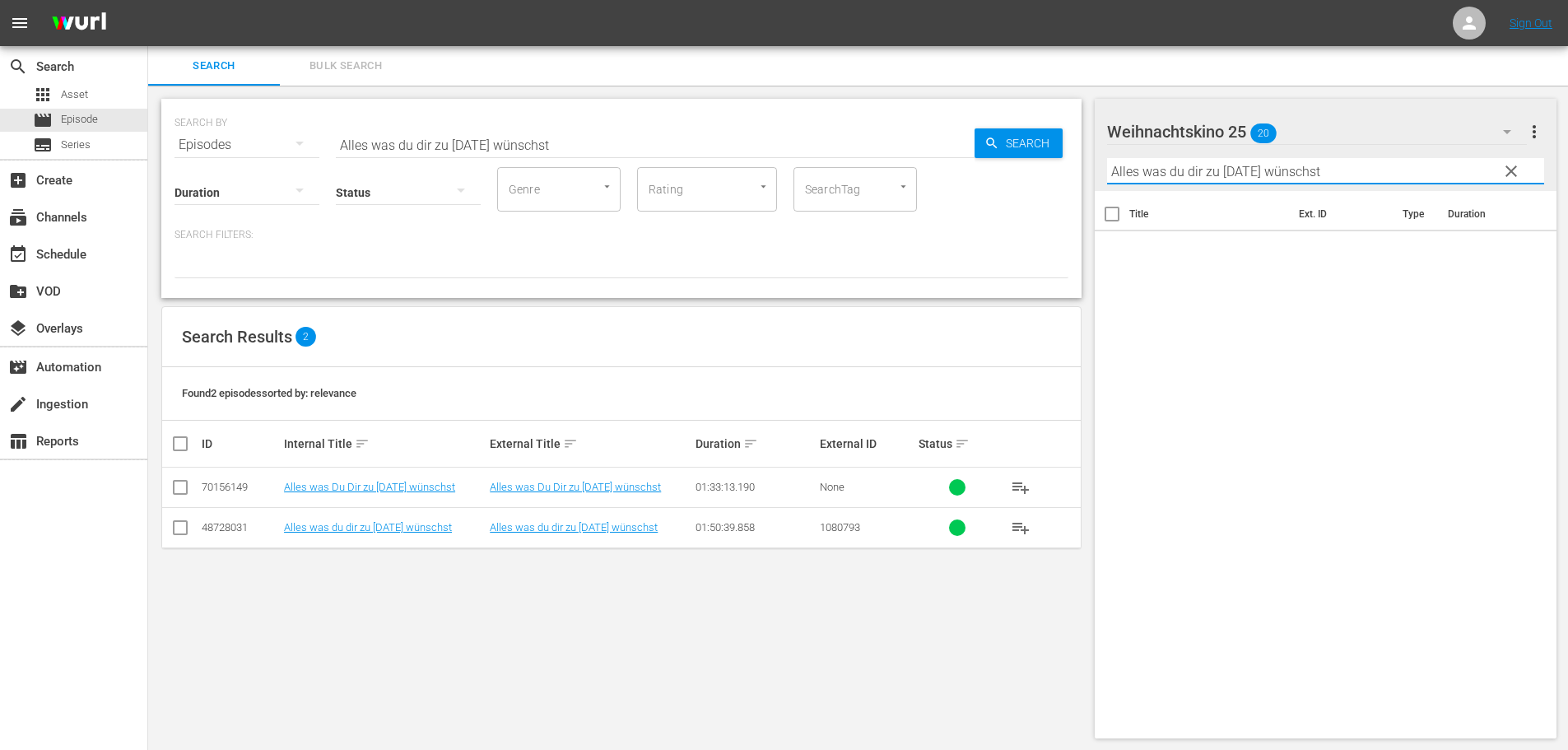
type input "Alles was du dir zu [DATE] wünschst"
click at [1514, 177] on span "clear" at bounding box center [1511, 171] width 20 height 20
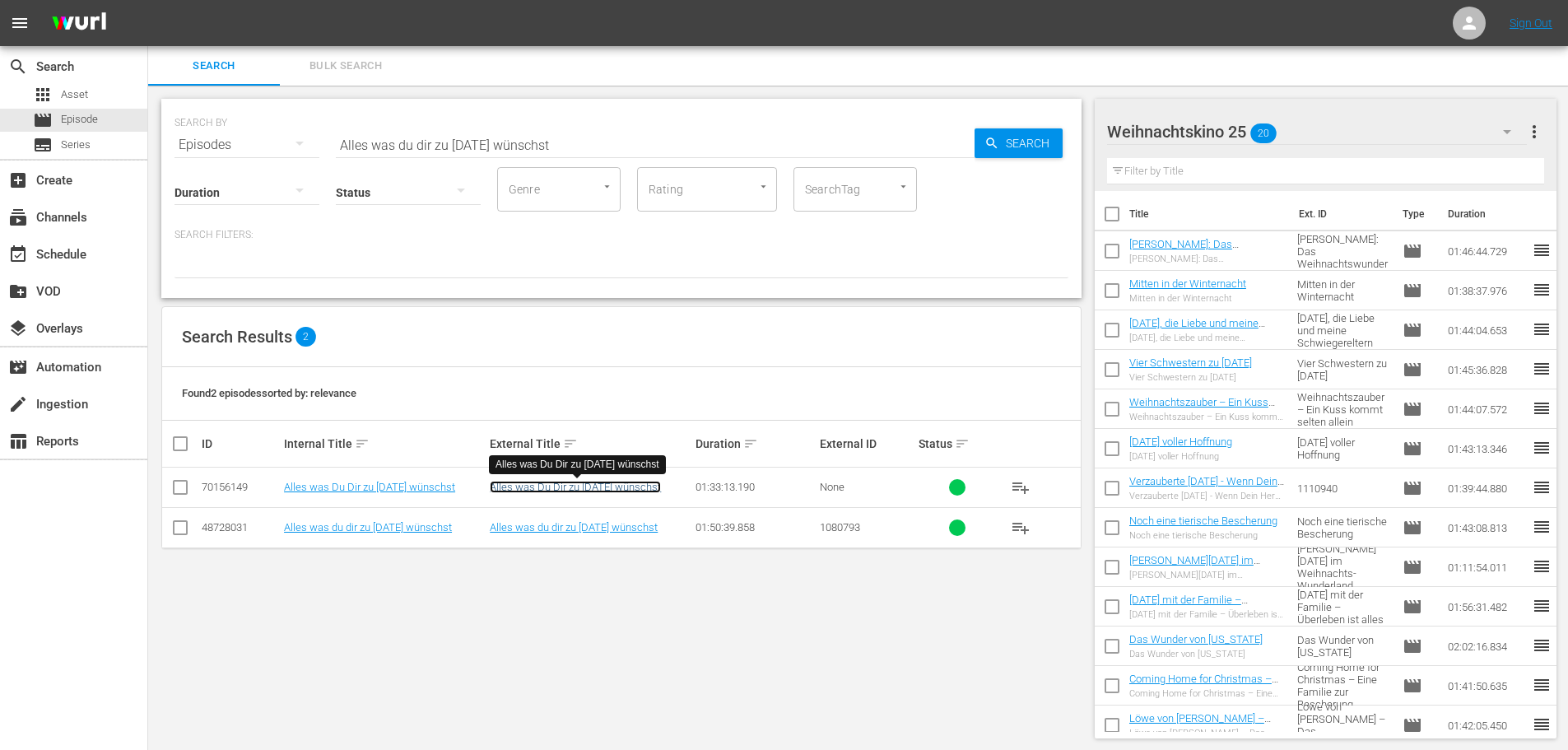
click at [632, 486] on link "Alles was Du Dir zu [DATE] wünschst" at bounding box center [575, 487] width 171 height 12
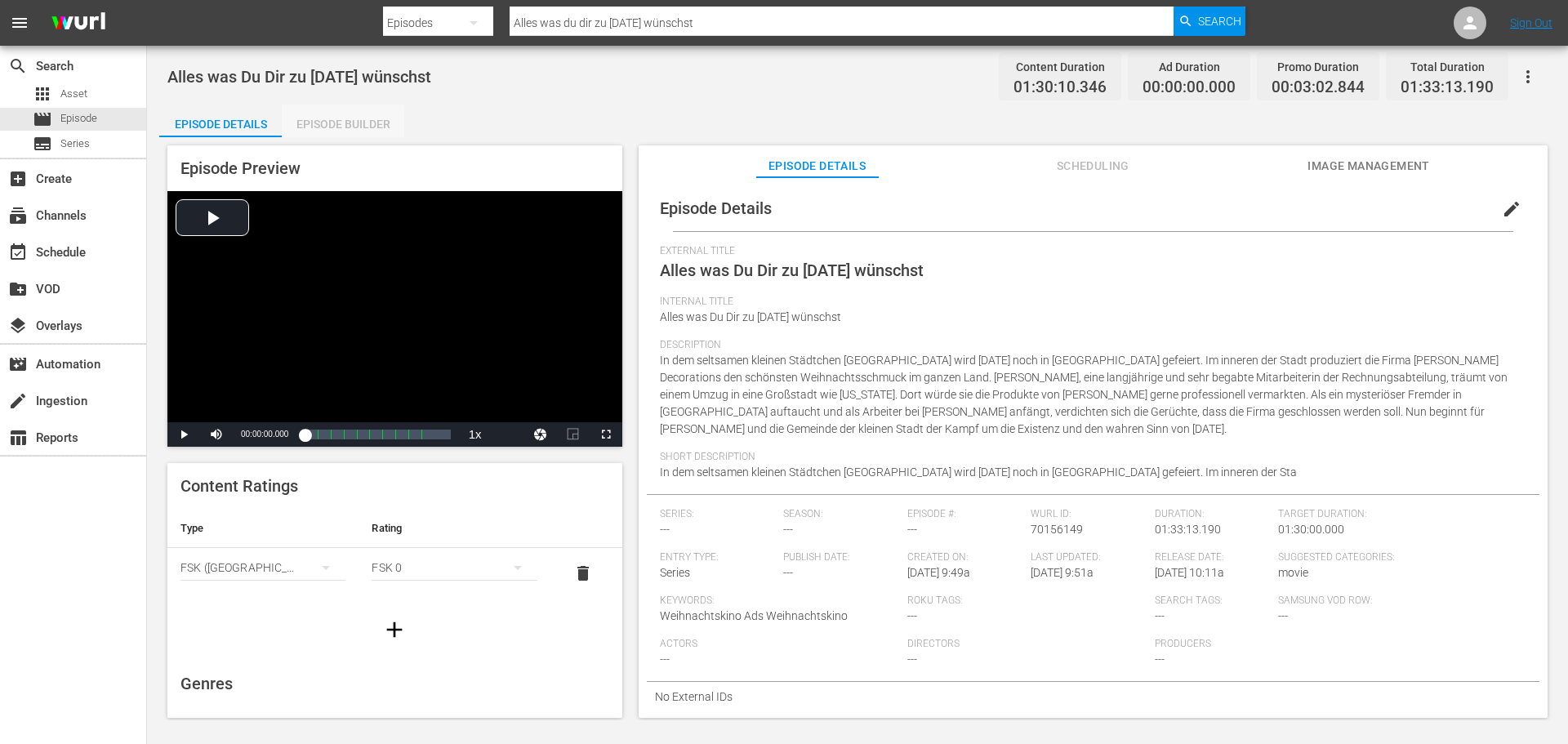
click at [322, 129] on div "Episode Builder" at bounding box center [343, 124] width 122 height 39
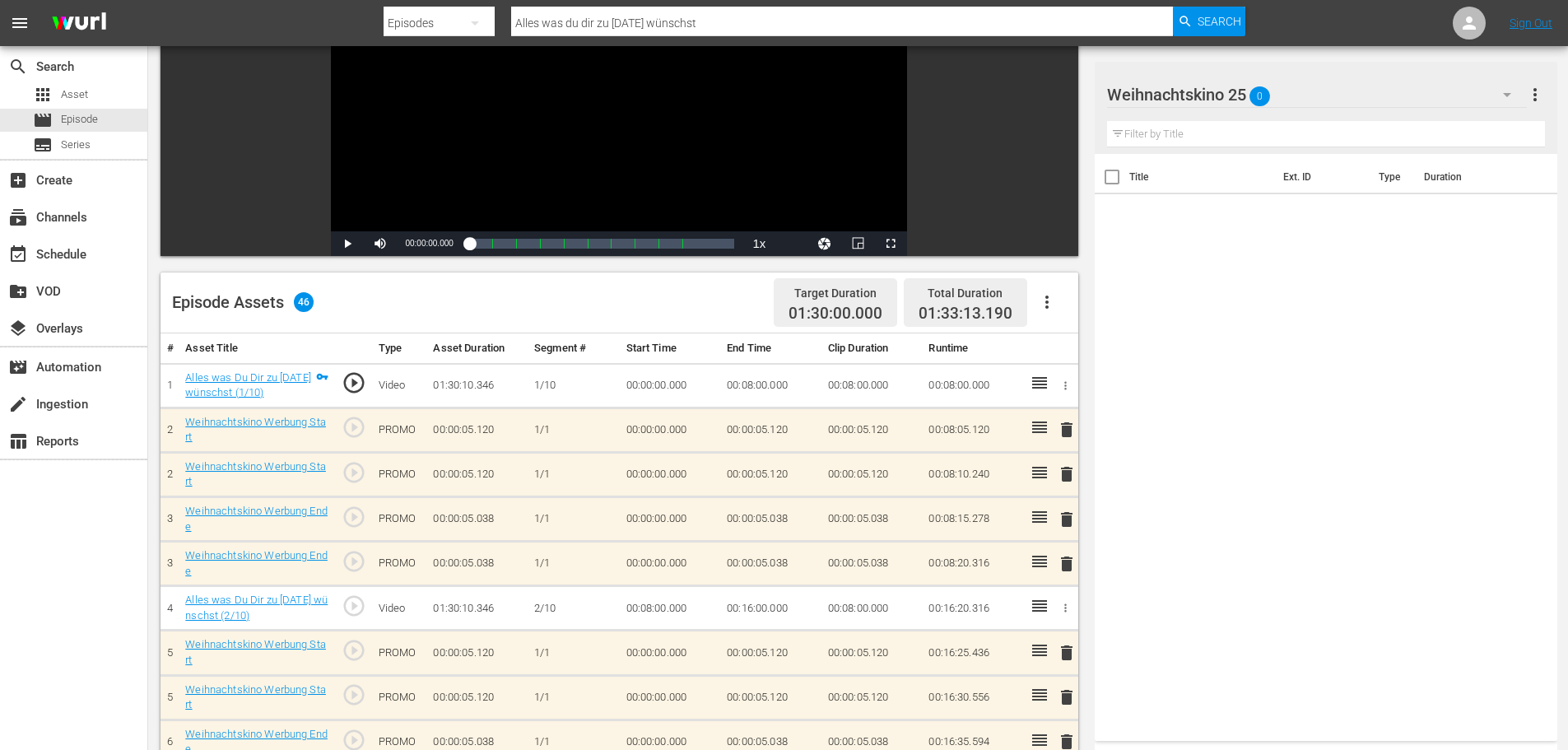
scroll to position [247, 0]
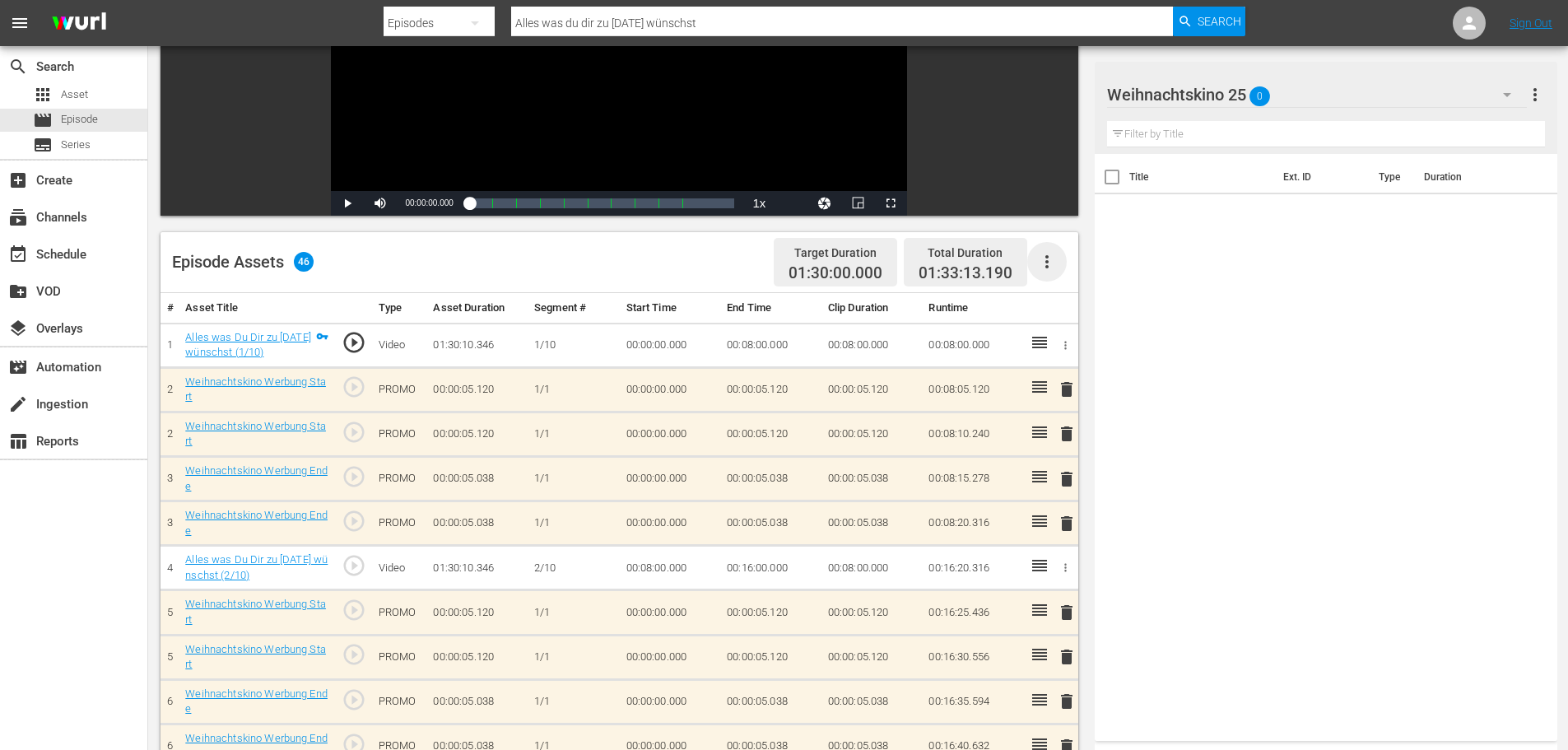
click at [1047, 261] on icon "button" at bounding box center [1047, 262] width 20 height 20
click at [1067, 310] on div "Clear Ads" at bounding box center [1096, 308] width 112 height 39
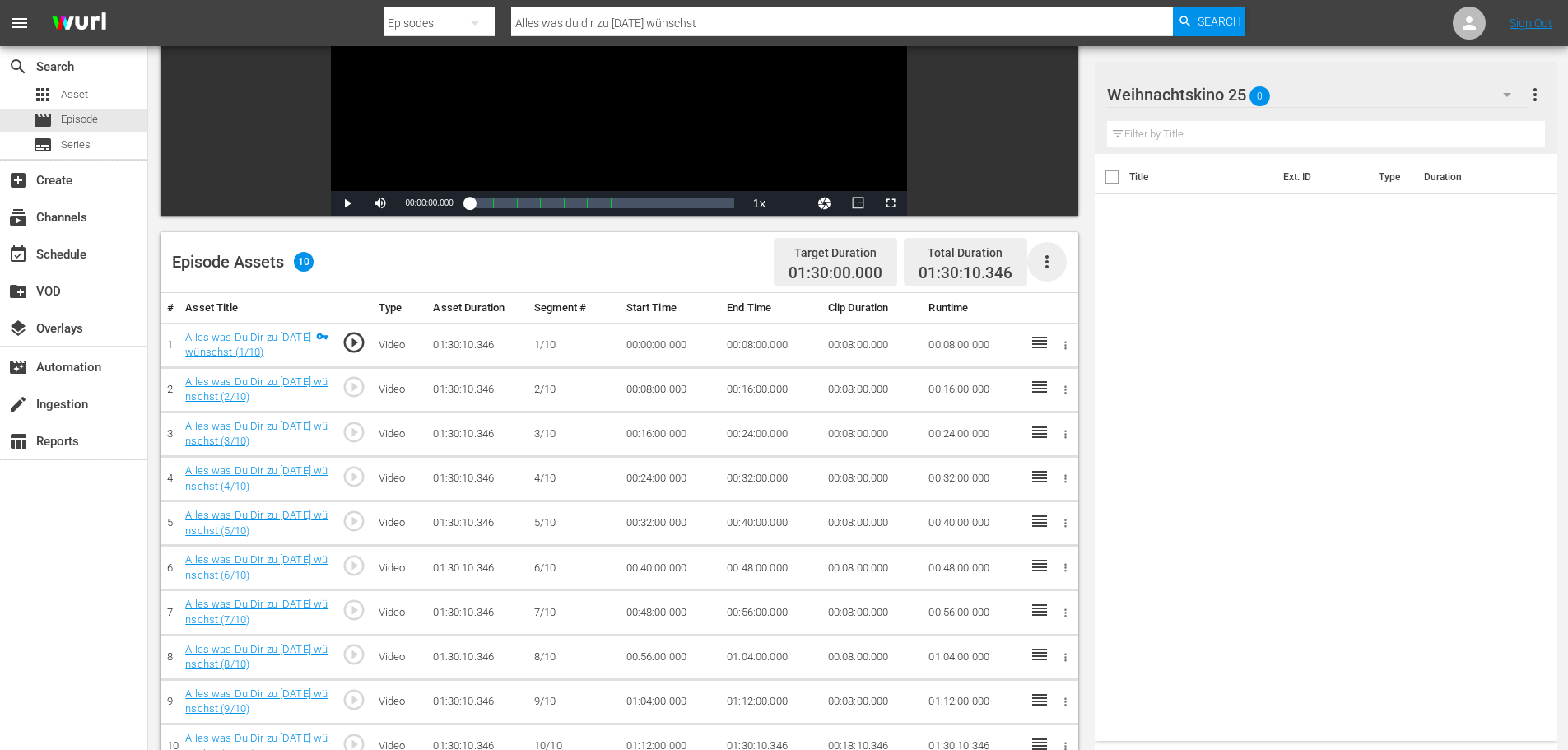
click at [1052, 258] on icon "button" at bounding box center [1047, 262] width 20 height 20
click at [1063, 254] on div "Fill with Ads" at bounding box center [1096, 268] width 112 height 39
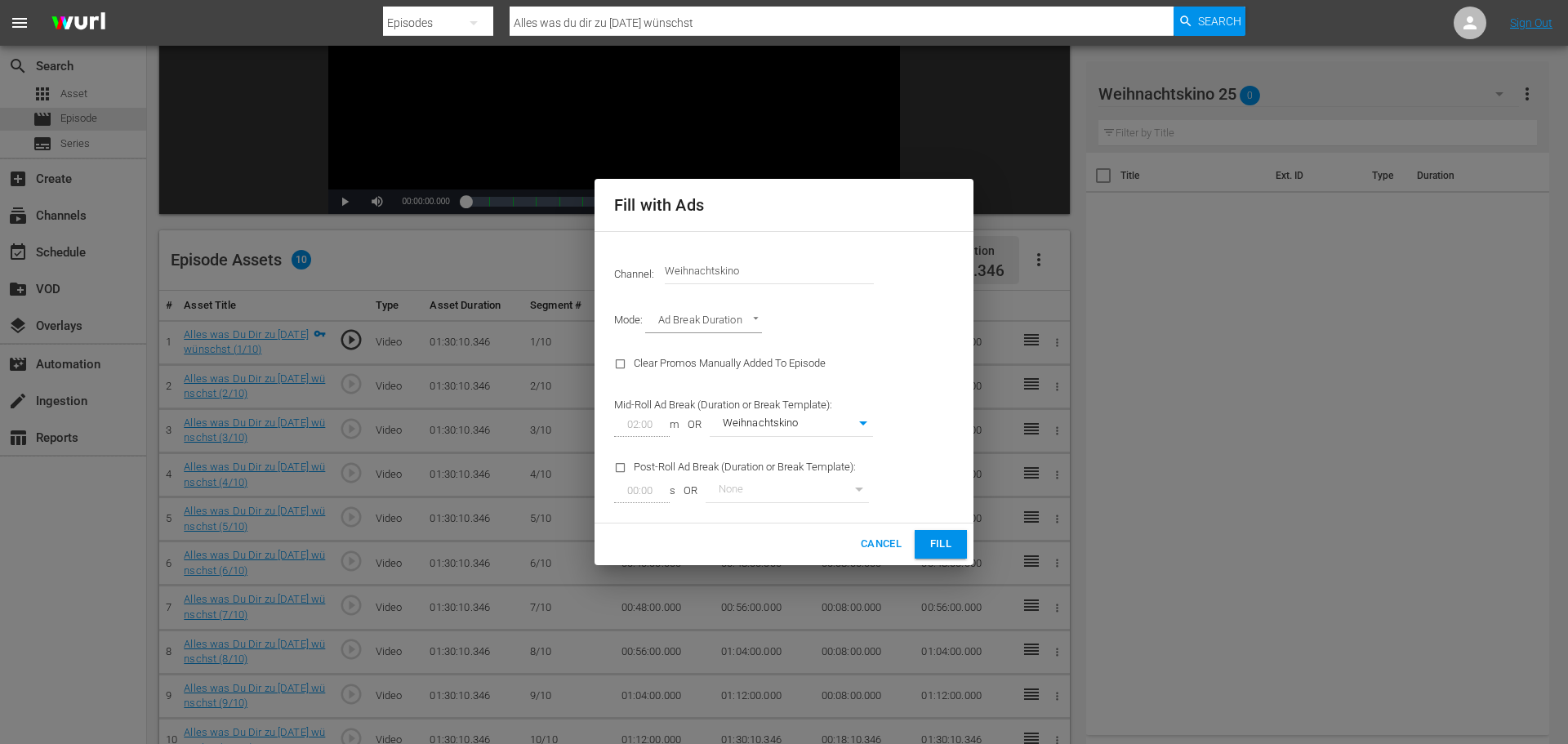
click at [941, 549] on span "Fill" at bounding box center [940, 544] width 26 height 19
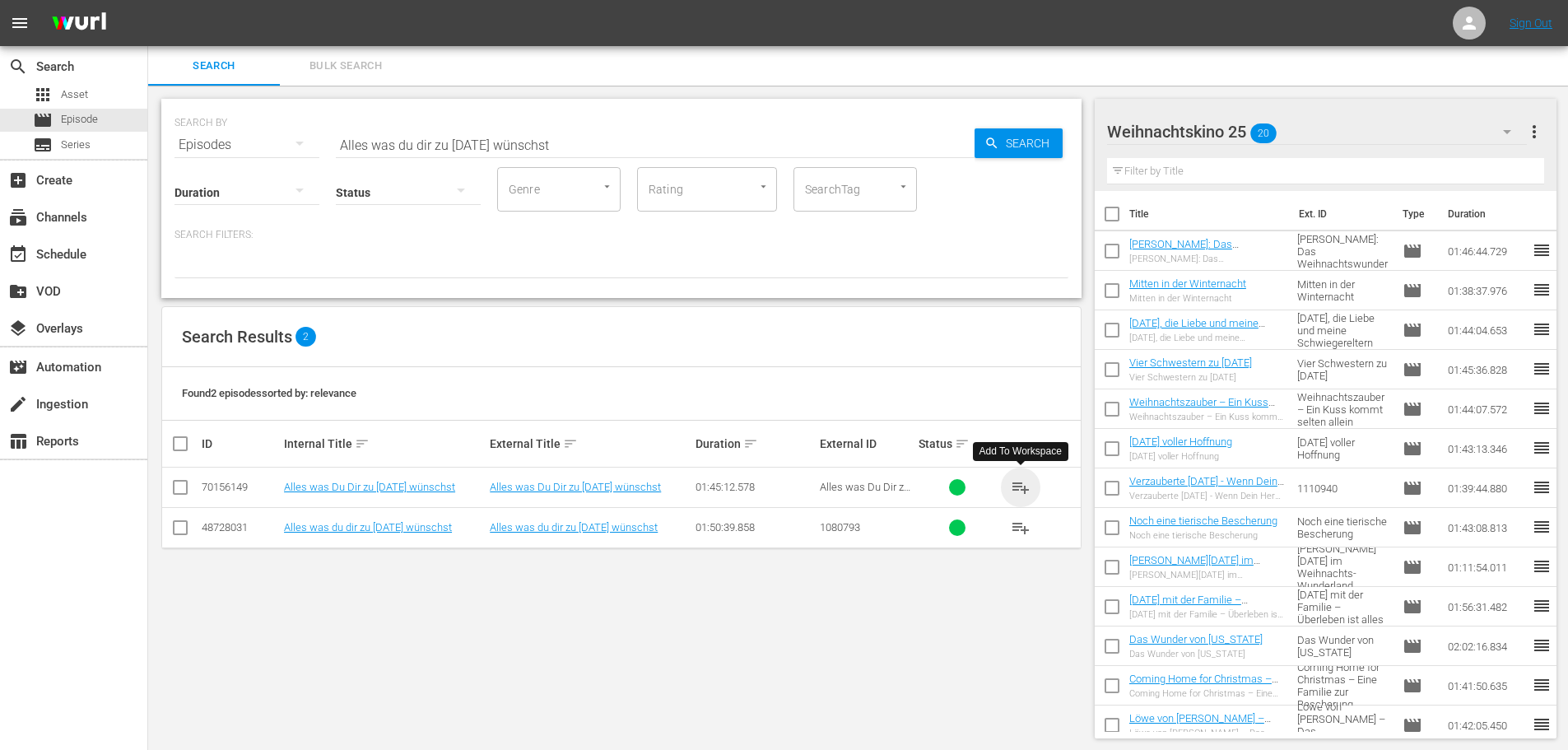
click at [1025, 486] on span "playlist_add" at bounding box center [1021, 488] width 20 height 20
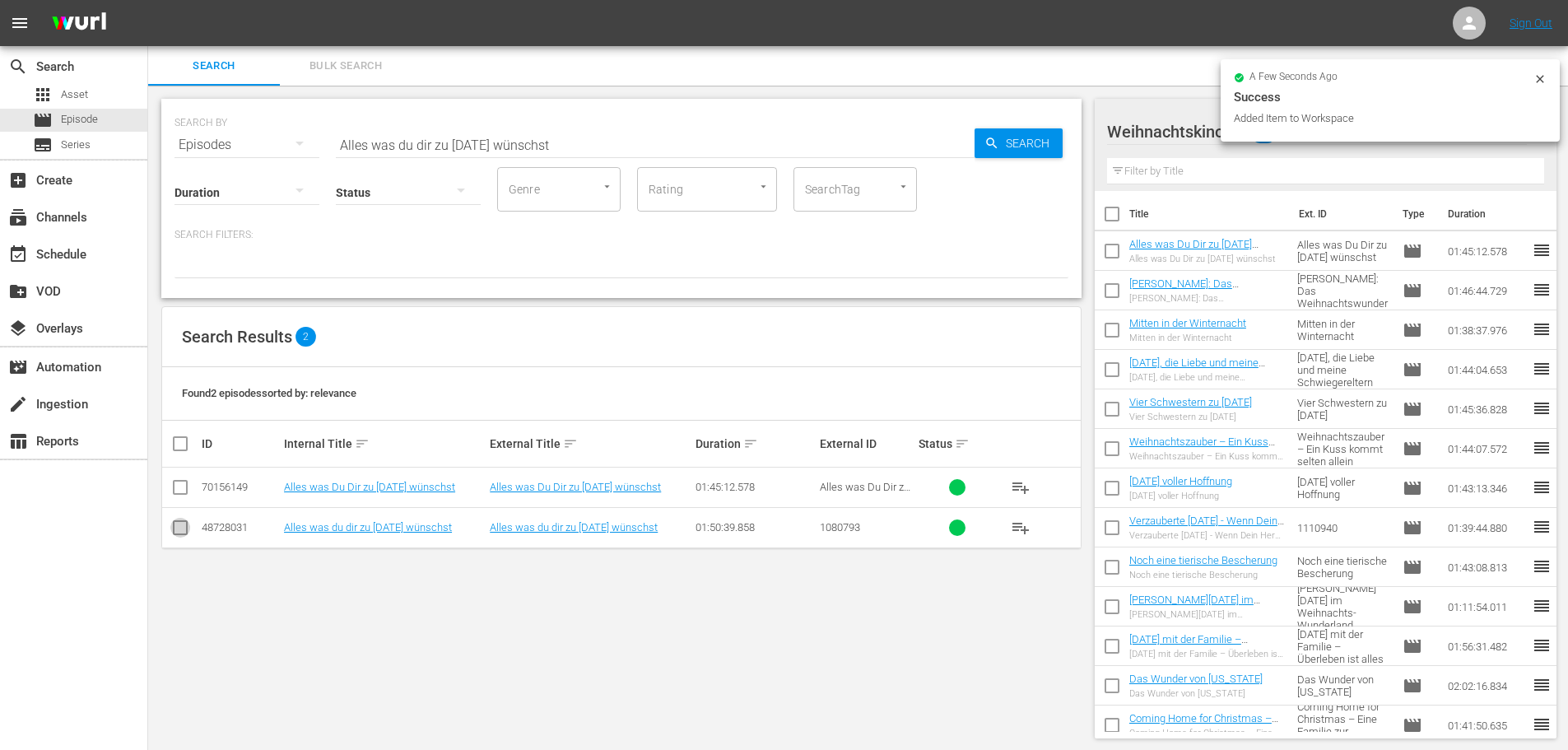
click at [178, 528] on input "checkbox" at bounding box center [180, 530] width 20 height 20
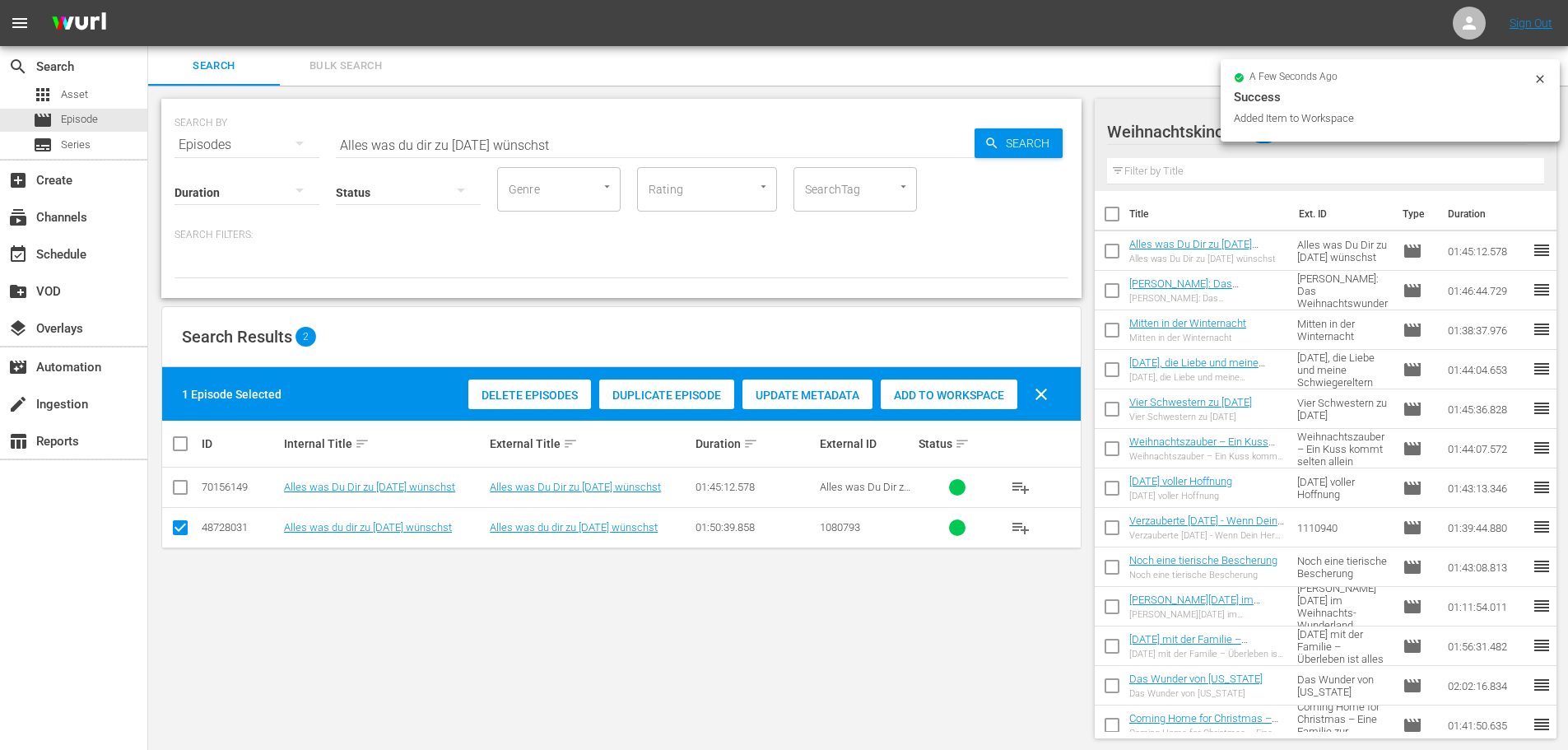
click at [542, 387] on div "Delete Episodes" at bounding box center [529, 395] width 122 height 31
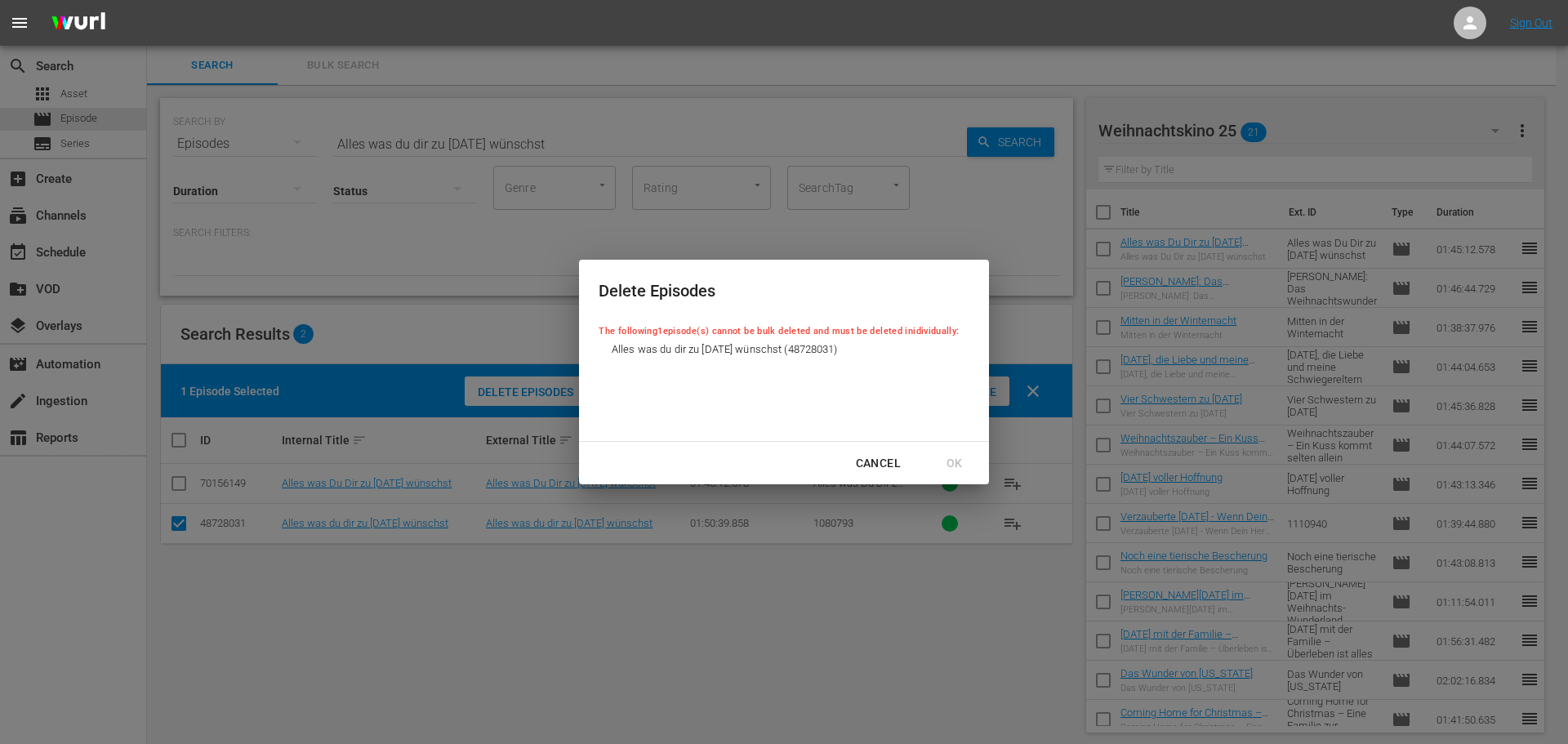
click at [886, 465] on div "Cancel" at bounding box center [878, 463] width 71 height 20
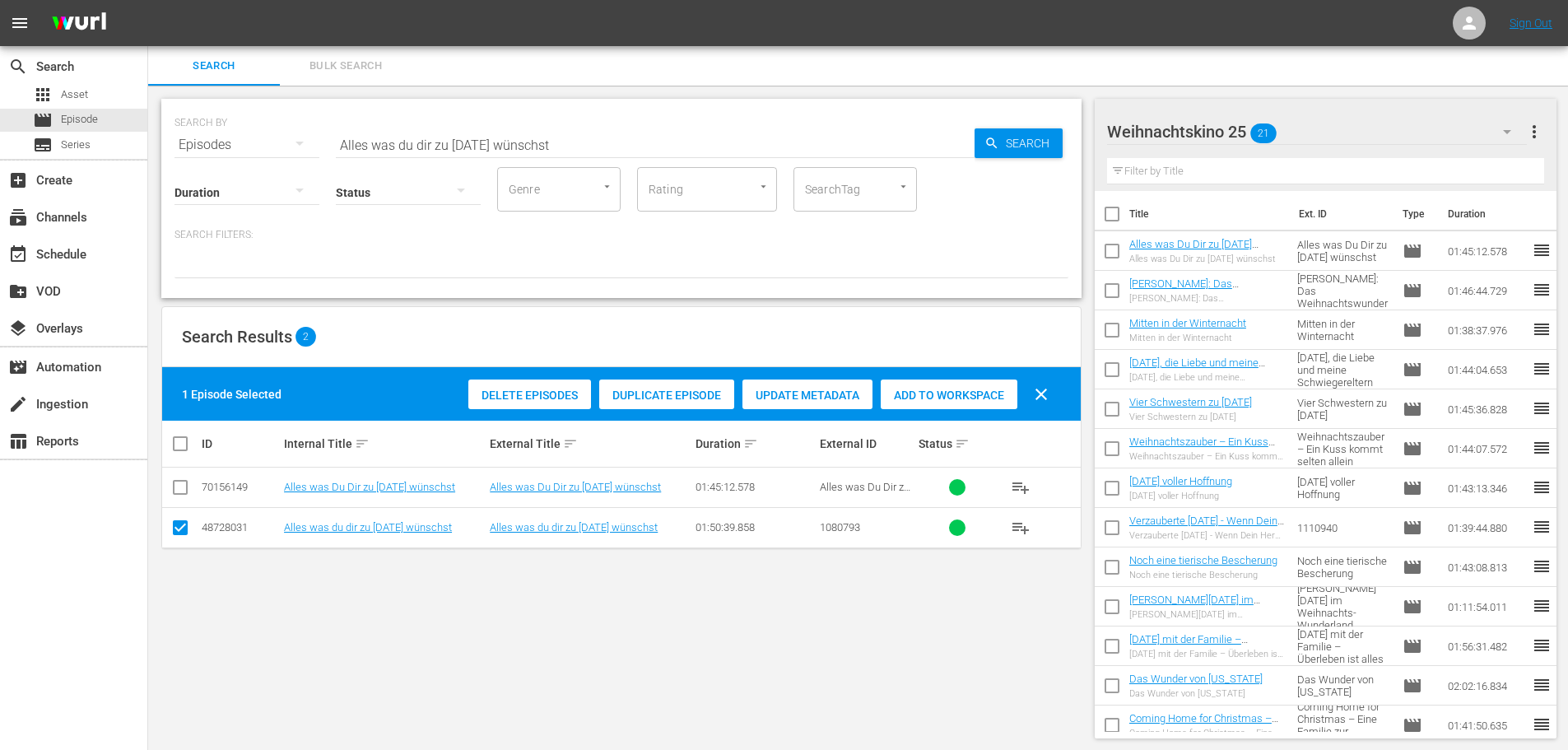
click at [182, 526] on input "checkbox" at bounding box center [180, 530] width 20 height 20
checkbox input "false"
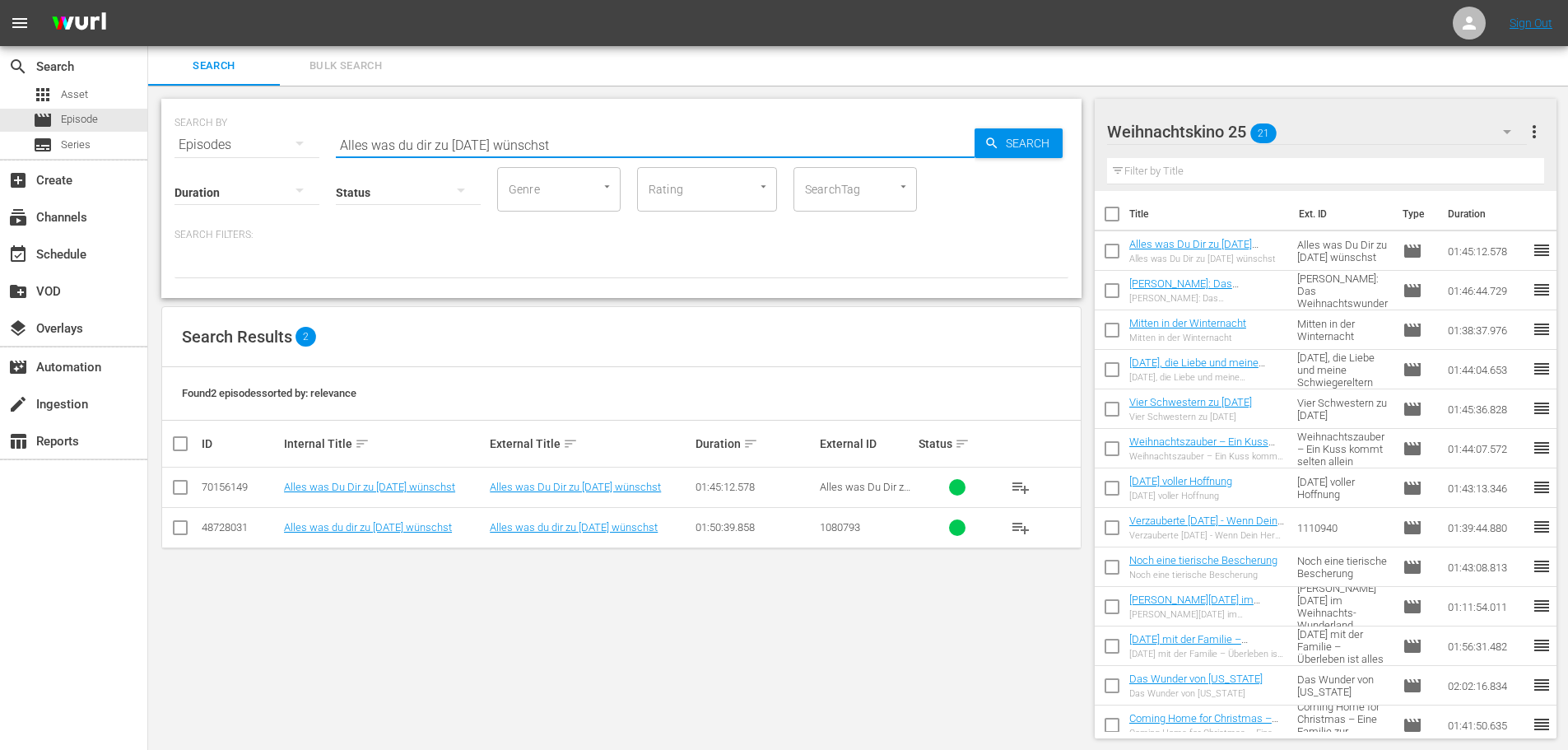
click at [561, 146] on input "Alles was du dir zu [DATE] wünschst" at bounding box center [655, 145] width 638 height 39
paste input "Das Königreich des Nussknackers"
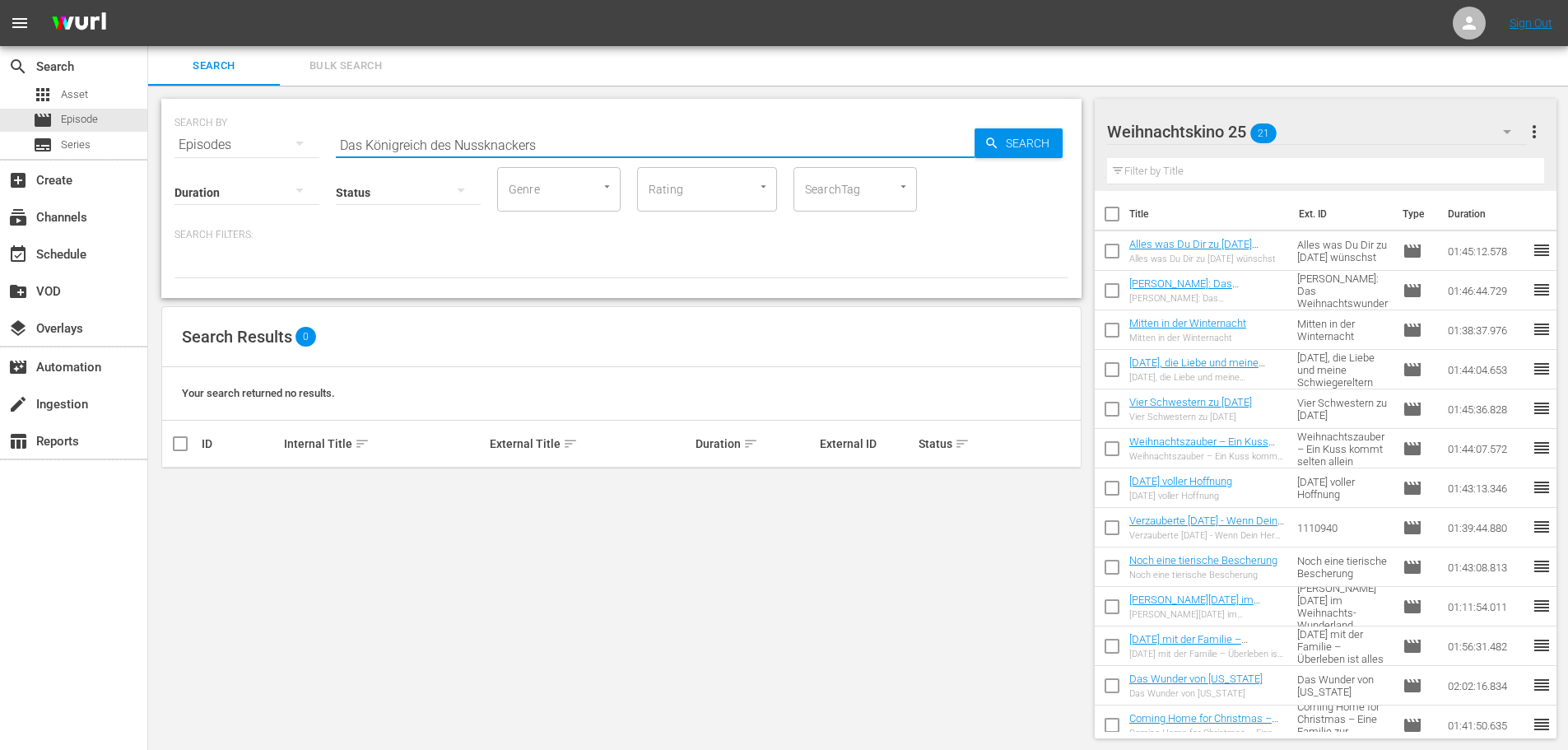
click at [479, 131] on input "Das Königreich des Nussknackers" at bounding box center [655, 145] width 638 height 39
click at [476, 142] on input "Das Königreich des Nussknackers" at bounding box center [655, 145] width 638 height 39
click at [997, 132] on div "Search" at bounding box center [1018, 143] width 88 height 29
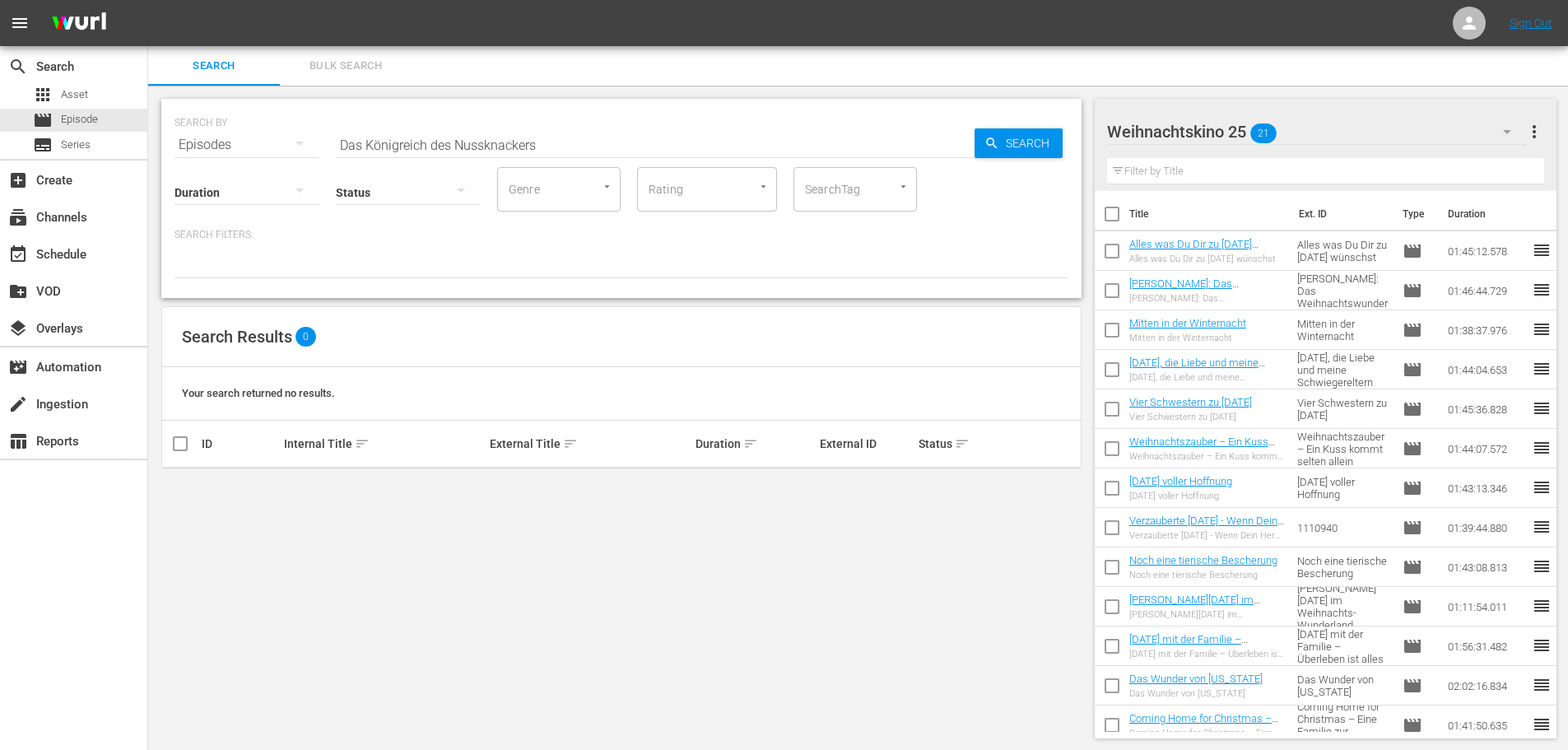
click at [905, 141] on input "Das Königreich des Nussknackers" at bounding box center [655, 145] width 638 height 39
type input "D"
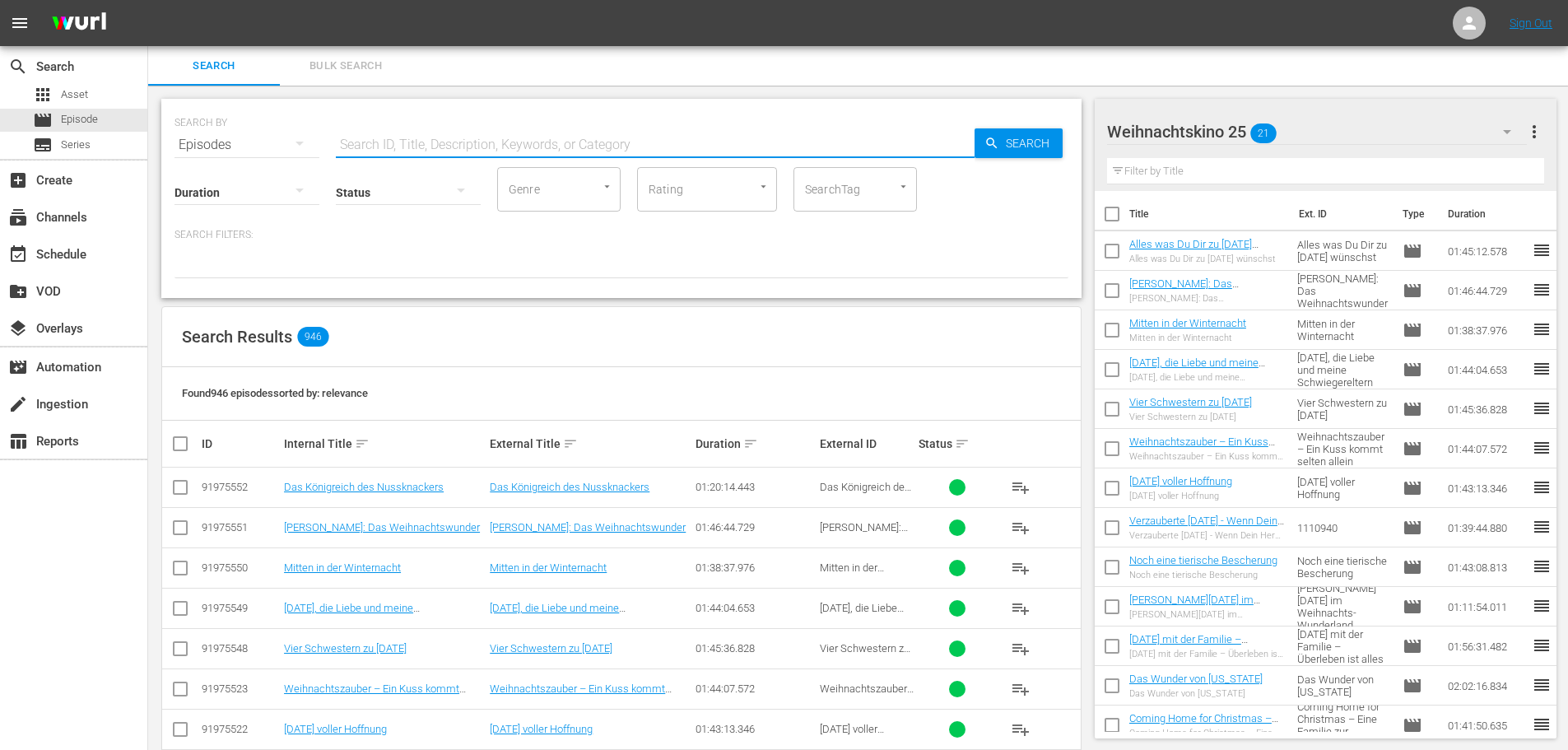
click at [834, 147] on input "text" at bounding box center [655, 145] width 638 height 39
paste input "Das Königreich des Nussknackers"
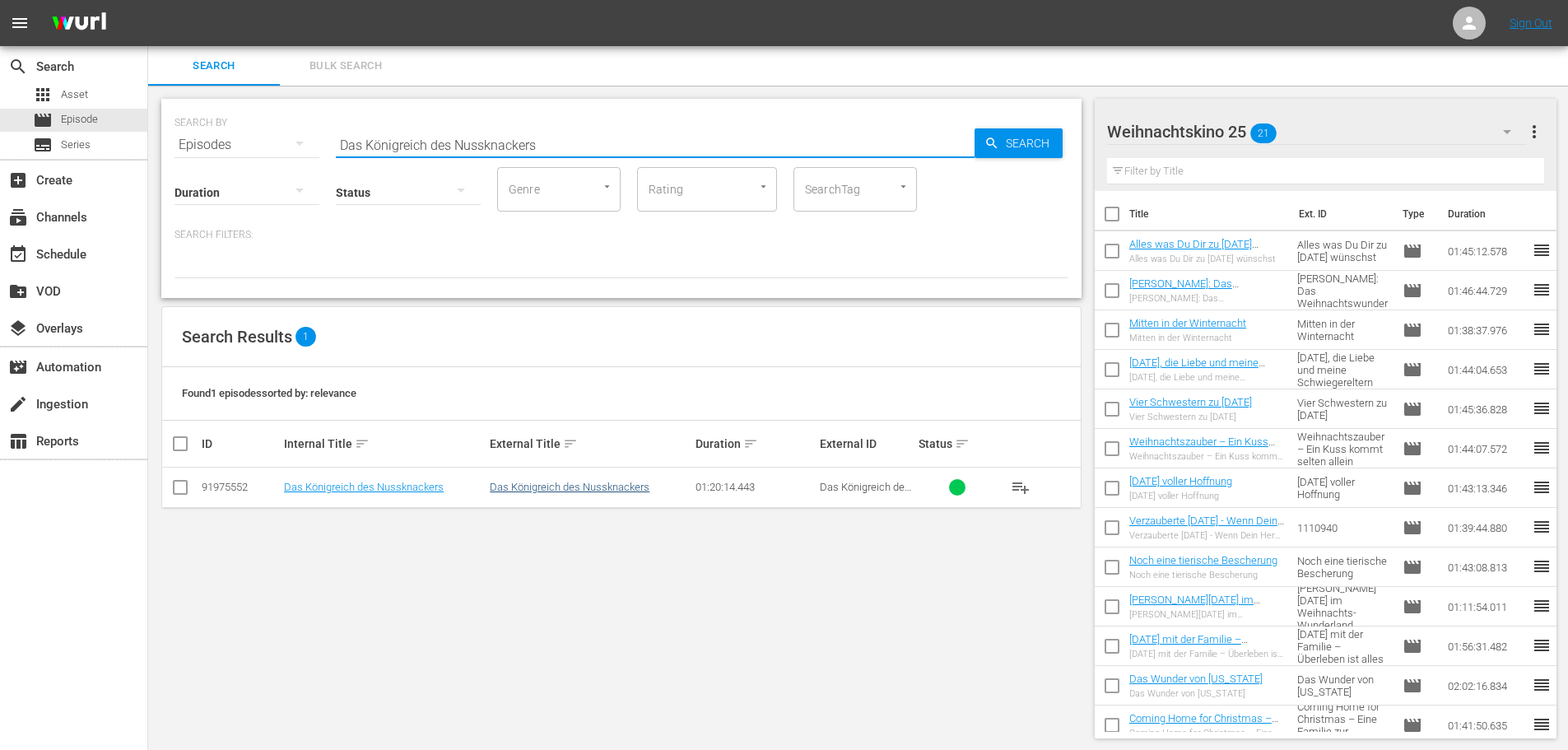
type input "Das Königreich des Nussknackers"
click at [534, 487] on link "Das Königreich des Nussknackers" at bounding box center [569, 487] width 160 height 12
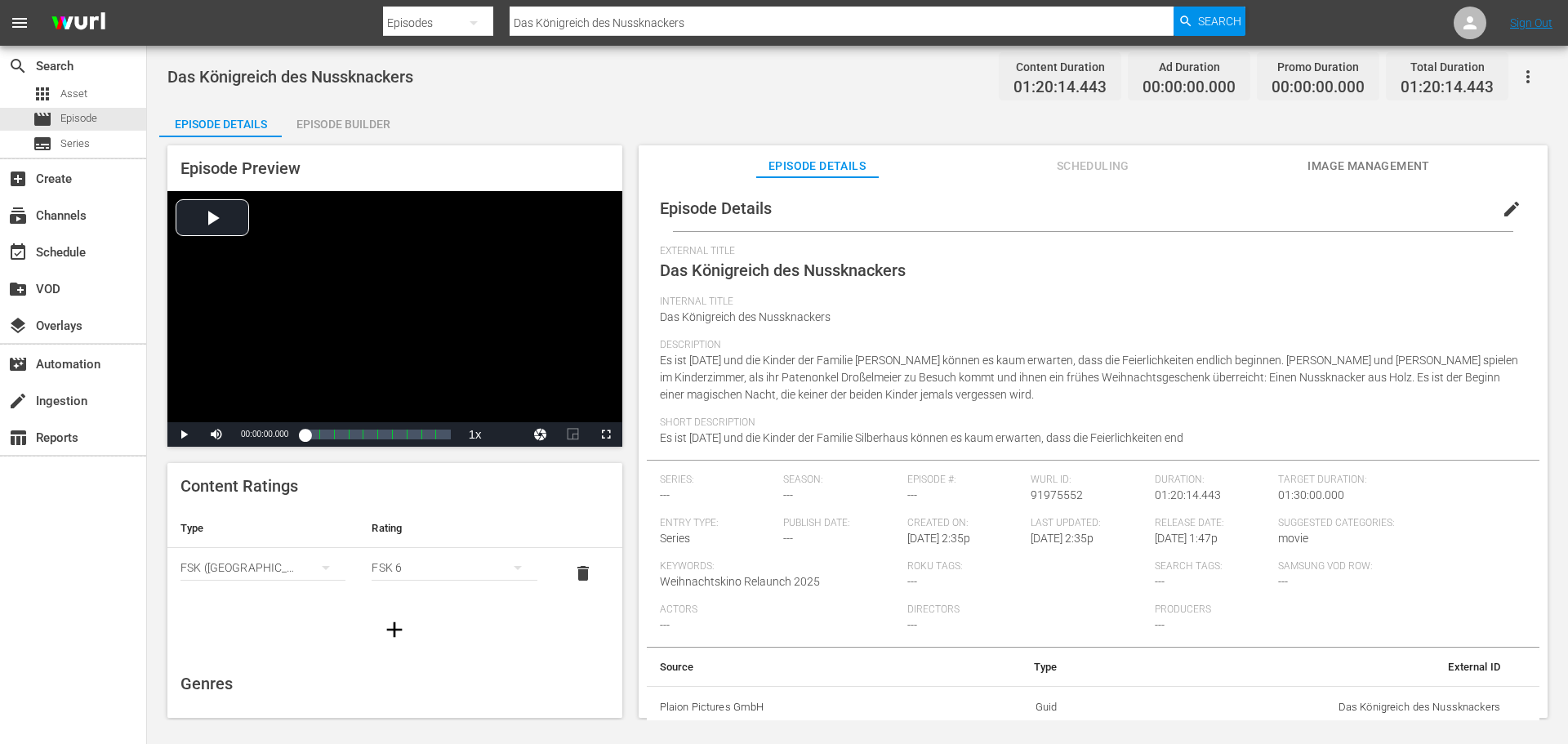
click at [345, 130] on div "Episode Builder" at bounding box center [343, 124] width 122 height 39
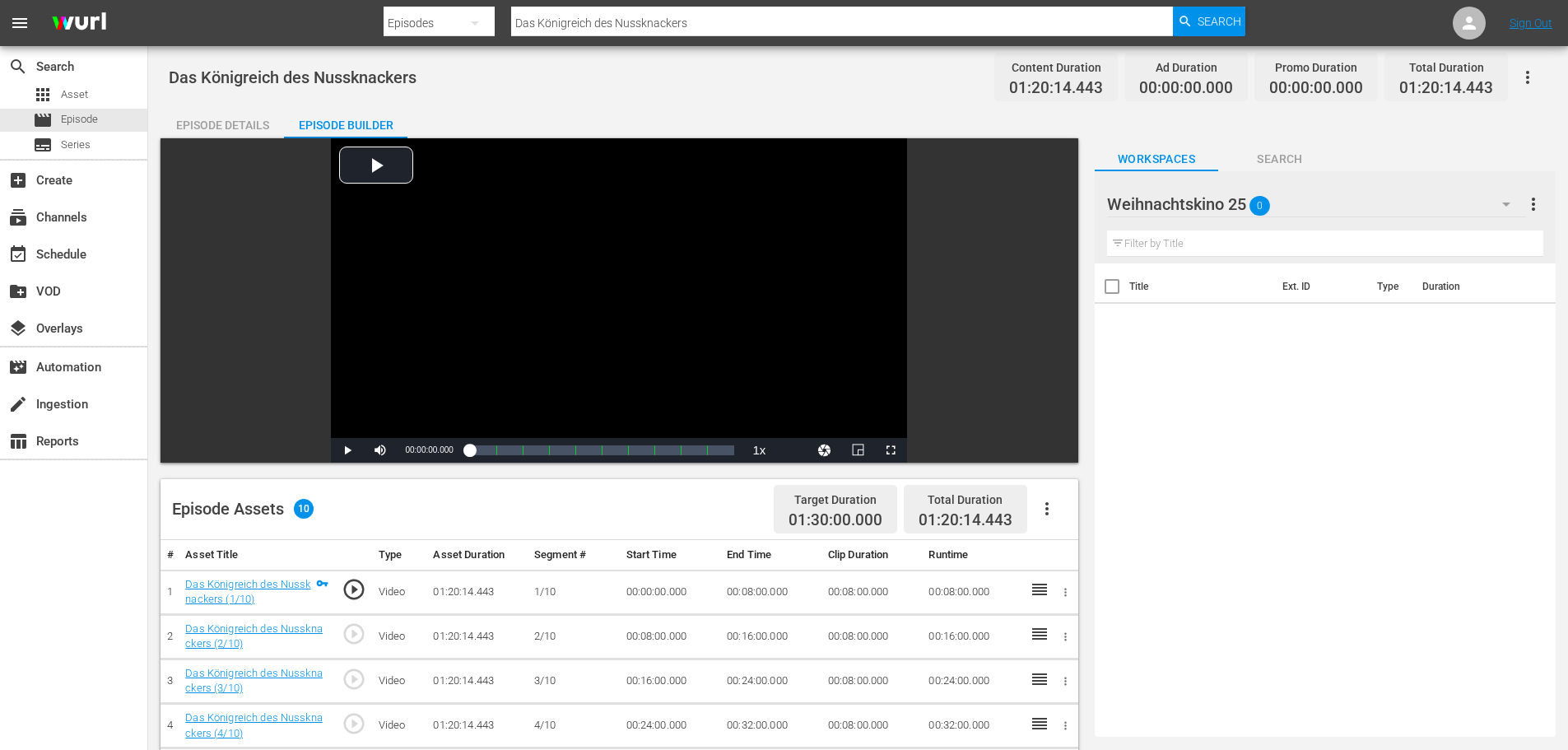
click at [1045, 523] on button "button" at bounding box center [1047, 509] width 39 height 39
click at [1056, 514] on div "Fill with Ads" at bounding box center [1096, 515] width 112 height 39
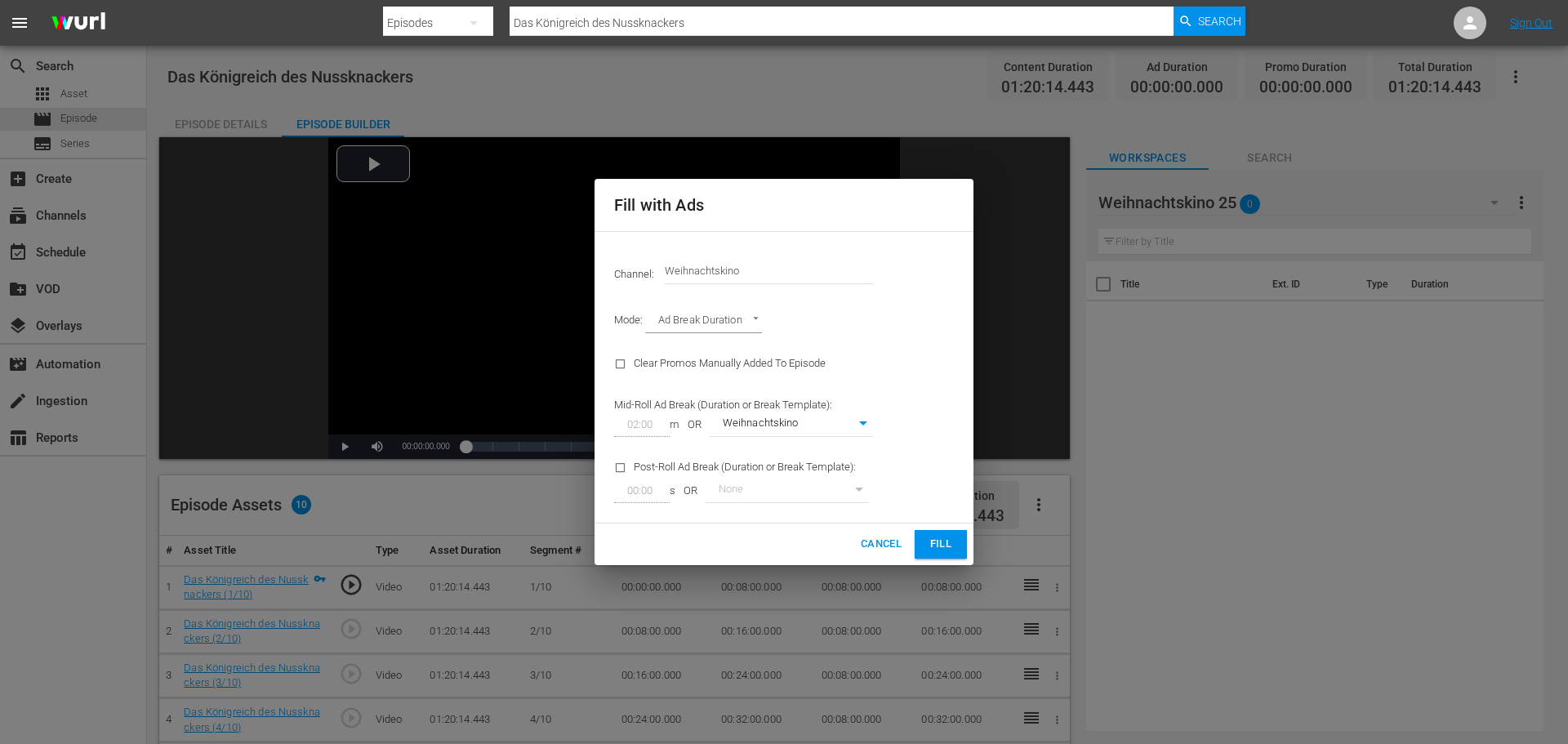
click at [956, 537] on button "Fill" at bounding box center [940, 544] width 52 height 28
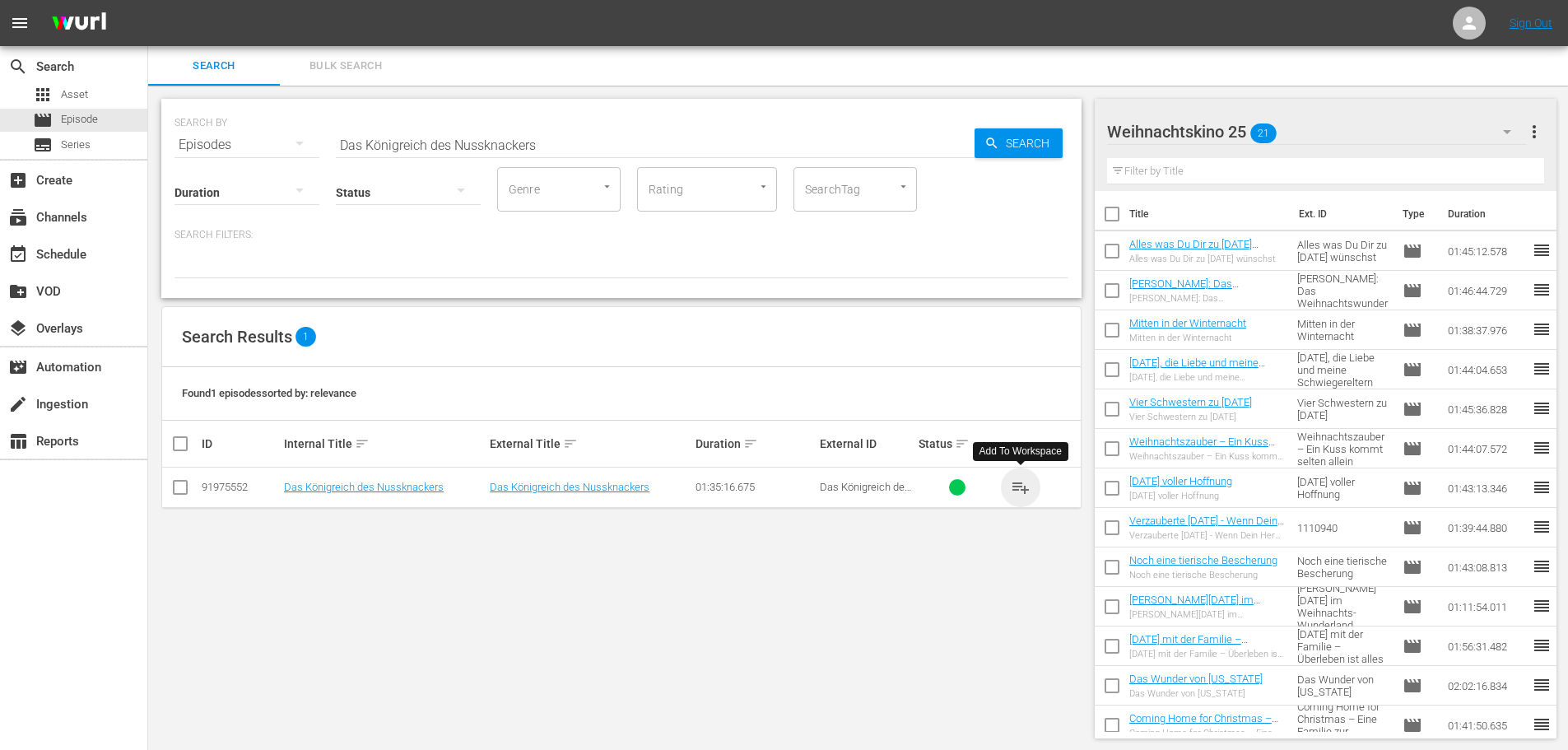
click at [1011, 495] on span "playlist_add" at bounding box center [1021, 488] width 20 height 20
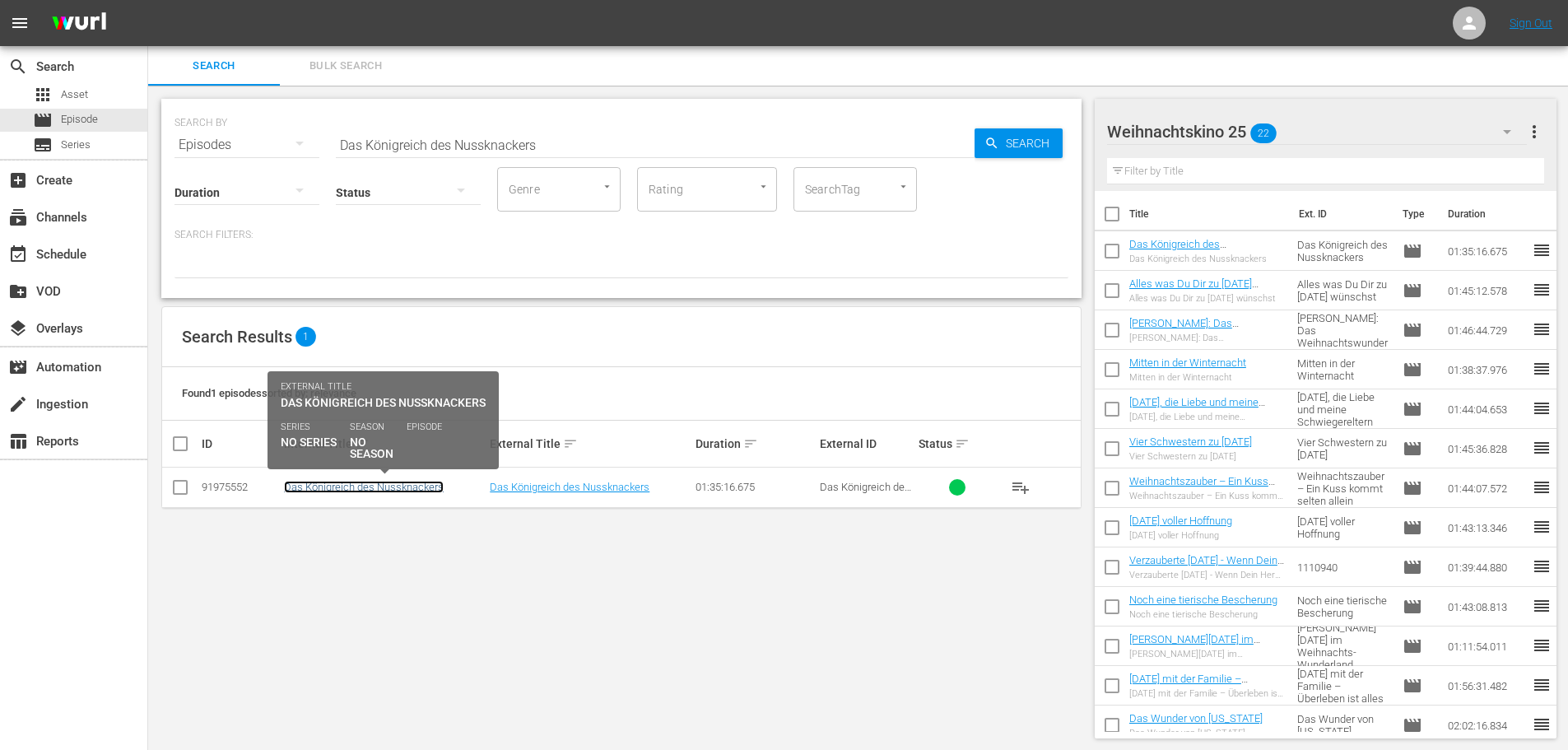
click at [395, 486] on link "Das Königreich des Nussknackers" at bounding box center [363, 487] width 160 height 12
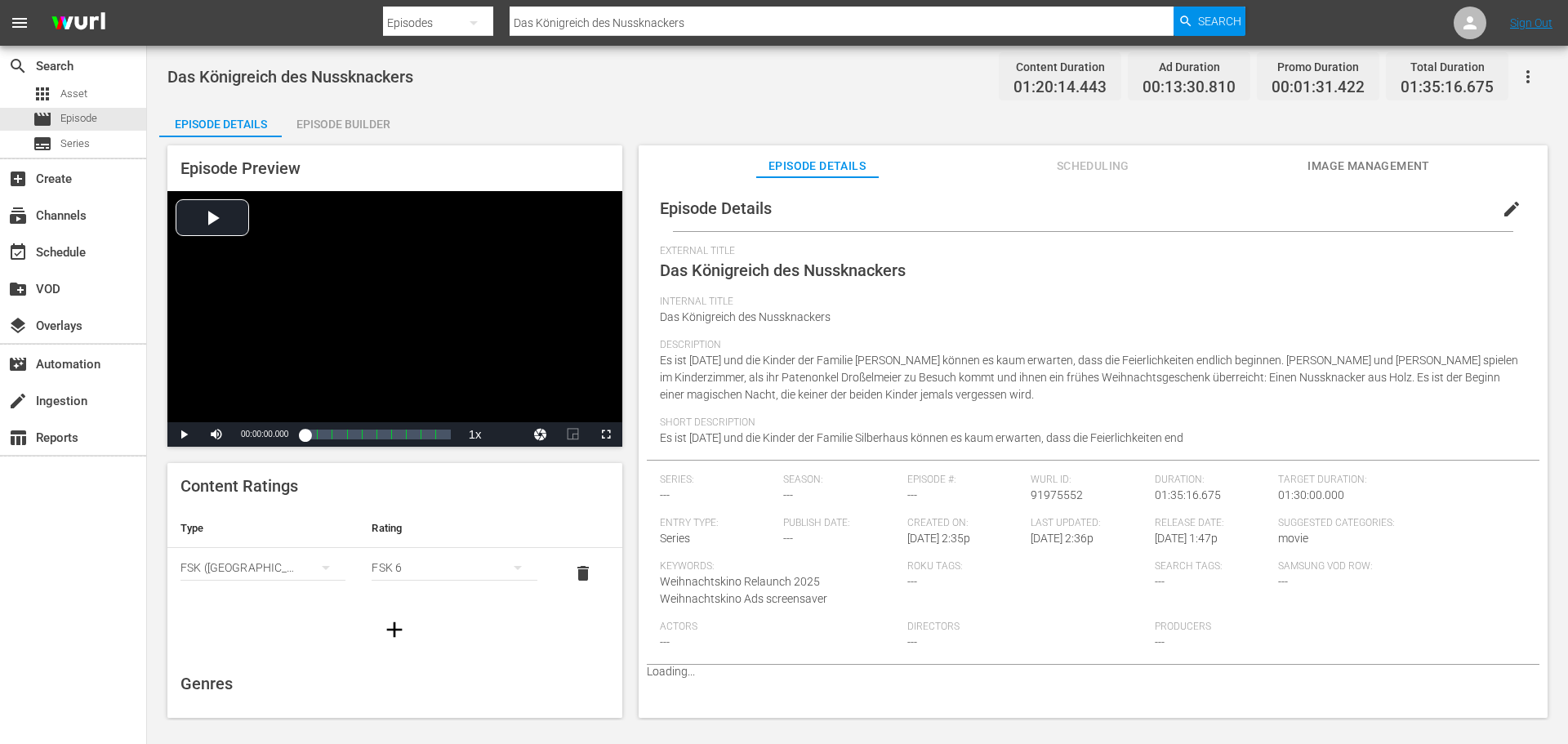
click at [381, 124] on div "Episode Builder" at bounding box center [343, 124] width 122 height 39
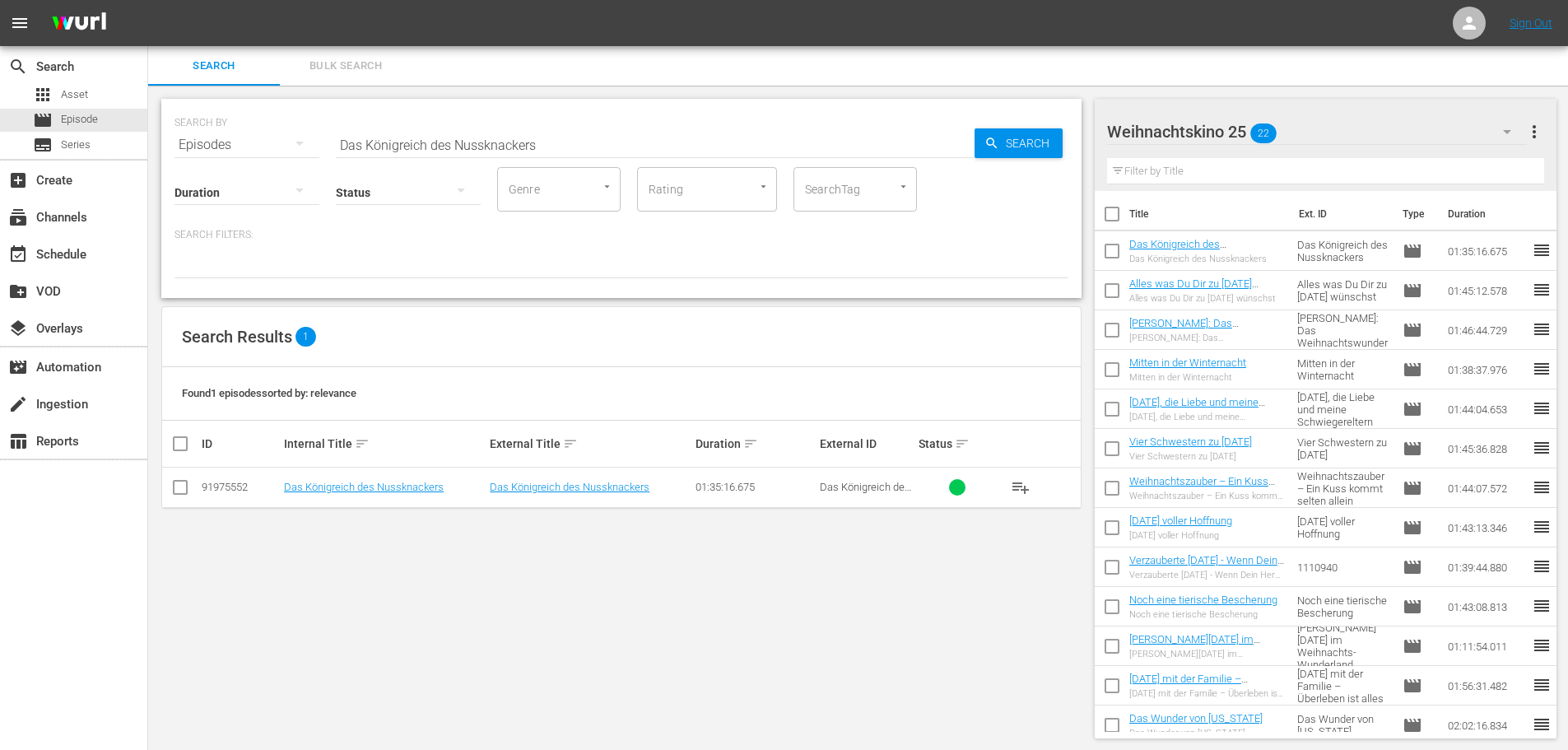
click at [1015, 493] on span "playlist_add" at bounding box center [1021, 488] width 20 height 20
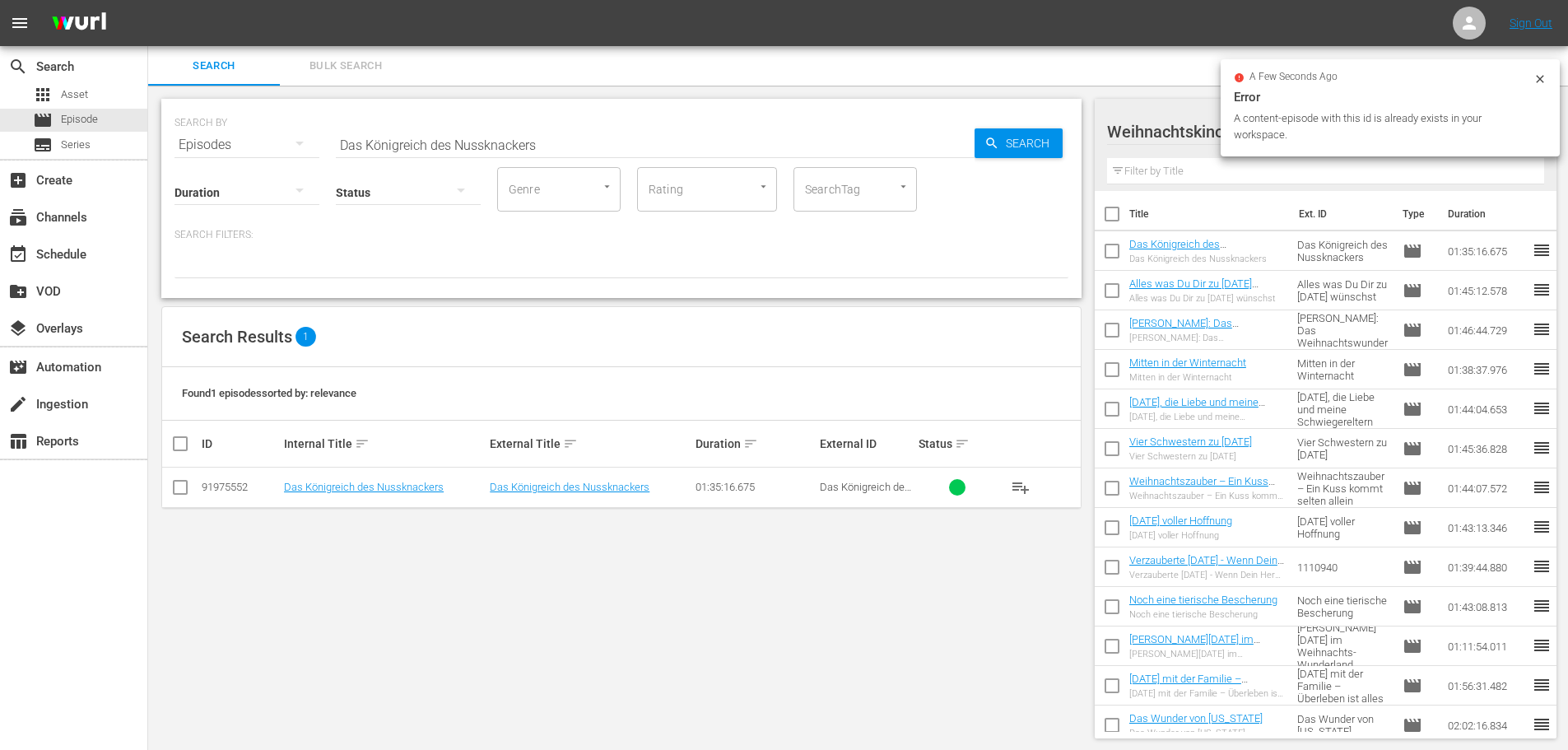
click at [1173, 74] on div "Search Bulk Search" at bounding box center [858, 66] width 1420 height 39
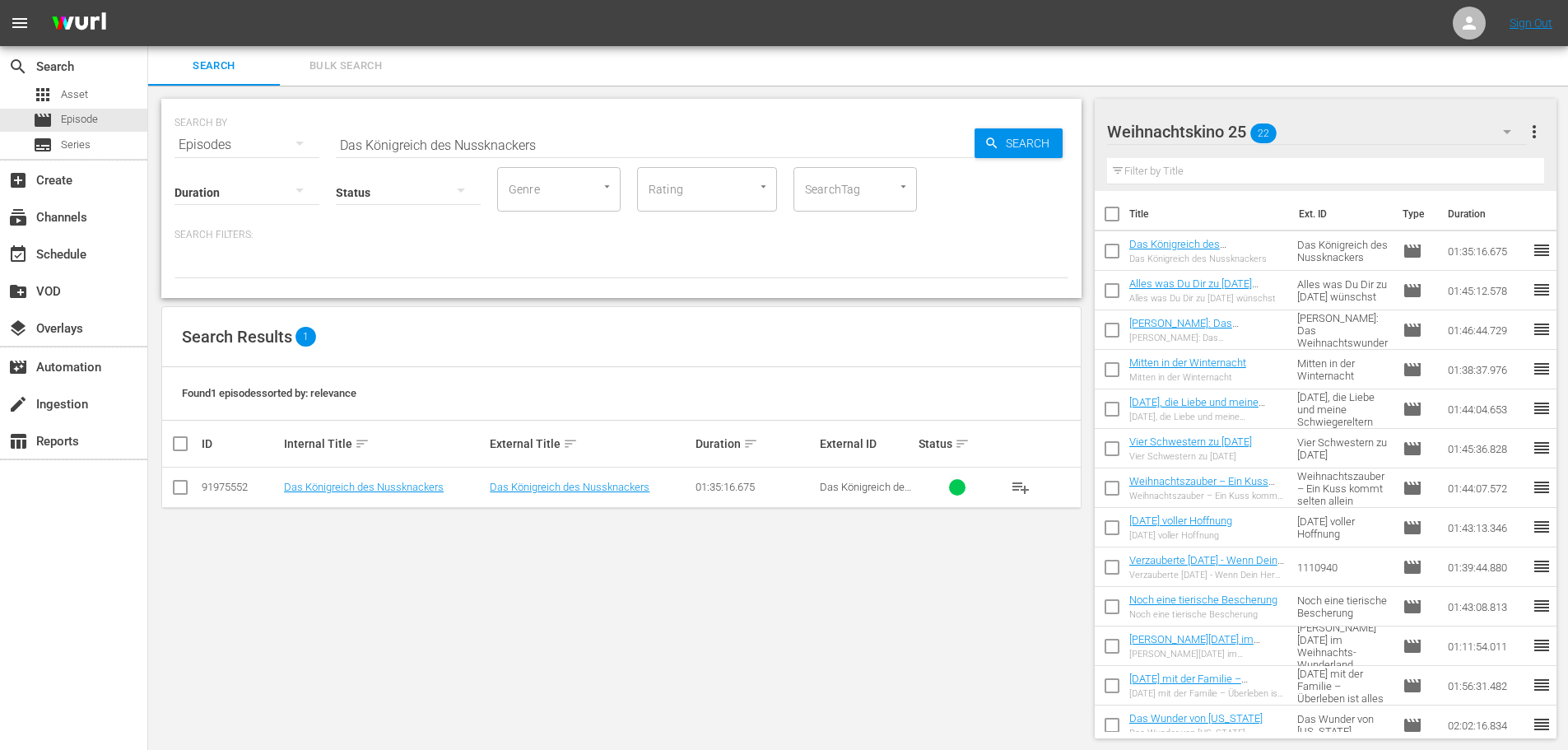
click at [1184, 171] on input "text" at bounding box center [1326, 171] width 438 height 26
click at [1233, 174] on input "text" at bounding box center [1326, 171] width 438 height 26
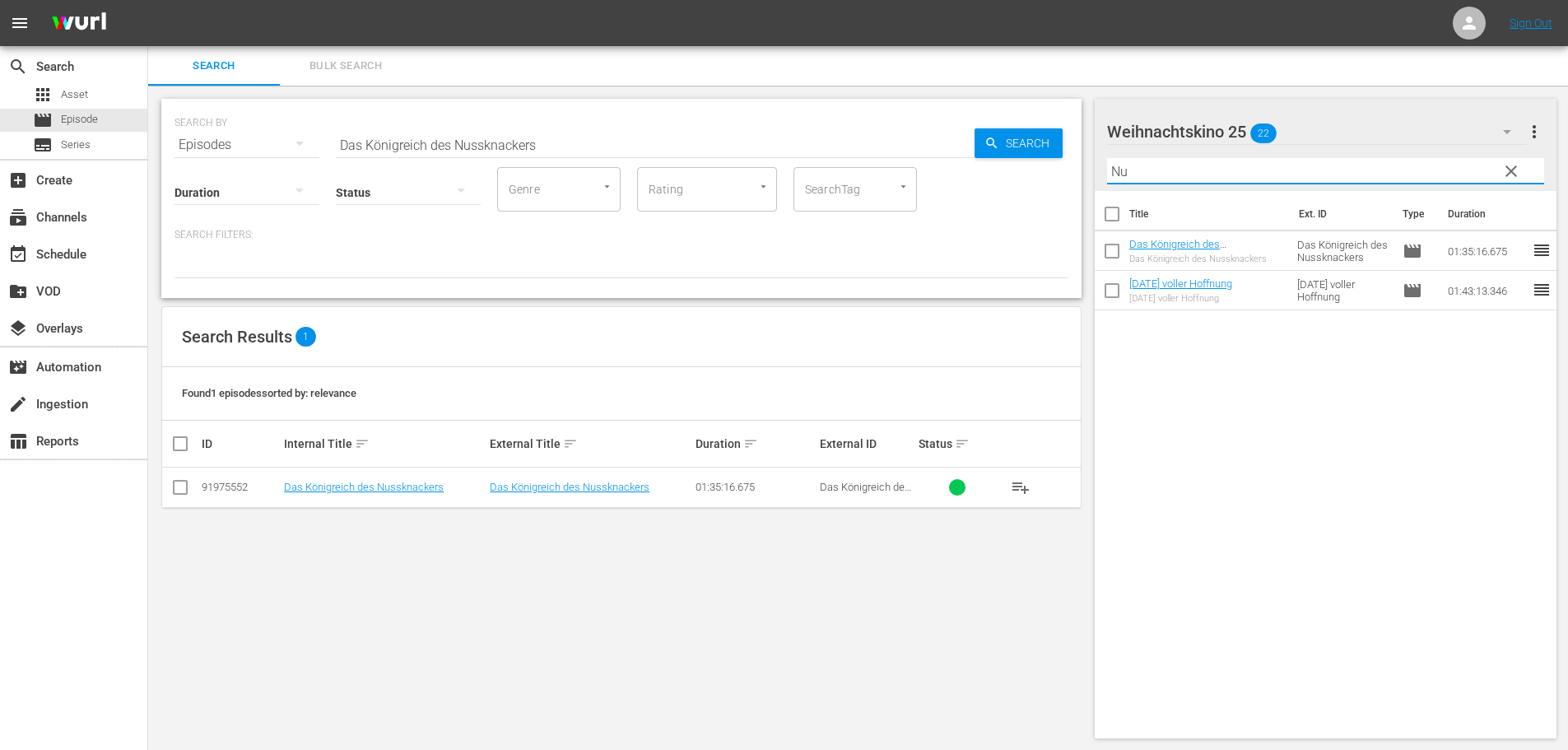
type input "N"
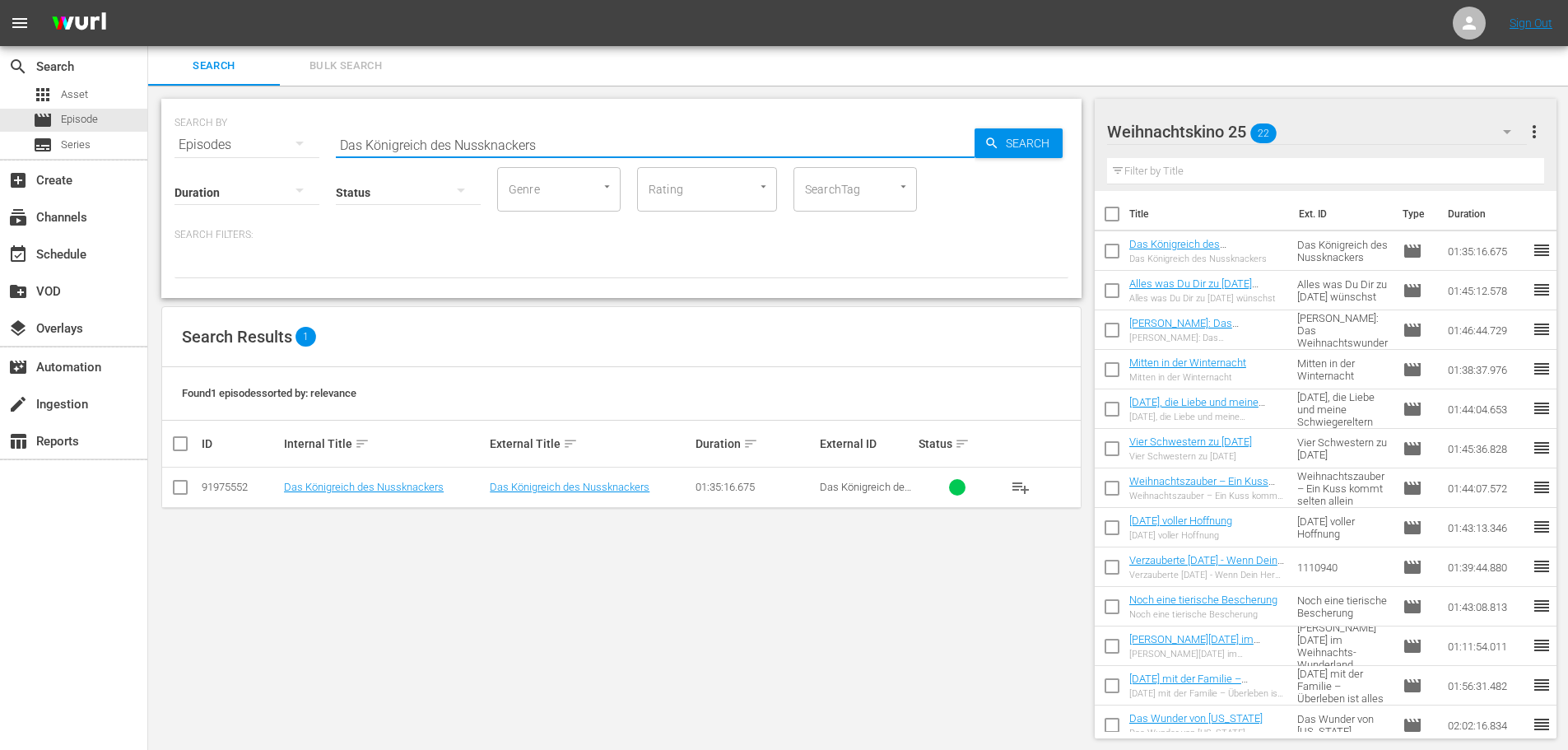
click at [545, 150] on input "Das Königreich des Nussknackers" at bounding box center [655, 145] width 638 height 39
click at [545, 149] on input "Das Königreich des Nussknackers" at bounding box center [655, 145] width 638 height 39
click at [433, 137] on input "Das Königreich des Nussknackers" at bounding box center [655, 145] width 638 height 39
paste input "Ein Wunder am Weihnachtssee"
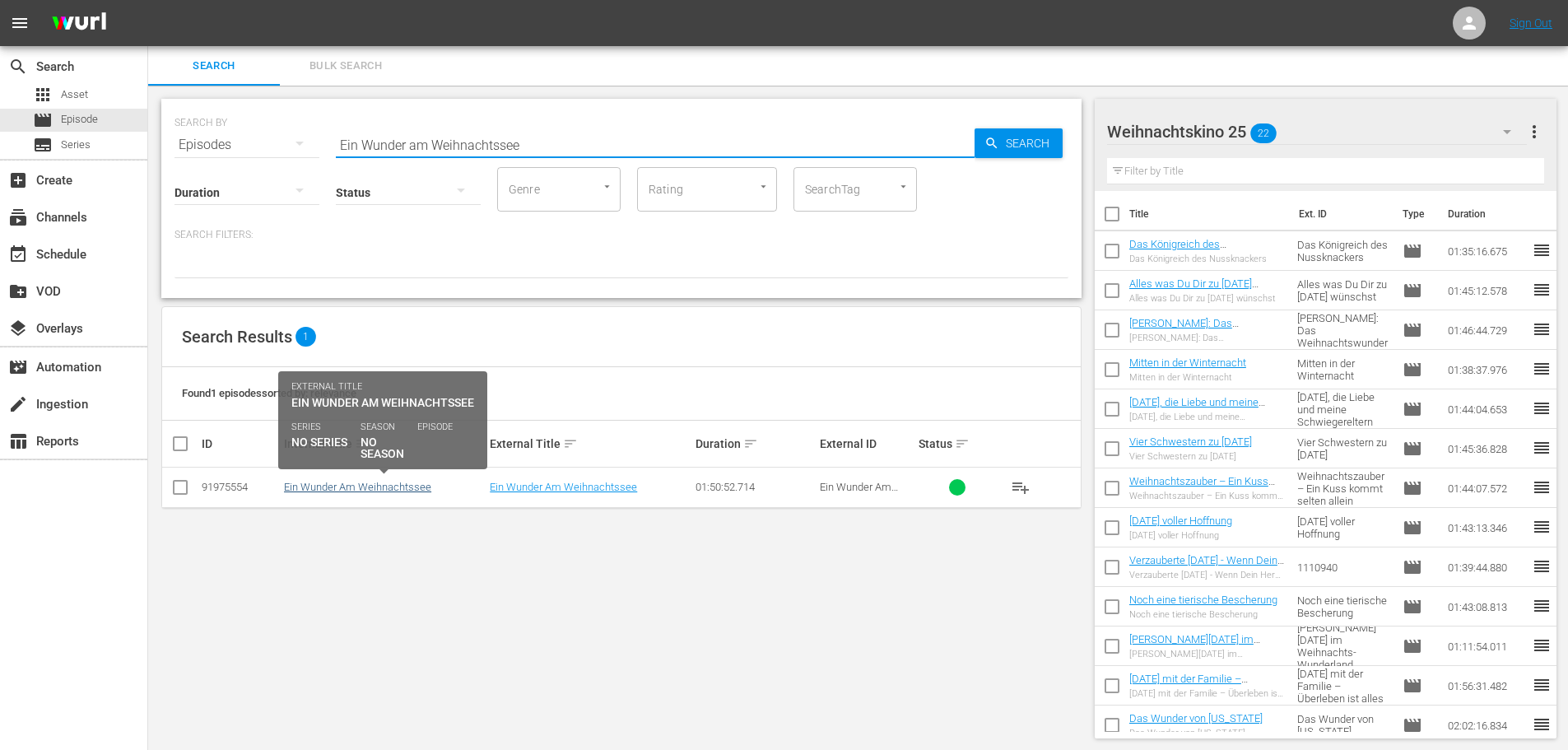
type input "Ein Wunder am Weihnachtssee"
click at [379, 489] on link "Ein Wunder Am Weihnachtssee" at bounding box center [357, 487] width 147 height 12
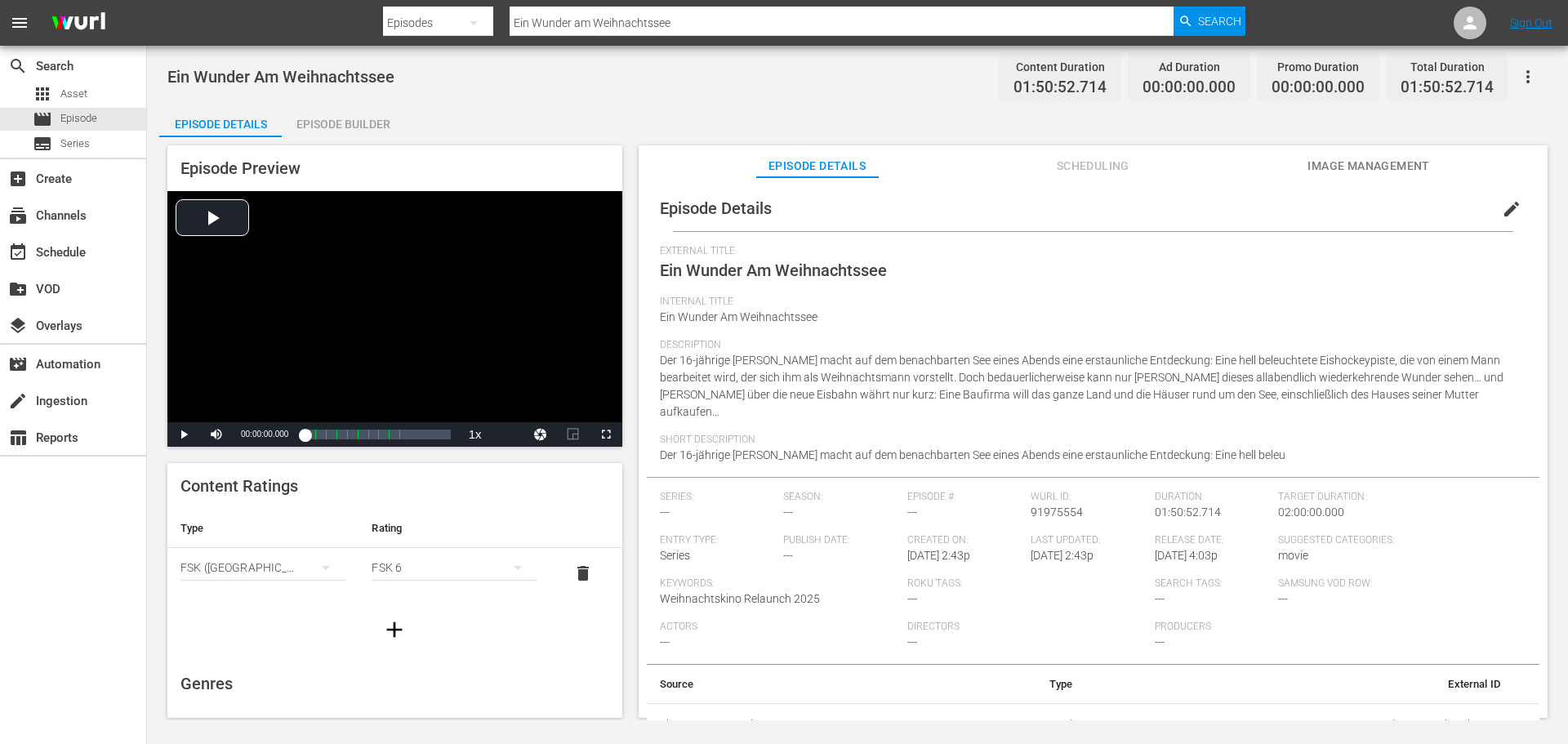
drag, startPoint x: 350, startPoint y: 125, endPoint x: 361, endPoint y: 126, distance: 11.0
click at [350, 124] on div "Episode Builder" at bounding box center [343, 124] width 122 height 39
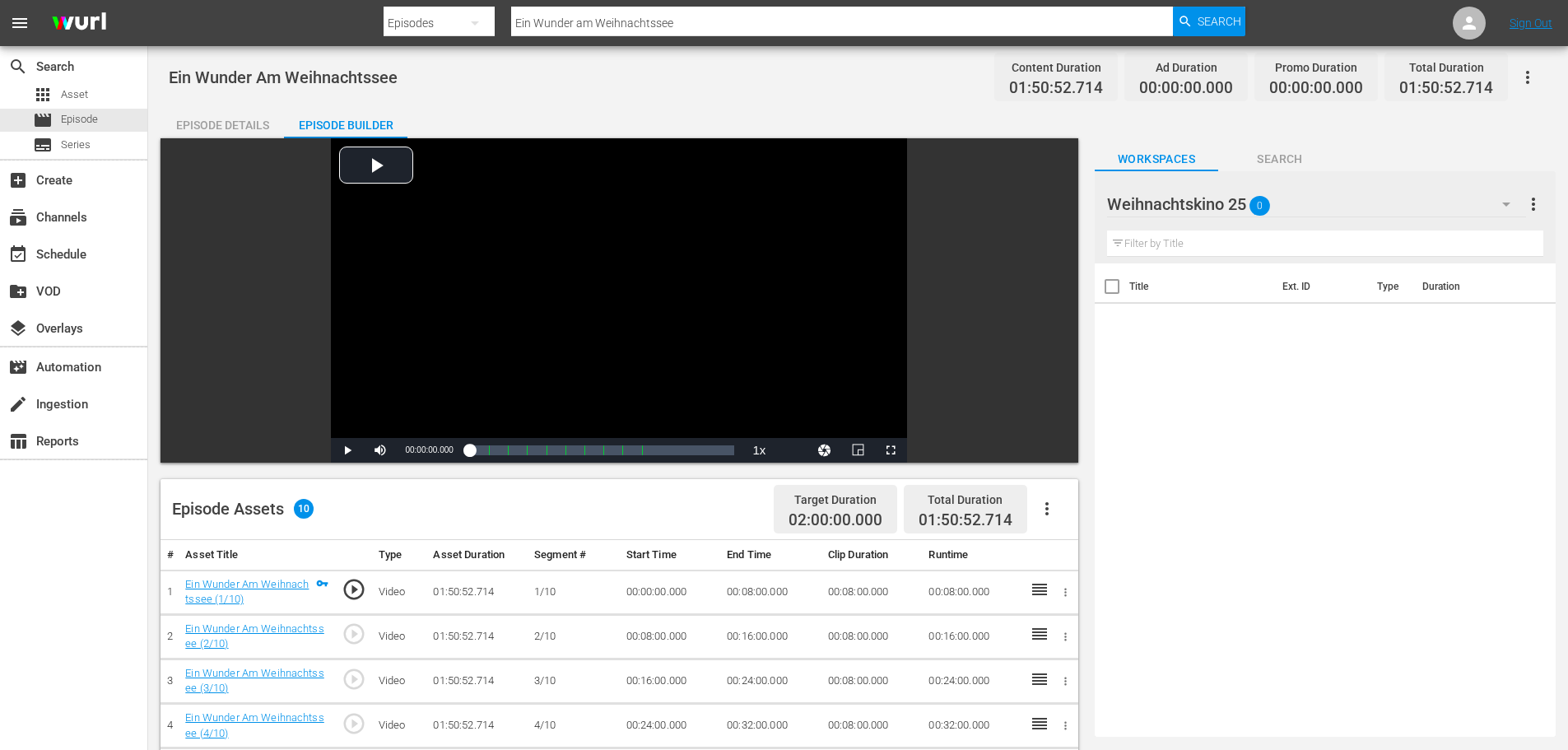
click at [1041, 510] on icon "button" at bounding box center [1047, 509] width 20 height 20
click at [1050, 511] on div "Fill with Ads" at bounding box center [1096, 515] width 112 height 39
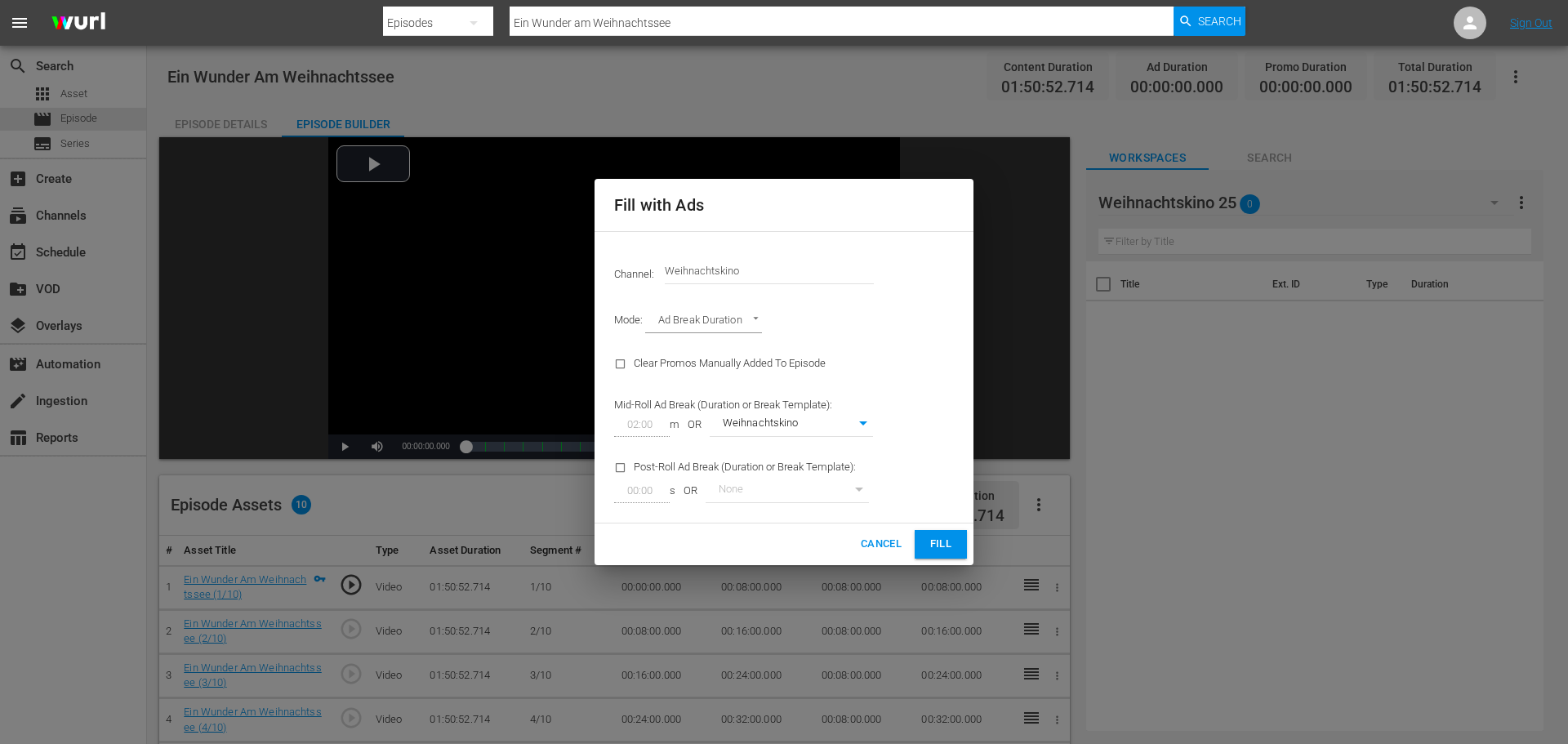
click at [943, 547] on span "Fill" at bounding box center [940, 544] width 26 height 19
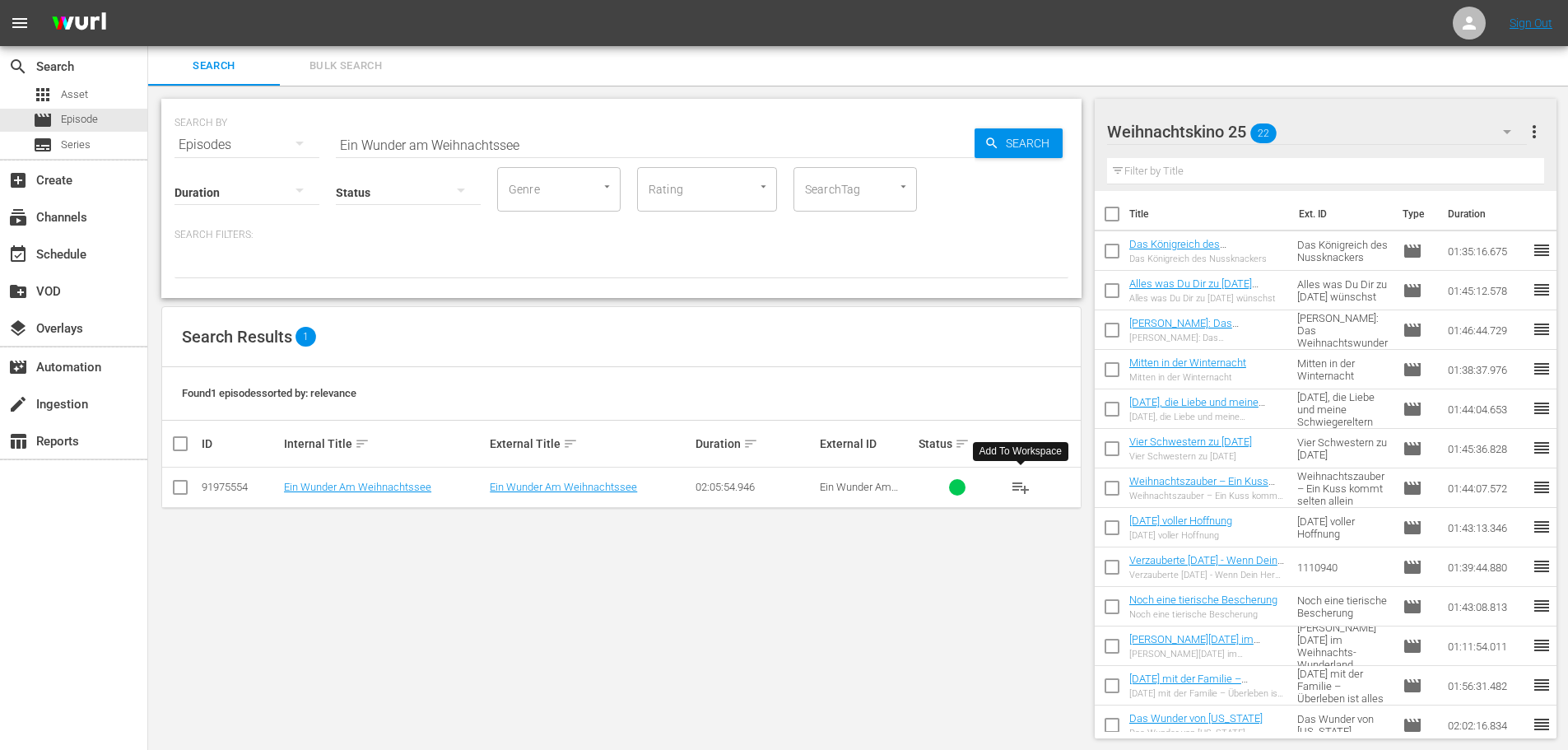
click at [1014, 491] on span "playlist_add" at bounding box center [1021, 488] width 20 height 20
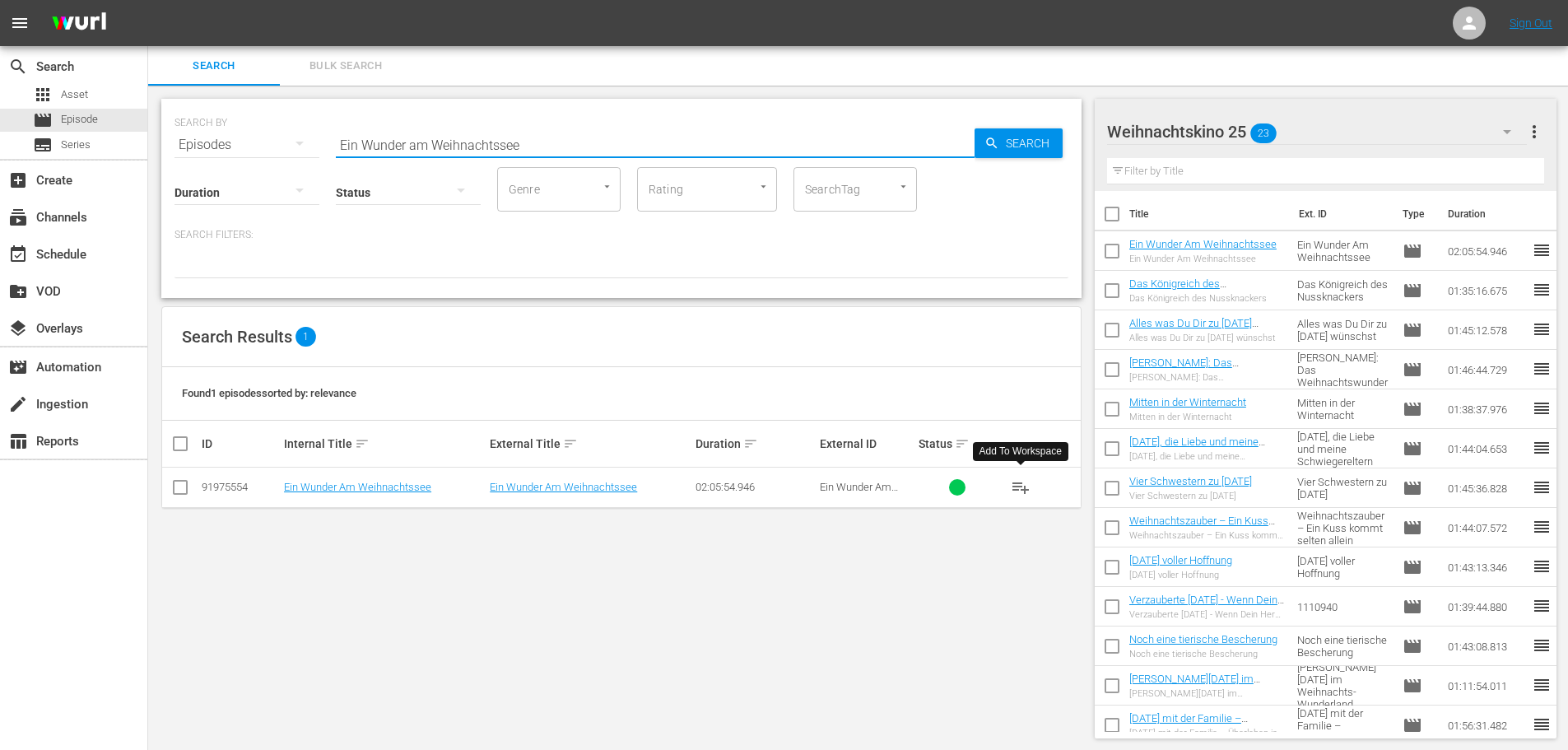
click at [437, 146] on input "Ein Wunder am Weihnachtssee" at bounding box center [655, 145] width 638 height 39
click at [437, 146] on input "Ein Wunder am Weihnachtssee" at bounding box center [655, 145] width 638 height 39
paste input "Golden Winter 2"
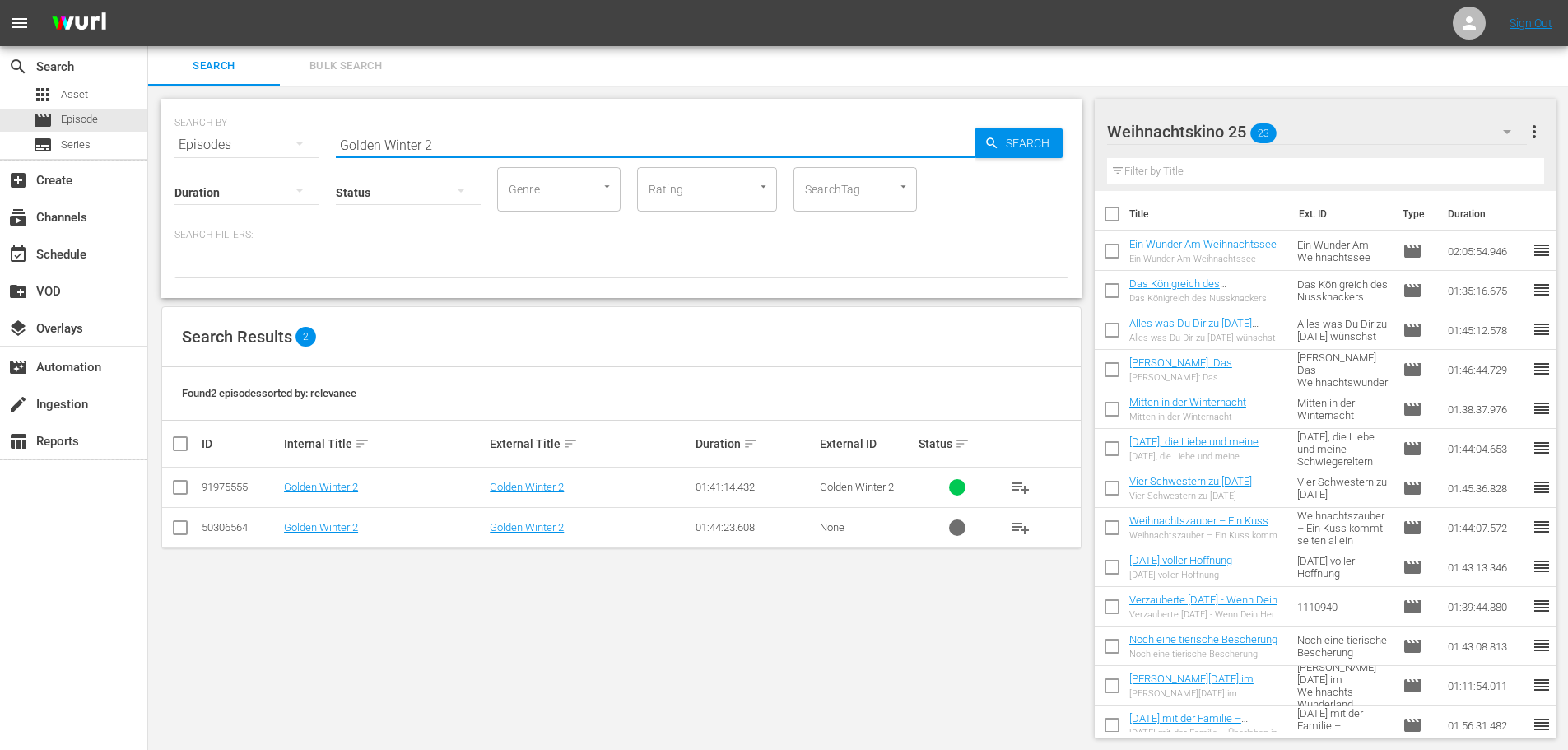
type input "Golden Winter 2"
click at [178, 530] on input "checkbox" at bounding box center [180, 530] width 20 height 20
checkbox input "true"
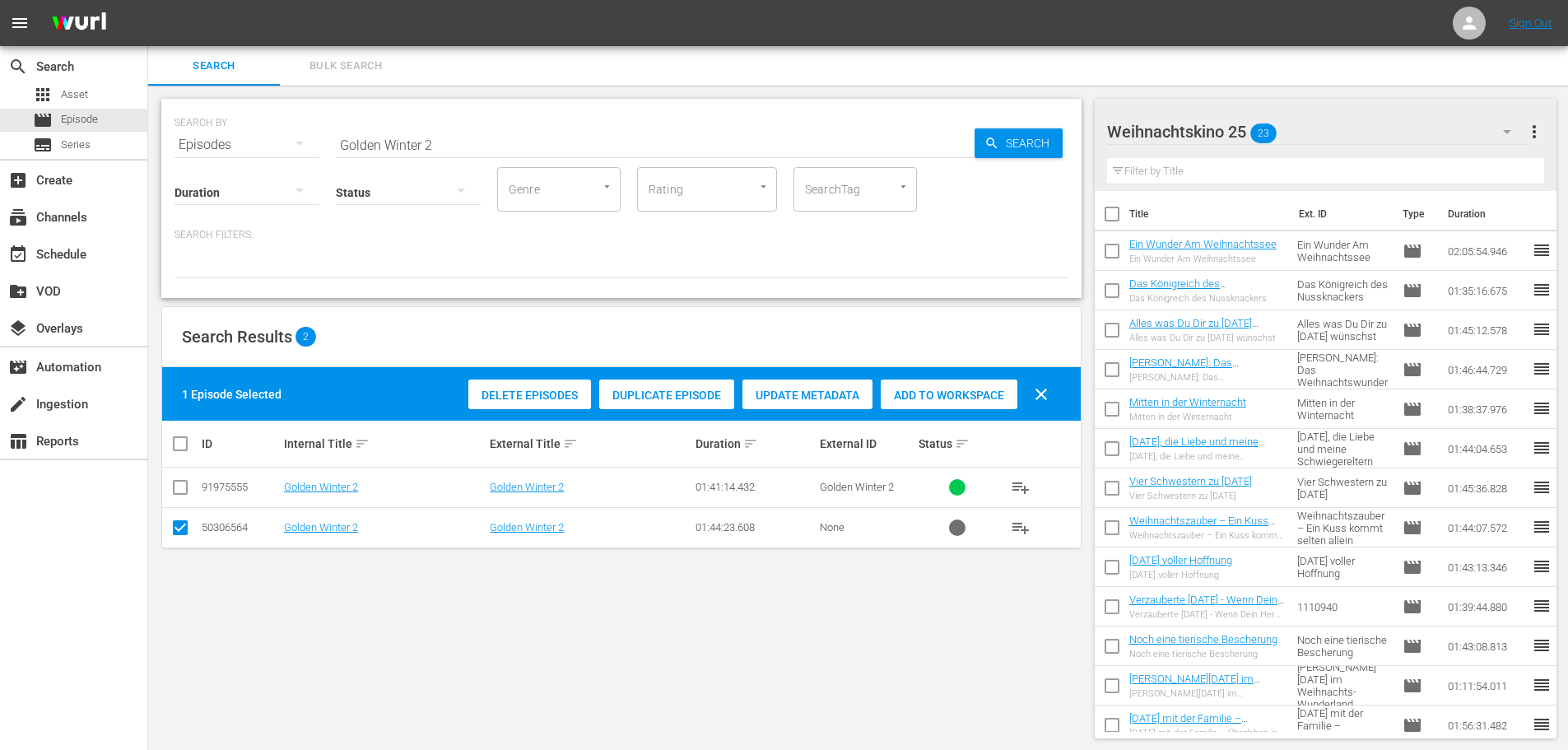
click at [503, 394] on span "Delete Episodes" at bounding box center [529, 395] width 122 height 13
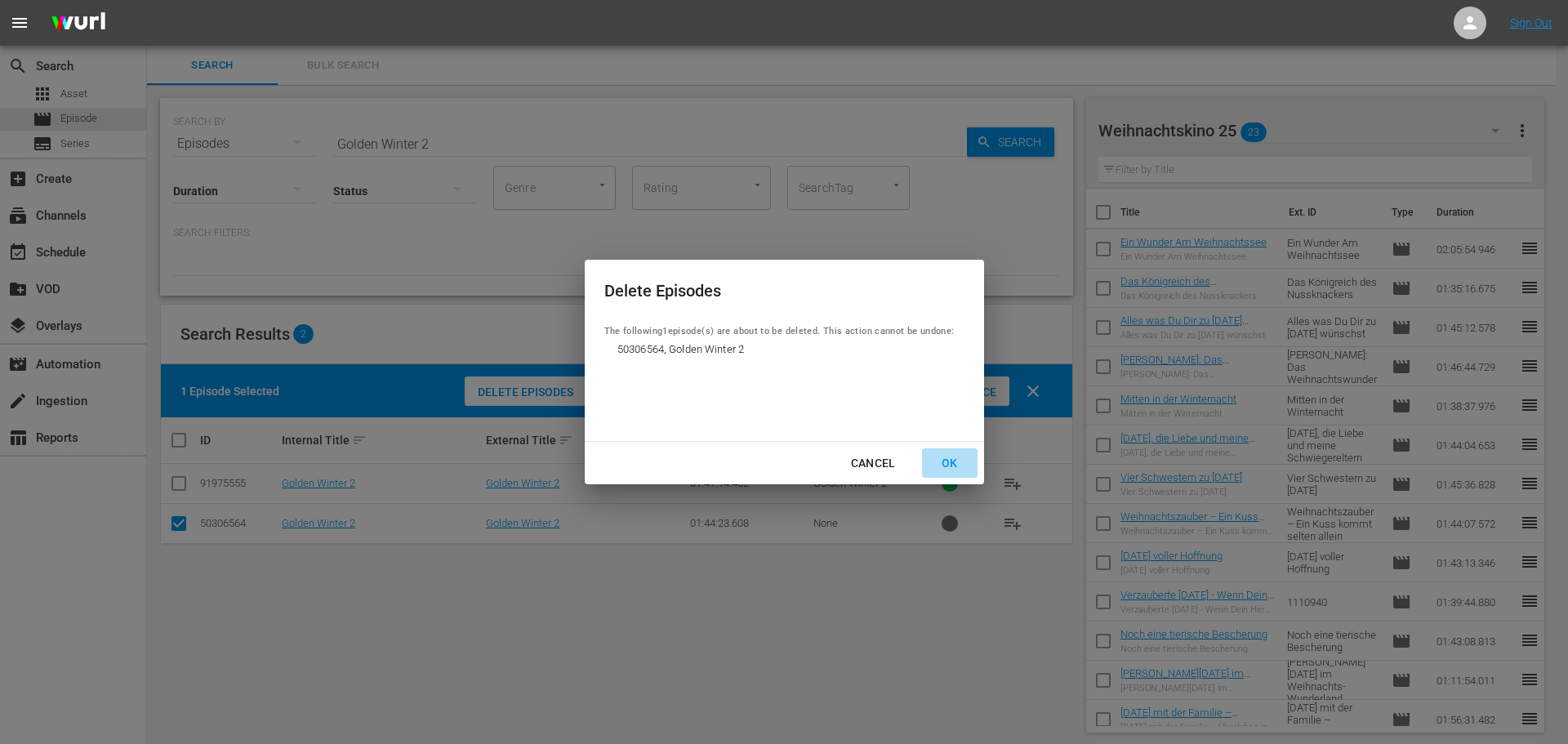
click at [953, 468] on div "OK" at bounding box center [950, 463] width 43 height 20
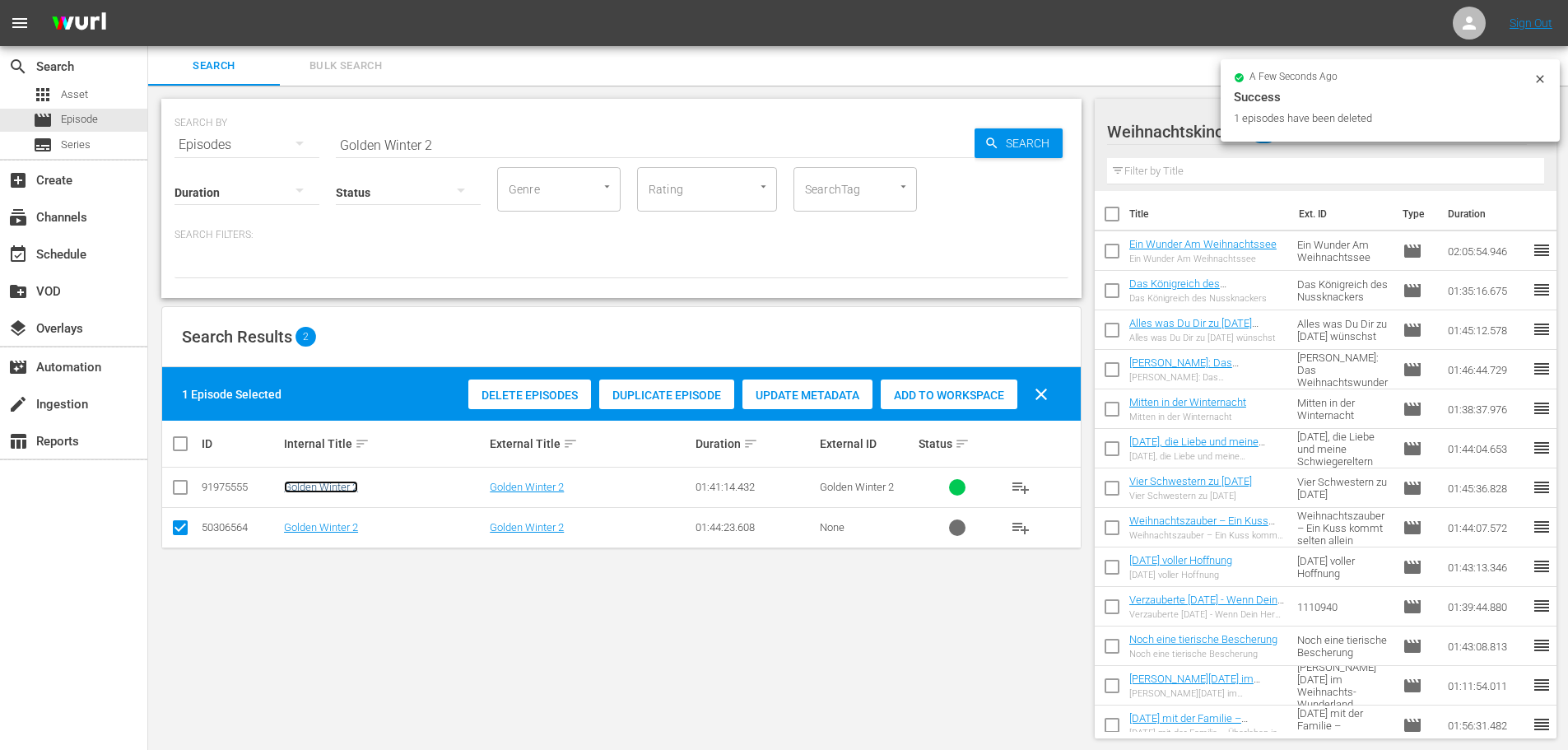
click at [308, 491] on link "Golden Winter 2" at bounding box center [321, 487] width 74 height 12
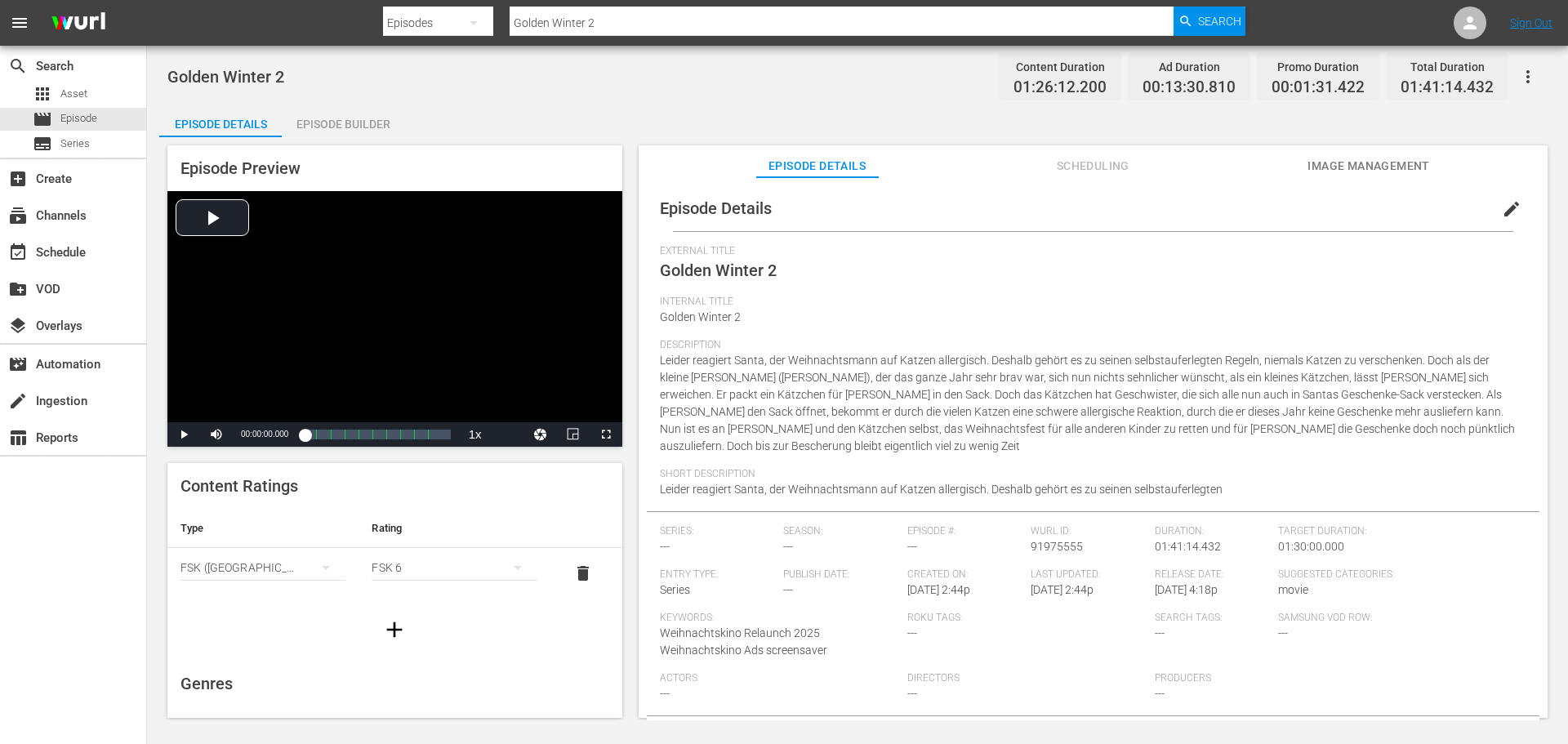
click at [369, 127] on div "Episode Builder" at bounding box center [343, 124] width 122 height 39
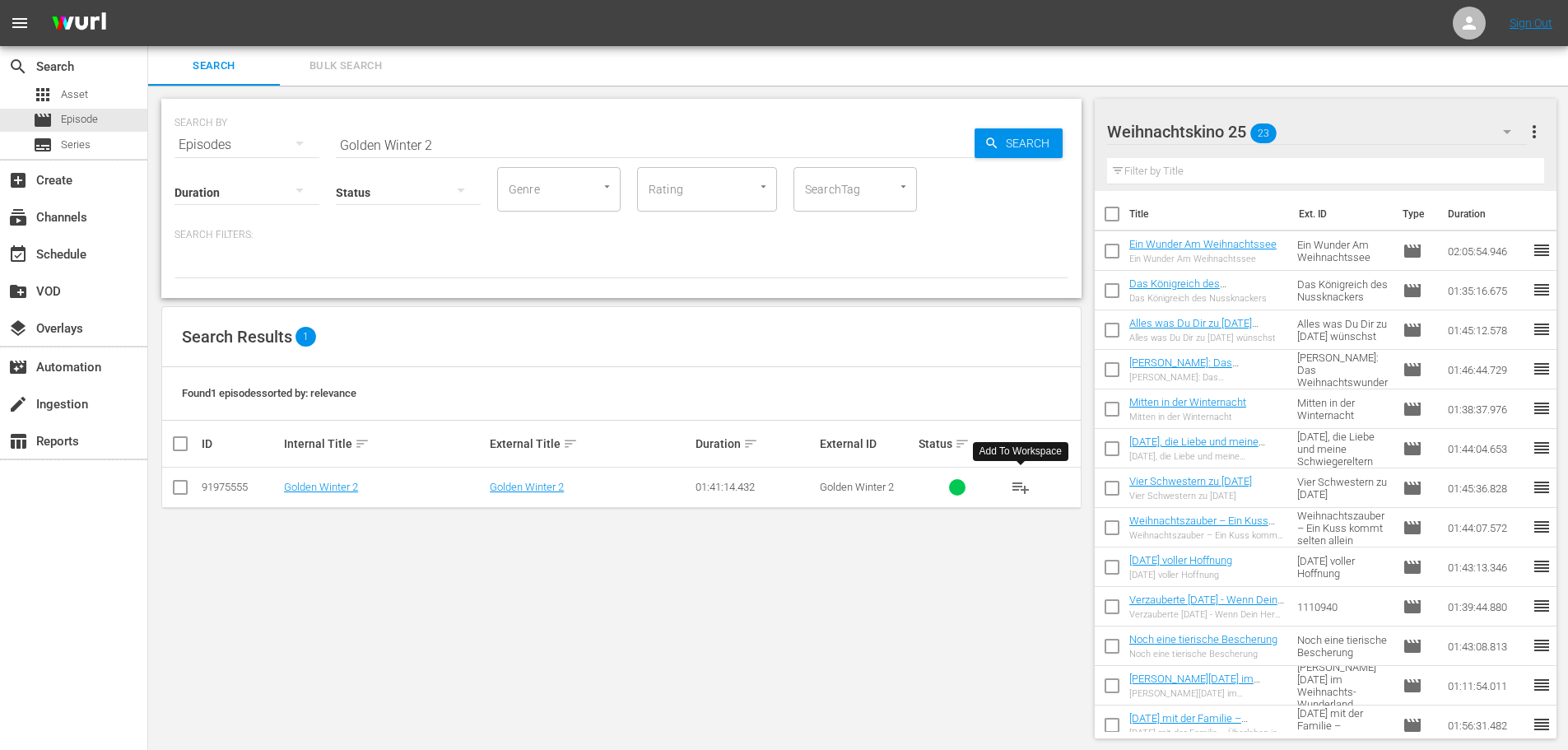
click at [1017, 488] on span "playlist_add" at bounding box center [1021, 488] width 20 height 20
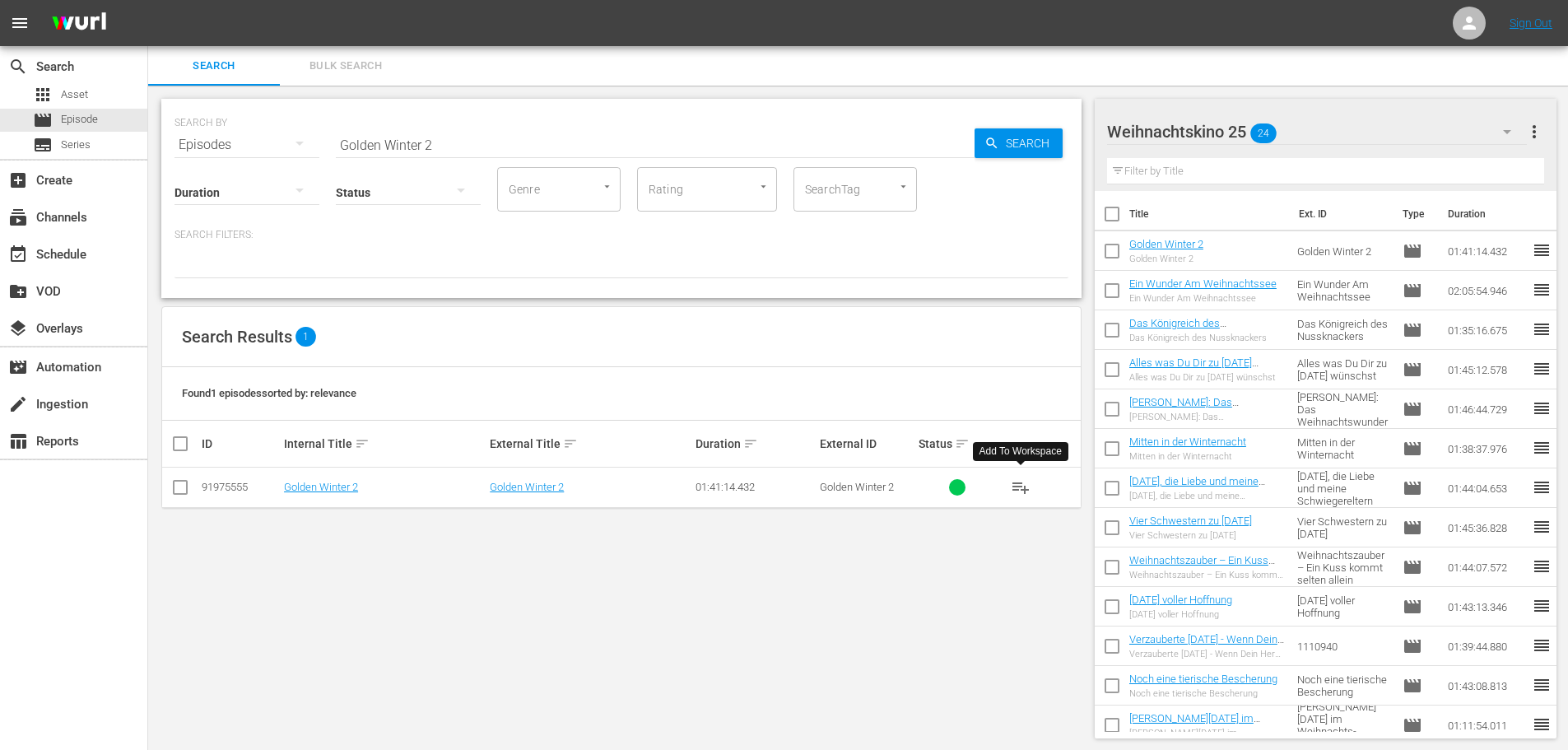
click at [436, 135] on input "Golden Winter 2" at bounding box center [655, 145] width 638 height 39
click at [433, 139] on input "Golden Winter 2" at bounding box center [655, 145] width 638 height 39
paste input "[PERSON_NAME] und der traurige Mann"
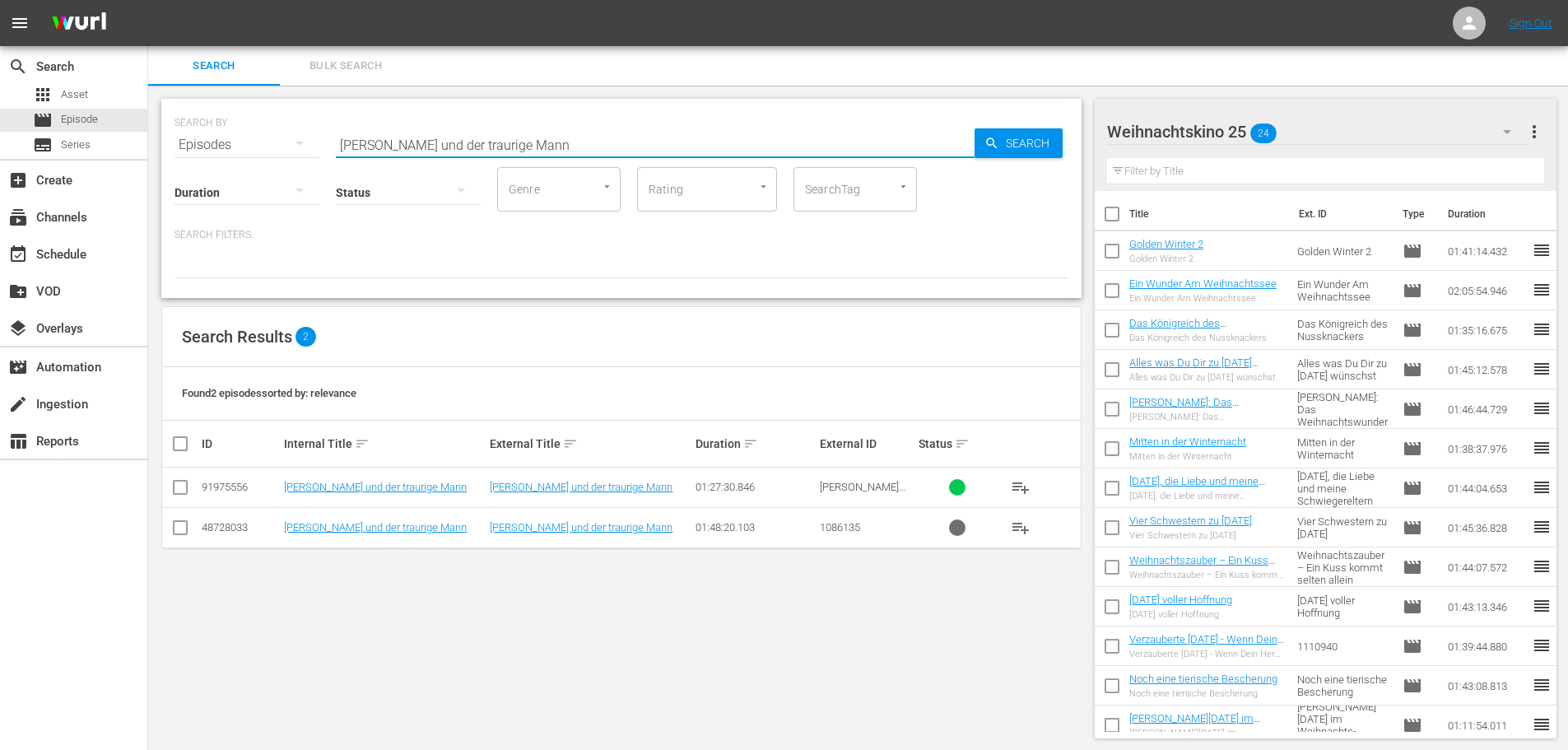
type input "[PERSON_NAME] und der traurige Mann"
click at [175, 533] on input "checkbox" at bounding box center [180, 530] width 20 height 20
checkbox input "true"
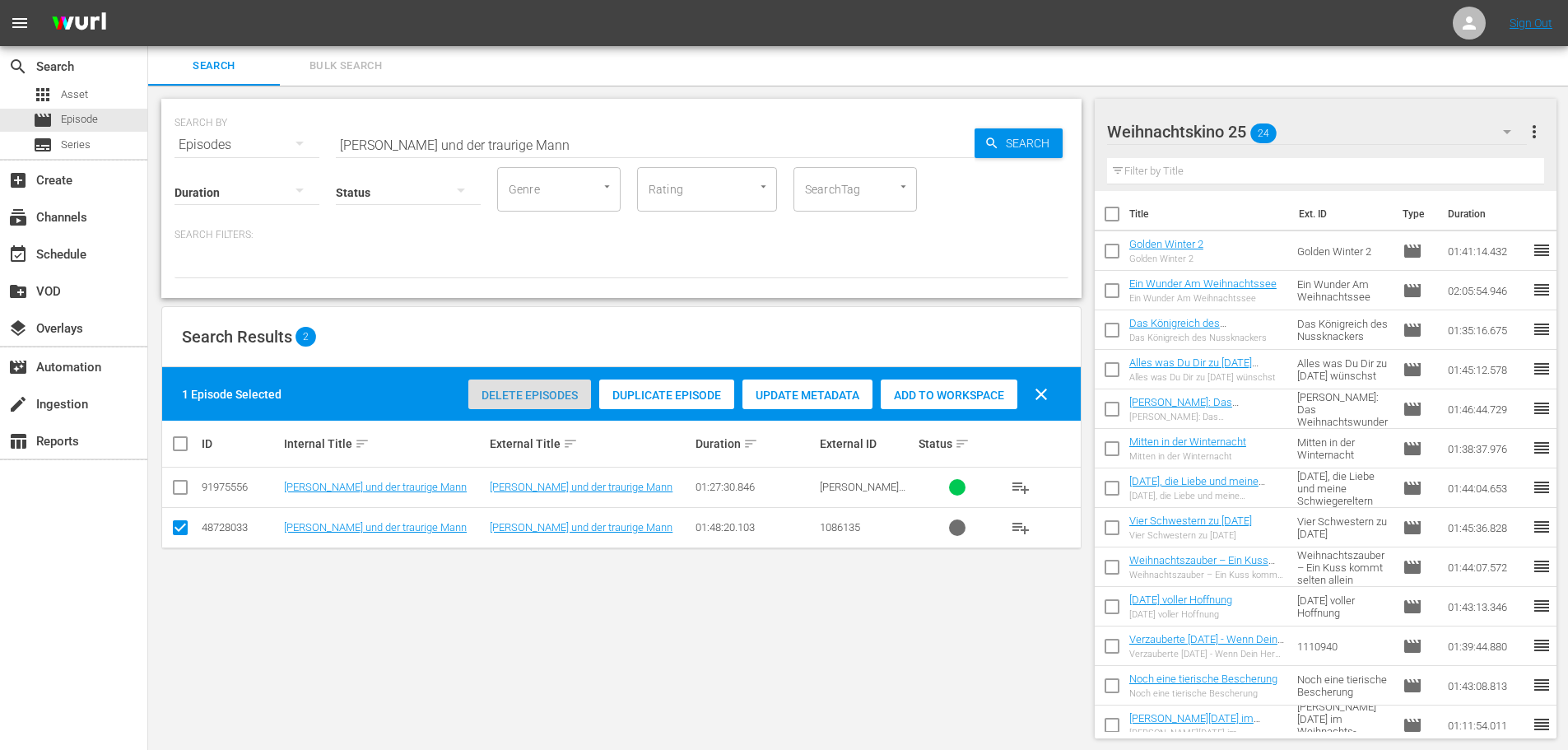
click at [533, 387] on div "Delete Episodes" at bounding box center [529, 395] width 122 height 31
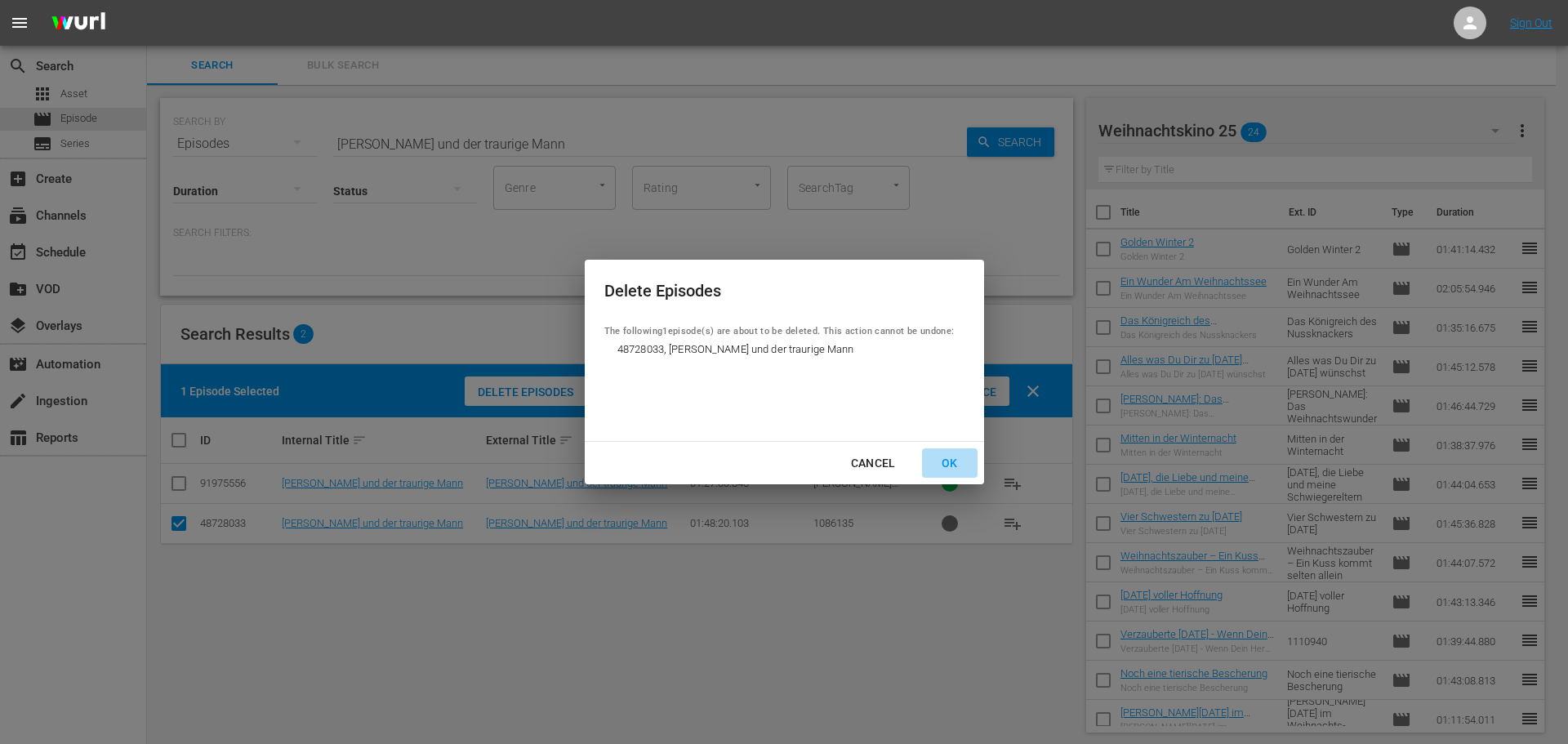
click at [951, 463] on div "OK" at bounding box center [950, 463] width 43 height 20
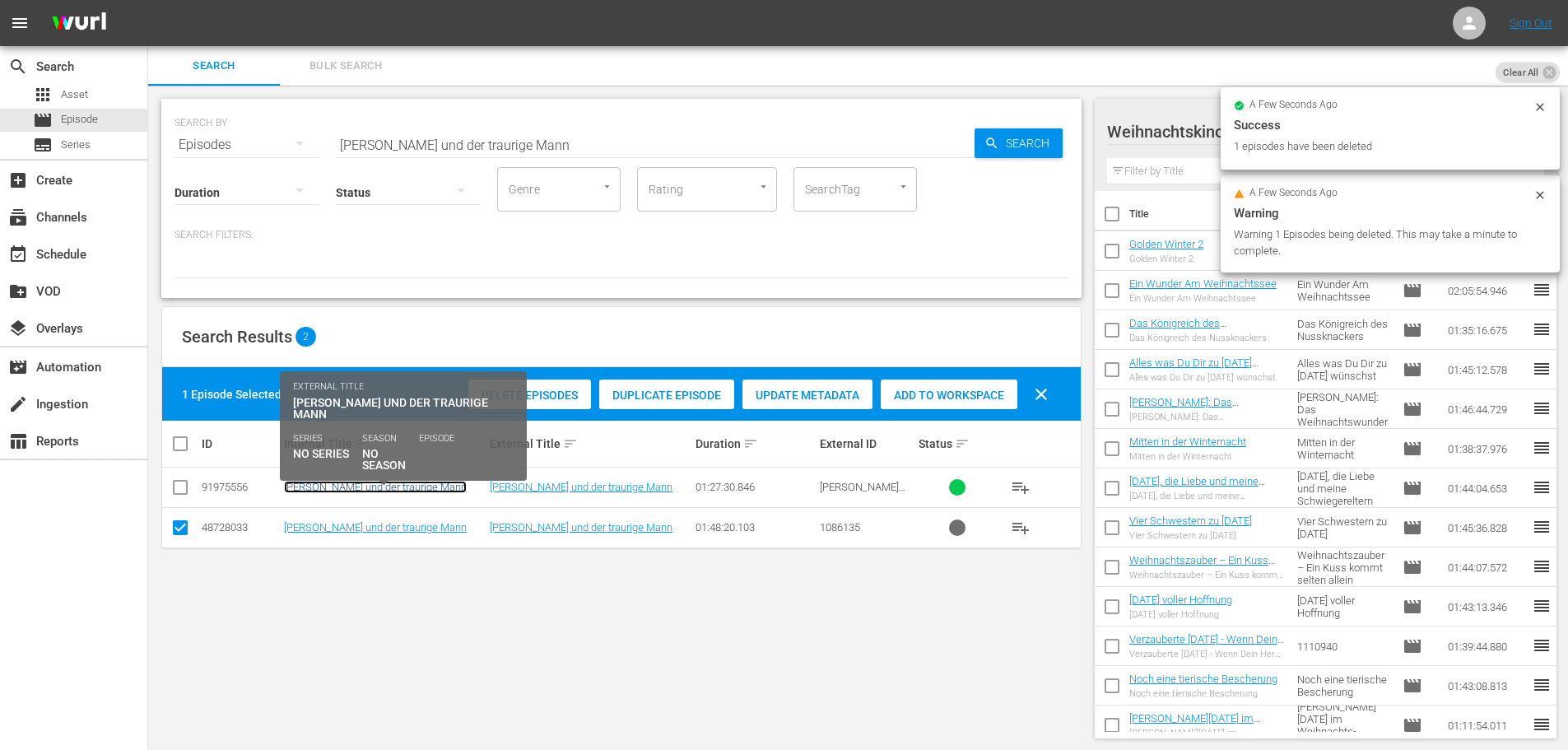
click at [340, 488] on link "[PERSON_NAME] und der traurige Mann" at bounding box center [375, 487] width 183 height 12
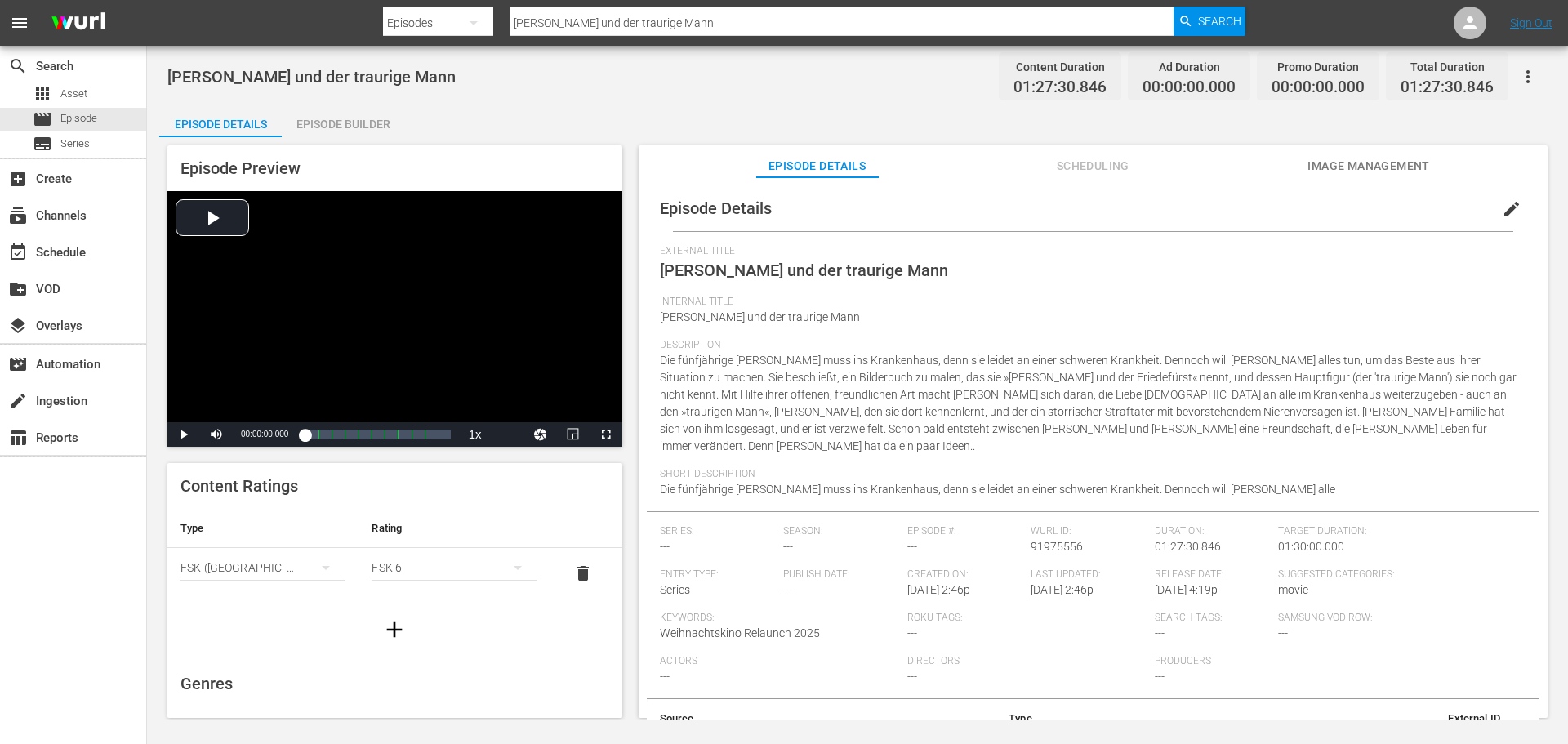
click at [373, 125] on div "Episode Builder" at bounding box center [343, 124] width 122 height 39
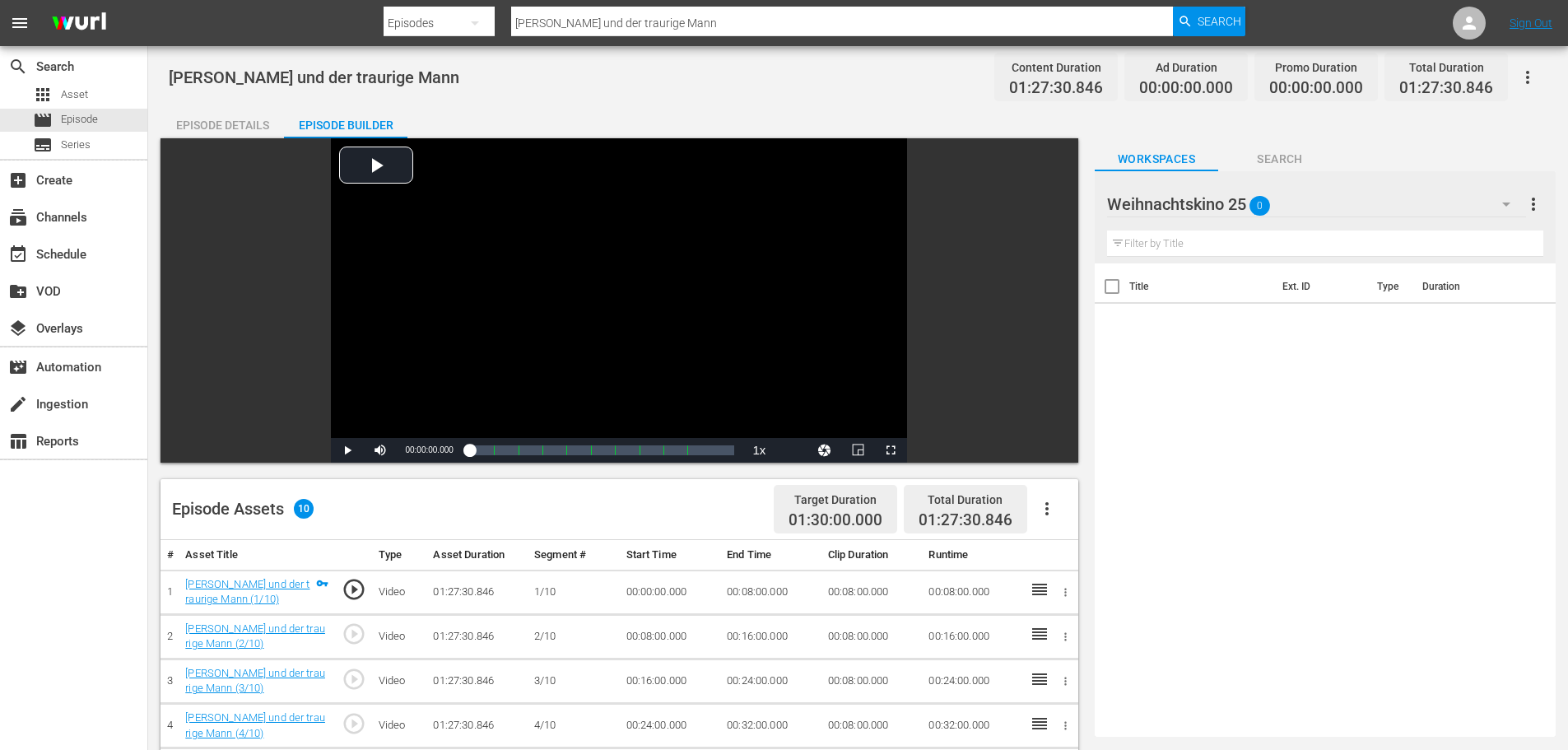
click at [1038, 512] on icon "button" at bounding box center [1047, 509] width 20 height 20
click at [1053, 509] on div "Fill with Ads" at bounding box center [1096, 515] width 112 height 39
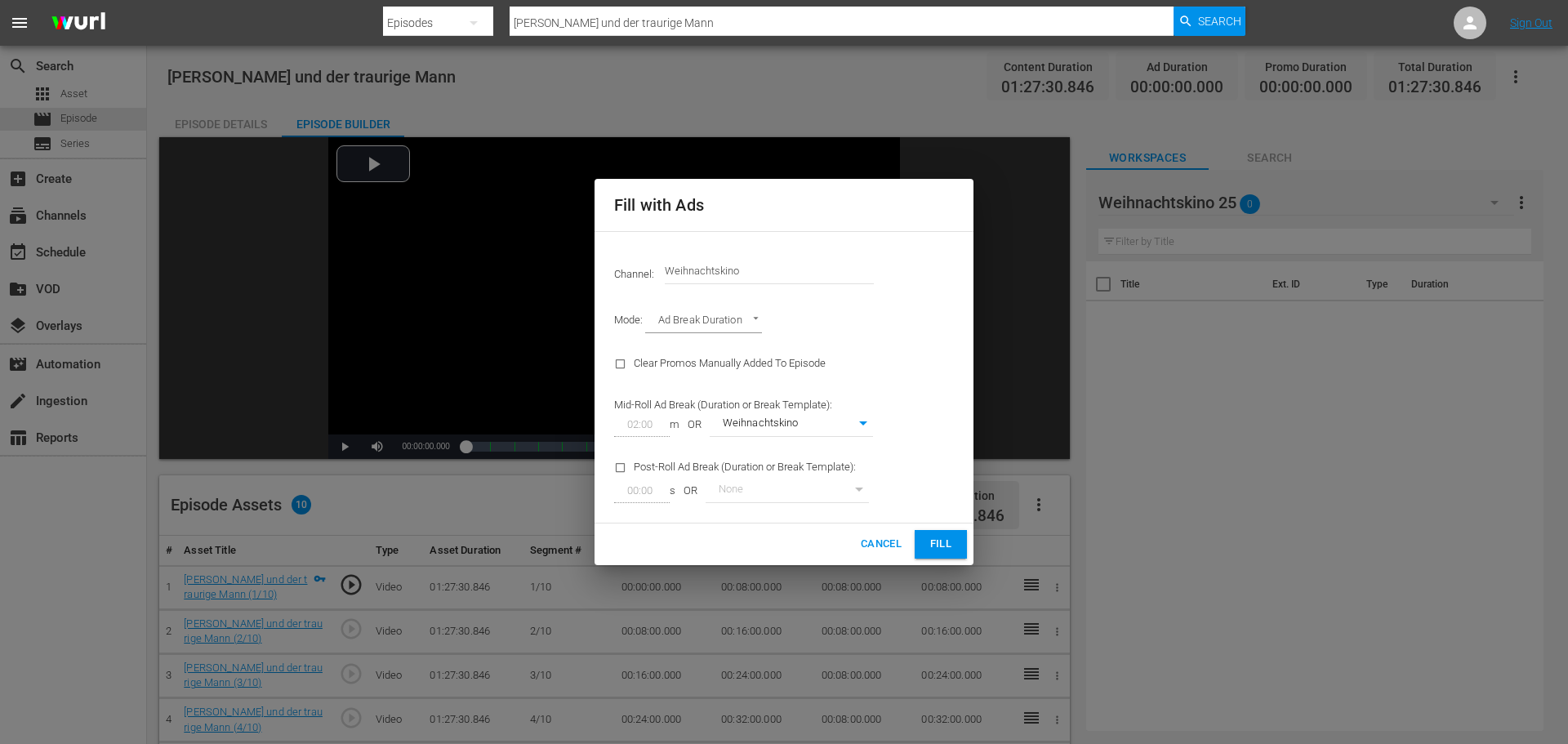
click at [923, 528] on div "Cancel Fill" at bounding box center [784, 544] width 379 height 42
click at [932, 538] on span "Fill" at bounding box center [940, 544] width 26 height 19
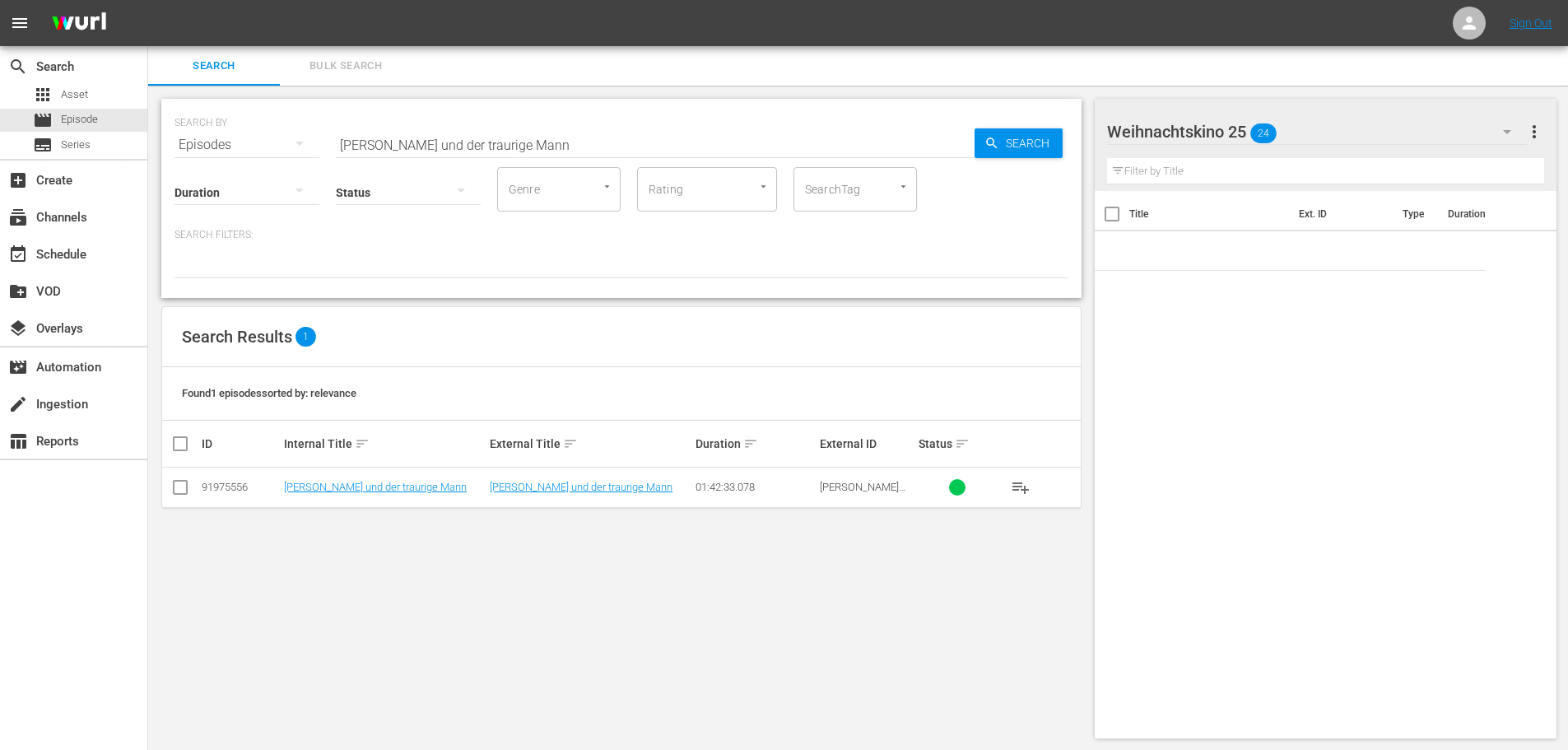
click at [1011, 490] on span "playlist_add" at bounding box center [1021, 488] width 20 height 20
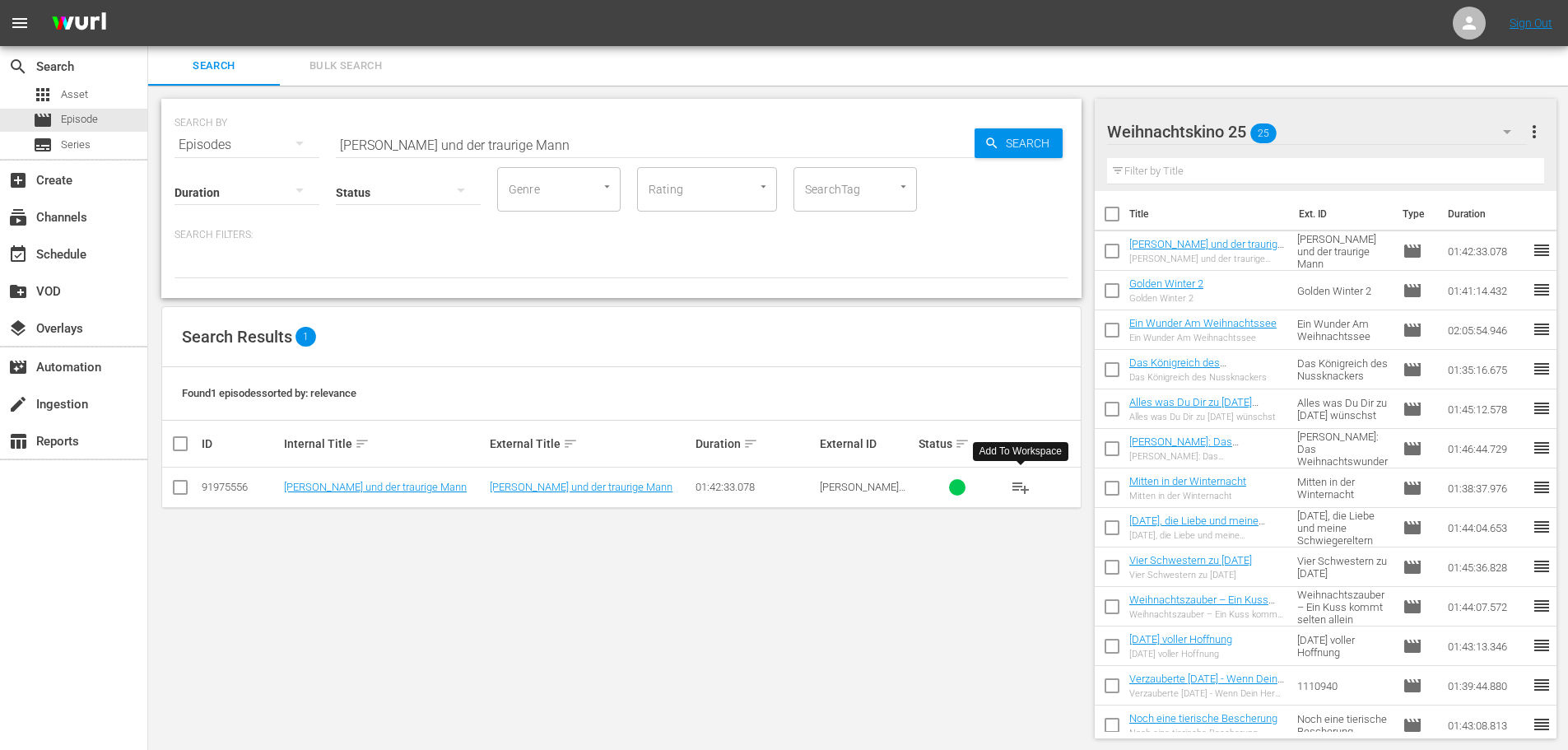
click at [525, 138] on input "[PERSON_NAME] und der traurige Mann" at bounding box center [655, 145] width 638 height 39
click at [522, 138] on input "[PERSON_NAME] und der traurige Mann" at bounding box center [655, 145] width 638 height 39
paste input "Sweet Inspirations – Kaufe Süßes - tue Gutes"
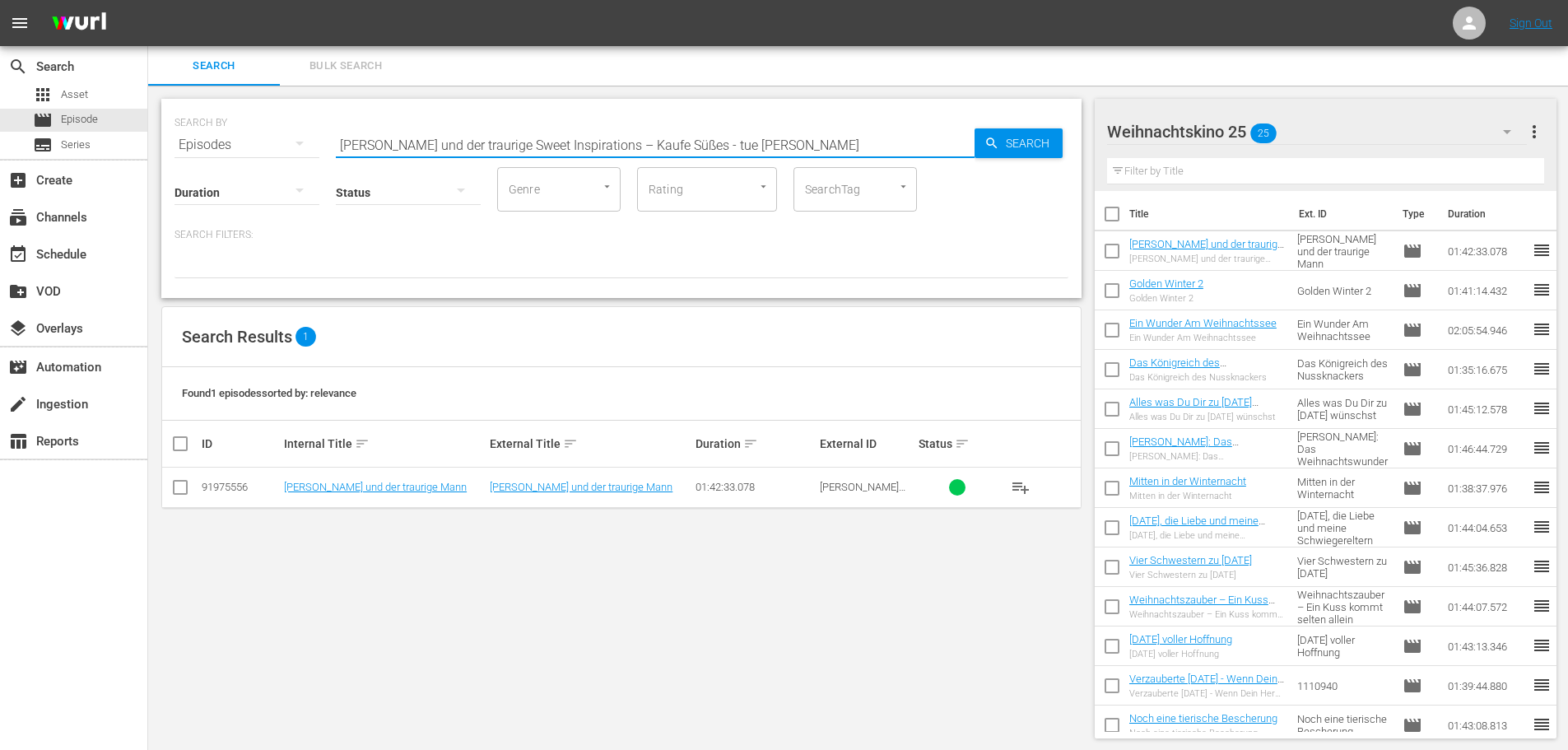
click at [486, 146] on input "[PERSON_NAME] und der traurige Sweet Inspirations – Kaufe Süßes - tue [PERSON_N…" at bounding box center [655, 145] width 638 height 39
paste input "text"
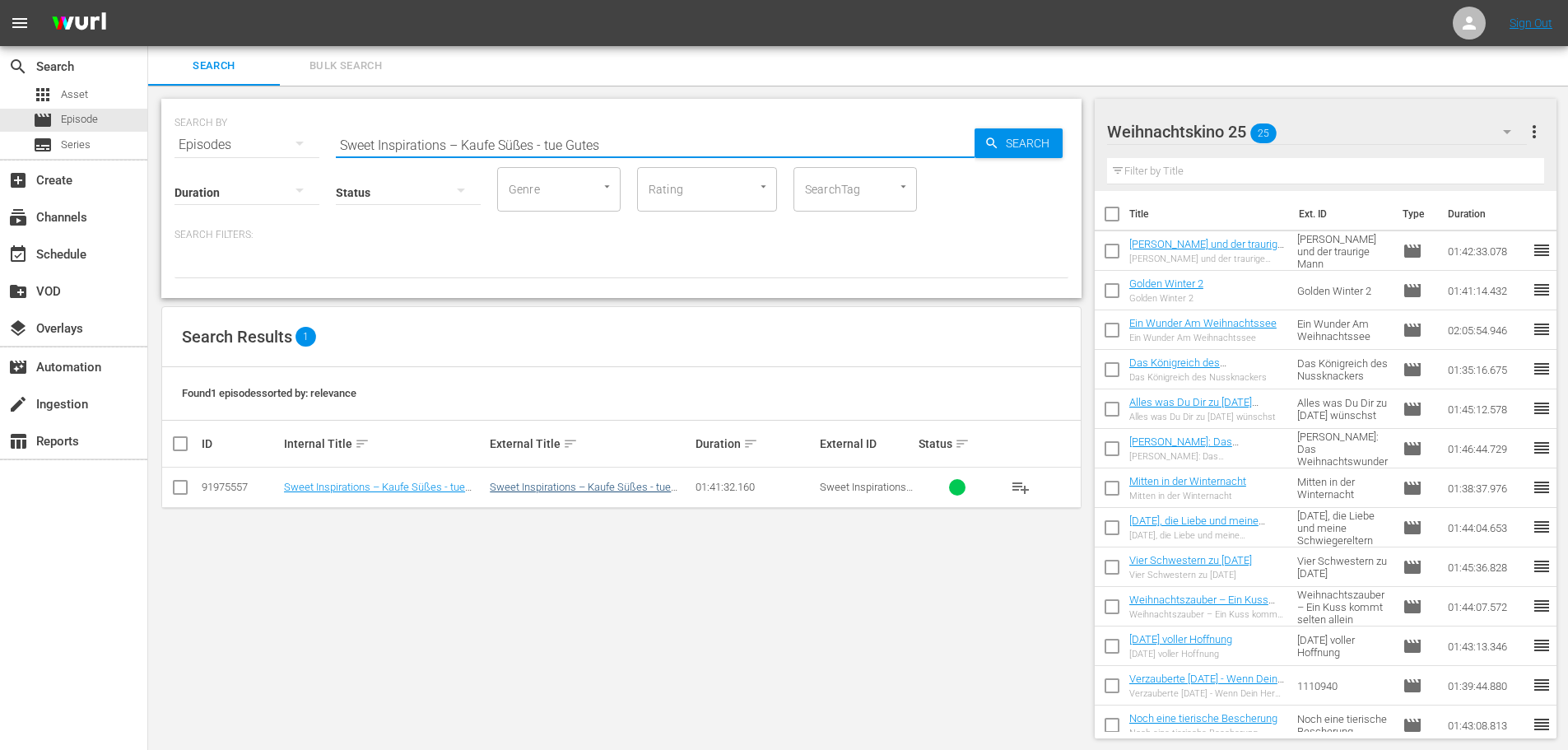
type input "Sweet Inspirations – Kaufe Süßes - tue Gutes"
click at [518, 489] on link "Sweet Inspirations – Kaufe Süßes - tue Gutes" at bounding box center [580, 493] width 181 height 25
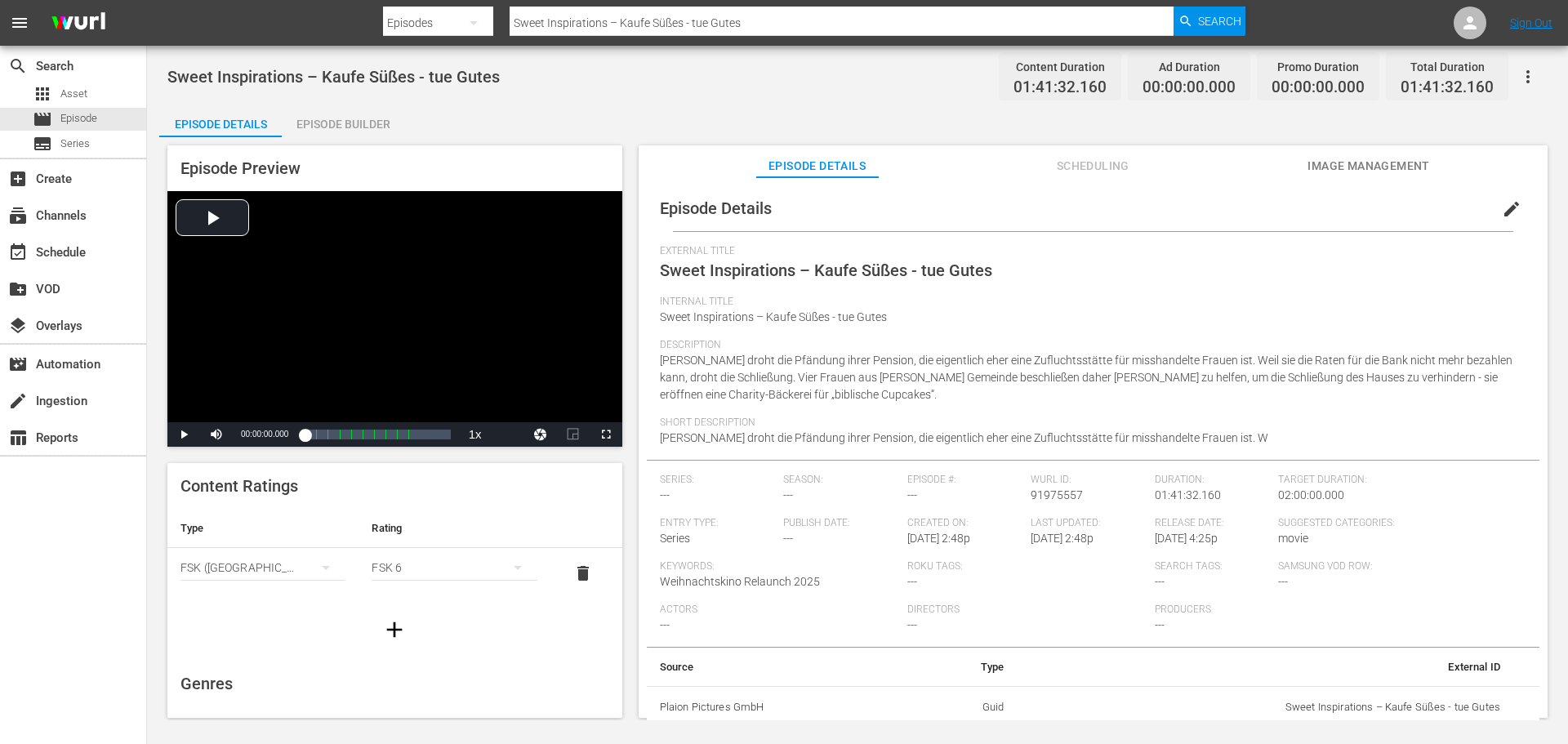
click at [373, 117] on div "Episode Builder" at bounding box center [343, 124] width 122 height 39
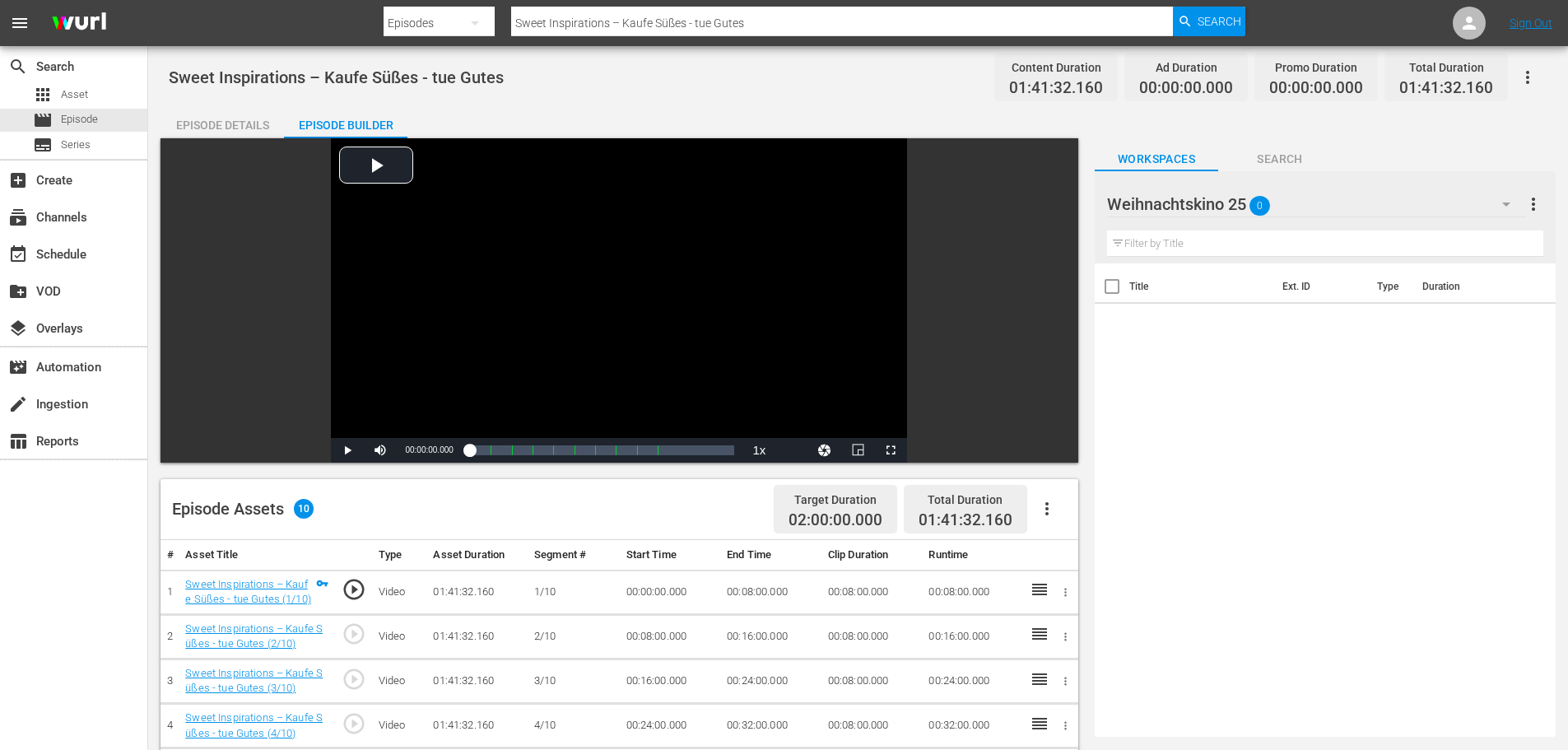
click at [1045, 505] on icon "button" at bounding box center [1047, 509] width 20 height 20
click at [1056, 514] on div "Fill with Ads" at bounding box center [1096, 515] width 112 height 39
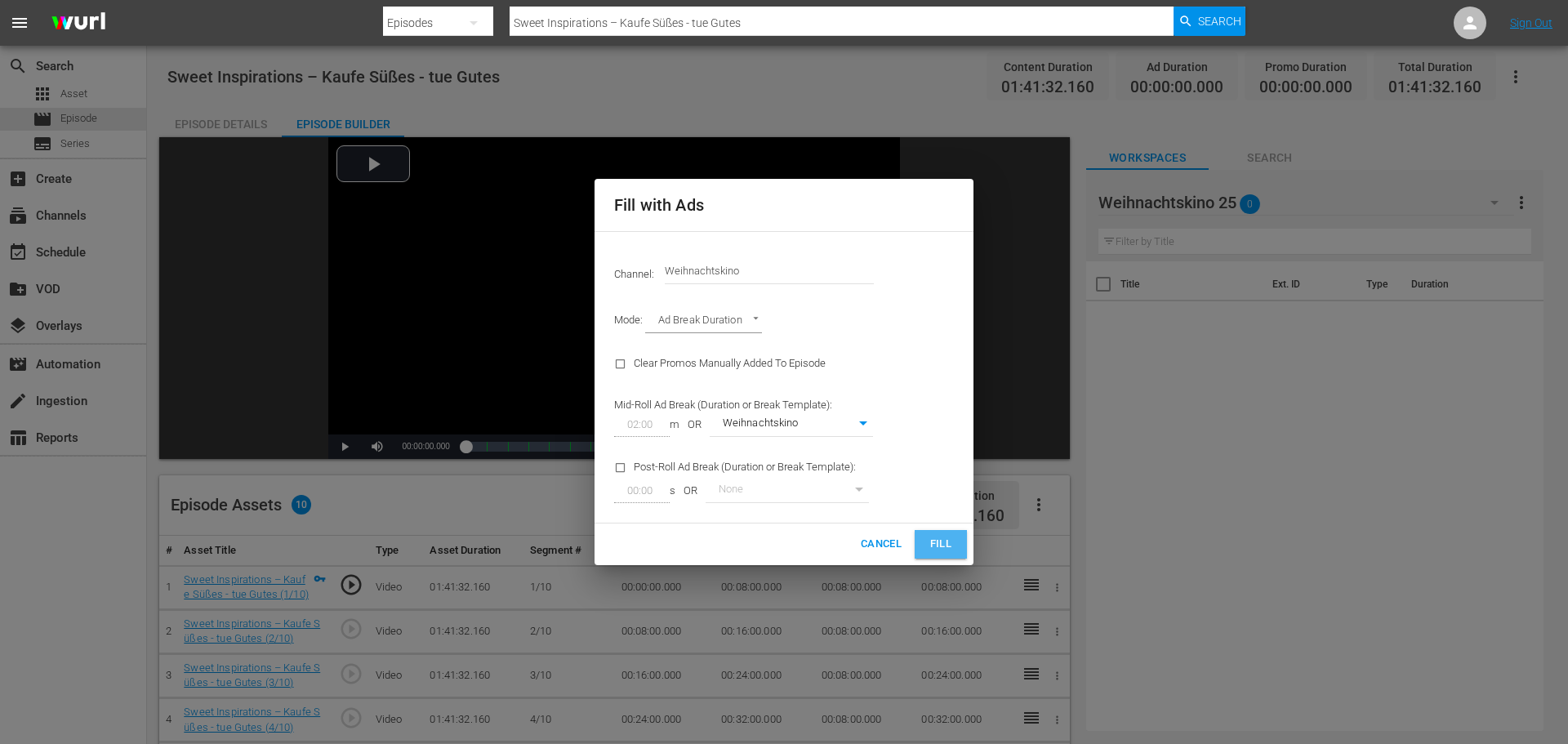
click at [939, 545] on span "Fill" at bounding box center [940, 544] width 26 height 19
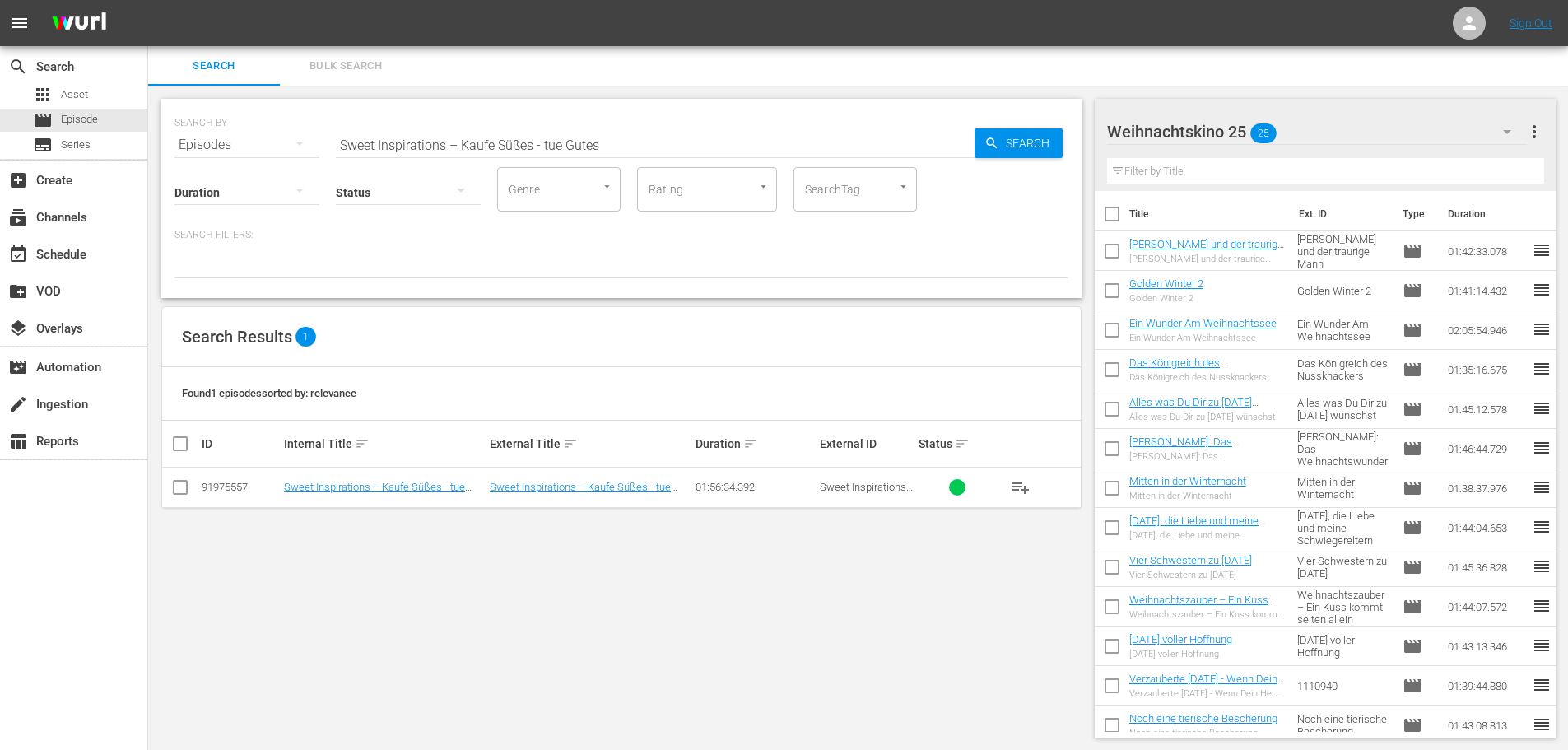
click at [1024, 490] on span "playlist_add" at bounding box center [1021, 488] width 20 height 20
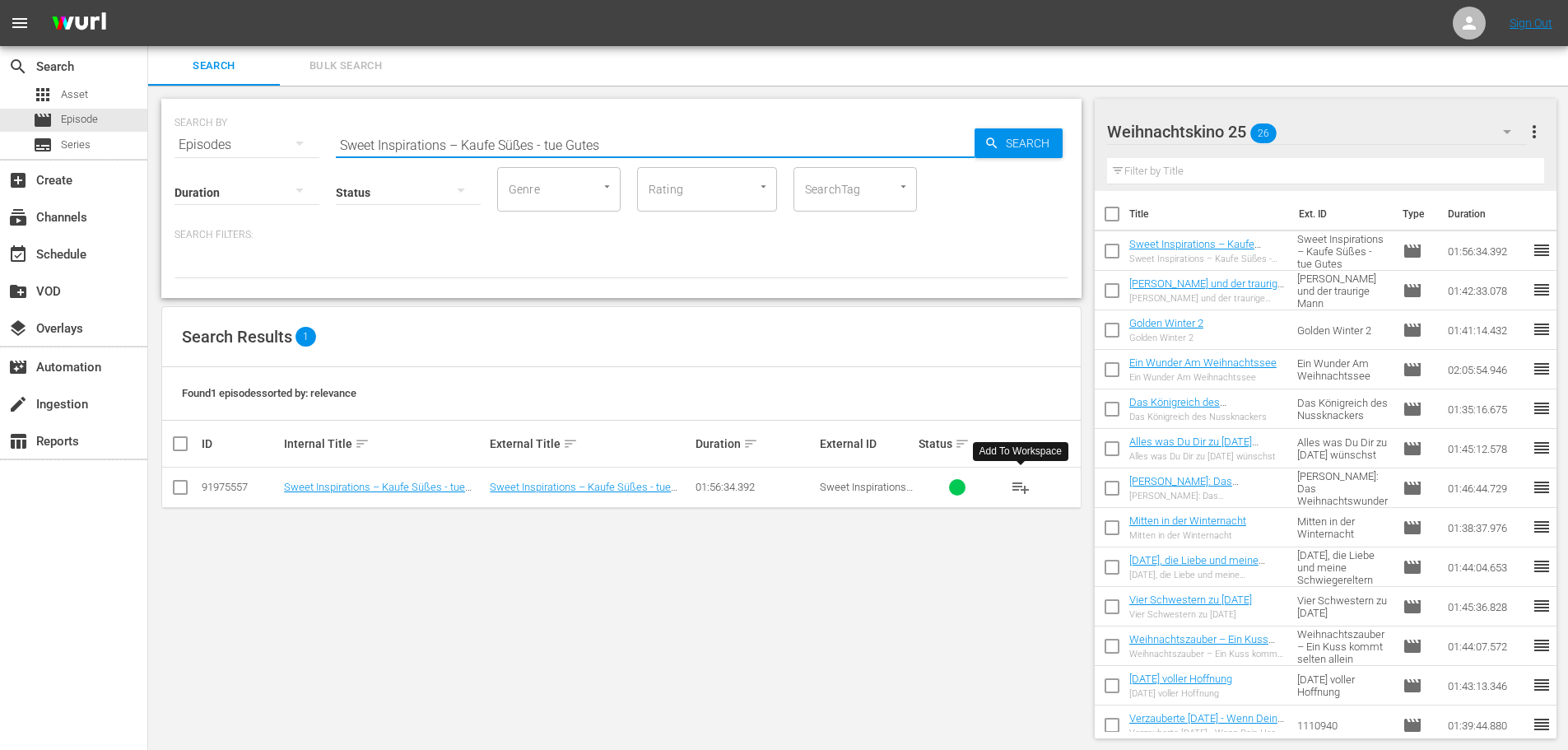
click at [522, 143] on input "Sweet Inspirations – Kaufe Süßes - tue Gutes" at bounding box center [655, 145] width 638 height 39
paste input "Der Engel von nebenan"
type input "Der Engel von nebenan"
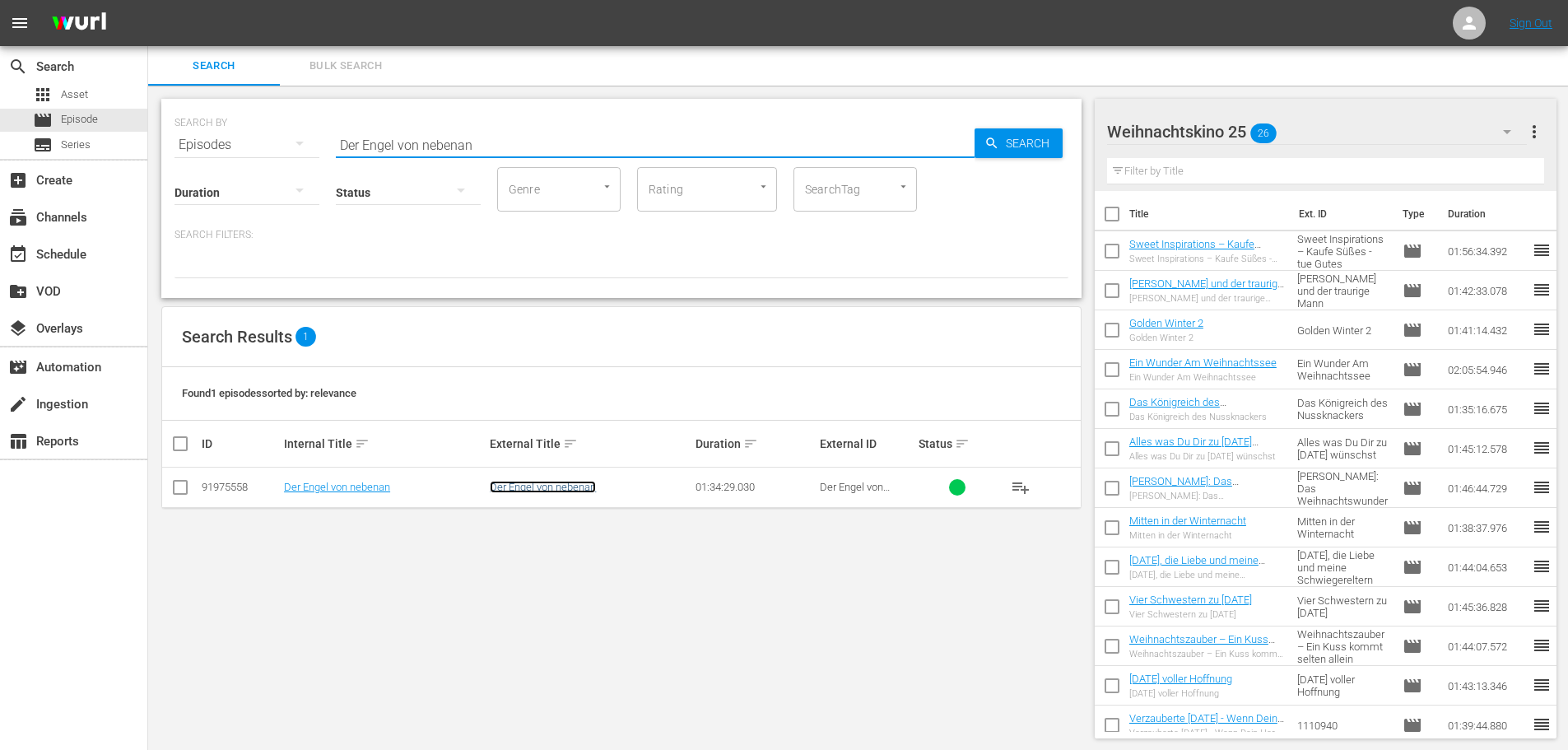
click at [553, 489] on link "Der Engel von nebenan" at bounding box center [542, 487] width 106 height 12
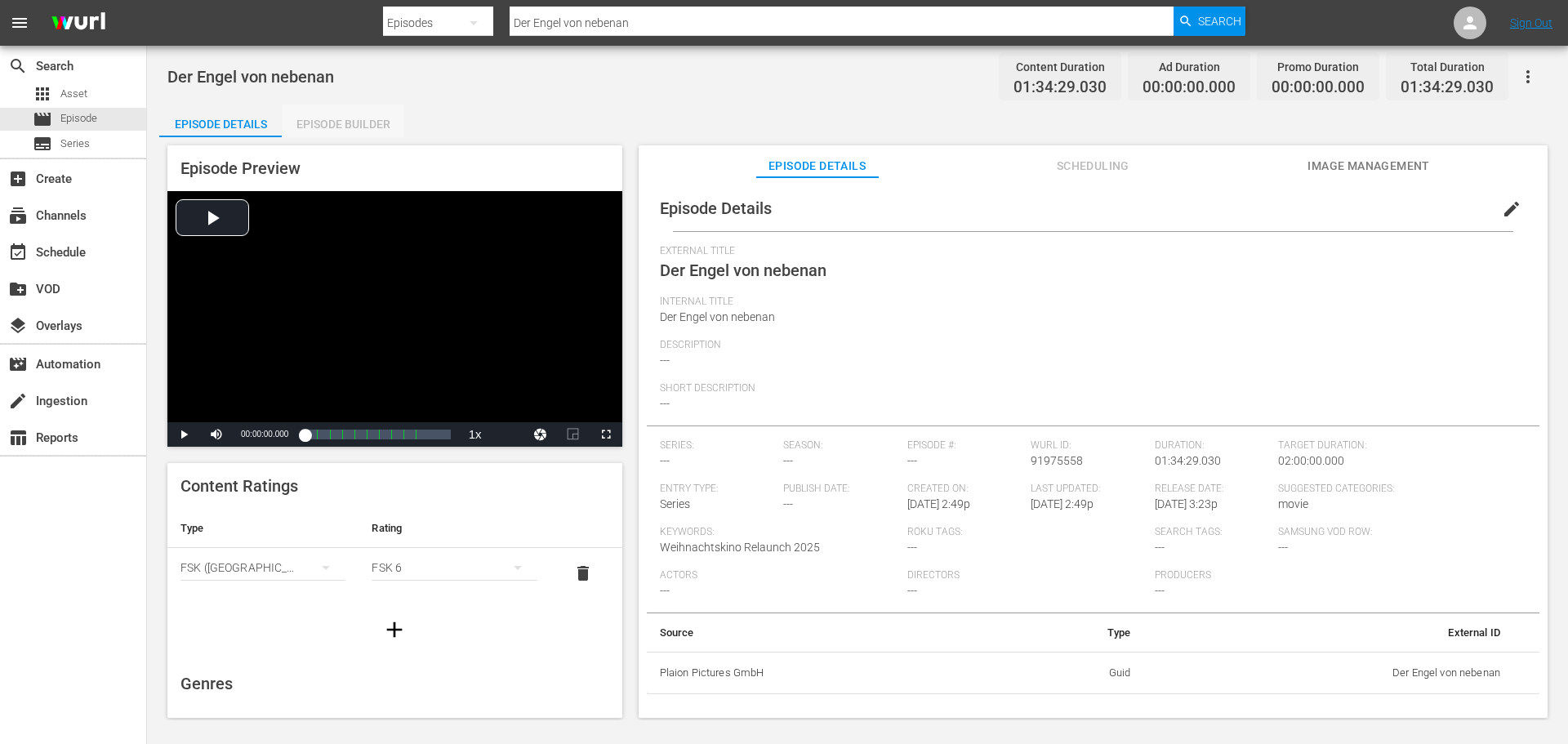
drag, startPoint x: 356, startPoint y: 105, endPoint x: 371, endPoint y: 109, distance: 15.5
click at [356, 104] on div "Der Engel von nebenan Content Duration 01:34:29.030 Ad Duration 00:00:00.000 Pr…" at bounding box center [858, 383] width 1421 height 674
click at [371, 128] on div "Episode Builder" at bounding box center [343, 124] width 122 height 39
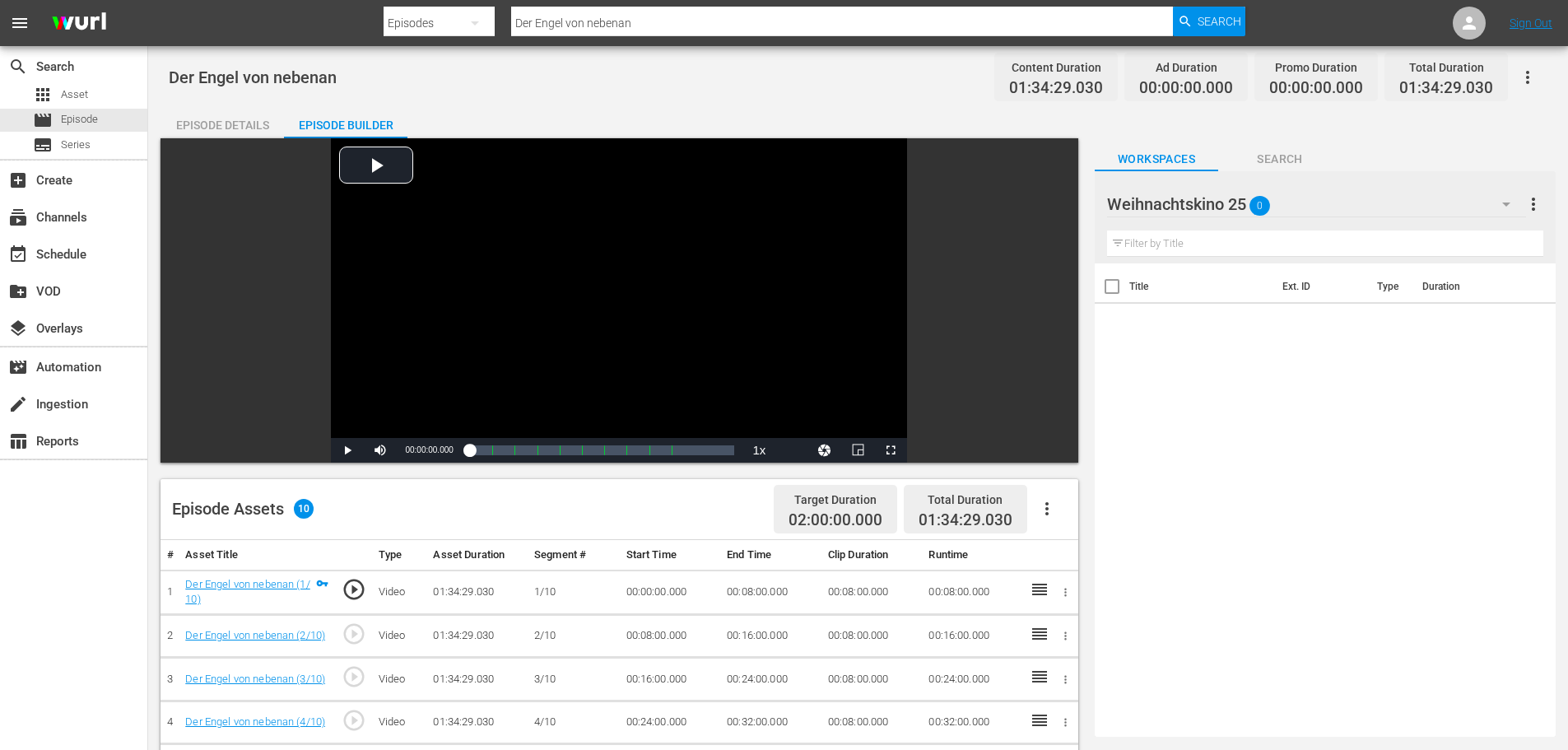
click at [1044, 511] on icon "button" at bounding box center [1047, 509] width 20 height 20
click at [1078, 516] on div "Fill with Ads" at bounding box center [1096, 515] width 112 height 39
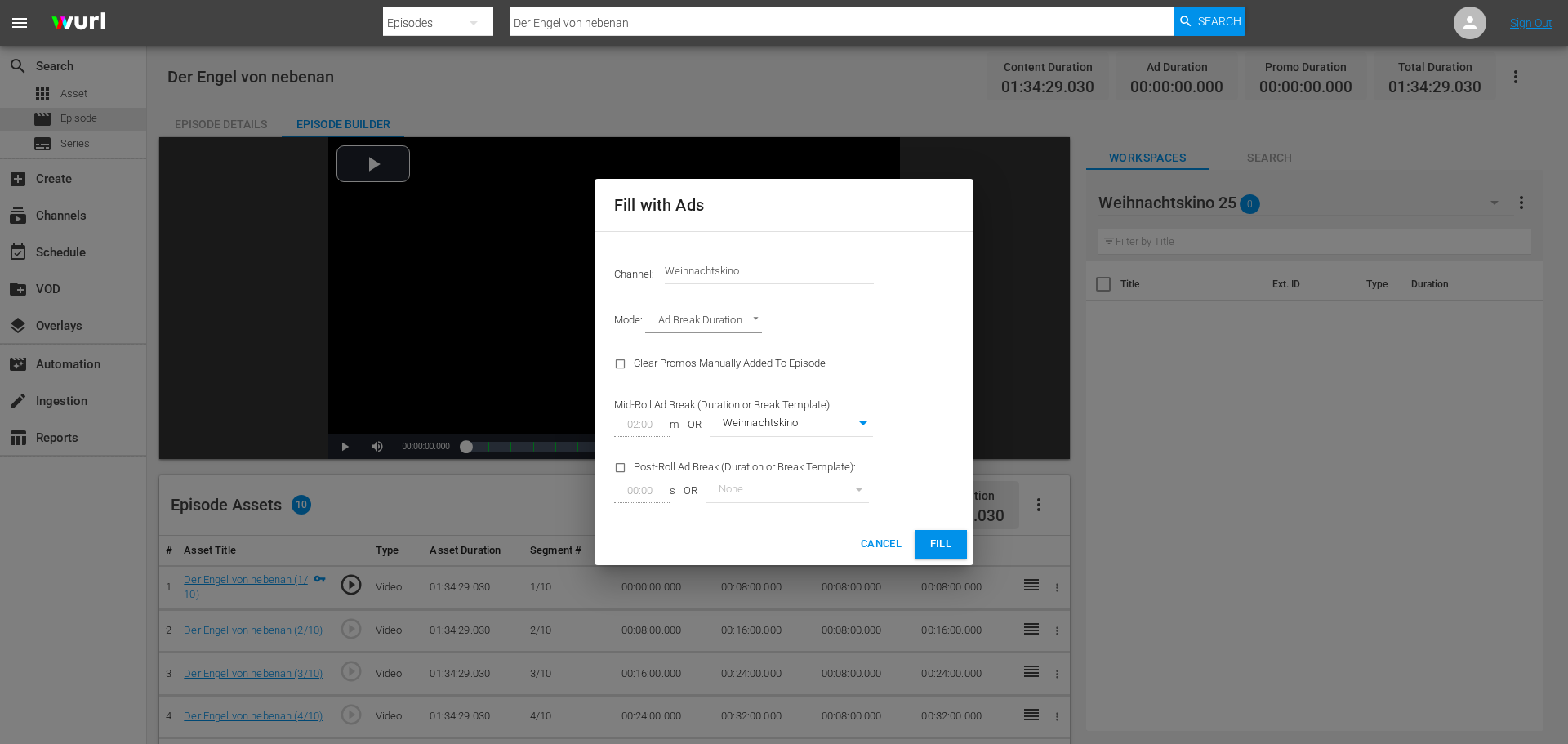
click at [945, 547] on span "Fill" at bounding box center [940, 544] width 26 height 19
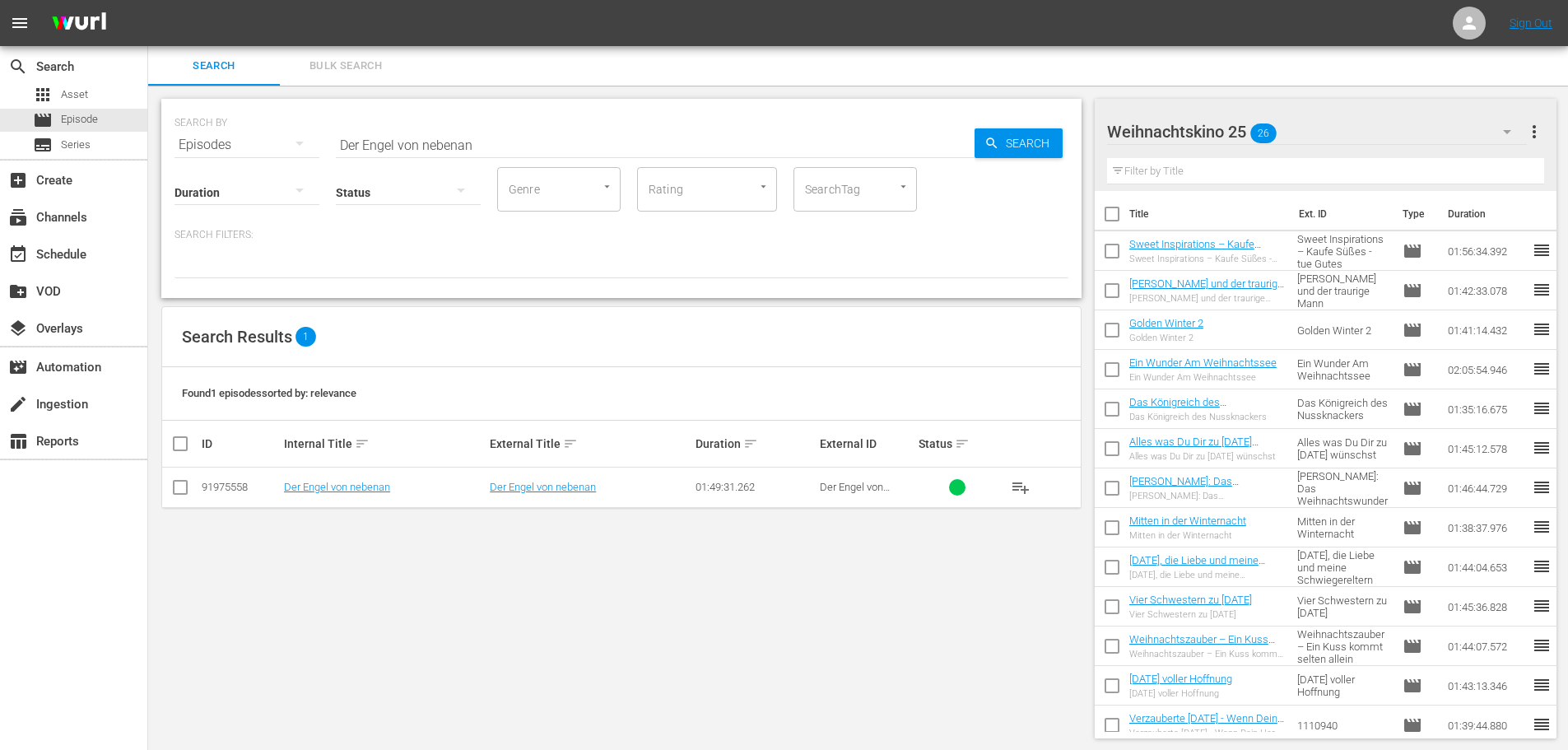
click at [1025, 487] on span "playlist_add" at bounding box center [1021, 488] width 20 height 20
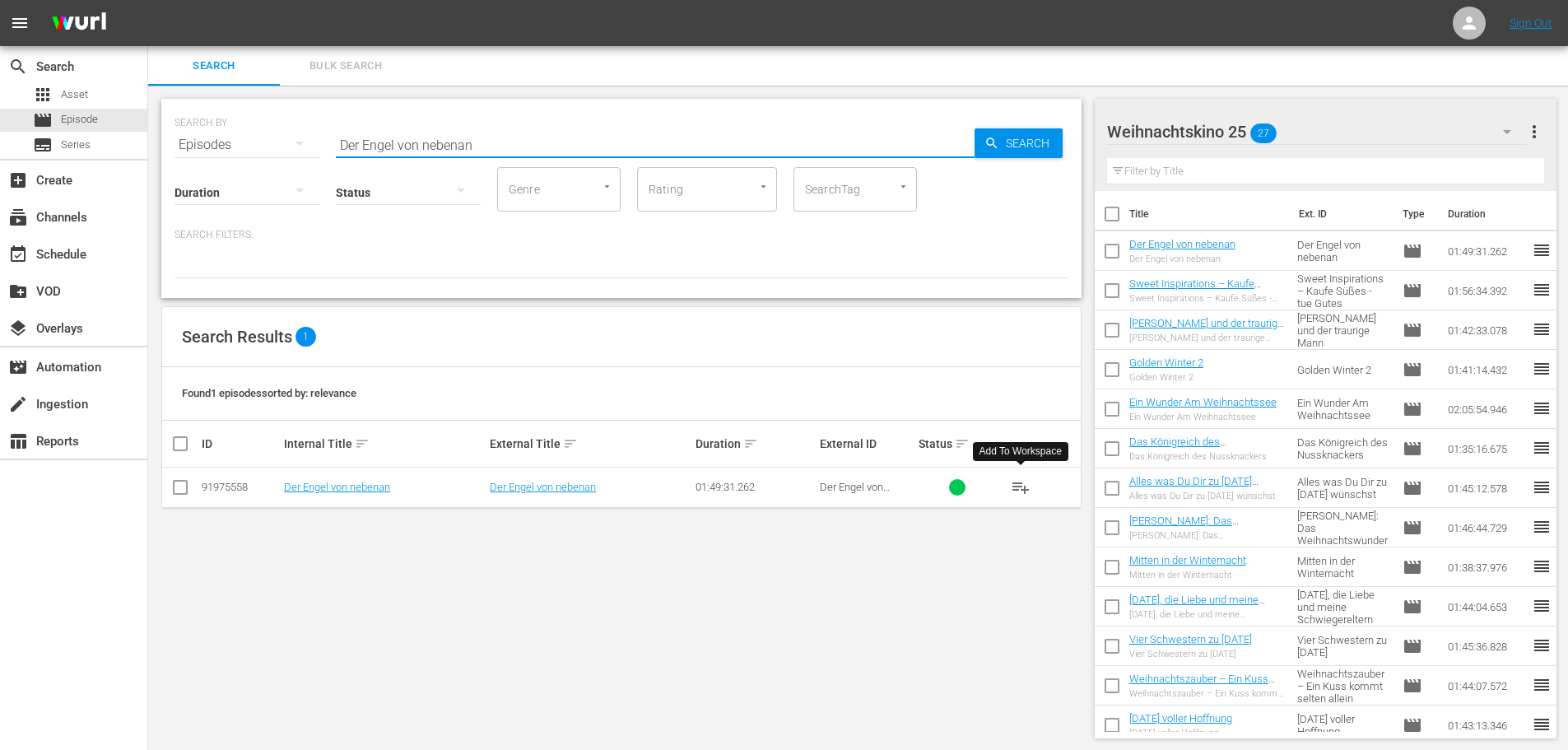
click at [496, 141] on input "Der Engel von nebenan" at bounding box center [655, 145] width 638 height 39
paste input "Wish for Christmas - Glaube an Weihnachte"
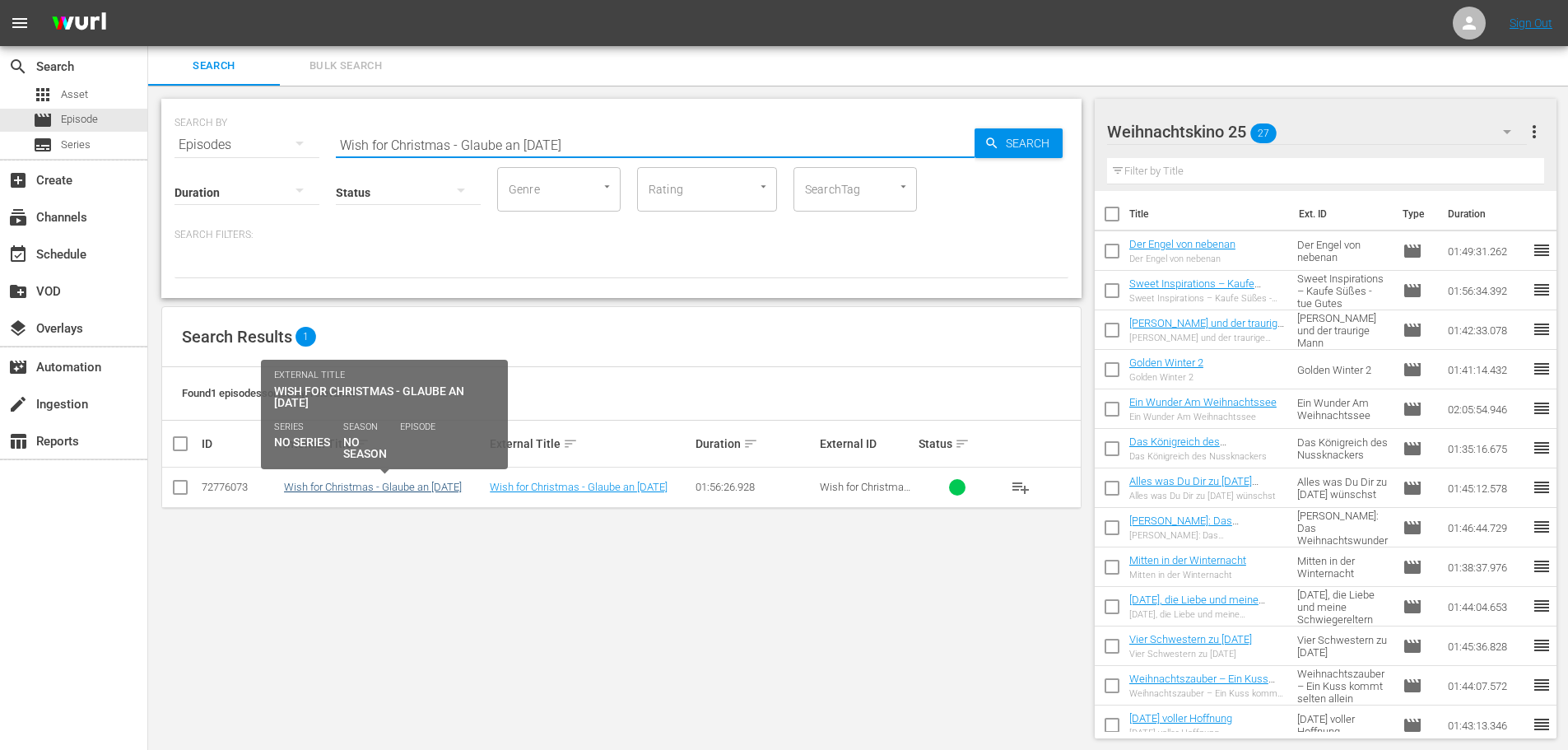
type input "Wish for Christmas - Glaube an [DATE]"
click at [399, 488] on link "Wish for Christmas - Glaube an [DATE]" at bounding box center [372, 487] width 178 height 12
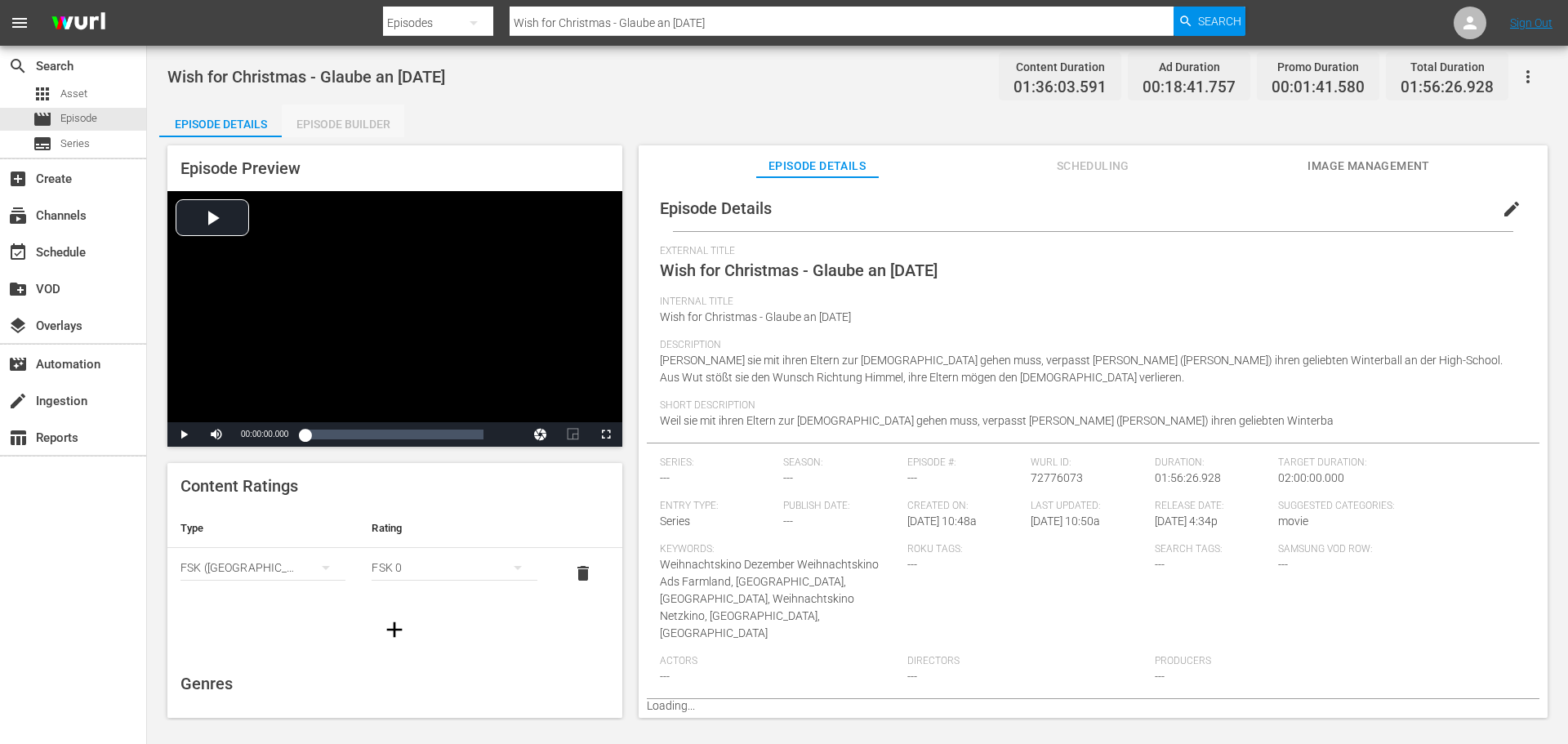
click at [355, 124] on div "Episode Builder" at bounding box center [343, 124] width 122 height 39
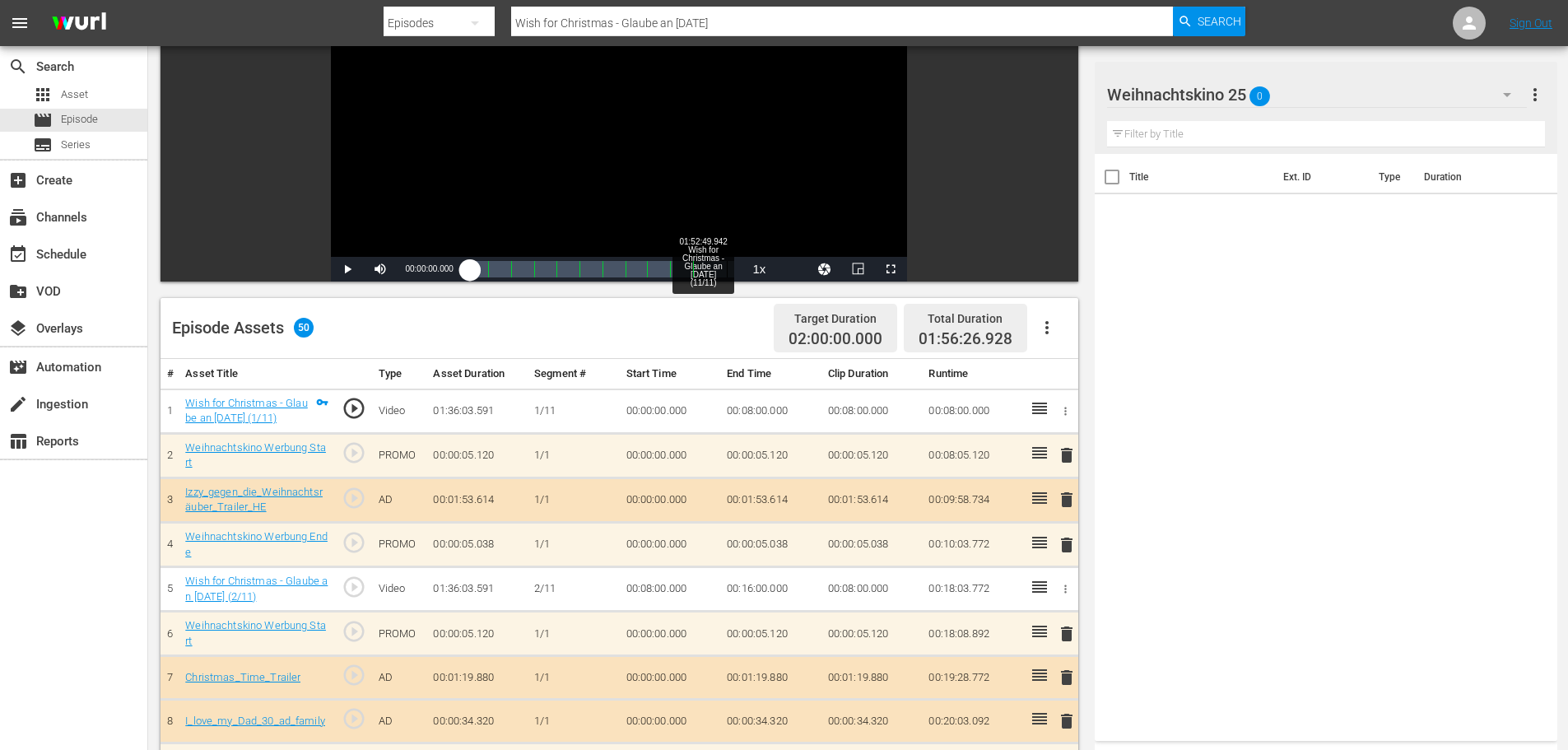
scroll to position [164, 0]
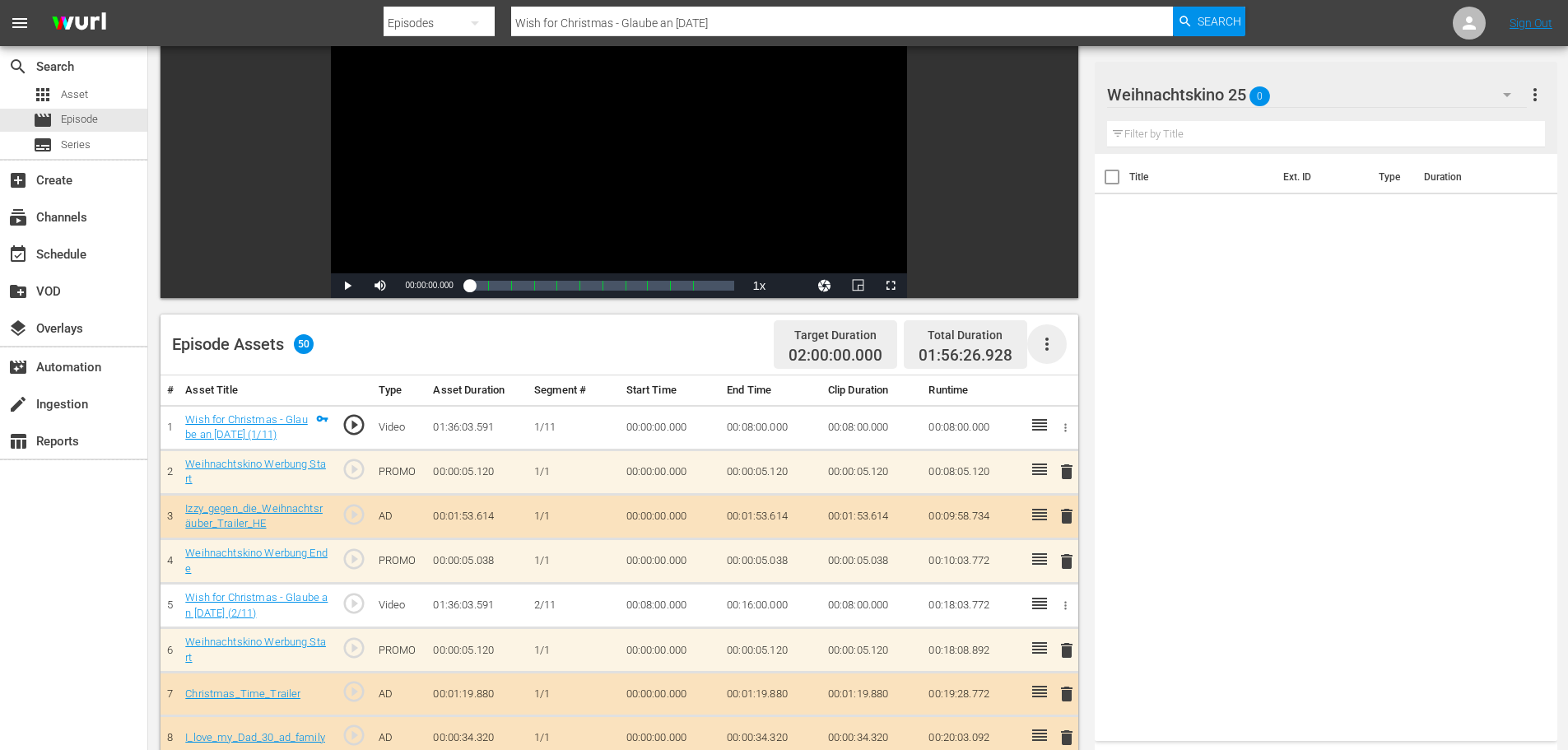
click at [1047, 349] on icon "button" at bounding box center [1047, 344] width 4 height 13
click at [1074, 354] on div "Fill with Ads" at bounding box center [1096, 351] width 112 height 39
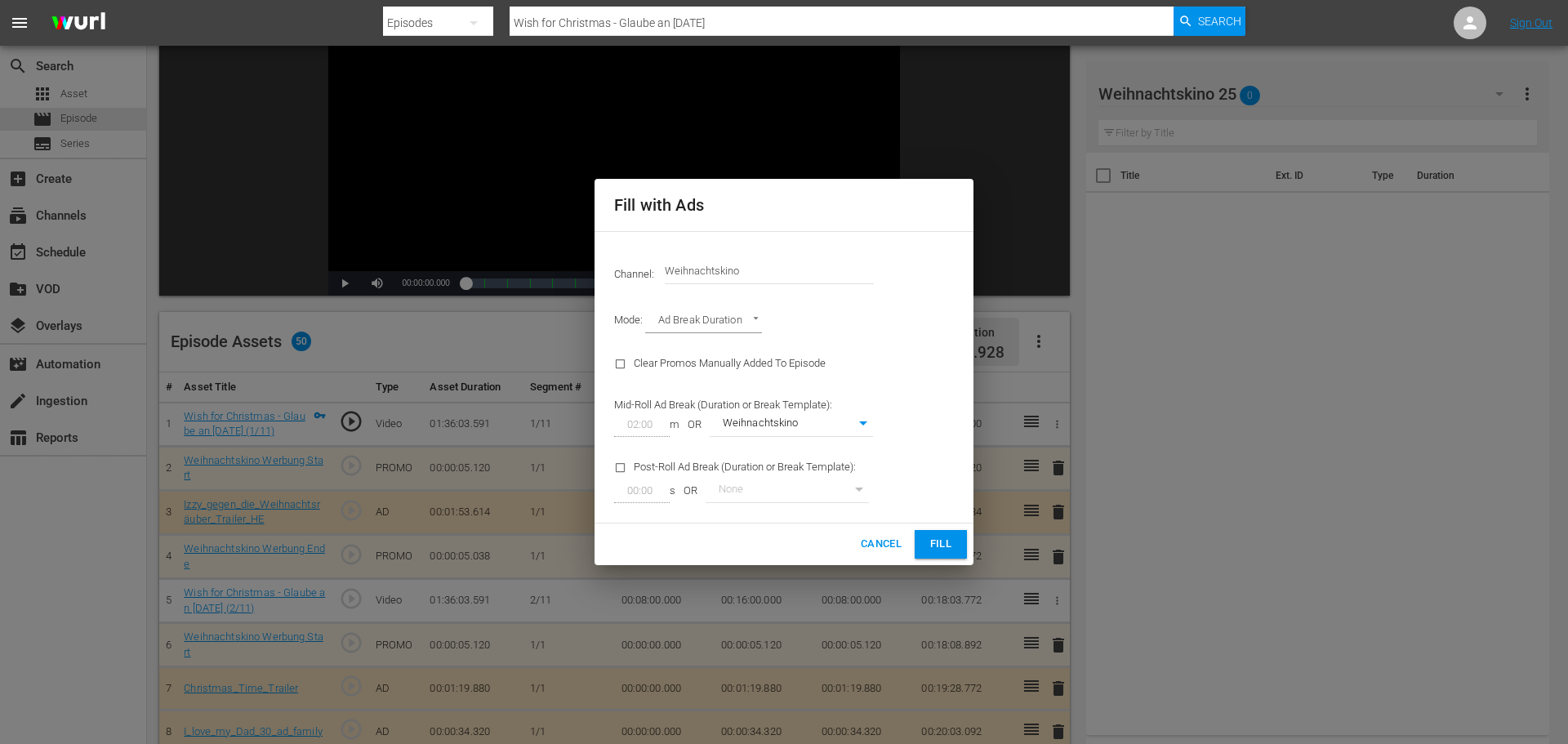
click at [872, 543] on span "Cancel" at bounding box center [881, 544] width 41 height 19
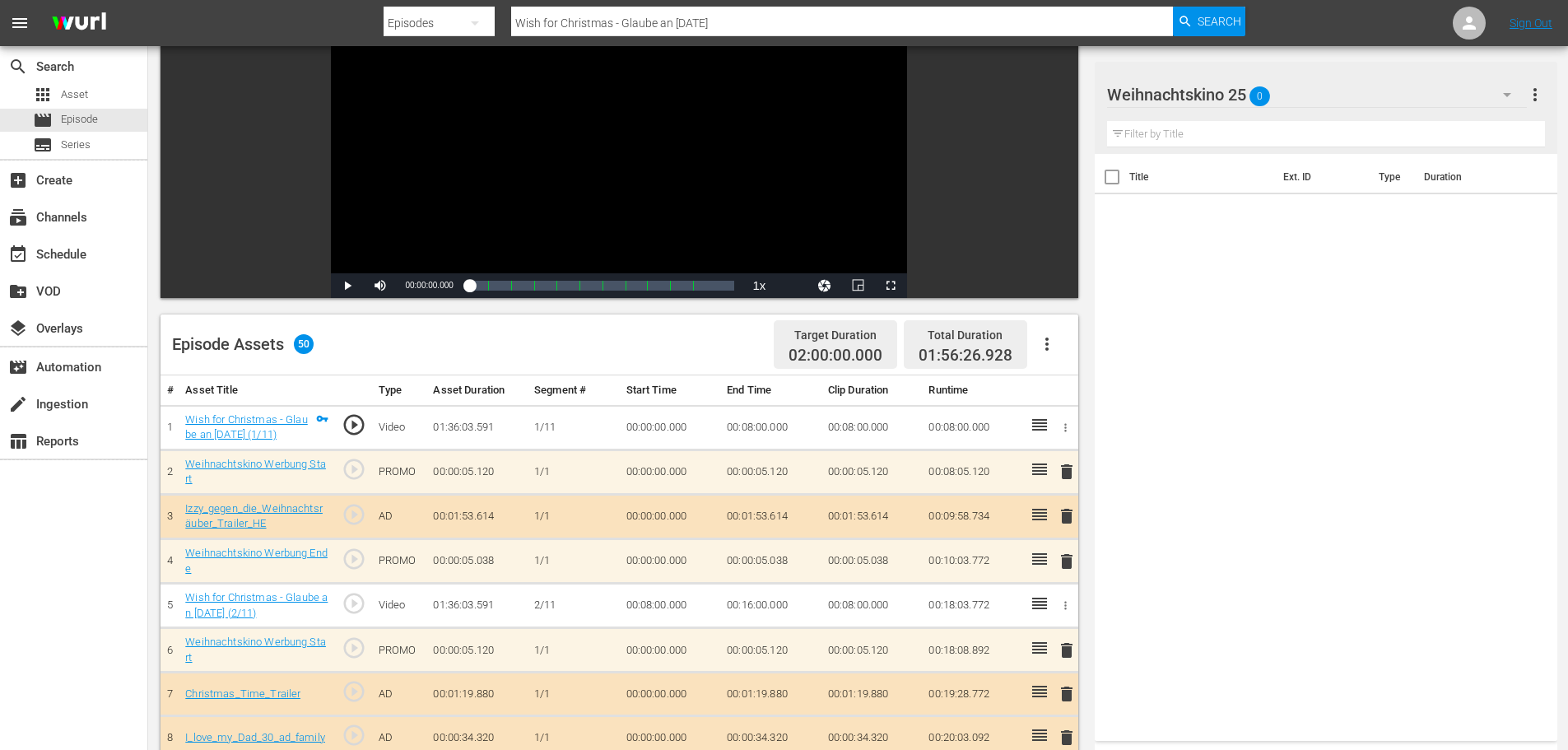
click at [1052, 342] on icon "button" at bounding box center [1047, 344] width 20 height 20
click at [1058, 395] on div "Clear Ads" at bounding box center [1096, 390] width 112 height 39
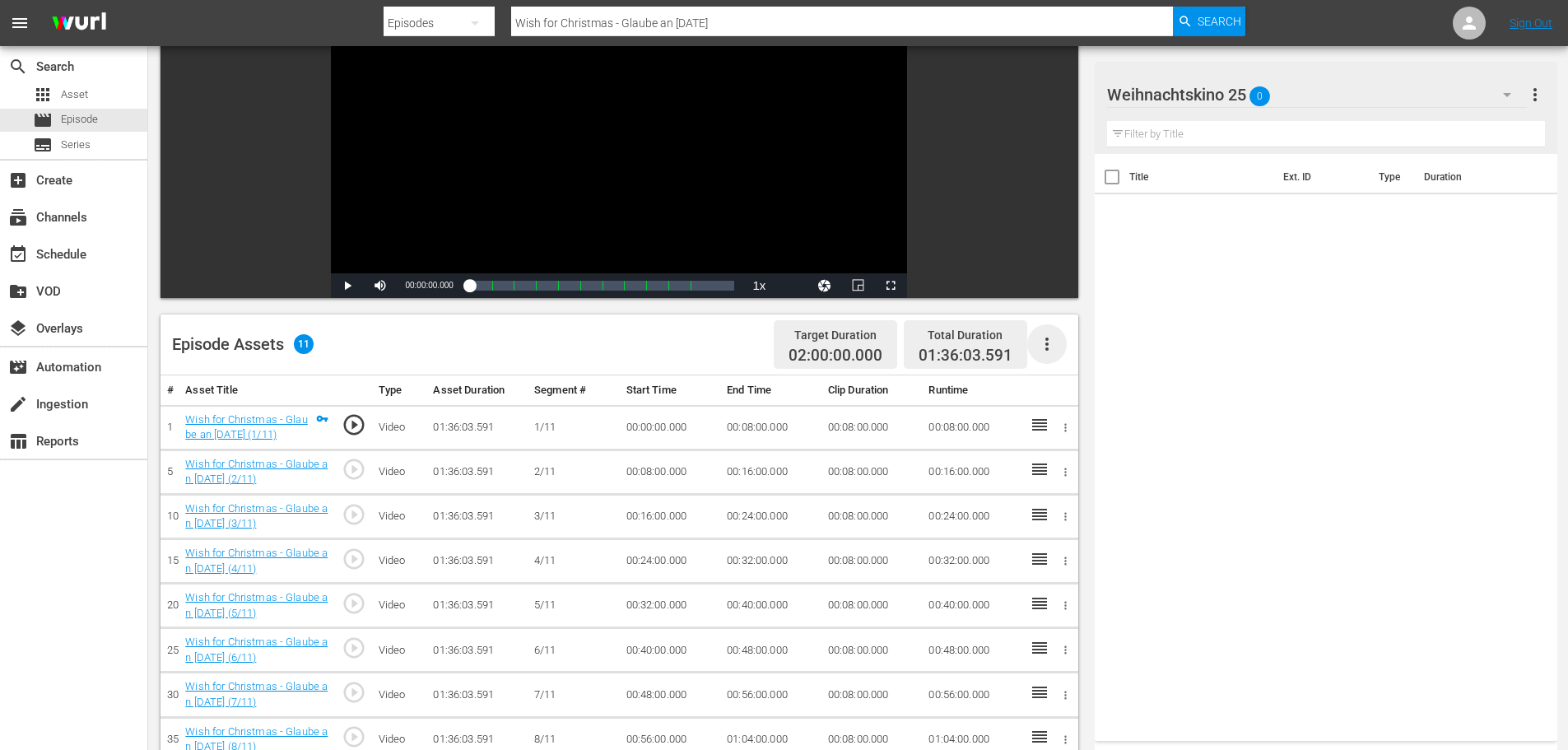
click at [1047, 345] on icon "button" at bounding box center [1047, 344] width 4 height 13
click at [1047, 347] on div "Fill with Ads" at bounding box center [1096, 351] width 112 height 39
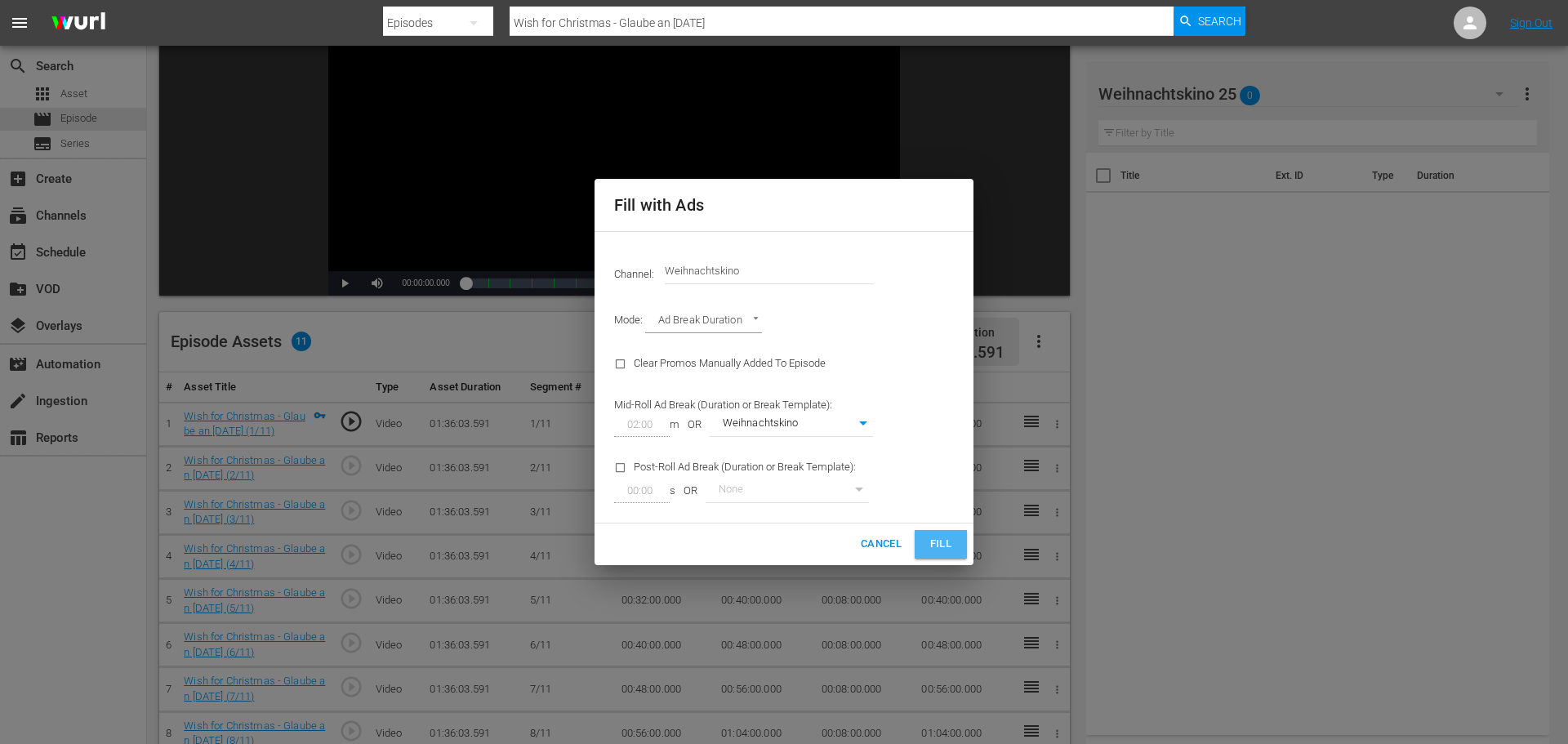
click at [951, 549] on span "Fill" at bounding box center [940, 544] width 26 height 19
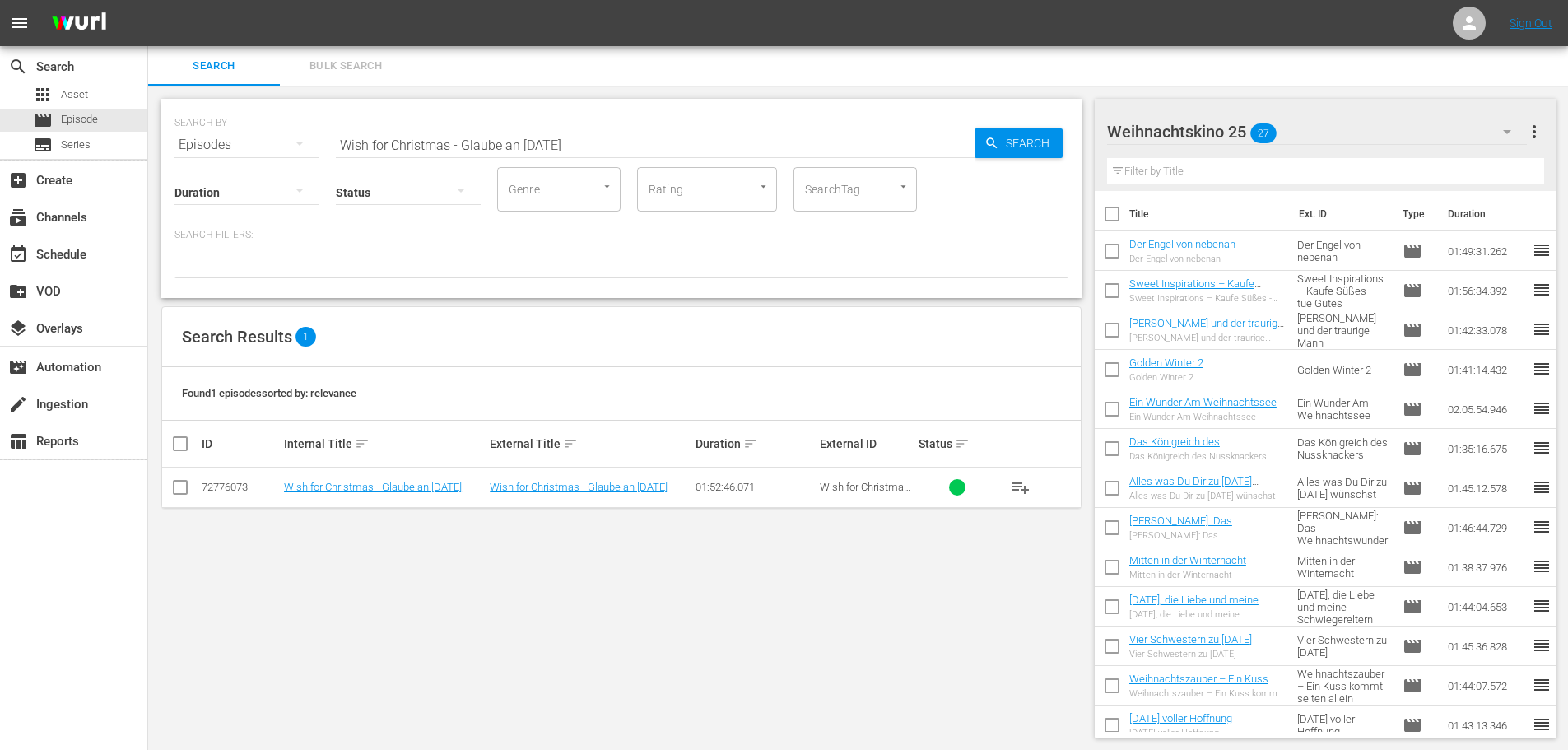
click at [1020, 489] on span "playlist_add" at bounding box center [1021, 488] width 20 height 20
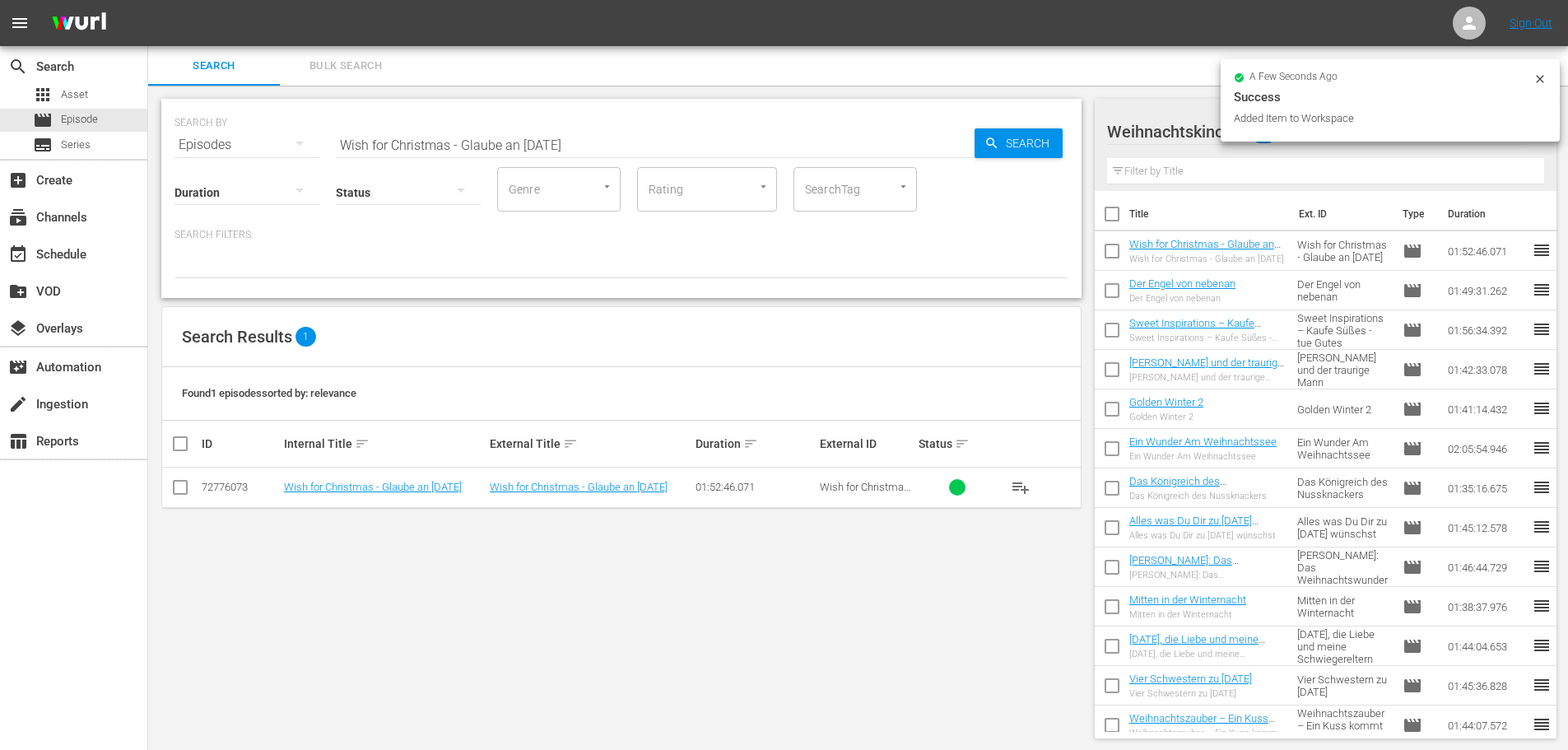
click at [1130, 37] on nav "menu Sign Out" at bounding box center [784, 23] width 1568 height 46
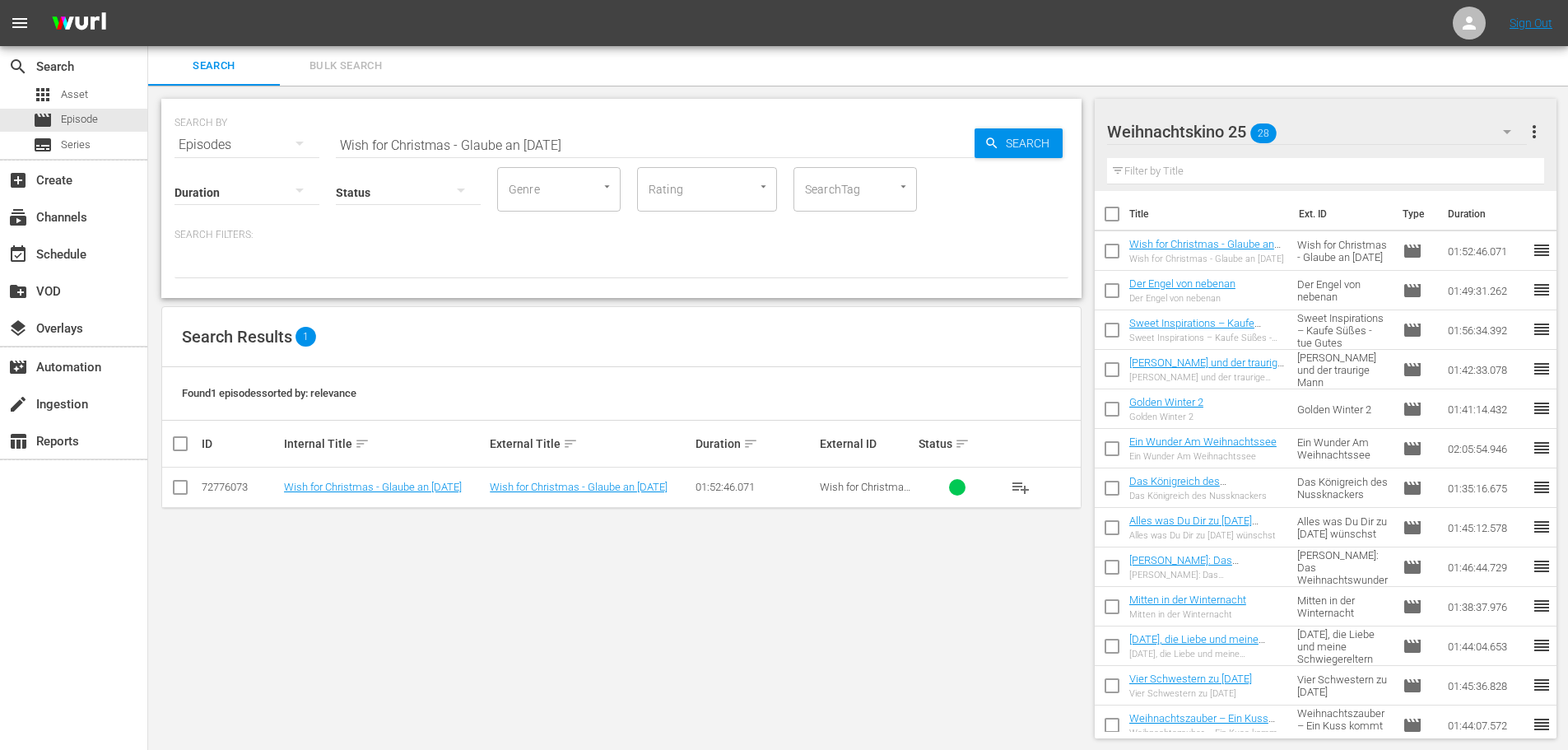
click at [555, 145] on input "Wish for Christmas - Glaube an [DATE]" at bounding box center [655, 145] width 638 height 39
paste input "Eine Prinzessin zu"
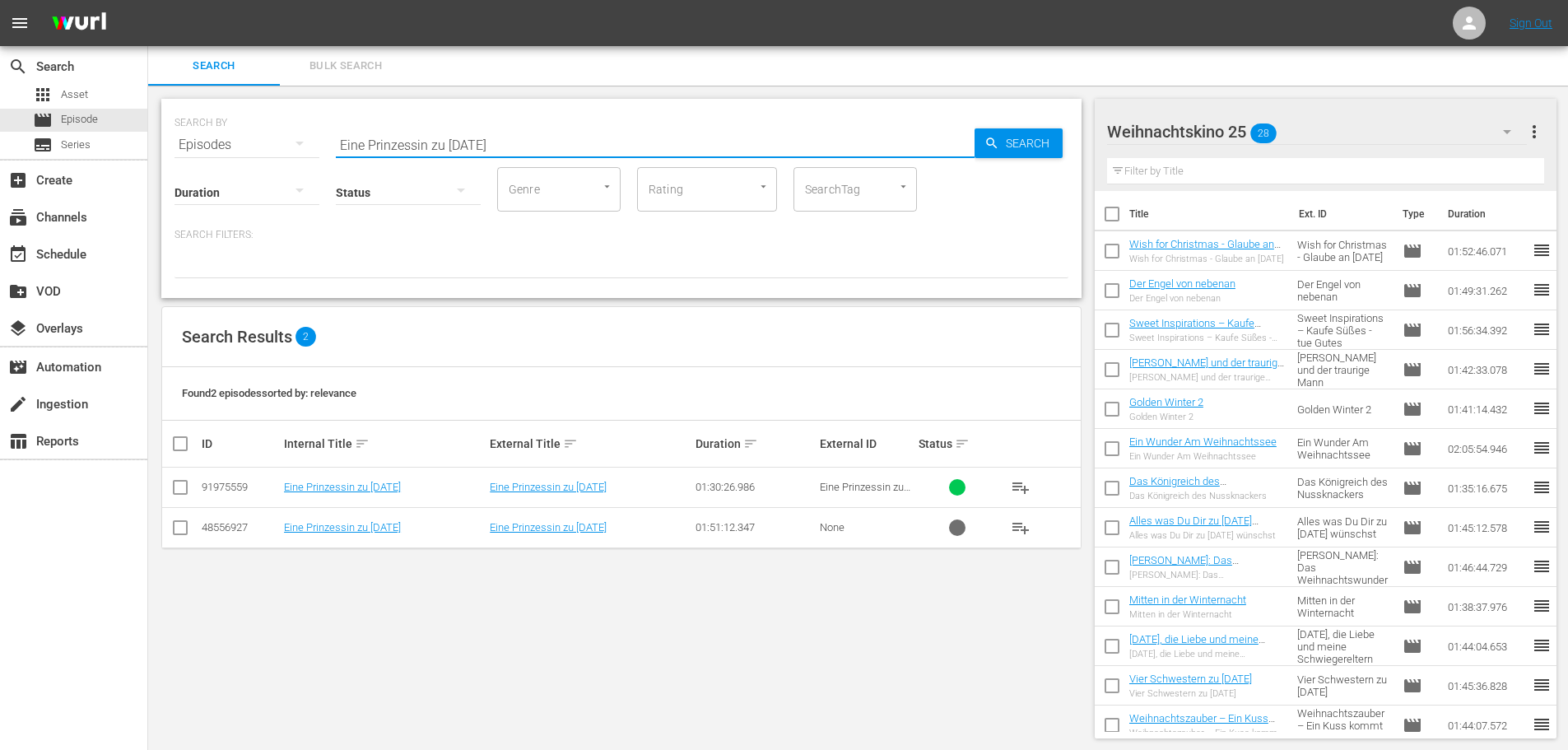
type input "Eine Prinzessin zu [DATE]"
click at [174, 529] on input "checkbox" at bounding box center [180, 530] width 20 height 20
checkbox input "true"
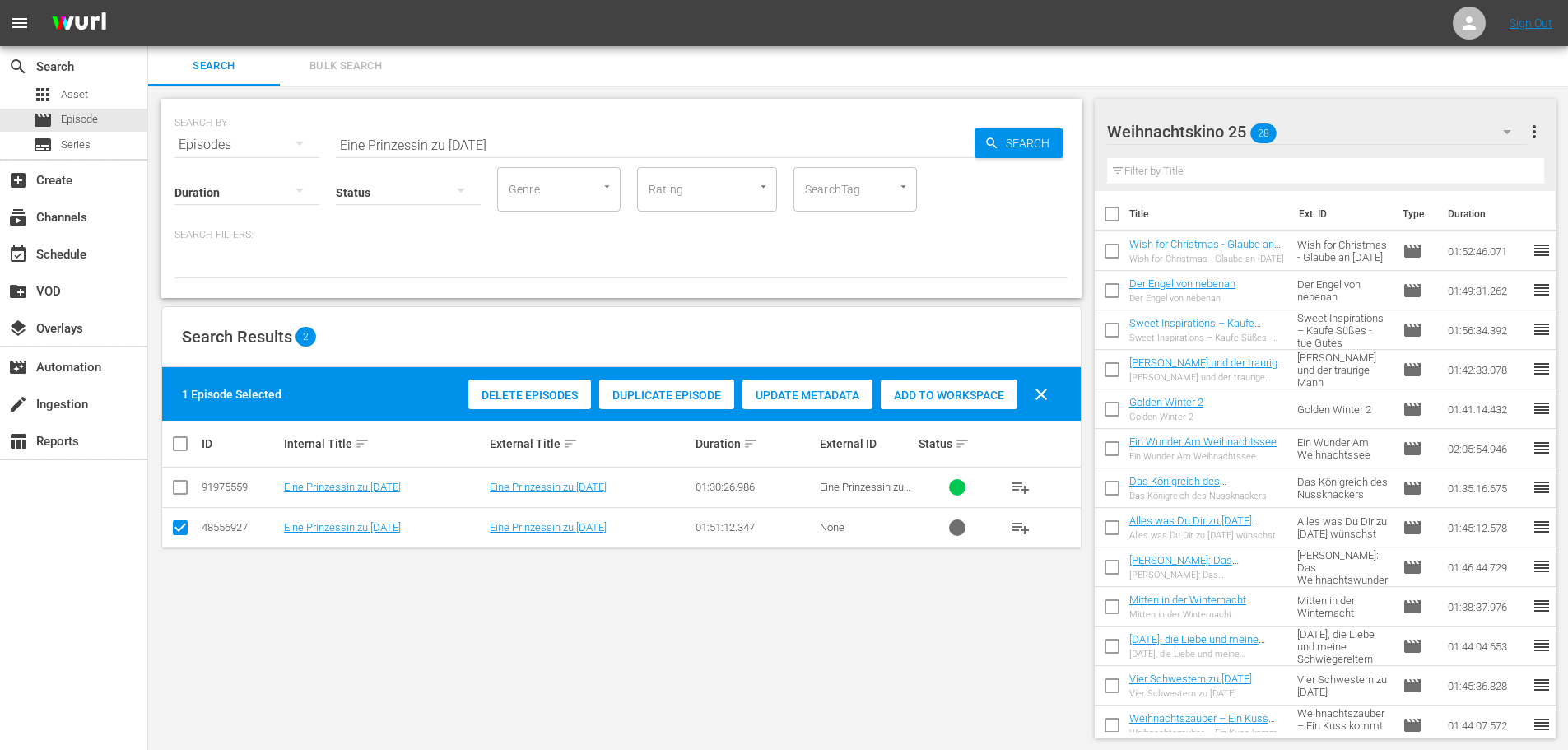
click at [528, 374] on div "Delete Episodes Duplicate Episode Update Metadata Add to Workspace clear" at bounding box center [763, 394] width 596 height 39
click at [527, 394] on span "Delete Episodes" at bounding box center [529, 395] width 122 height 13
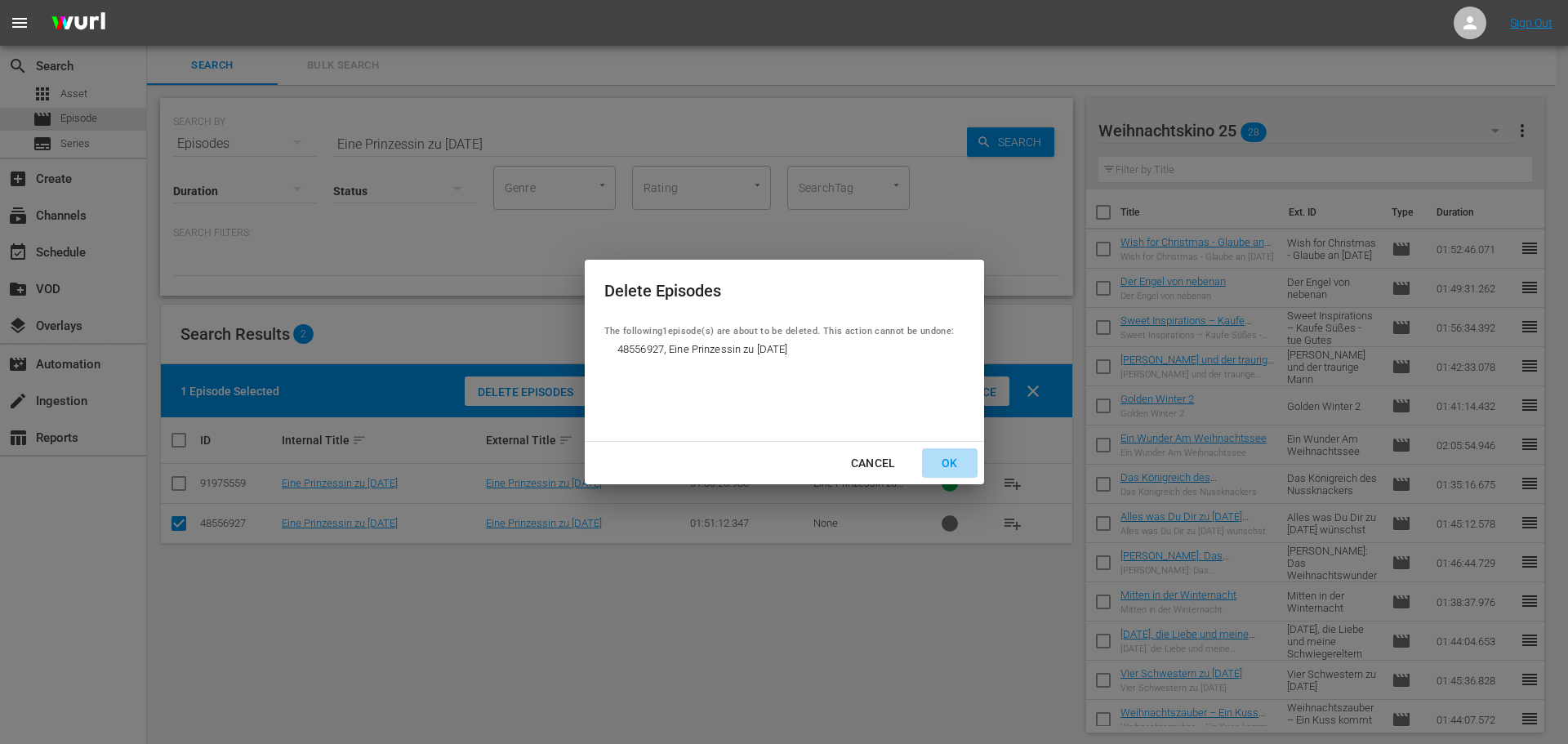
click at [945, 461] on div "OK" at bounding box center [950, 463] width 43 height 20
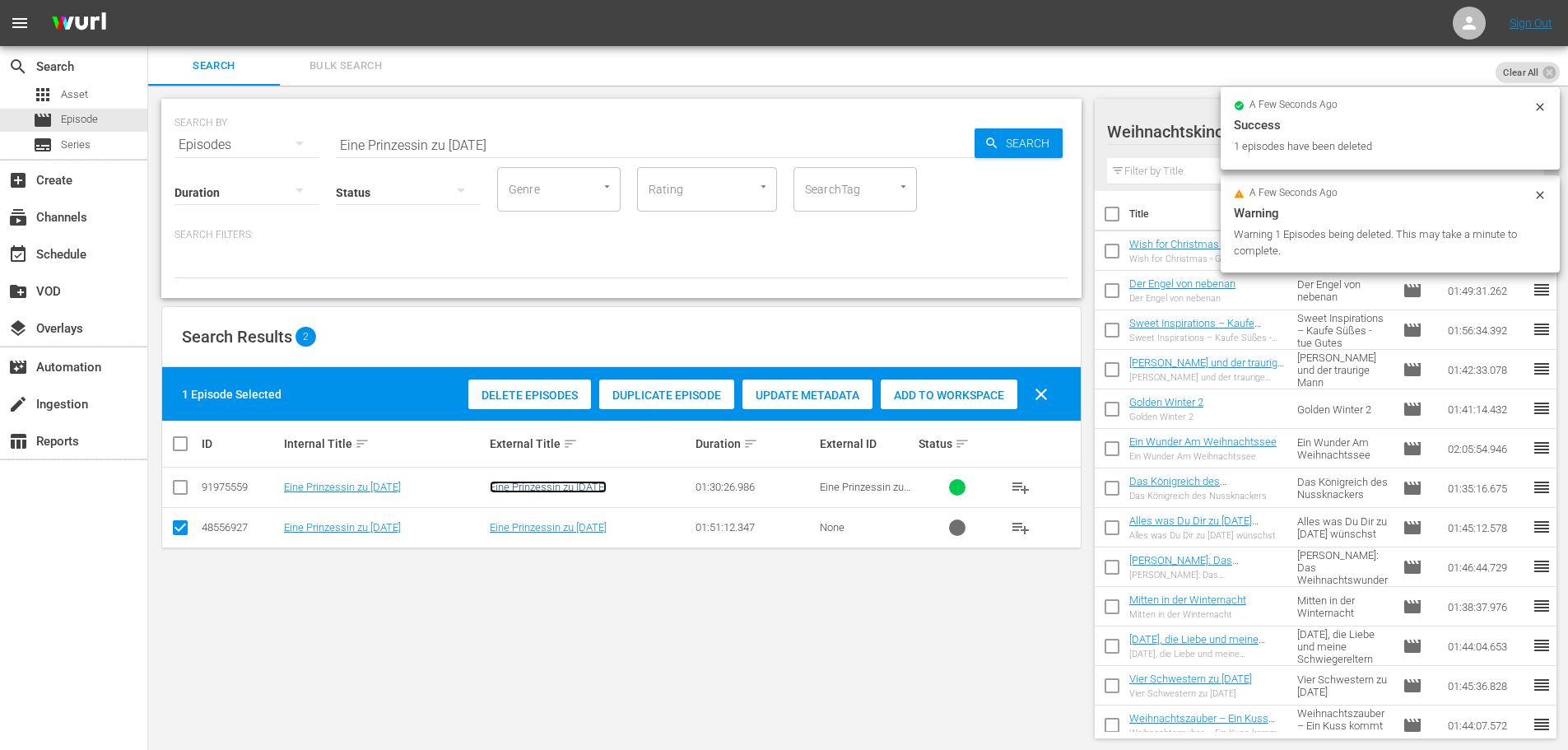
click at [588, 484] on link "Eine Prinzessin zu [DATE]" at bounding box center [547, 487] width 117 height 12
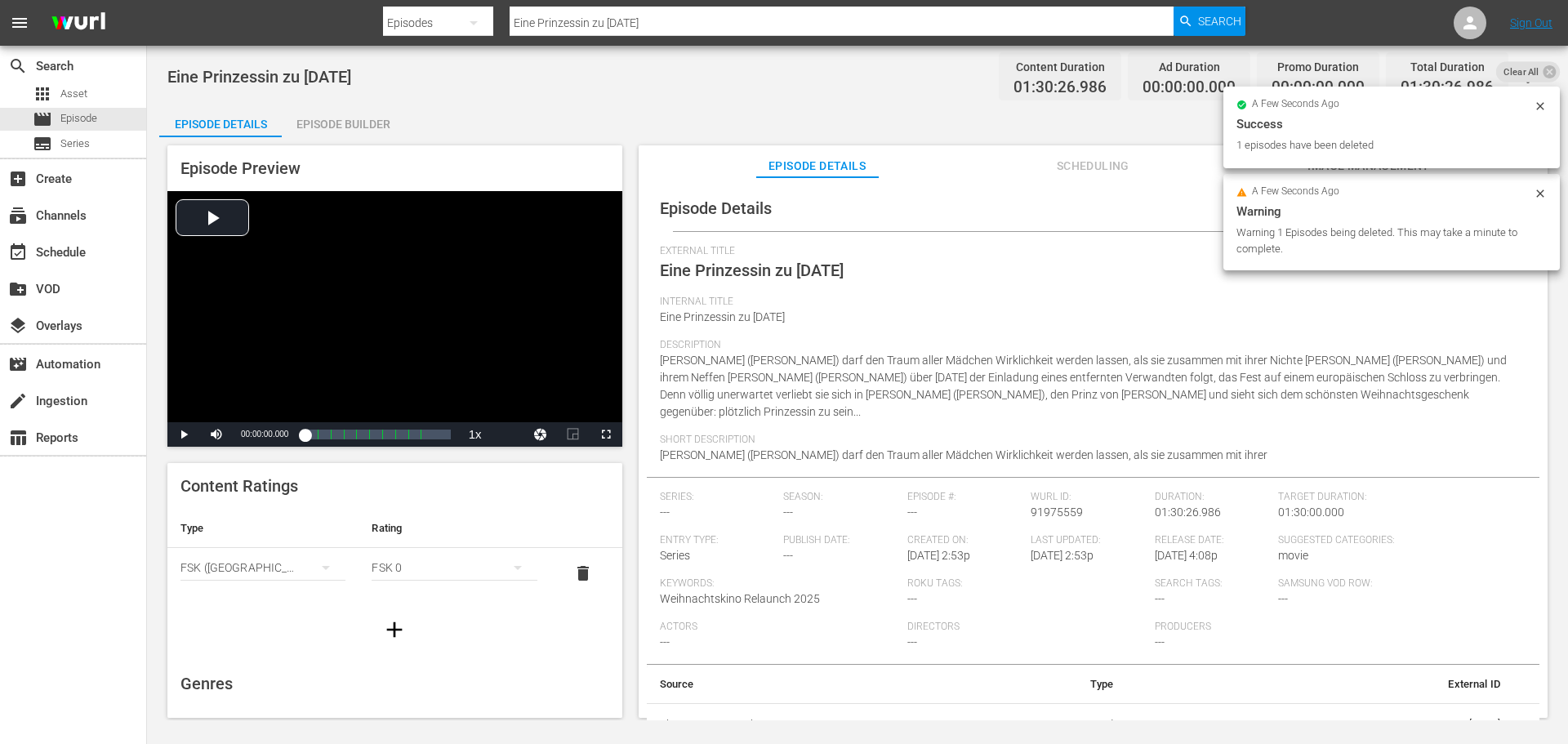
click at [369, 135] on div "Episode Builder" at bounding box center [343, 124] width 122 height 39
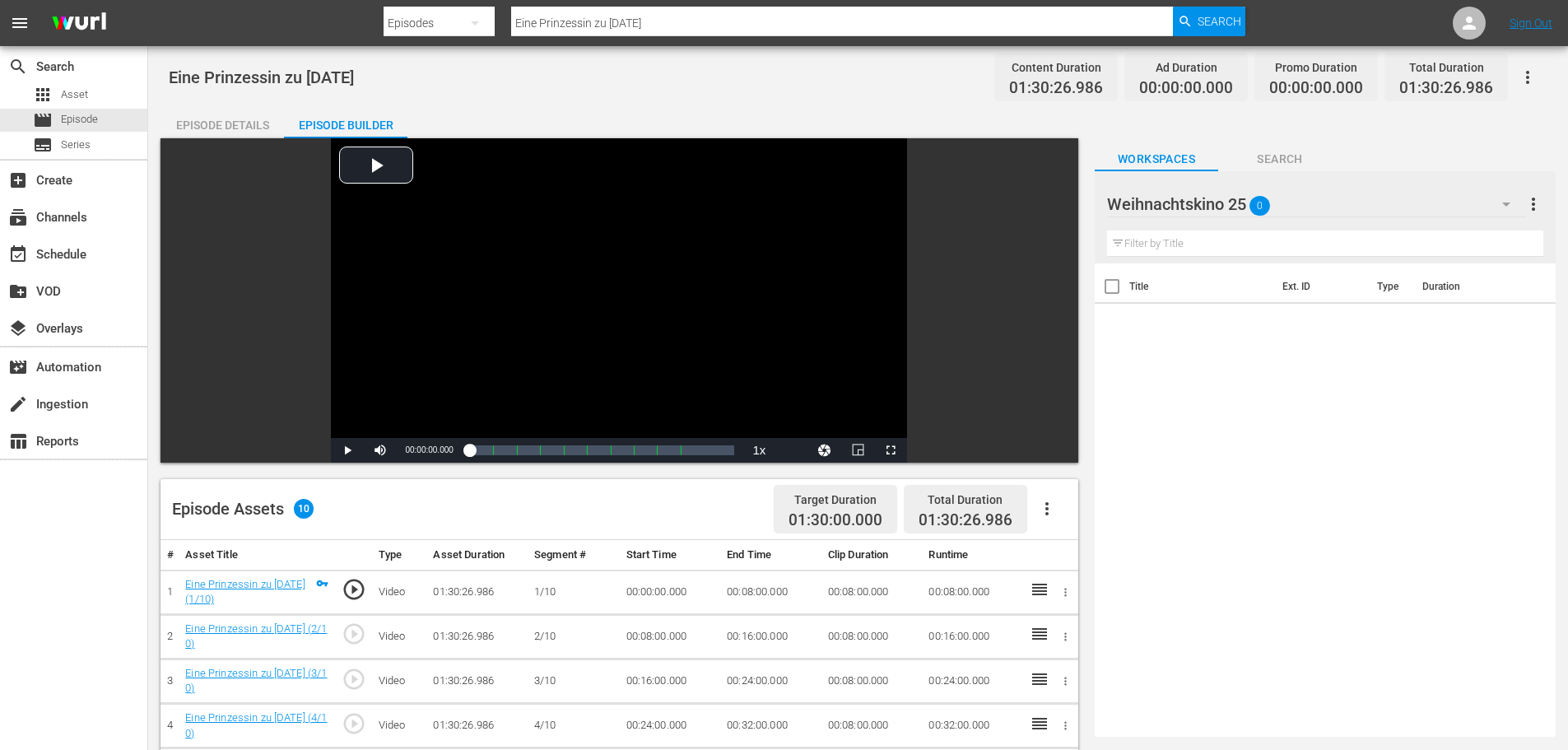
click at [1050, 518] on icon "button" at bounding box center [1047, 509] width 20 height 20
click at [1044, 506] on div "Fill with Ads" at bounding box center [1096, 515] width 112 height 39
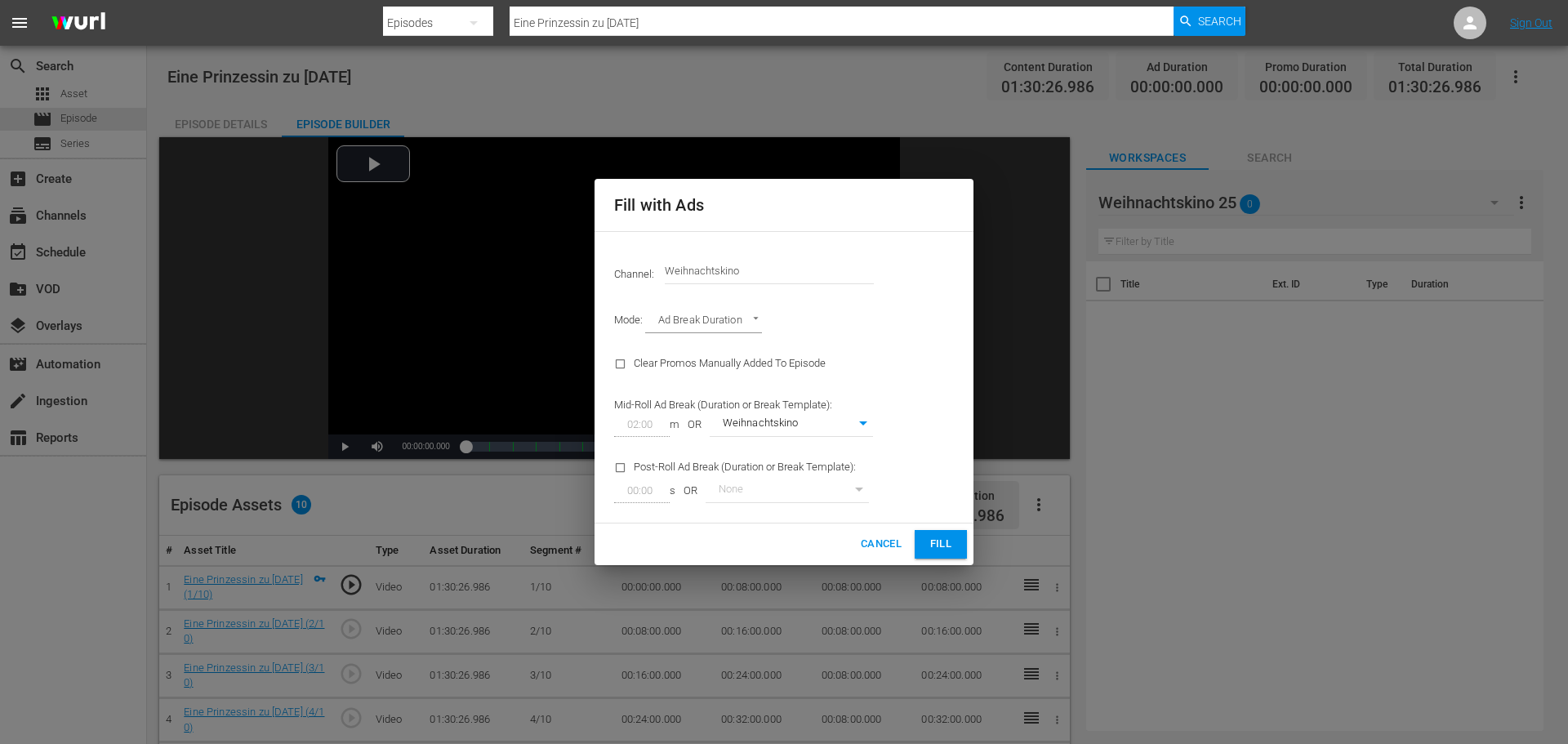
click at [934, 549] on span "Fill" at bounding box center [940, 544] width 26 height 19
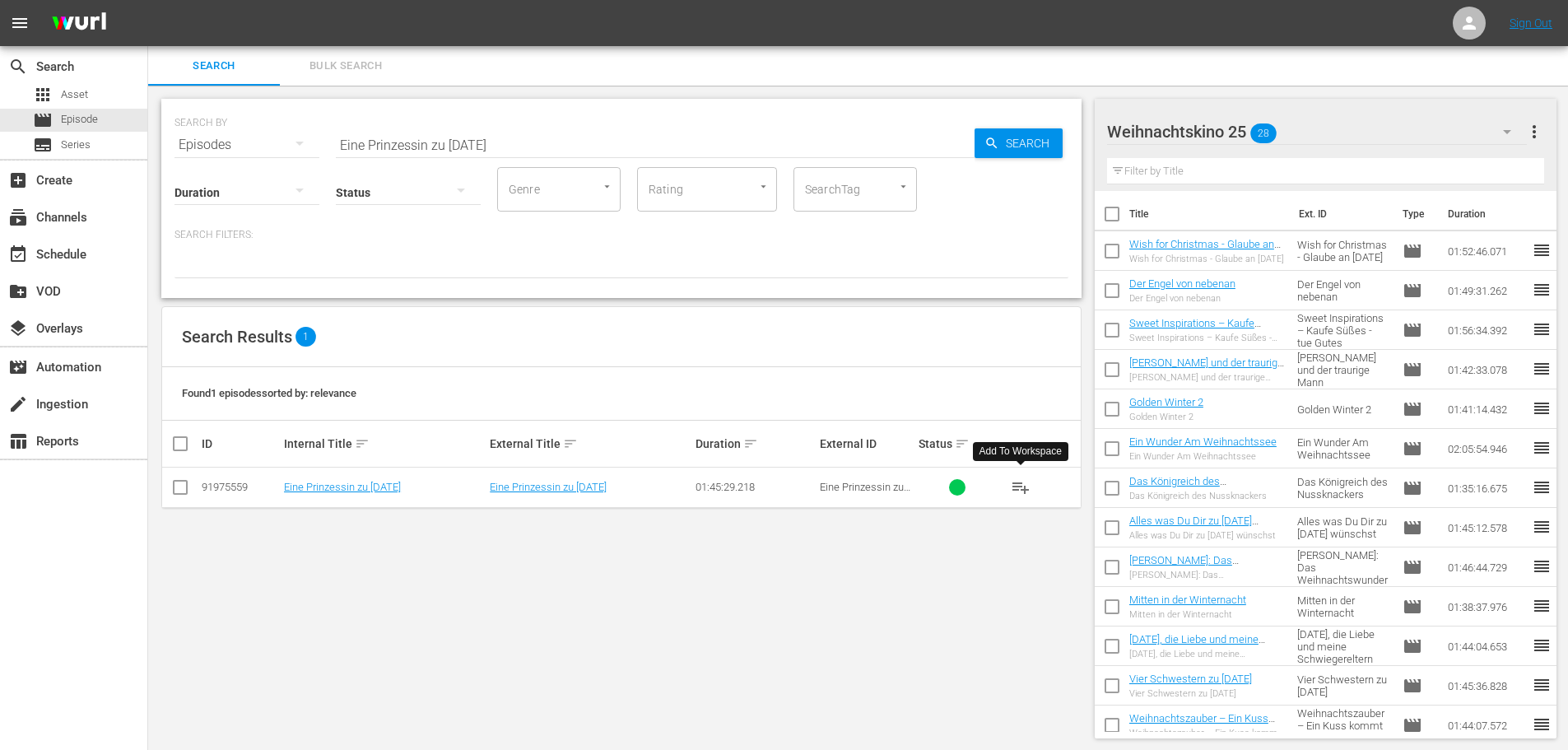
click at [1022, 491] on span "playlist_add" at bounding box center [1021, 488] width 20 height 20
